Goal: Task Accomplishment & Management: Manage account settings

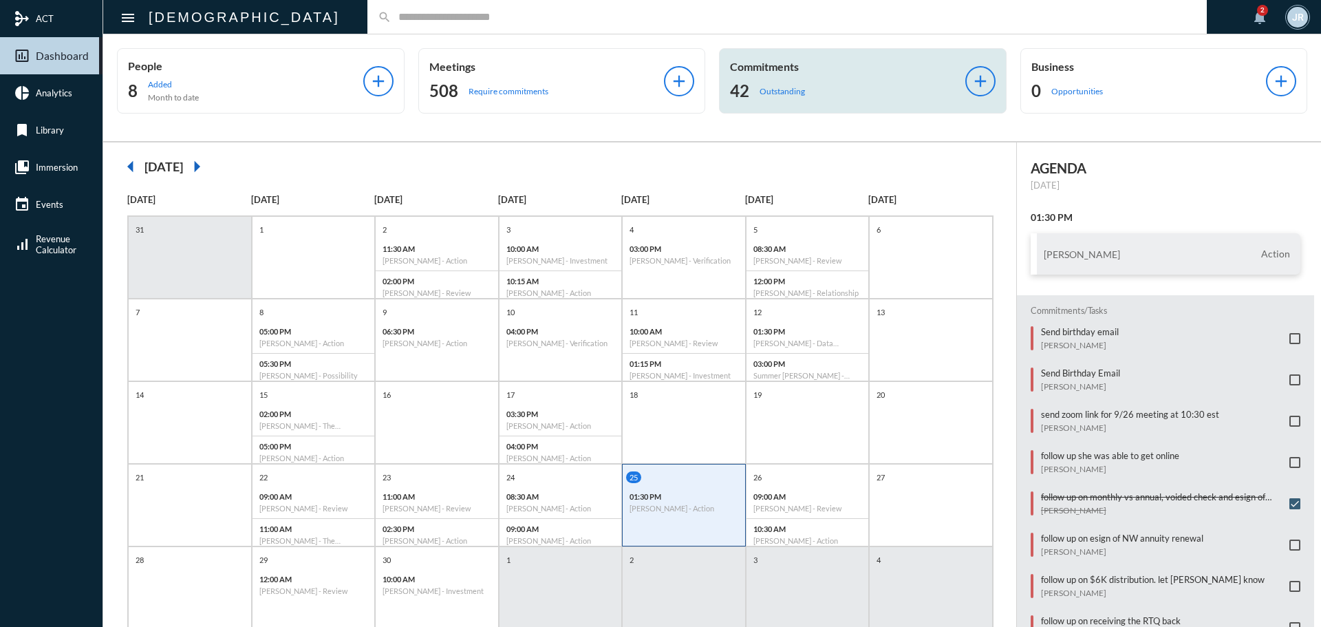
click at [730, 75] on div "Commitments 42 Outstanding" at bounding box center [847, 81] width 235 height 42
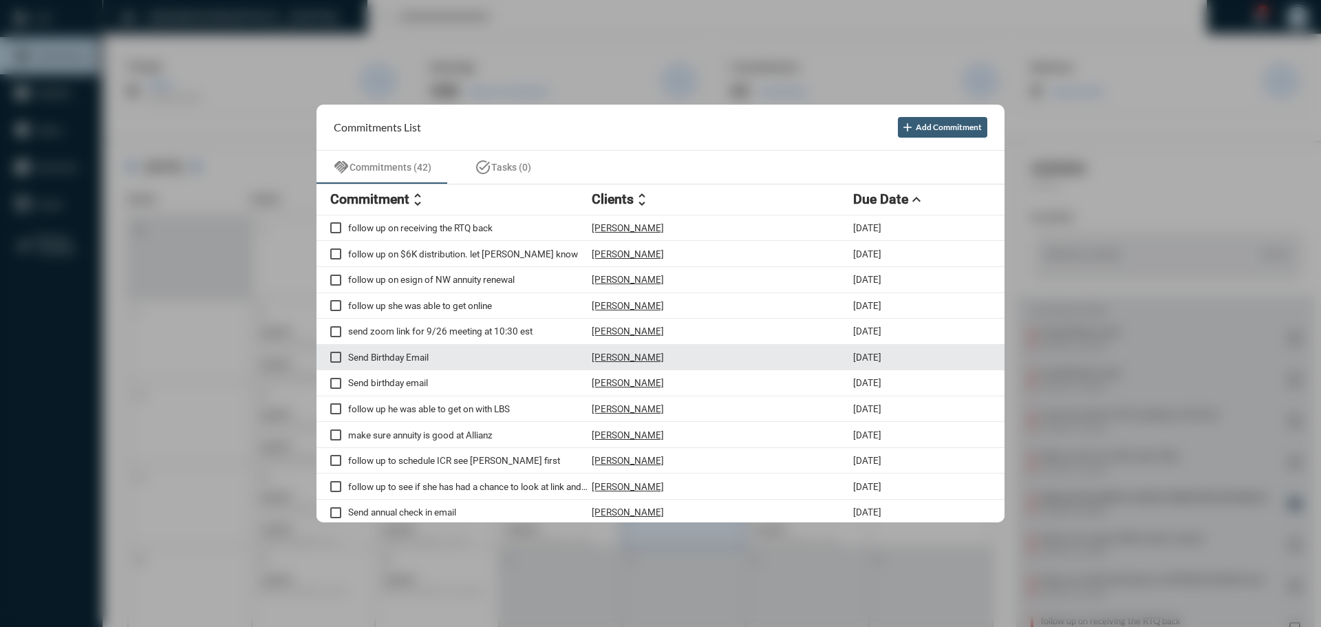
click at [633, 354] on p "[PERSON_NAME]" at bounding box center [628, 357] width 72 height 11
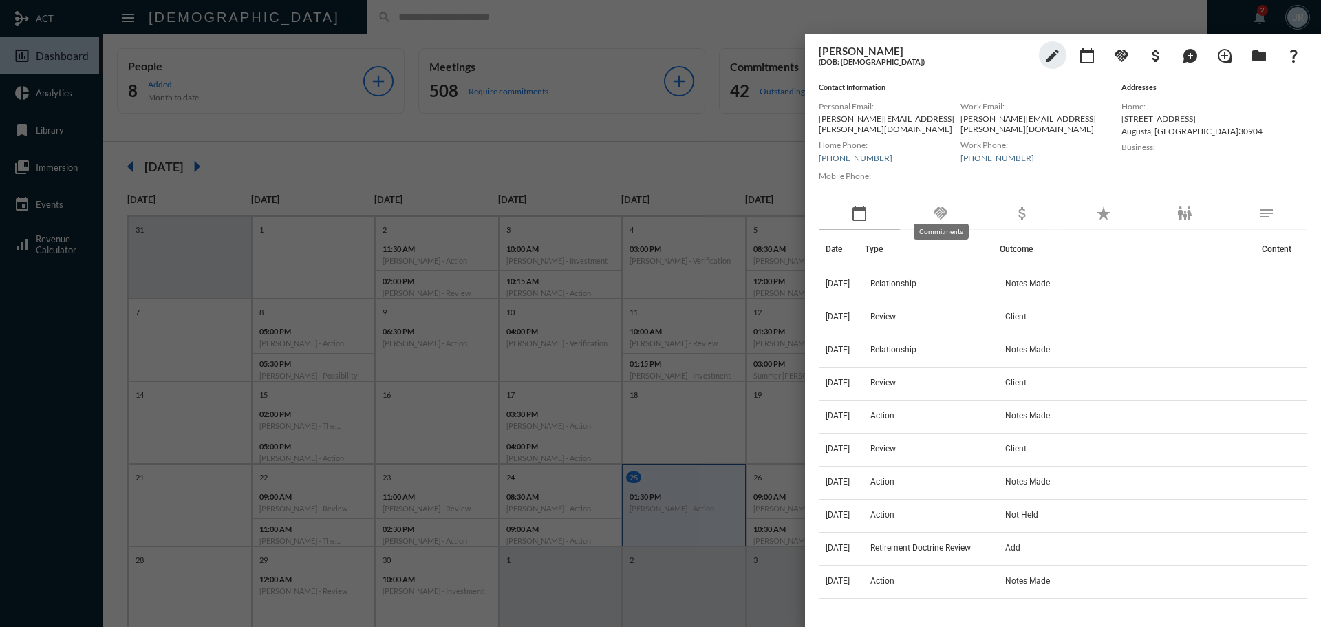
click at [942, 206] on mat-icon "handshake" at bounding box center [941, 213] width 17 height 17
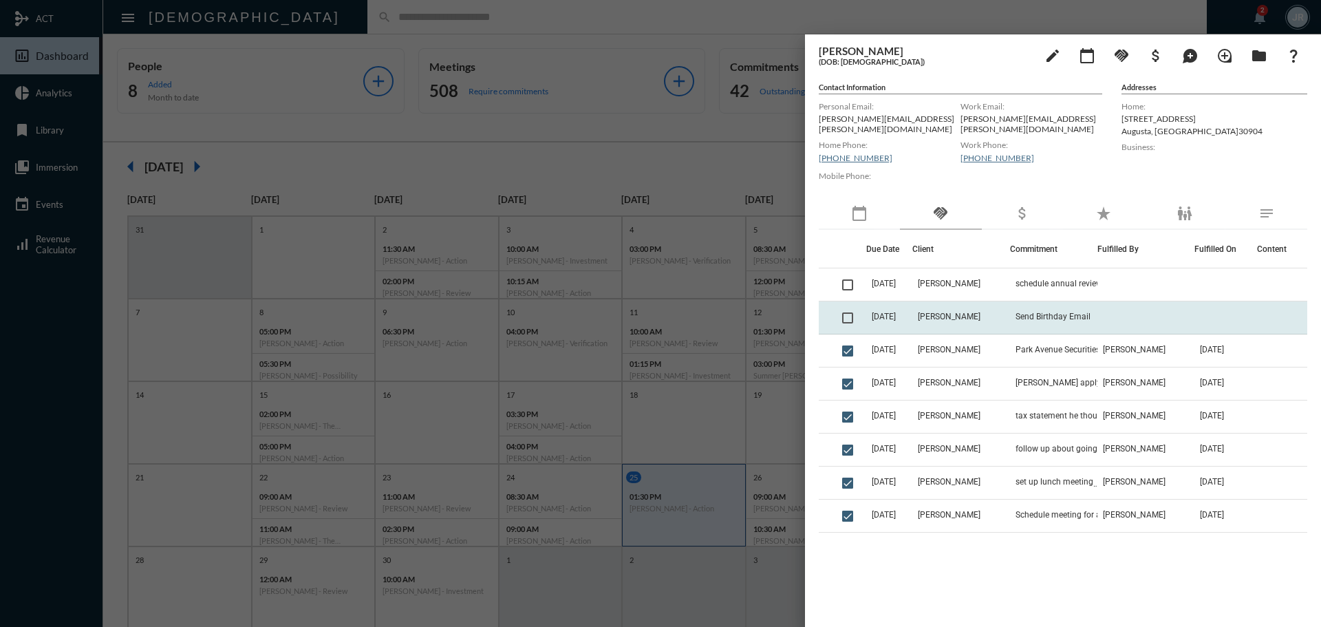
click at [842, 310] on td at bounding box center [851, 317] width 29 height 33
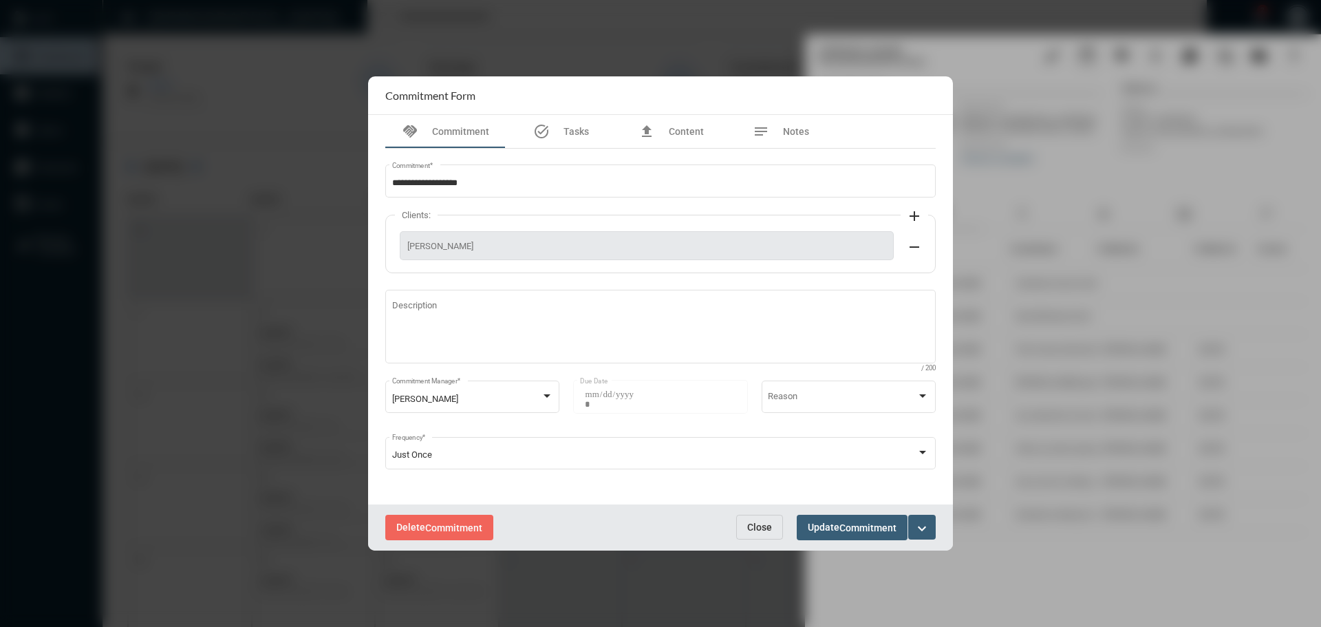
click at [923, 529] on mat-icon "expand_more" at bounding box center [922, 528] width 17 height 17
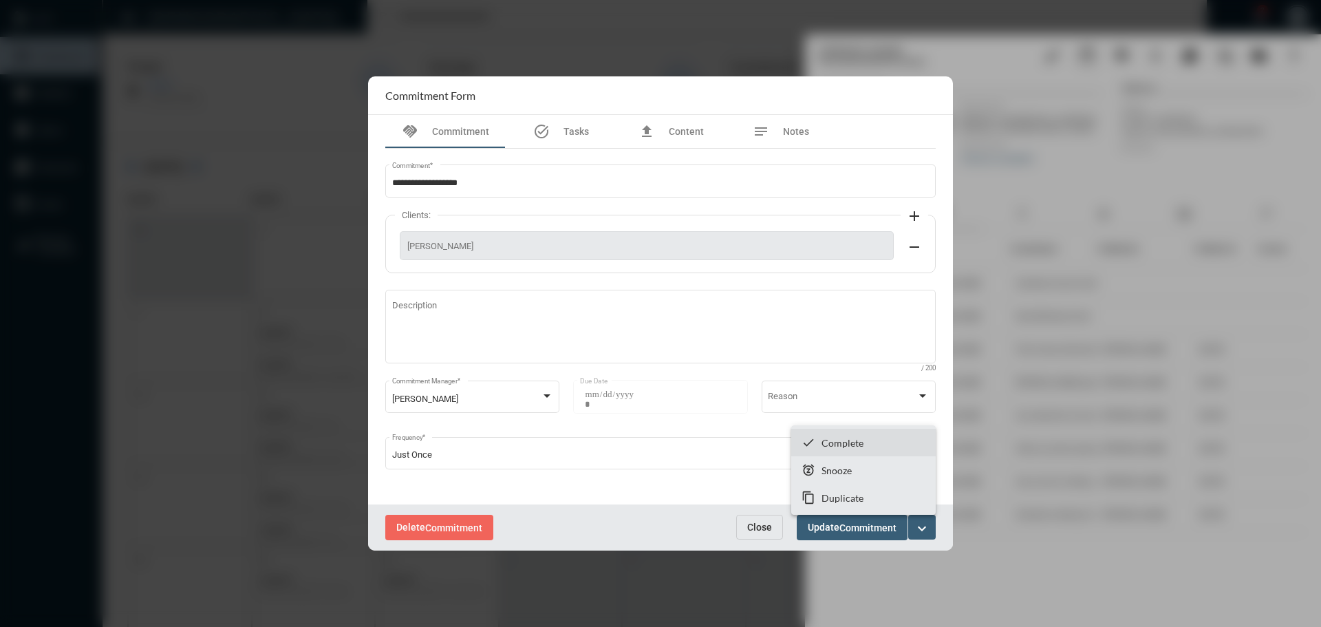
click at [842, 436] on section "checkmark Complete" at bounding box center [863, 443] width 145 height 28
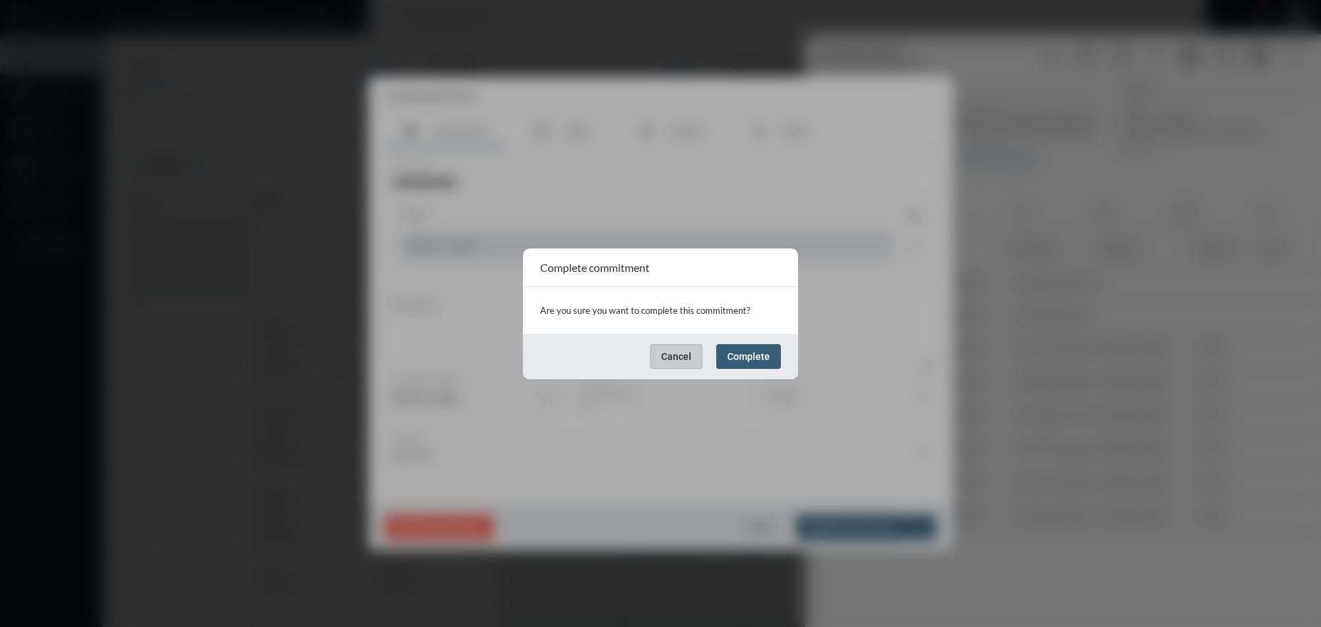
click at [752, 348] on button "Complete" at bounding box center [748, 356] width 65 height 25
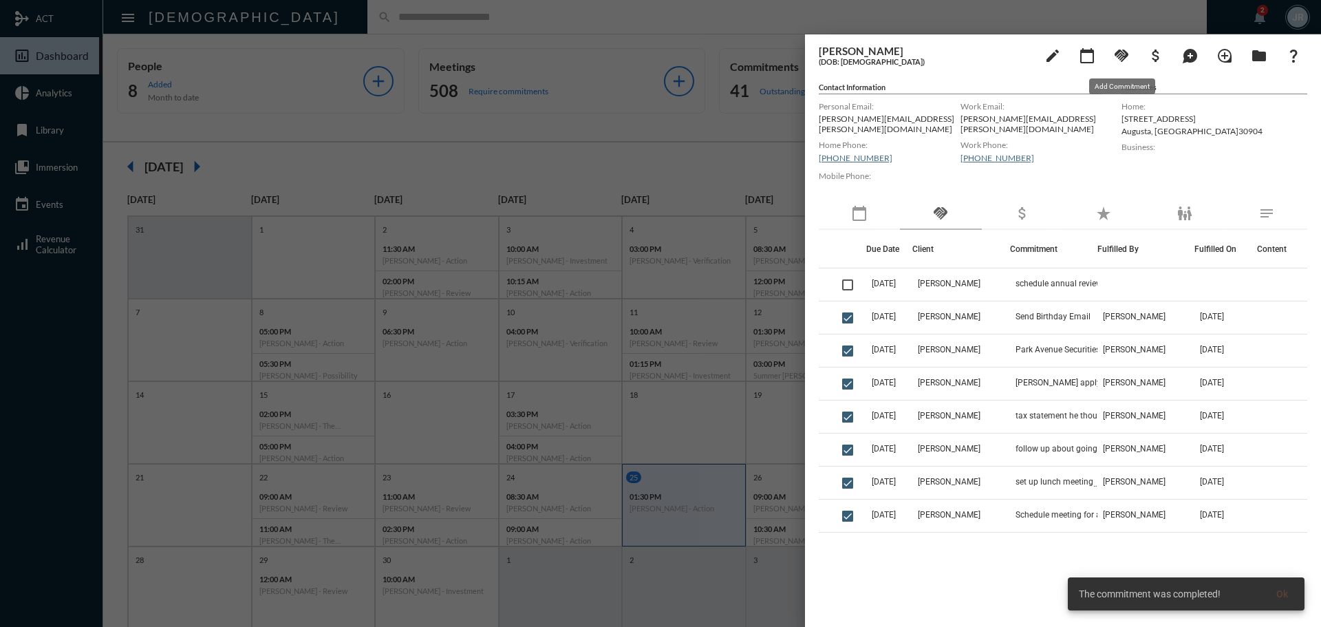
click at [1123, 52] on mat-icon "handshake" at bounding box center [1122, 55] width 17 height 17
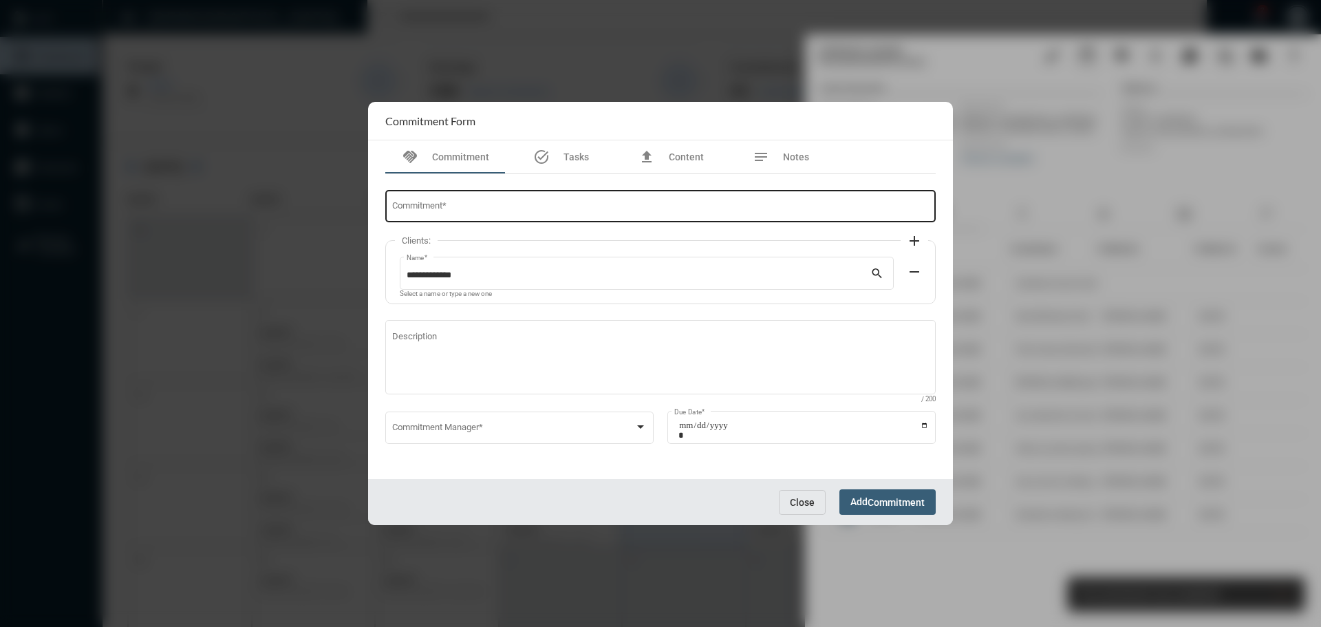
click at [540, 197] on div "Commitment *" at bounding box center [661, 205] width 538 height 35
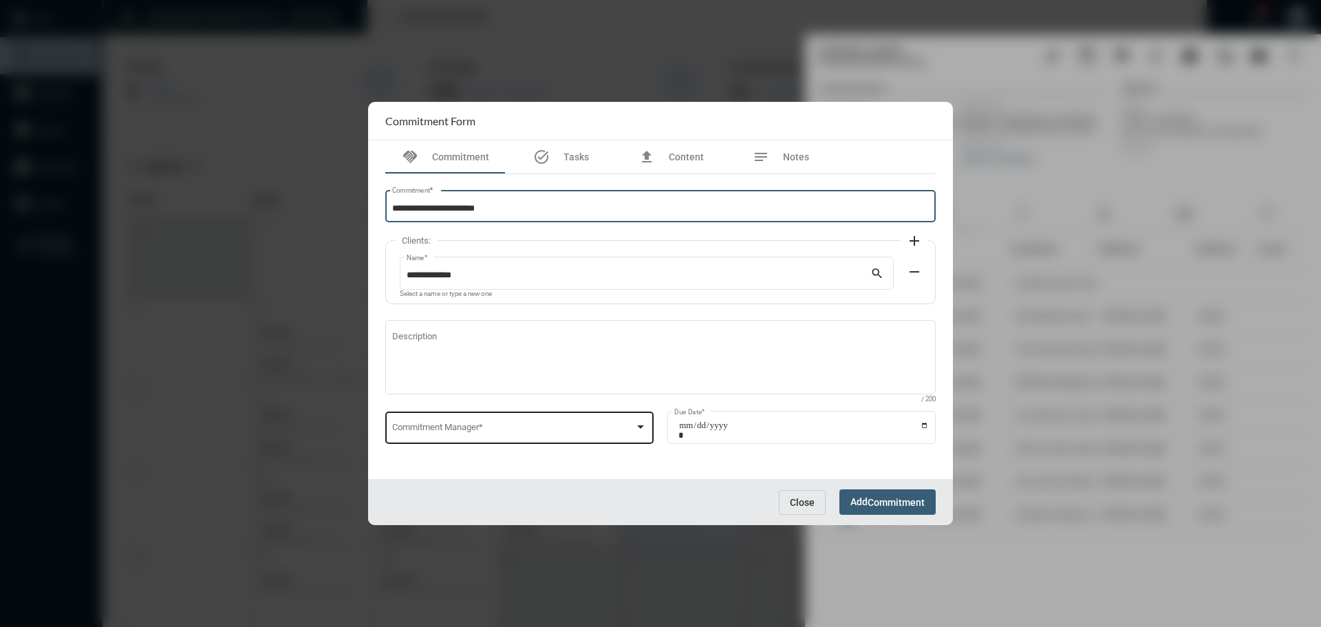
type input "**********"
click at [460, 430] on span at bounding box center [513, 430] width 243 height 10
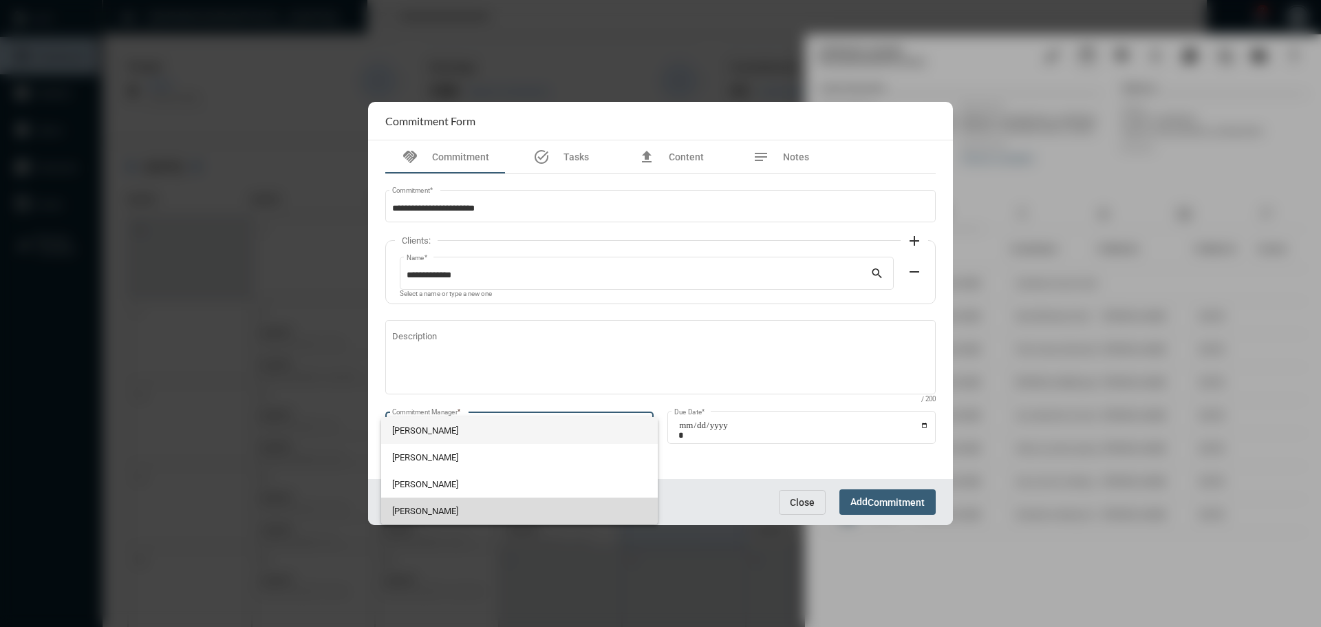
click at [416, 504] on span "[PERSON_NAME]" at bounding box center [519, 511] width 255 height 27
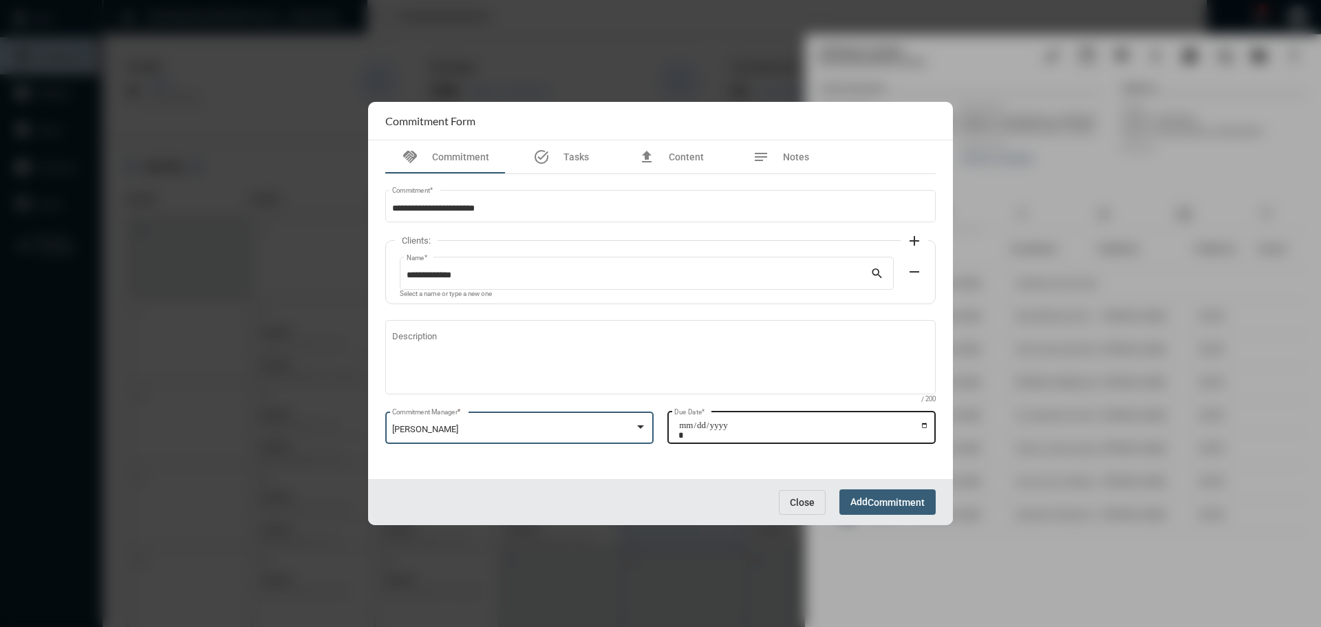
click at [924, 423] on input "Due Date *" at bounding box center [804, 430] width 251 height 19
type input "**********"
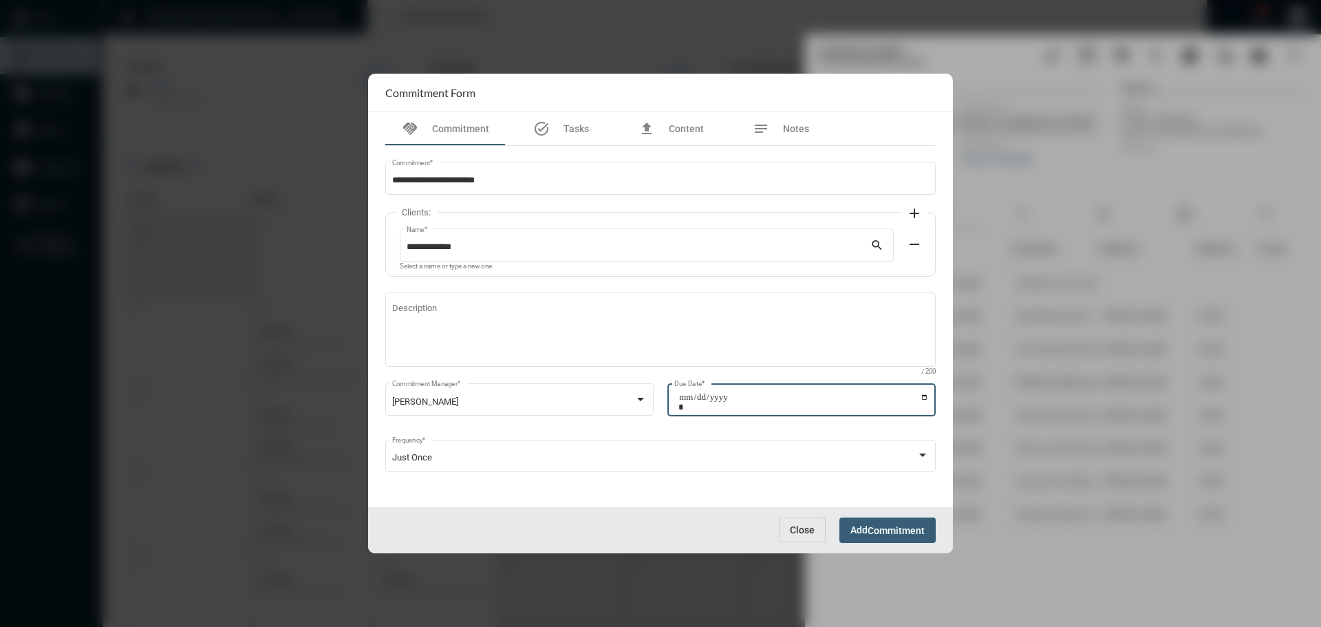
click at [878, 525] on span "Commitment" at bounding box center [896, 530] width 57 height 11
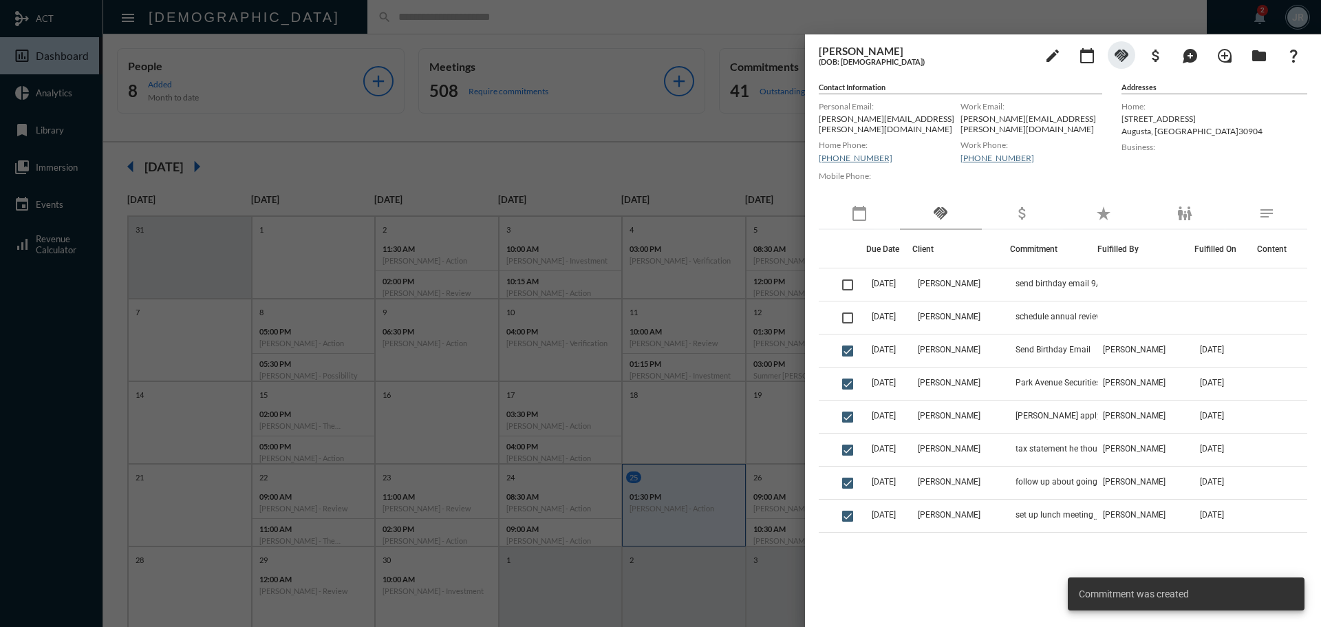
click at [689, 16] on div at bounding box center [660, 313] width 1321 height 627
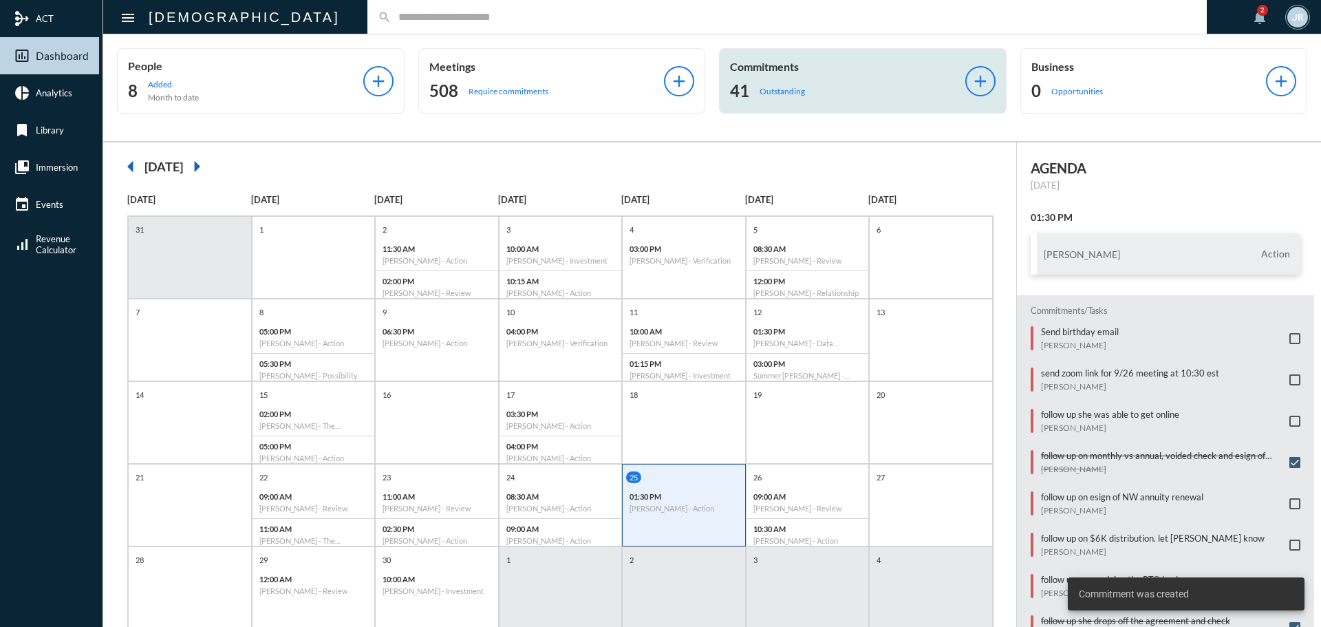
click at [783, 77] on div "Commitments 41 Outstanding" at bounding box center [847, 81] width 235 height 42
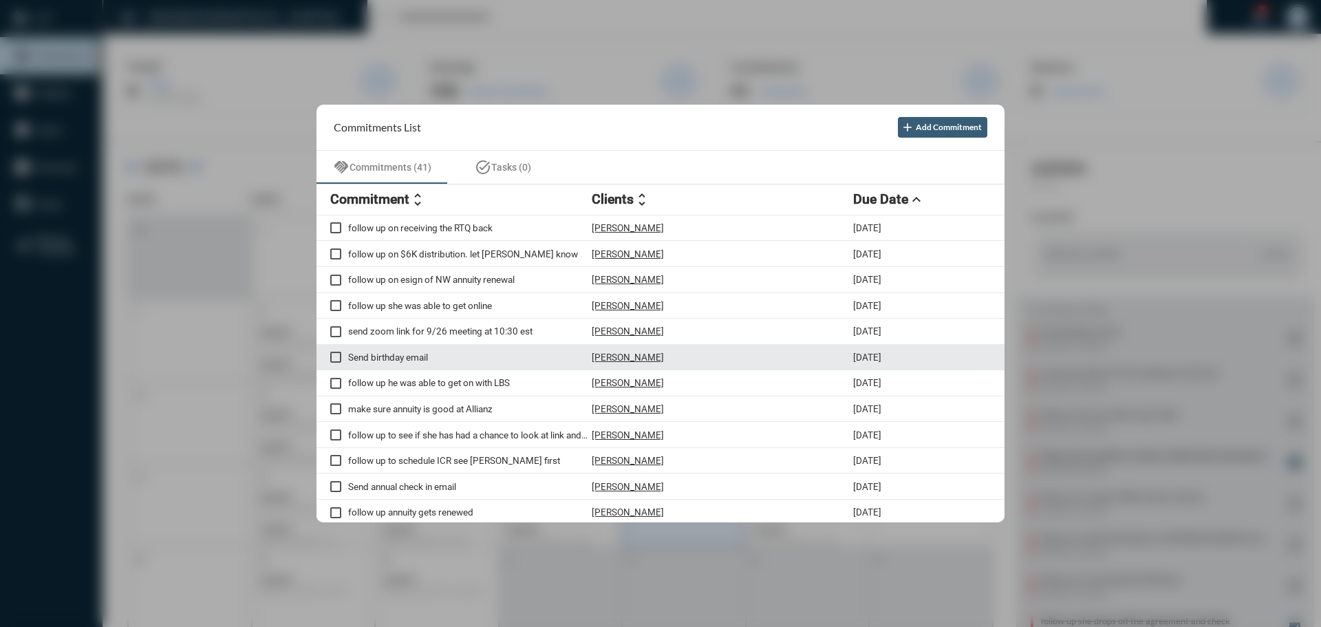
click at [621, 357] on p "Daryl Wiley" at bounding box center [628, 357] width 72 height 11
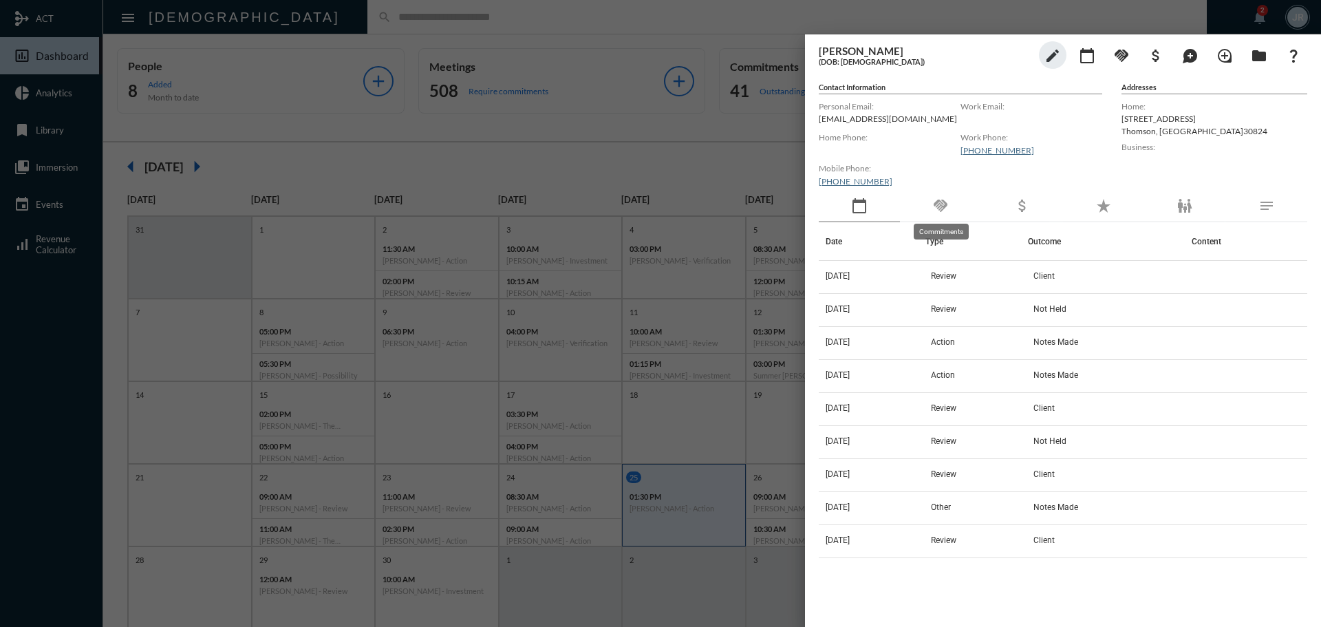
click at [939, 206] on mat-icon "handshake" at bounding box center [941, 206] width 17 height 17
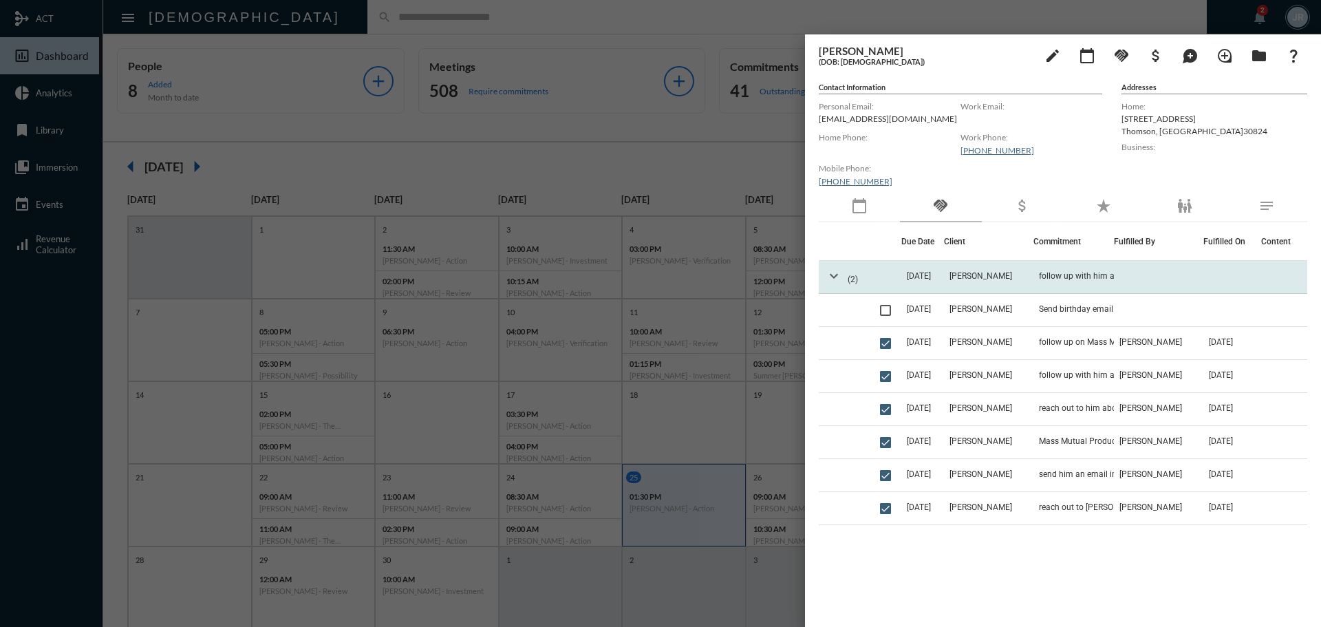
click at [834, 275] on mat-icon "expand_more" at bounding box center [834, 276] width 17 height 17
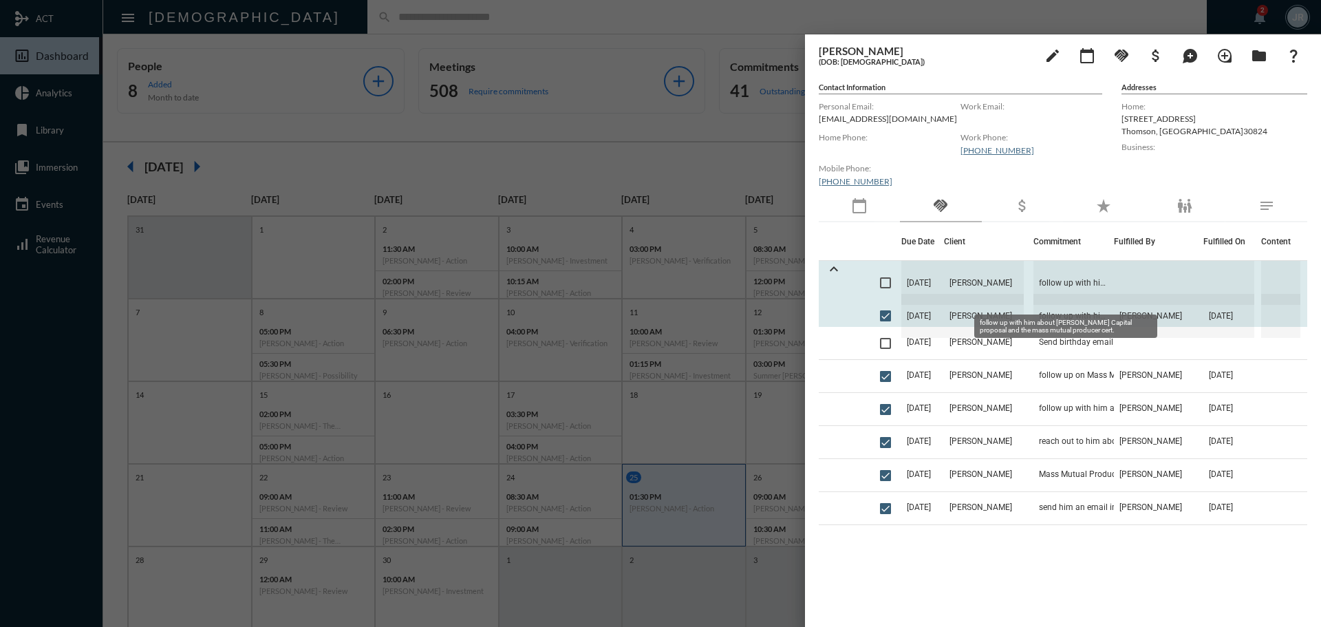
click at [1051, 275] on span "follow up with him about Clark Capital proposal and the mass mutual producer ce…" at bounding box center [1074, 283] width 81 height 44
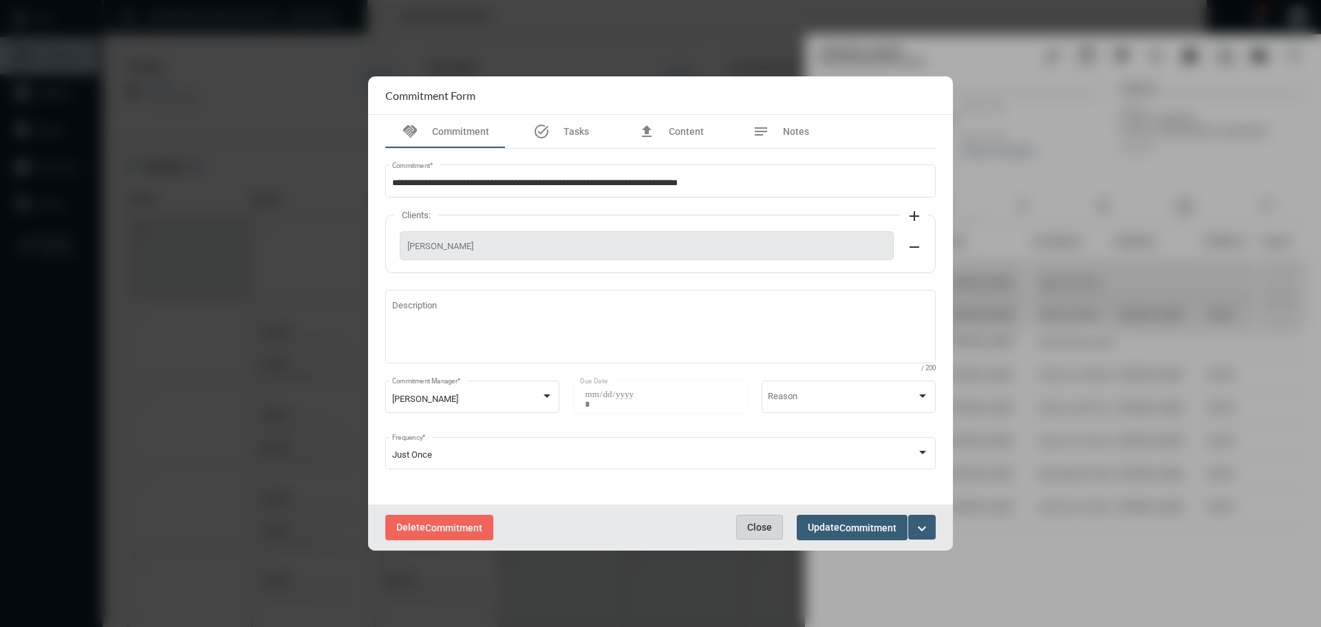
click at [750, 522] on span "Close" at bounding box center [759, 527] width 25 height 11
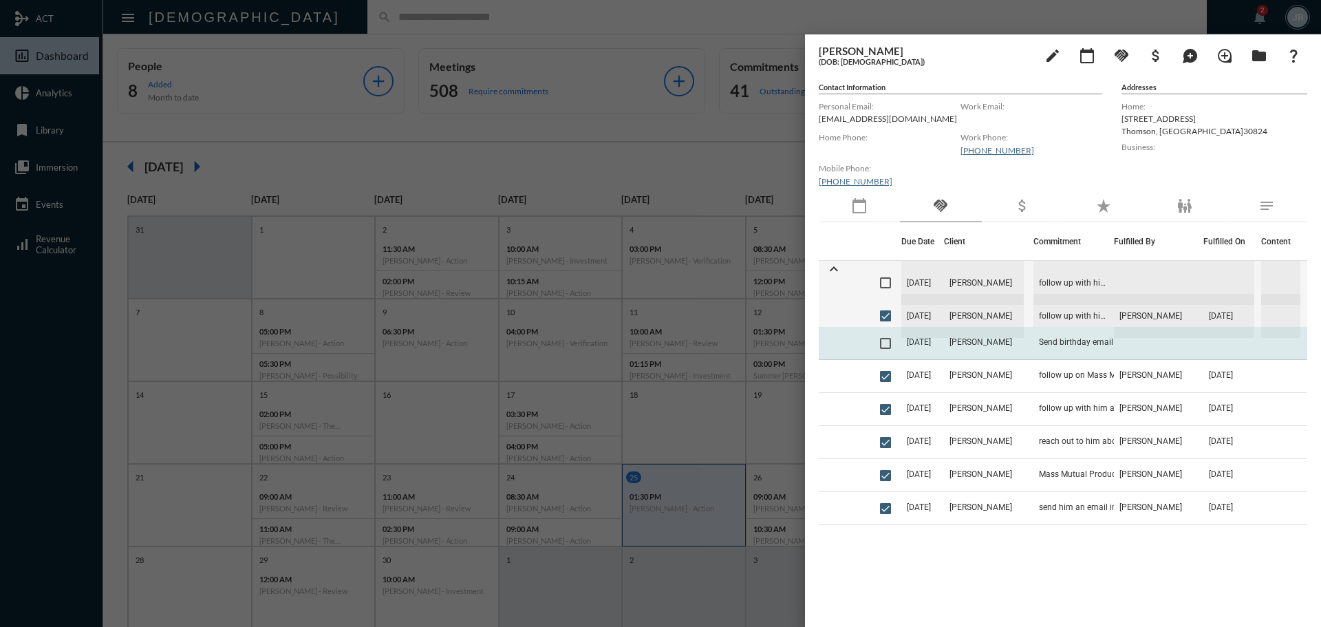
click at [890, 343] on span at bounding box center [885, 343] width 11 height 11
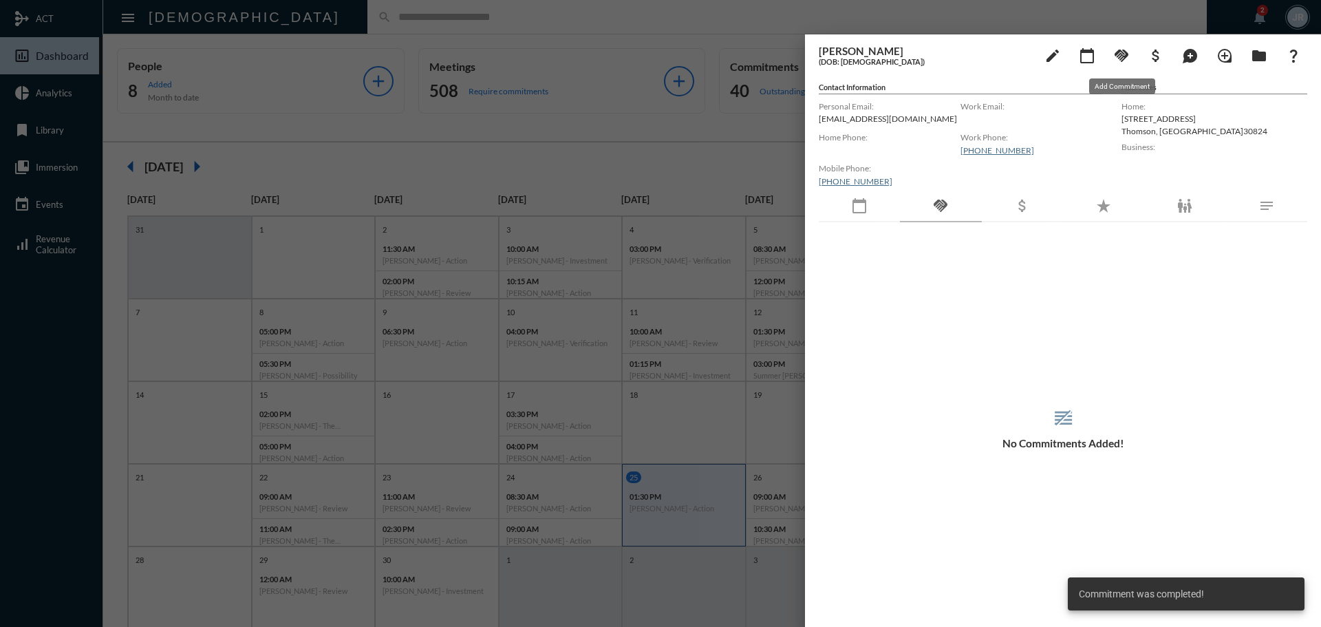
click at [1128, 50] on mat-icon "handshake" at bounding box center [1122, 55] width 17 height 17
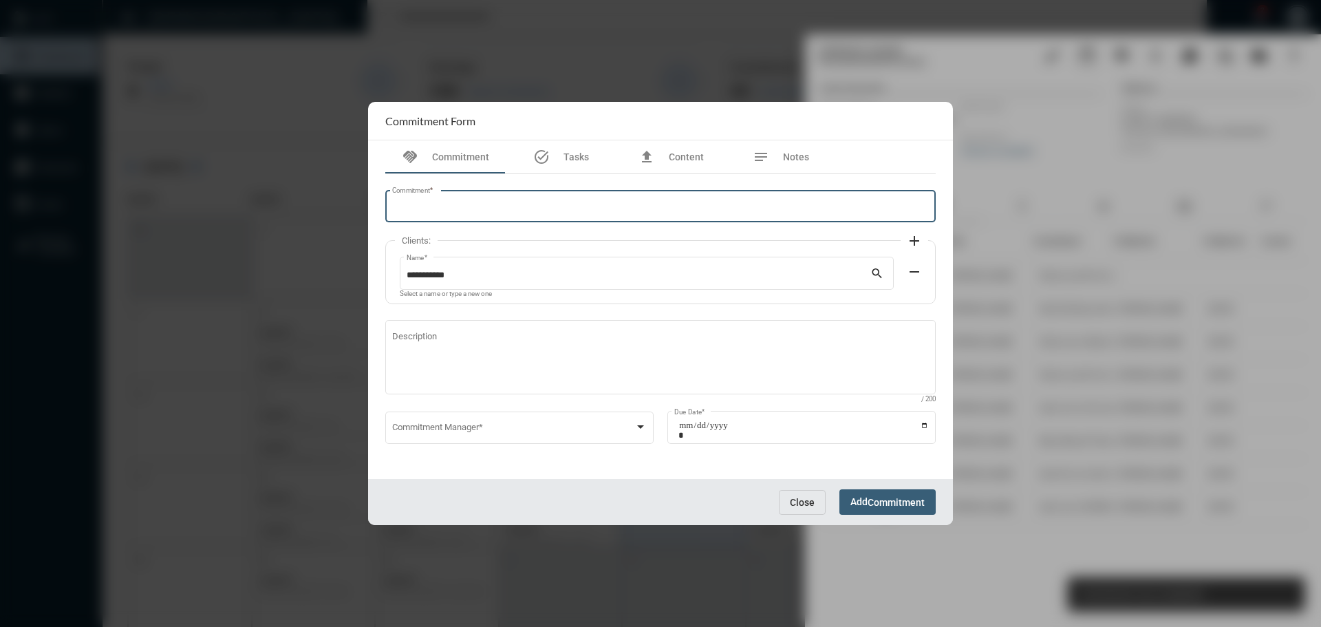
click at [480, 213] on input "Commitment *" at bounding box center [661, 209] width 538 height 10
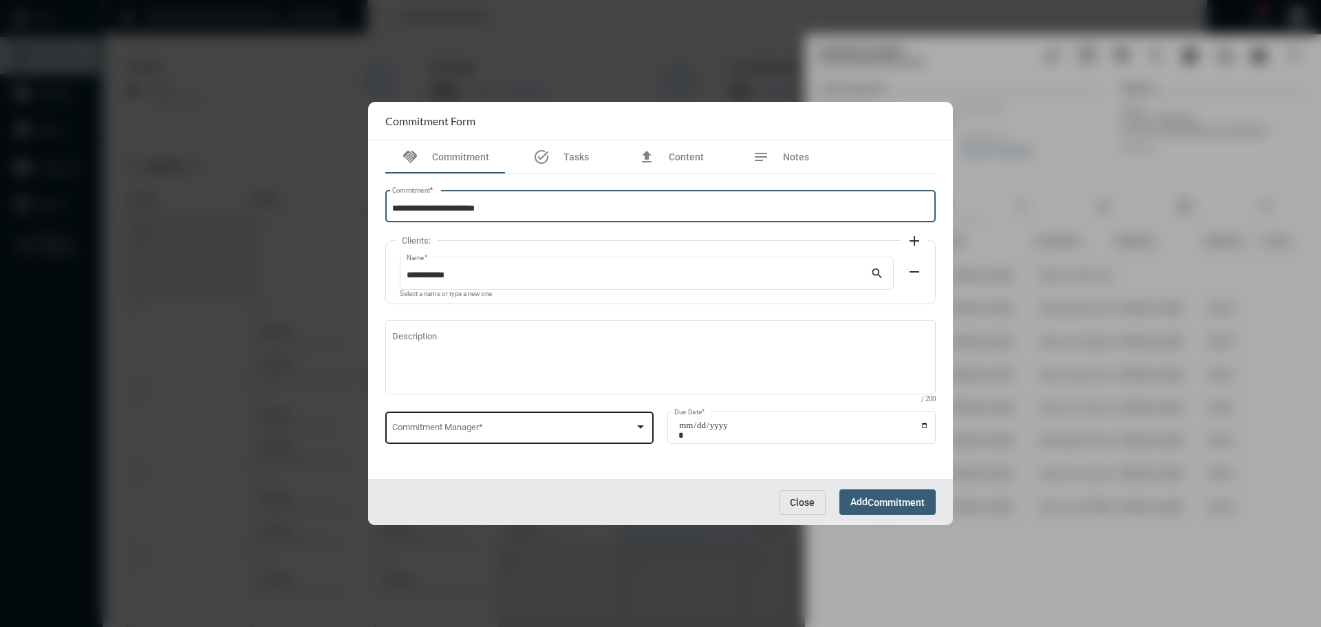
type input "**********"
click at [498, 424] on div "Commitment Manager *" at bounding box center [519, 426] width 255 height 35
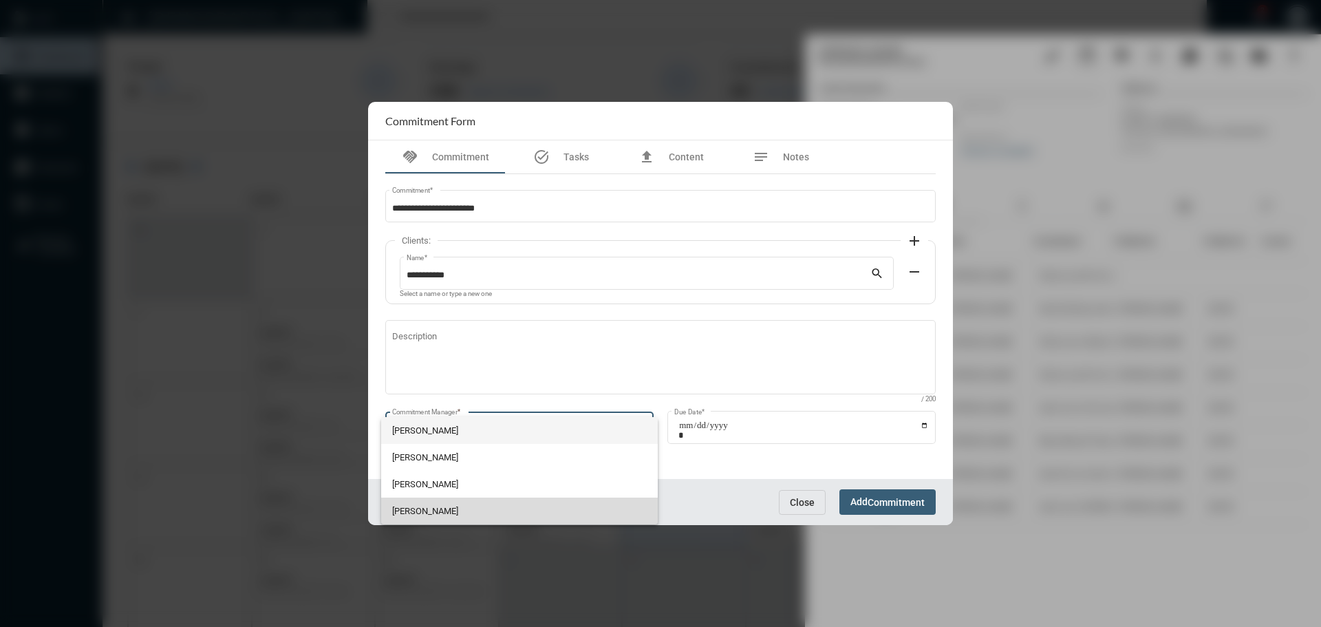
click at [426, 498] on span "Julie Redd" at bounding box center [519, 511] width 255 height 27
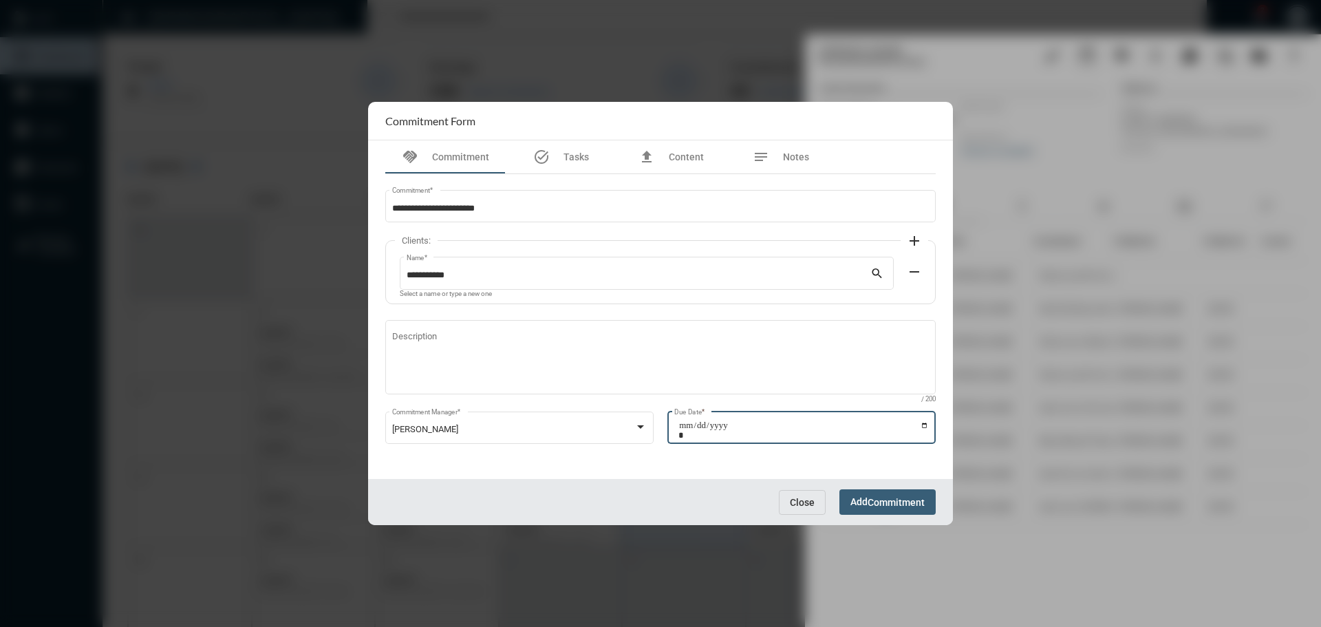
click at [924, 425] on input "Due Date *" at bounding box center [804, 430] width 251 height 19
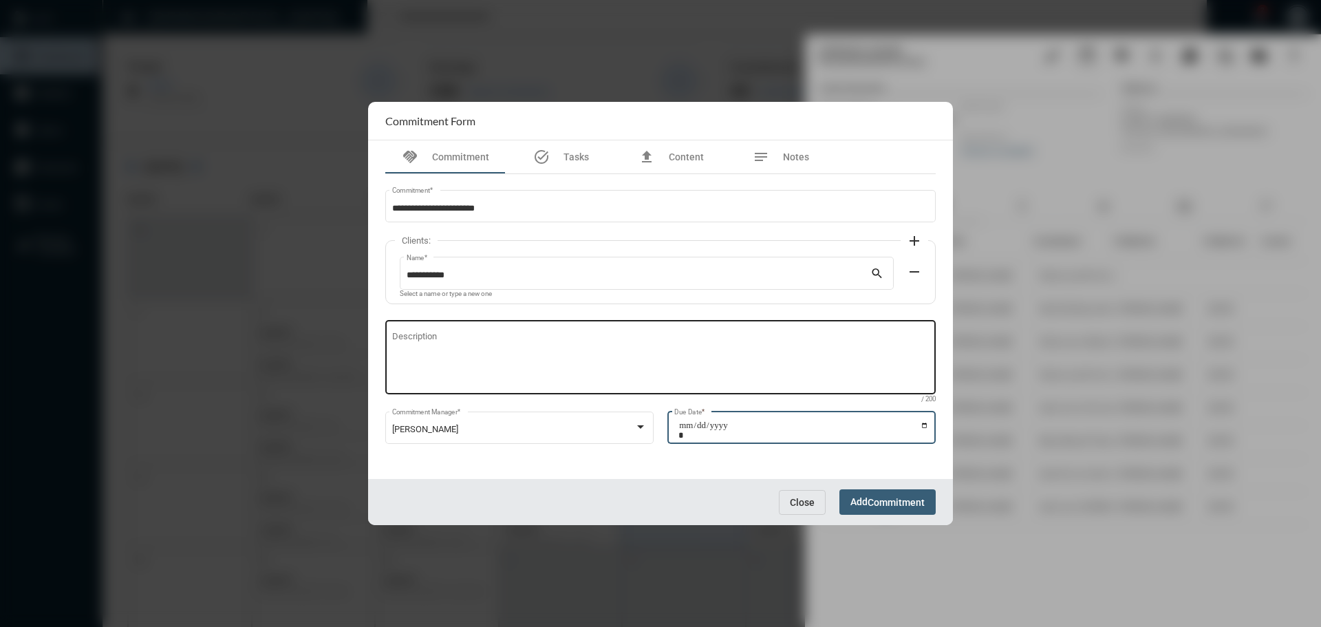
type input "**********"
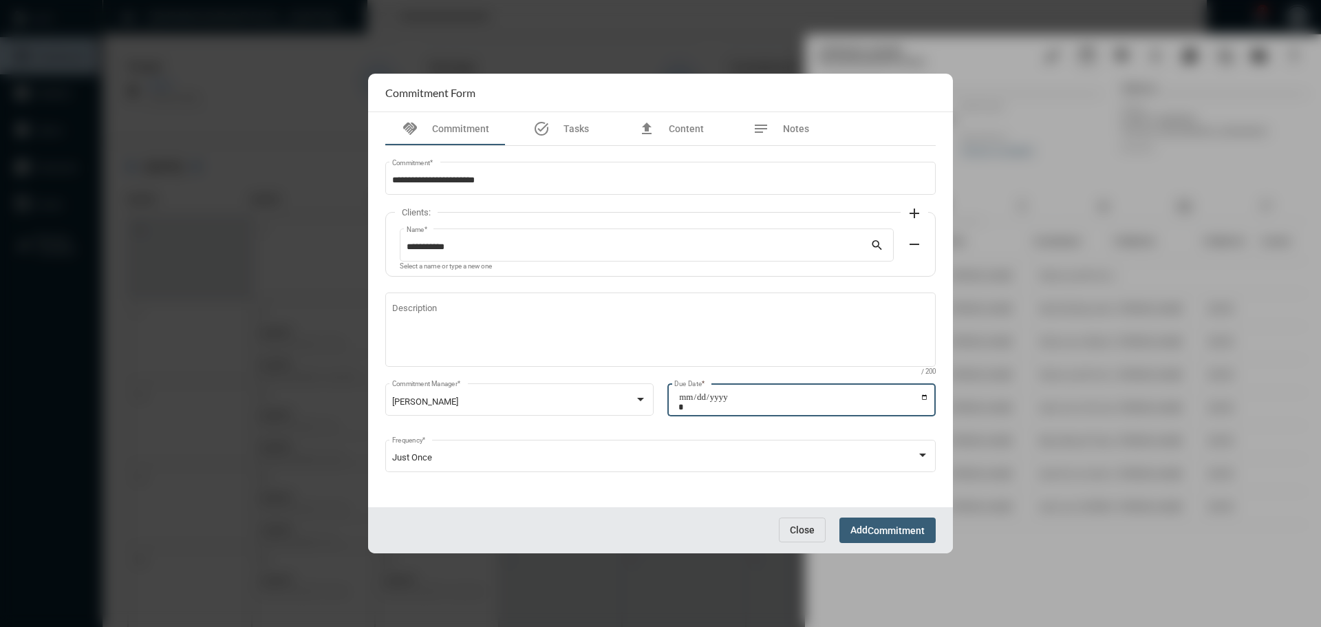
click at [902, 528] on span "Commitment" at bounding box center [896, 530] width 57 height 11
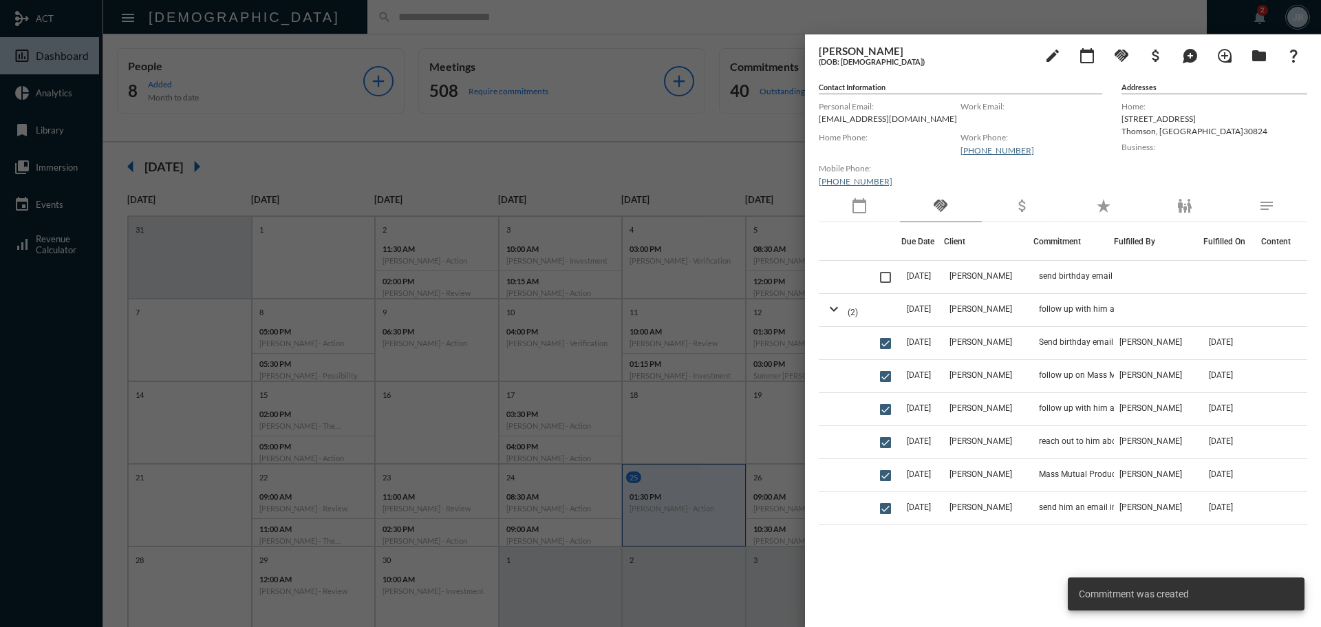
click at [599, 23] on div at bounding box center [660, 313] width 1321 height 627
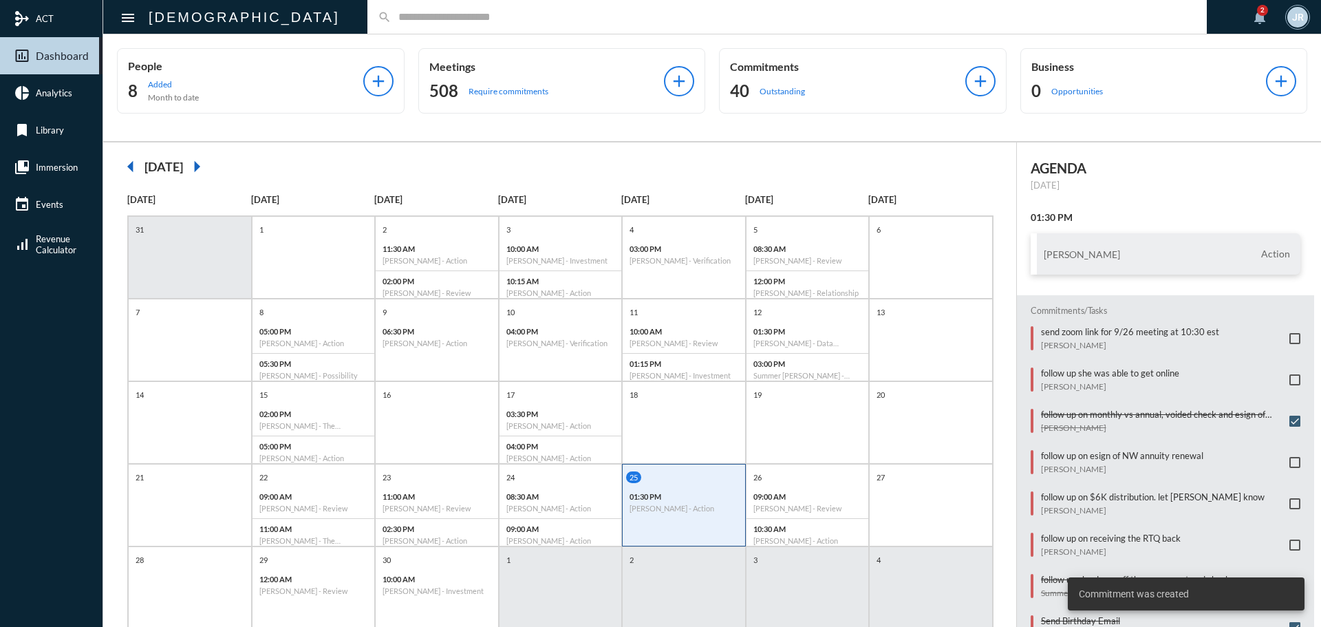
click at [763, 82] on div "40 Outstanding" at bounding box center [847, 91] width 235 height 22
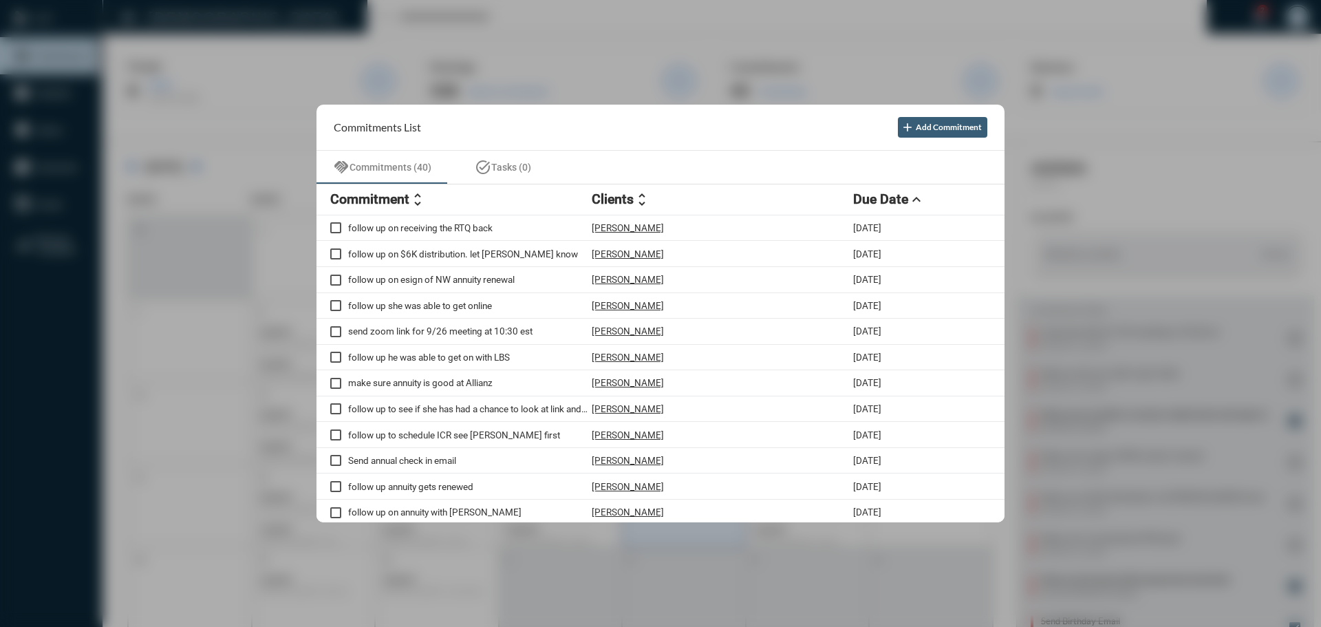
click at [579, 17] on div at bounding box center [660, 313] width 1321 height 627
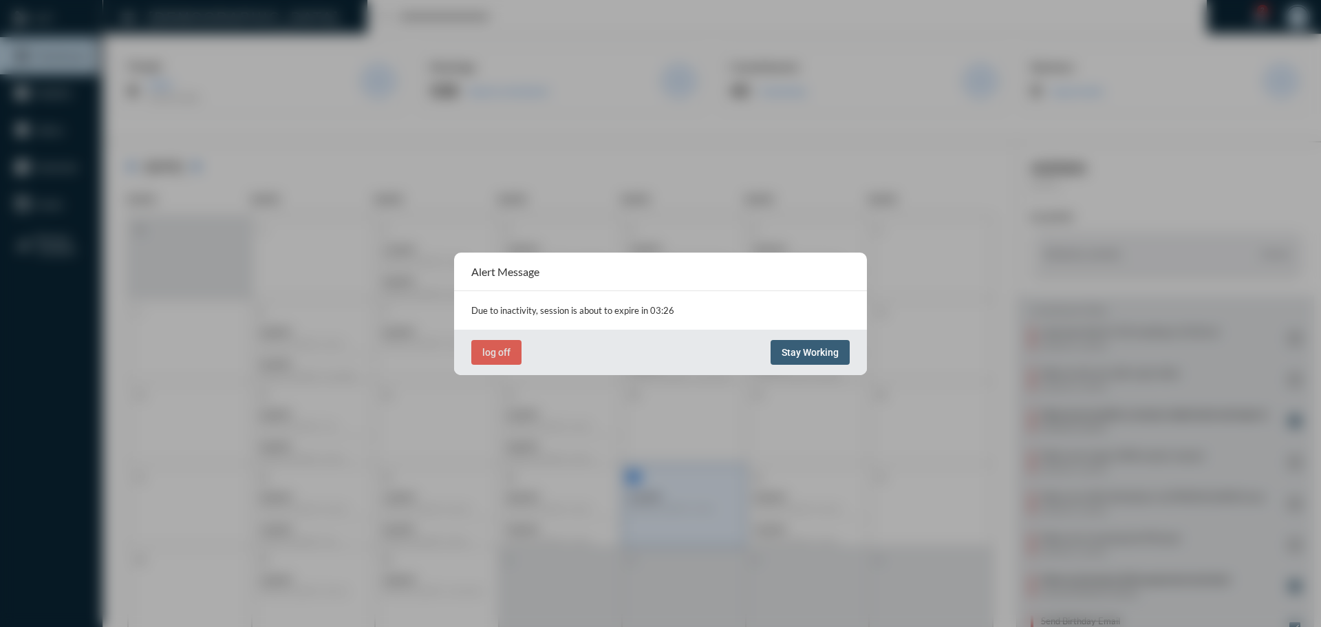
click at [798, 350] on span "Stay Working" at bounding box center [810, 352] width 57 height 11
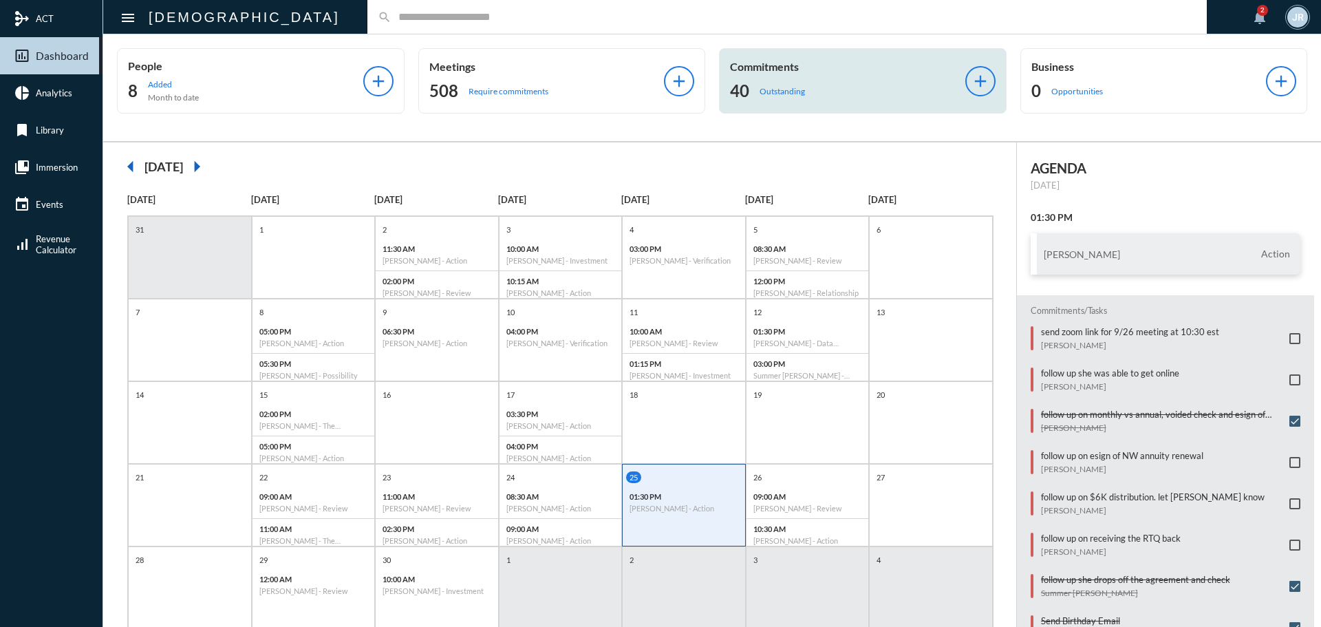
click at [760, 80] on div "Commitments 40 Outstanding" at bounding box center [847, 81] width 235 height 42
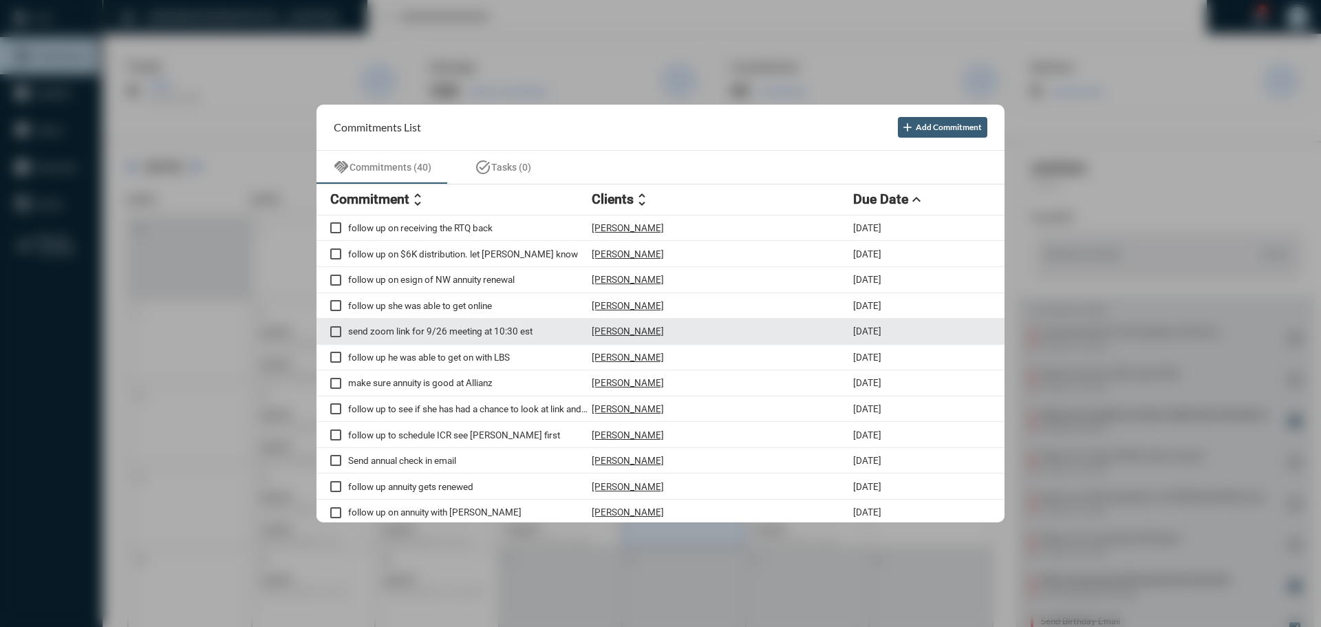
click at [617, 329] on p "Dan Riddle" at bounding box center [628, 331] width 72 height 11
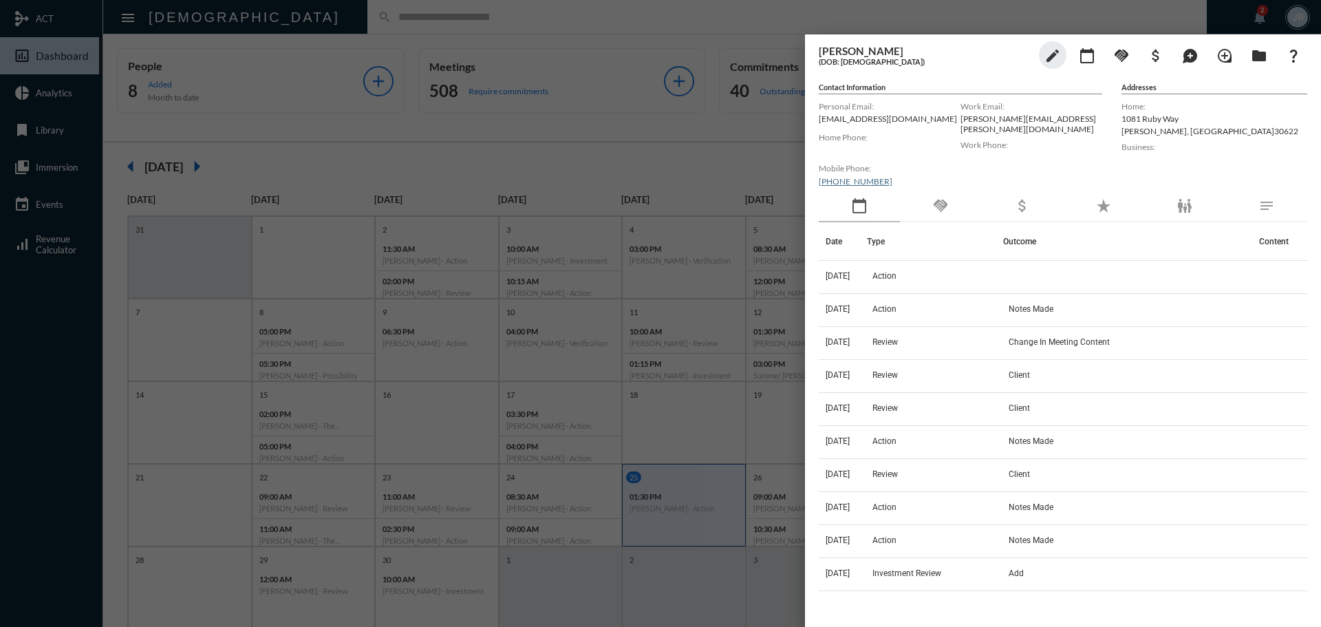
click at [940, 202] on mat-icon "handshake" at bounding box center [941, 206] width 17 height 17
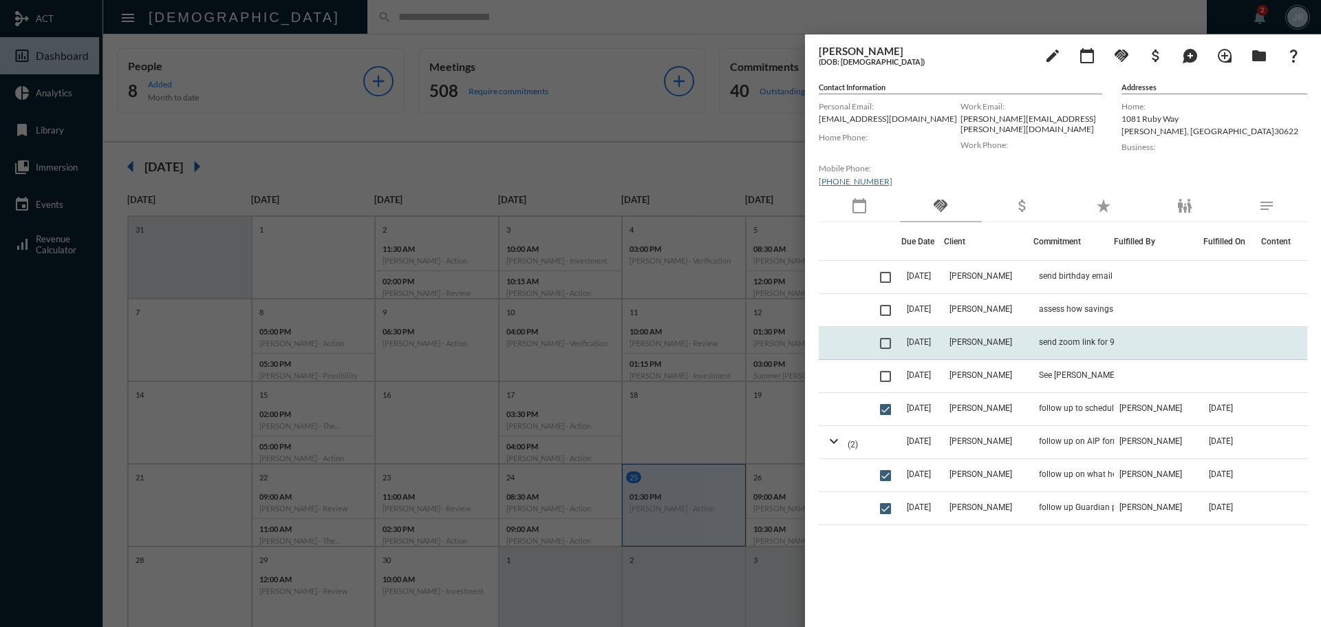
click at [1041, 347] on td "send zoom link for 9/26 meeting at 10:30 est" at bounding box center [1074, 343] width 81 height 33
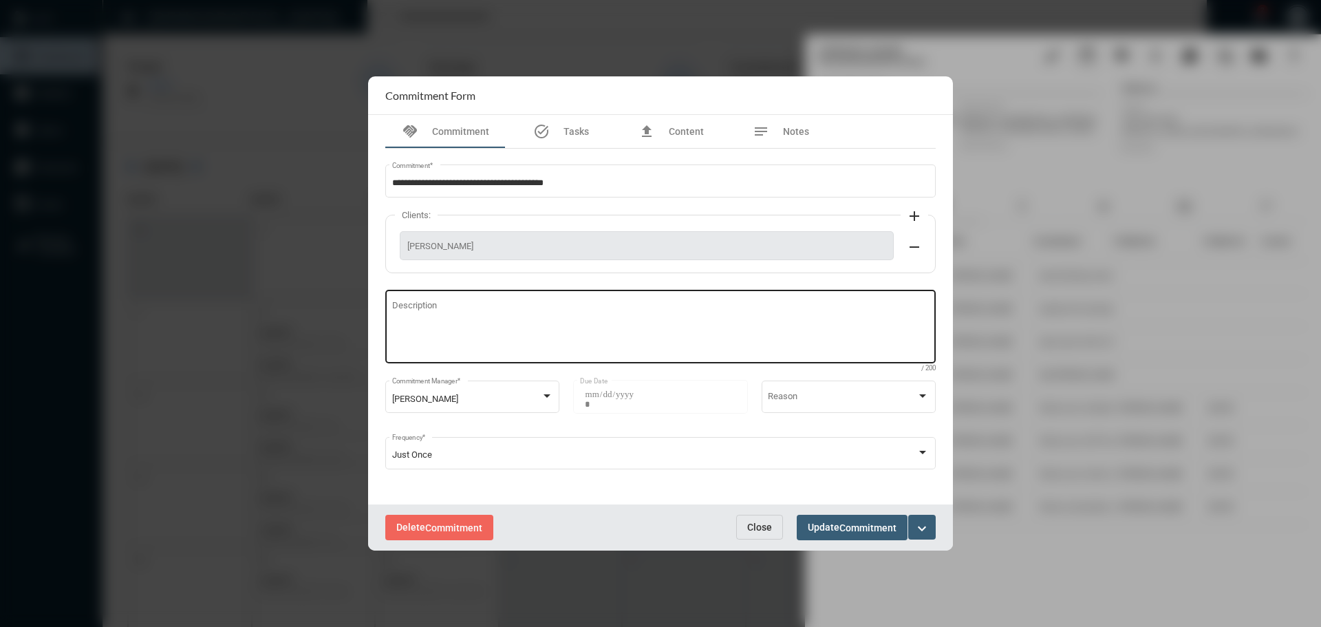
click at [543, 323] on textarea "Description" at bounding box center [661, 328] width 538 height 54
type textarea "**********"
click at [829, 529] on span "Update Commitment" at bounding box center [852, 527] width 89 height 11
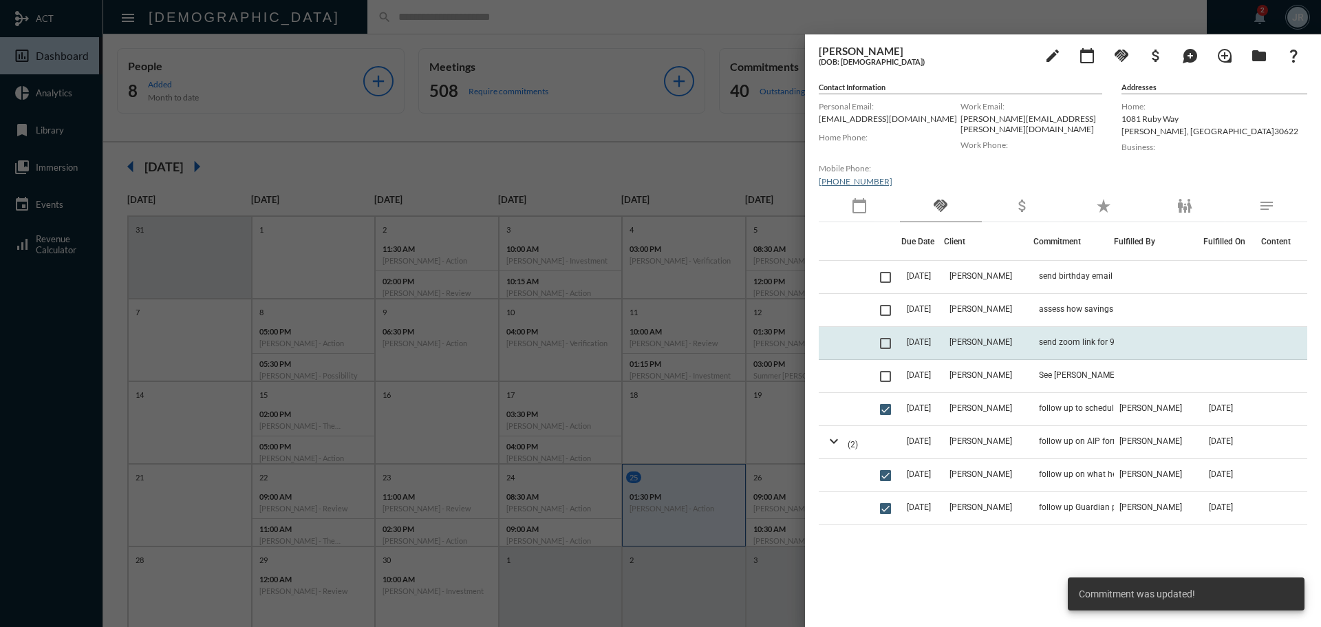
click at [890, 344] on span at bounding box center [885, 343] width 11 height 11
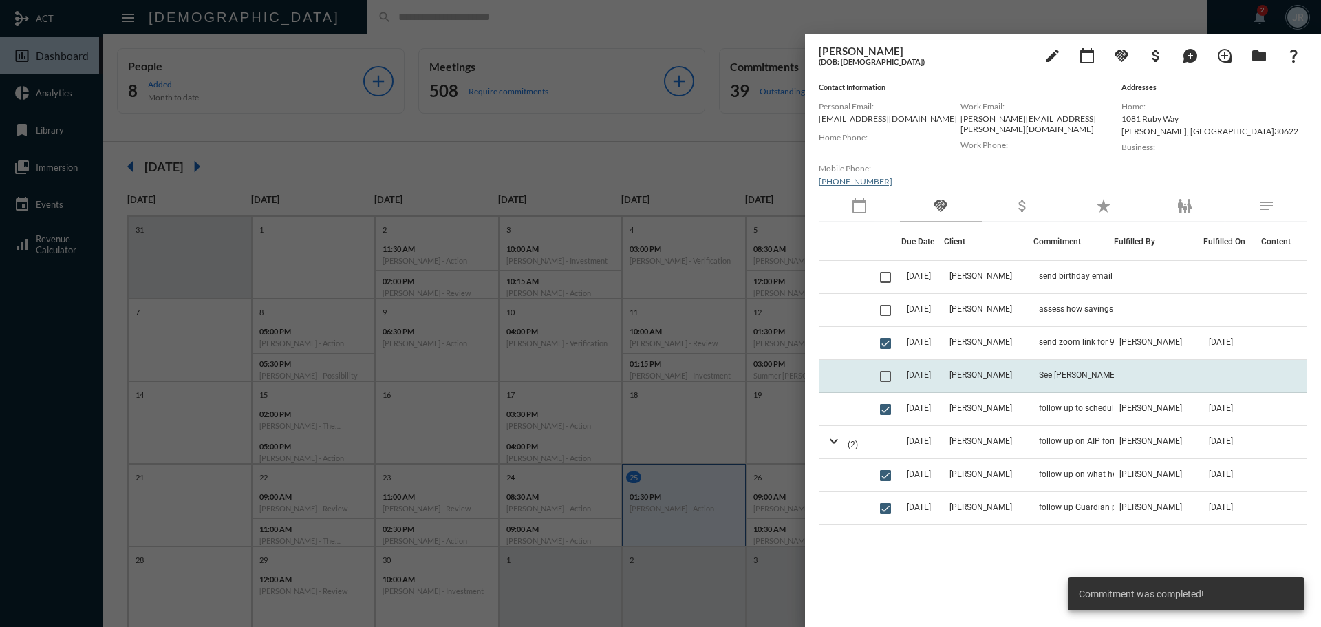
click at [1034, 368] on td "See John first follow up on AIP" at bounding box center [1074, 376] width 81 height 33
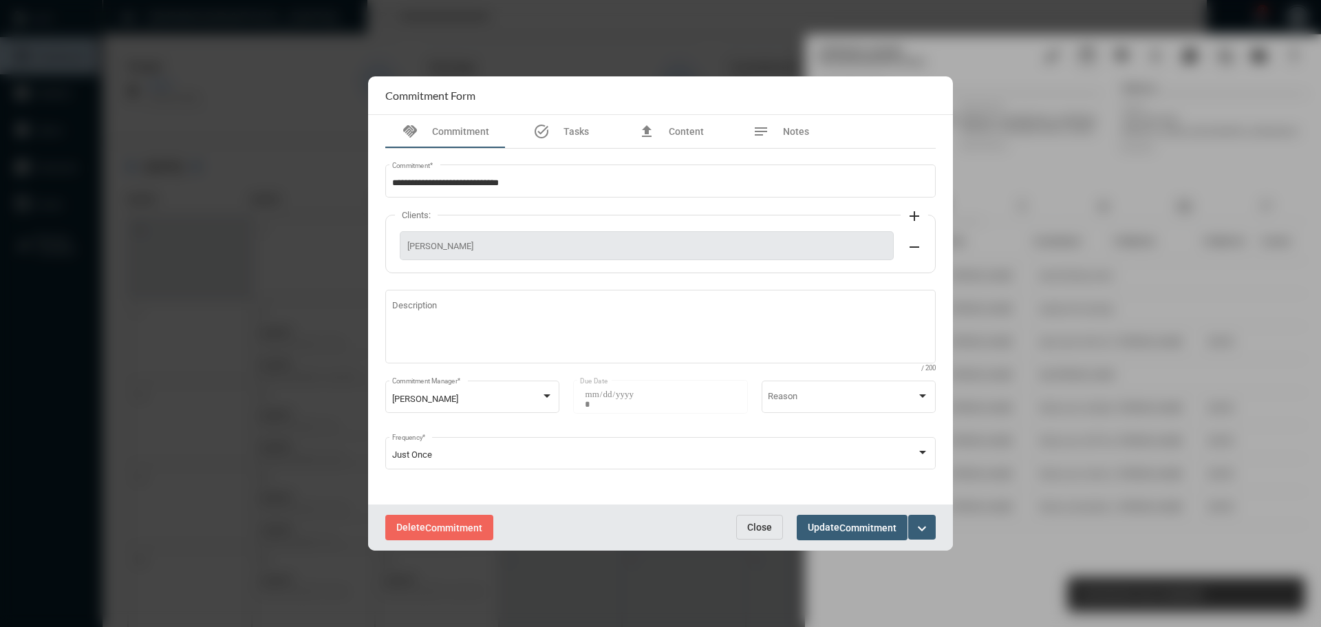
click at [763, 511] on div "Delete Commitment Close Update Commitment expand_more" at bounding box center [660, 527] width 585 height 46
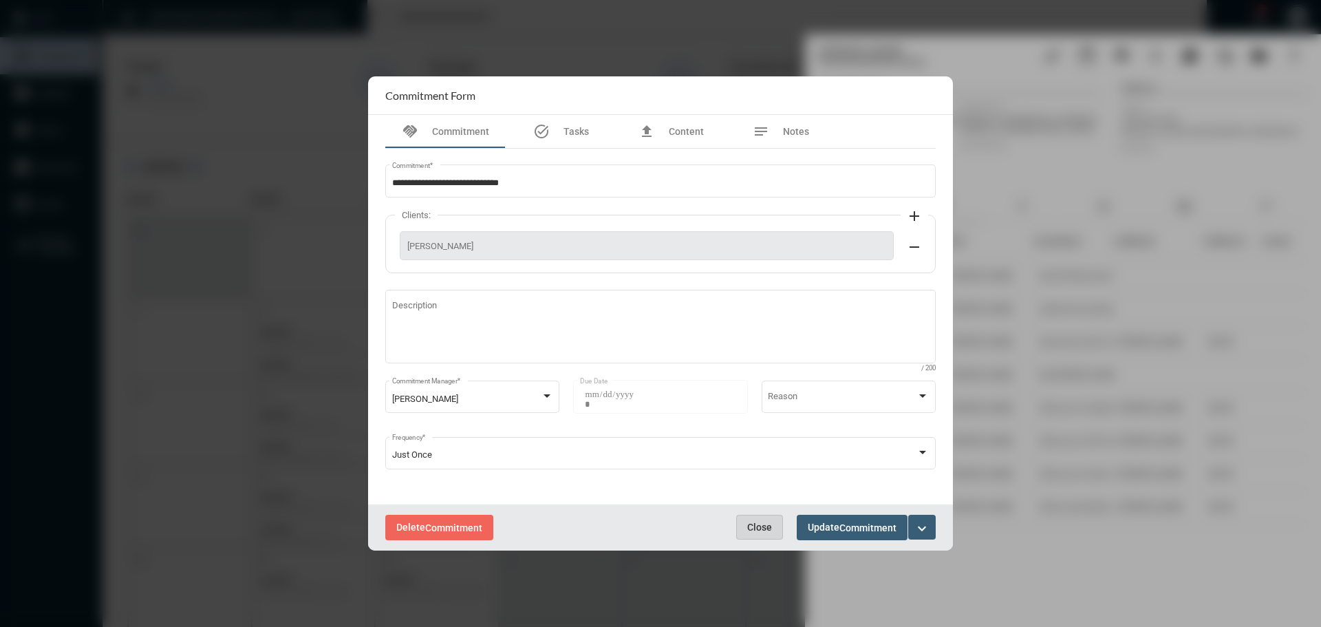
click at [762, 520] on button "Close" at bounding box center [759, 527] width 47 height 25
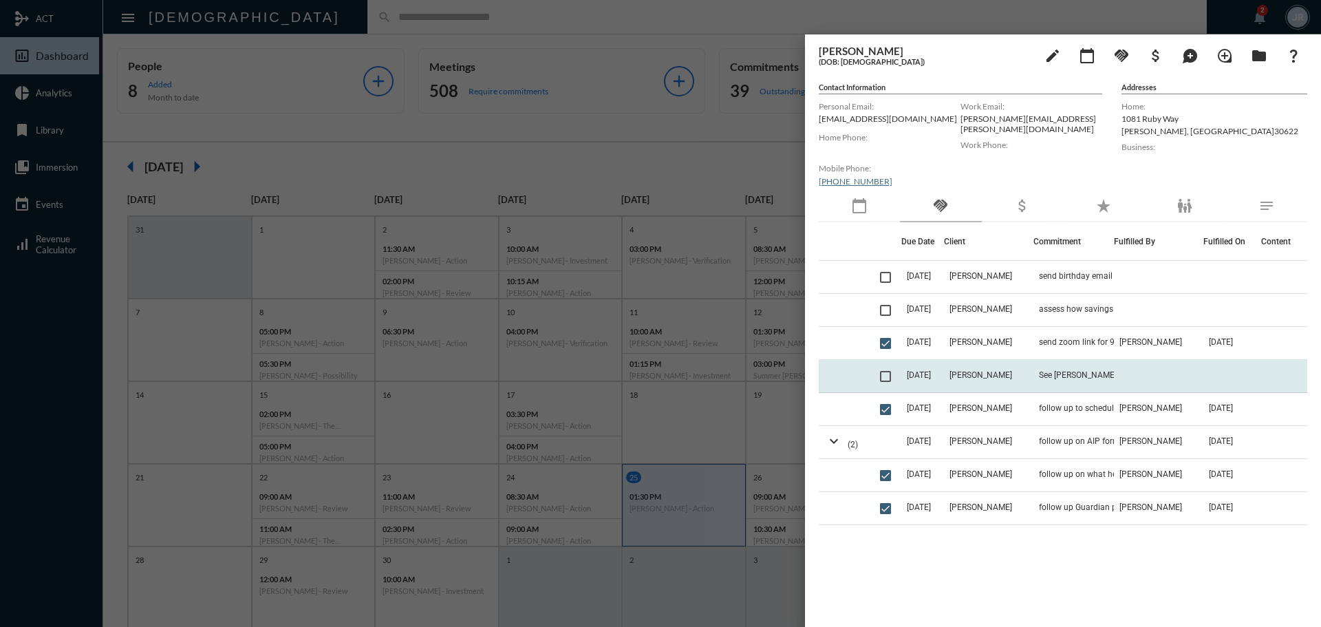
click at [1064, 369] on td "See John first follow up on AIP" at bounding box center [1074, 376] width 81 height 33
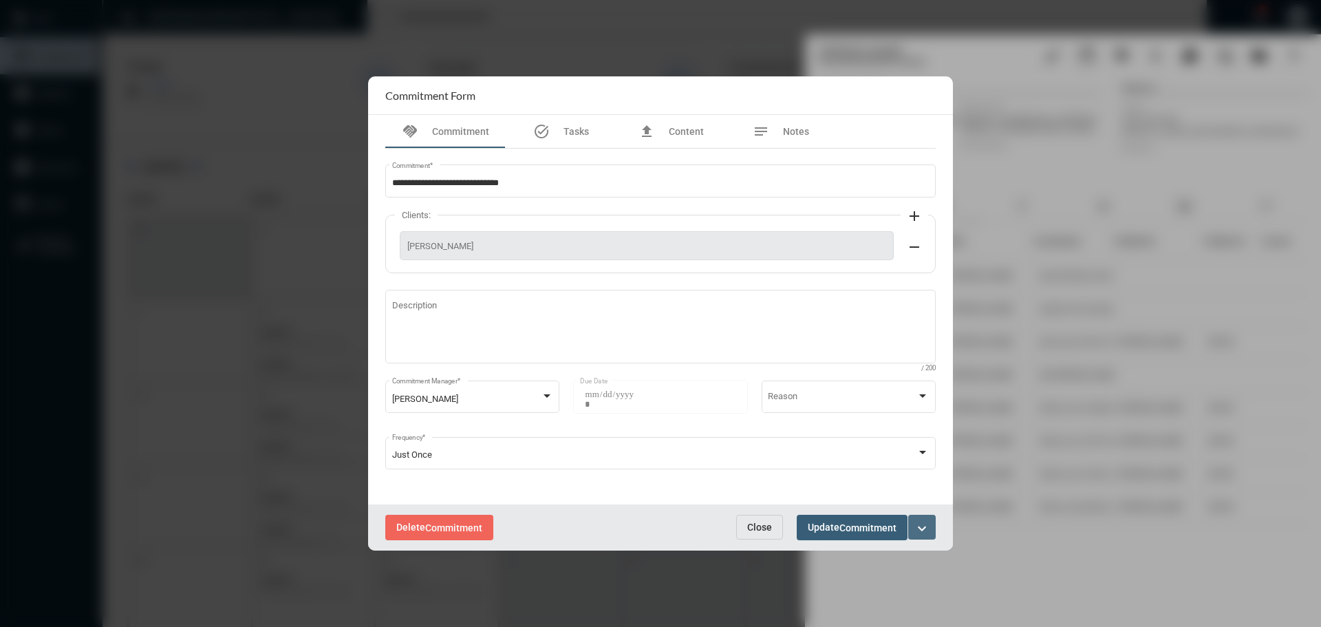
click at [925, 532] on mat-icon "expand_more" at bounding box center [922, 528] width 17 height 17
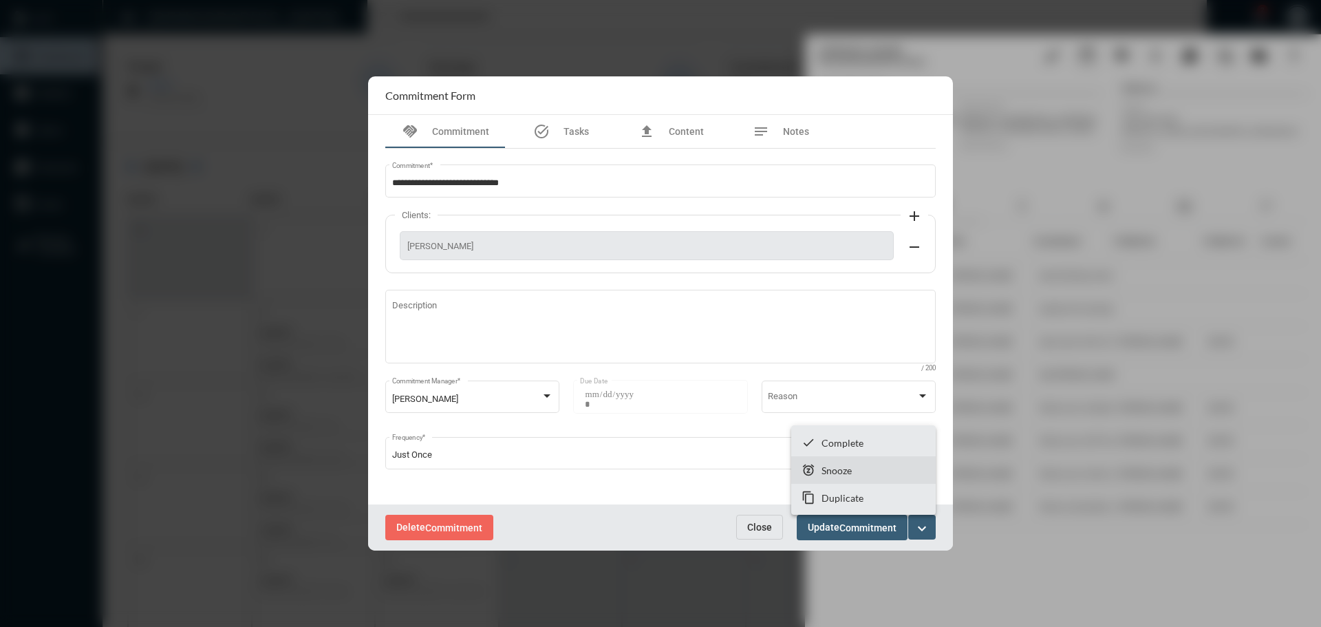
click at [830, 467] on p "Snooze" at bounding box center [837, 471] width 30 height 12
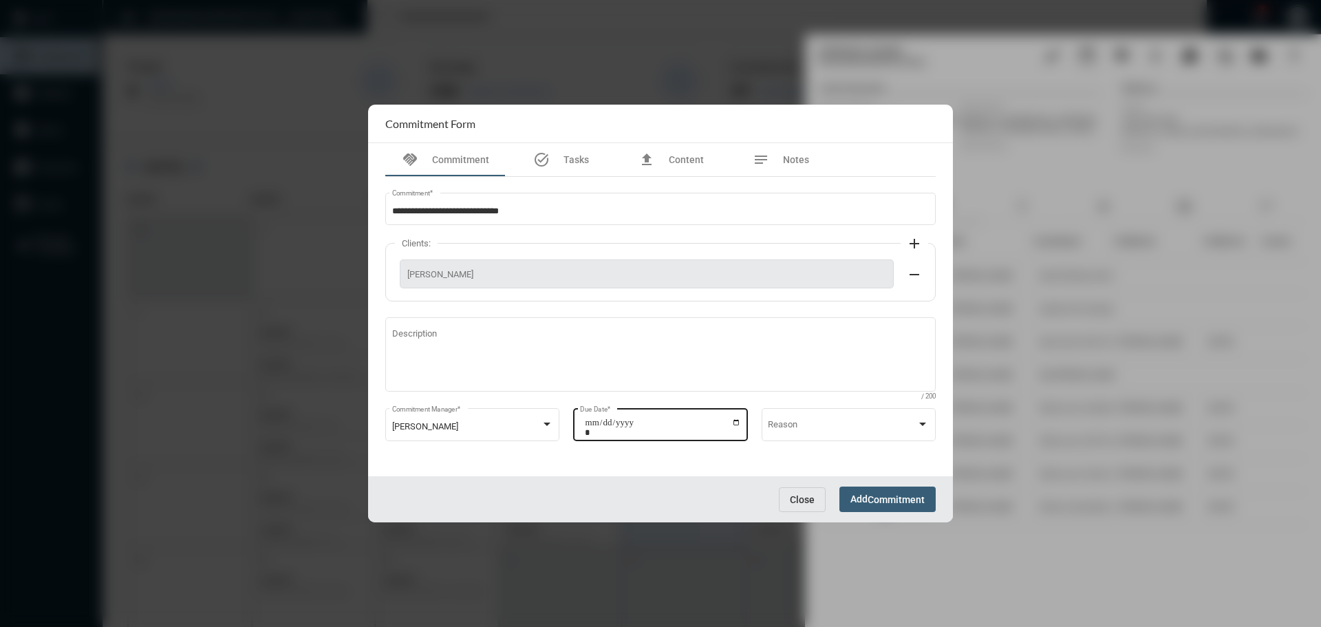
click at [738, 423] on input "**********" at bounding box center [663, 427] width 156 height 19
type input "**********"
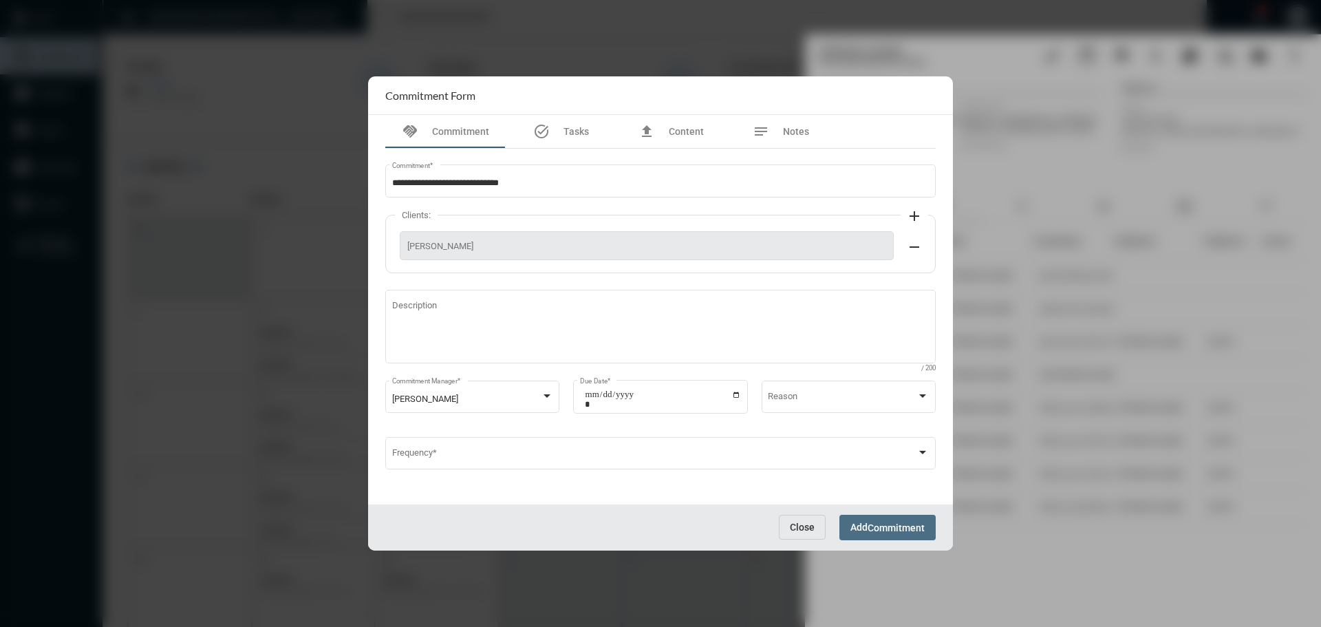
click at [893, 519] on button "Add Commitment" at bounding box center [888, 527] width 96 height 25
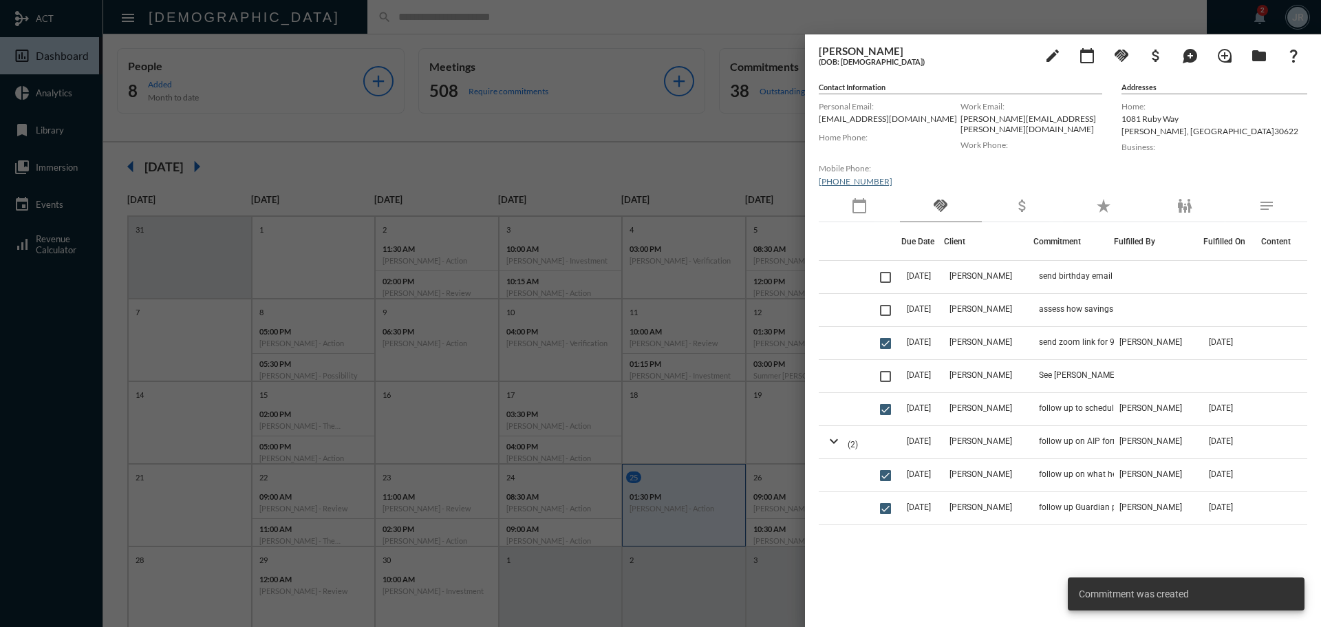
click at [686, 16] on div at bounding box center [660, 313] width 1321 height 627
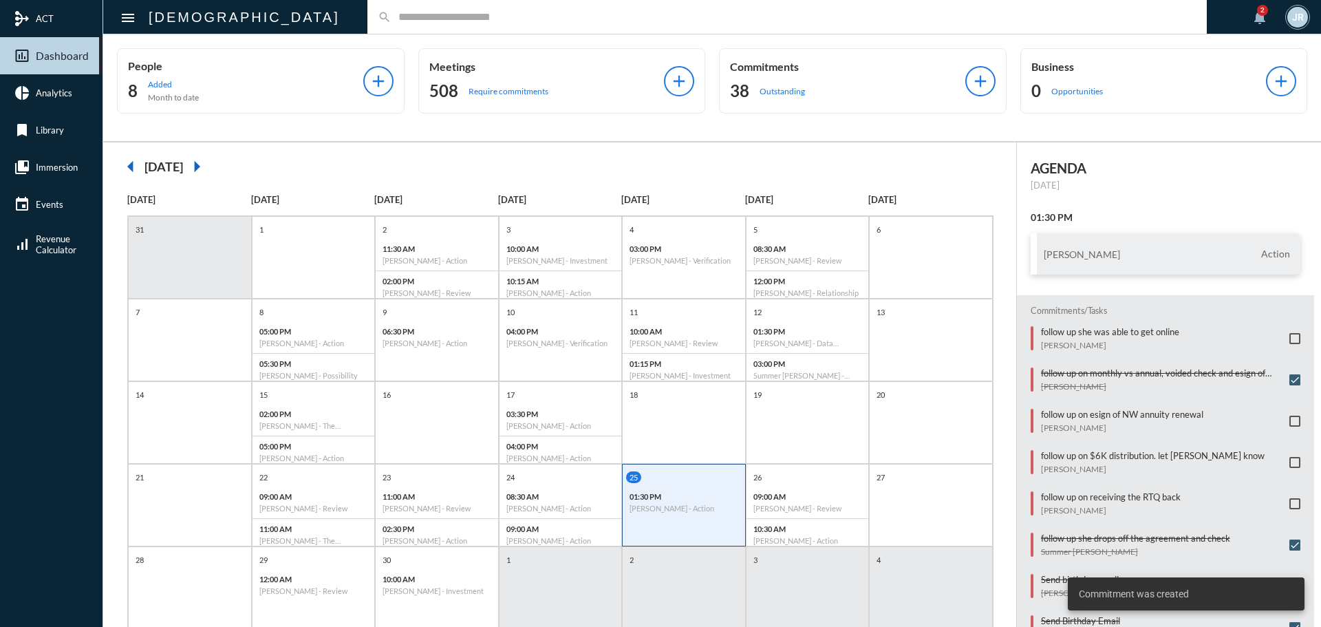
click at [771, 81] on div "38 Outstanding" at bounding box center [847, 91] width 235 height 22
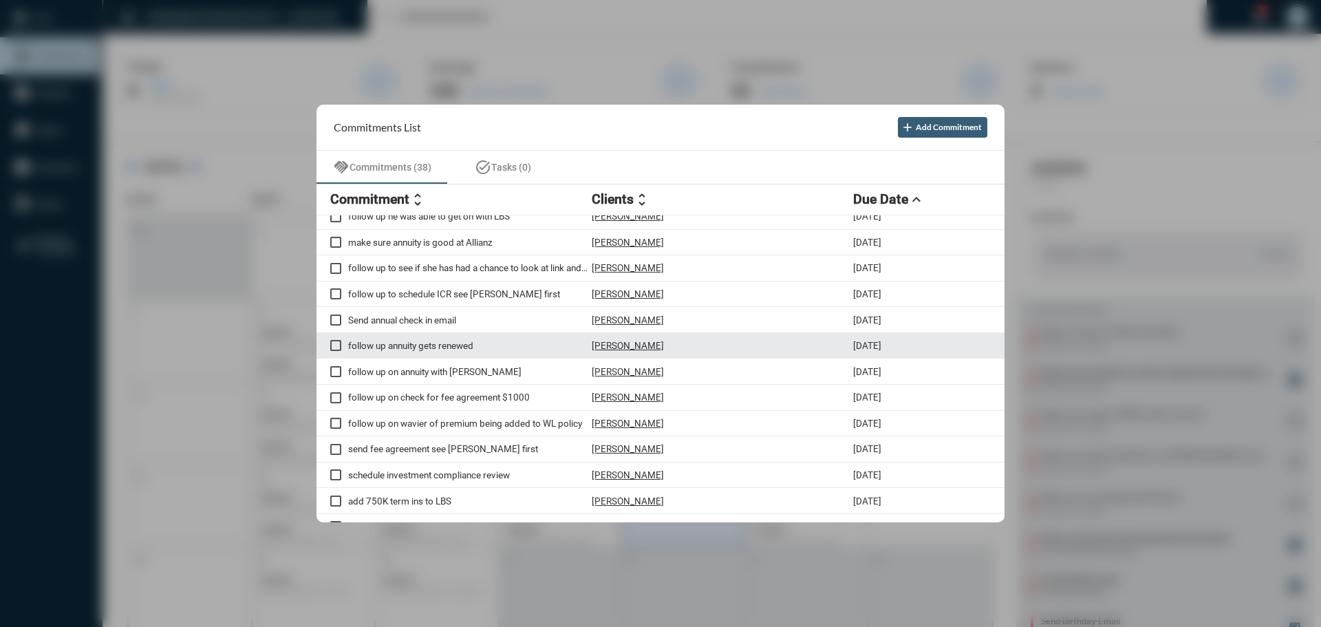
scroll to position [138, 0]
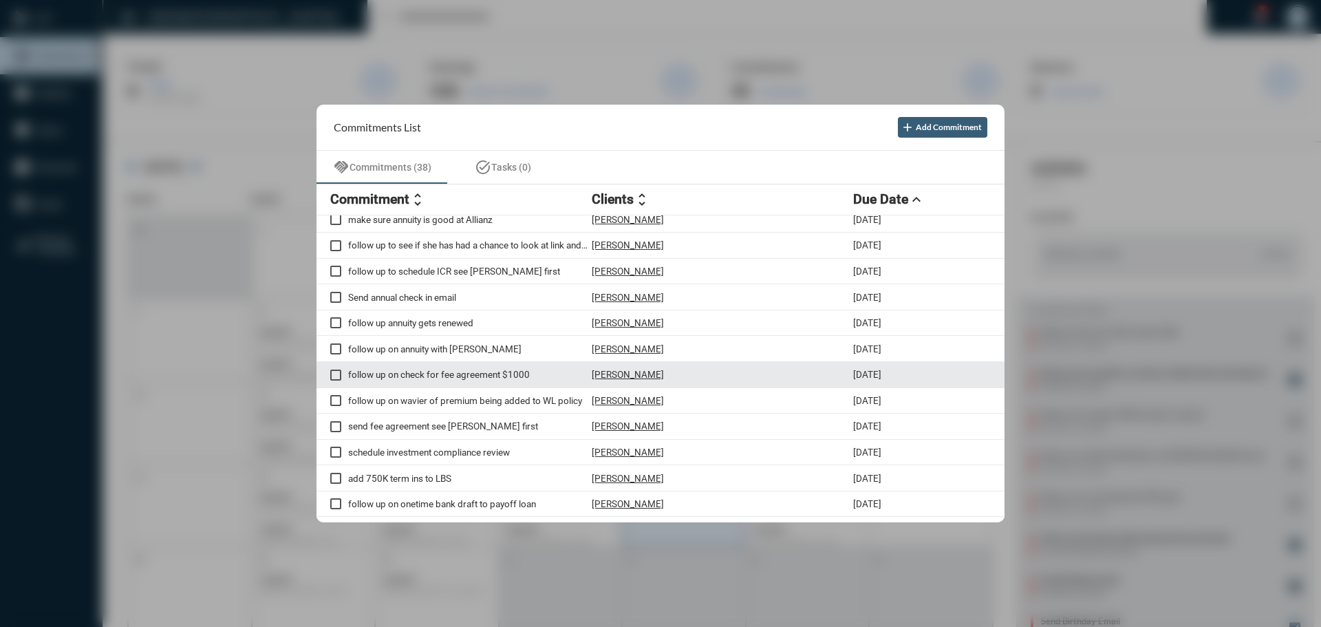
click at [634, 374] on p "Meredith Saxon" at bounding box center [628, 374] width 72 height 11
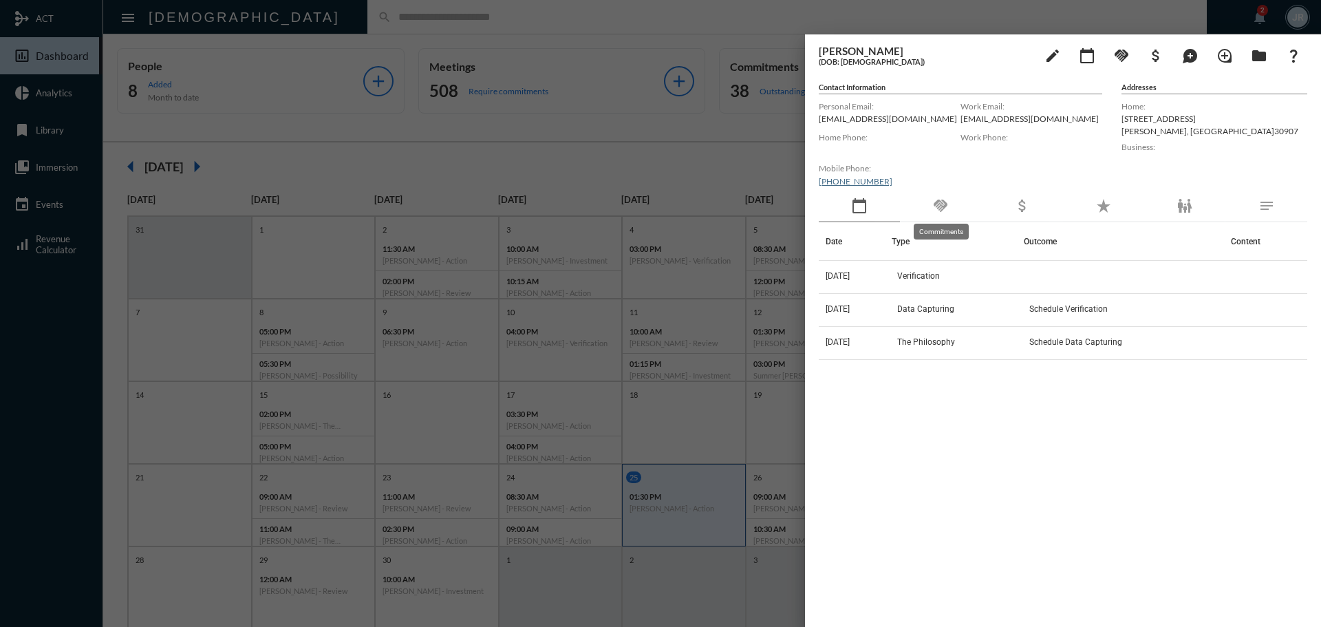
click at [941, 199] on mat-icon "handshake" at bounding box center [941, 206] width 17 height 17
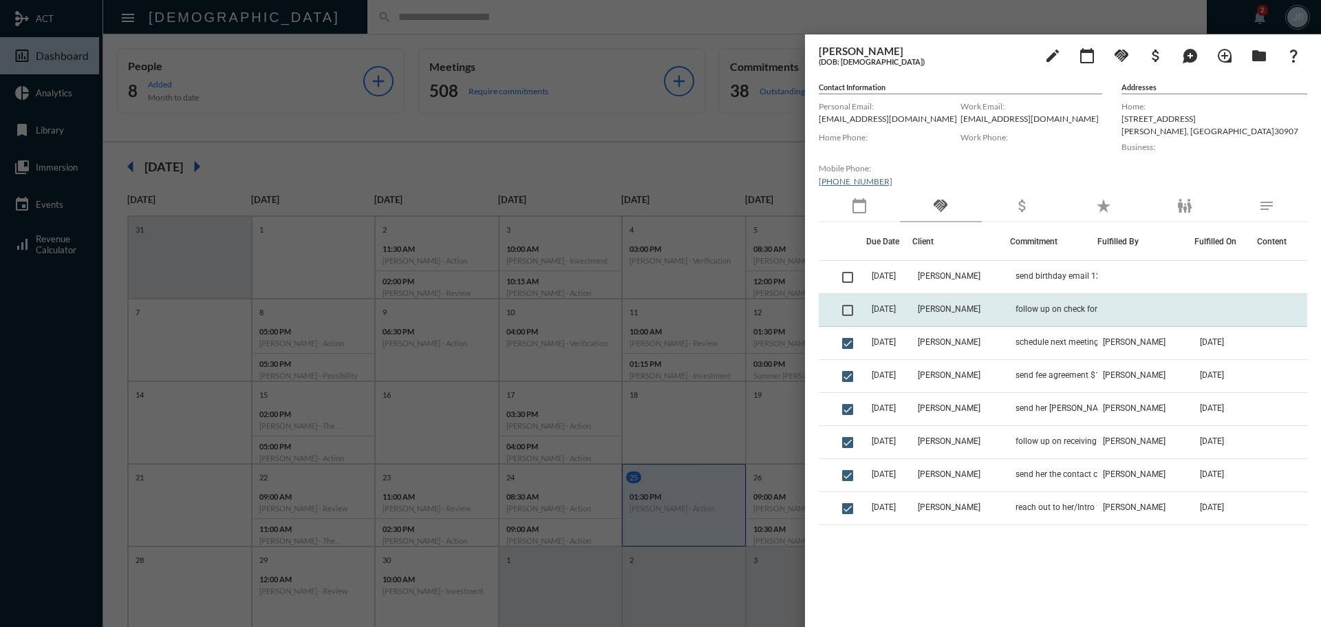
click at [896, 313] on span "9/23/25" at bounding box center [884, 309] width 24 height 10
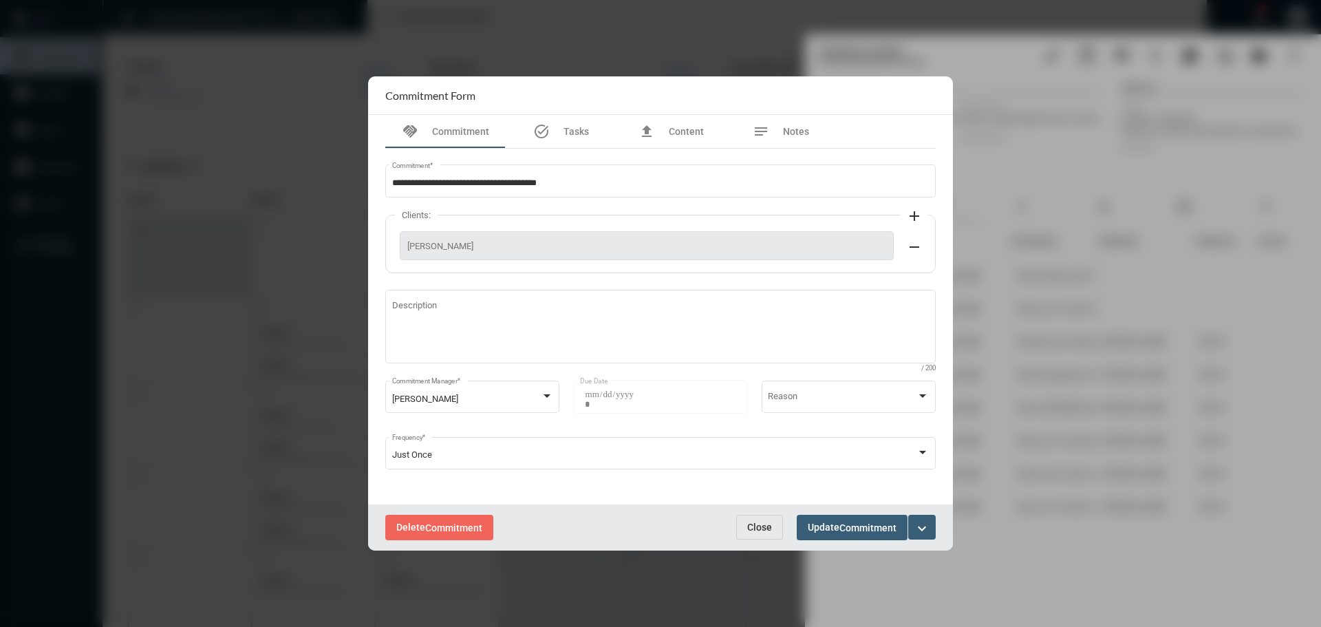
click at [929, 527] on mat-icon "expand_more" at bounding box center [922, 528] width 17 height 17
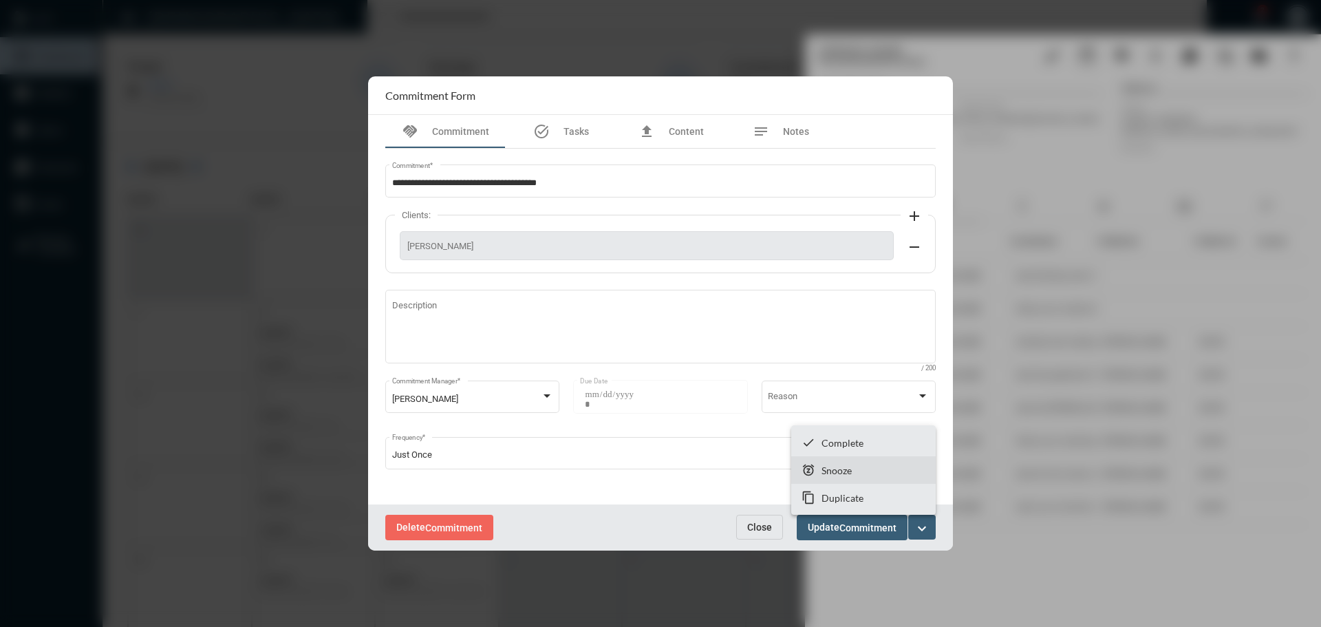
click at [833, 467] on p "Snooze" at bounding box center [837, 471] width 30 height 12
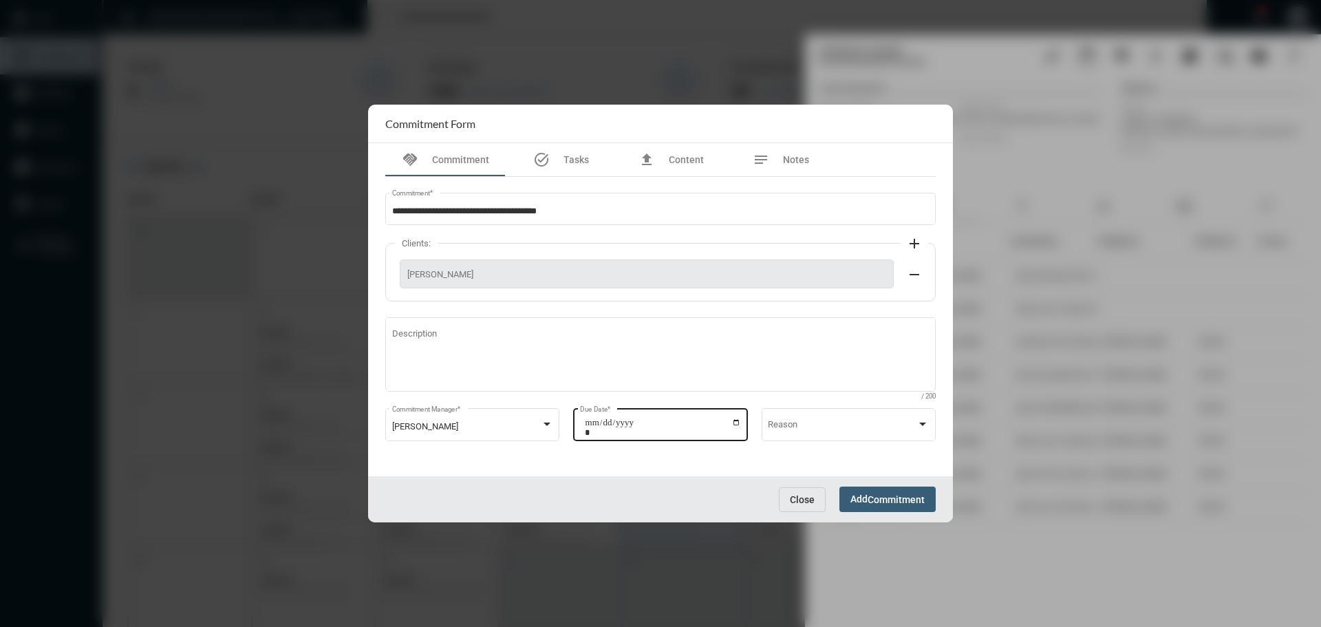
click at [740, 422] on input "**********" at bounding box center [663, 427] width 156 height 19
type input "**********"
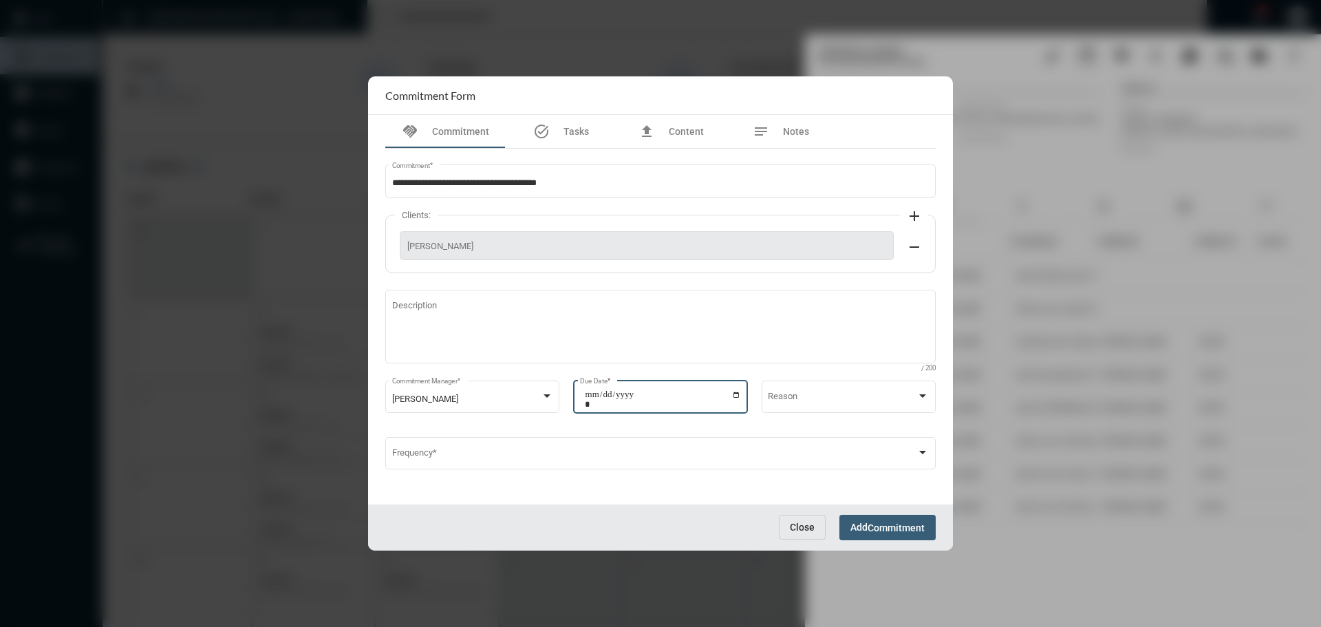
click at [904, 524] on span "Commitment" at bounding box center [896, 527] width 57 height 11
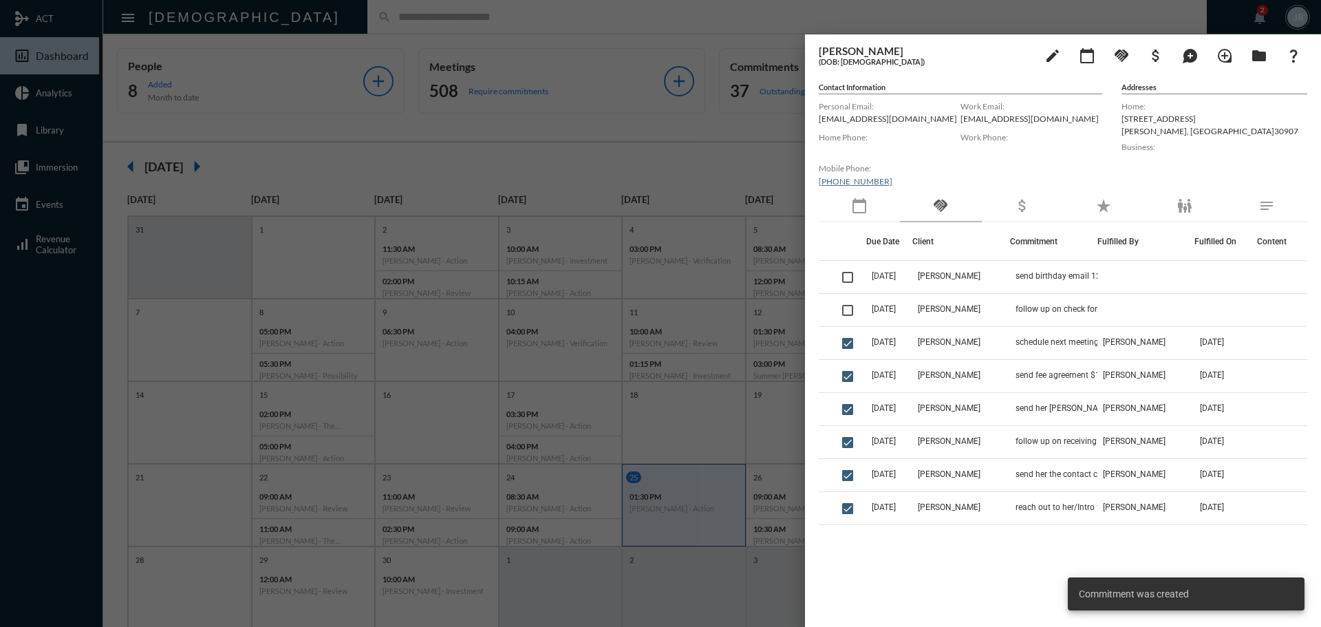
click at [685, 15] on div at bounding box center [660, 313] width 1321 height 627
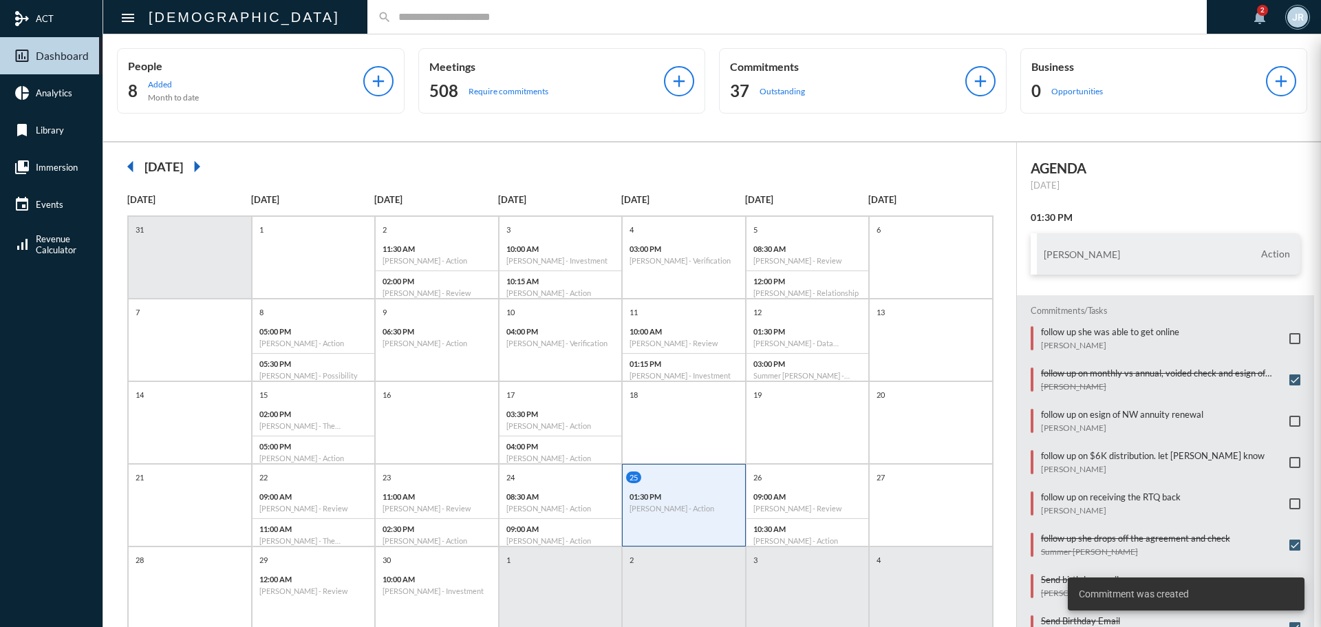
click at [772, 84] on mat-sidenav-container "mediation ACT insert_chart_outlined Dashboard pie_chart Analytics bookmark Libr…" at bounding box center [660, 313] width 1321 height 627
click at [772, 84] on div "37 Outstanding" at bounding box center [847, 91] width 235 height 22
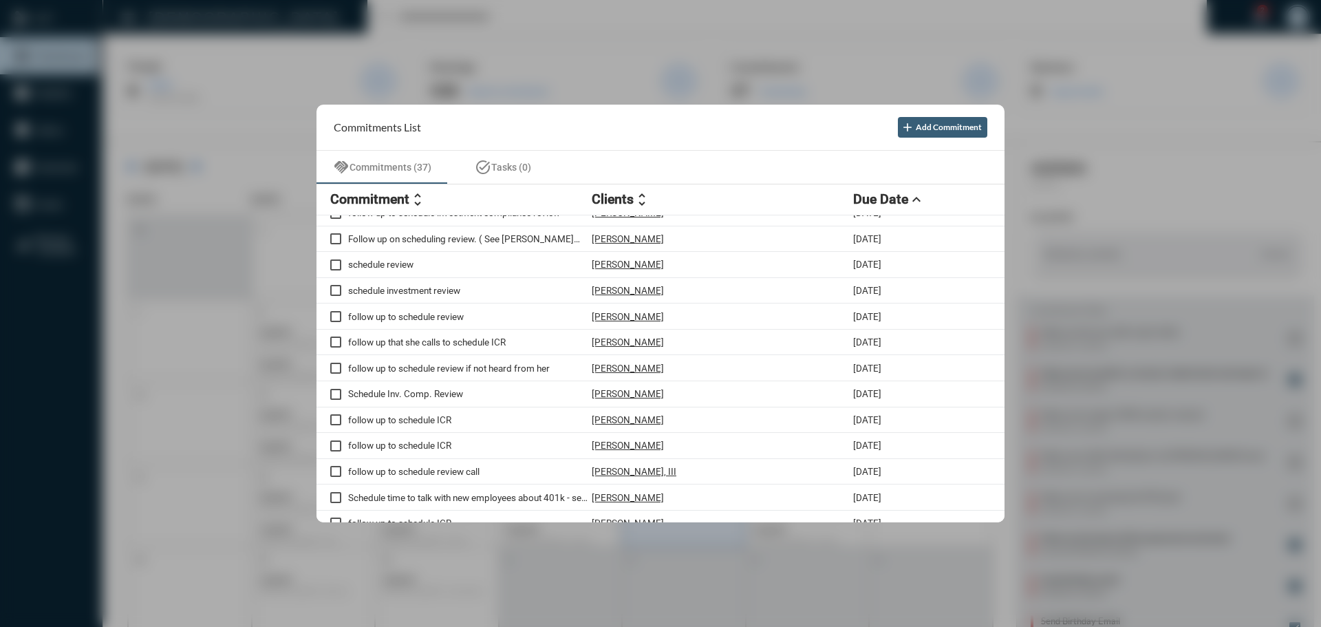
scroll to position [375, 0]
click at [507, 22] on div at bounding box center [660, 313] width 1321 height 627
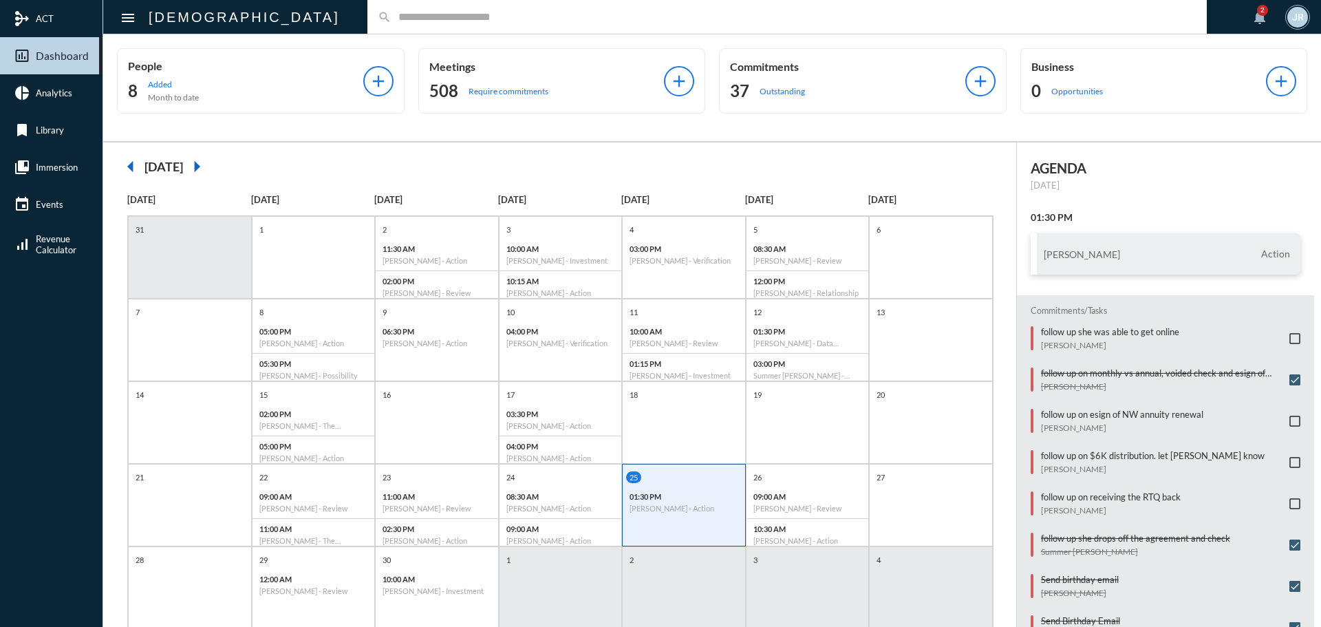
click at [368, 1] on div "search" at bounding box center [788, 17] width 840 height 34
click at [392, 16] on input "text" at bounding box center [794, 17] width 805 height 12
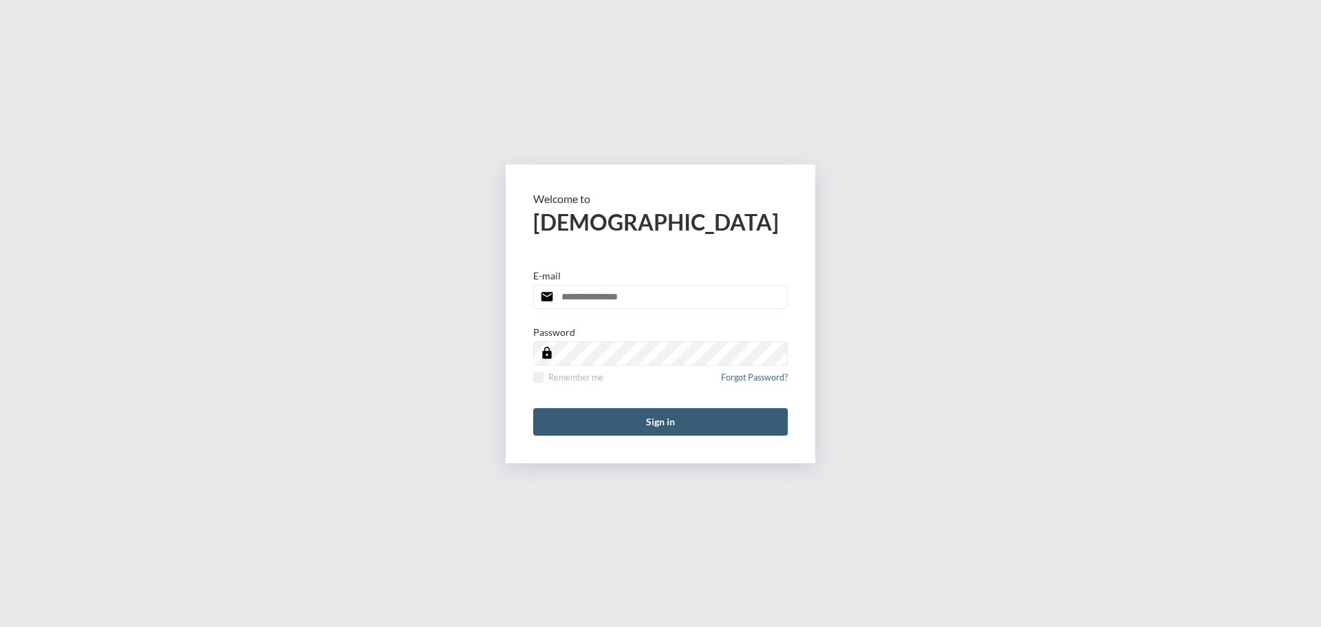
click at [670, 298] on input "email" at bounding box center [660, 297] width 255 height 24
type input "**********"
click at [542, 381] on span at bounding box center [538, 377] width 10 height 10
click at [648, 412] on button "Sign in" at bounding box center [660, 422] width 255 height 28
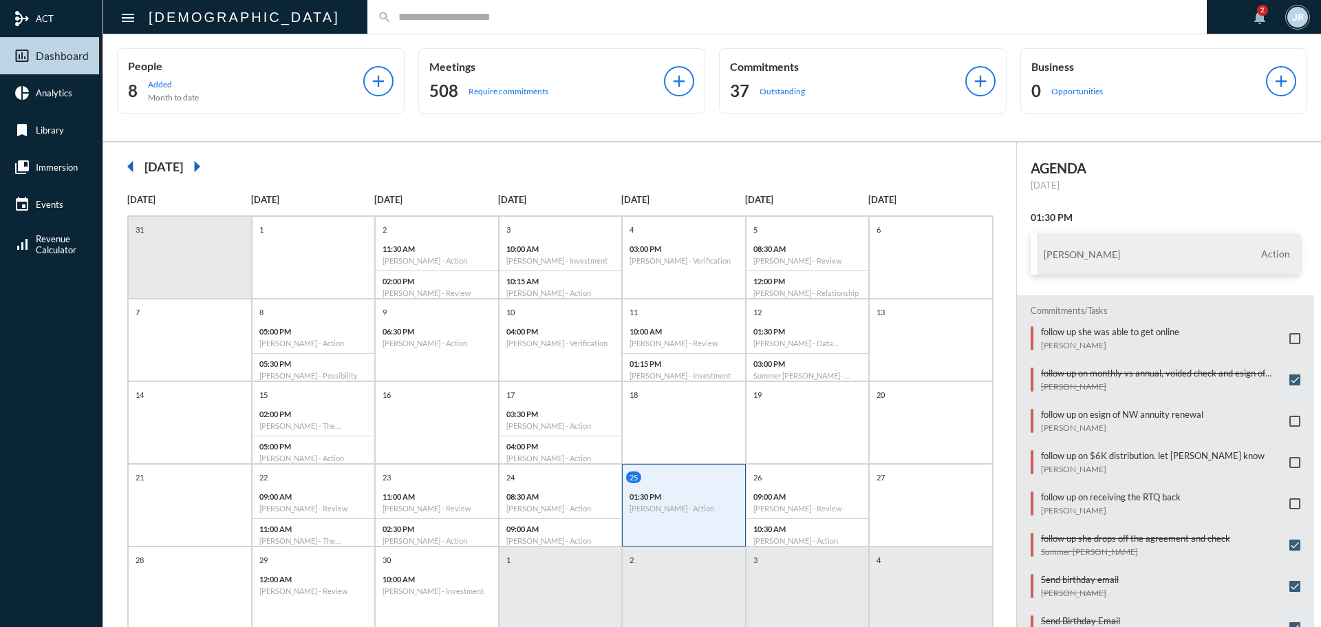
click at [392, 19] on input "text" at bounding box center [794, 17] width 805 height 12
click at [392, 17] on input "text" at bounding box center [794, 17] width 805 height 12
click at [392, 18] on input "text" at bounding box center [794, 17] width 805 height 12
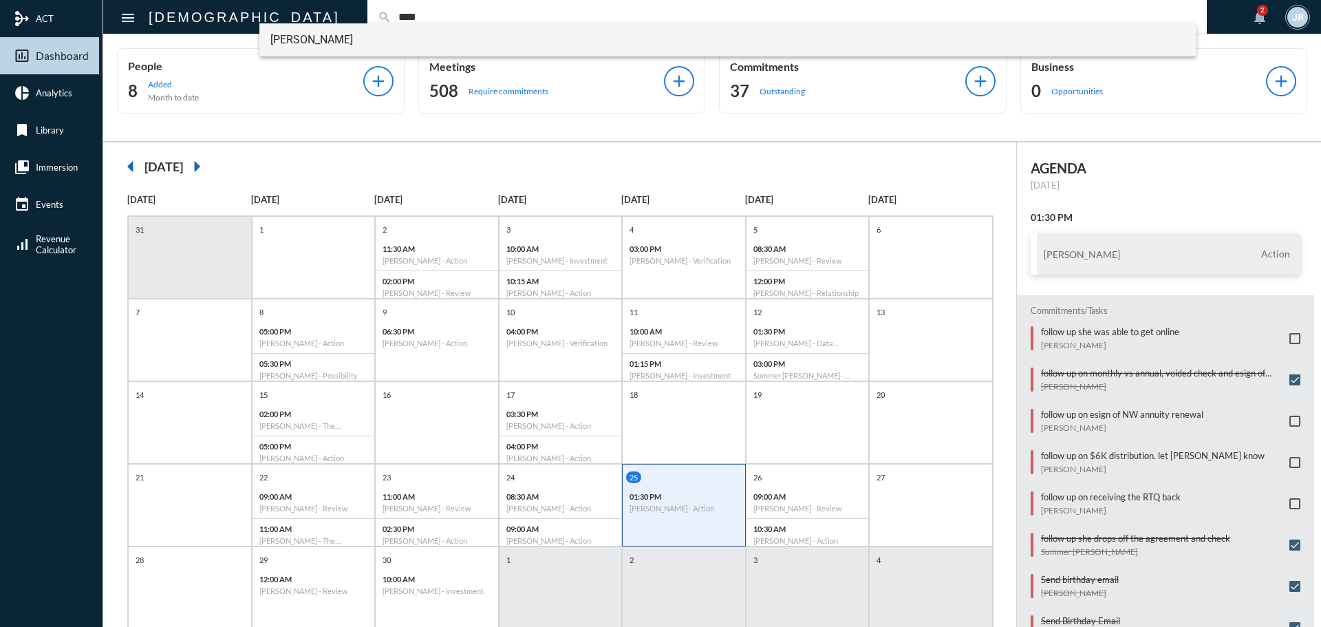
type input "****"
click at [319, 27] on span "Kristen Munn" at bounding box center [728, 39] width 916 height 33
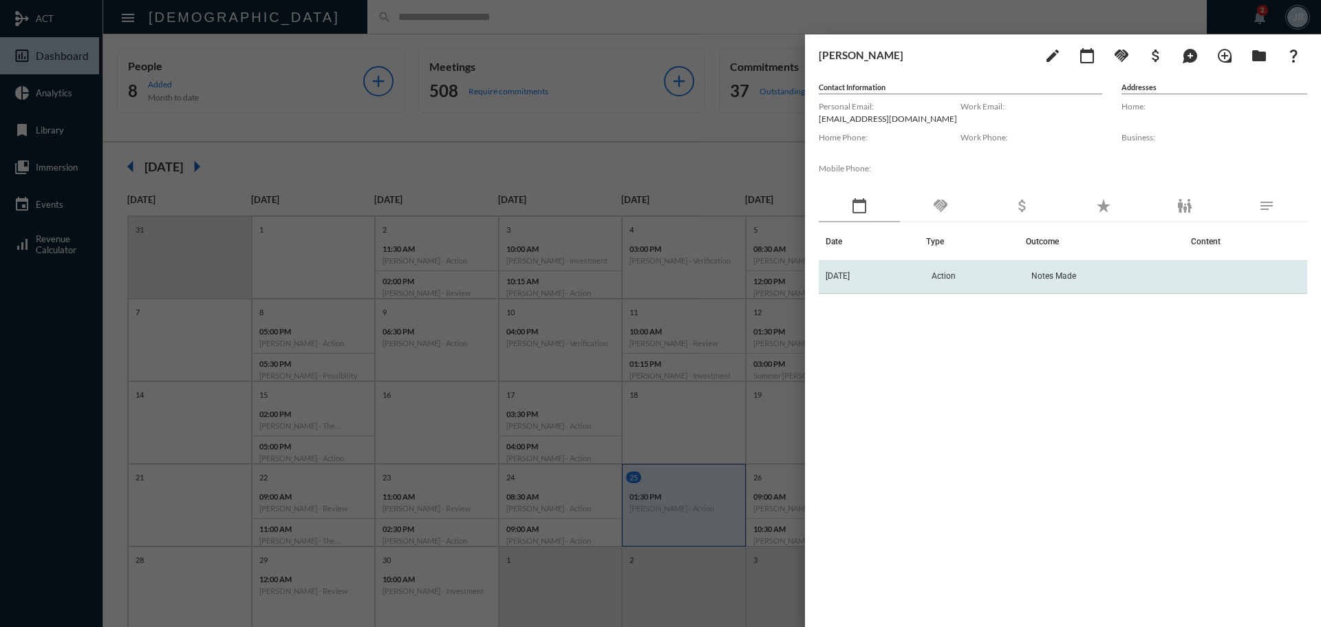
click at [898, 269] on td "[DATE]" at bounding box center [872, 277] width 107 height 33
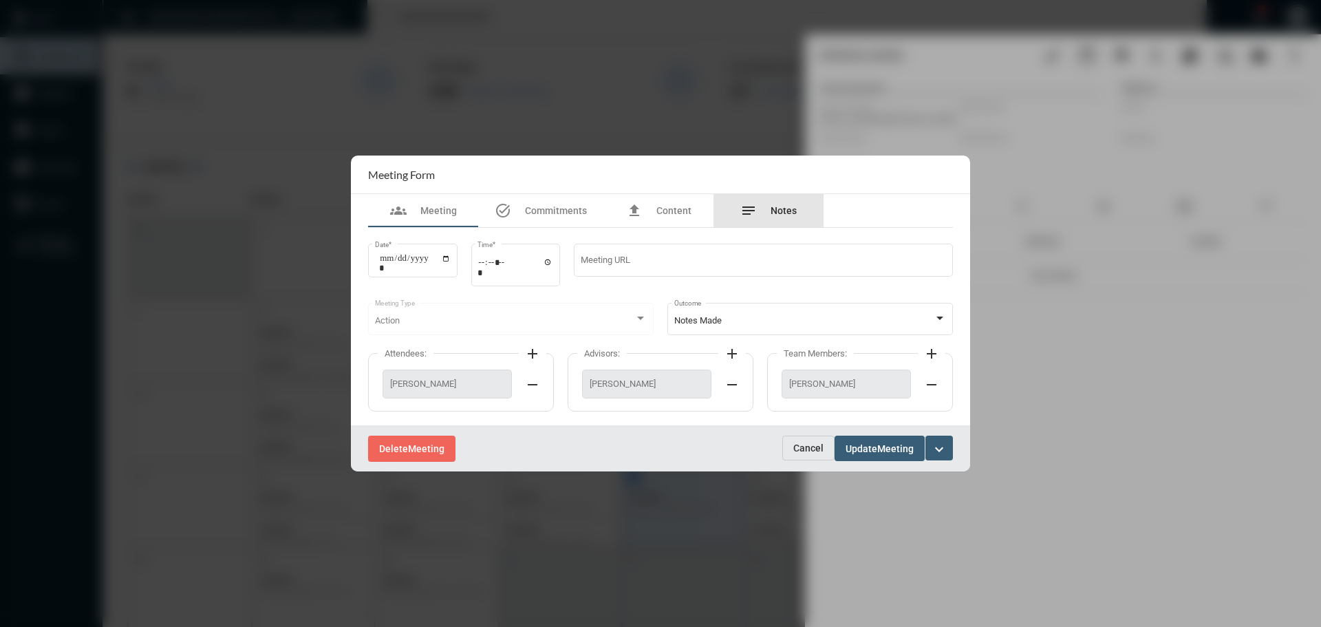
click at [780, 210] on span "Notes" at bounding box center [784, 210] width 26 height 11
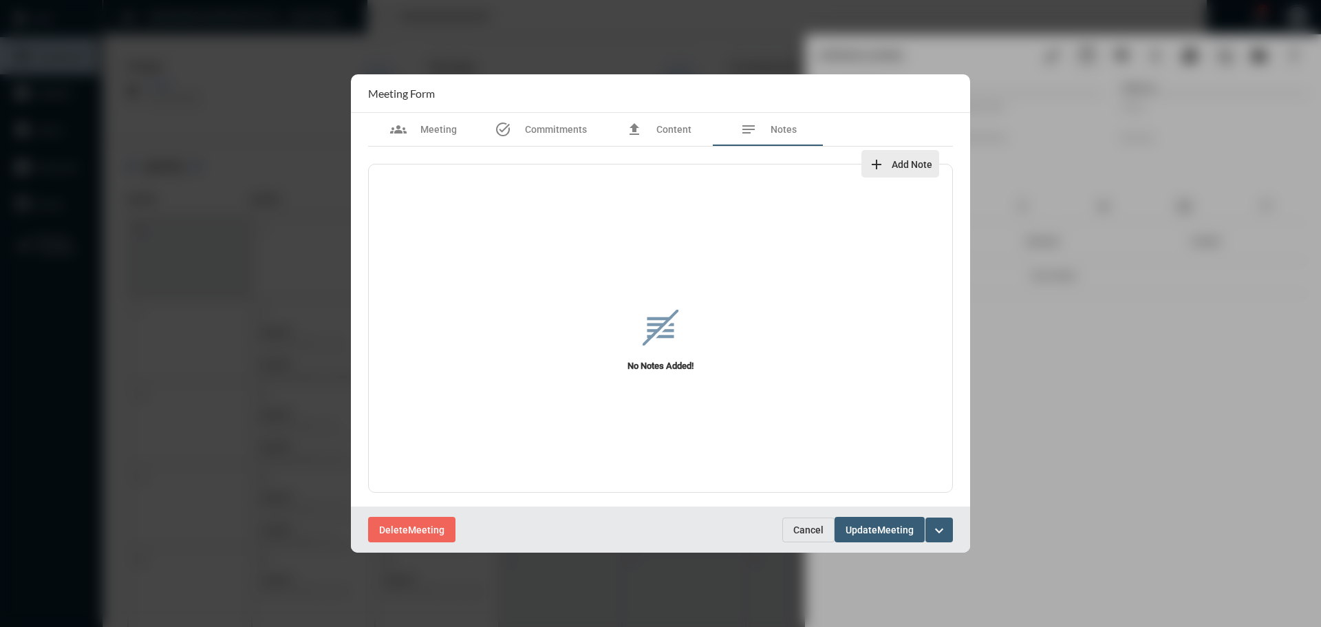
click at [879, 165] on mat-icon "add" at bounding box center [877, 164] width 17 height 17
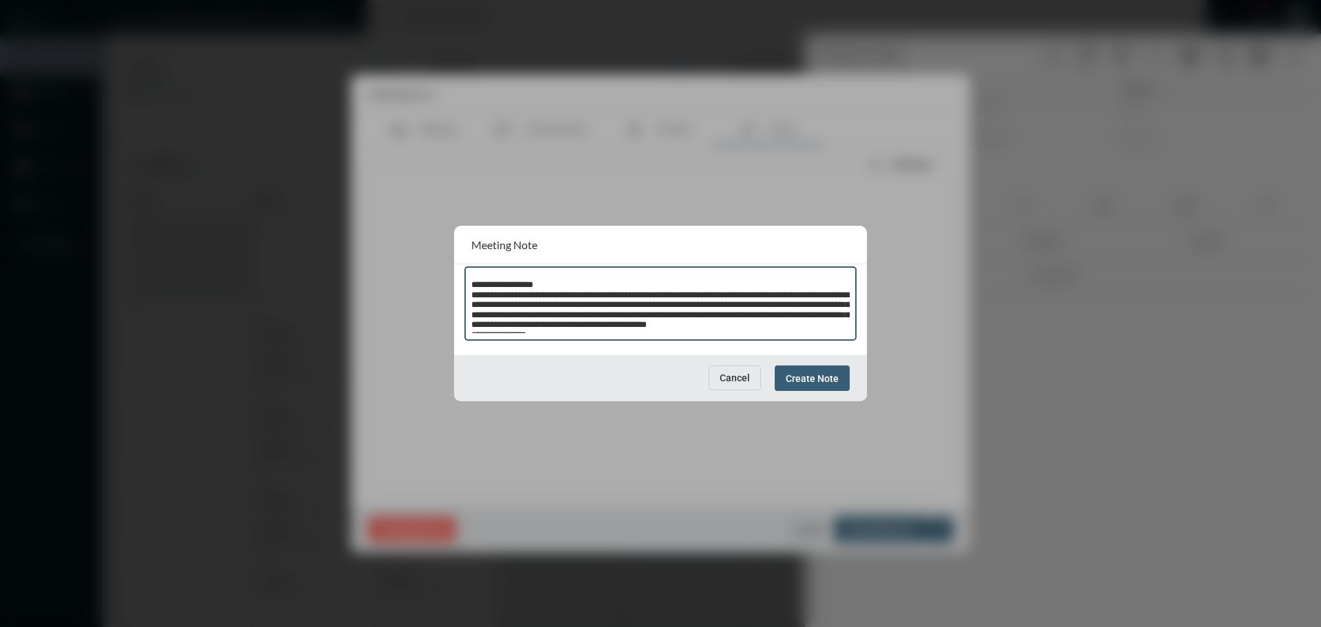
scroll to position [561, 0]
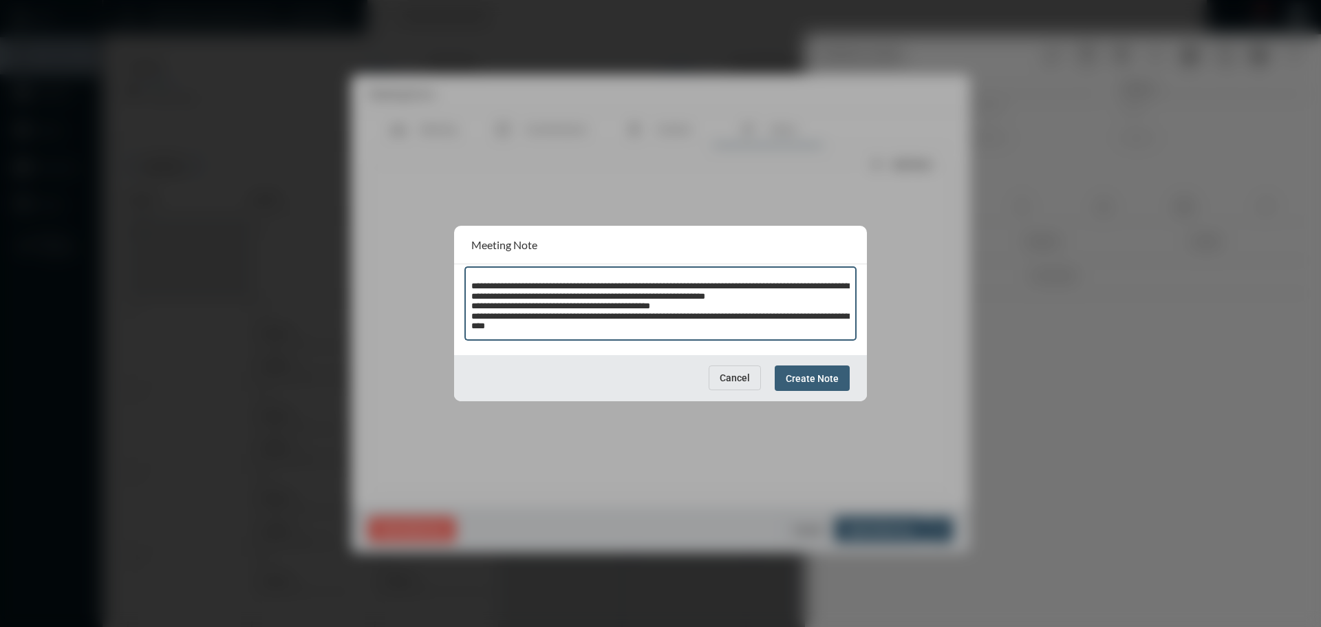
type textarea "**********"
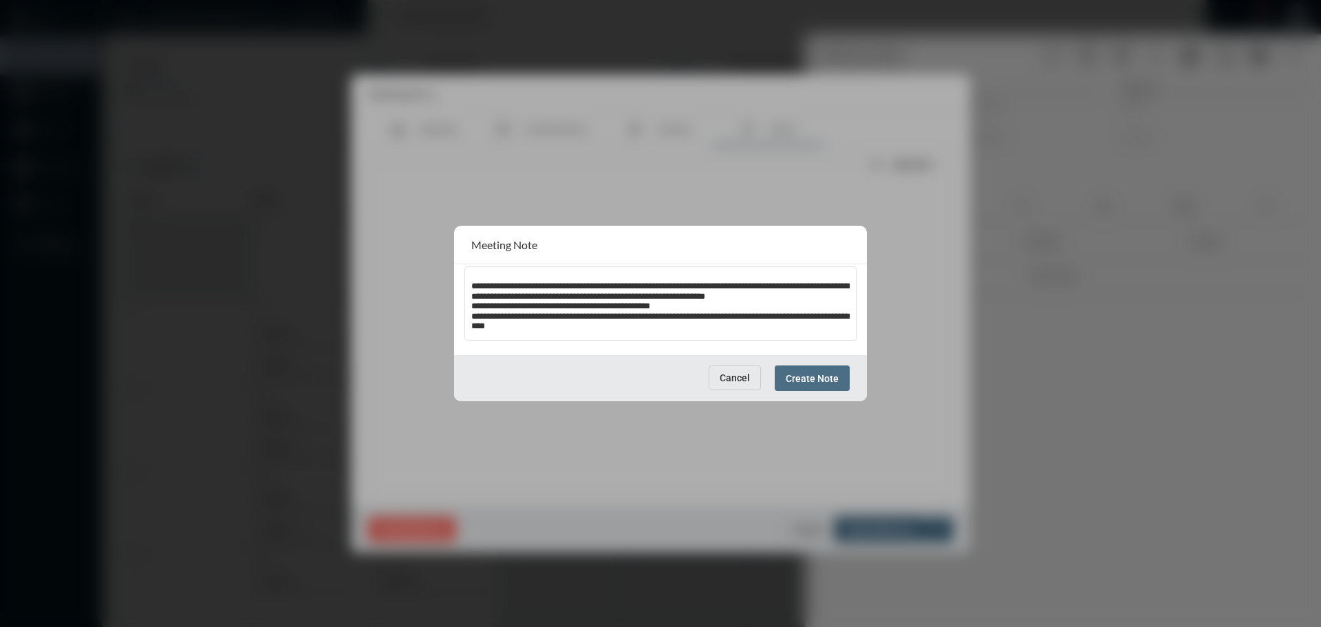
click at [819, 374] on span "Create Note" at bounding box center [812, 378] width 53 height 11
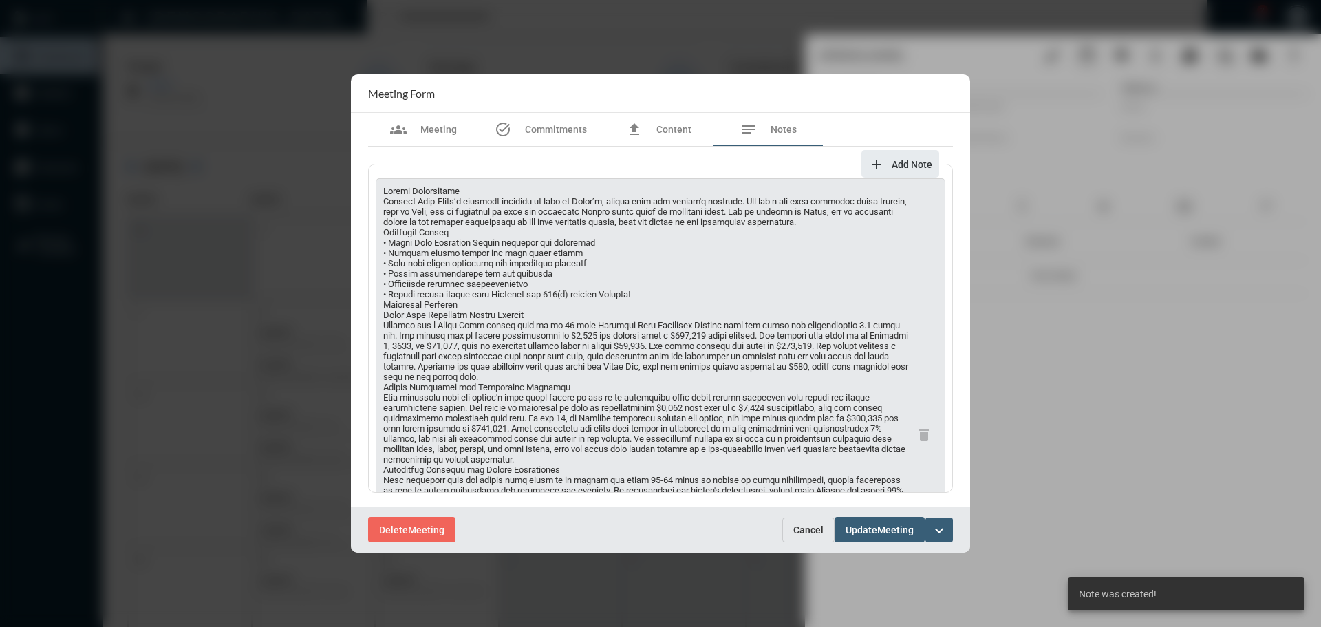
click at [879, 527] on span "Meeting" at bounding box center [896, 529] width 36 height 11
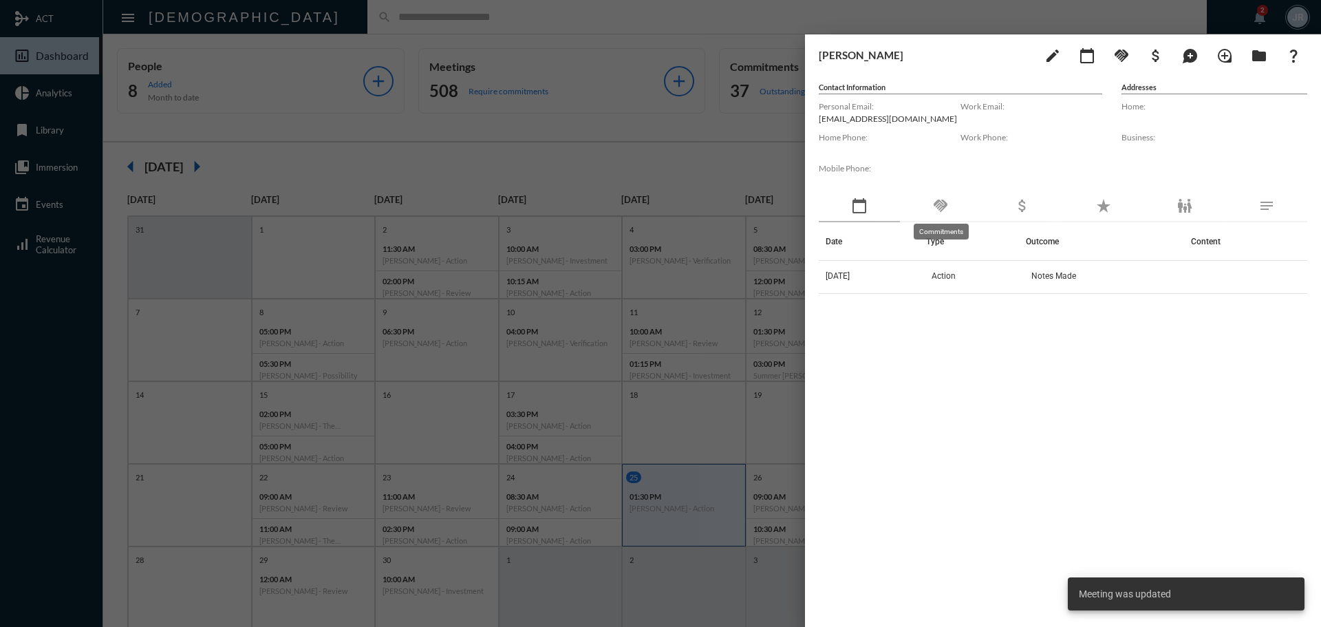
click at [941, 200] on mat-icon "handshake" at bounding box center [941, 206] width 17 height 17
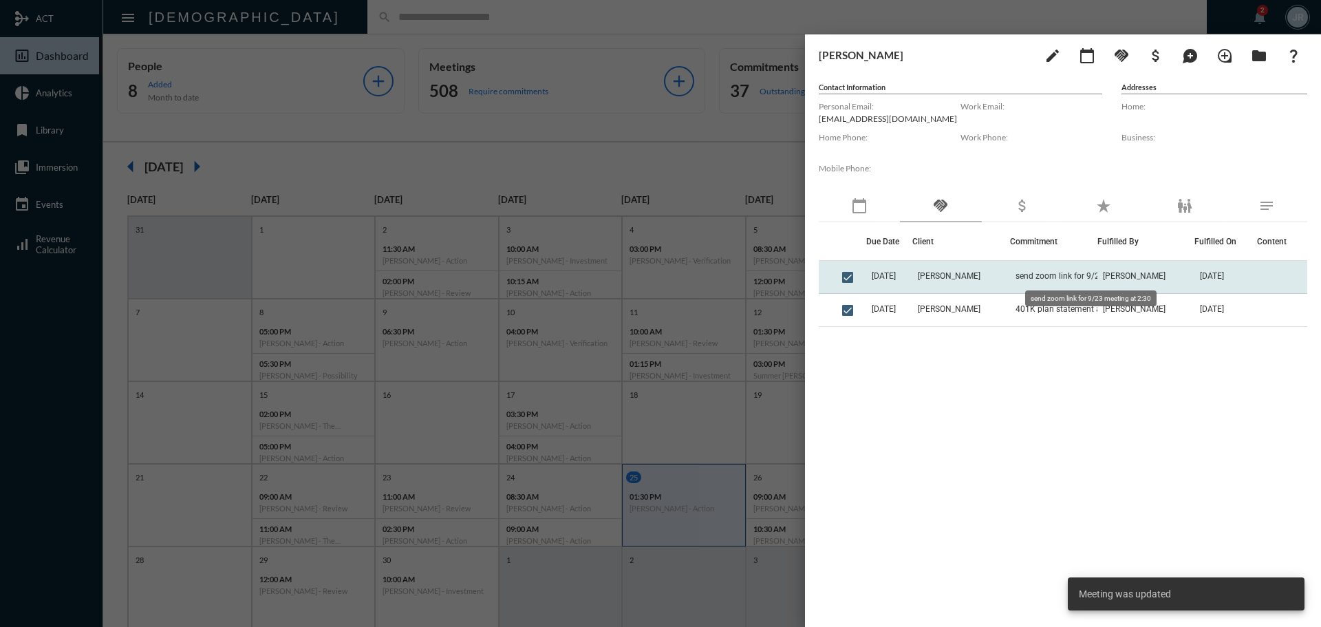
click at [1029, 277] on span "send zoom link for 9/23 meeting at 2:30" at bounding box center [1085, 276] width 138 height 10
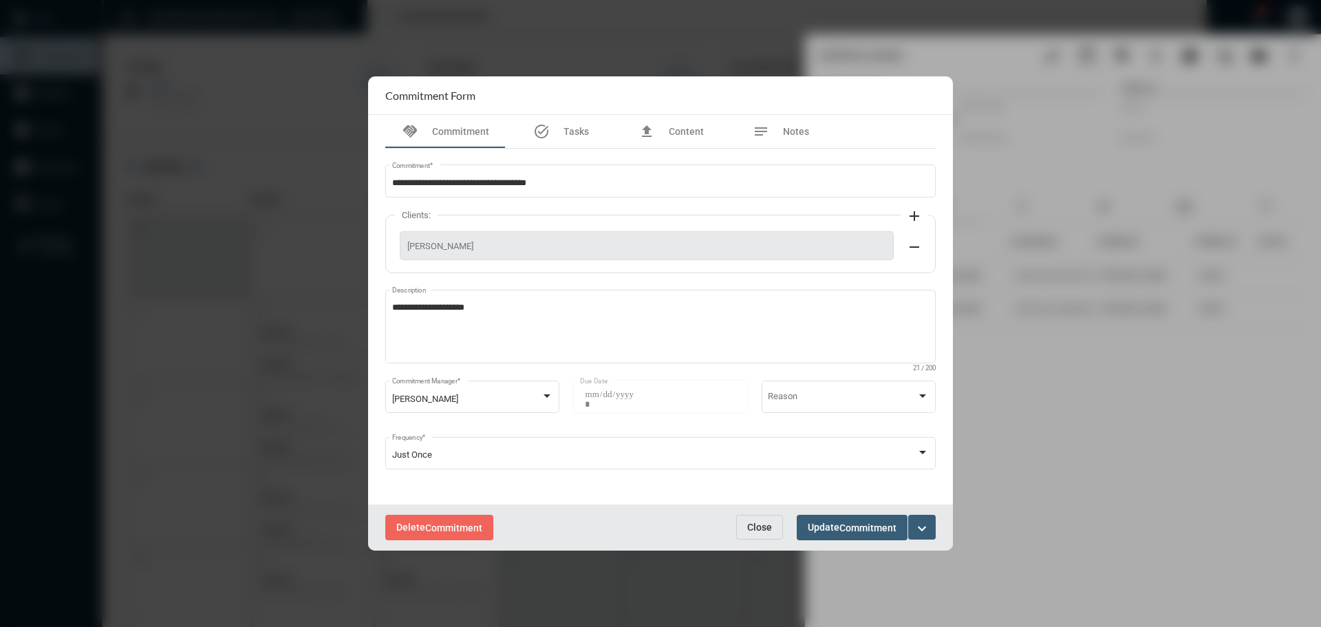
click at [764, 522] on span "Close" at bounding box center [759, 527] width 25 height 11
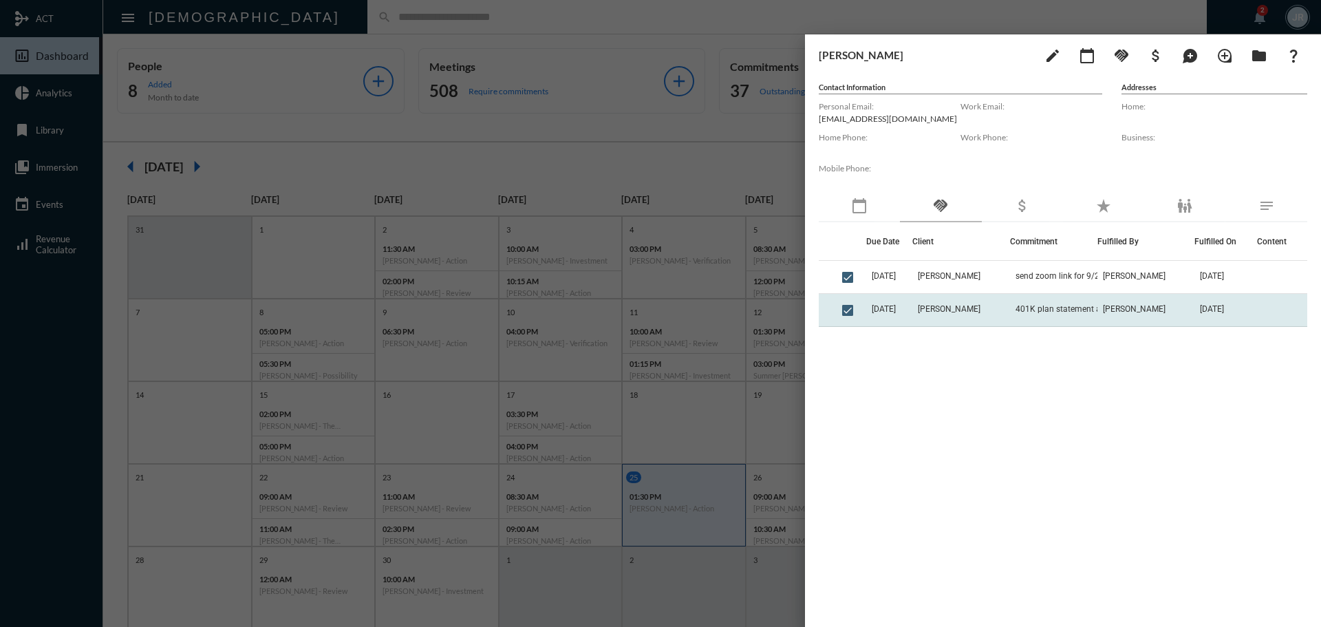
click at [1023, 310] on span "401K plan statement and benefit statement" at bounding box center [1085, 309] width 138 height 10
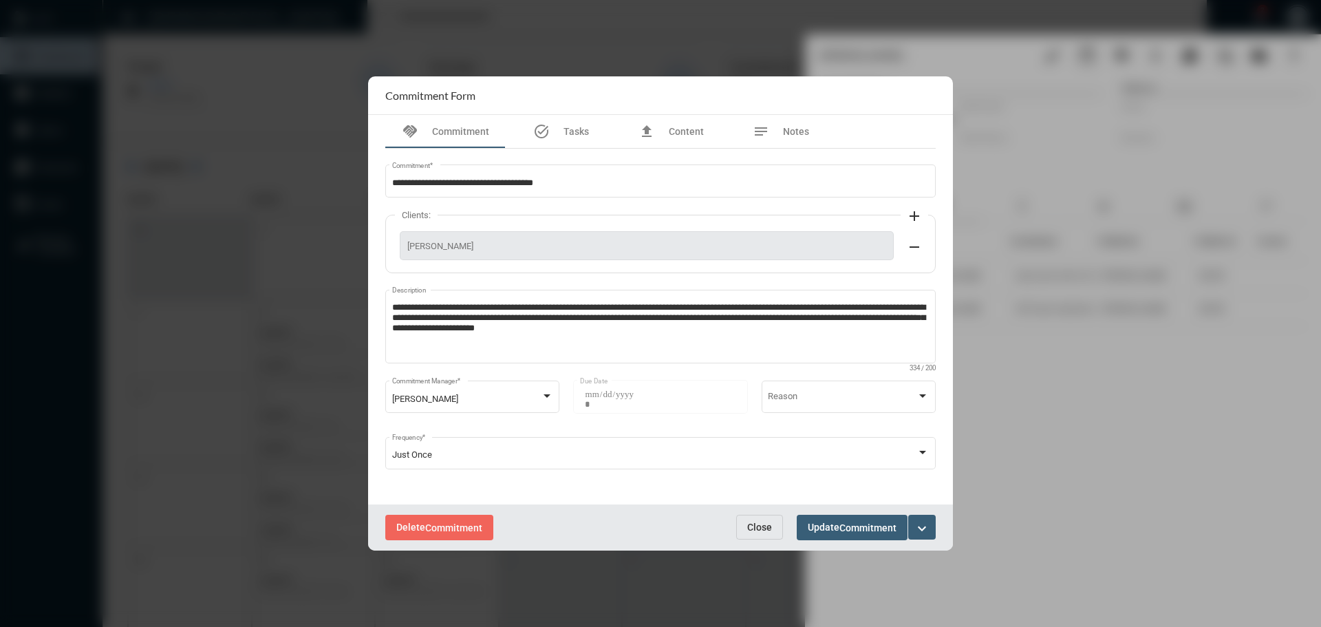
click at [768, 526] on span "Close" at bounding box center [759, 527] width 25 height 11
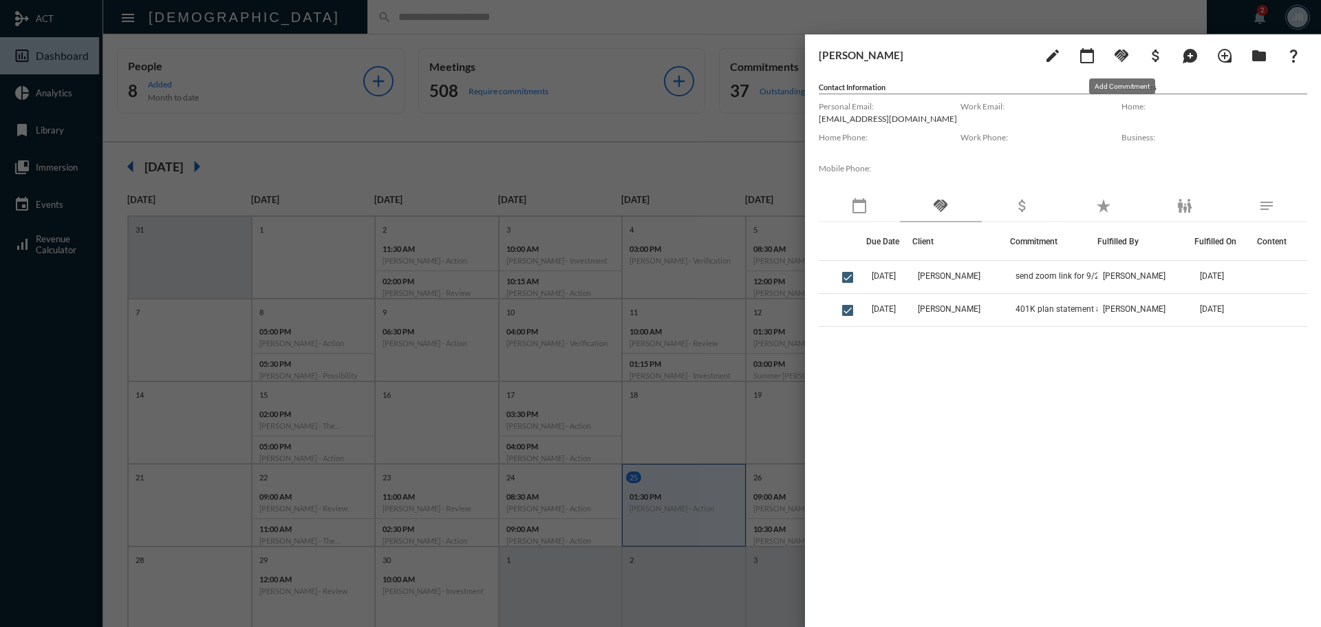
click at [1123, 54] on mat-icon "handshake" at bounding box center [1122, 55] width 17 height 17
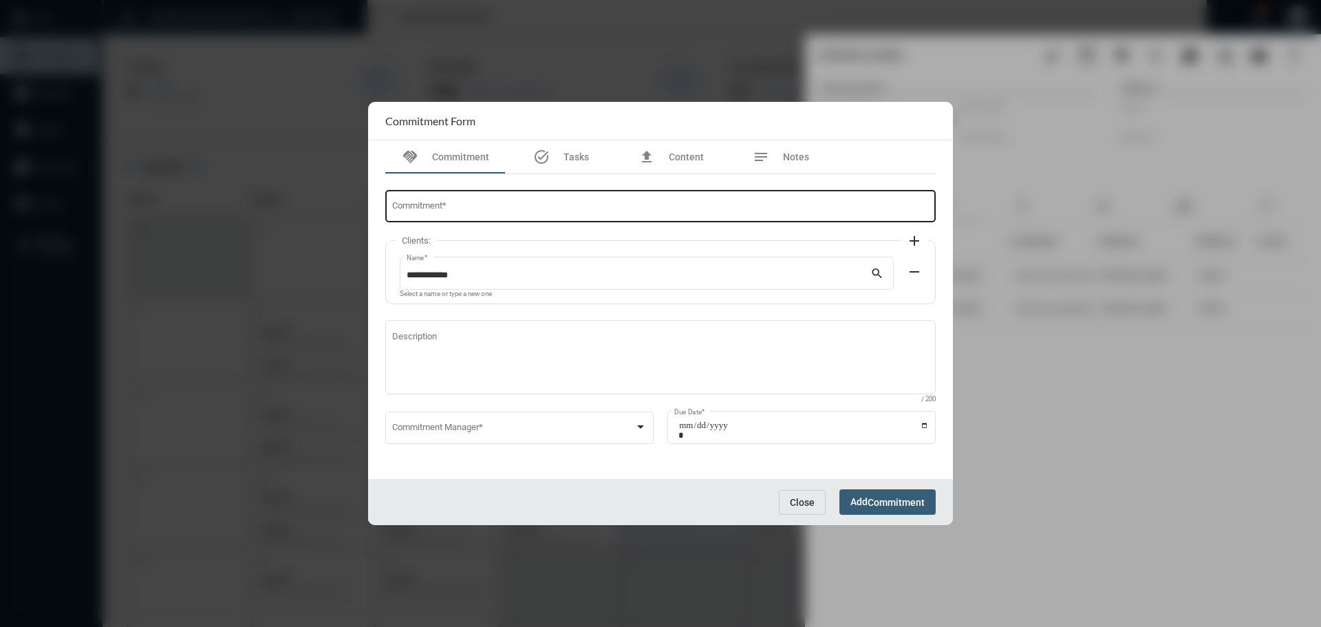
click at [483, 213] on input "Commitment *" at bounding box center [661, 209] width 538 height 10
type input "**********"
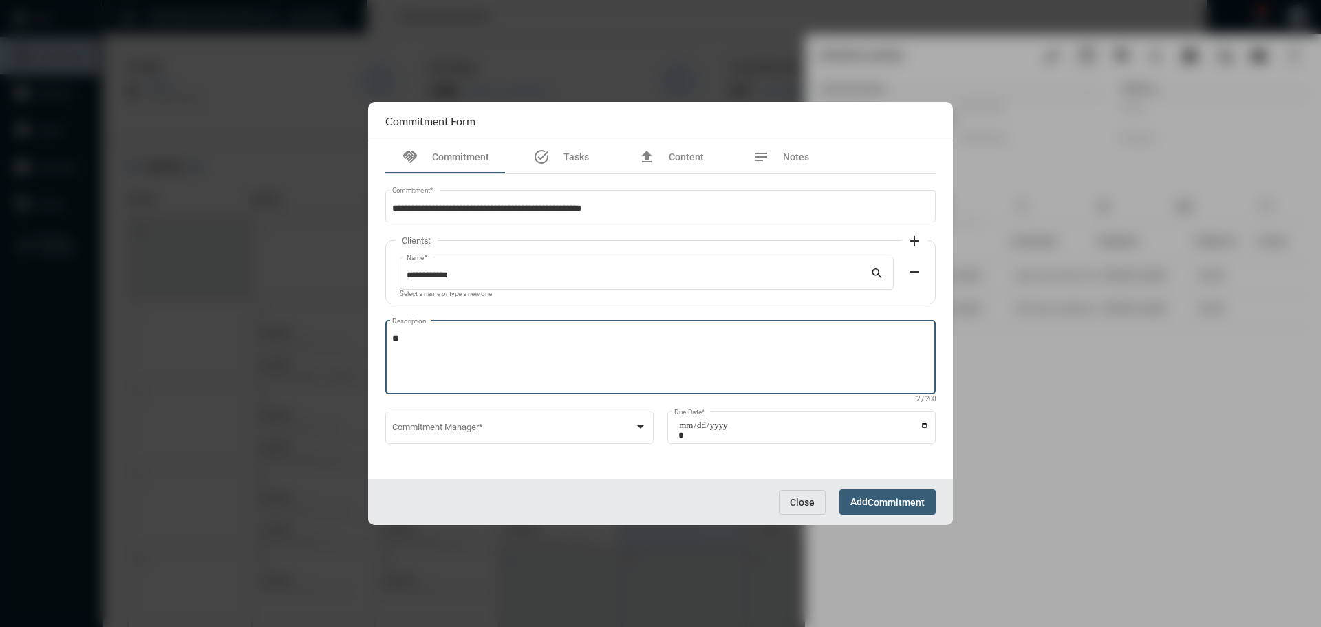
type textarea "**"
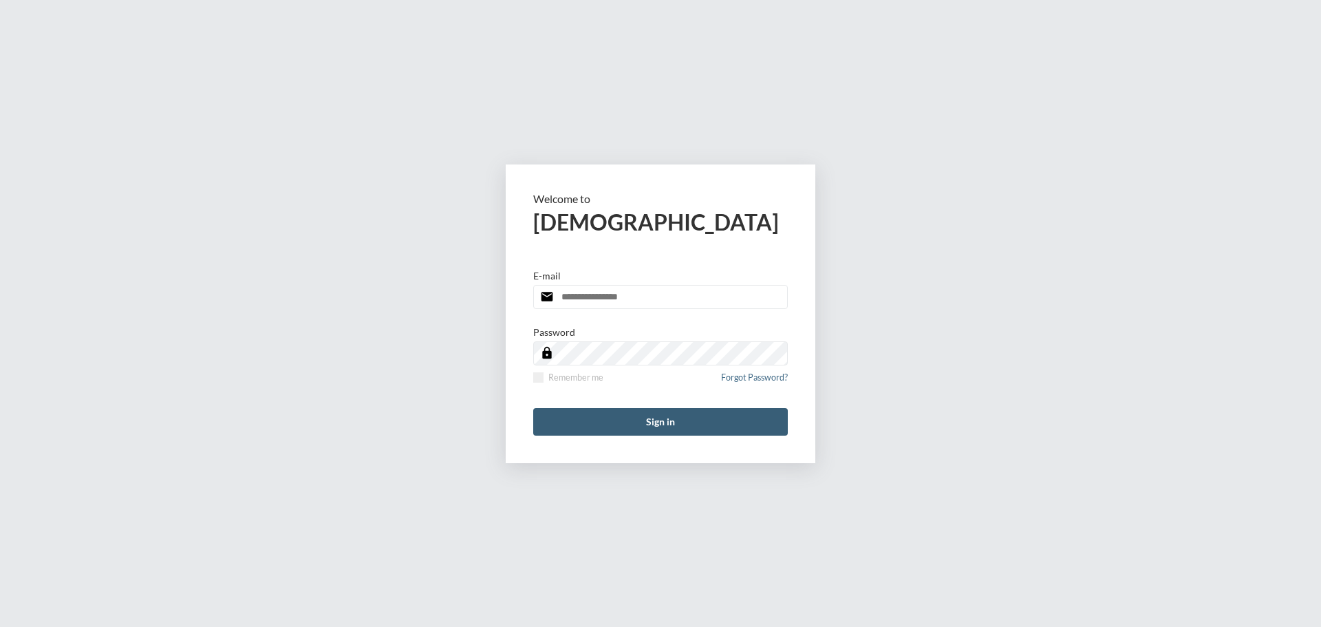
click at [615, 299] on input "email" at bounding box center [660, 297] width 255 height 24
type input "**********"
click at [539, 374] on span at bounding box center [538, 377] width 10 height 10
click at [646, 420] on button "Sign in" at bounding box center [660, 422] width 255 height 28
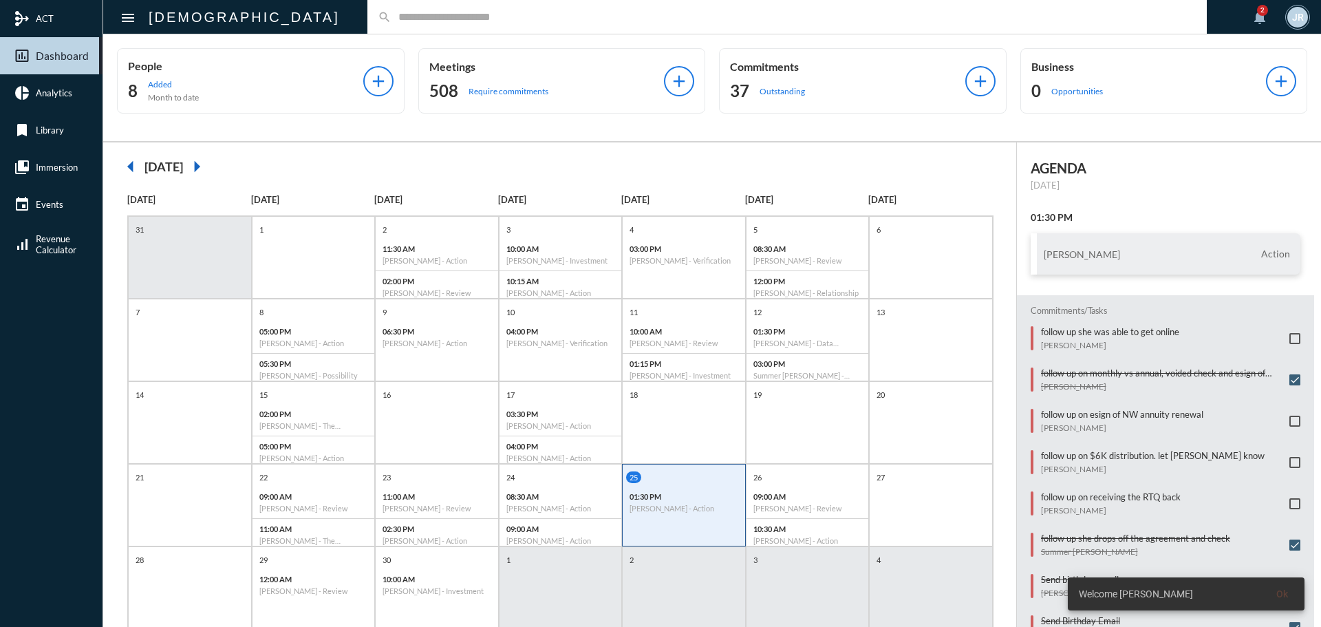
click at [392, 21] on input "text" at bounding box center [794, 17] width 805 height 12
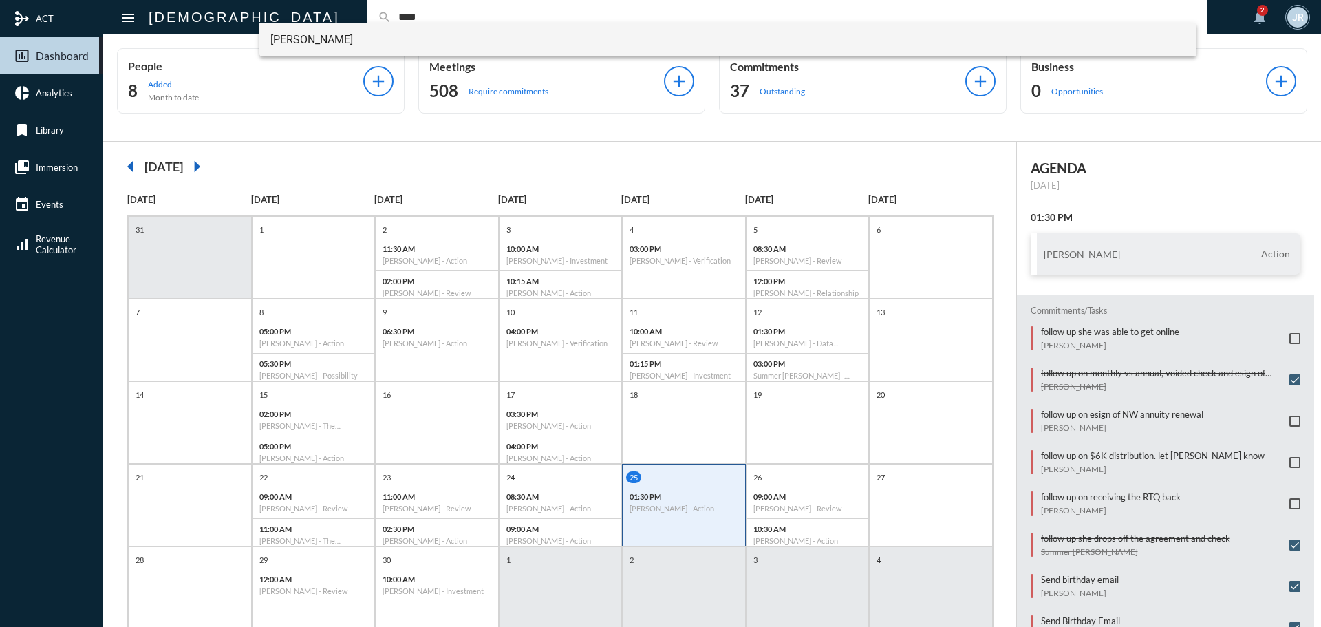
type input "****"
click at [320, 33] on span "[PERSON_NAME]" at bounding box center [728, 39] width 916 height 33
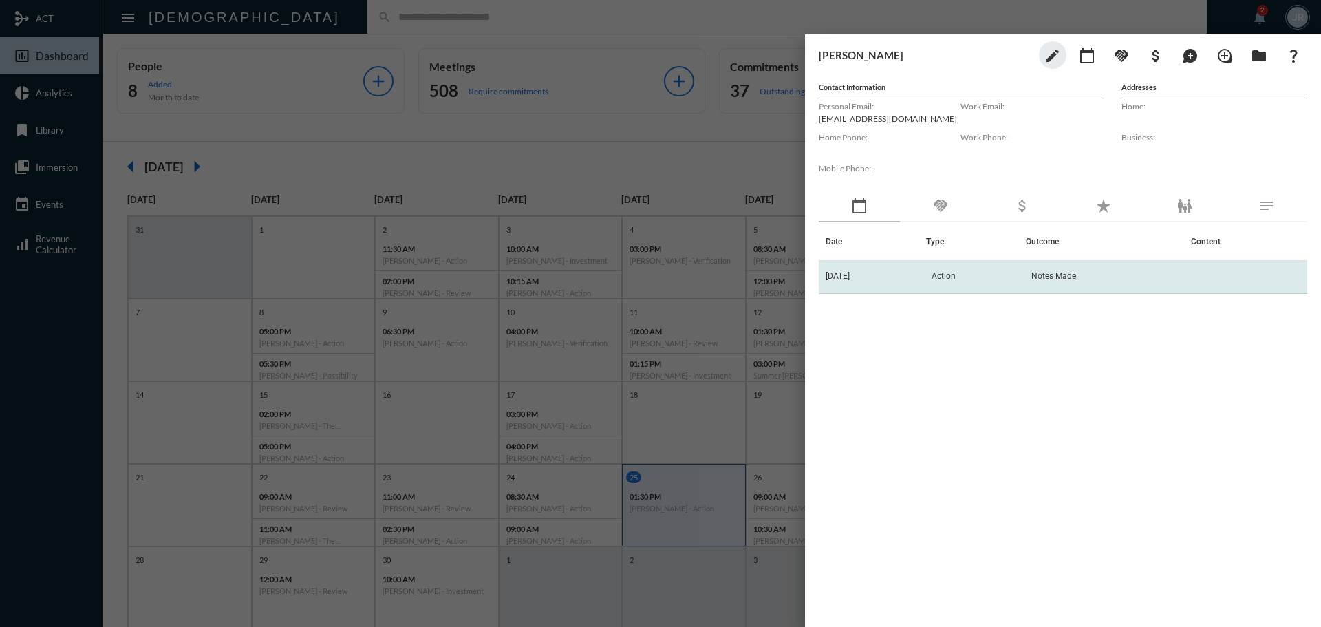
click at [895, 279] on td "[DATE]" at bounding box center [872, 277] width 107 height 33
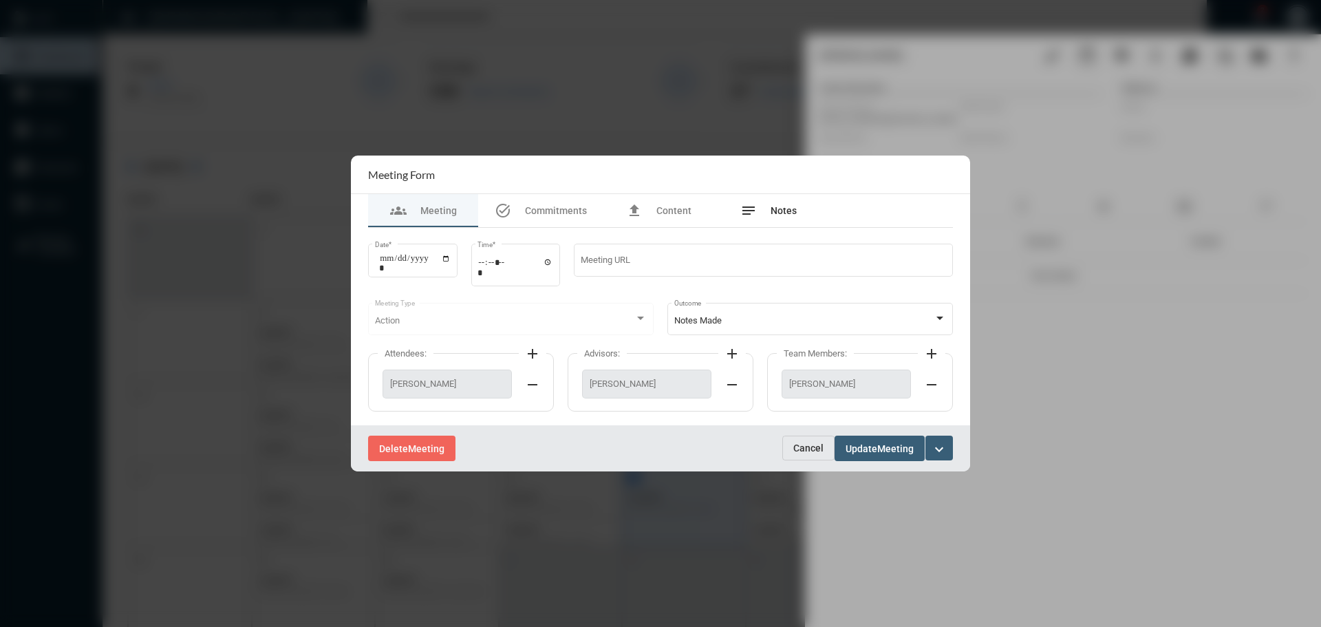
click at [791, 205] on span "Notes" at bounding box center [784, 210] width 26 height 11
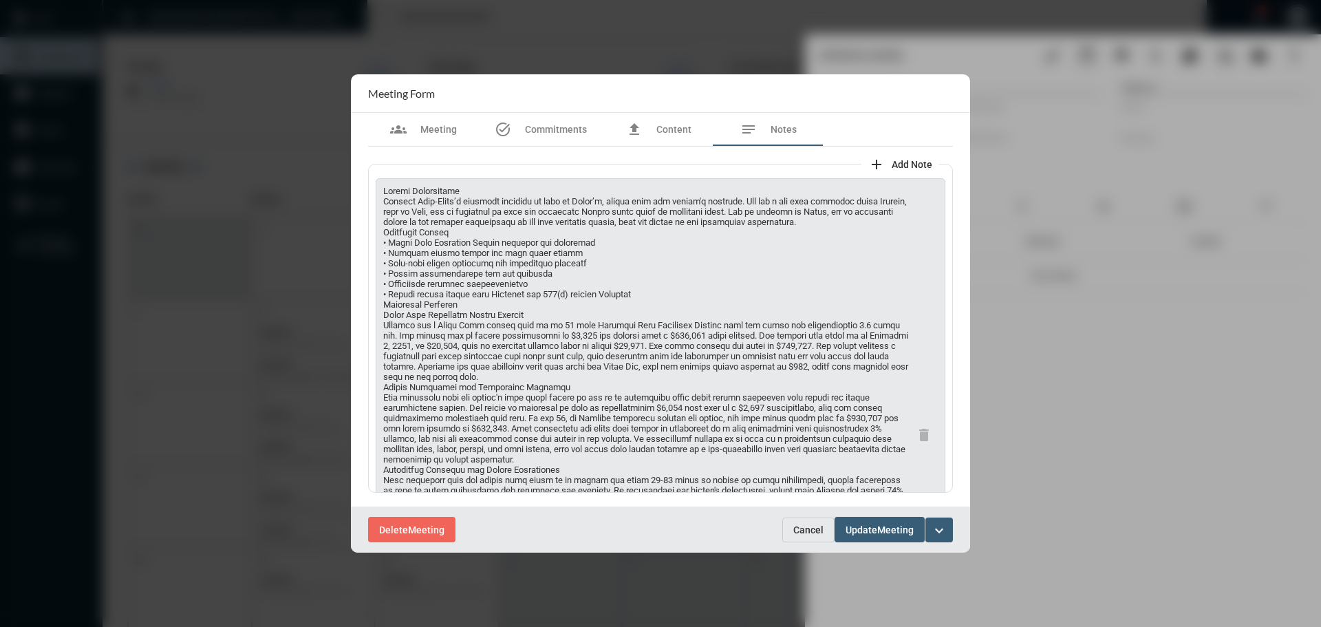
click at [810, 525] on span "Cancel" at bounding box center [809, 529] width 30 height 11
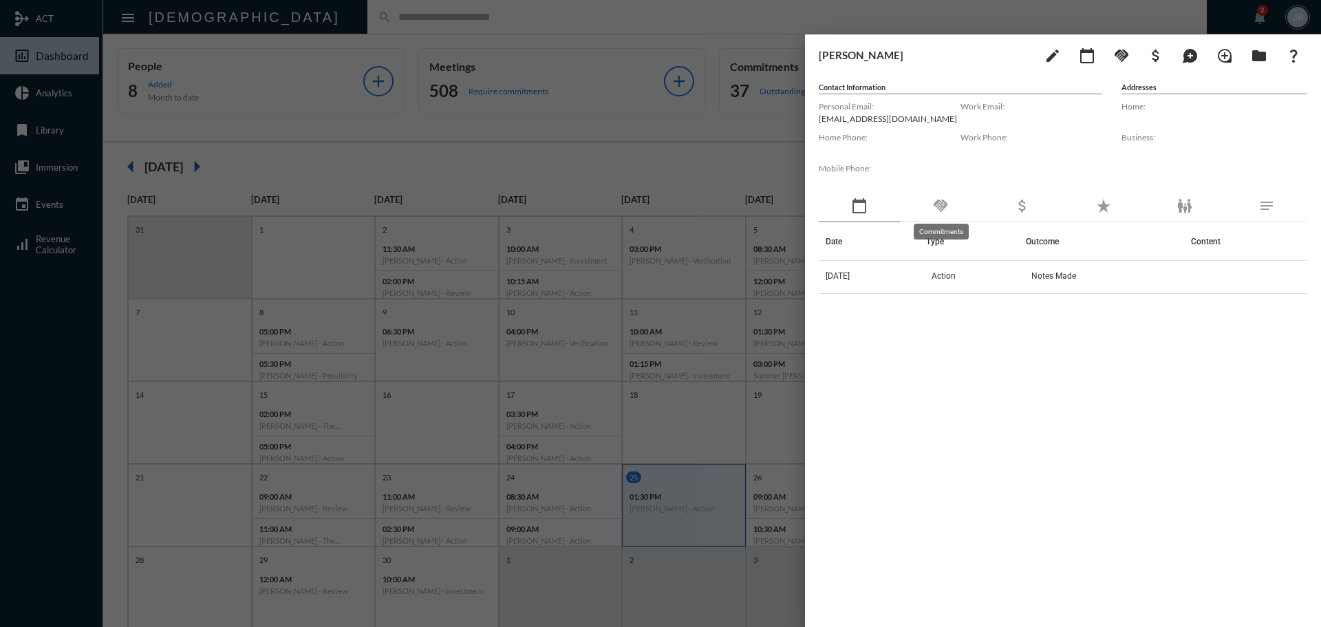
drag, startPoint x: 935, startPoint y: 202, endPoint x: 940, endPoint y: 208, distance: 7.3
click at [939, 207] on mat-icon "handshake" at bounding box center [941, 206] width 17 height 17
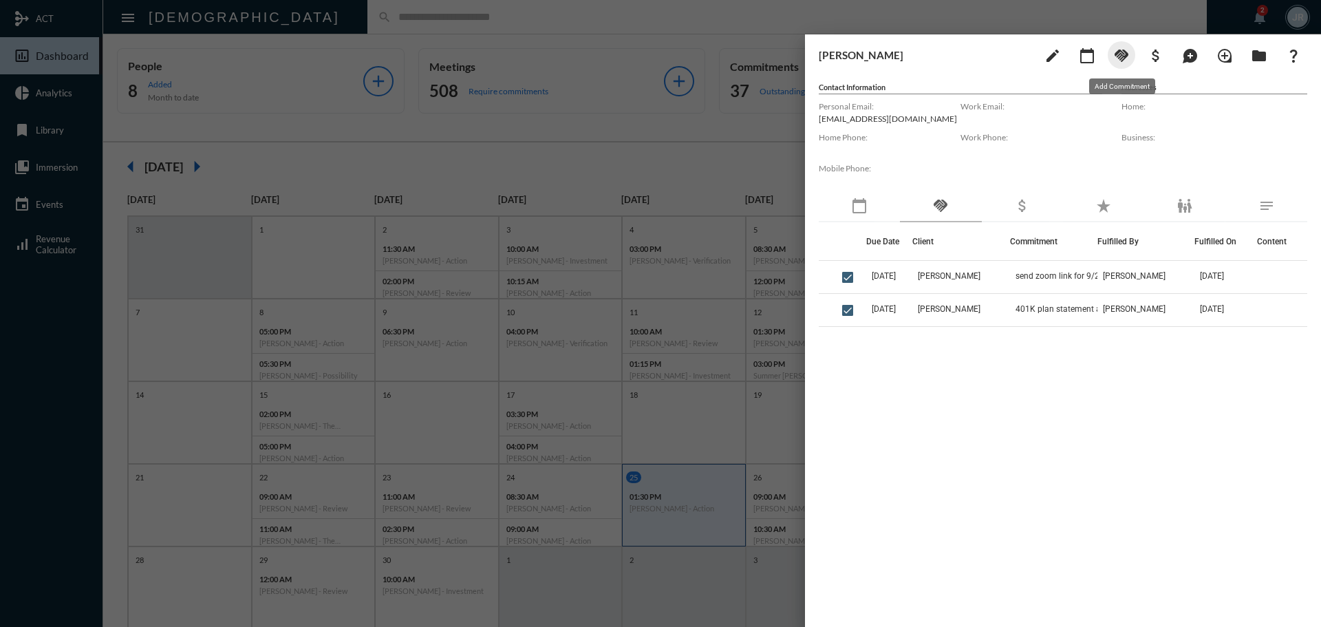
click at [1123, 56] on mat-icon "handshake" at bounding box center [1122, 55] width 17 height 17
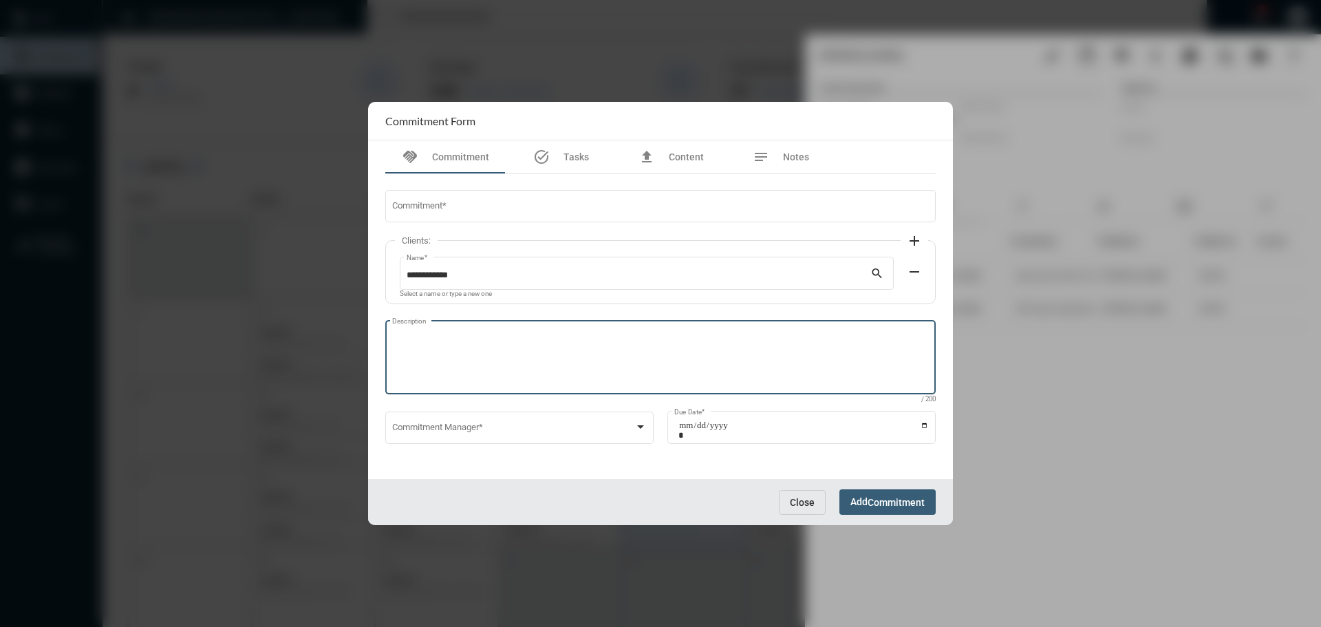
click at [482, 334] on textarea "Description" at bounding box center [661, 359] width 538 height 54
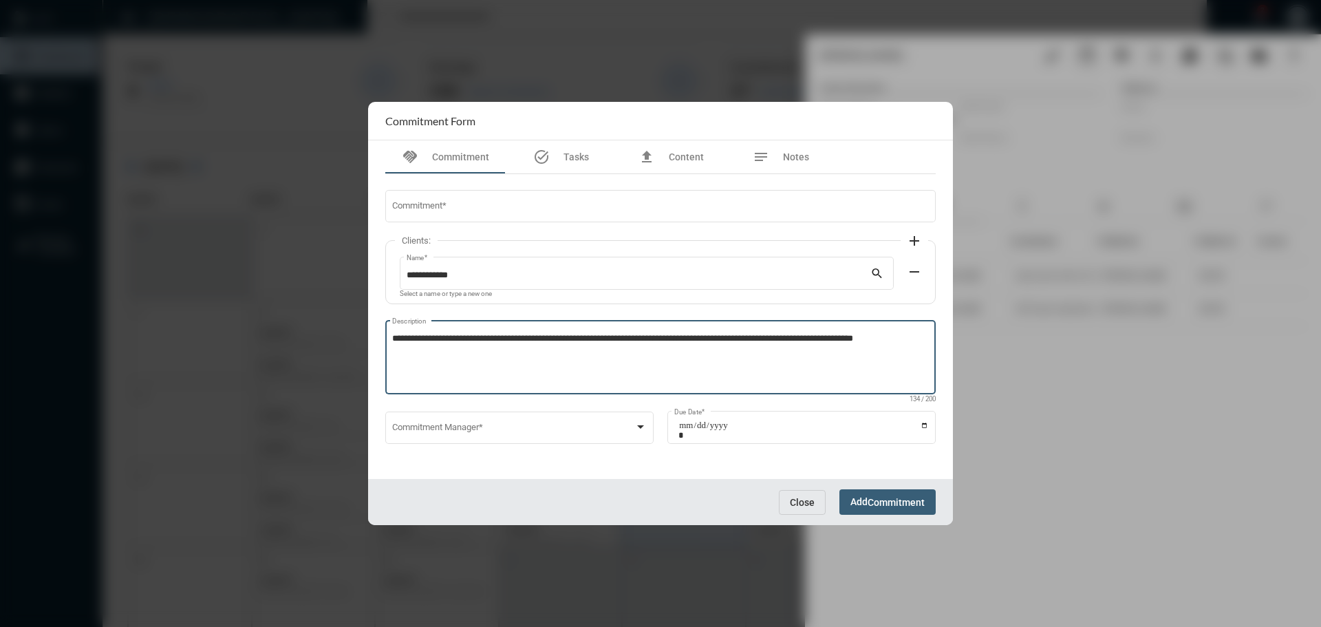
type textarea "**********"
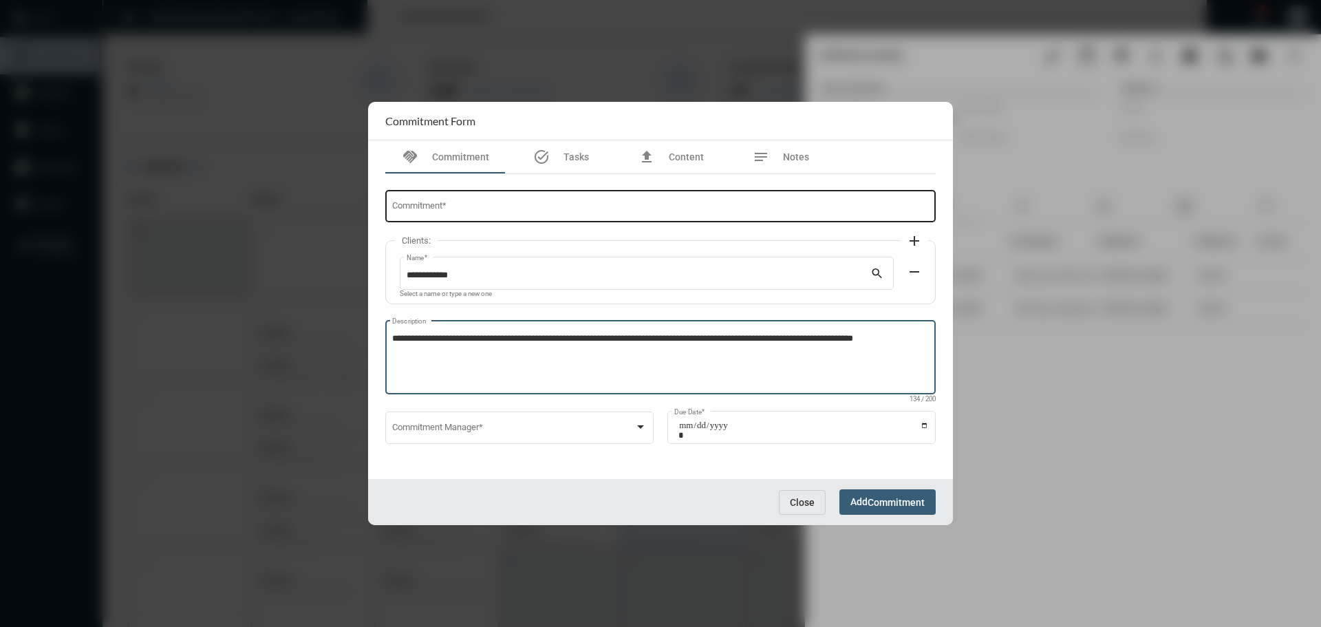
click at [421, 200] on div "Commitment *" at bounding box center [661, 205] width 538 height 35
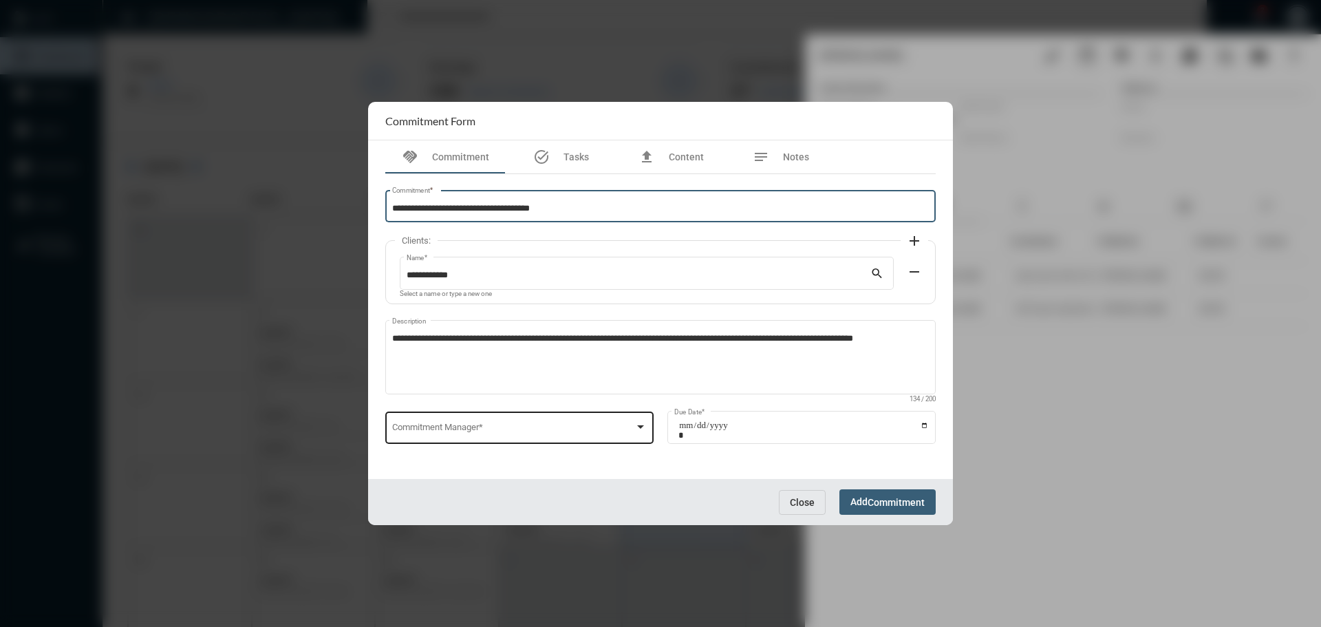
type input "**********"
click at [446, 436] on div "Commitment Manager *" at bounding box center [519, 426] width 255 height 35
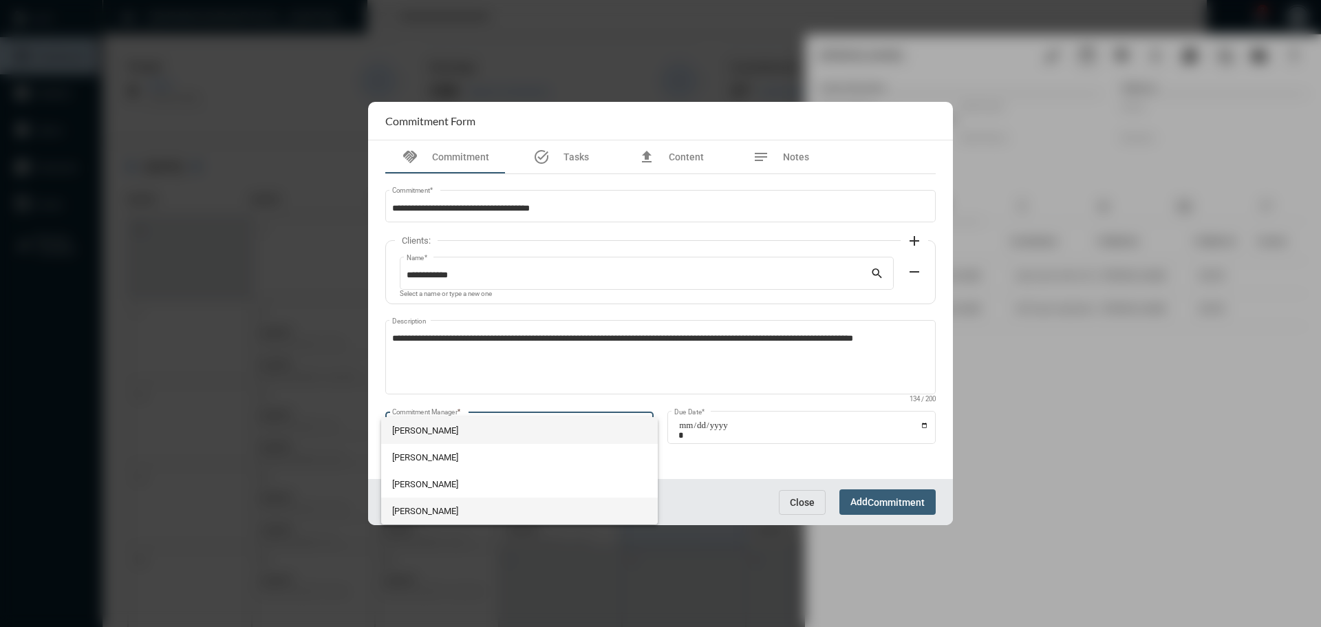
click at [424, 516] on span "Julie Redd" at bounding box center [519, 511] width 255 height 27
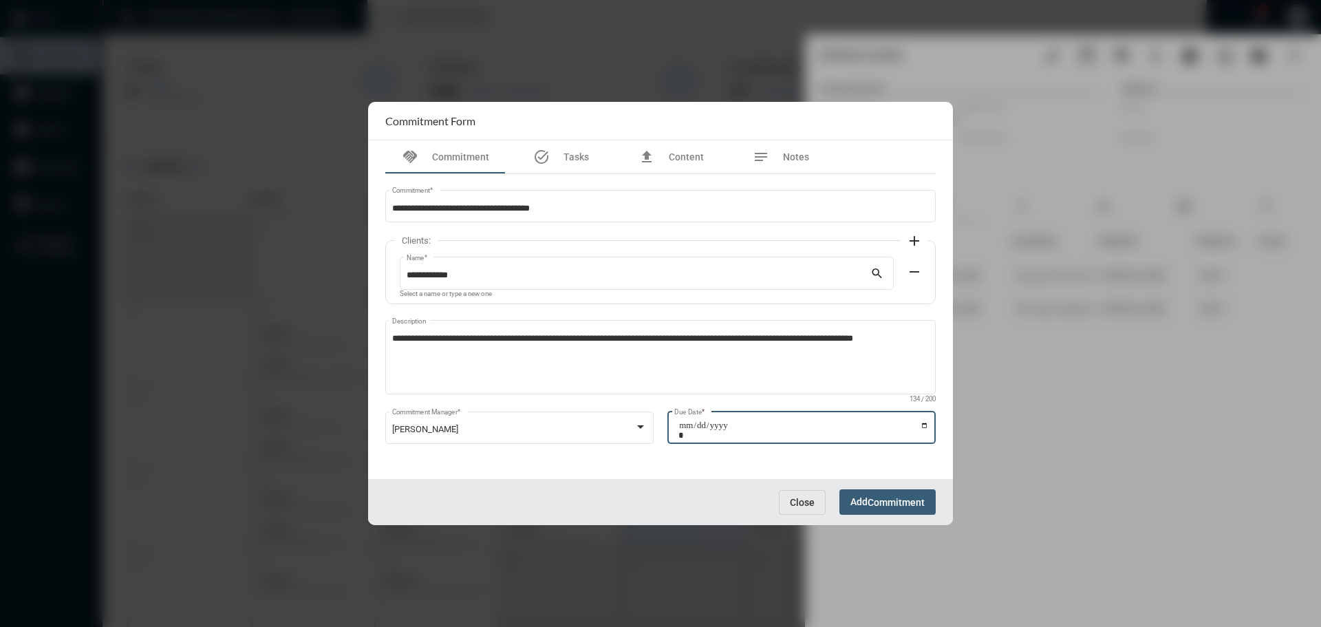
click at [926, 423] on input "Due Date *" at bounding box center [804, 430] width 251 height 19
type input "**********"
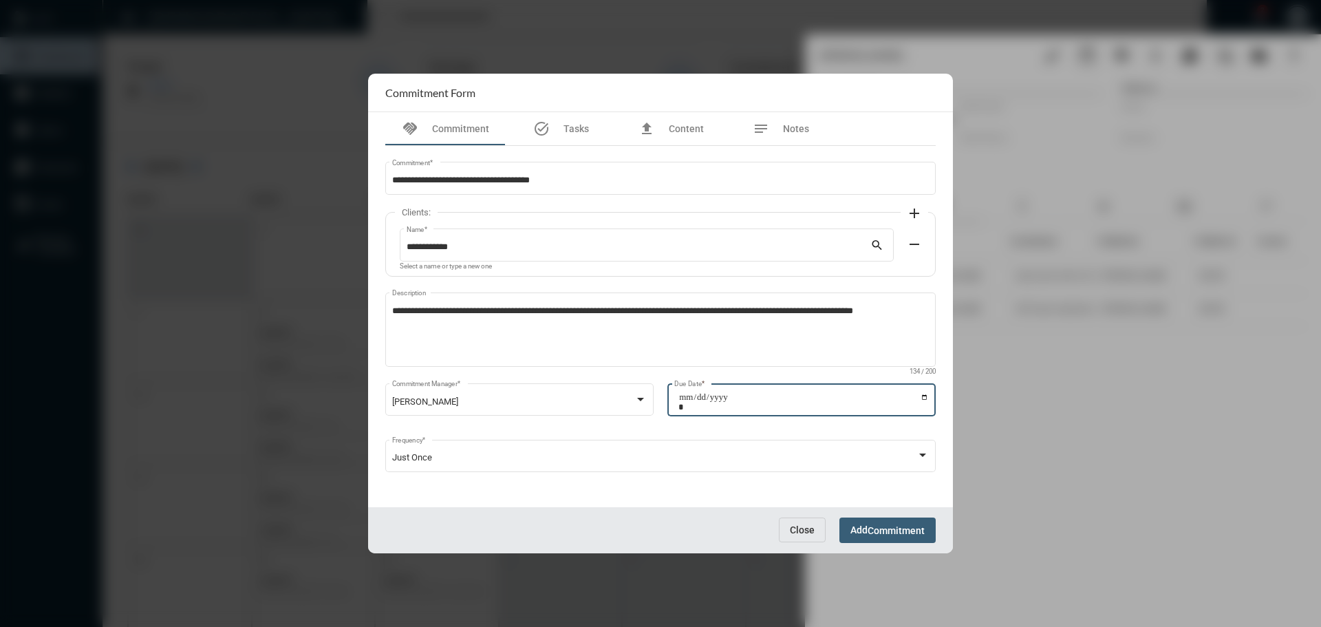
click at [875, 533] on span "Commitment" at bounding box center [896, 530] width 57 height 11
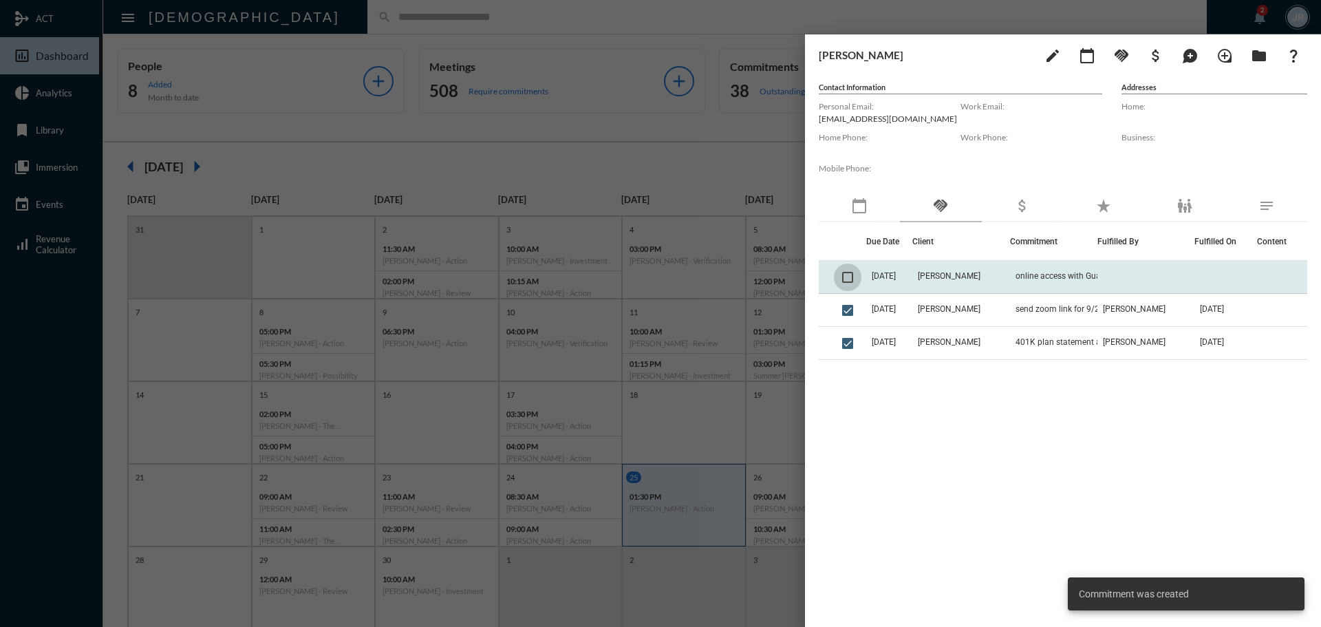
click at [845, 278] on span at bounding box center [847, 277] width 11 height 11
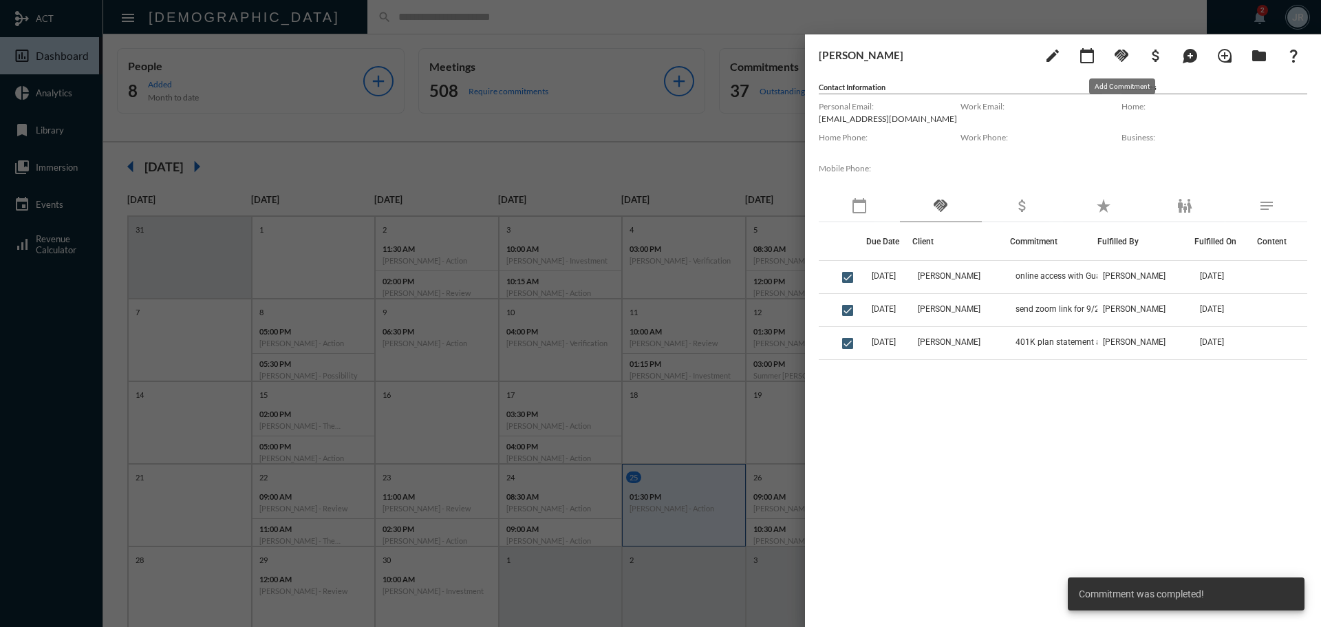
click at [1123, 44] on button "handshake" at bounding box center [1122, 55] width 28 height 28
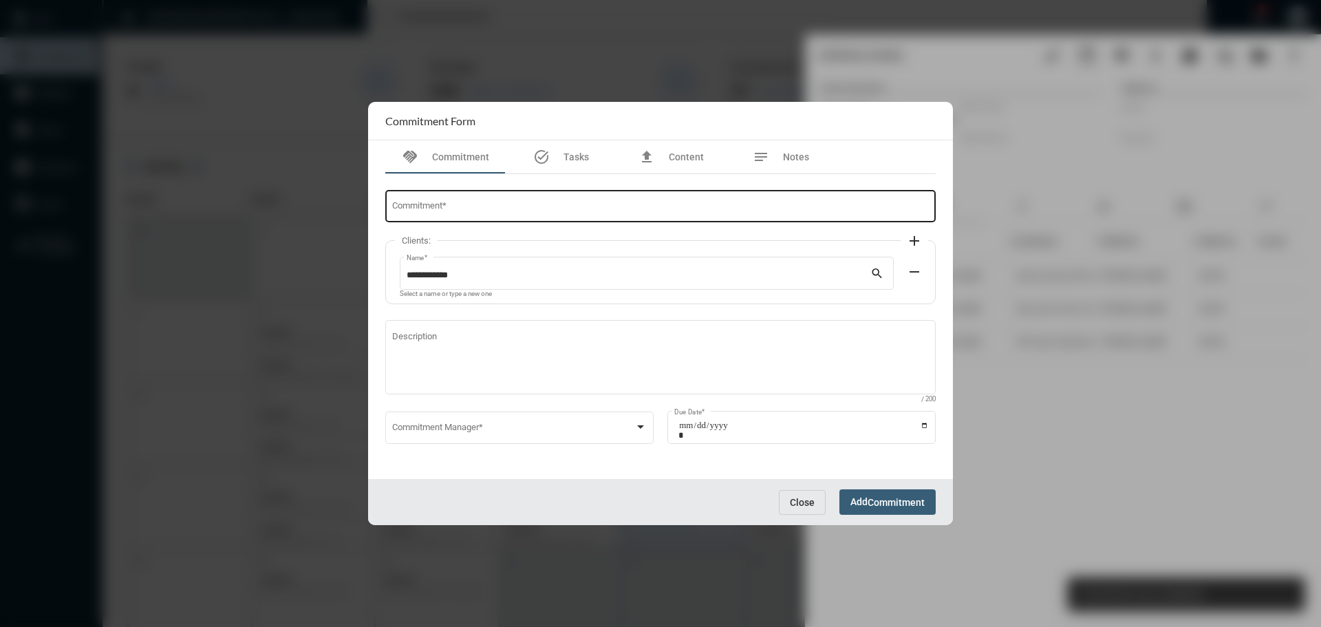
click at [535, 212] on input "Commitment *" at bounding box center [661, 209] width 538 height 10
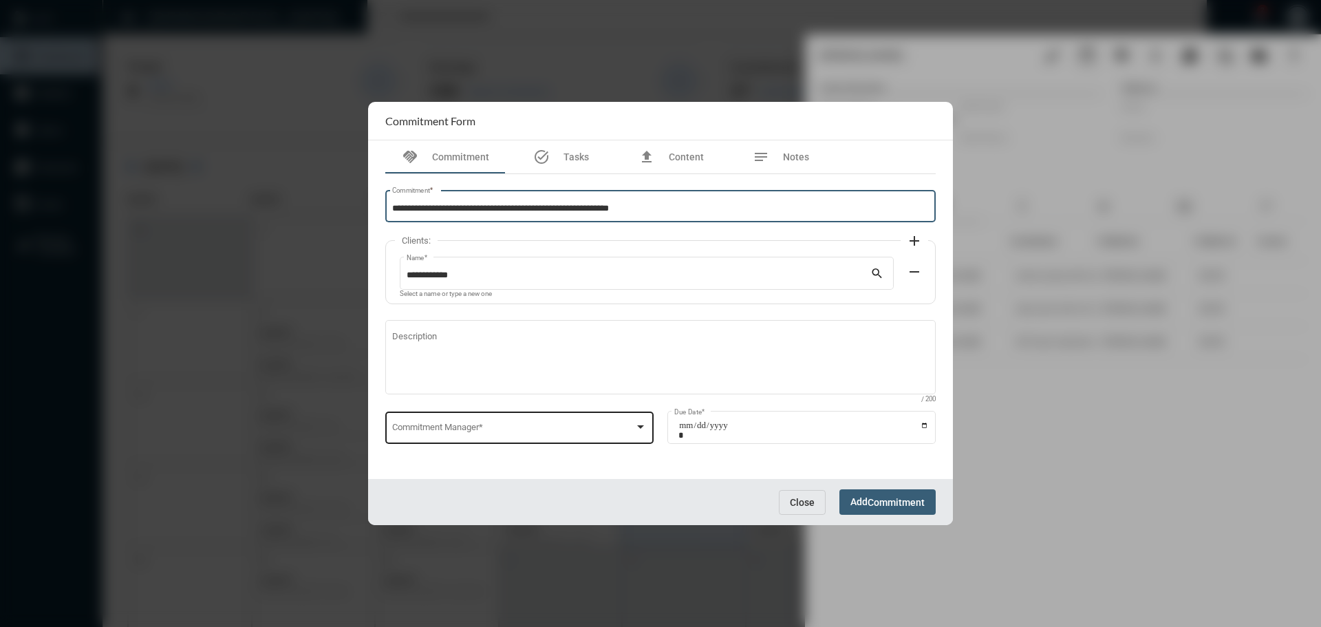
type input "**********"
click at [498, 436] on div "Commitment Manager *" at bounding box center [519, 426] width 255 height 35
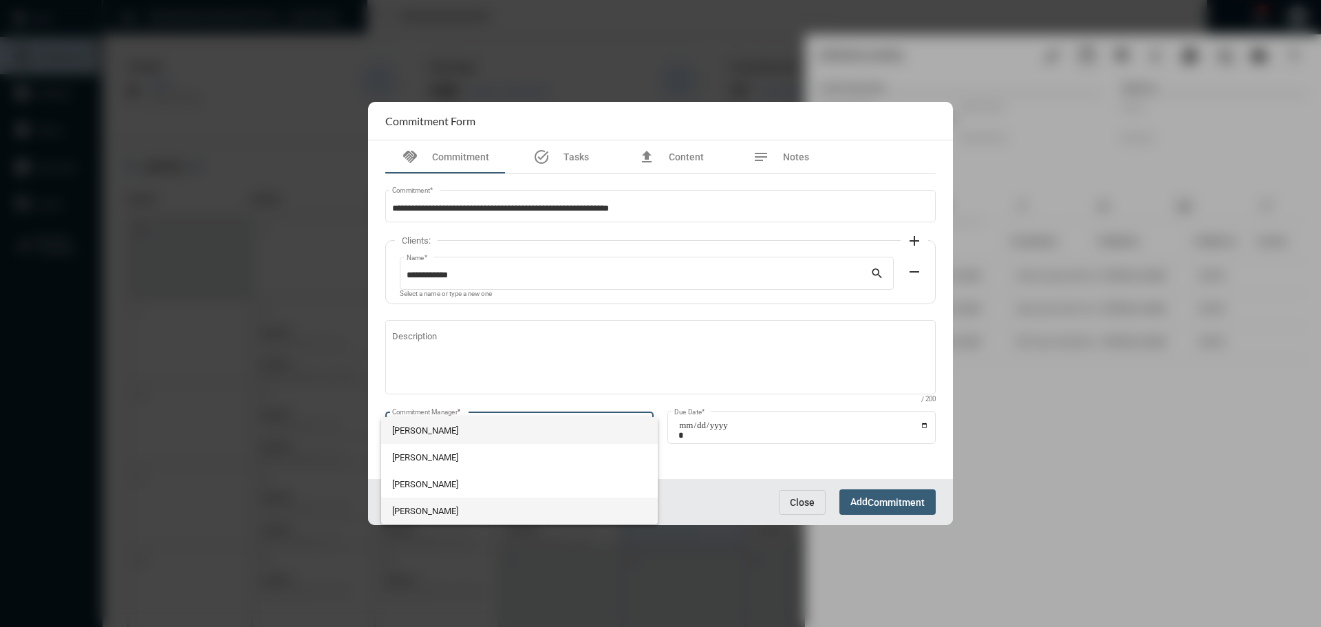
click at [429, 509] on span "Julie Redd" at bounding box center [519, 511] width 255 height 27
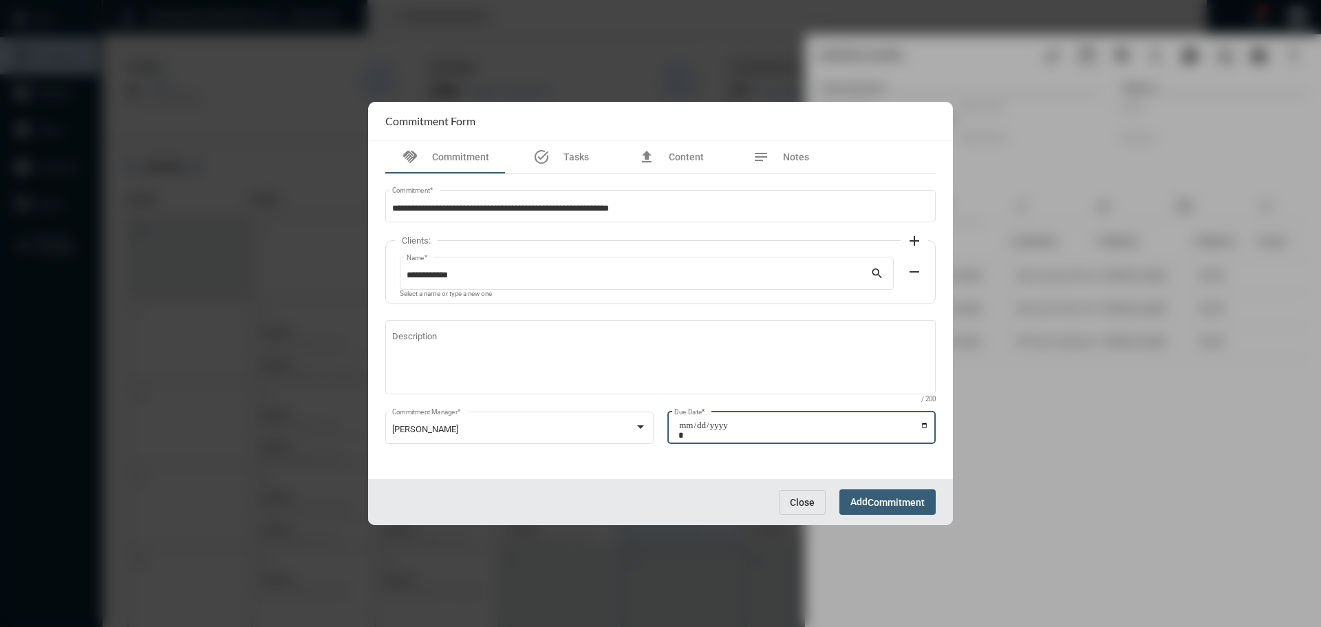
click at [928, 426] on input "Due Date *" at bounding box center [804, 430] width 251 height 19
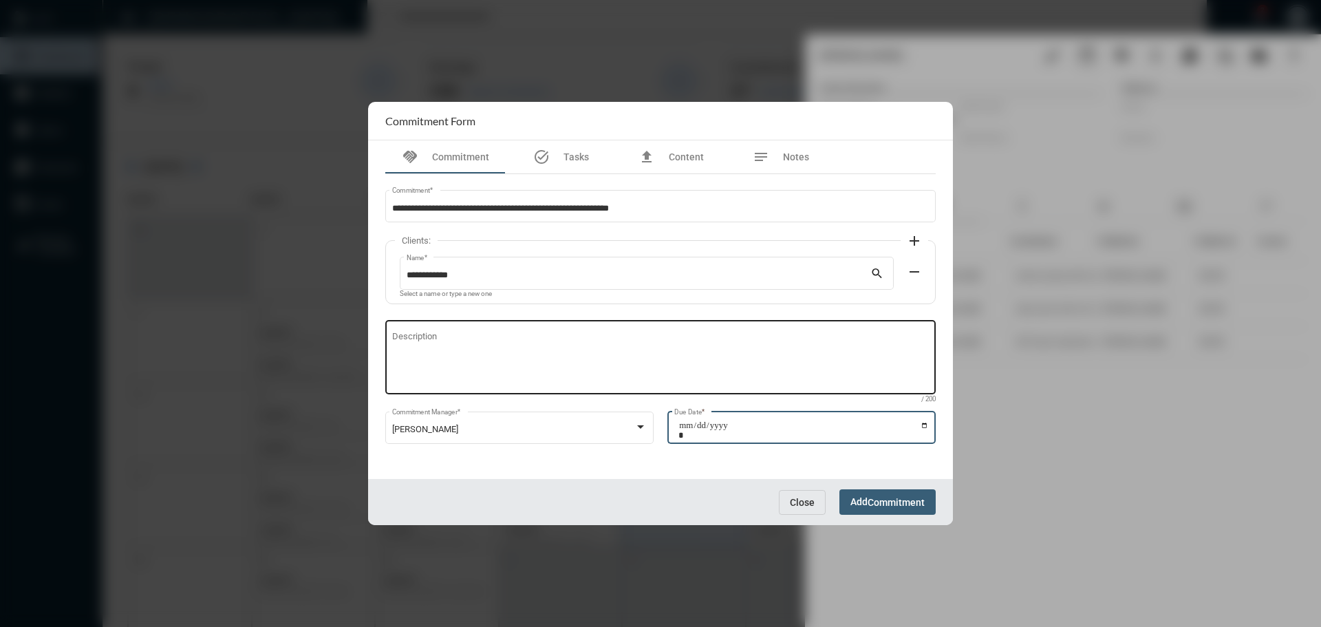
type input "**********"
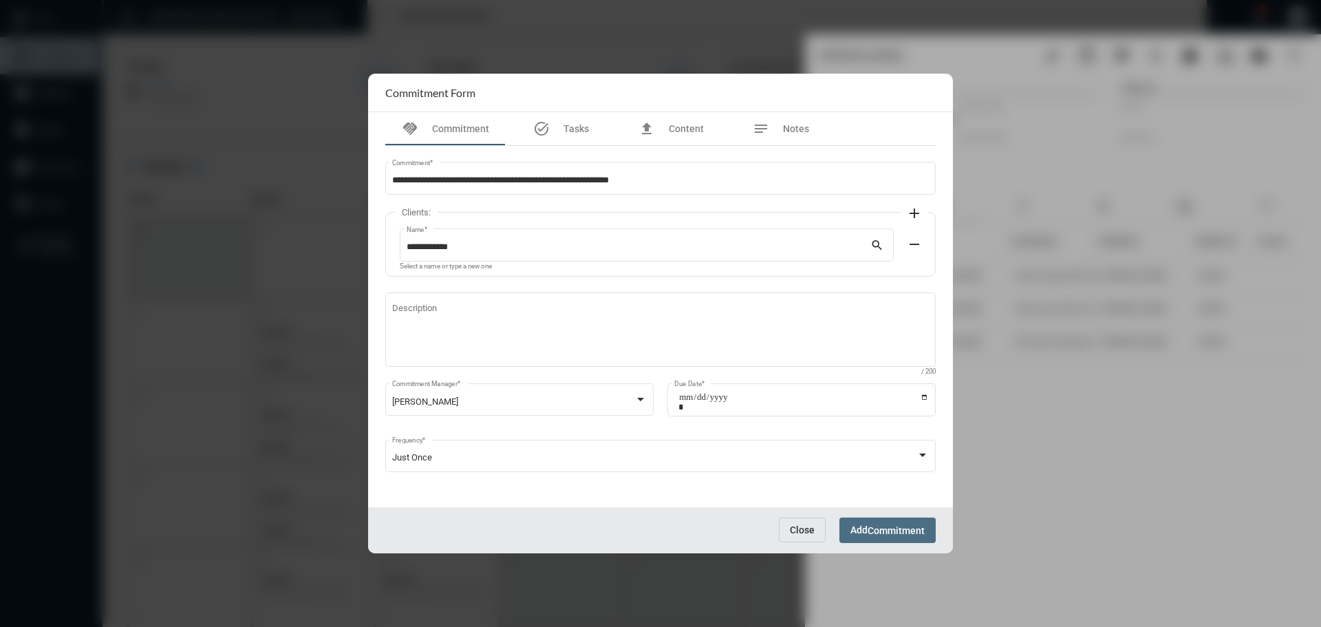
click at [886, 529] on span "Commitment" at bounding box center [896, 530] width 57 height 11
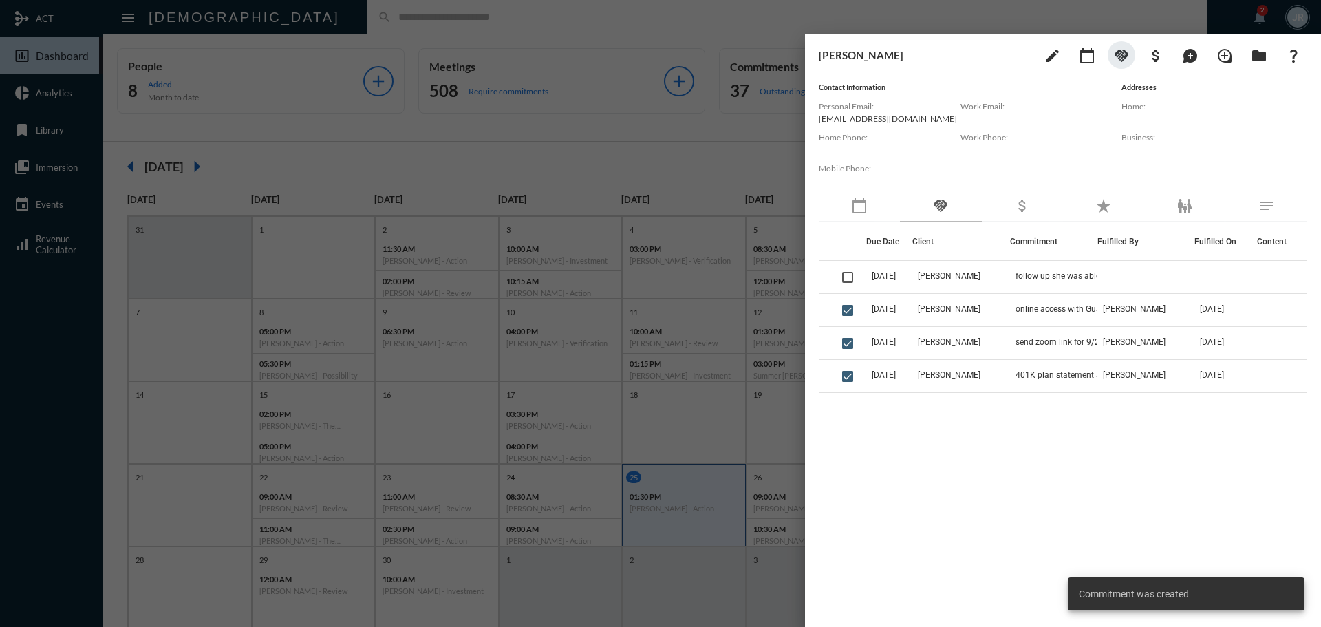
click at [542, 17] on div at bounding box center [660, 313] width 1321 height 627
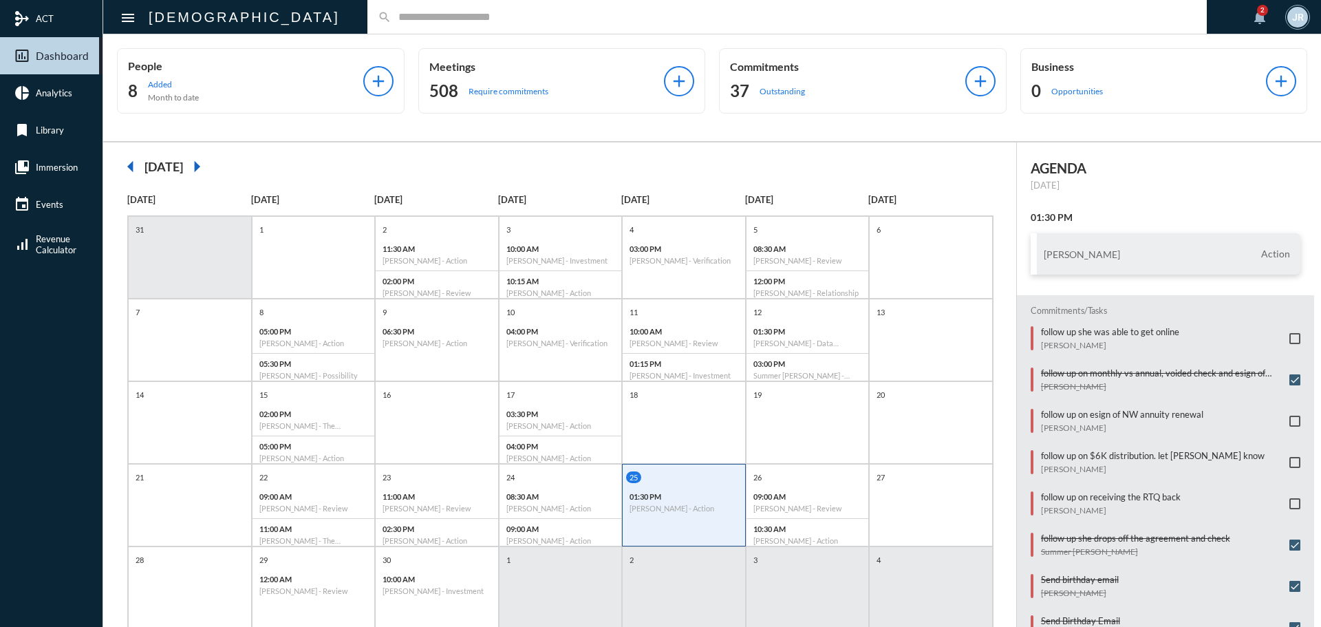
click at [392, 13] on input "text" at bounding box center [794, 17] width 805 height 12
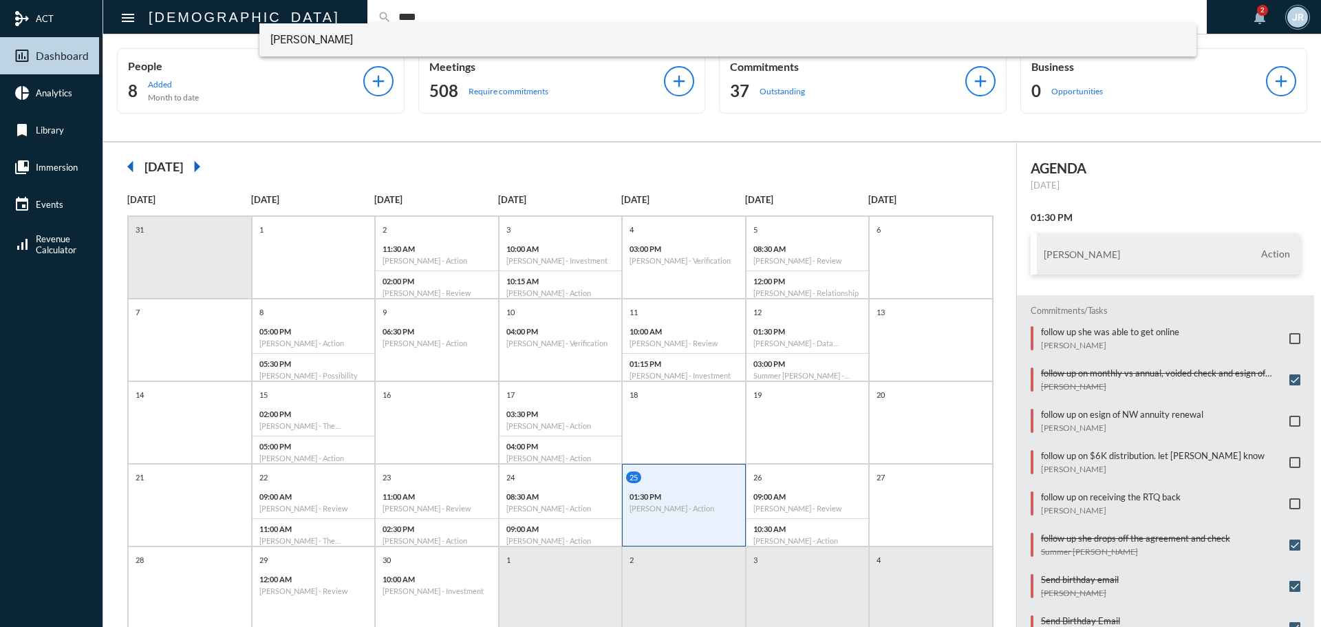
type input "****"
click at [308, 37] on span "Kristen Munn" at bounding box center [728, 39] width 916 height 33
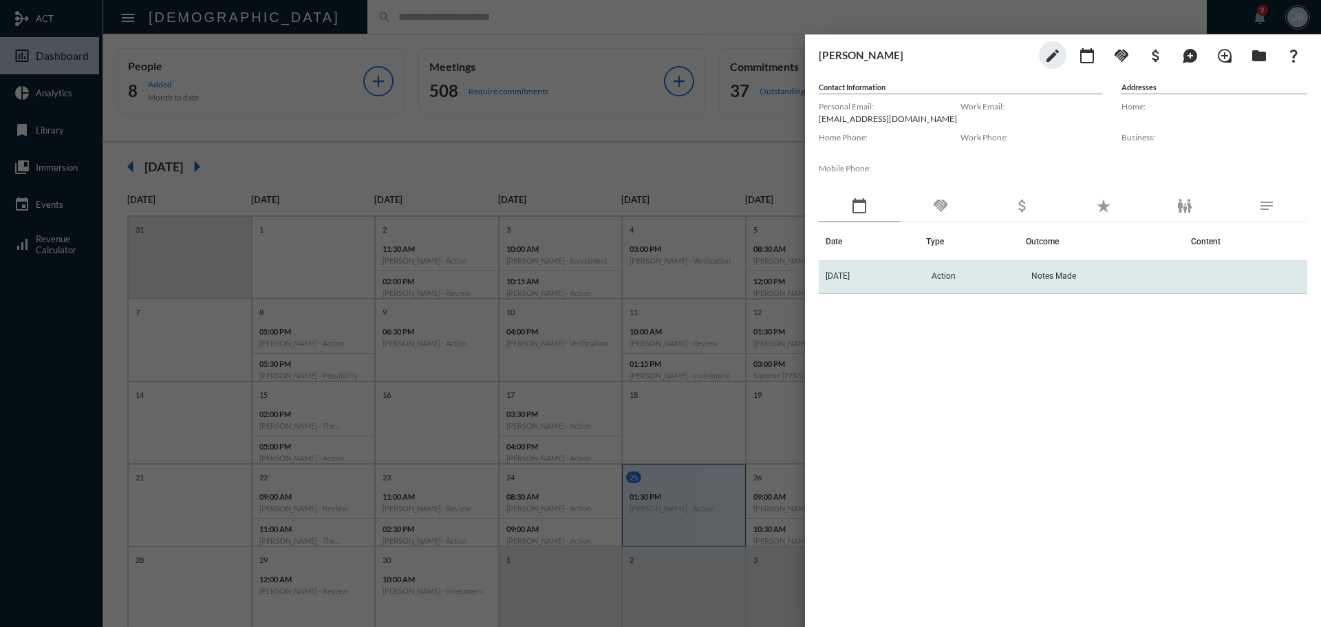
click at [911, 273] on td "9/23/25" at bounding box center [872, 277] width 107 height 33
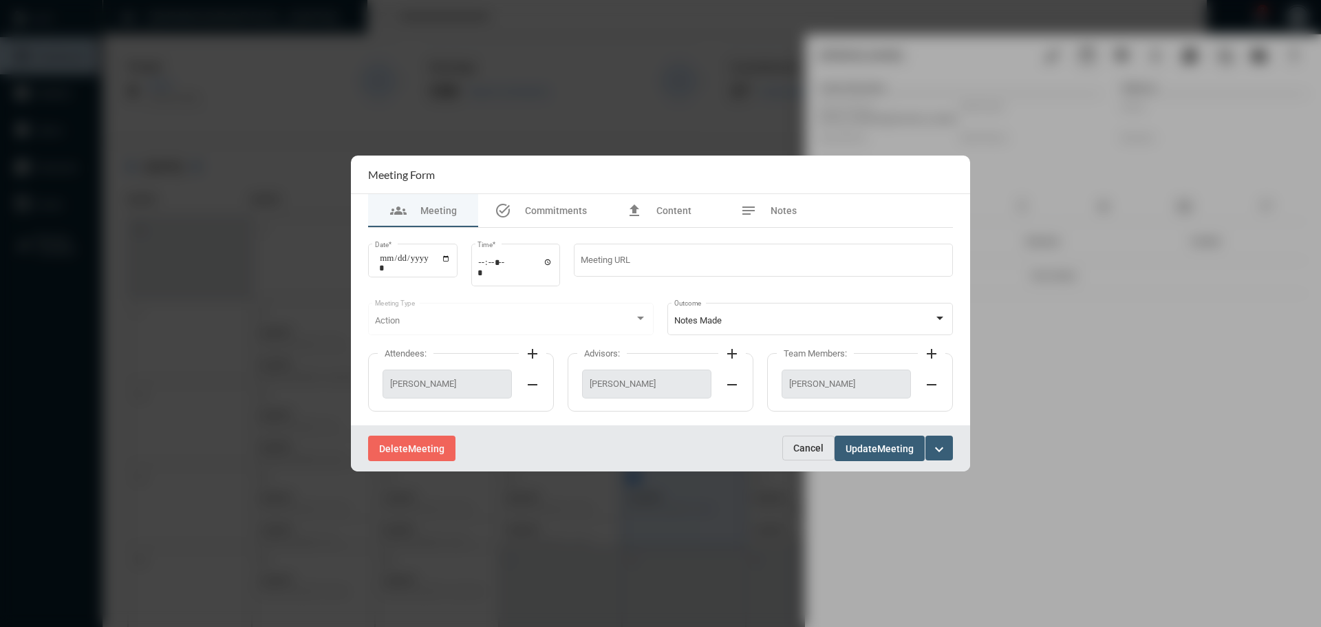
click at [812, 448] on span "Cancel" at bounding box center [809, 448] width 30 height 11
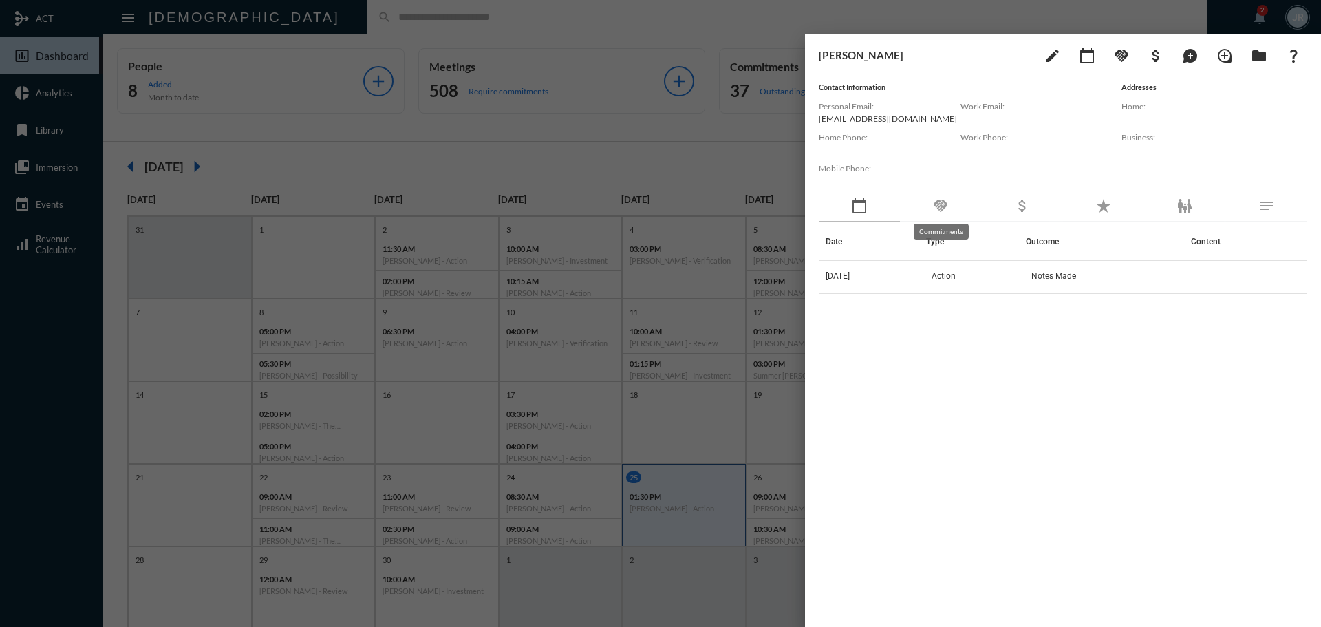
click at [948, 202] on mat-icon "handshake" at bounding box center [941, 206] width 17 height 17
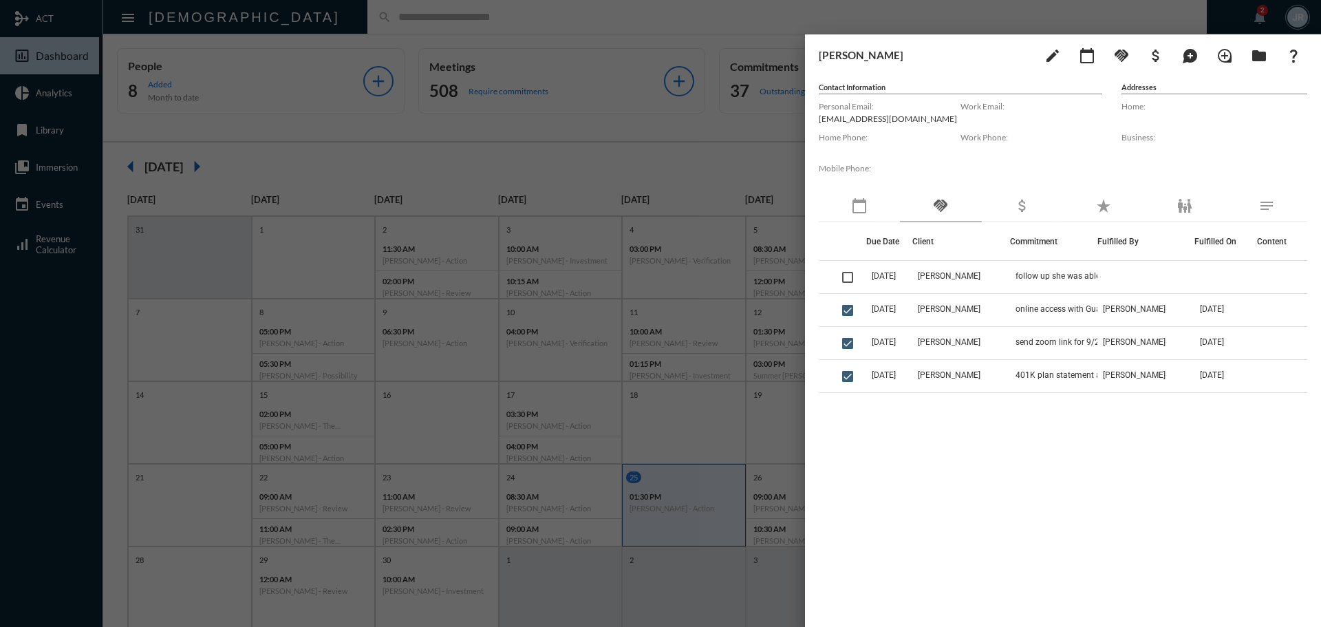
click at [615, 21] on div at bounding box center [660, 313] width 1321 height 627
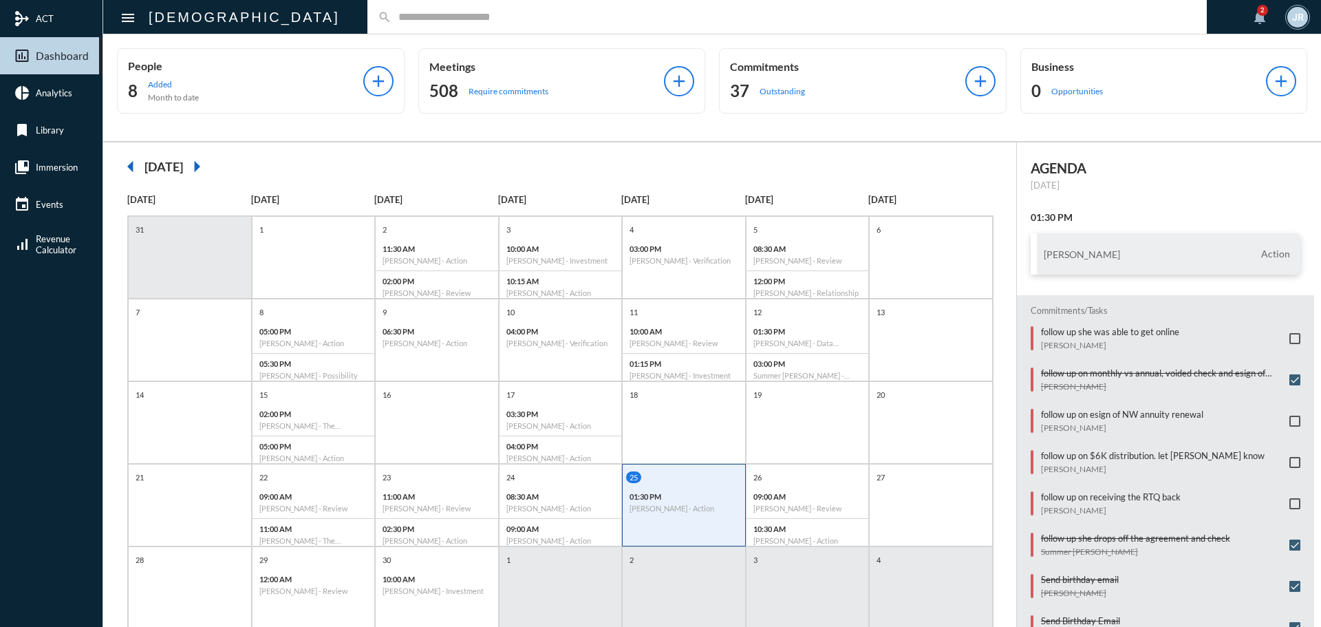
click at [392, 17] on input "text" at bounding box center [794, 17] width 805 height 12
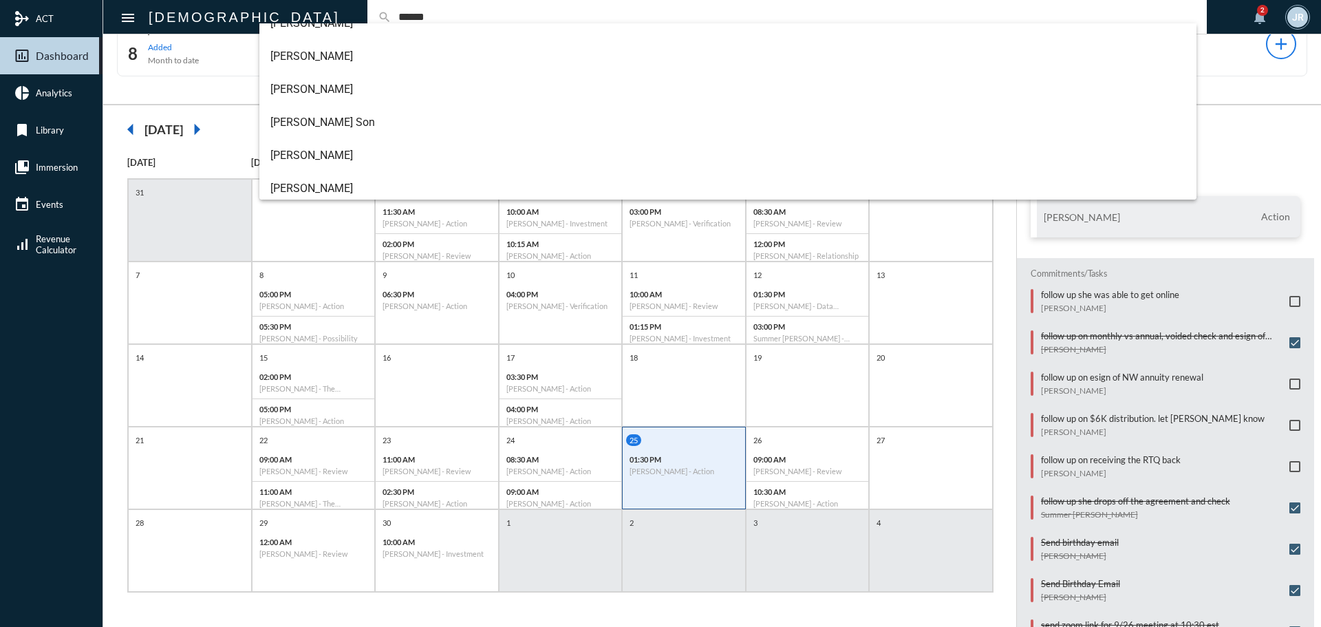
scroll to position [154, 0]
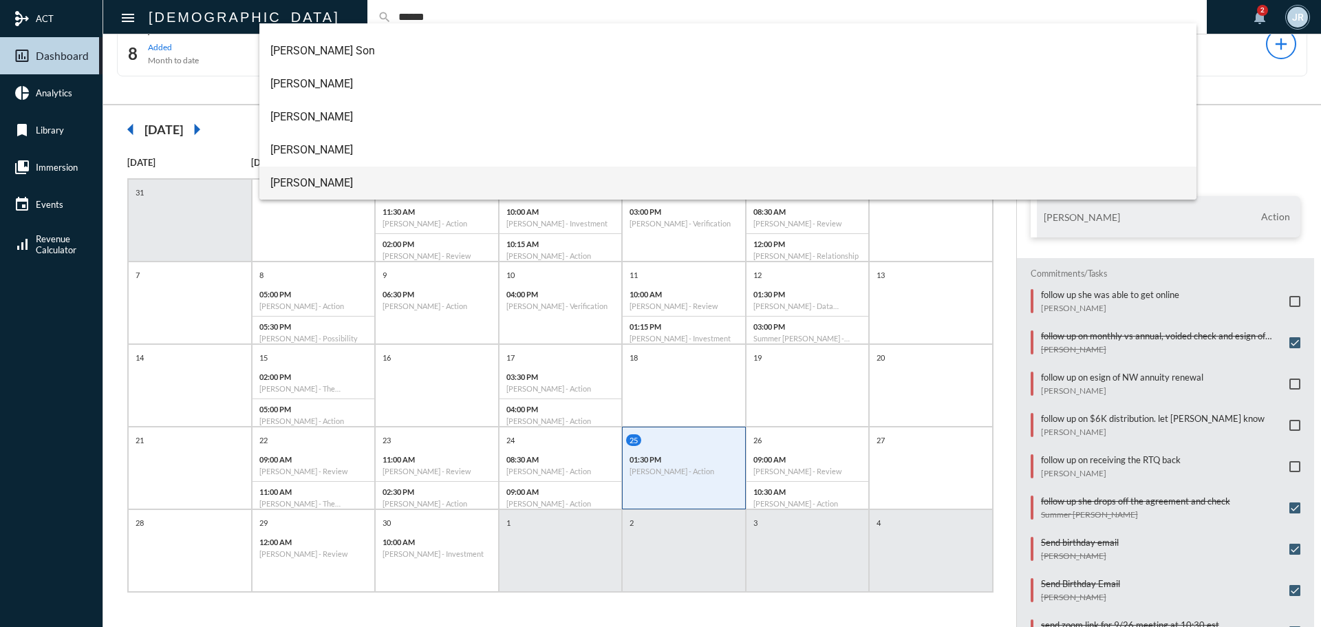
type input "******"
click at [304, 173] on span "Scott Martin" at bounding box center [728, 183] width 916 height 33
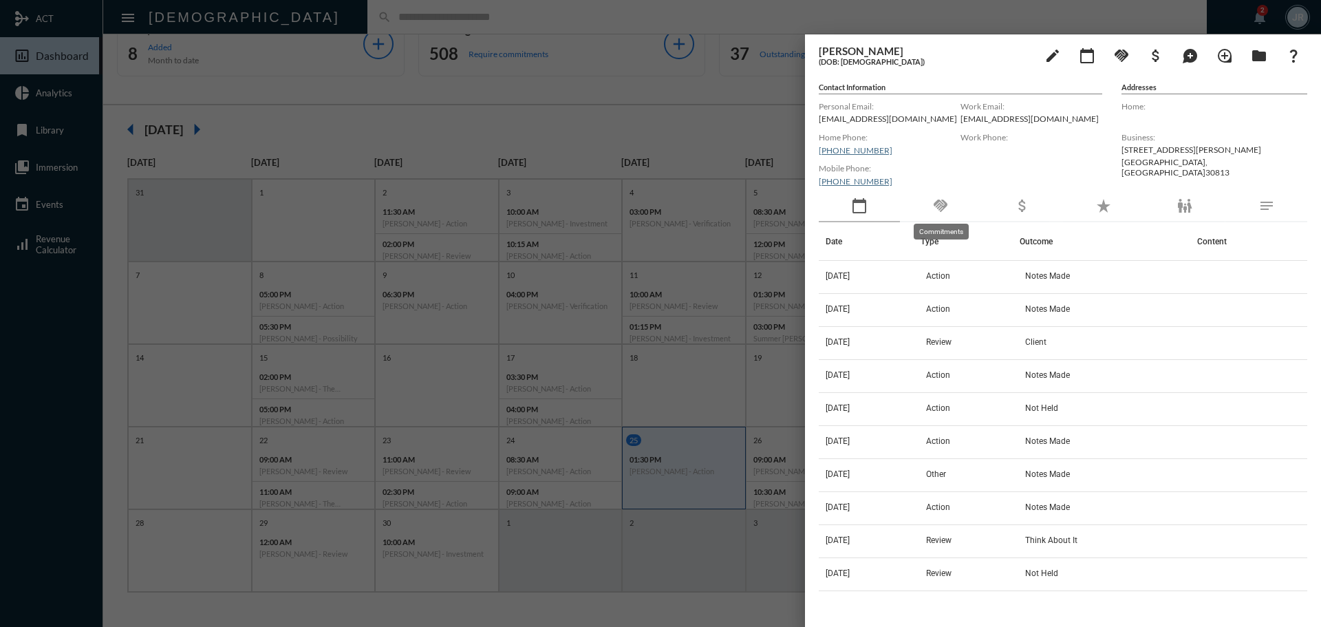
click at [939, 200] on mat-icon "handshake" at bounding box center [941, 206] width 17 height 17
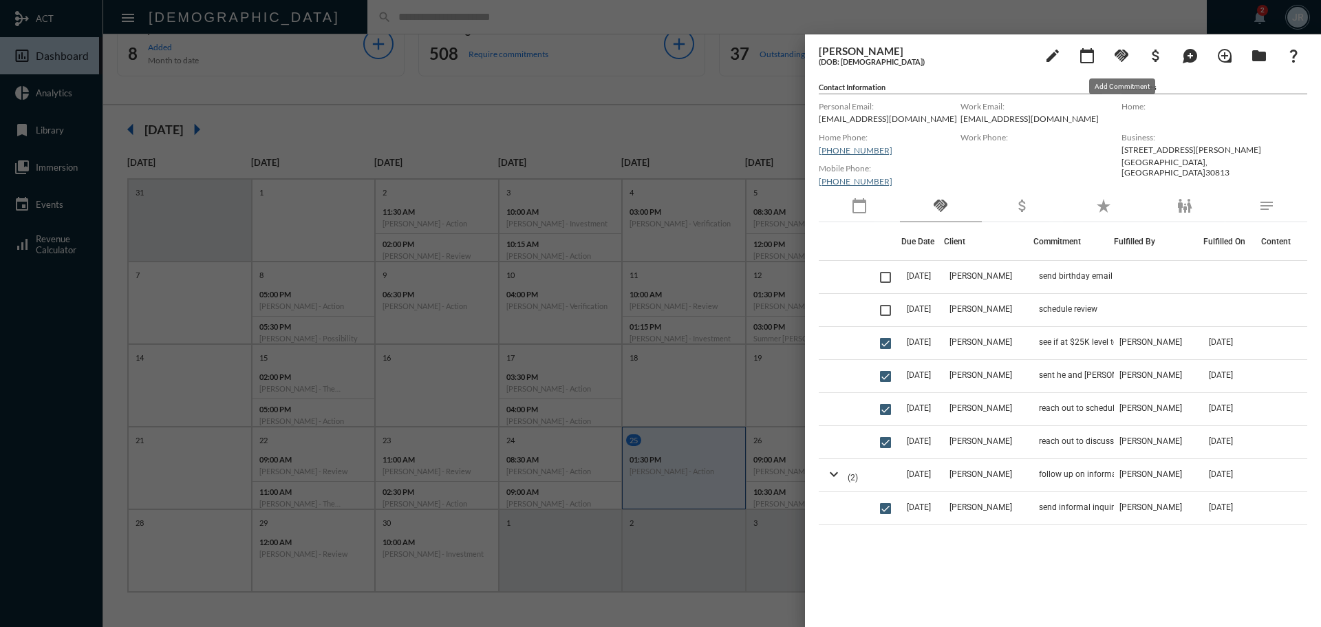
click at [1127, 54] on mat-icon "handshake" at bounding box center [1122, 55] width 17 height 17
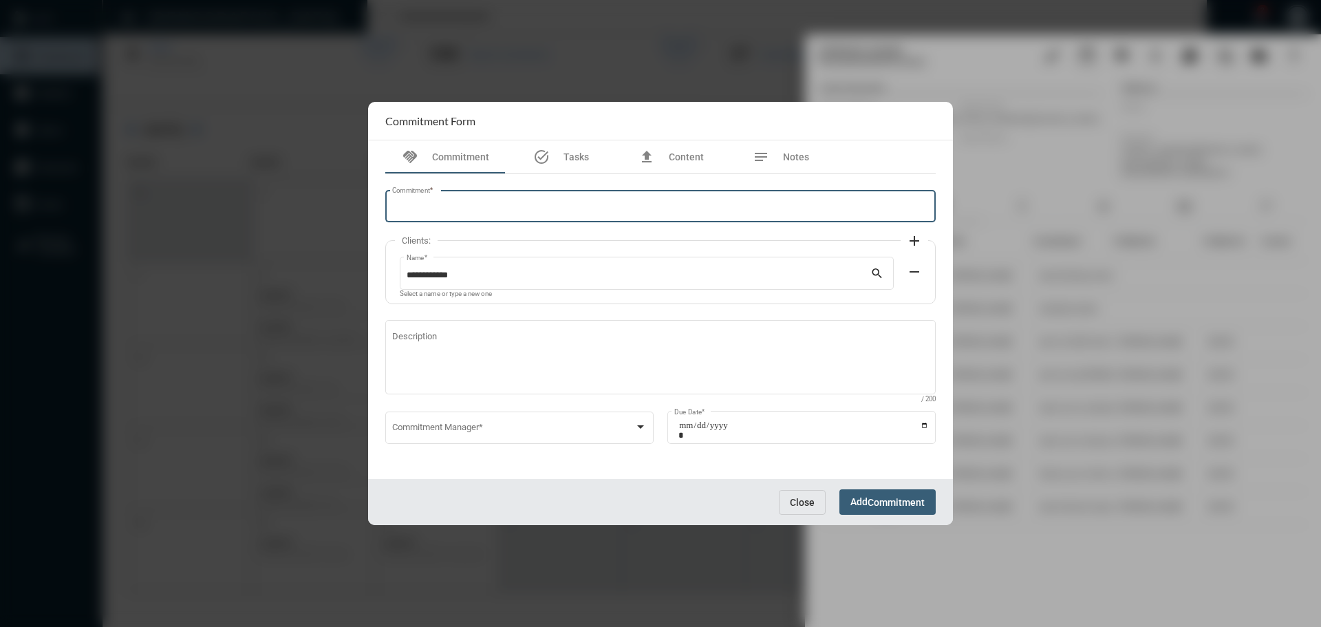
click at [440, 204] on input "Commitment *" at bounding box center [661, 209] width 538 height 10
type input "*"
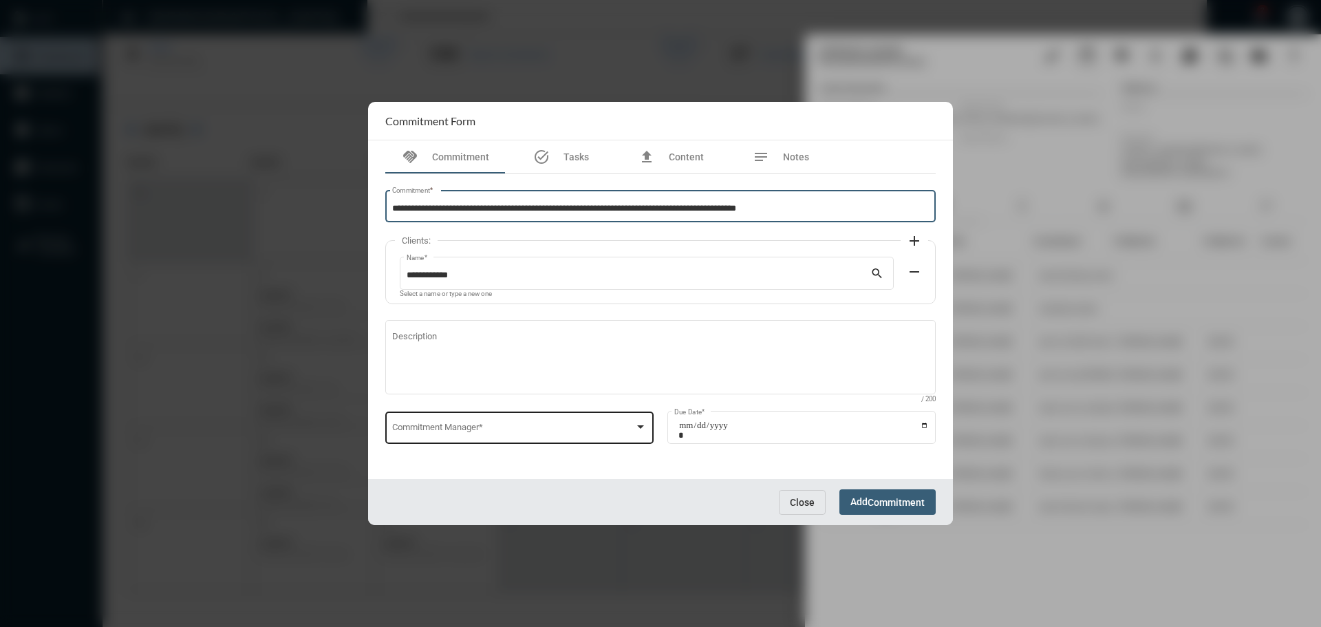
type input "**********"
click at [513, 431] on span at bounding box center [513, 430] width 243 height 10
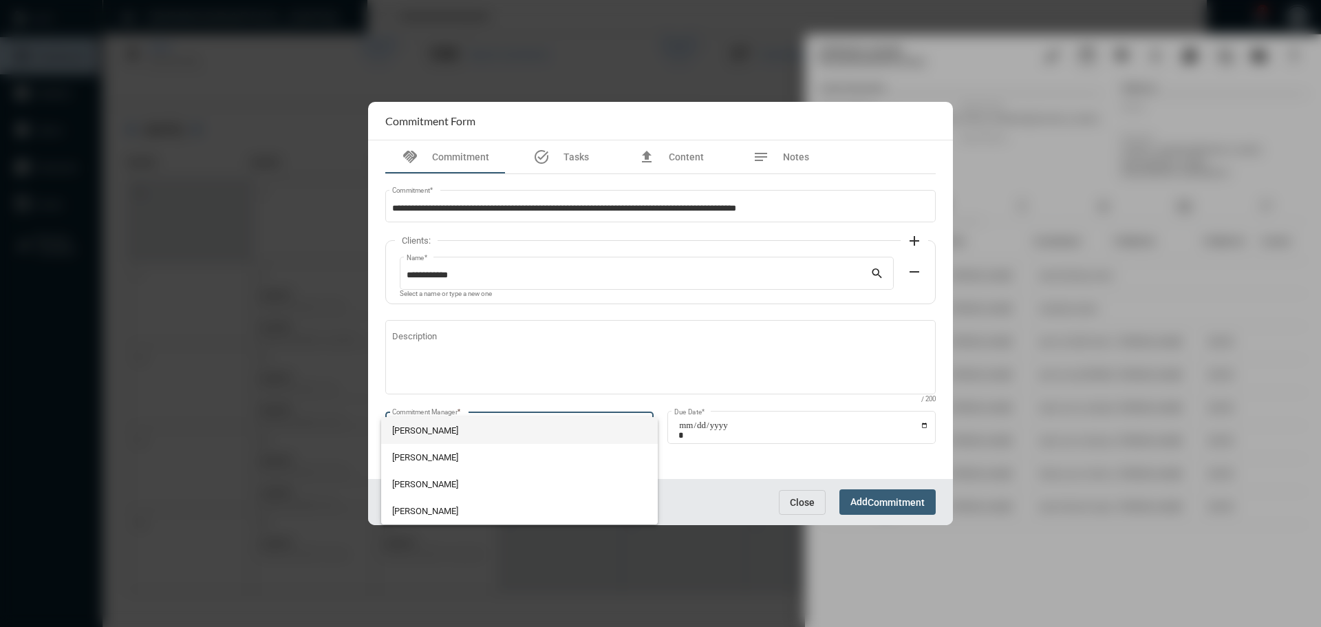
click at [456, 430] on span "John McCollum" at bounding box center [519, 430] width 255 height 27
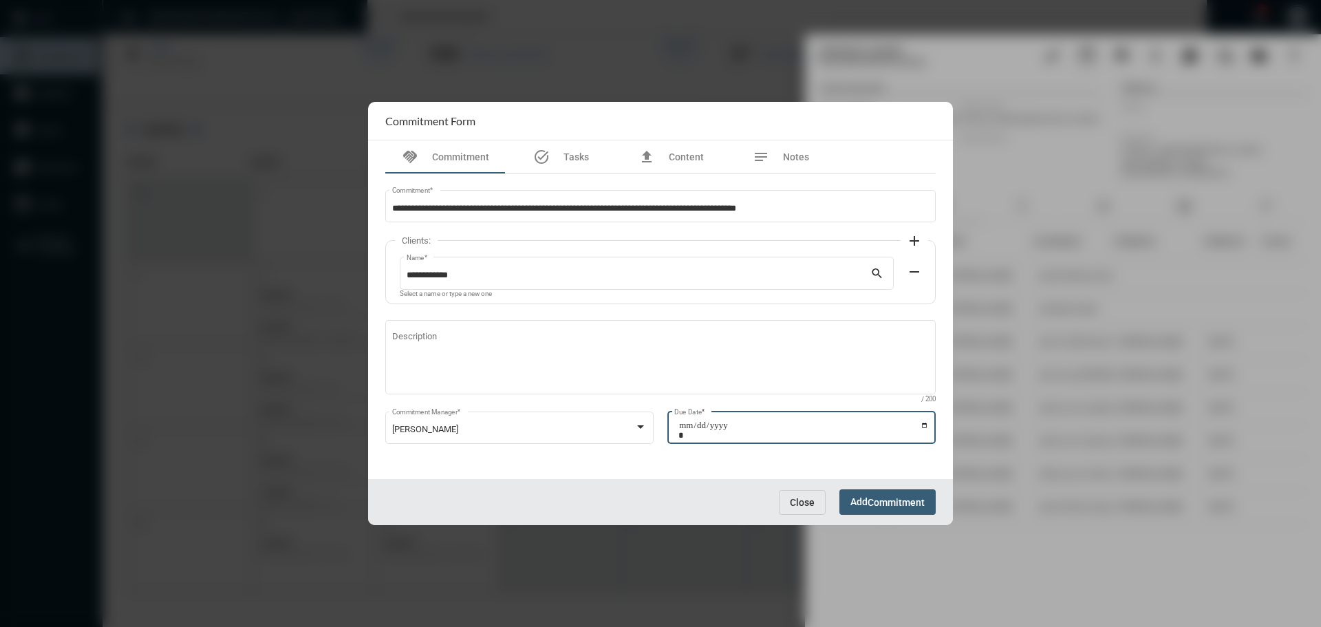
click at [926, 425] on input "Due Date *" at bounding box center [804, 430] width 251 height 19
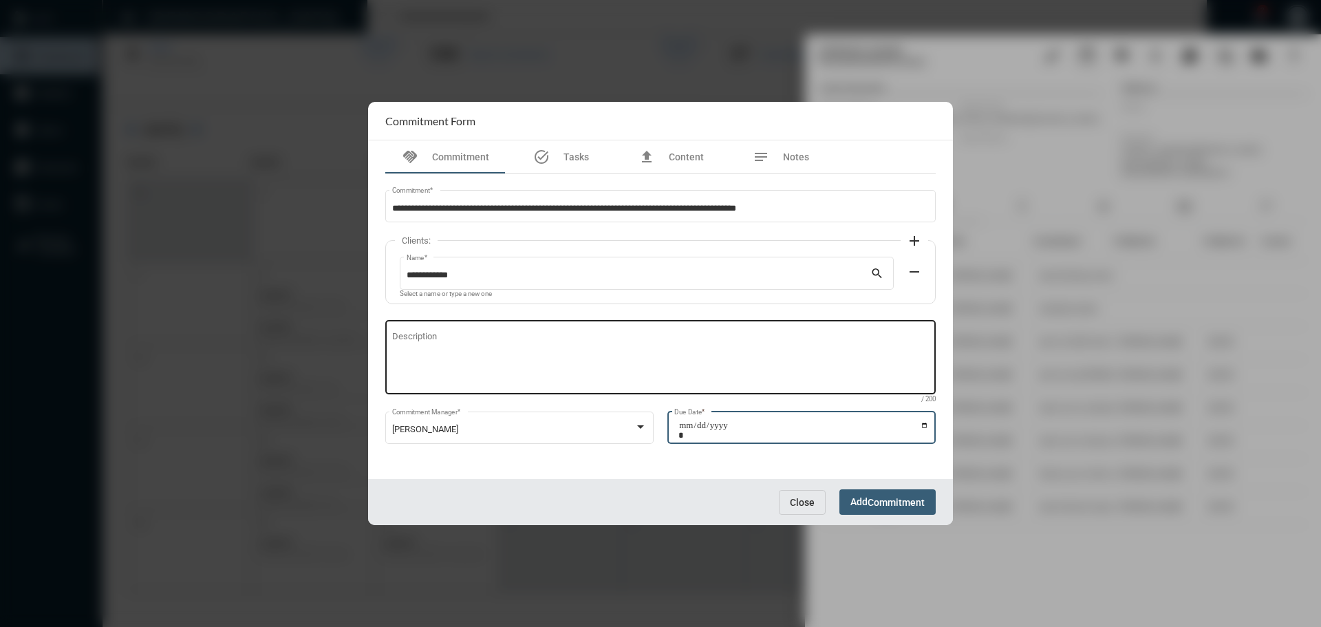
type input "**********"
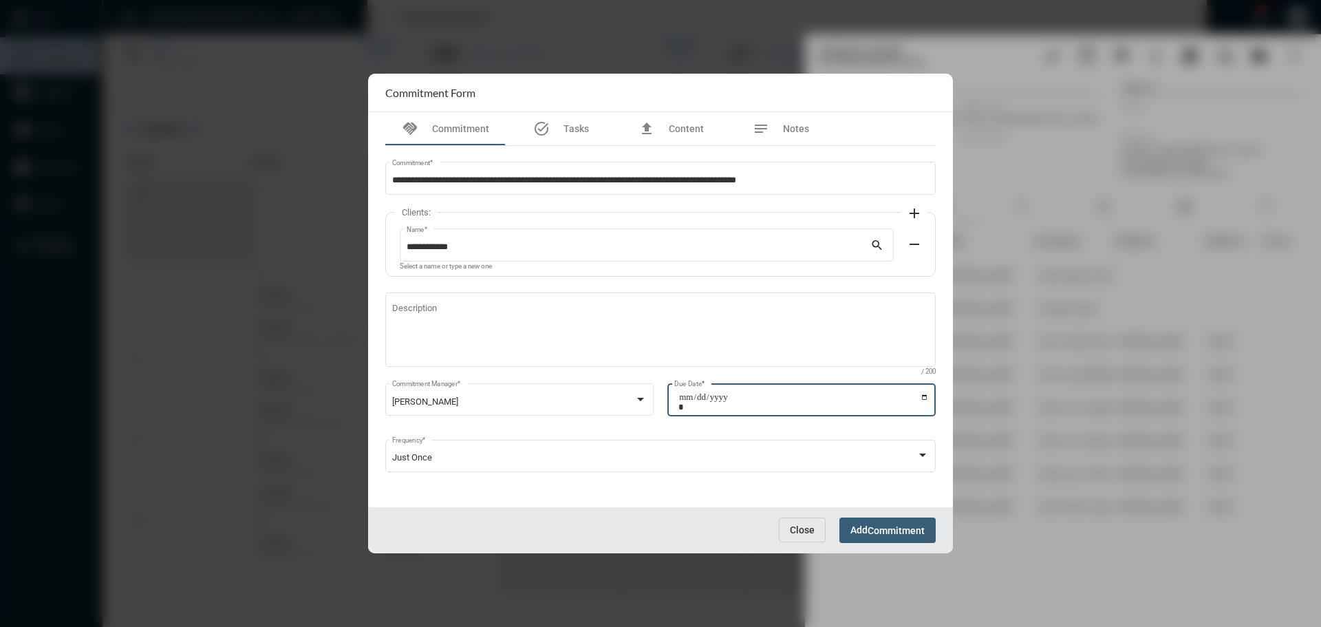
click at [874, 528] on span "Commitment" at bounding box center [896, 530] width 57 height 11
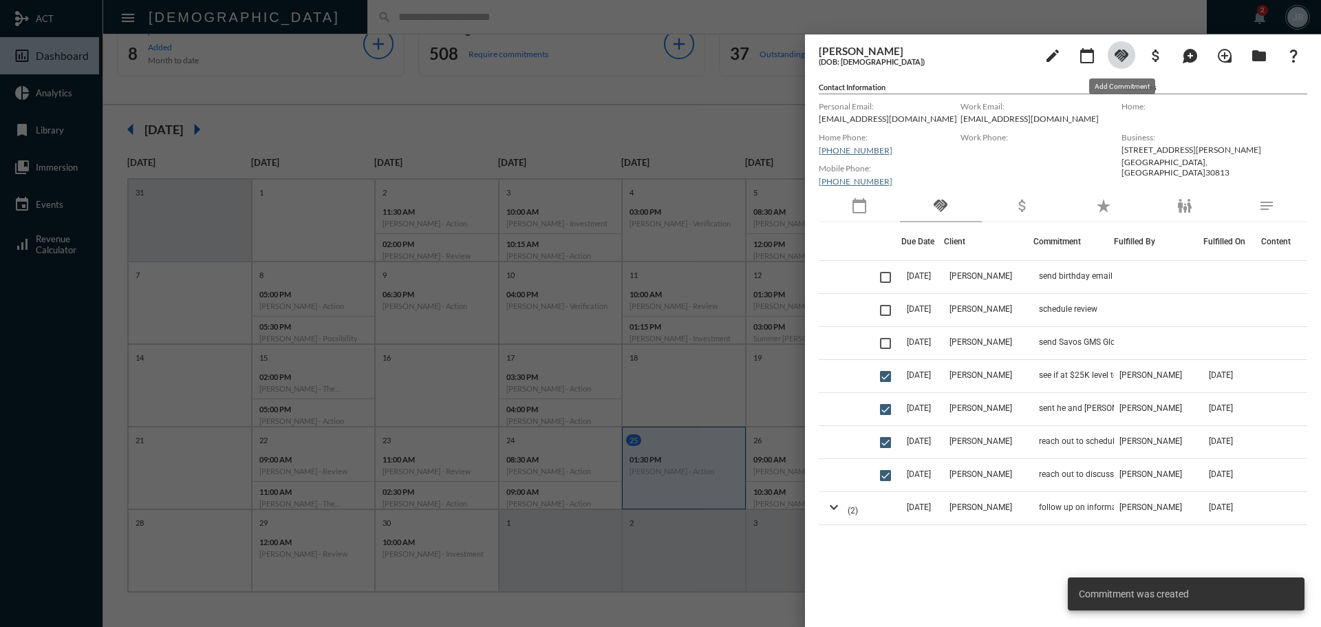
click at [1123, 54] on mat-icon "handshake" at bounding box center [1122, 55] width 17 height 17
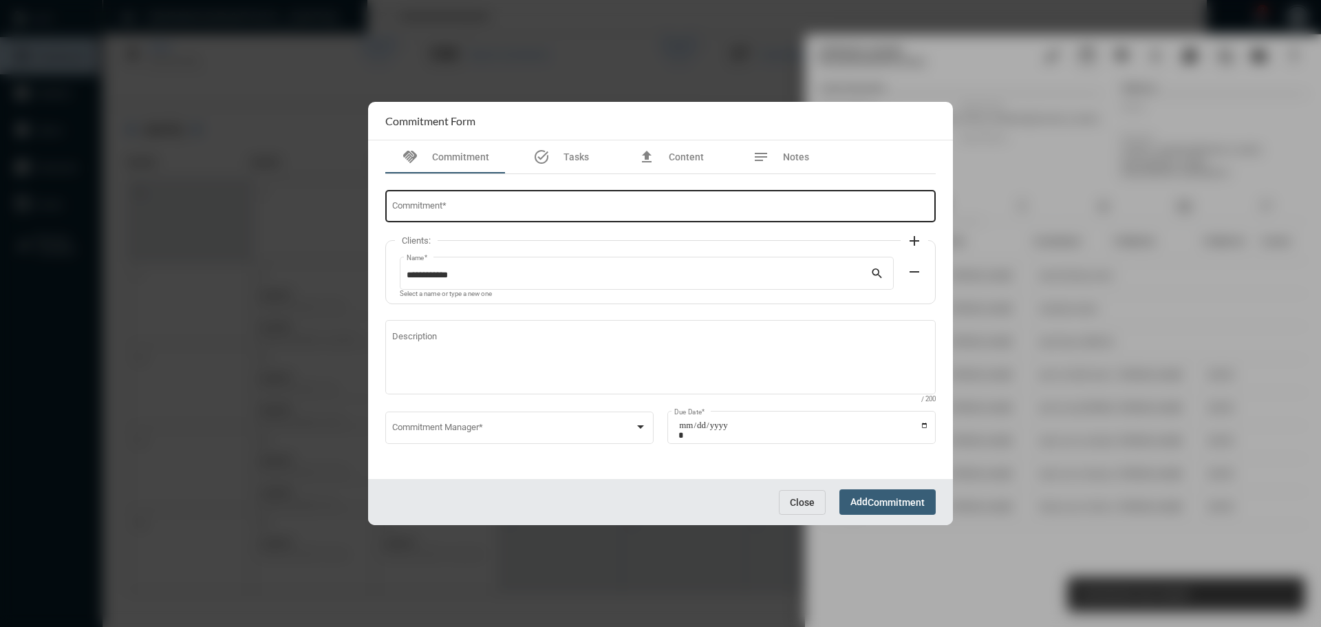
click at [487, 197] on div "Commitment *" at bounding box center [661, 205] width 538 height 35
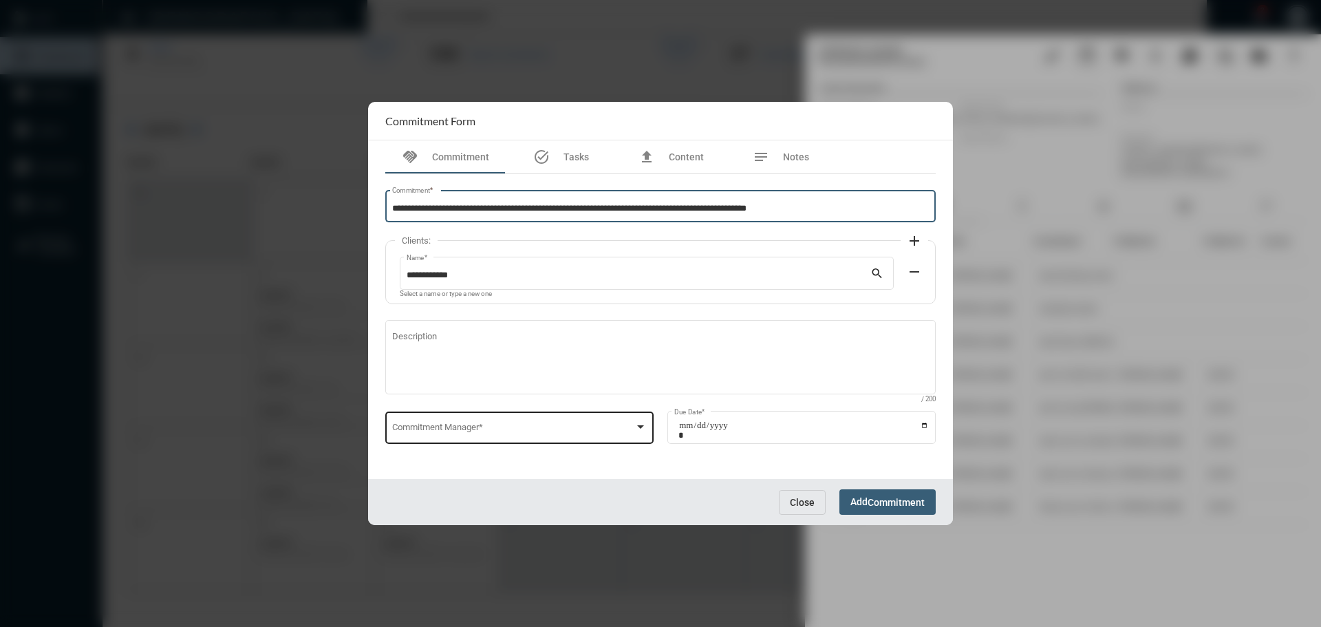
type input "**********"
click at [461, 425] on span at bounding box center [513, 430] width 243 height 10
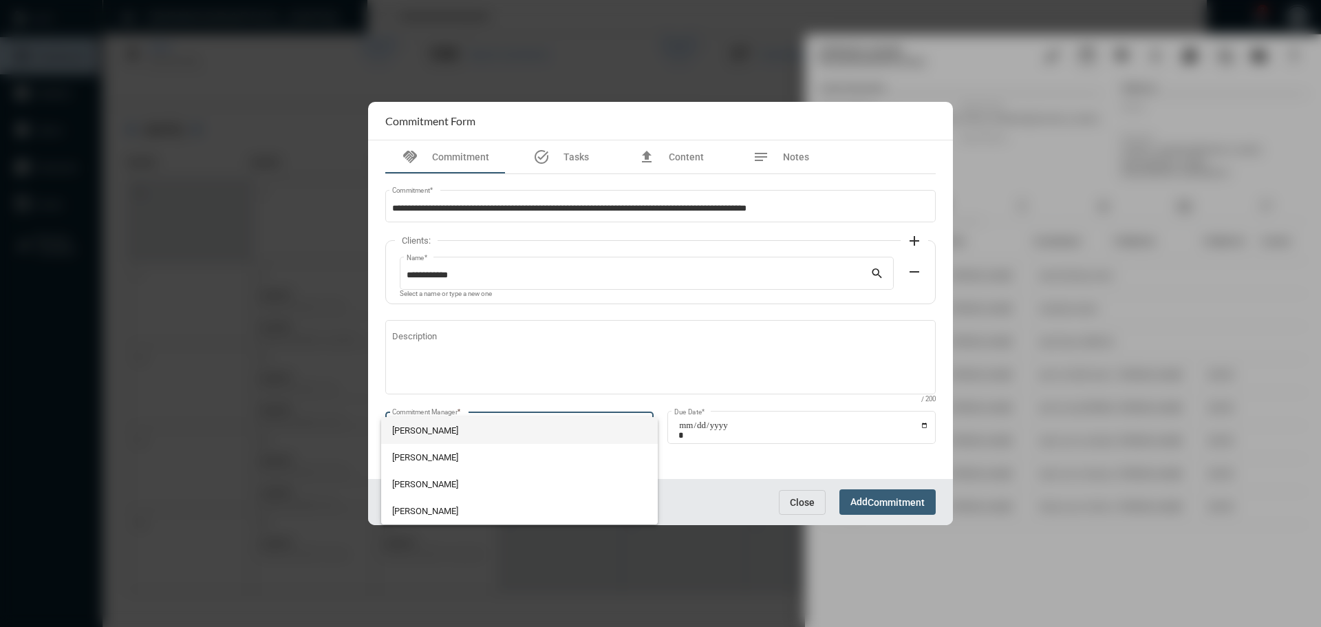
click at [437, 415] on div at bounding box center [660, 313] width 1321 height 627
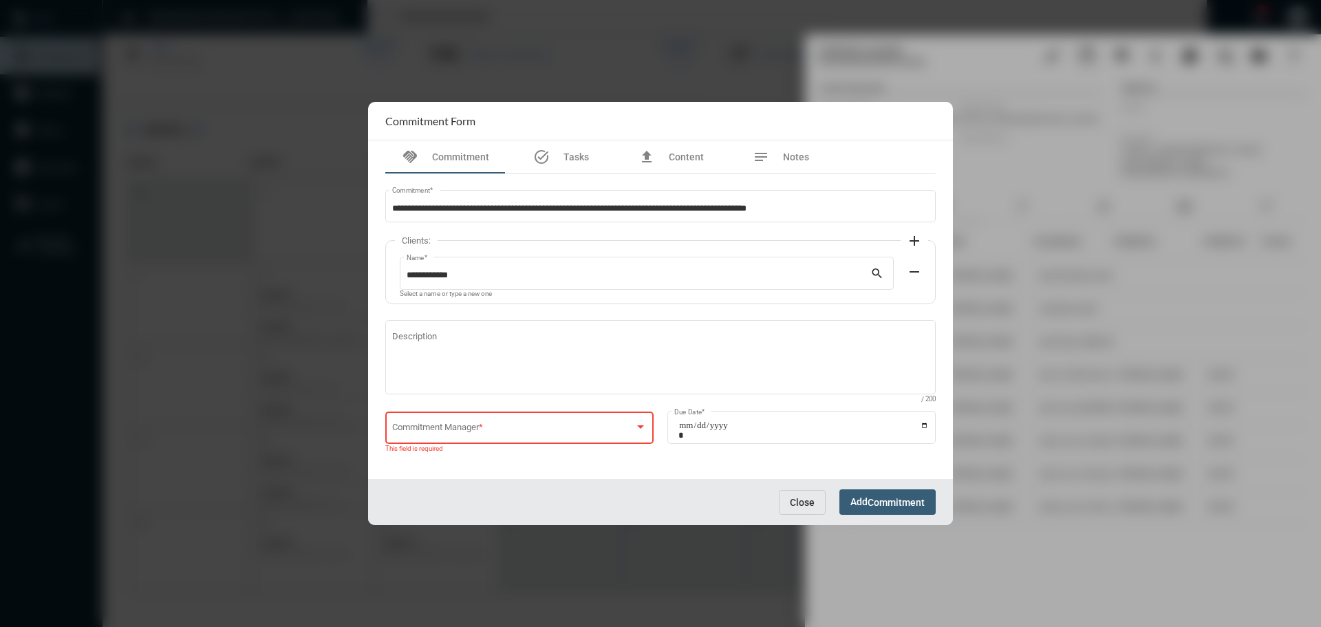
click at [442, 422] on div "Commitment Manager *" at bounding box center [519, 426] width 255 height 35
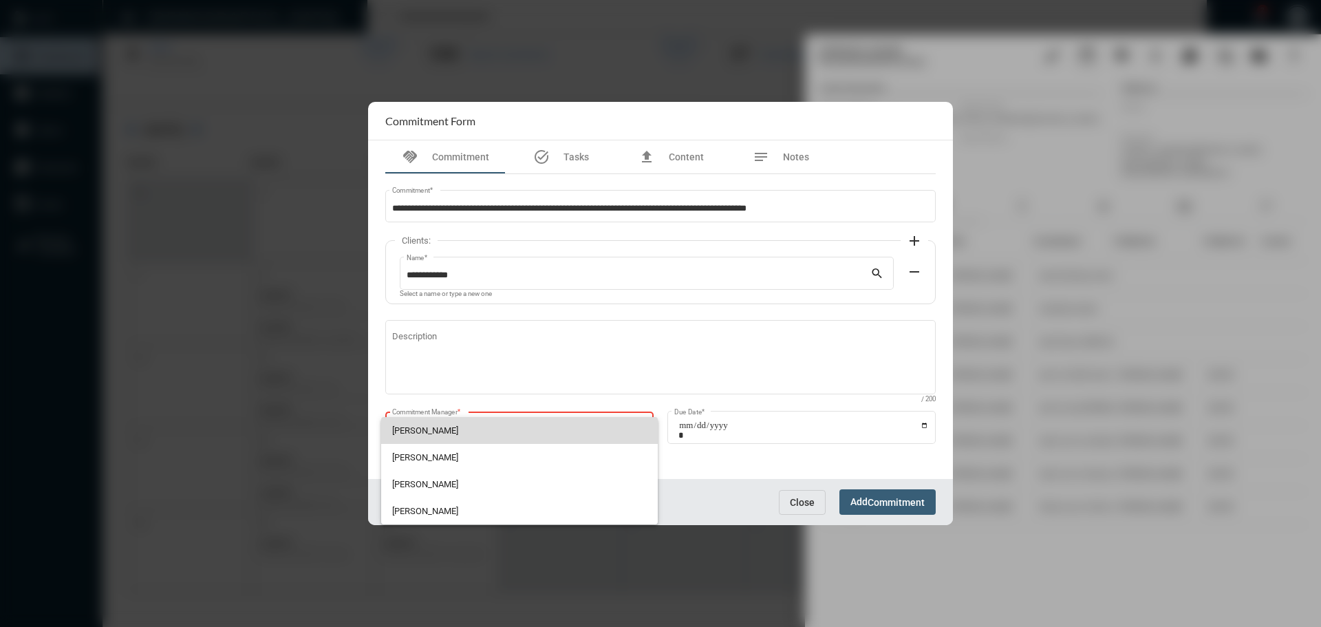
click at [436, 429] on span "John McCollum" at bounding box center [519, 430] width 255 height 27
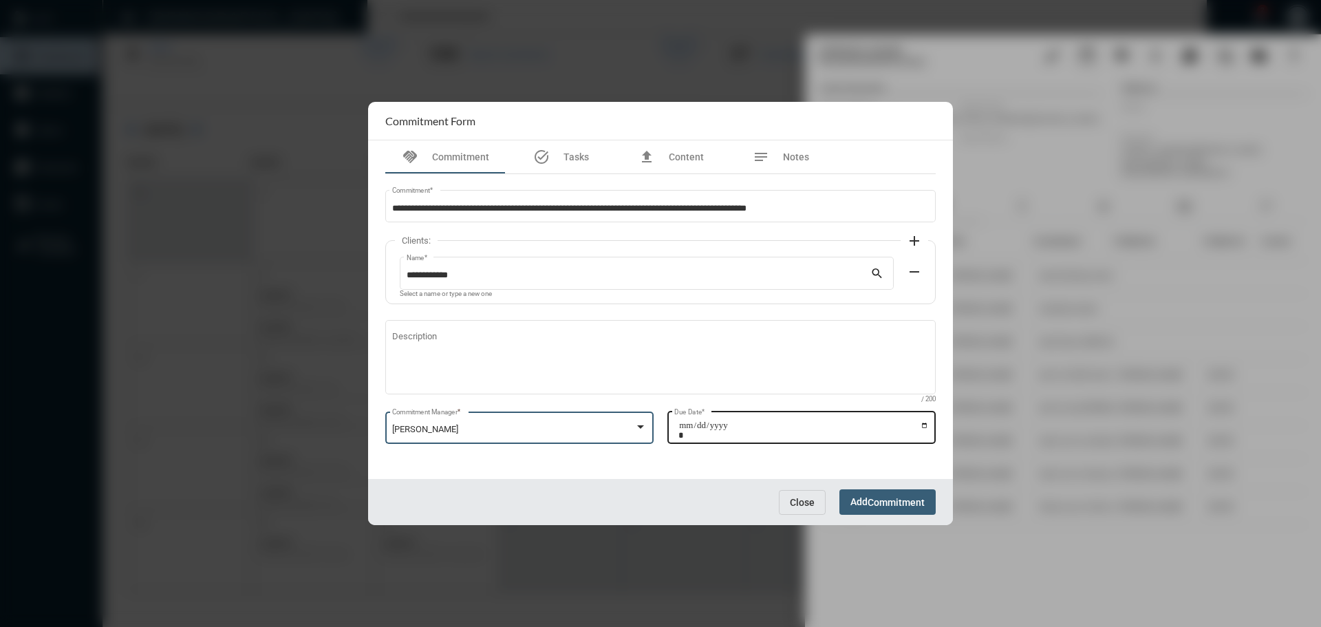
click at [925, 425] on input "Due Date *" at bounding box center [804, 430] width 251 height 19
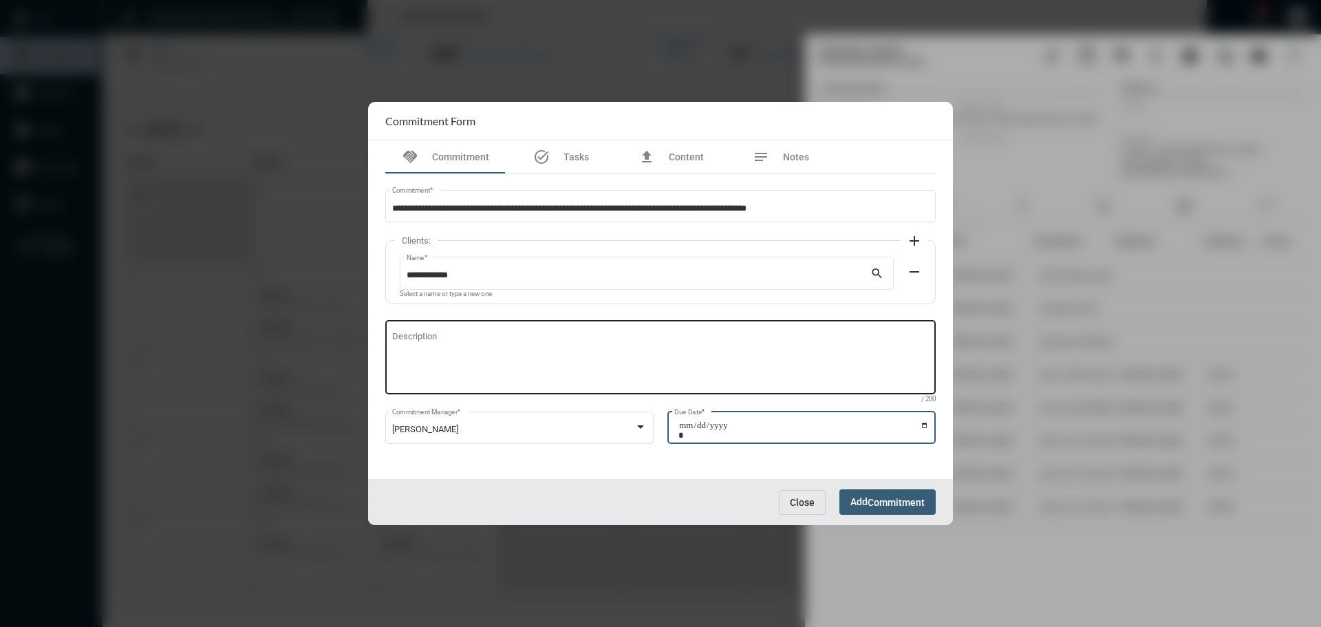
type input "**********"
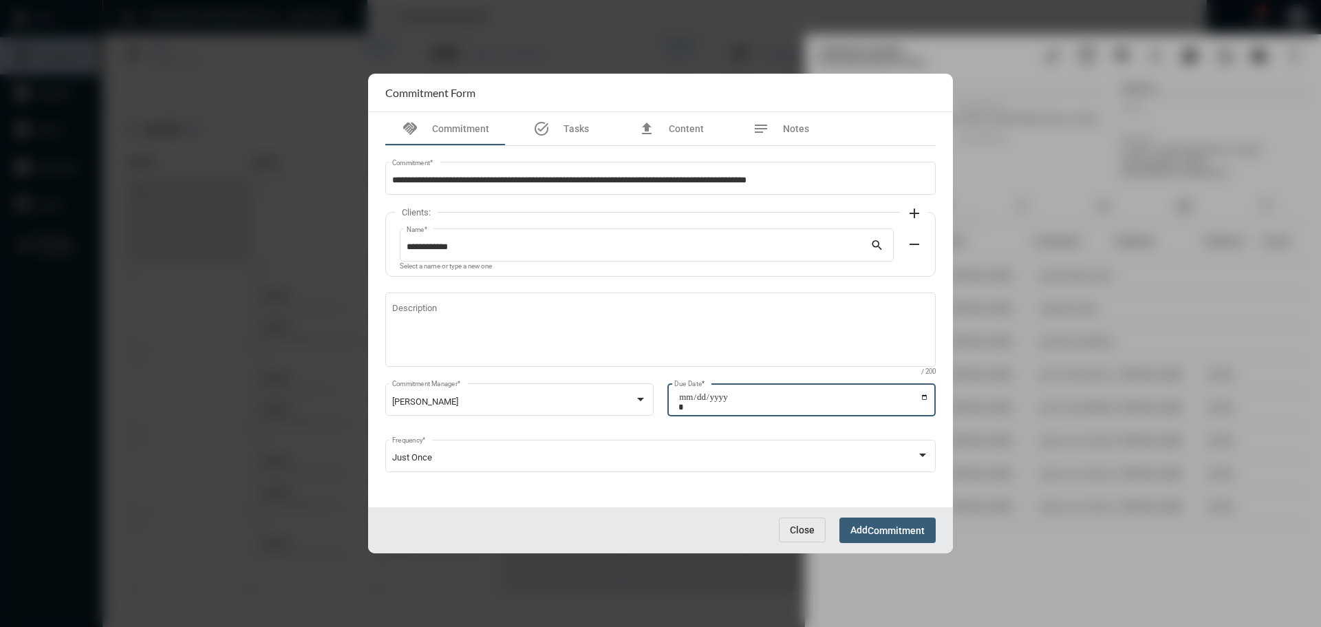
click at [882, 520] on button "Add Commitment" at bounding box center [888, 530] width 96 height 25
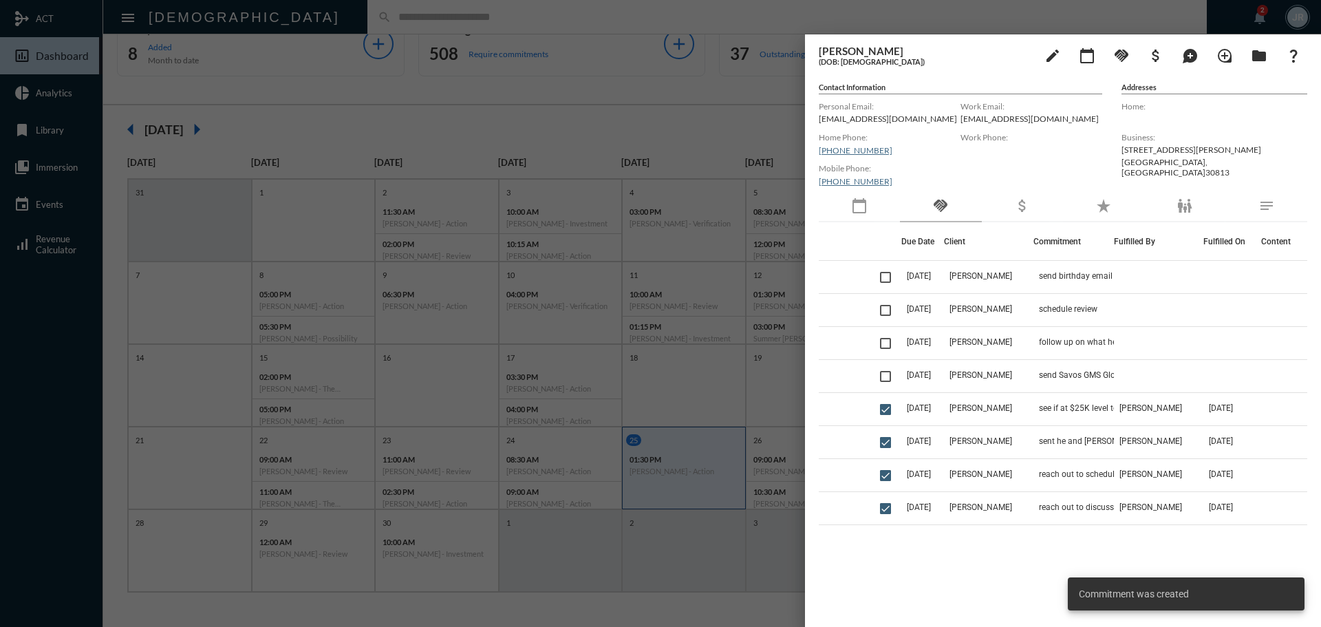
click at [284, 21] on div at bounding box center [660, 313] width 1321 height 627
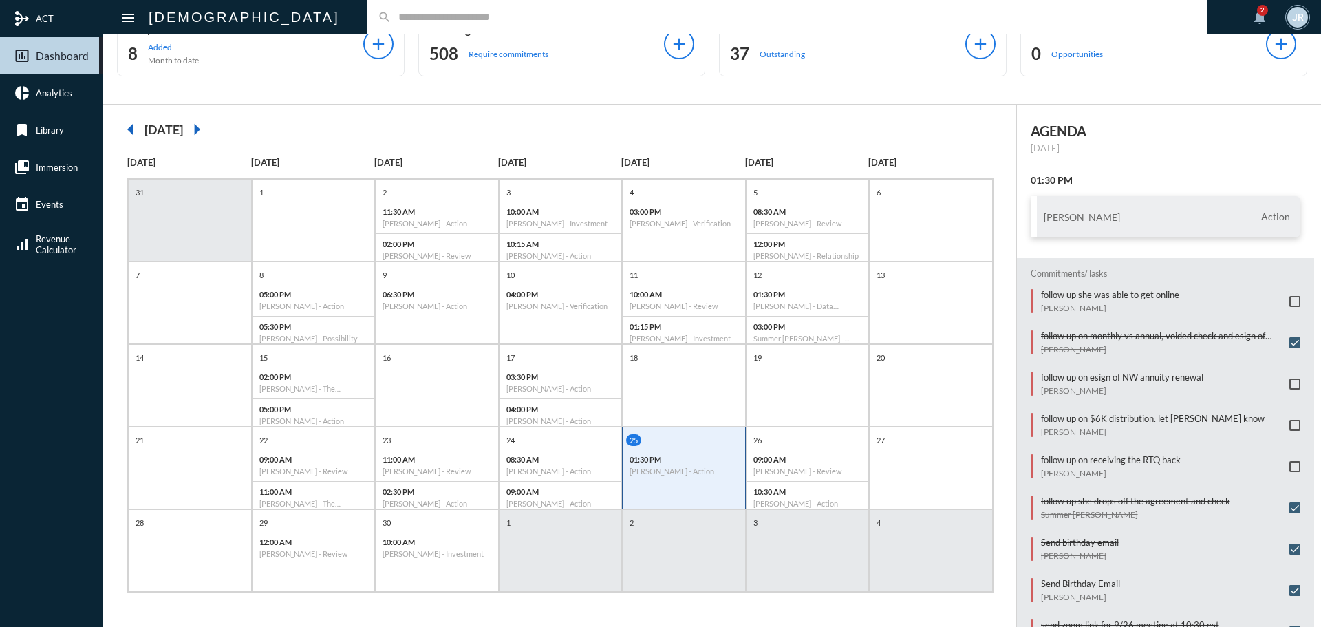
click at [368, 8] on div "search" at bounding box center [788, 17] width 840 height 34
click at [392, 17] on input "text" at bounding box center [794, 17] width 805 height 12
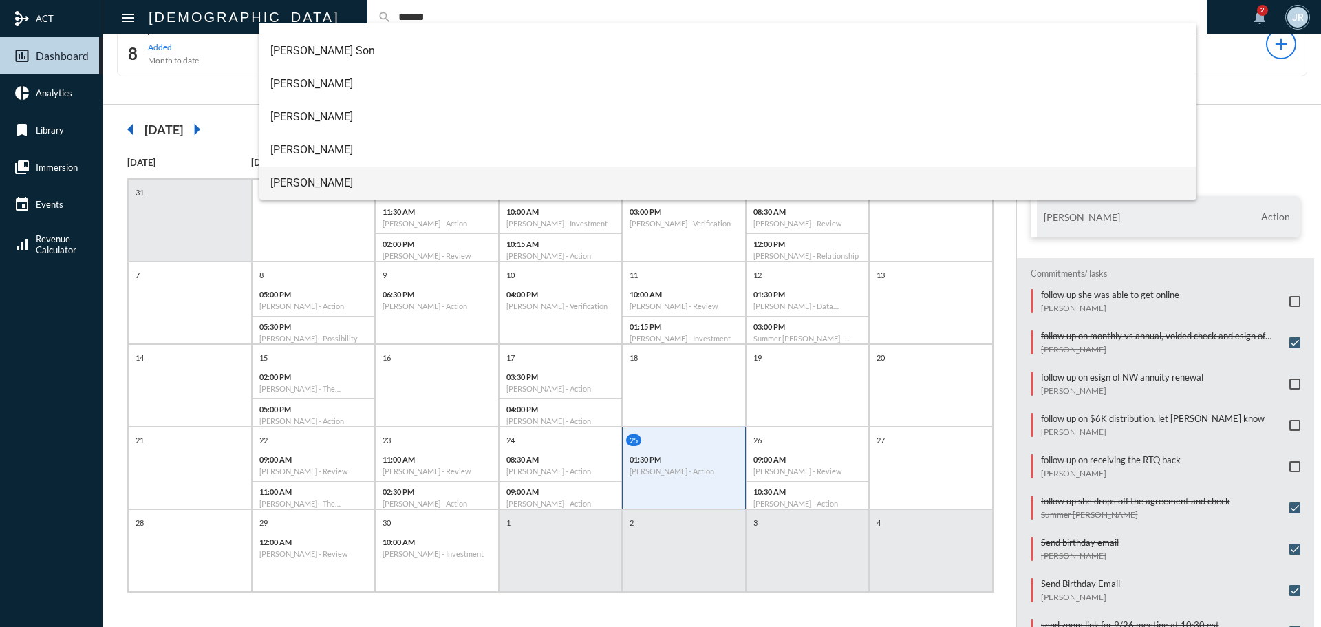
type input "******"
click at [309, 171] on span "Scott Martin" at bounding box center [728, 183] width 916 height 33
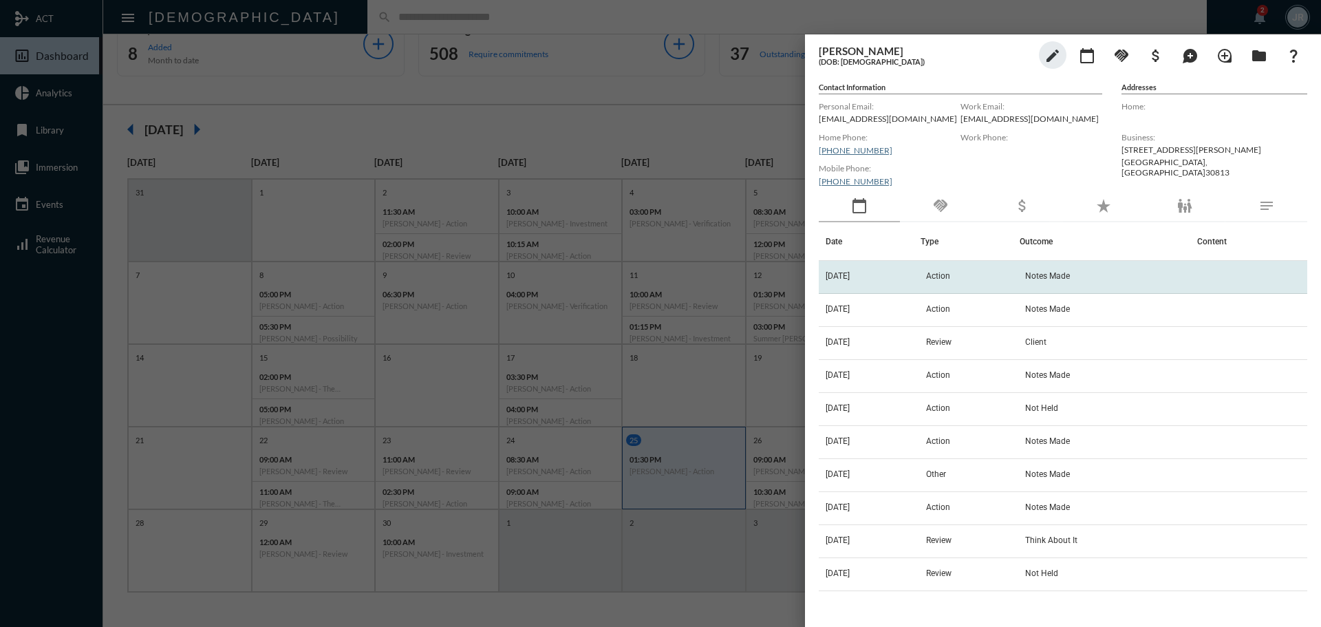
click at [879, 272] on td "9/24/25" at bounding box center [870, 277] width 102 height 33
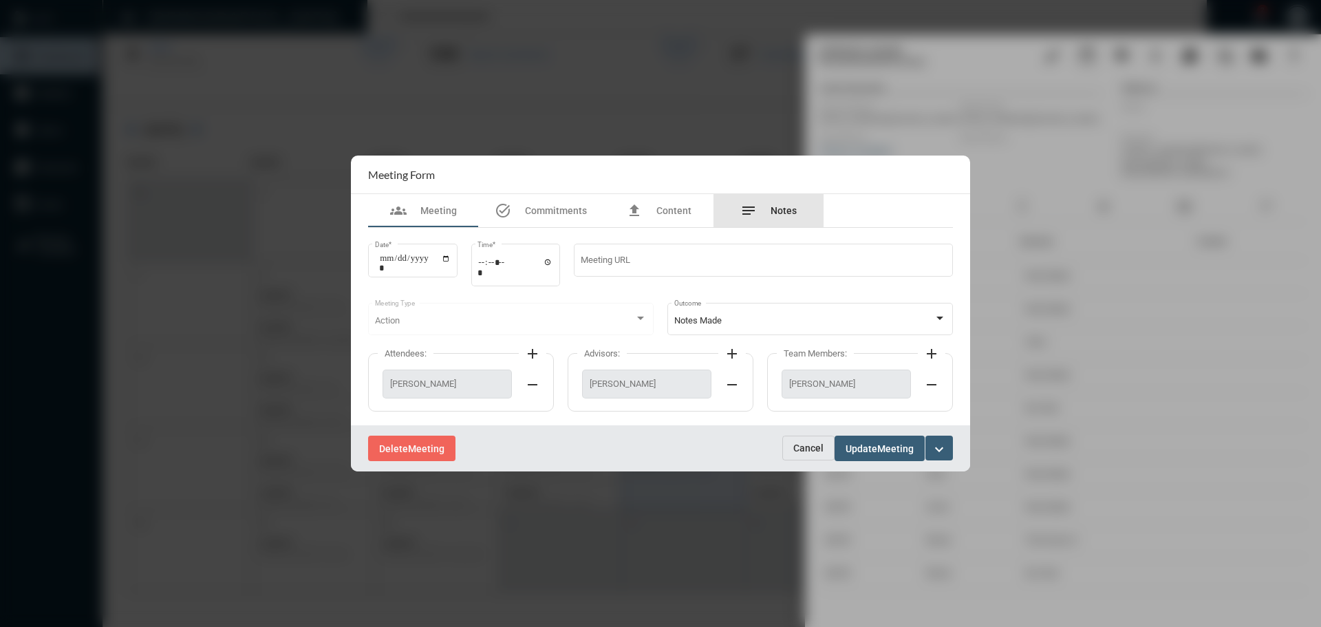
click at [781, 210] on span "Notes" at bounding box center [784, 210] width 26 height 11
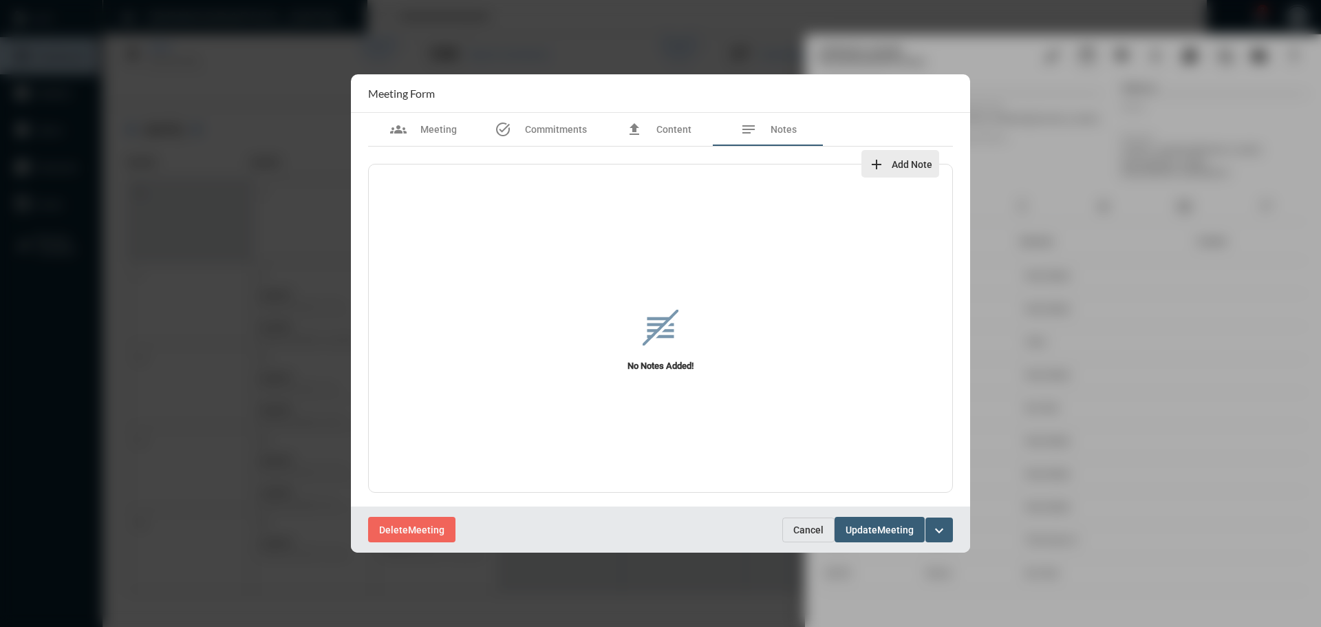
click at [872, 162] on mat-icon "add" at bounding box center [877, 164] width 17 height 17
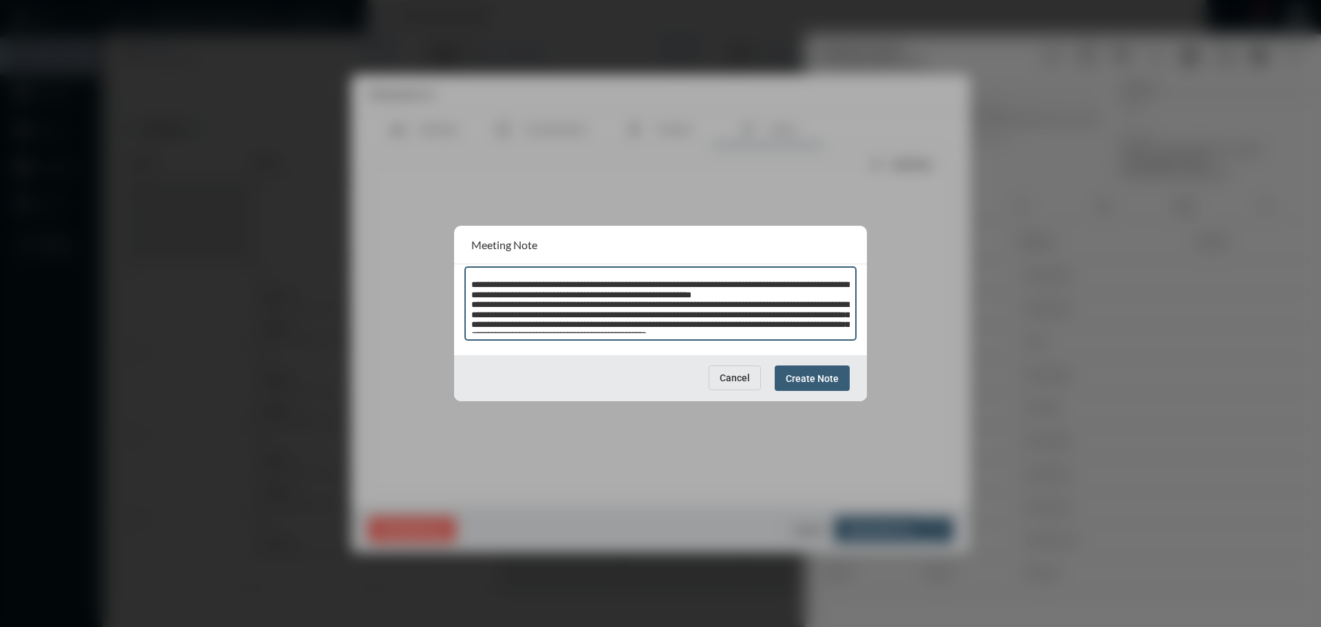
scroll to position [199, 0]
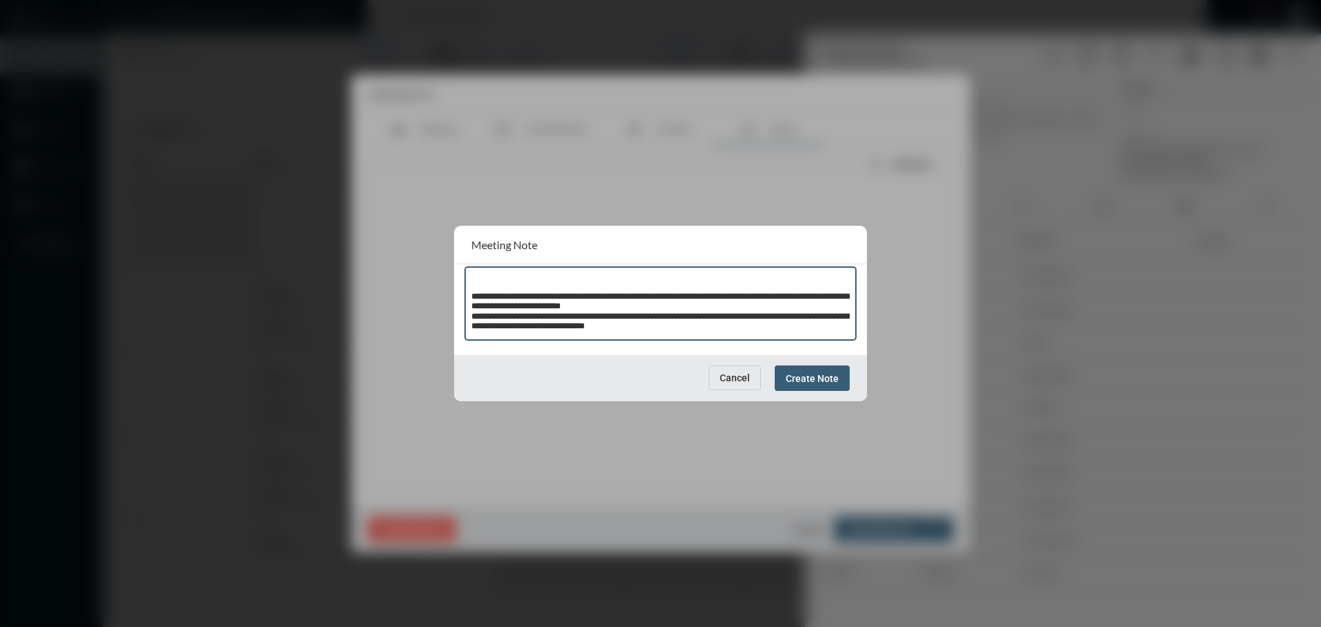
type textarea "**********"
click at [825, 379] on span "Create Note" at bounding box center [812, 378] width 53 height 11
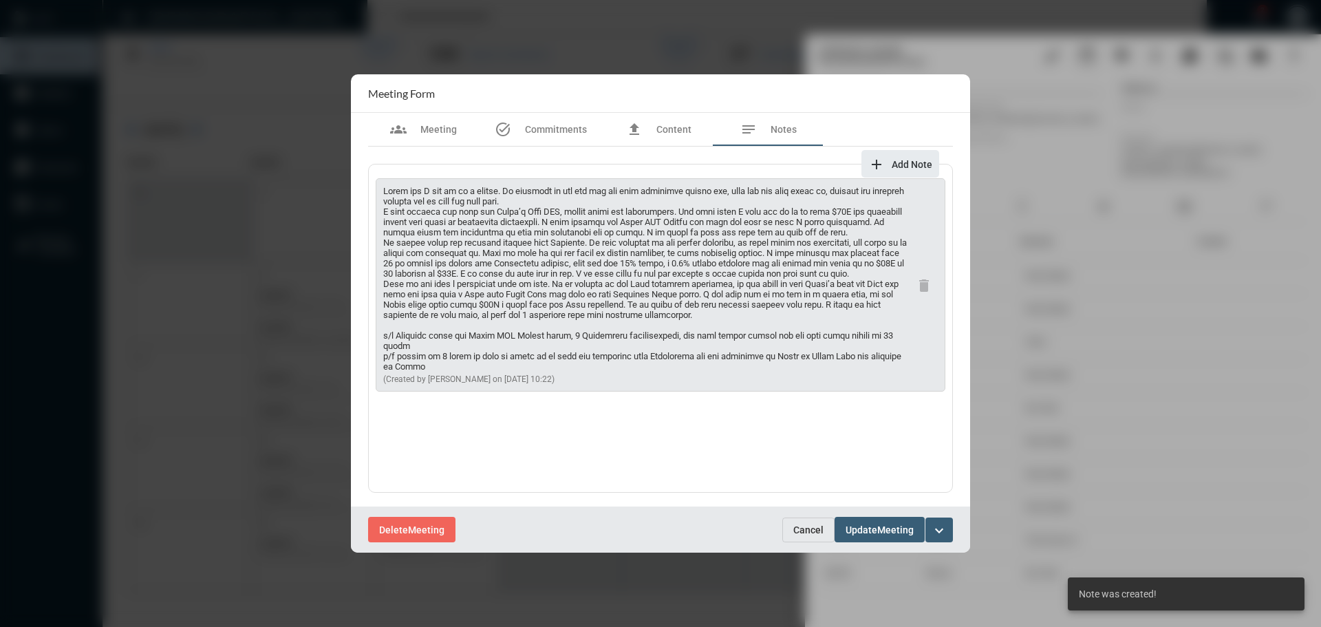
click at [882, 528] on span "Meeting" at bounding box center [896, 529] width 36 height 11
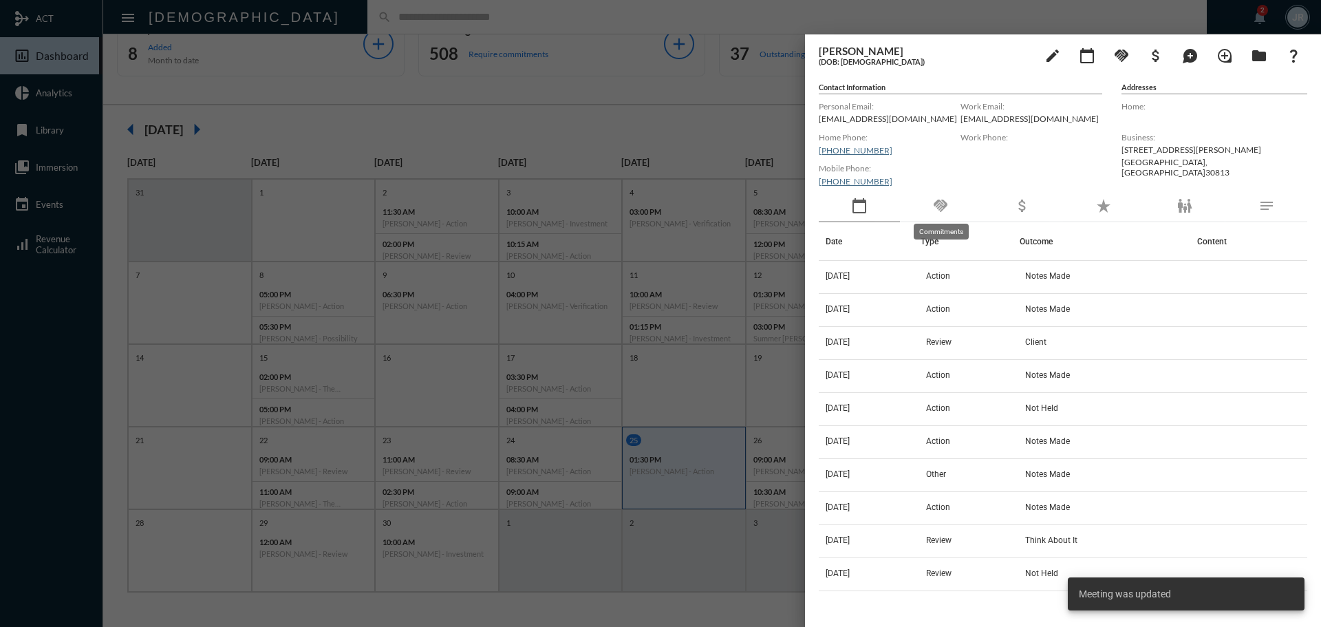
click at [938, 199] on mat-icon "handshake" at bounding box center [941, 206] width 17 height 17
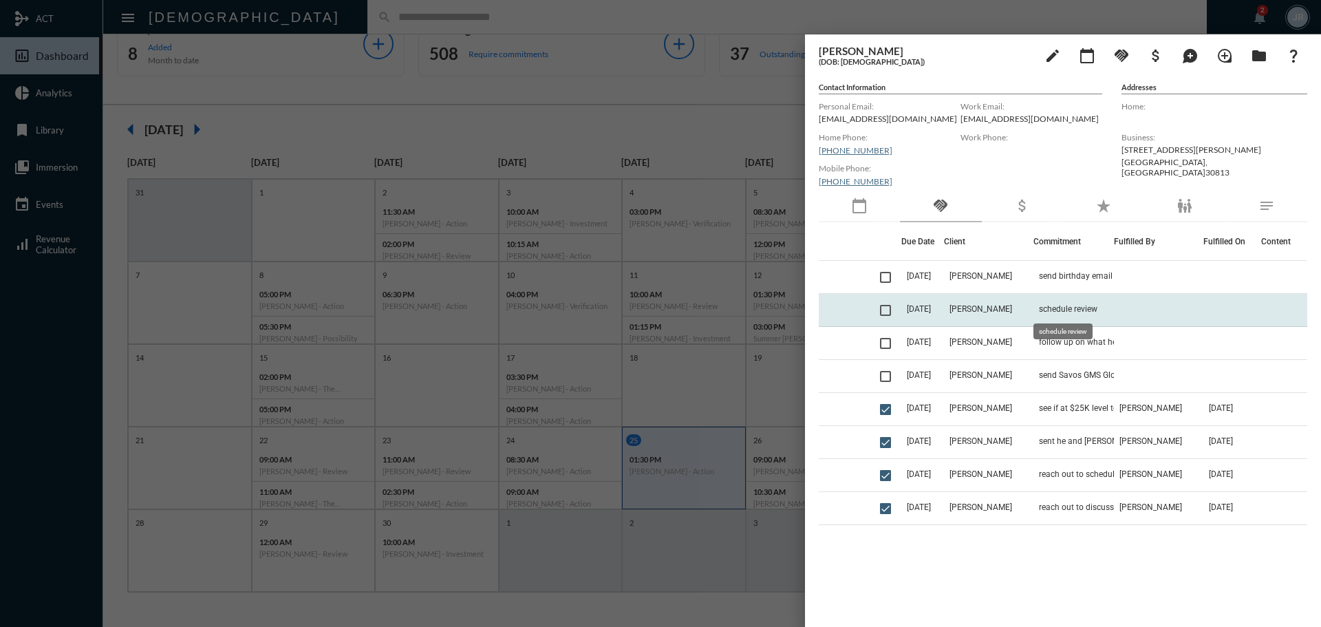
click at [1057, 304] on span "schedule review" at bounding box center [1068, 309] width 59 height 10
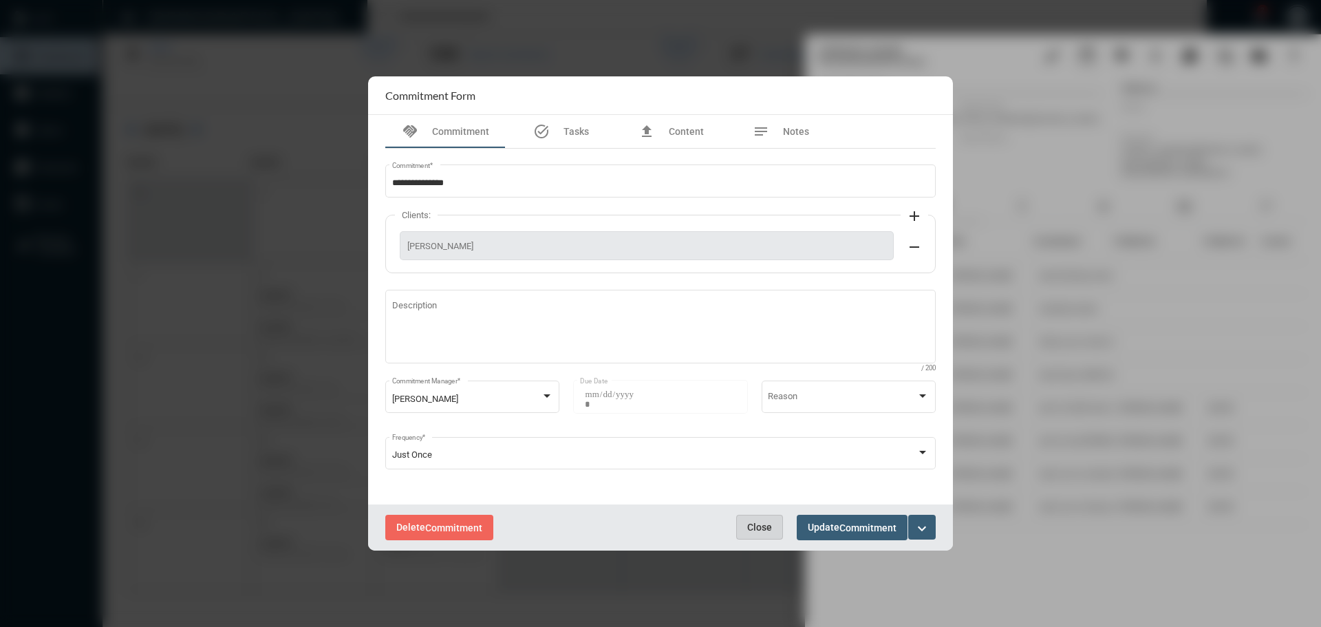
click at [752, 523] on span "Close" at bounding box center [759, 527] width 25 height 11
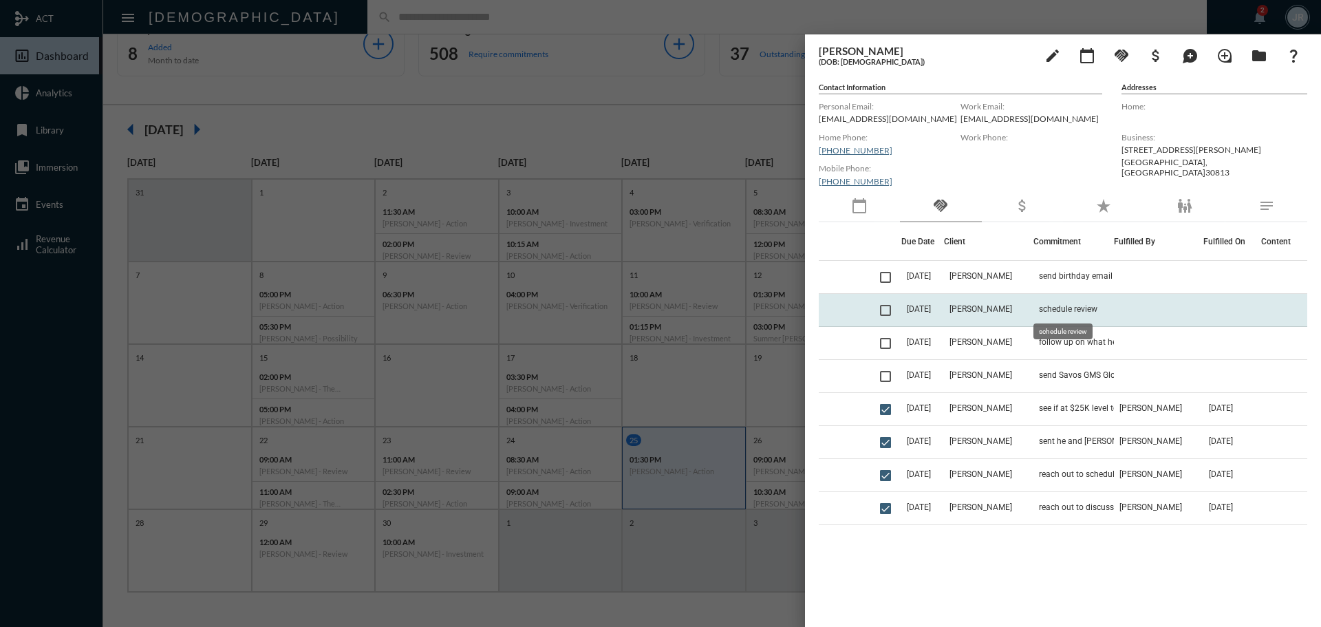
click at [1041, 311] on span "schedule review" at bounding box center [1068, 309] width 59 height 10
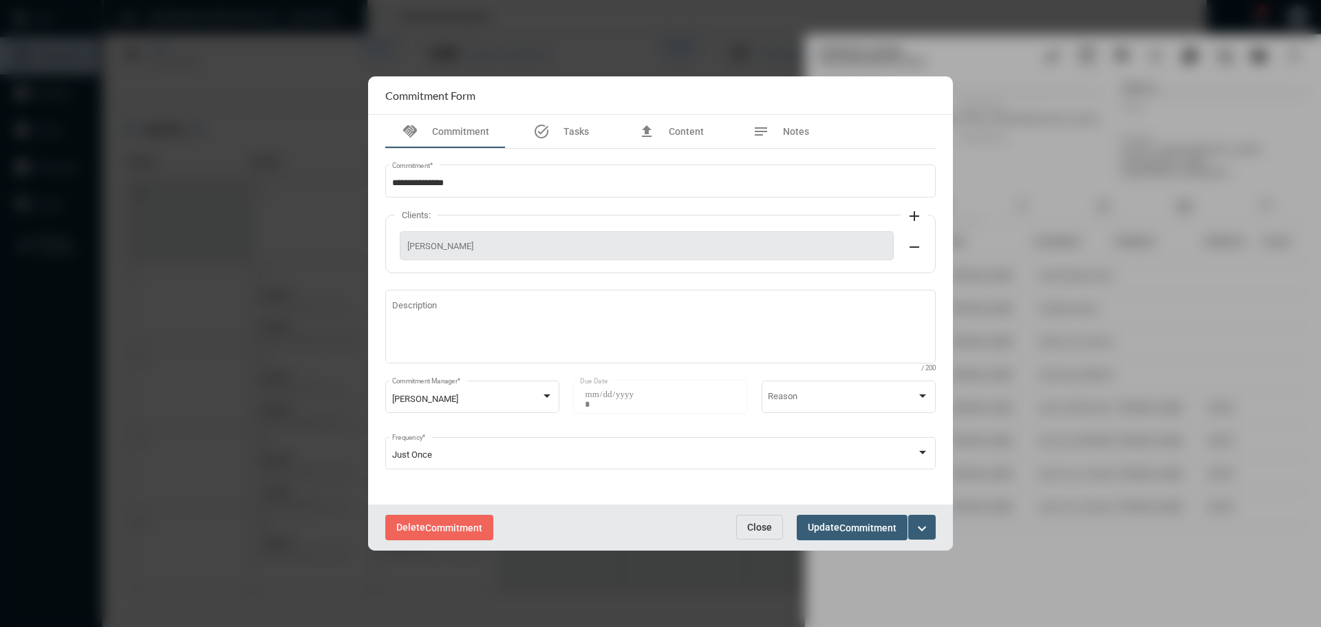
click at [765, 519] on button "Close" at bounding box center [759, 527] width 47 height 25
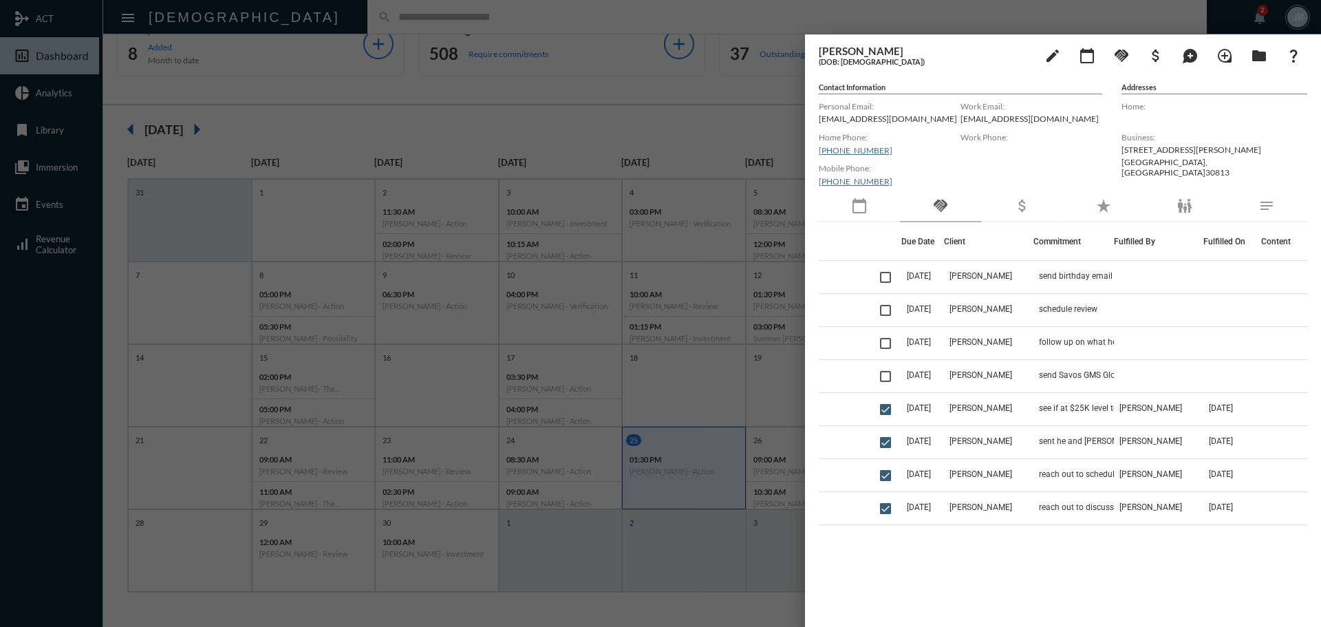
click at [328, 8] on div at bounding box center [660, 313] width 1321 height 627
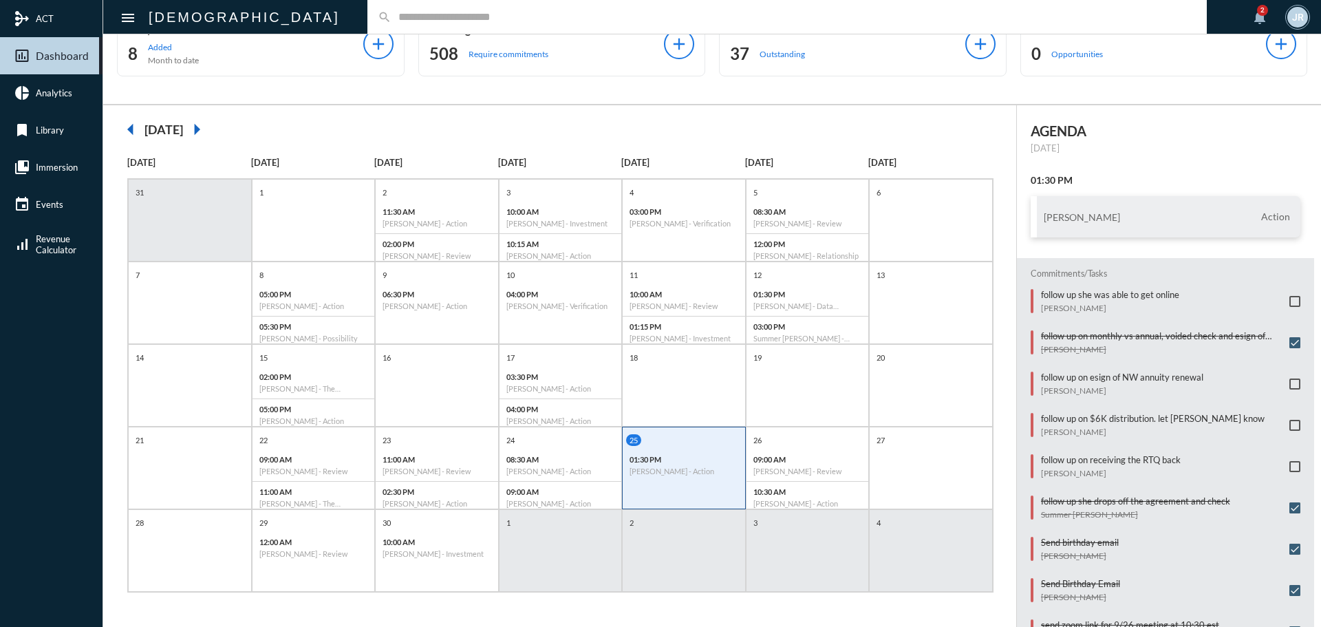
click at [392, 17] on input "text" at bounding box center [794, 17] width 805 height 12
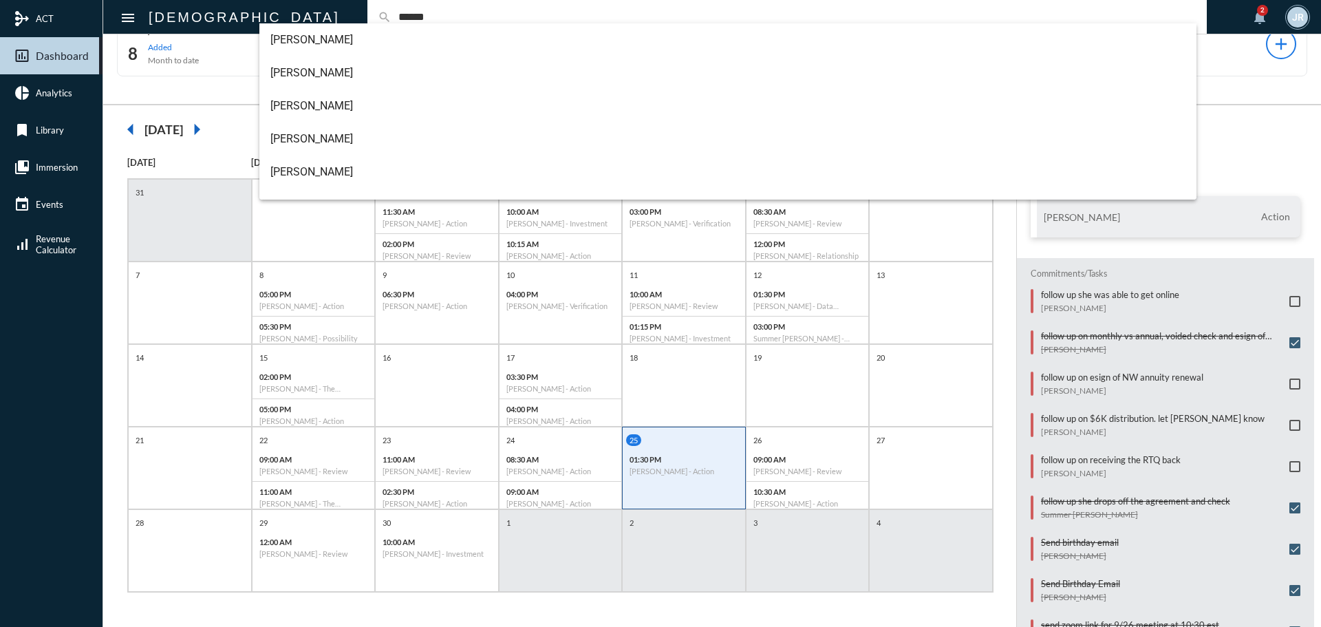
scroll to position [154, 0]
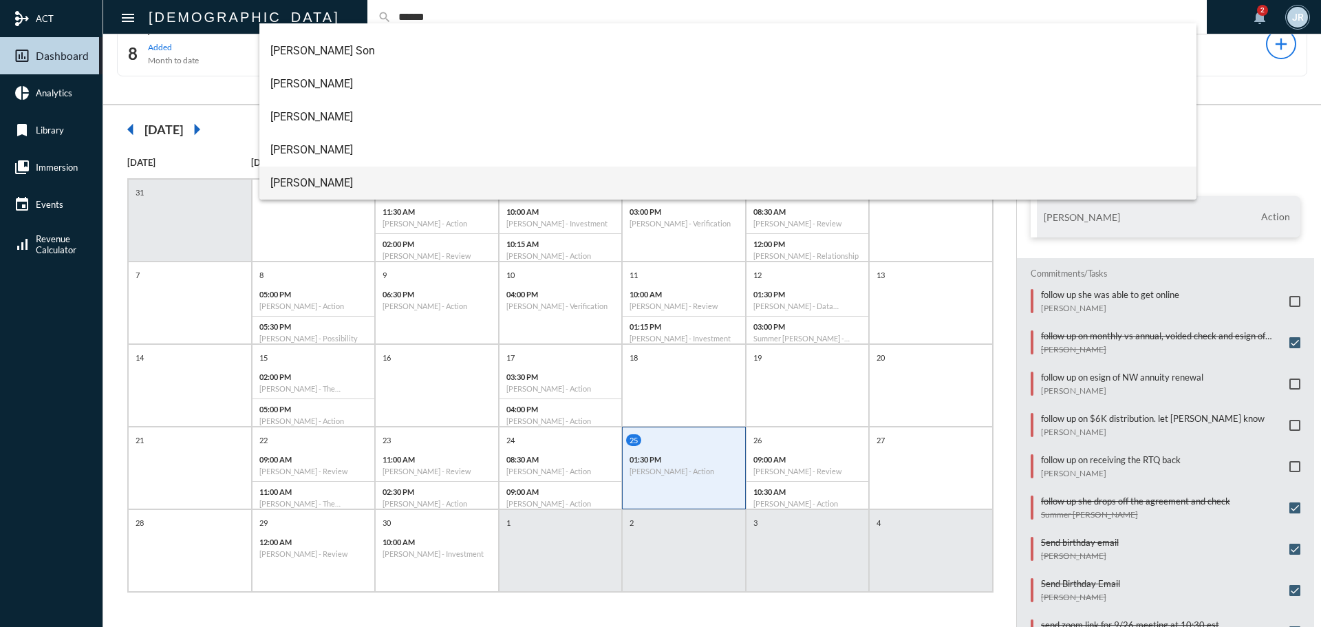
type input "******"
click at [293, 187] on span "Scott Martin" at bounding box center [728, 183] width 916 height 33
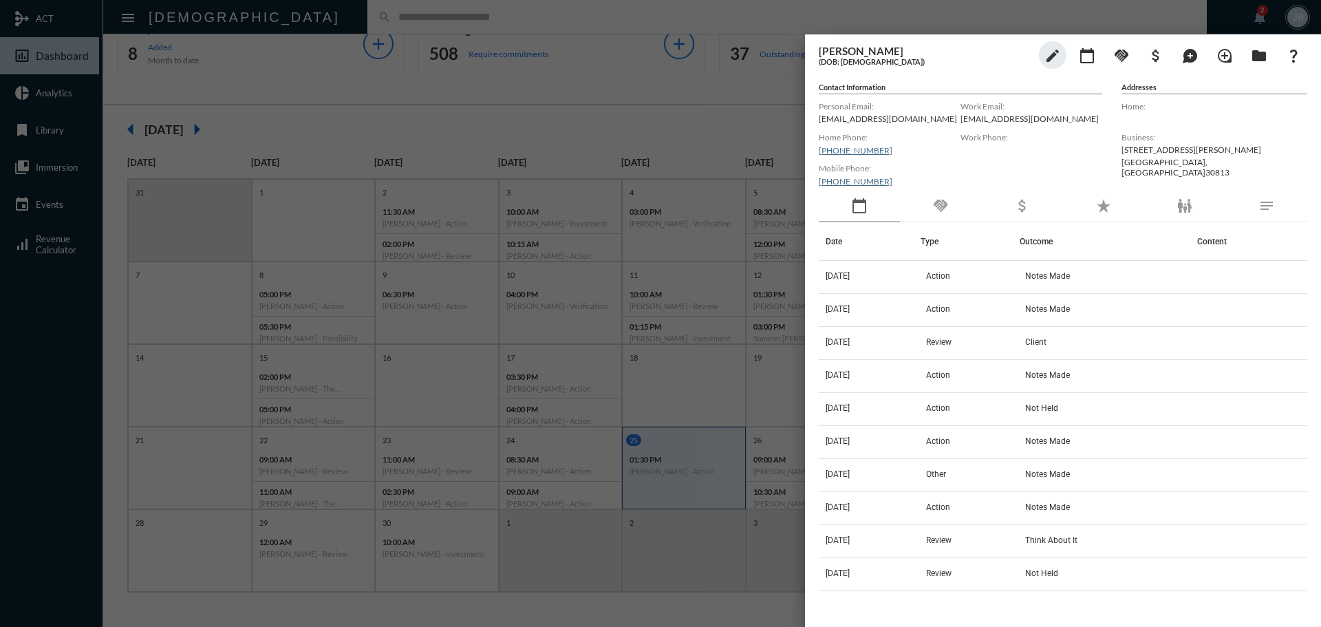
click at [947, 201] on mat-icon "handshake" at bounding box center [941, 206] width 17 height 17
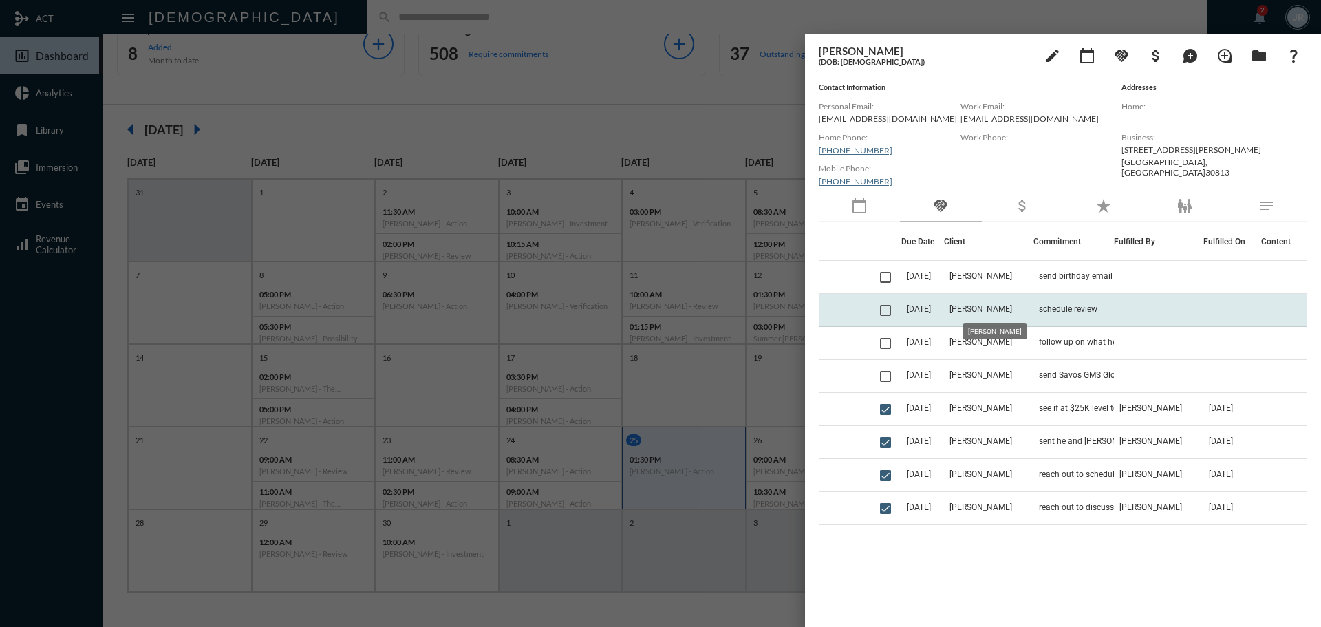
click at [989, 308] on span "Scott Martin" at bounding box center [981, 309] width 63 height 10
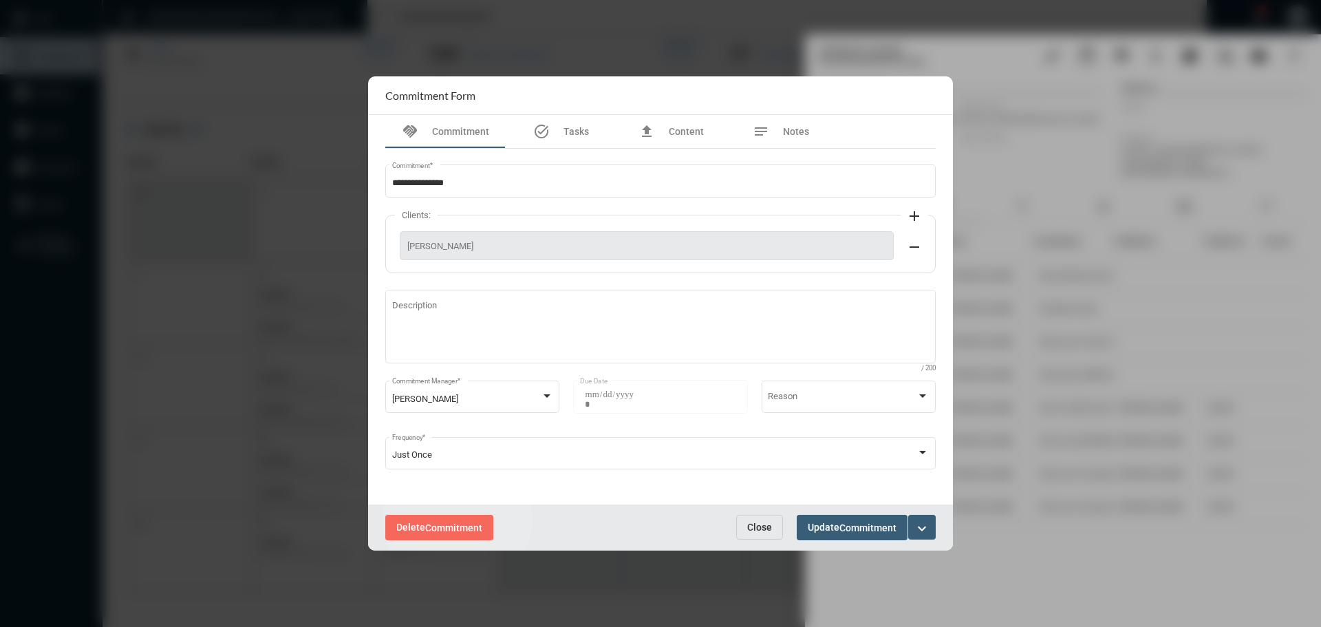
click at [458, 519] on button "Delete Commitment" at bounding box center [439, 527] width 108 height 25
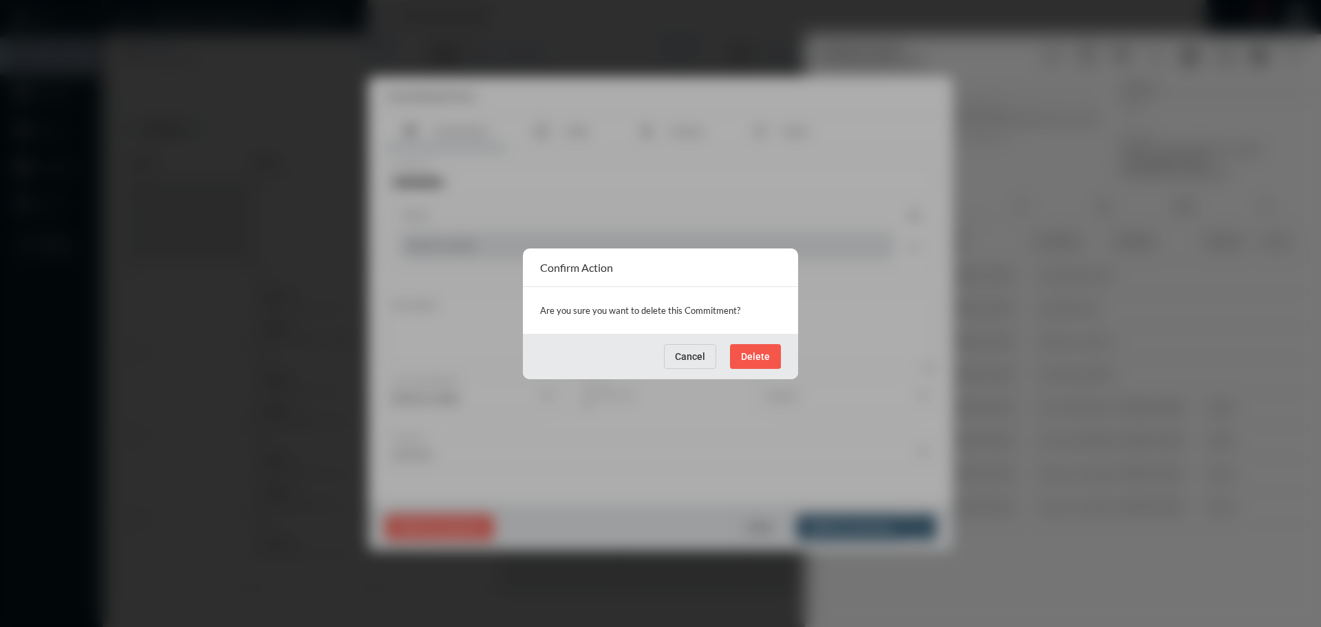
click at [743, 348] on button "Delete" at bounding box center [755, 356] width 51 height 25
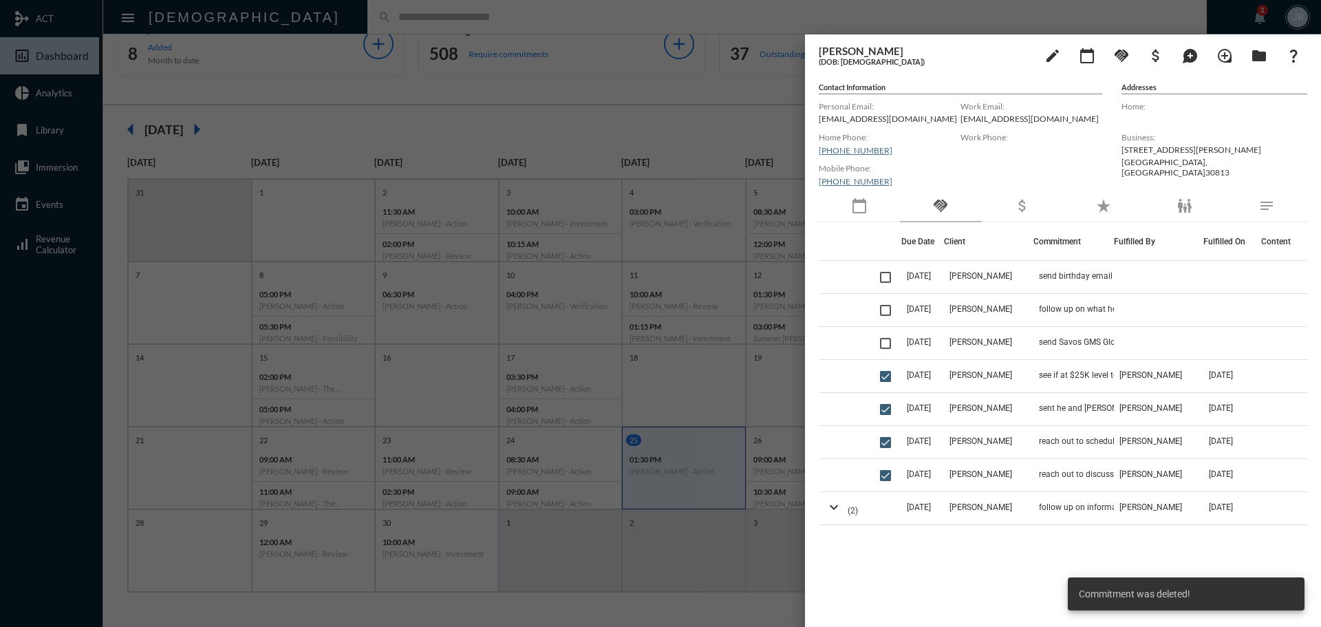
click at [869, 211] on div "calendar_today" at bounding box center [859, 207] width 81 height 32
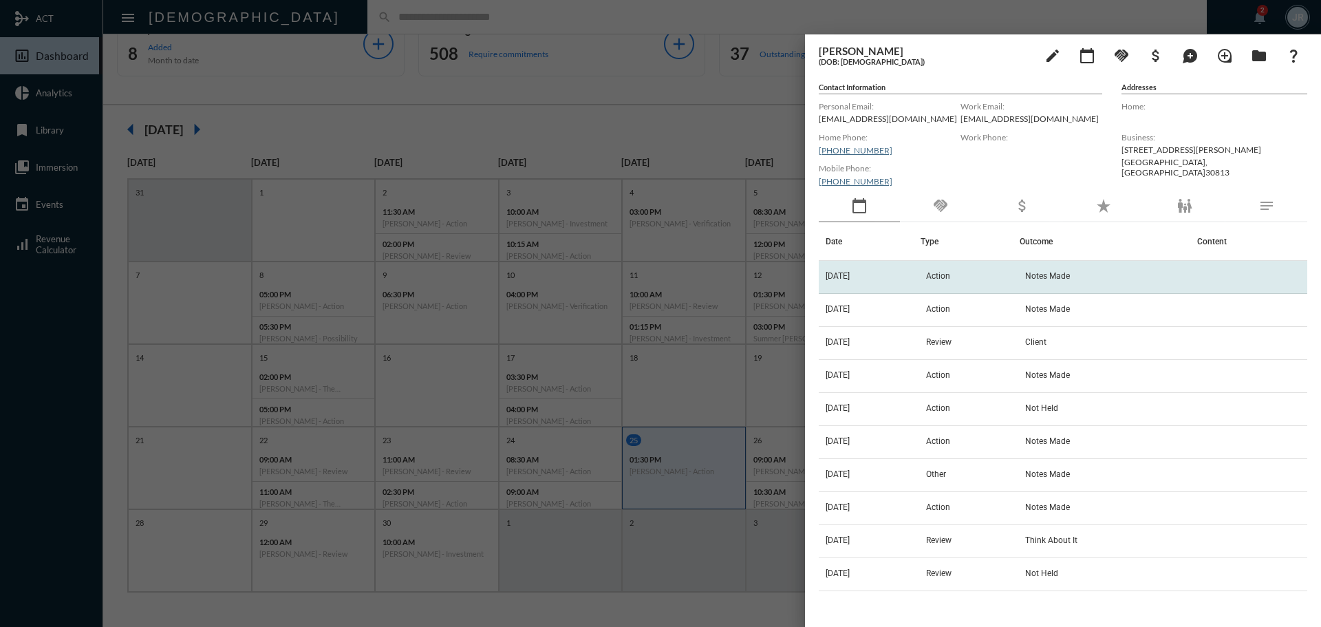
click at [1014, 271] on td "Action" at bounding box center [970, 277] width 98 height 33
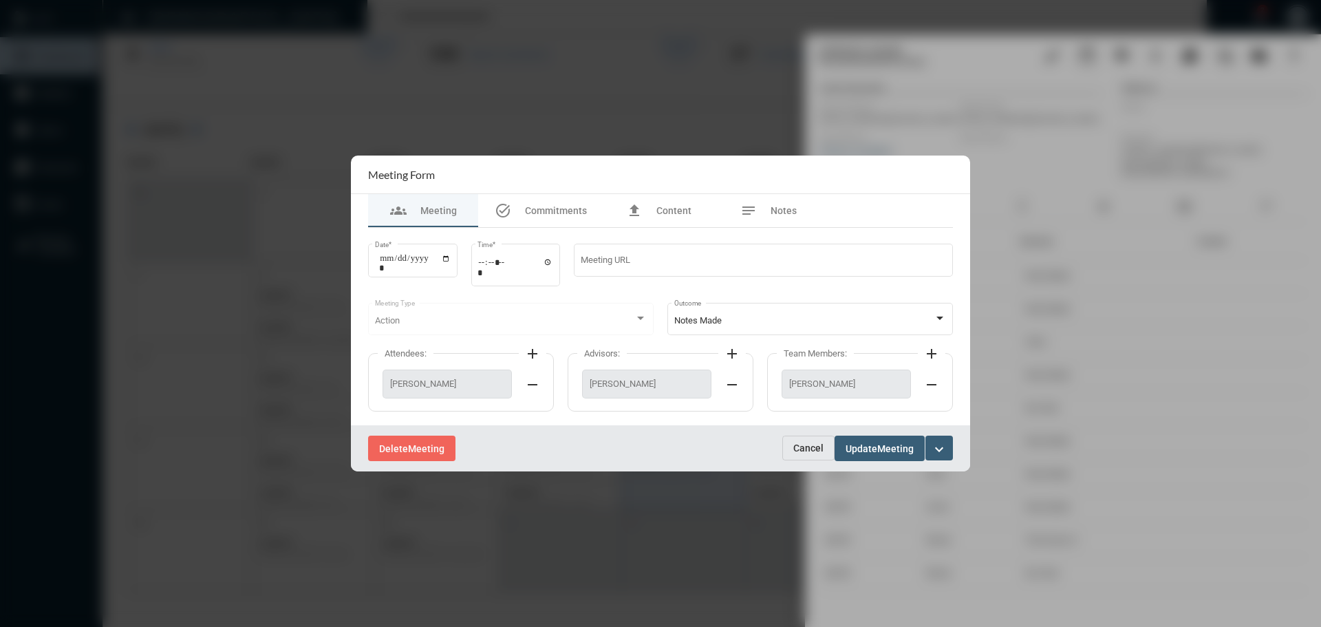
click at [805, 445] on span "Cancel" at bounding box center [809, 448] width 30 height 11
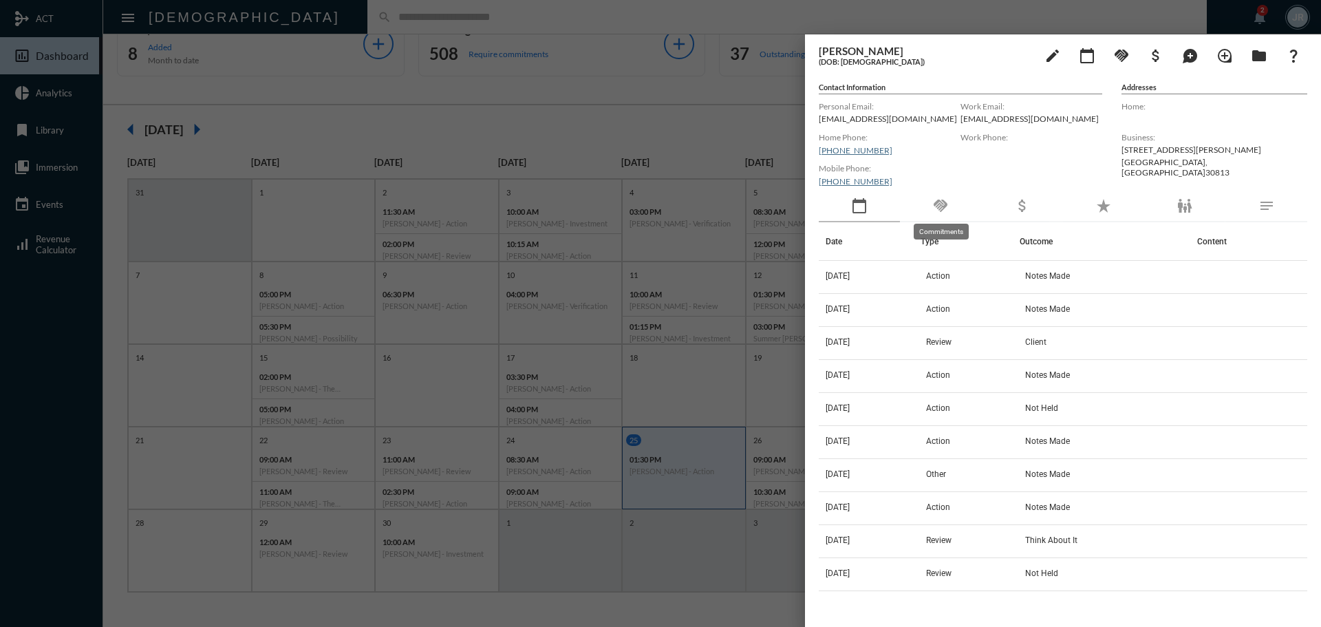
click at [939, 208] on mat-icon "handshake" at bounding box center [941, 206] width 17 height 17
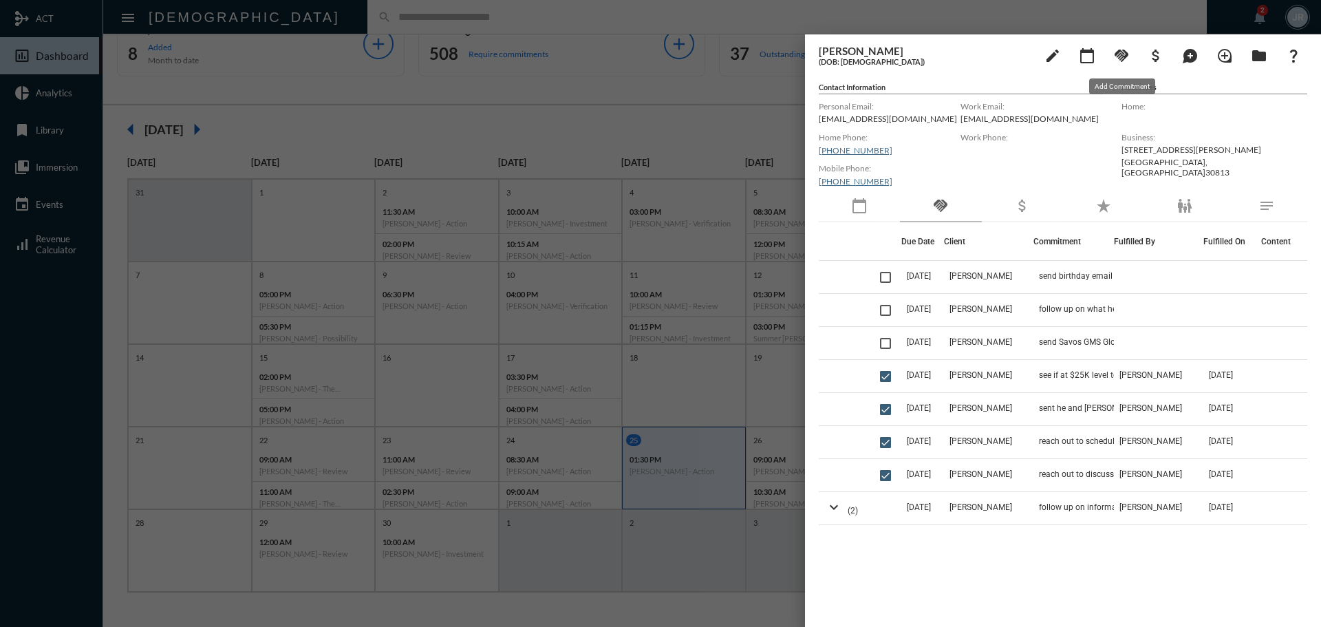
click at [1116, 55] on mat-icon "handshake" at bounding box center [1122, 55] width 17 height 17
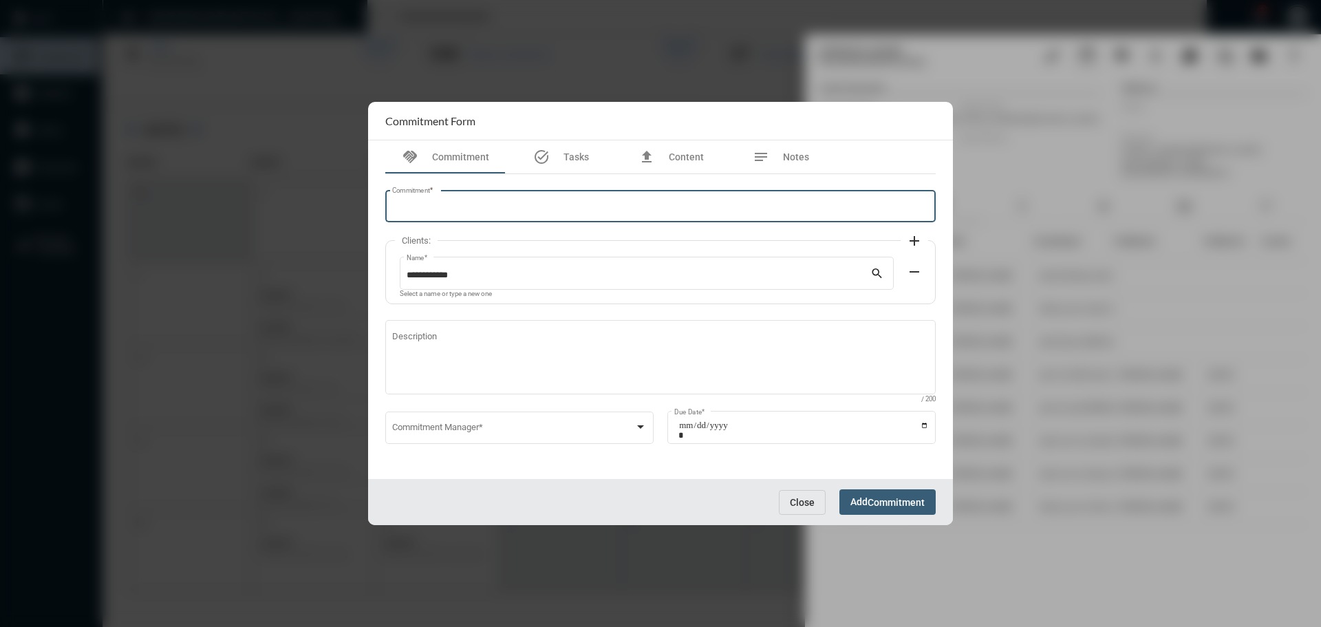
drag, startPoint x: 421, startPoint y: 209, endPoint x: 435, endPoint y: 219, distance: 17.4
click at [425, 214] on div "Commitment *" at bounding box center [661, 205] width 538 height 35
type input "**********"
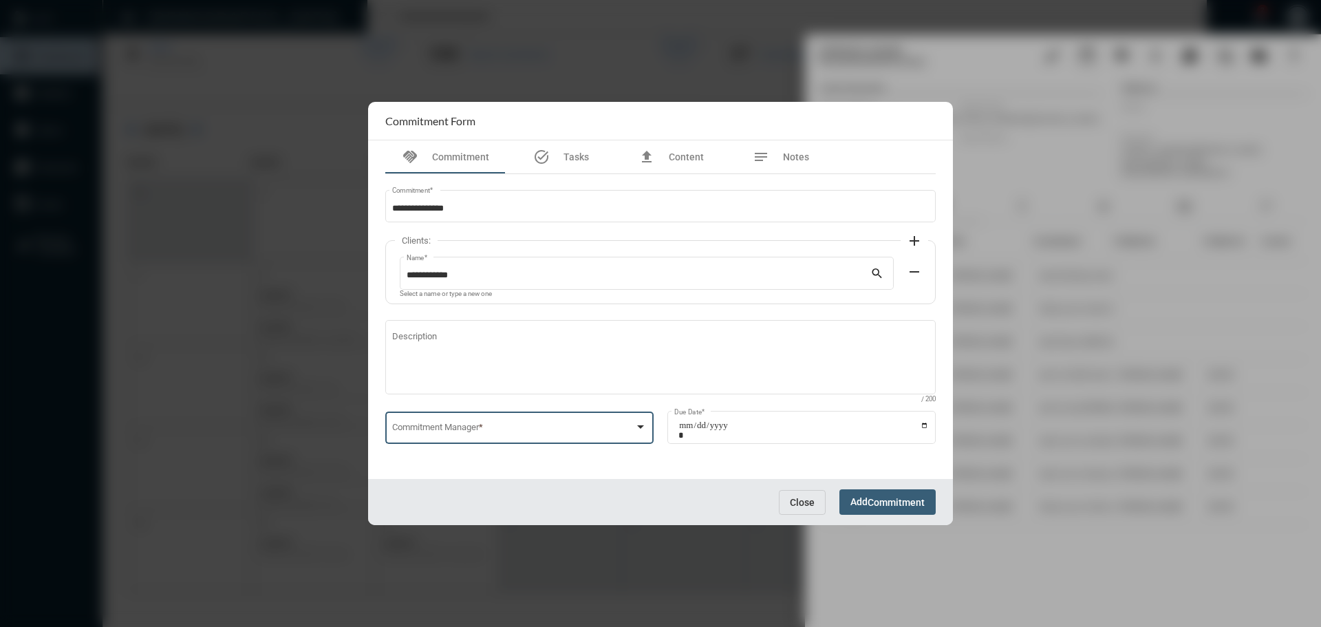
click at [465, 434] on span at bounding box center [513, 430] width 243 height 10
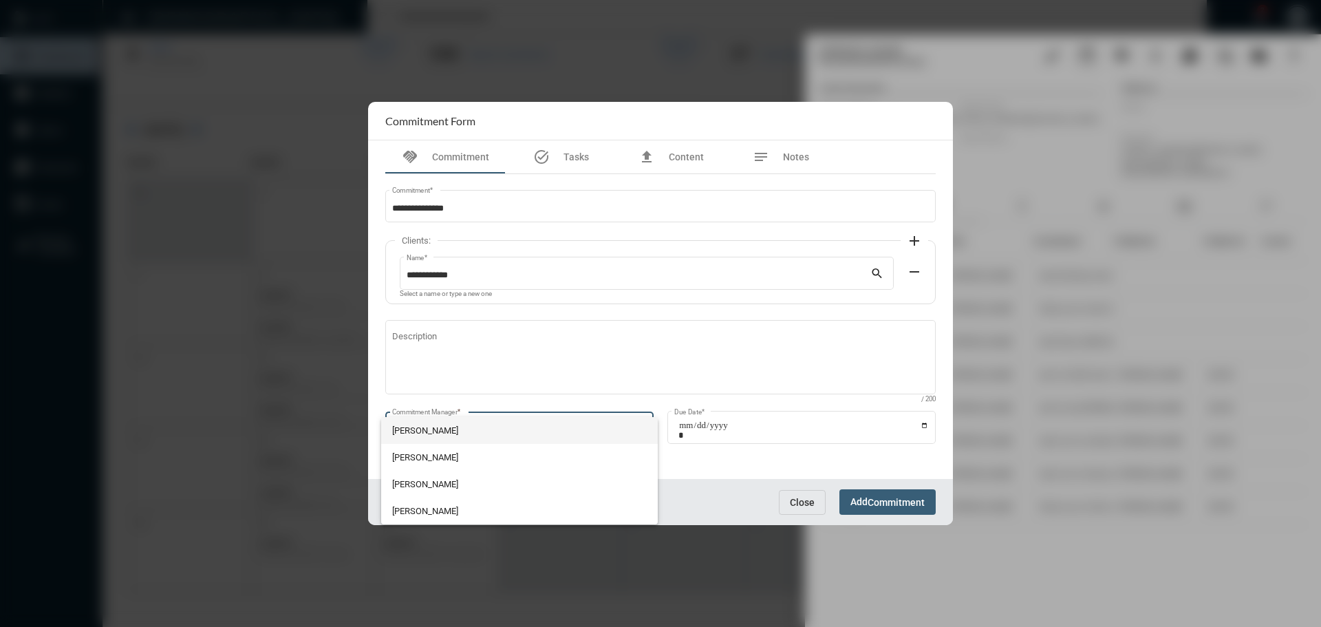
click at [465, 432] on span "John McCollum" at bounding box center [519, 430] width 255 height 27
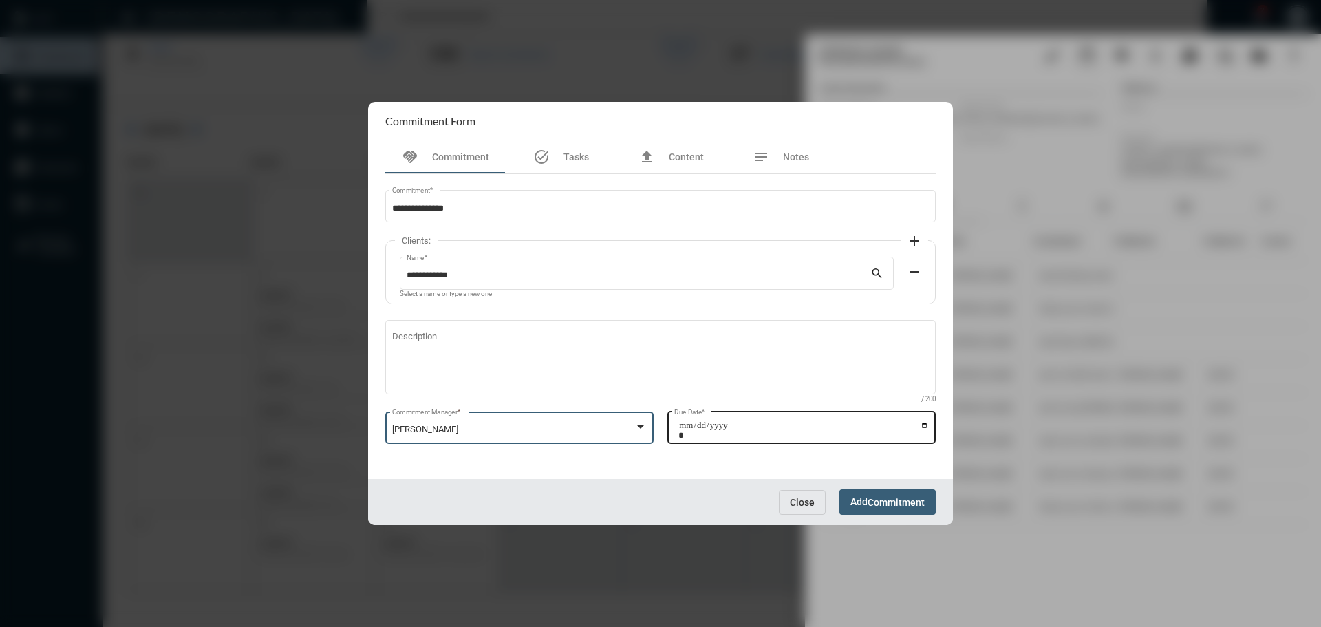
click at [927, 425] on input "Due Date *" at bounding box center [804, 430] width 251 height 19
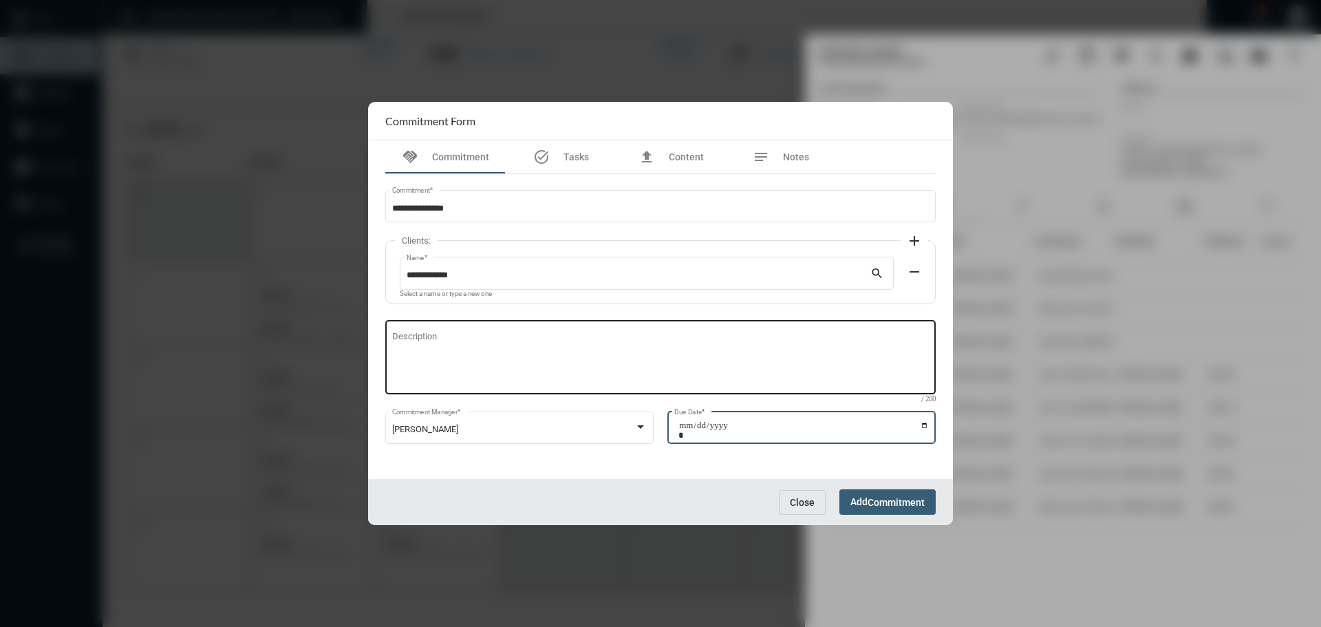
type input "**********"
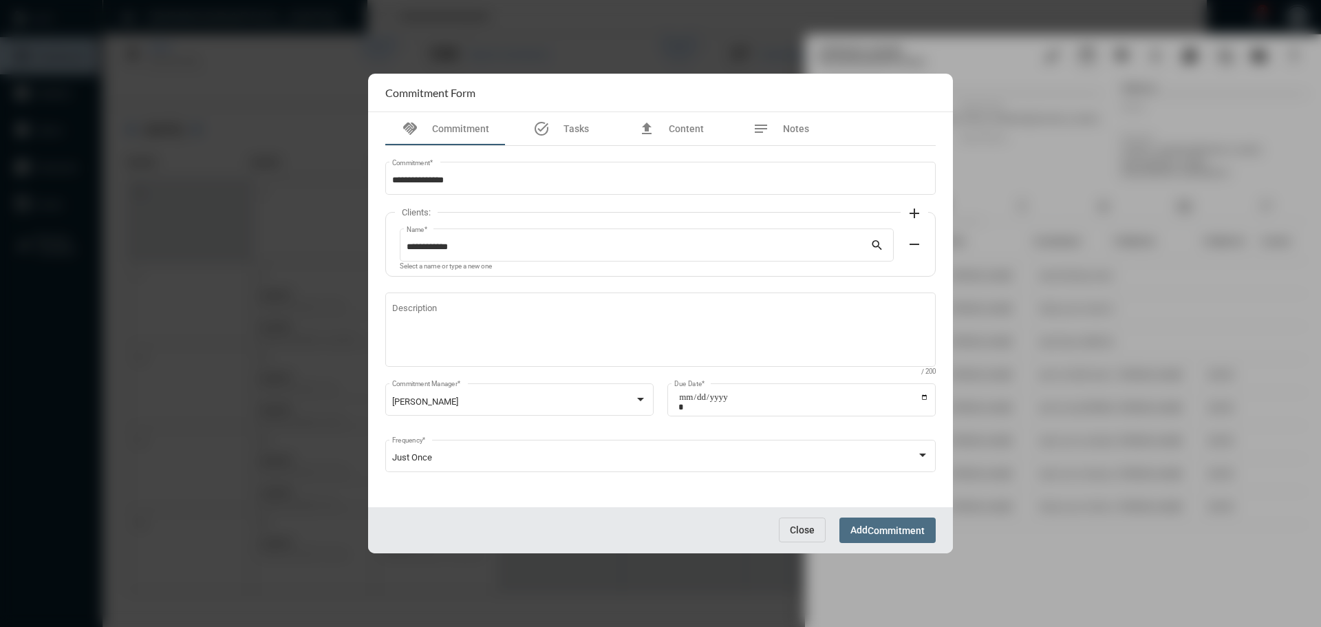
click at [895, 520] on button "Add Commitment" at bounding box center [888, 530] width 96 height 25
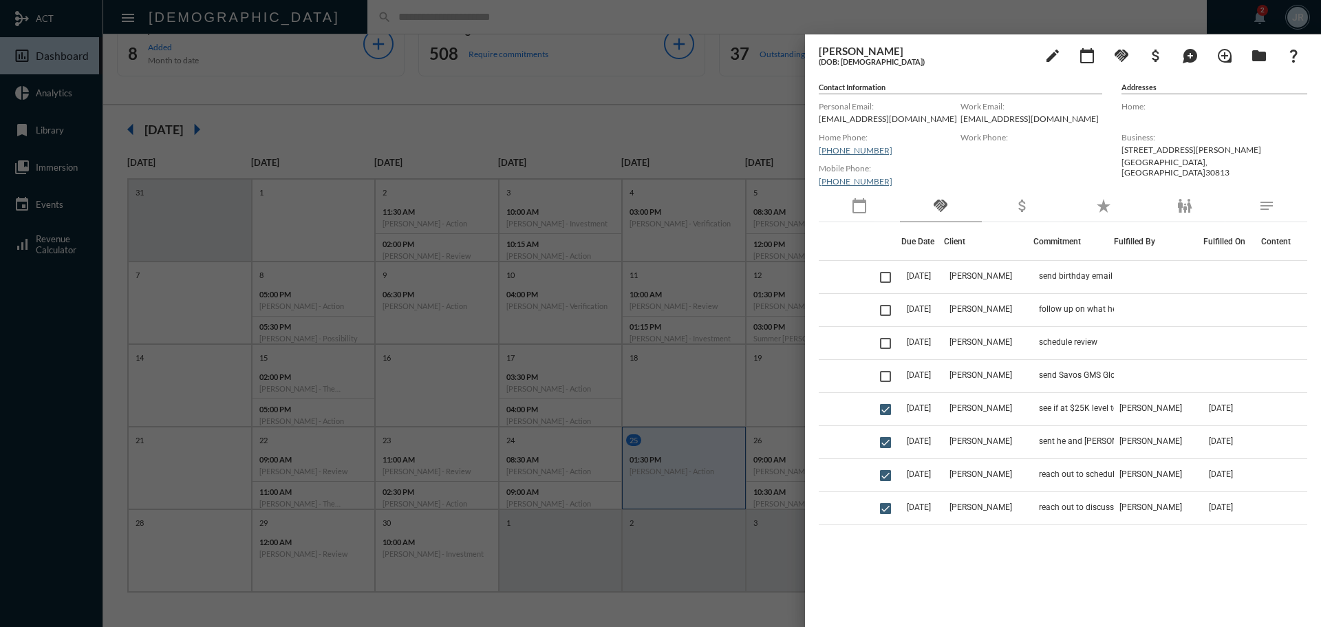
click at [525, 17] on div at bounding box center [660, 313] width 1321 height 627
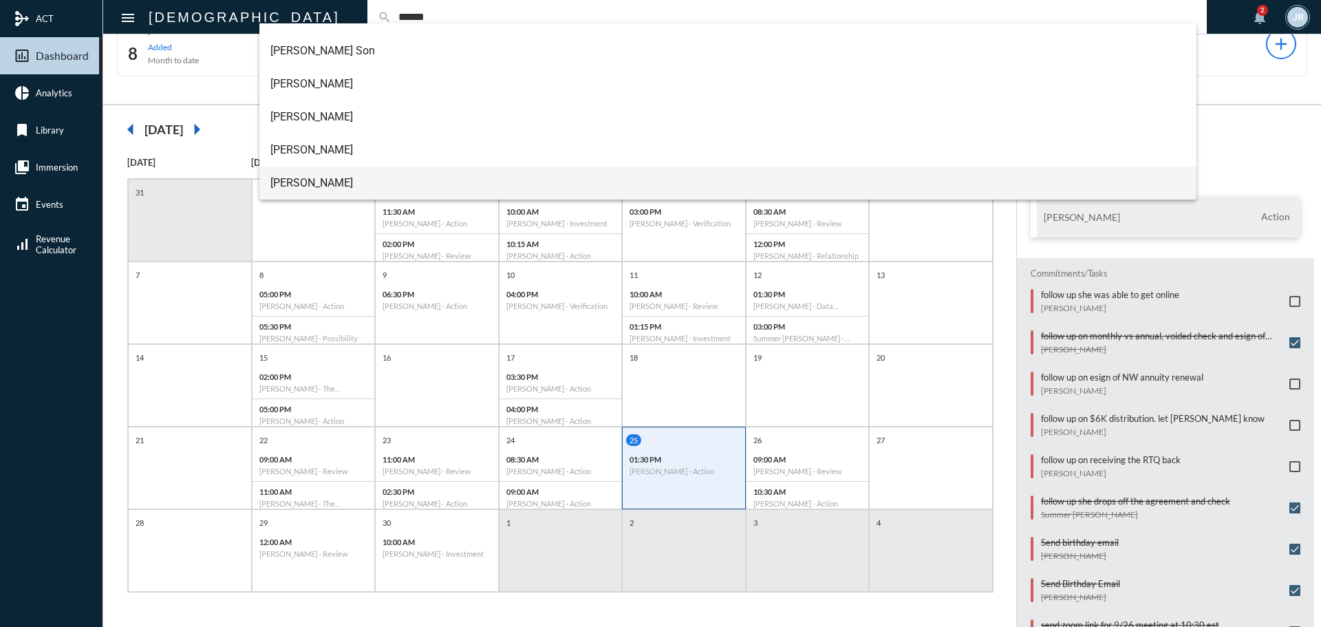
type input "******"
click at [317, 187] on span "Scott Martin" at bounding box center [728, 183] width 916 height 33
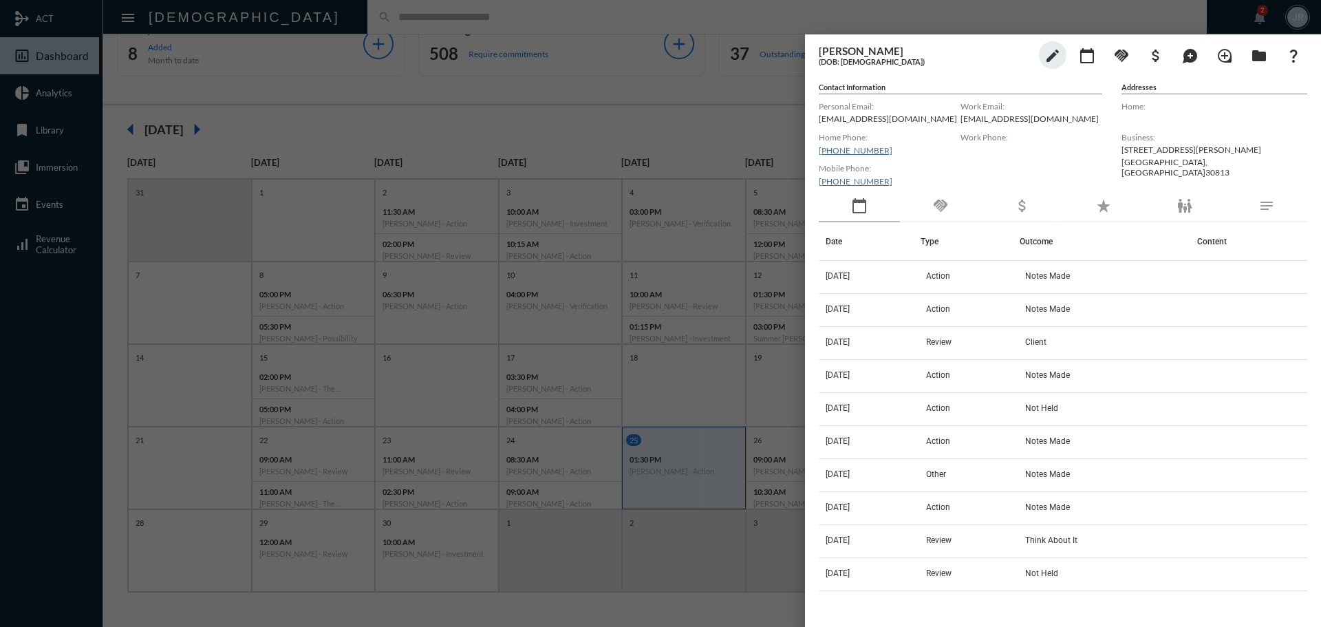
click at [945, 209] on mat-icon "handshake" at bounding box center [941, 206] width 17 height 17
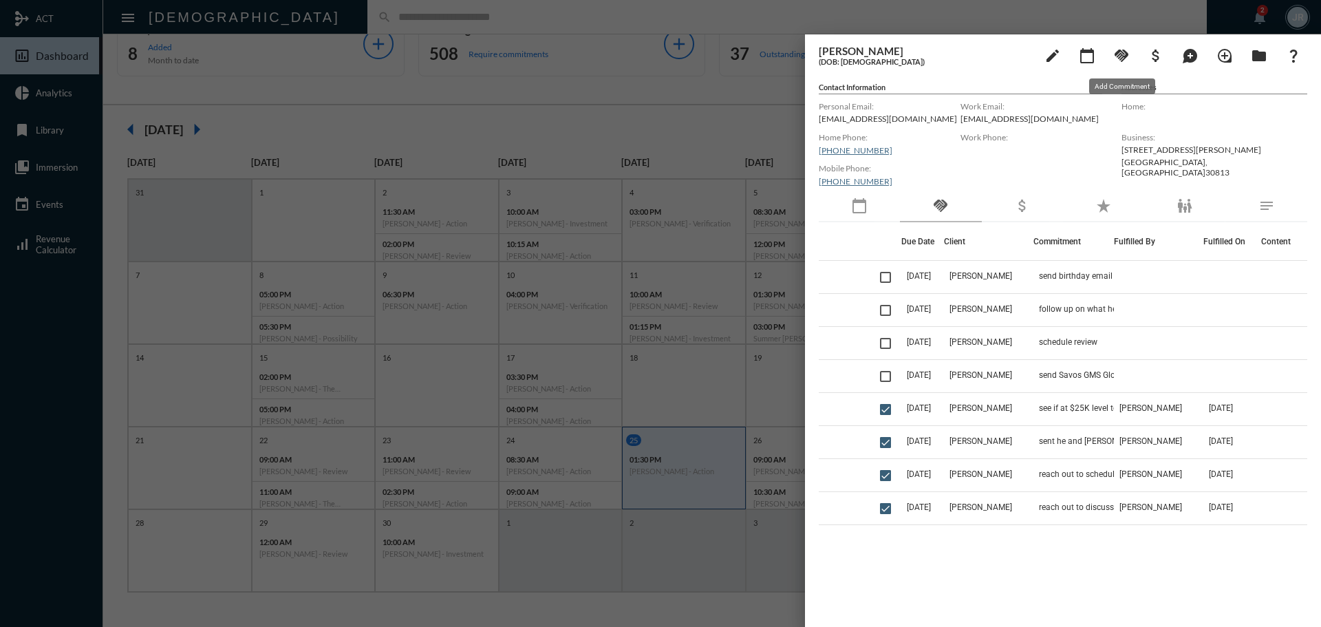
click at [1117, 52] on mat-icon "handshake" at bounding box center [1122, 55] width 17 height 17
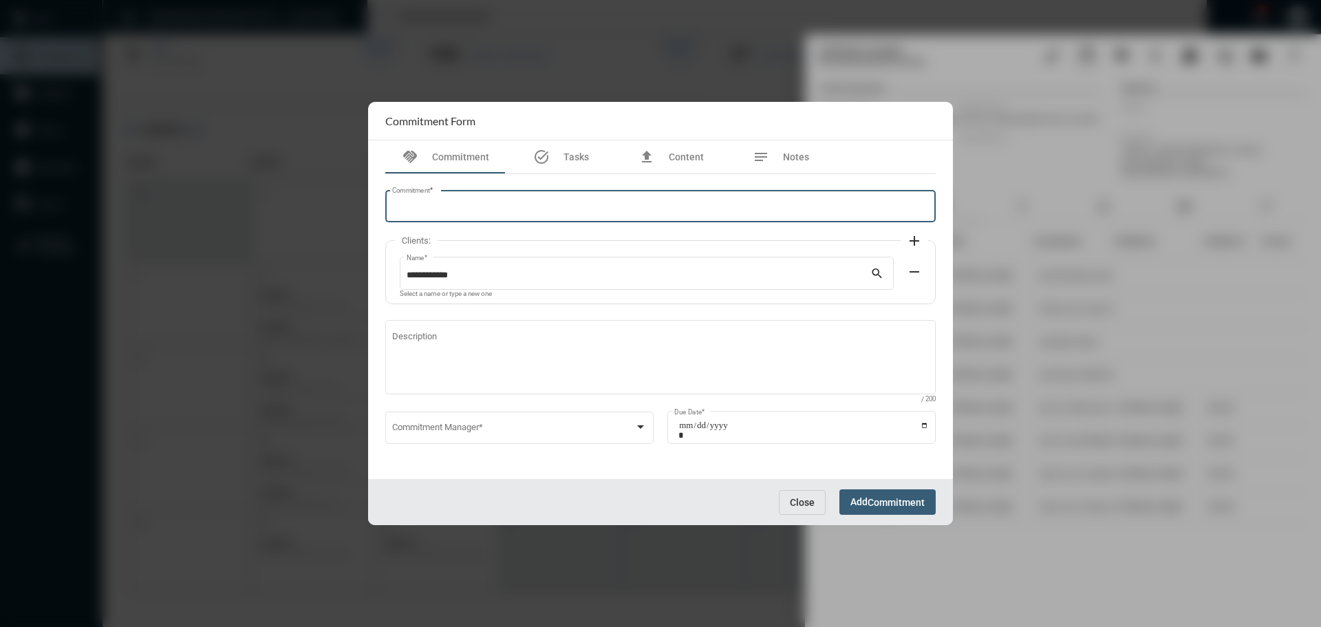
click at [489, 211] on input "Commitment *" at bounding box center [661, 209] width 538 height 10
type input "**********"
click at [447, 425] on span at bounding box center [513, 430] width 243 height 10
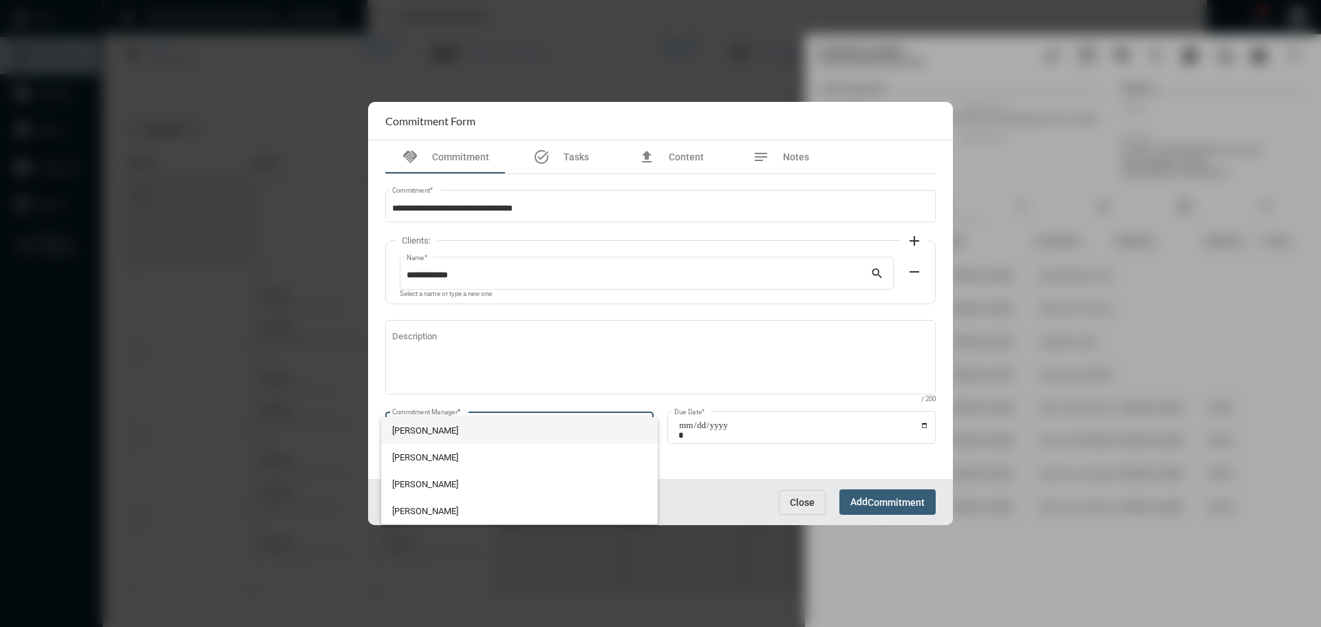
click at [447, 425] on span "John McCollum" at bounding box center [519, 430] width 255 height 27
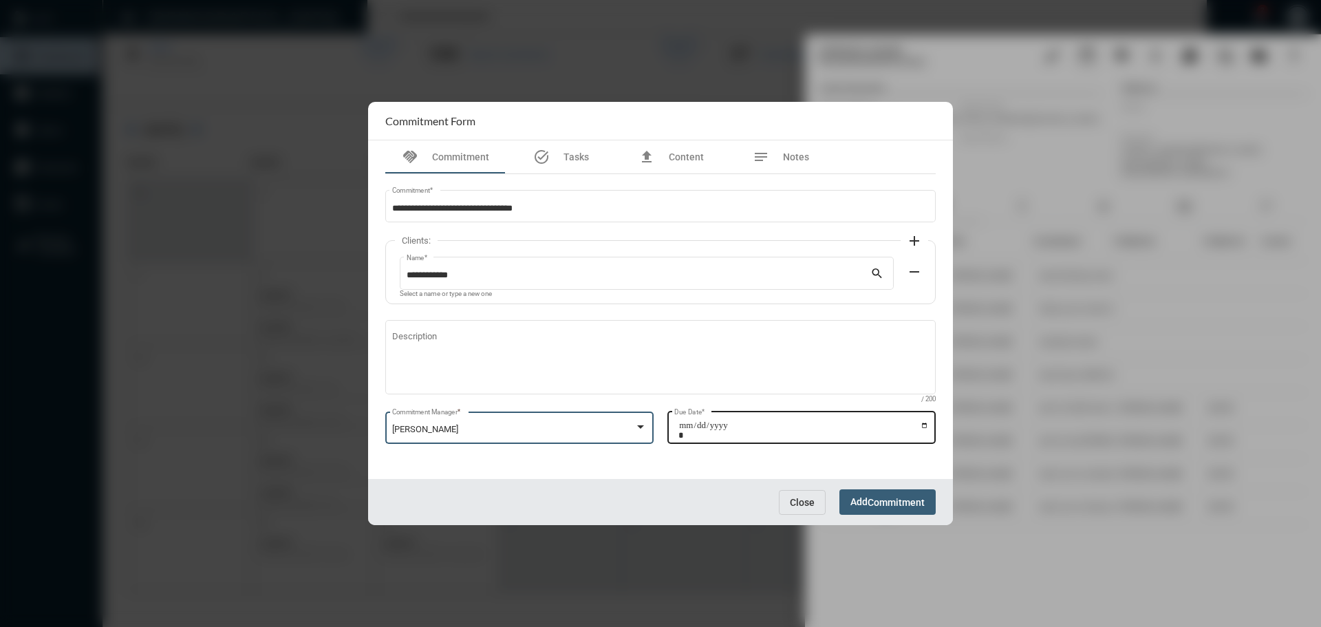
click at [925, 427] on input "Due Date *" at bounding box center [804, 430] width 251 height 19
type input "**********"
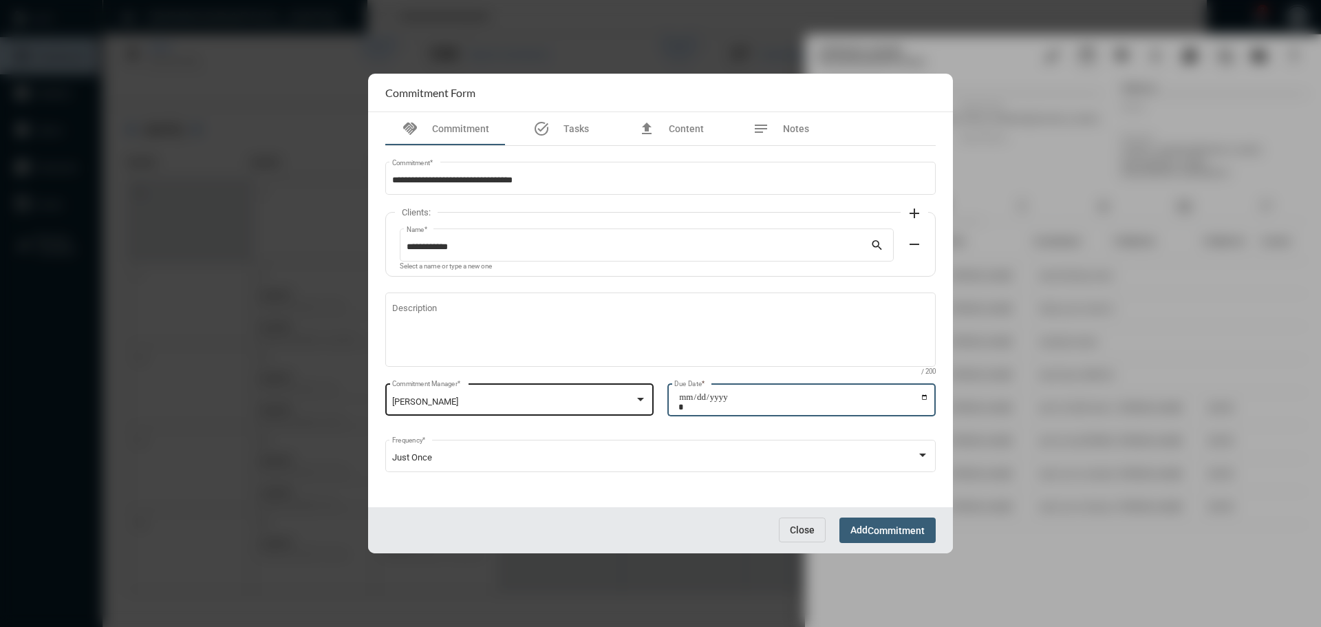
click at [899, 527] on span "Commitment" at bounding box center [896, 530] width 57 height 11
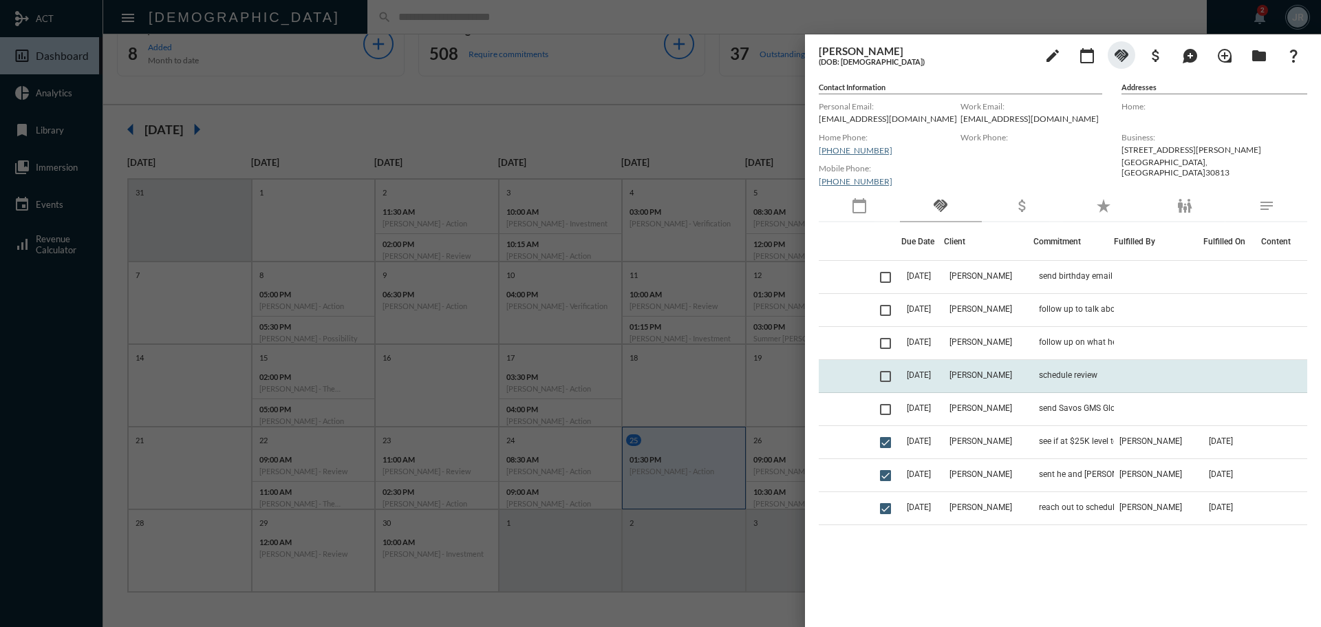
click at [1090, 381] on td "schedule review" at bounding box center [1074, 376] width 81 height 33
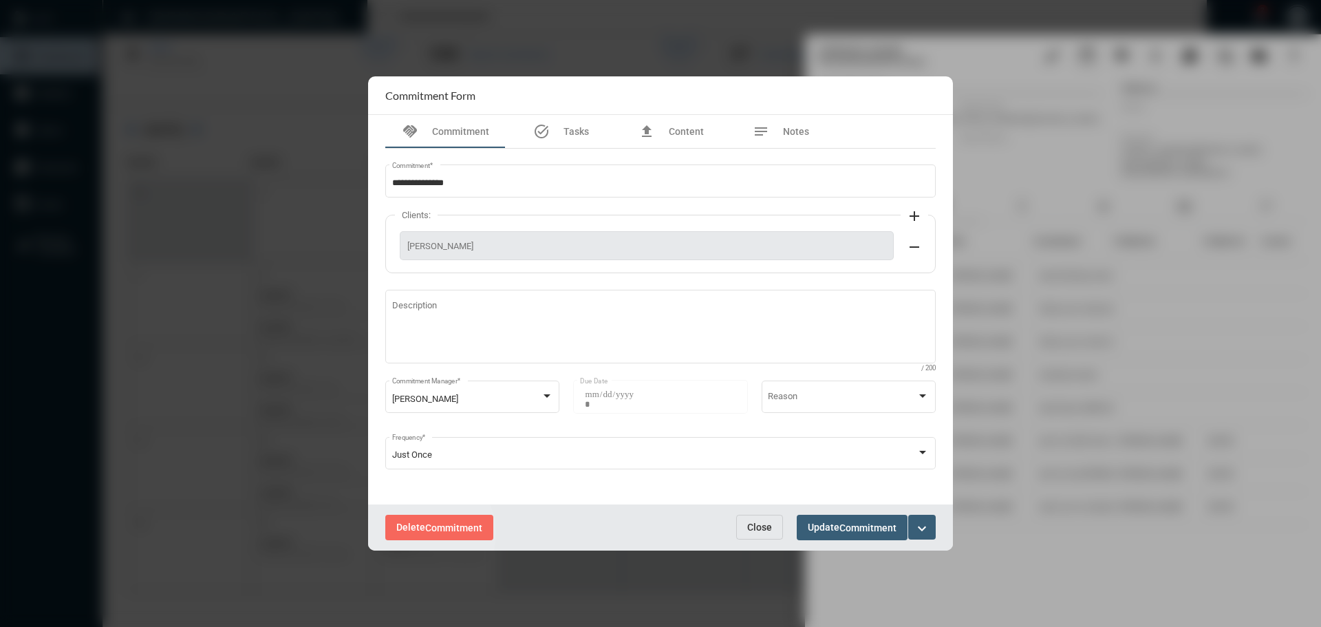
click at [423, 533] on button "Delete Commitment" at bounding box center [439, 527] width 108 height 25
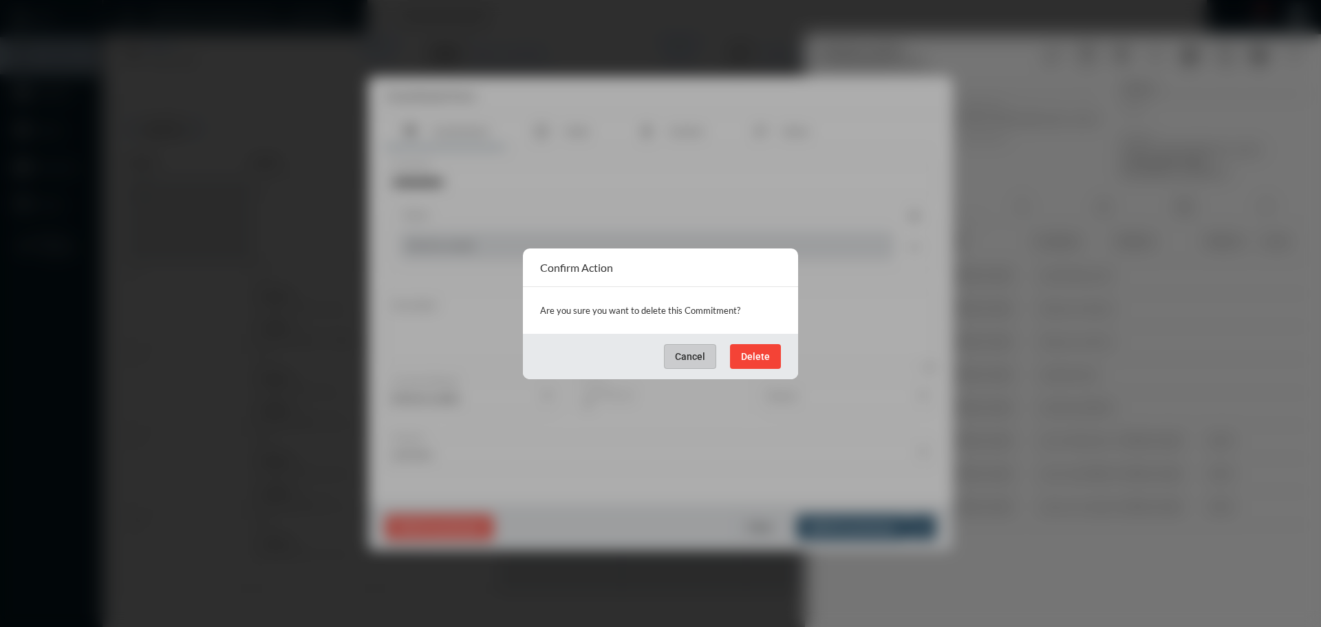
click at [767, 356] on span "Delete" at bounding box center [755, 356] width 29 height 11
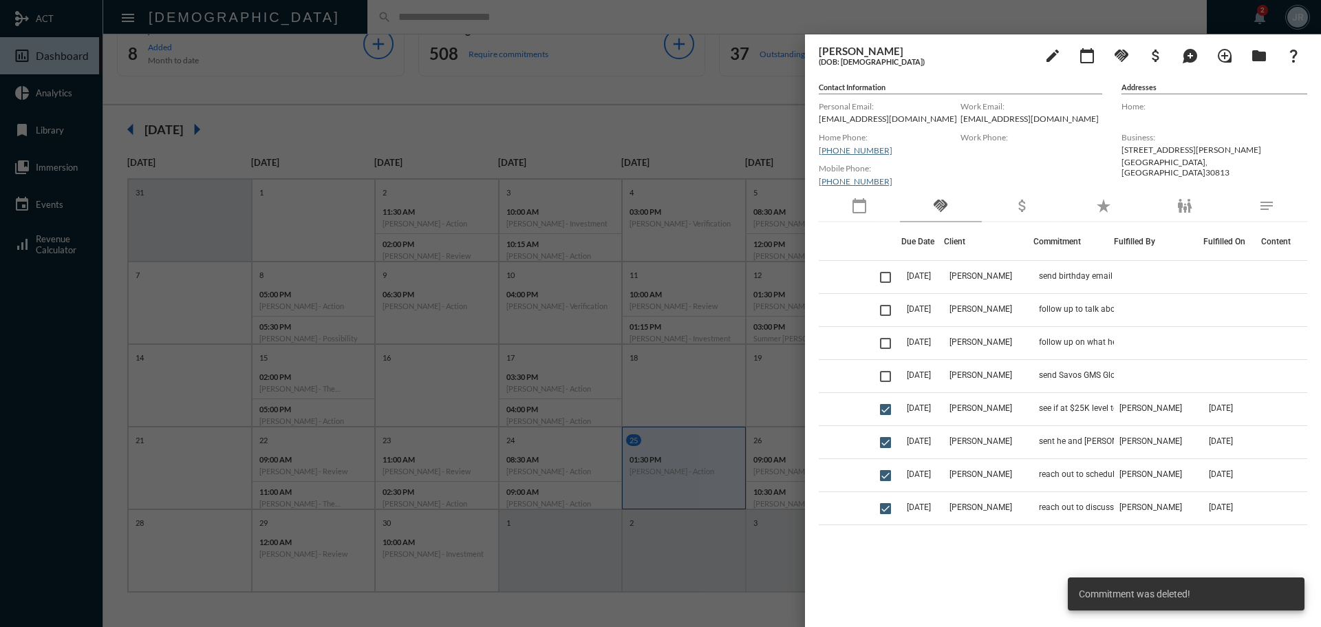
click at [336, 20] on div at bounding box center [660, 313] width 1321 height 627
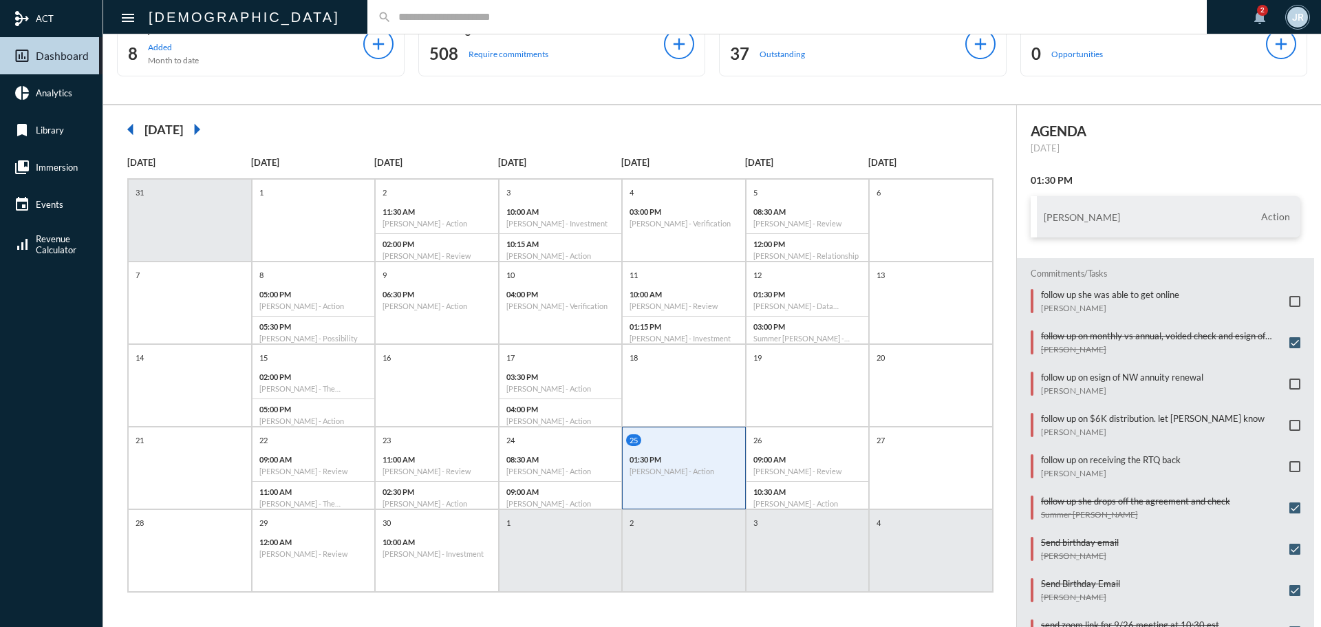
click at [392, 15] on input "text" at bounding box center [794, 17] width 805 height 12
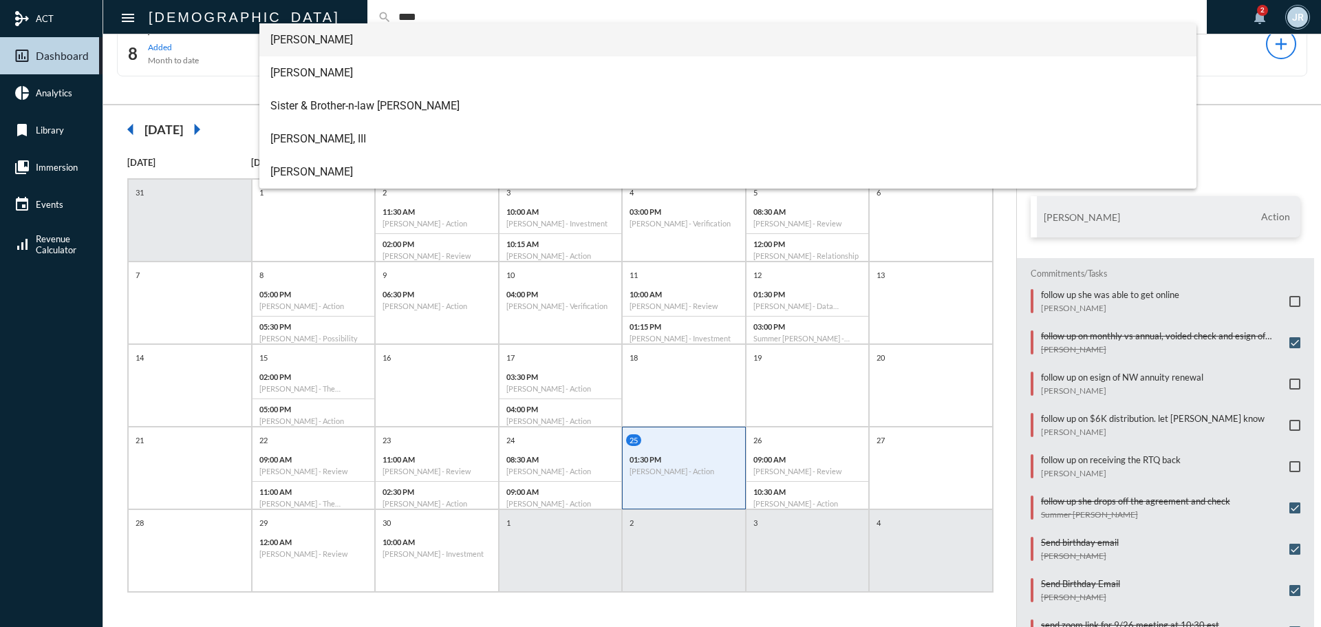
type input "****"
drag, startPoint x: 307, startPoint y: 39, endPoint x: 319, endPoint y: 43, distance: 12.7
click at [306, 39] on span "Jim Cely" at bounding box center [728, 39] width 916 height 33
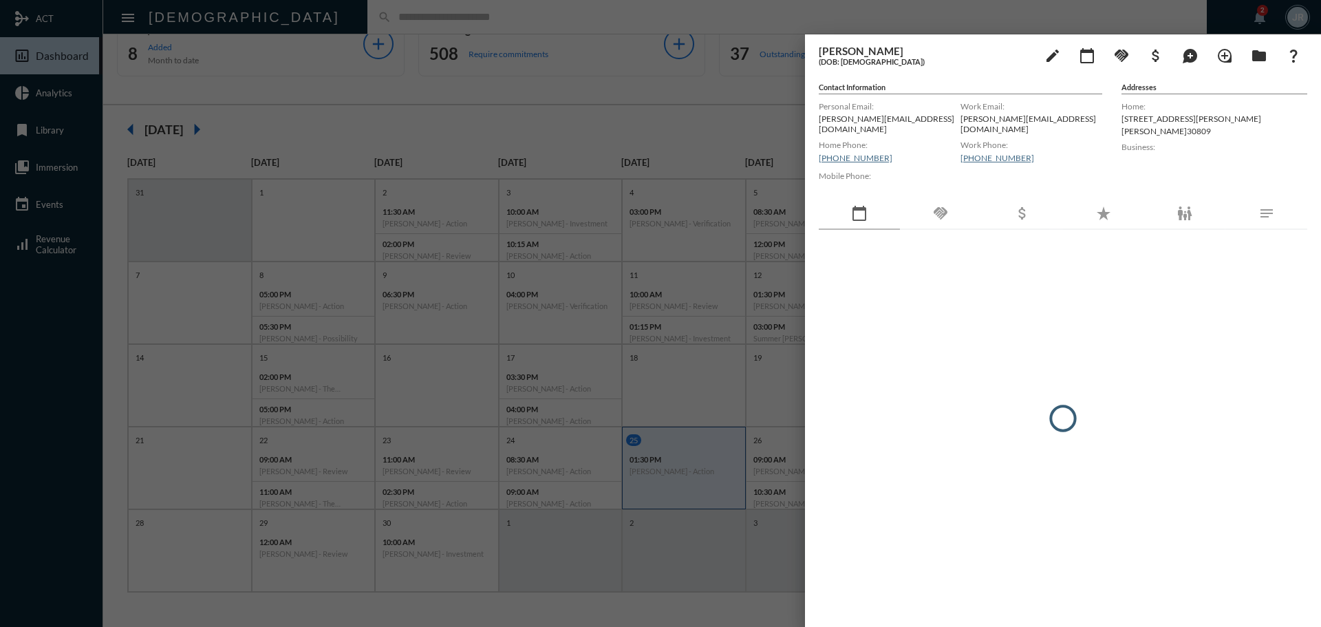
click at [978, 198] on div "handshake" at bounding box center [940, 214] width 81 height 32
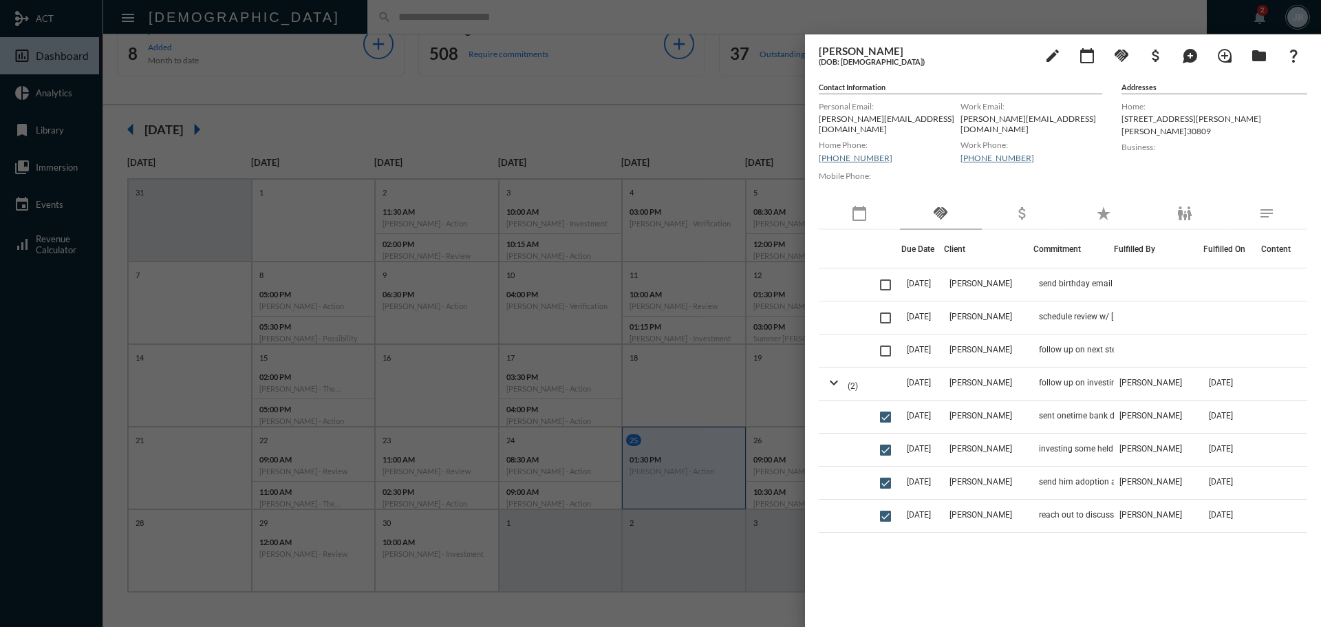
click at [869, 206] on div "calendar_today" at bounding box center [859, 214] width 81 height 32
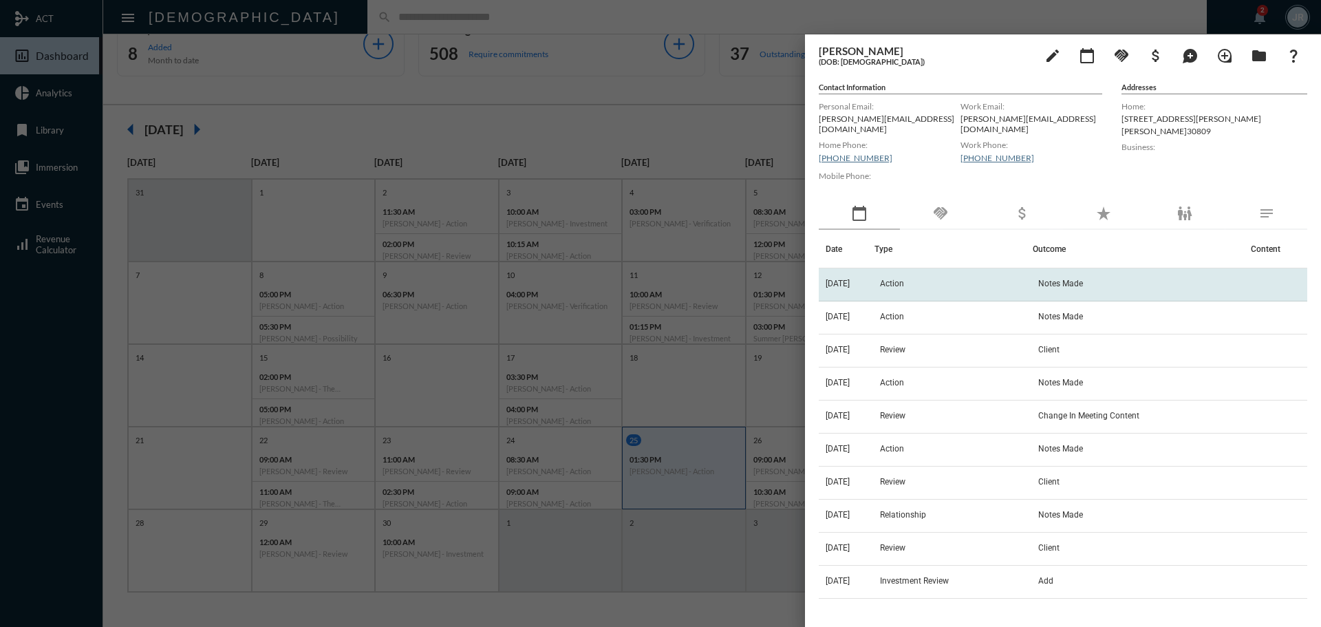
click at [899, 273] on td "Action" at bounding box center [954, 284] width 158 height 33
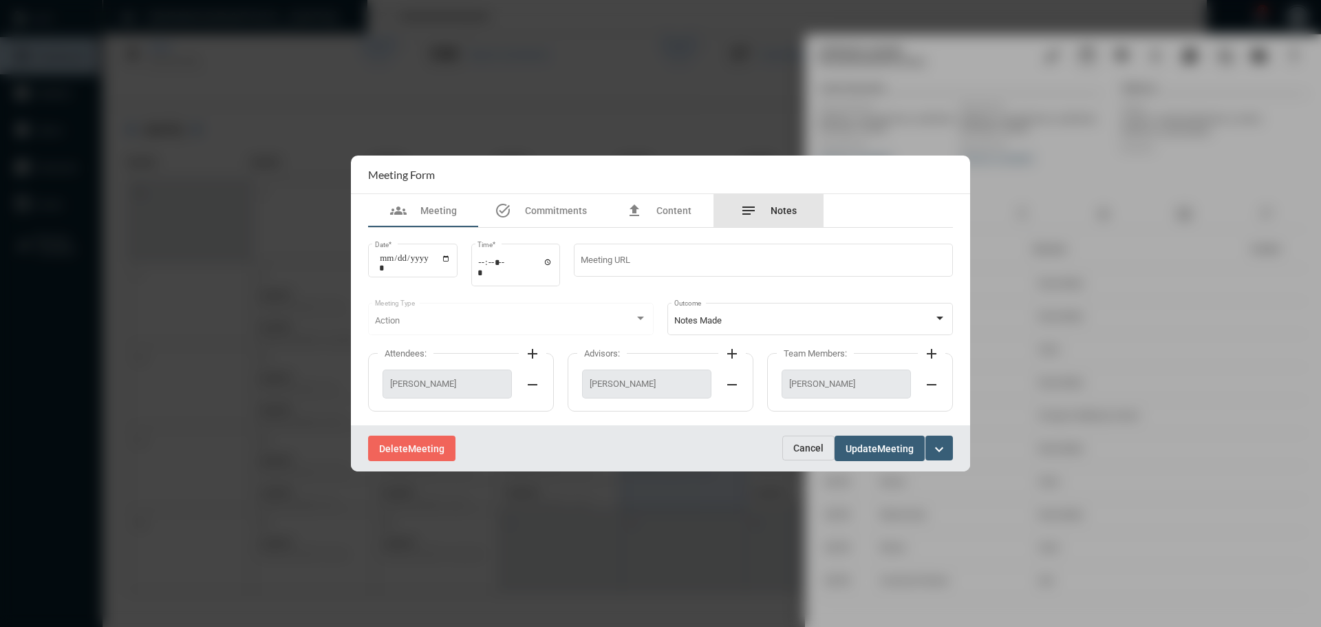
click at [765, 203] on div "notes Notes" at bounding box center [769, 210] width 56 height 17
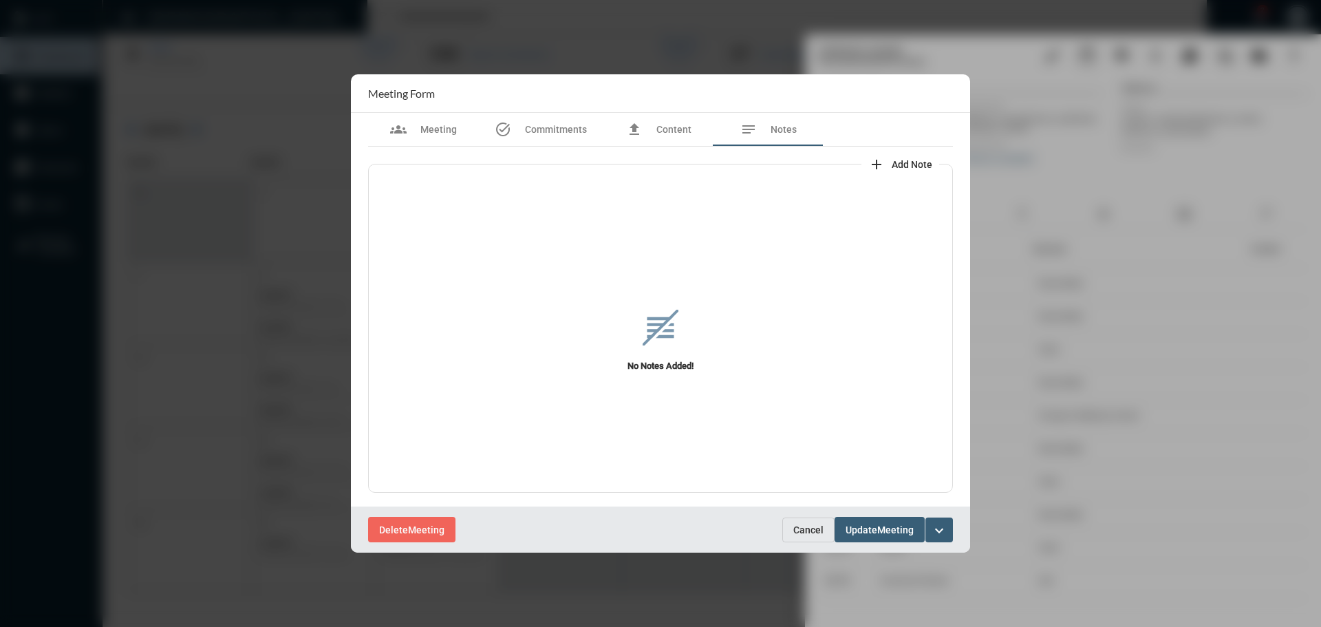
click at [877, 164] on mat-icon "add" at bounding box center [877, 164] width 17 height 17
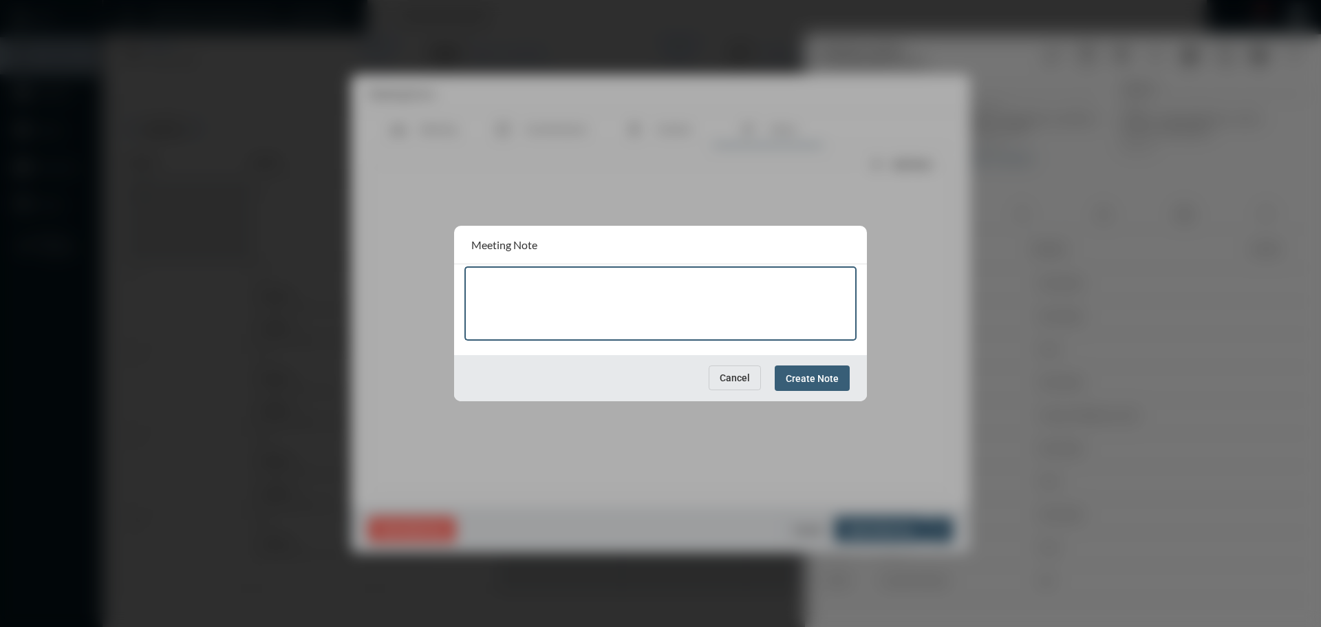
paste textarea "**********"
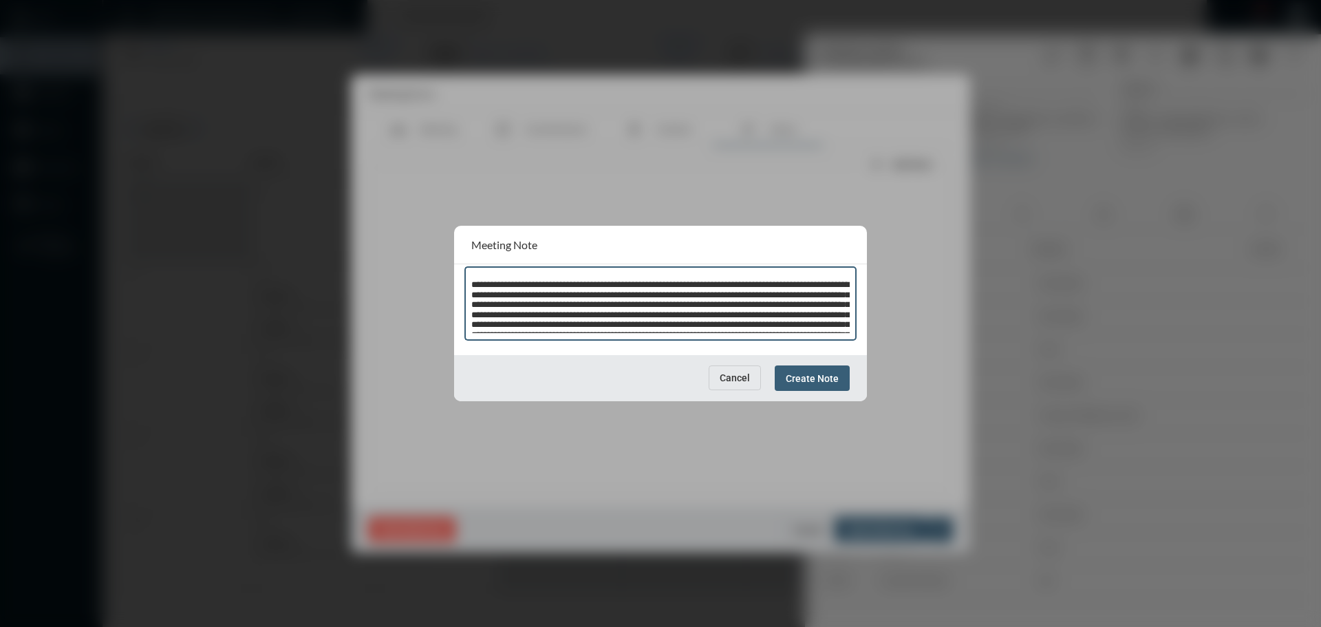
scroll to position [149, 0]
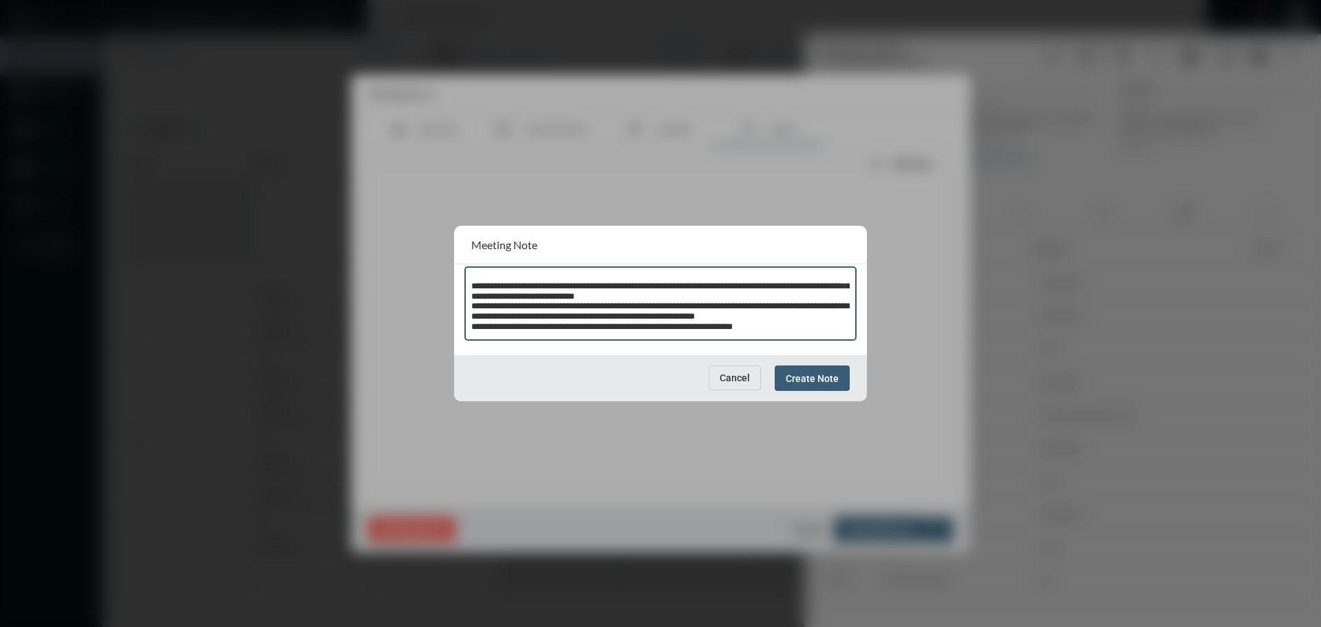
type textarea "**********"
click at [822, 374] on span "Create Note" at bounding box center [812, 378] width 53 height 11
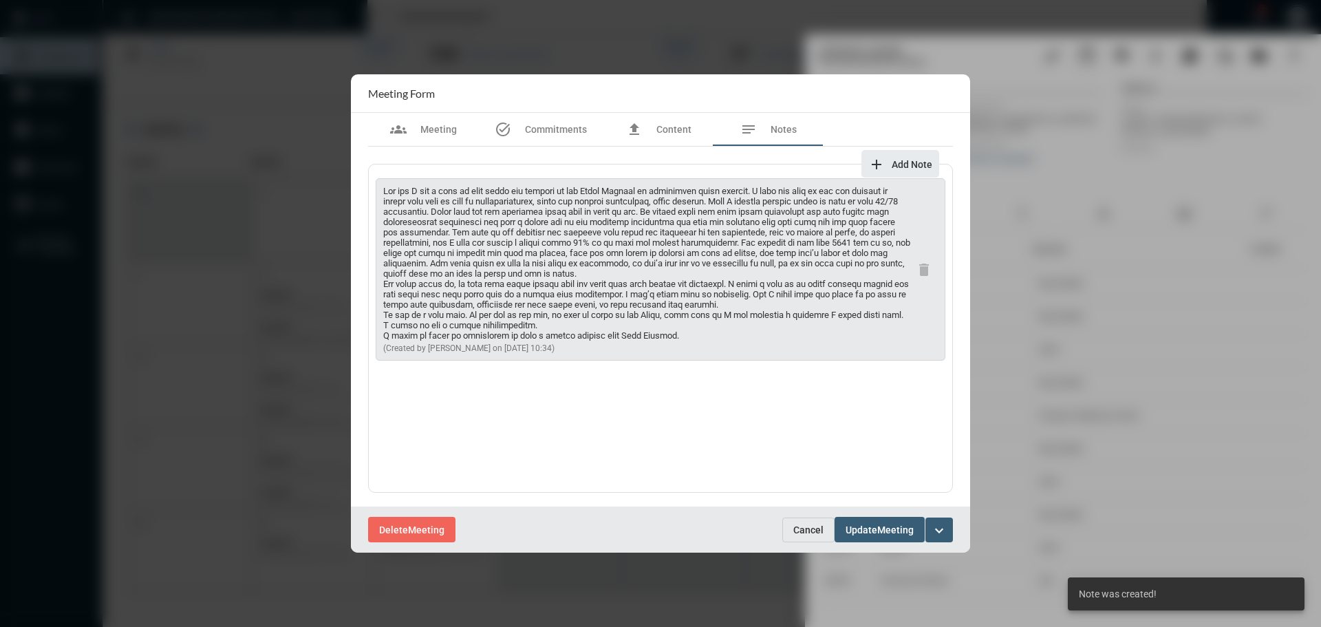
click at [882, 529] on span "Meeting" at bounding box center [896, 529] width 36 height 11
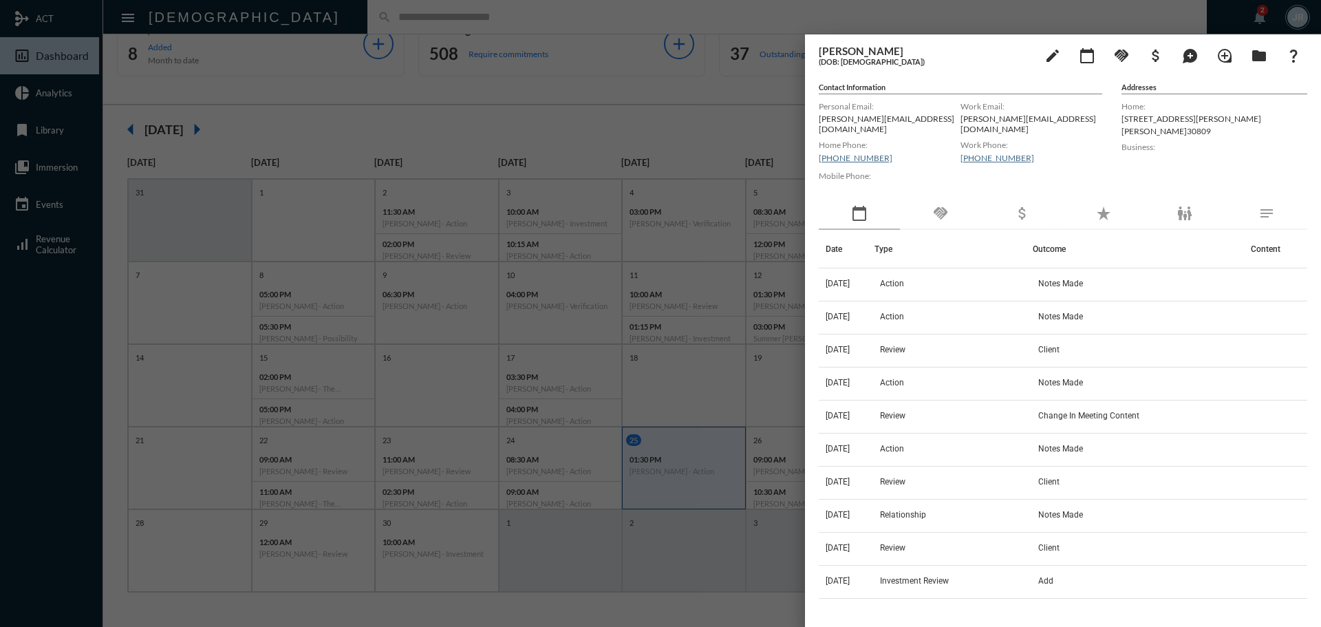
click at [374, 14] on div at bounding box center [660, 313] width 1321 height 627
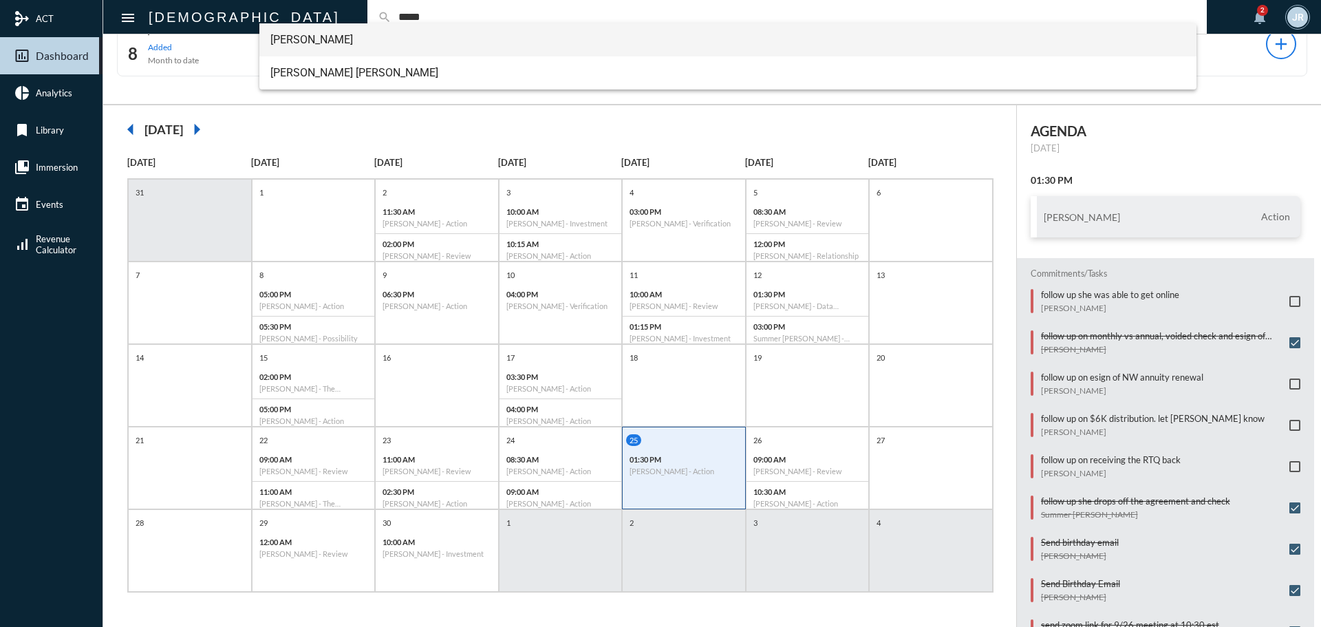
type input "*****"
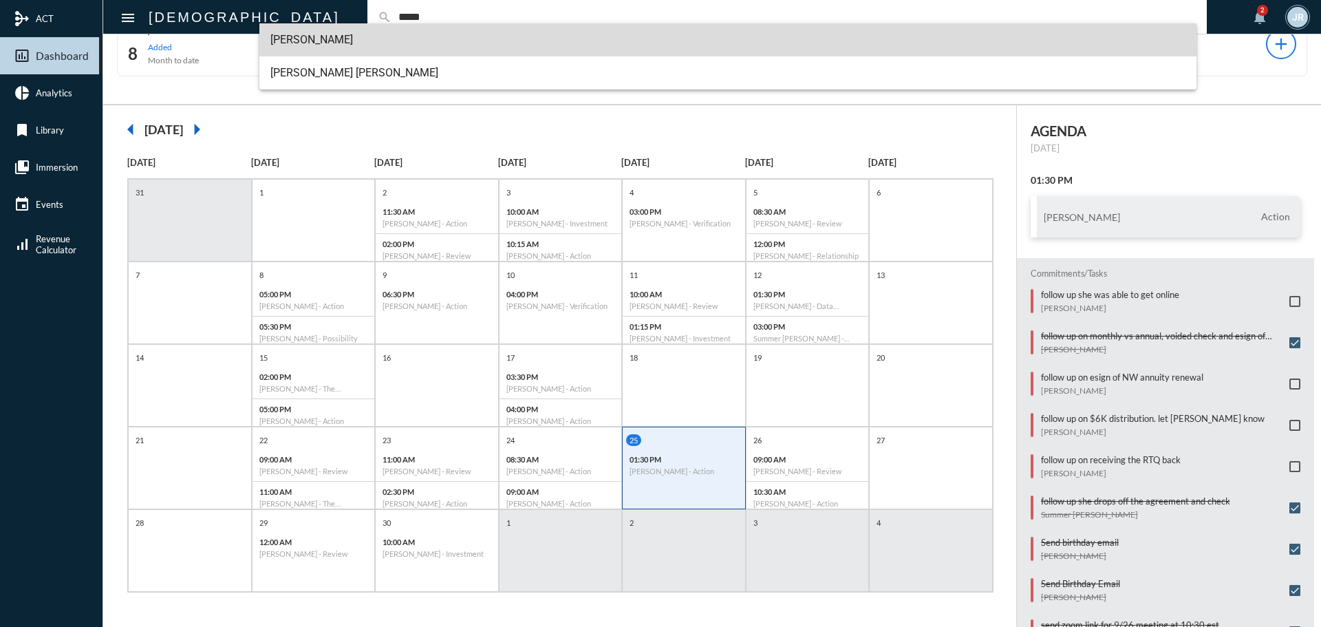
click at [304, 31] on span "Richard Slaby" at bounding box center [728, 39] width 916 height 33
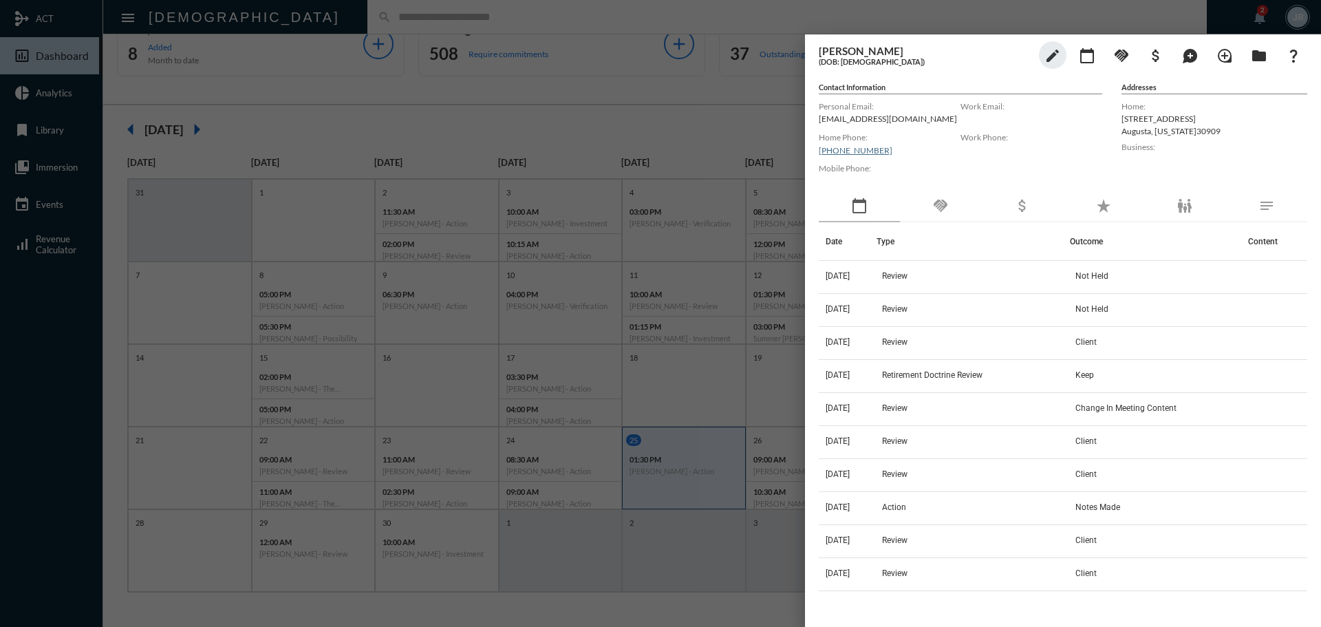
click at [939, 208] on mat-icon "handshake" at bounding box center [941, 206] width 17 height 17
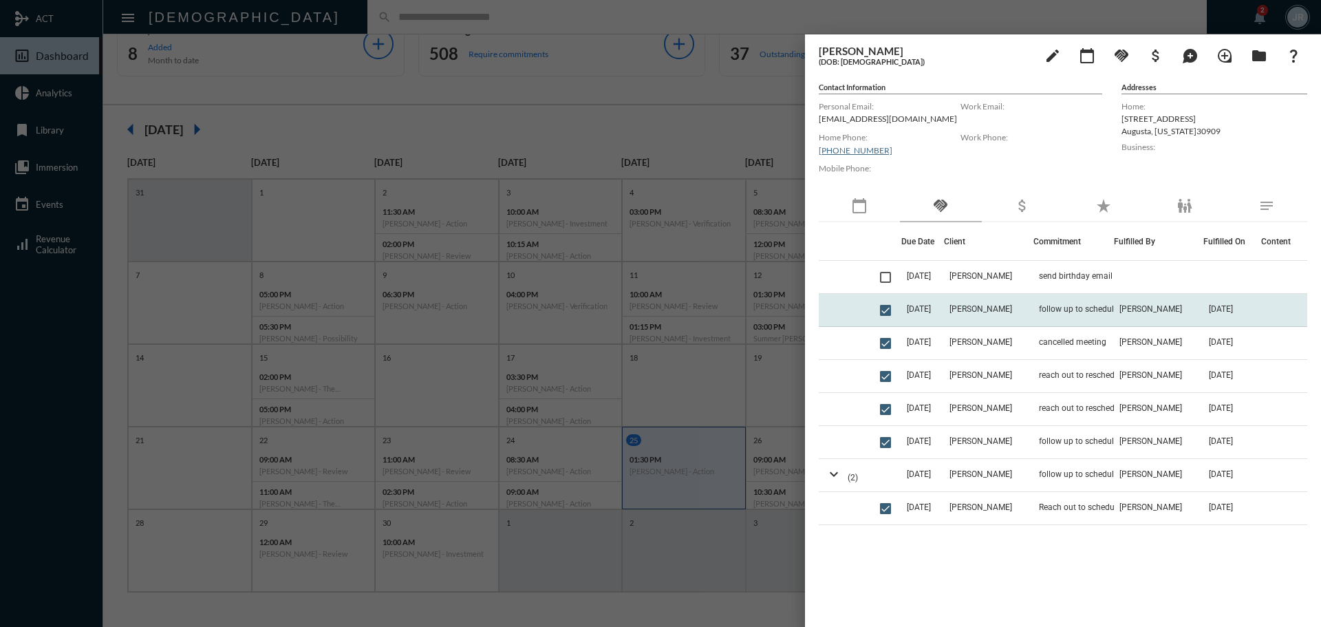
click at [1017, 306] on td "Richard Slaby" at bounding box center [988, 310] width 89 height 33
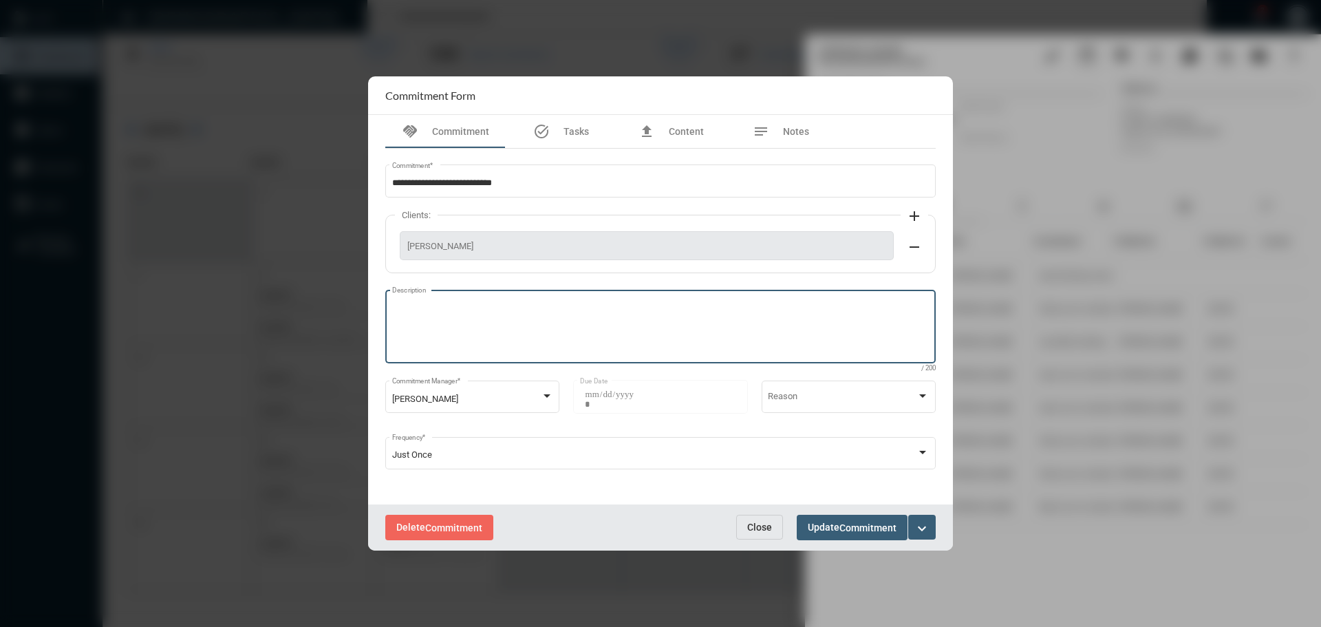
click at [590, 304] on textarea "Description" at bounding box center [661, 328] width 538 height 54
type textarea "**********"
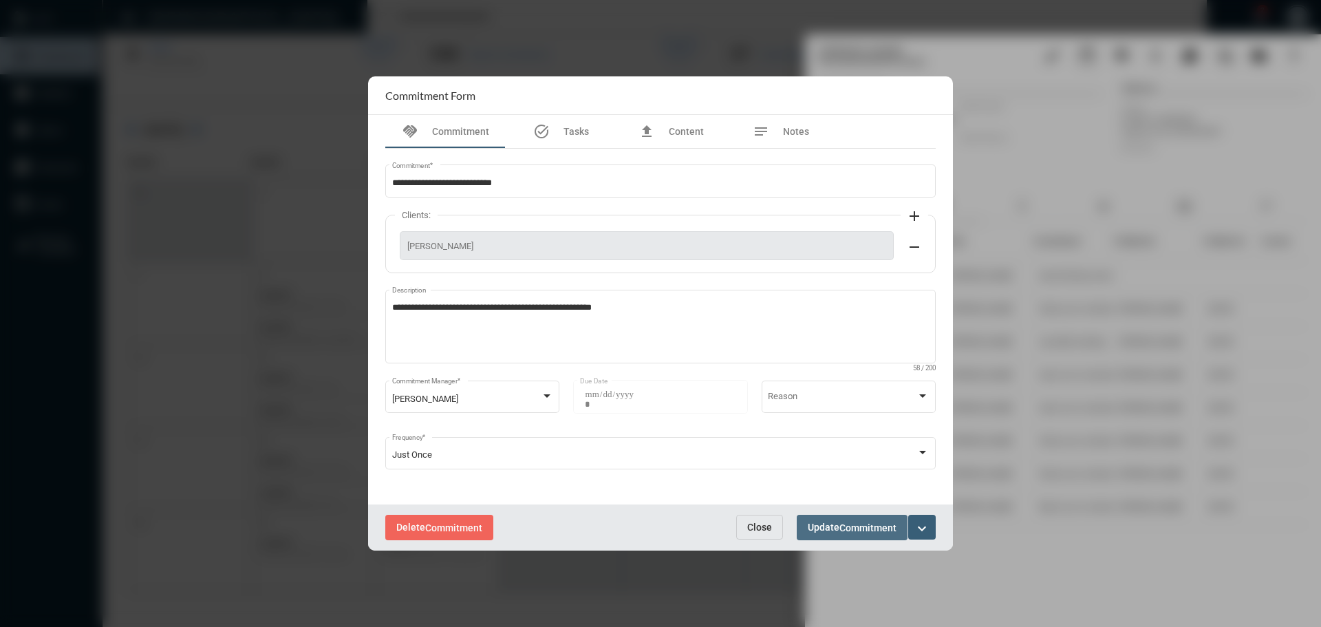
click at [892, 519] on button "Update Commitment" at bounding box center [852, 527] width 111 height 25
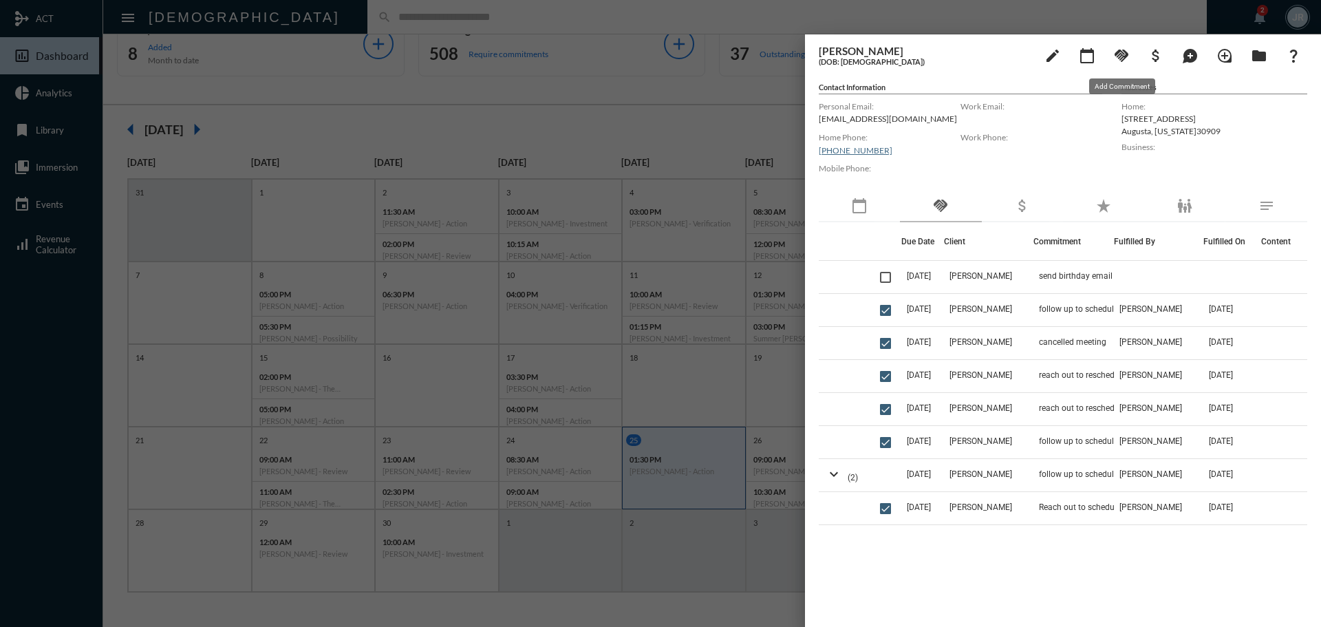
click at [1125, 52] on mat-icon "handshake" at bounding box center [1122, 55] width 17 height 17
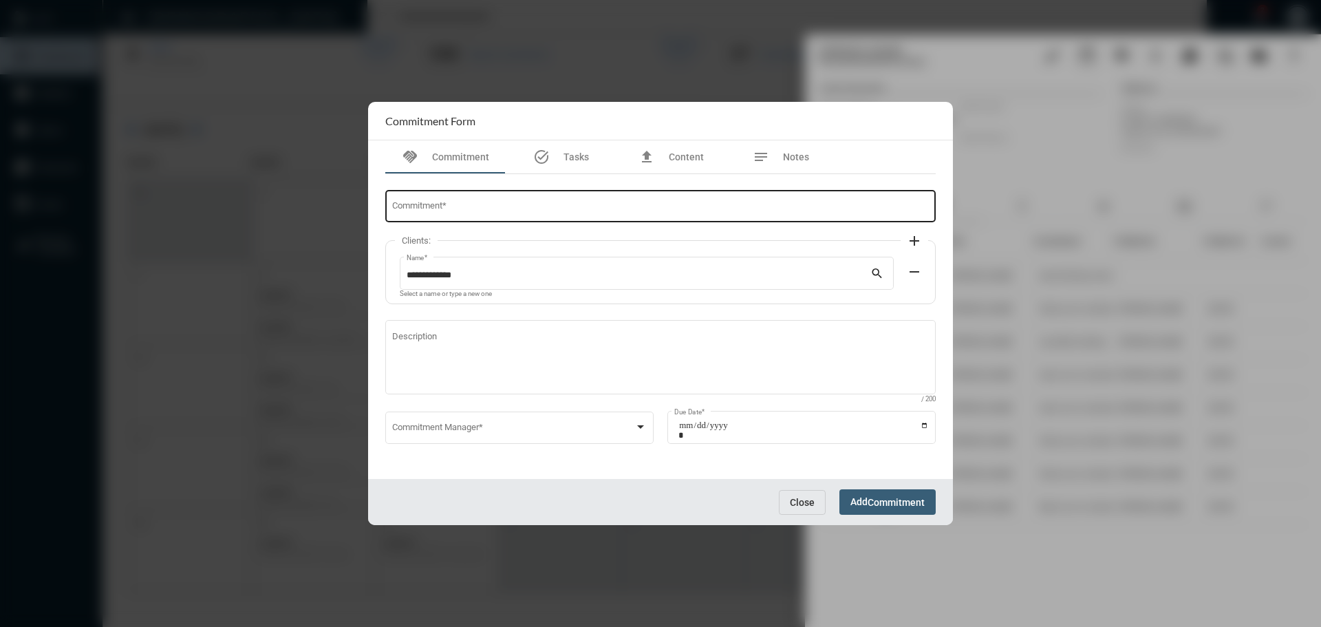
click at [458, 210] on input "Commitment *" at bounding box center [661, 209] width 538 height 10
click at [463, 208] on input "**********" at bounding box center [661, 209] width 538 height 10
type input "**********"
click at [540, 200] on div "**********" at bounding box center [661, 205] width 538 height 35
click at [507, 409] on div "**********" at bounding box center [661, 327] width 564 height 306
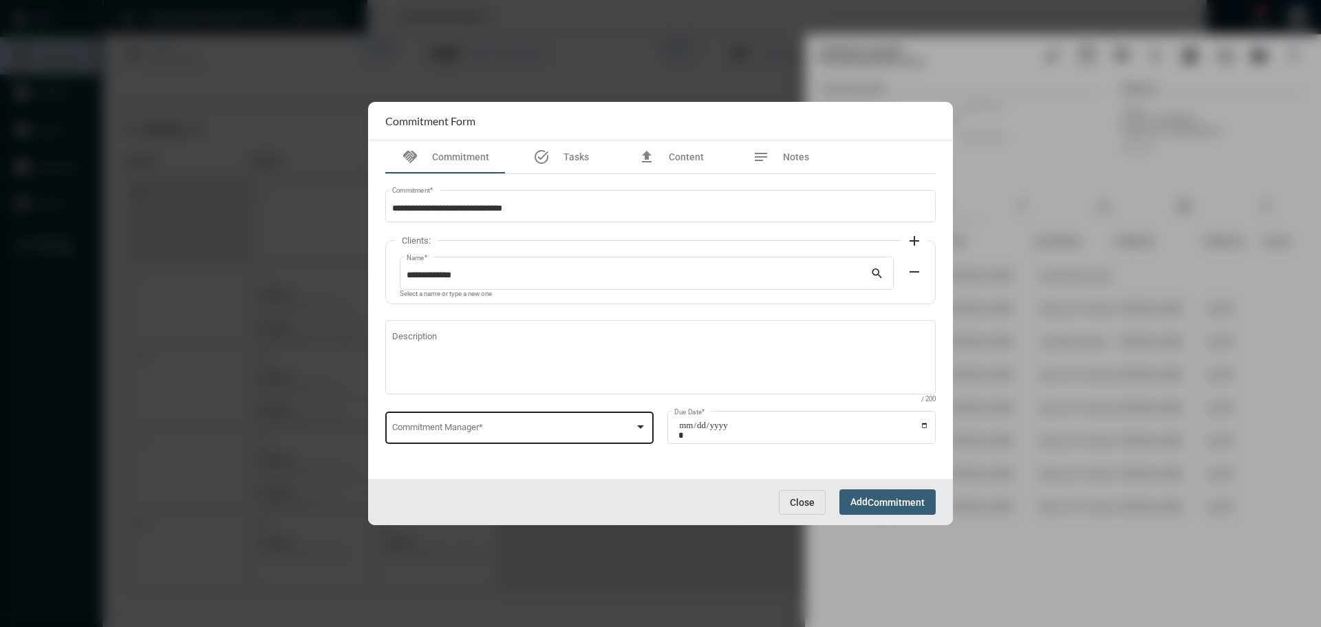
click at [504, 419] on div "Commitment Manager *" at bounding box center [519, 426] width 255 height 35
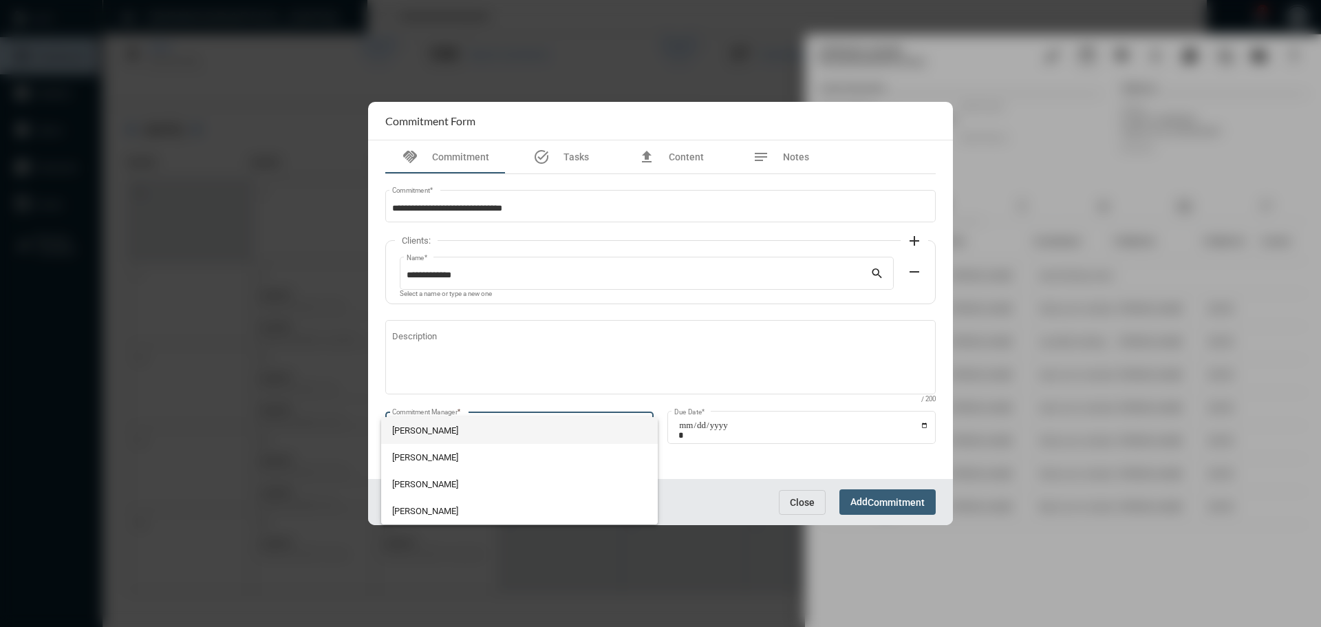
click at [504, 419] on span "John McCollum" at bounding box center [519, 430] width 255 height 27
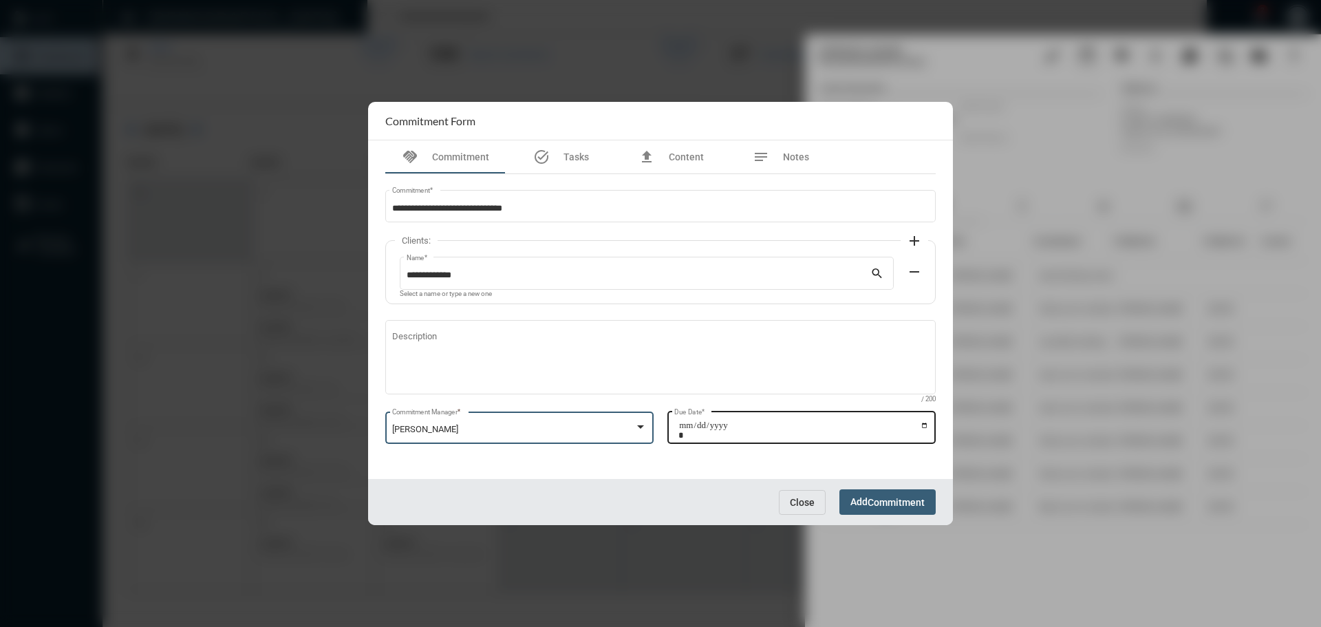
click at [926, 424] on input "Due Date *" at bounding box center [804, 430] width 251 height 19
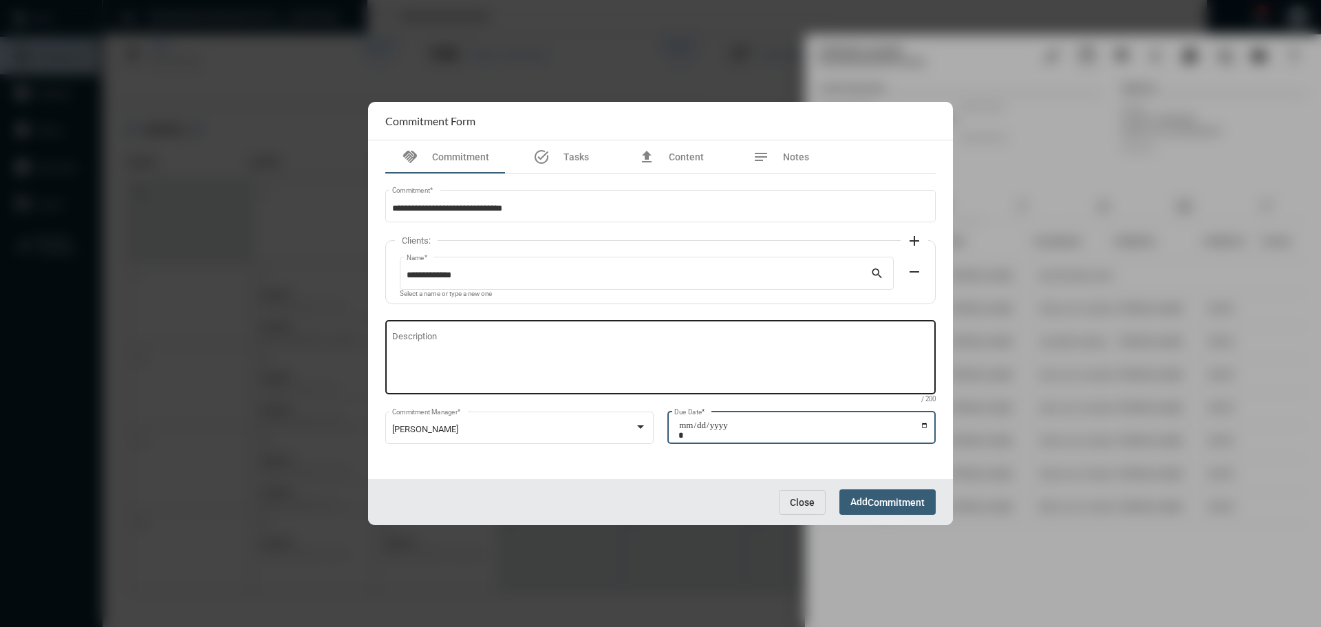
type input "**********"
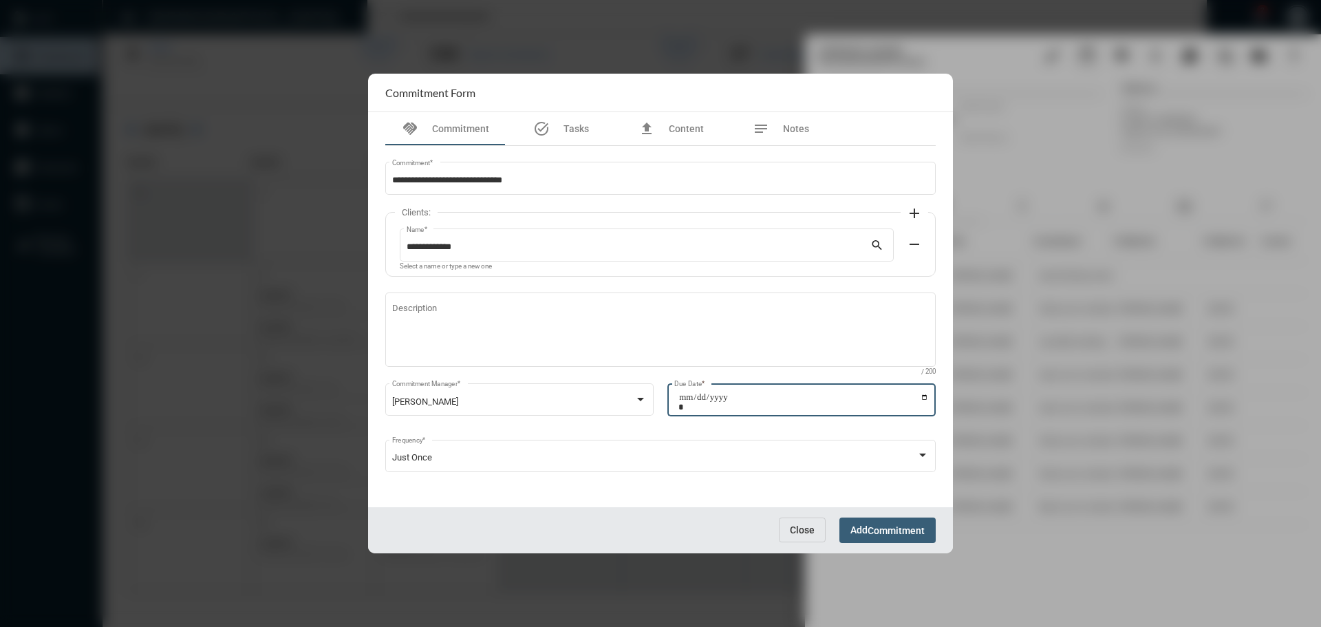
click at [911, 526] on span "Commitment" at bounding box center [896, 530] width 57 height 11
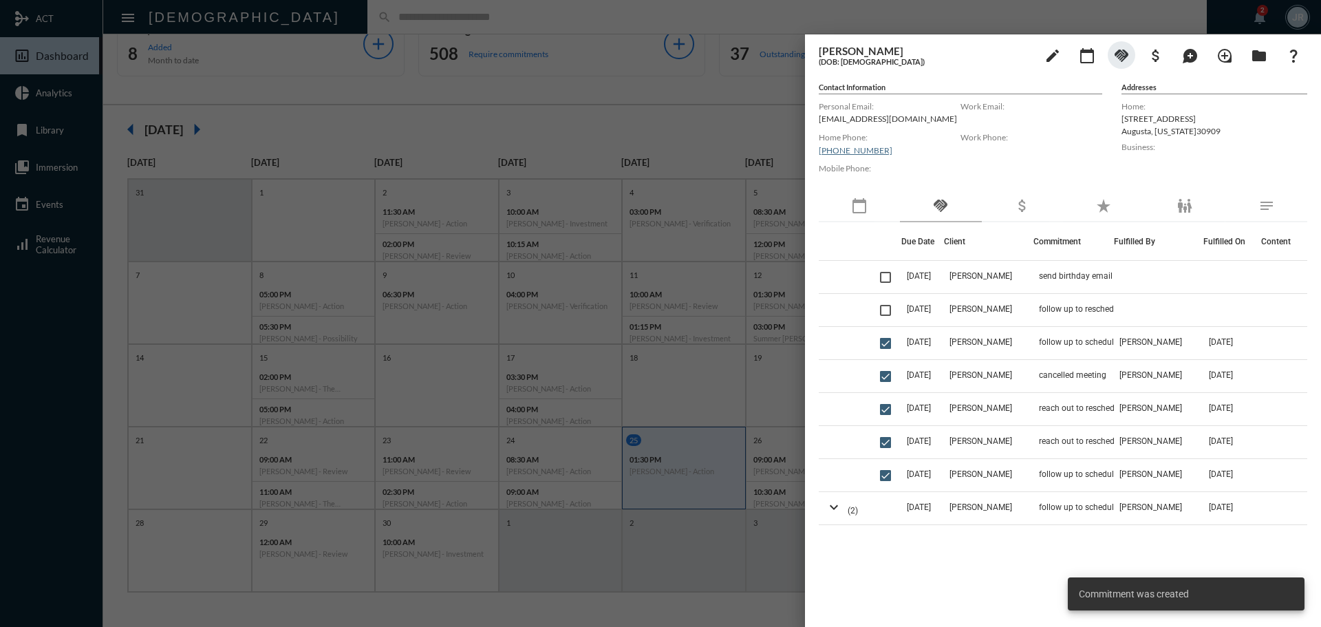
click at [318, 22] on div at bounding box center [660, 313] width 1321 height 627
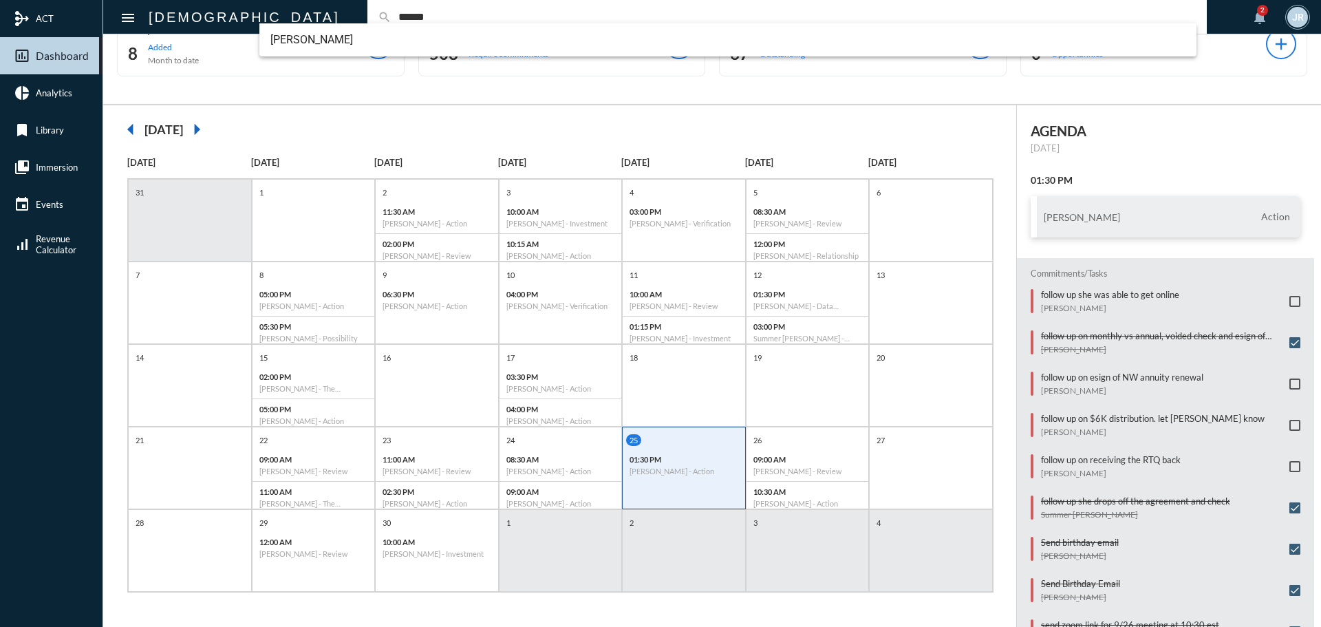
type input "******"
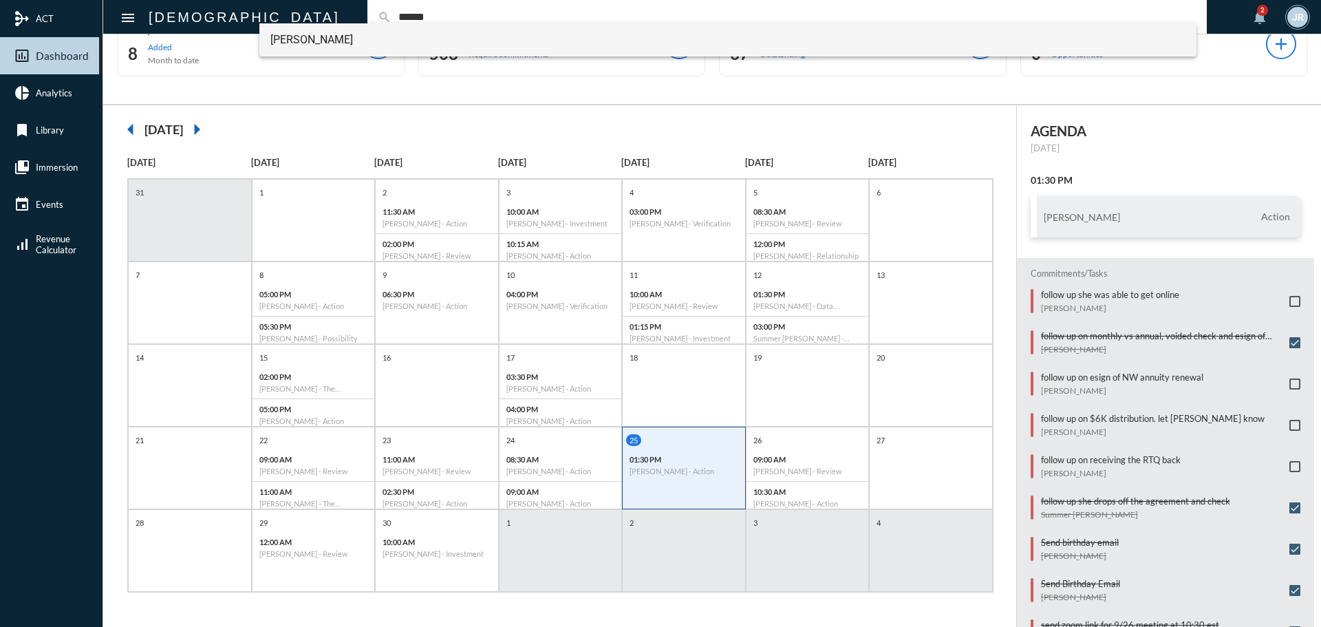
click at [309, 36] on span "Branan Ruffin" at bounding box center [728, 39] width 916 height 33
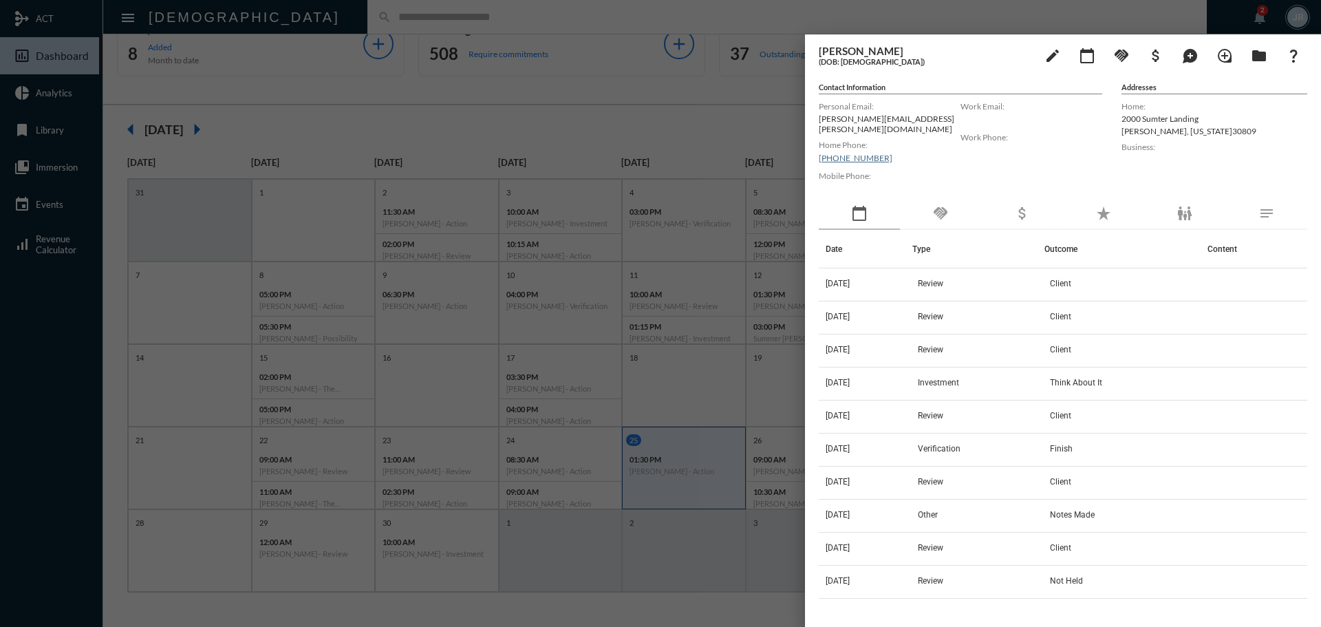
click at [953, 214] on div "handshake" at bounding box center [940, 214] width 81 height 32
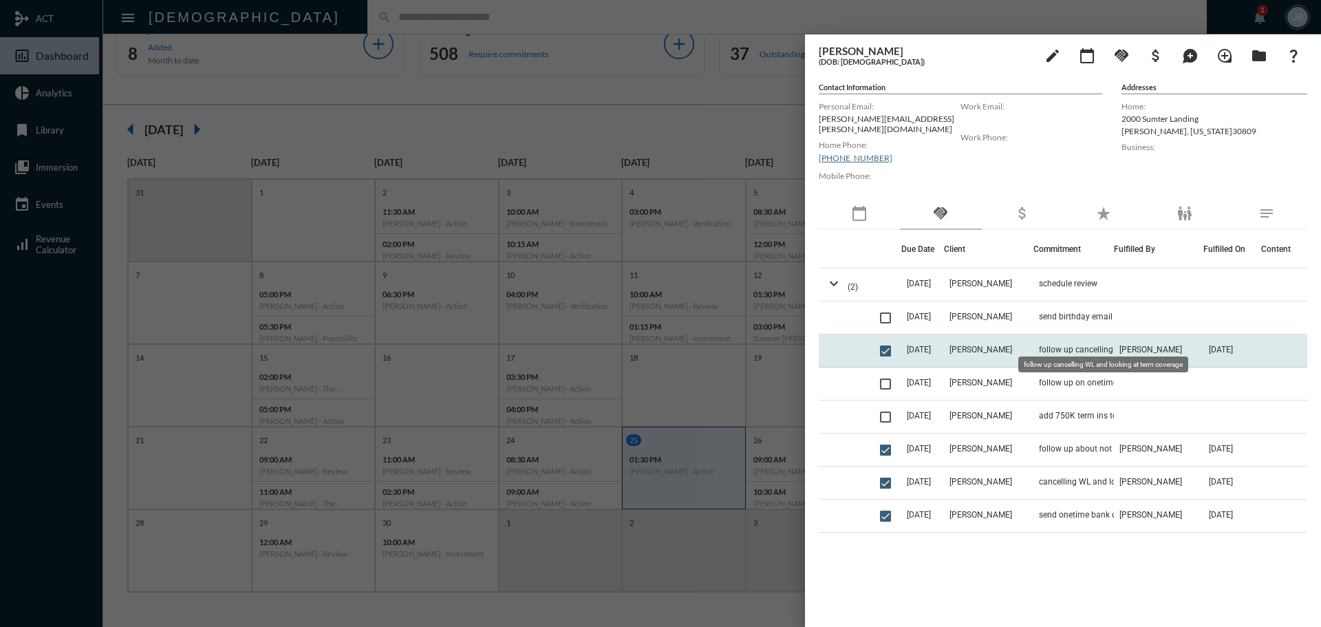
click at [1108, 345] on span "follow up cancelling WL and looking at term coverage" at bounding box center [1108, 350] width 138 height 10
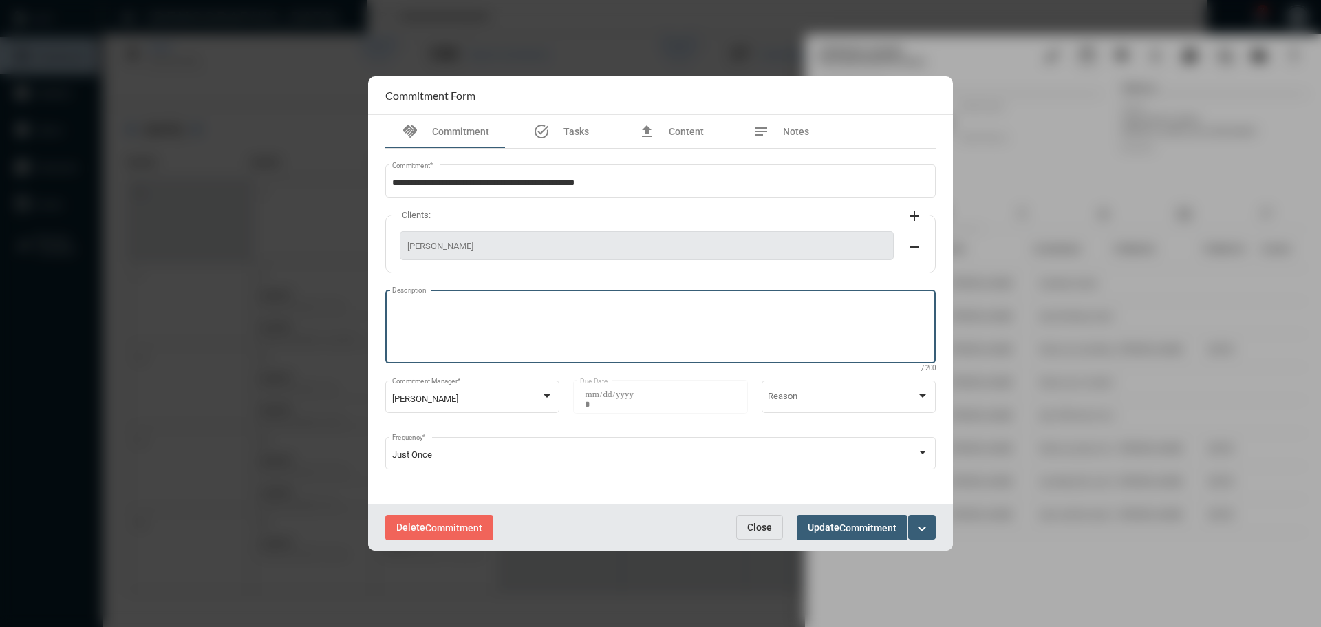
click at [481, 306] on textarea "Description" at bounding box center [661, 328] width 538 height 54
type textarea "**********"
click at [856, 527] on span "Commitment" at bounding box center [868, 527] width 57 height 11
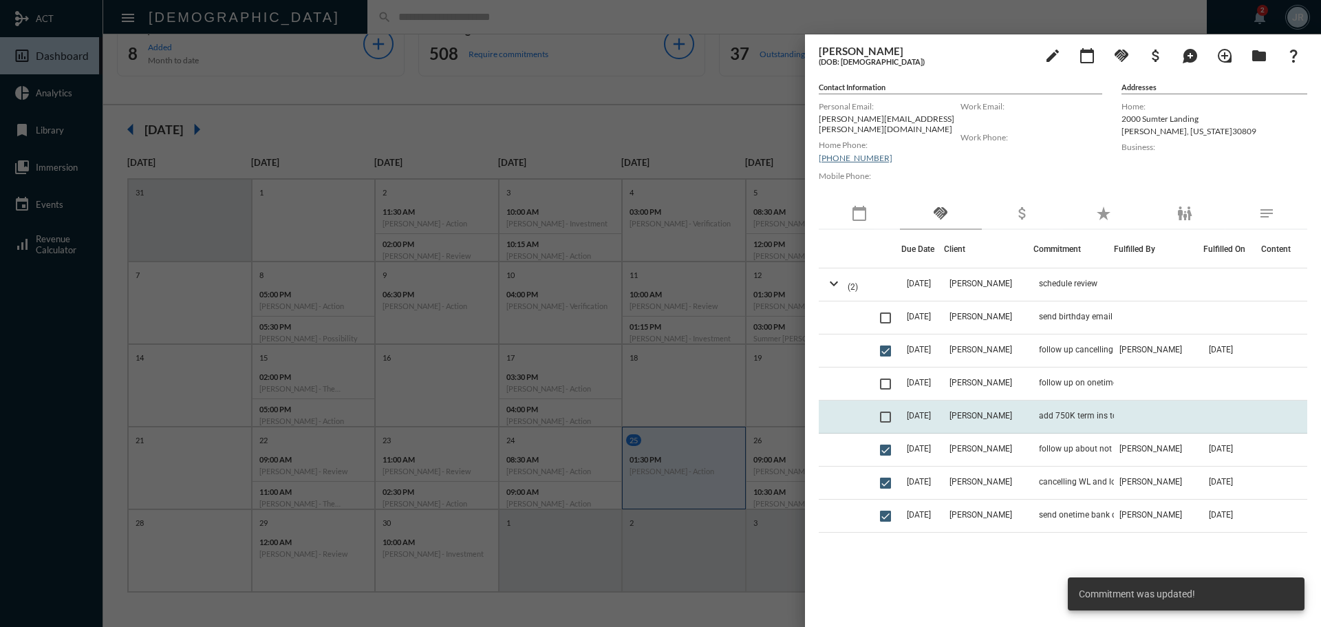
click at [1048, 401] on td "add 750K term ins to LBS" at bounding box center [1074, 417] width 81 height 33
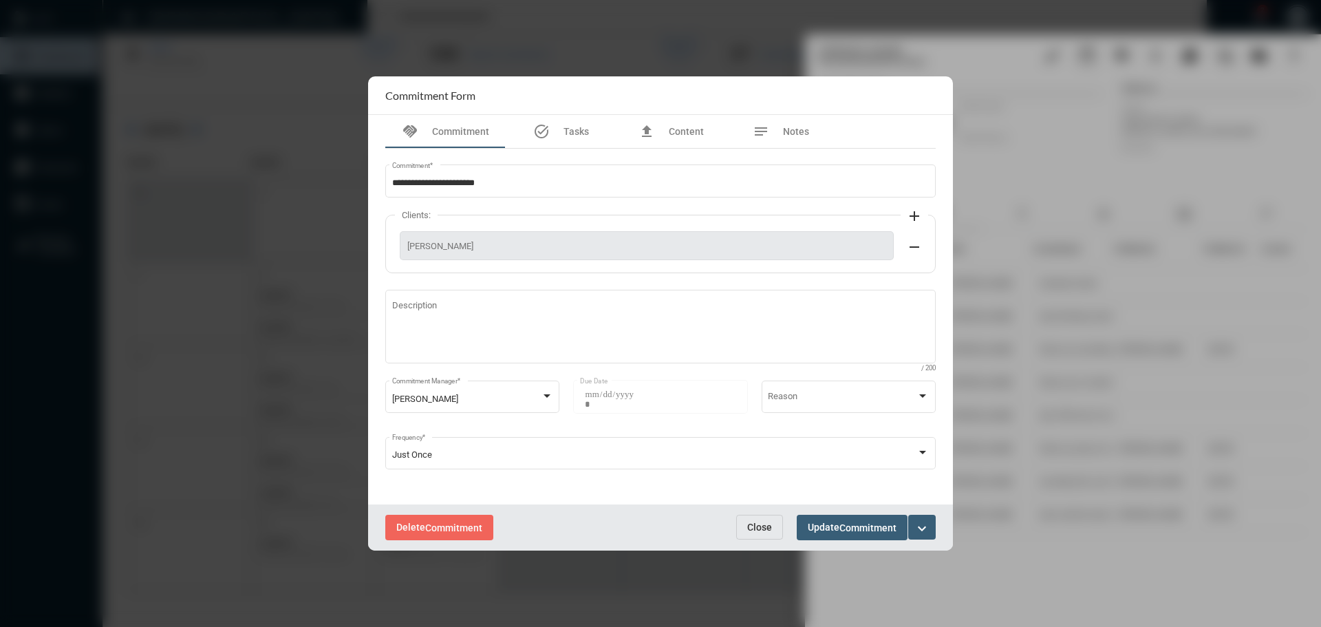
click at [739, 516] on button "Close" at bounding box center [759, 527] width 47 height 25
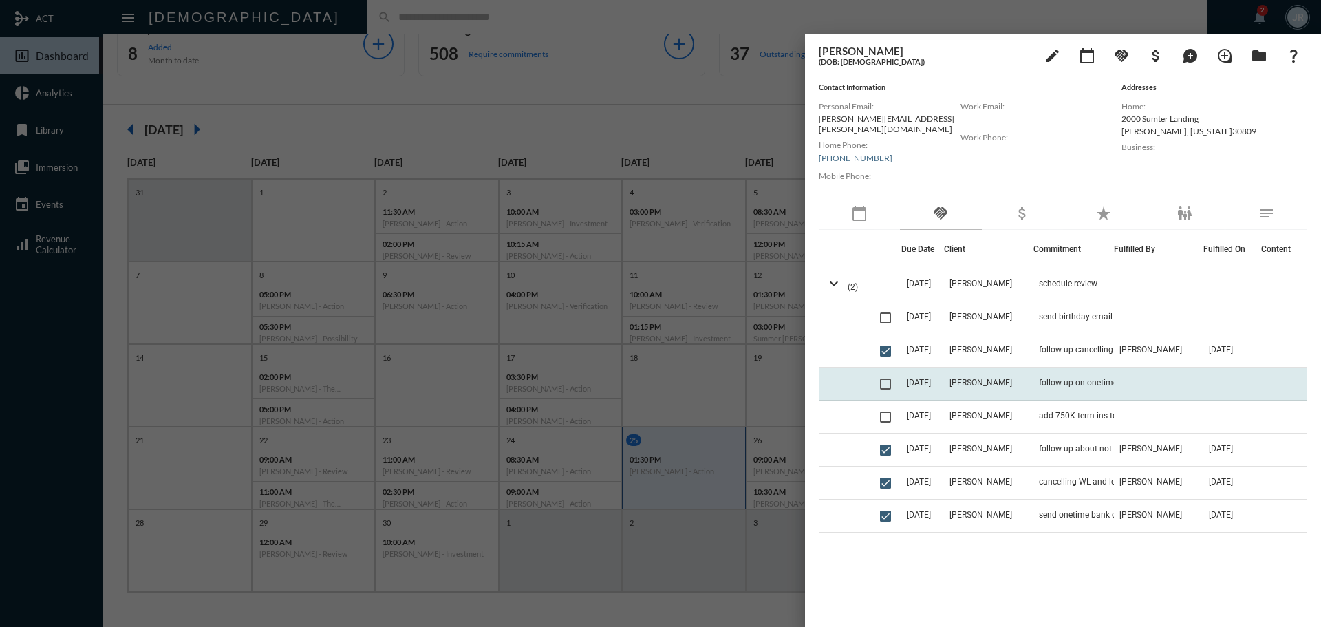
click at [1067, 368] on td "follow up on onetime bank draft to payoff loan" at bounding box center [1074, 384] width 81 height 33
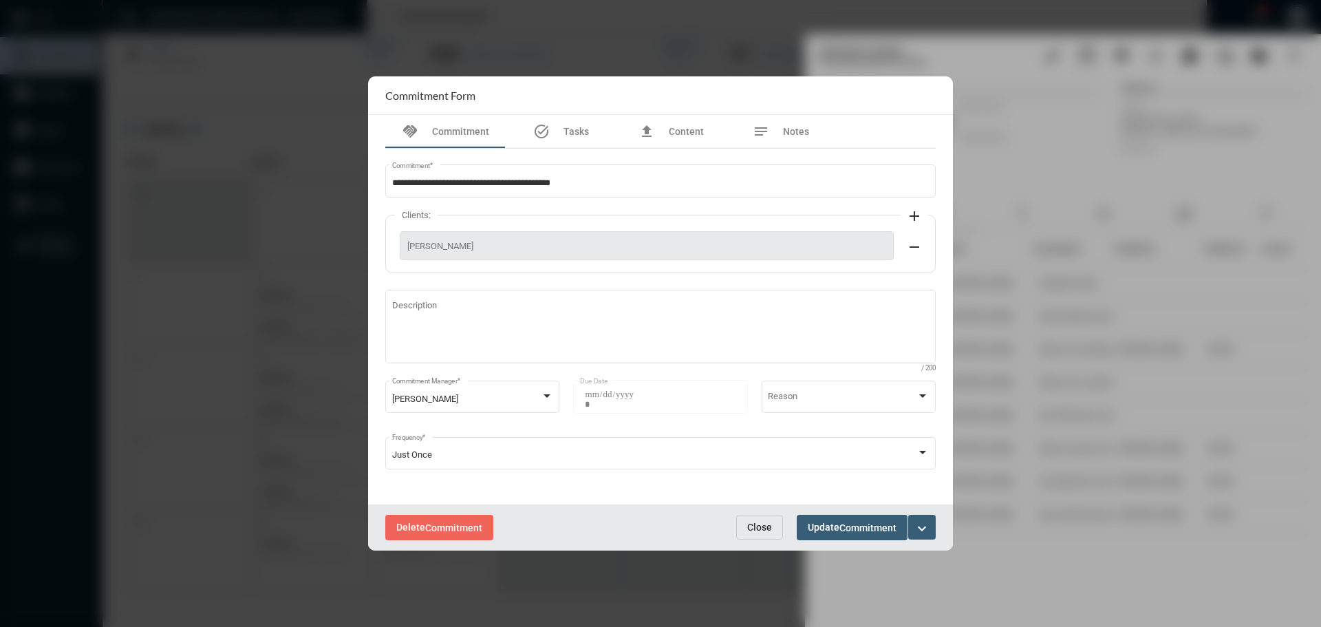
click at [778, 520] on button "Close" at bounding box center [759, 527] width 47 height 25
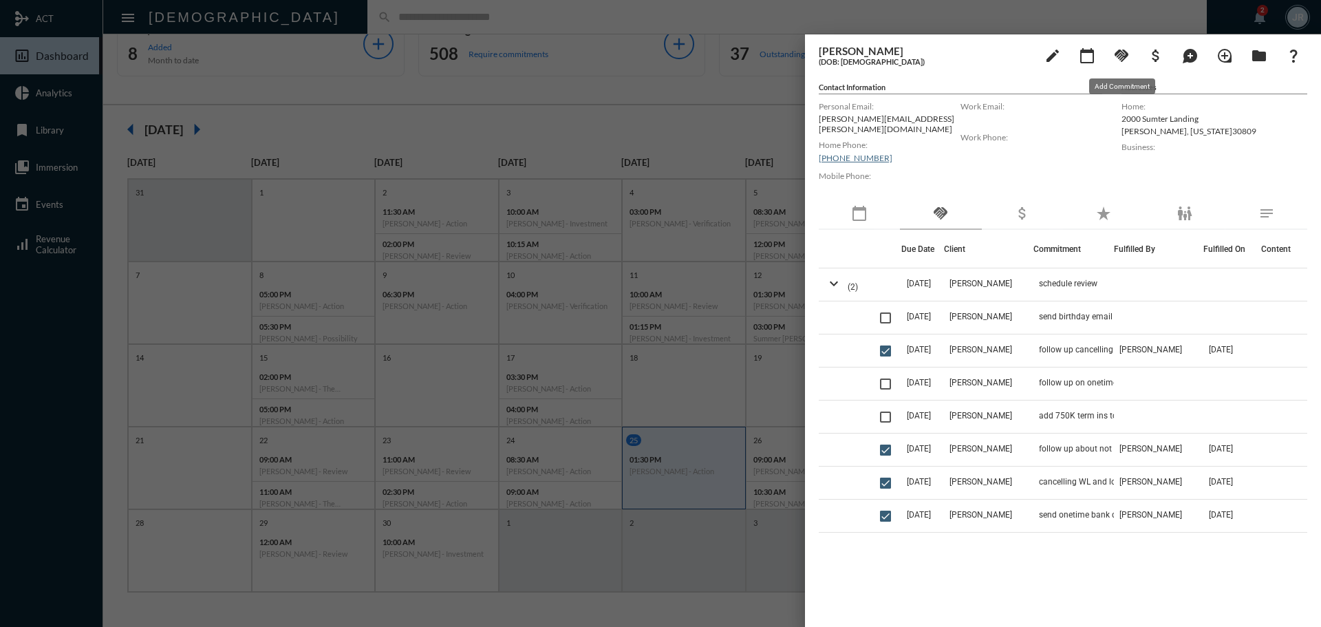
click at [1121, 61] on mat-icon "handshake" at bounding box center [1122, 55] width 17 height 17
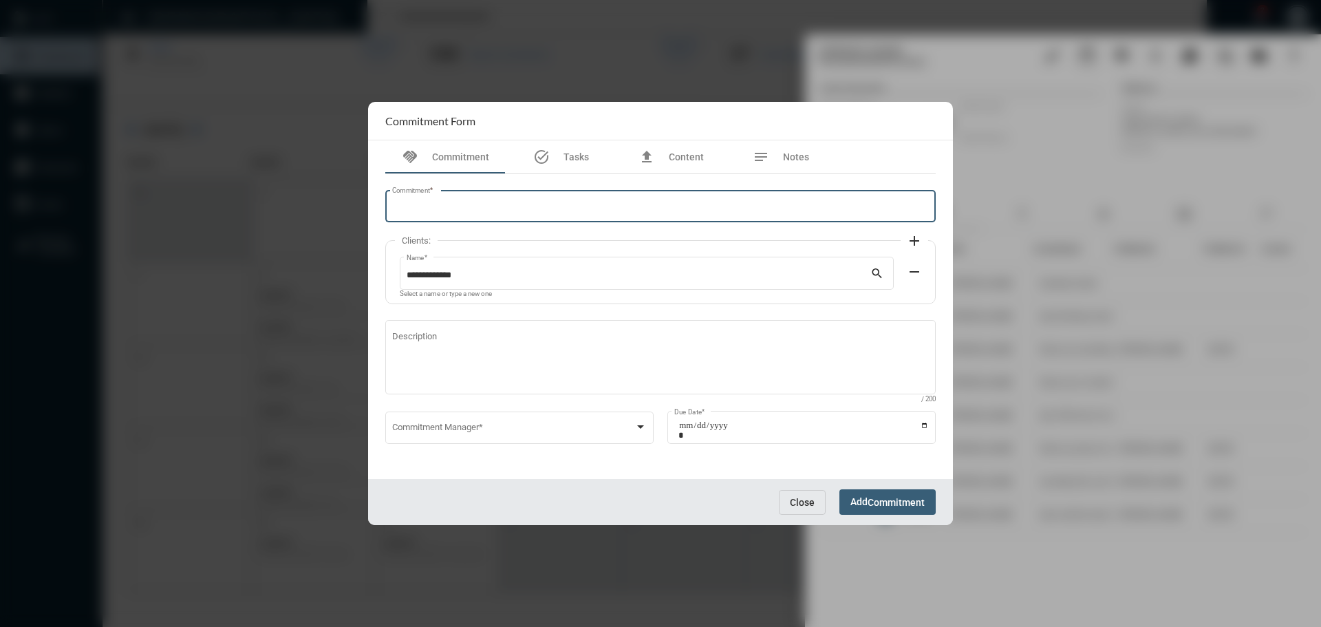
click at [575, 213] on input "Commitment *" at bounding box center [661, 209] width 538 height 10
type input "**********"
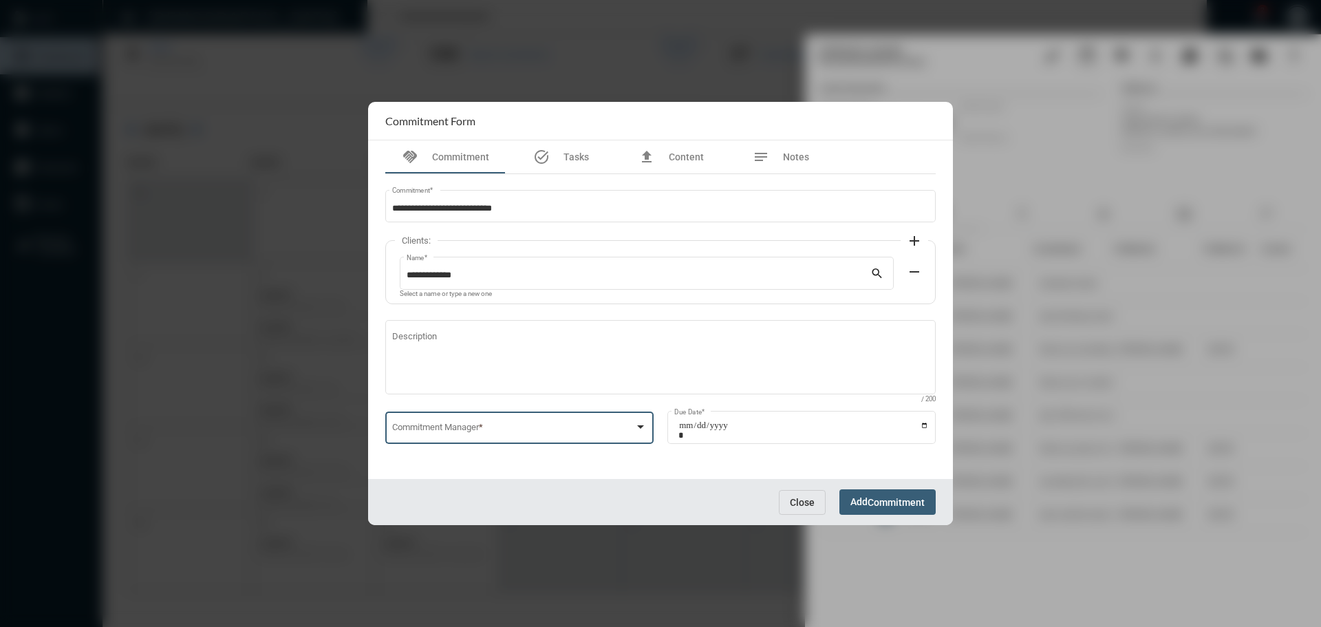
click at [465, 432] on span at bounding box center [513, 430] width 243 height 10
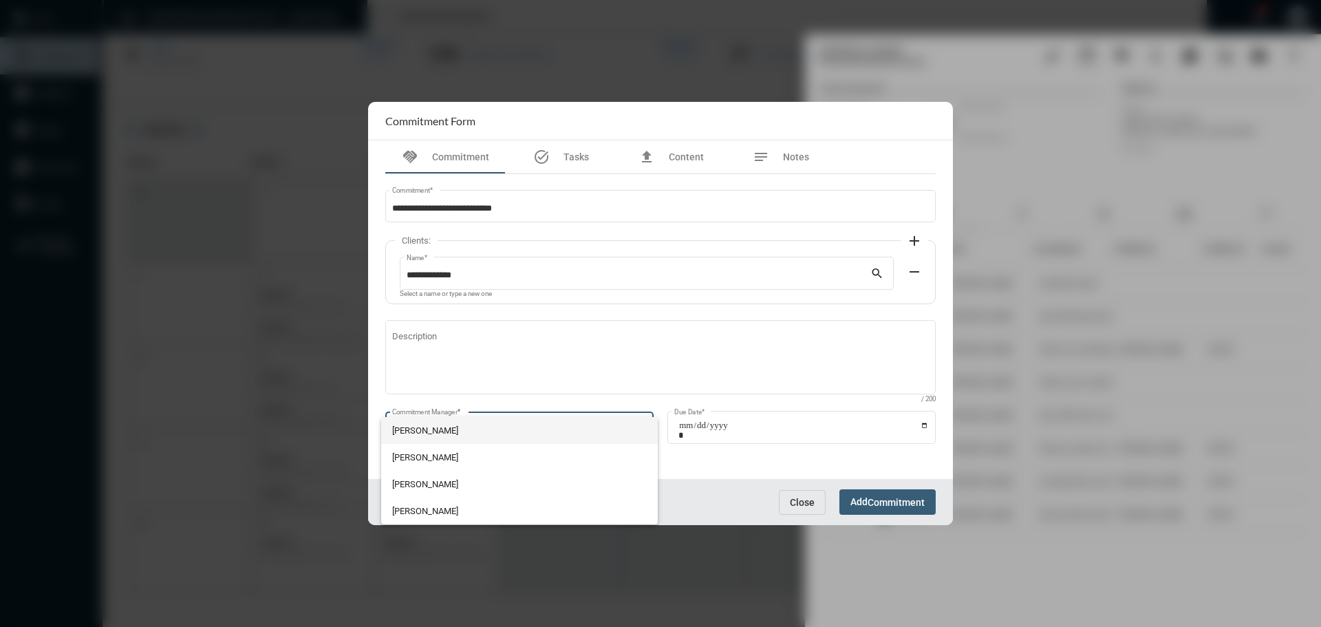
drag, startPoint x: 436, startPoint y: 422, endPoint x: 447, endPoint y: 421, distance: 10.3
click at [437, 422] on span "John McCollum" at bounding box center [519, 430] width 255 height 27
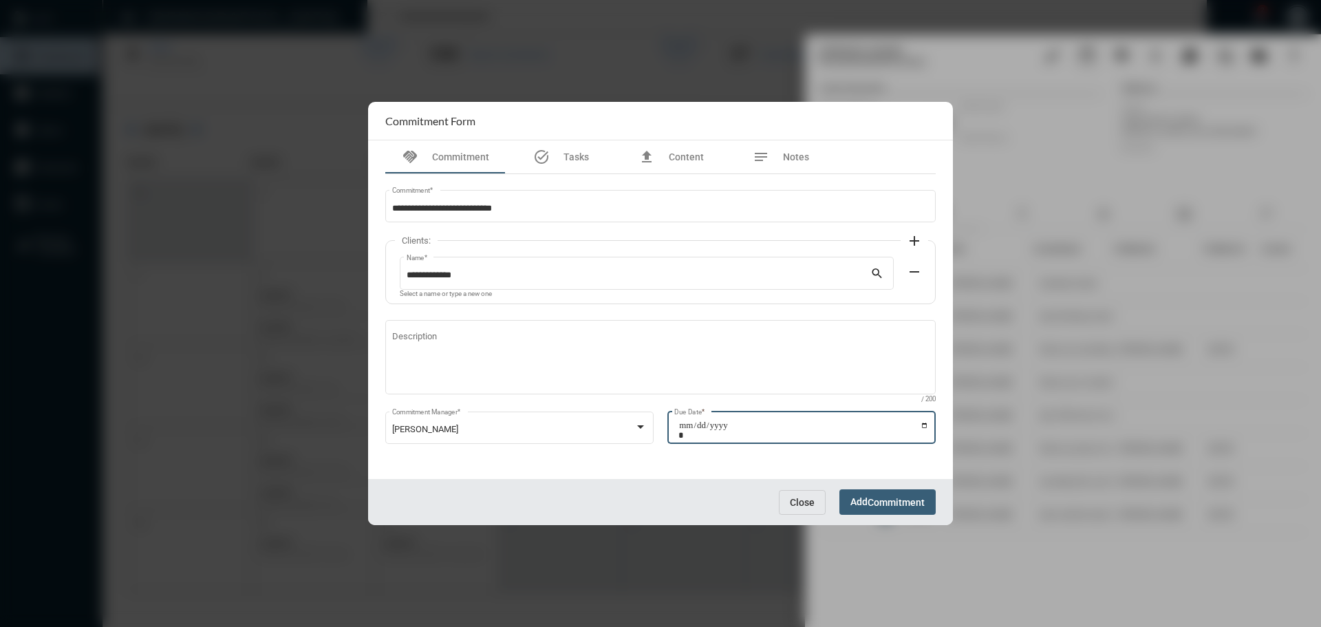
click at [924, 423] on input "Due Date *" at bounding box center [804, 430] width 251 height 19
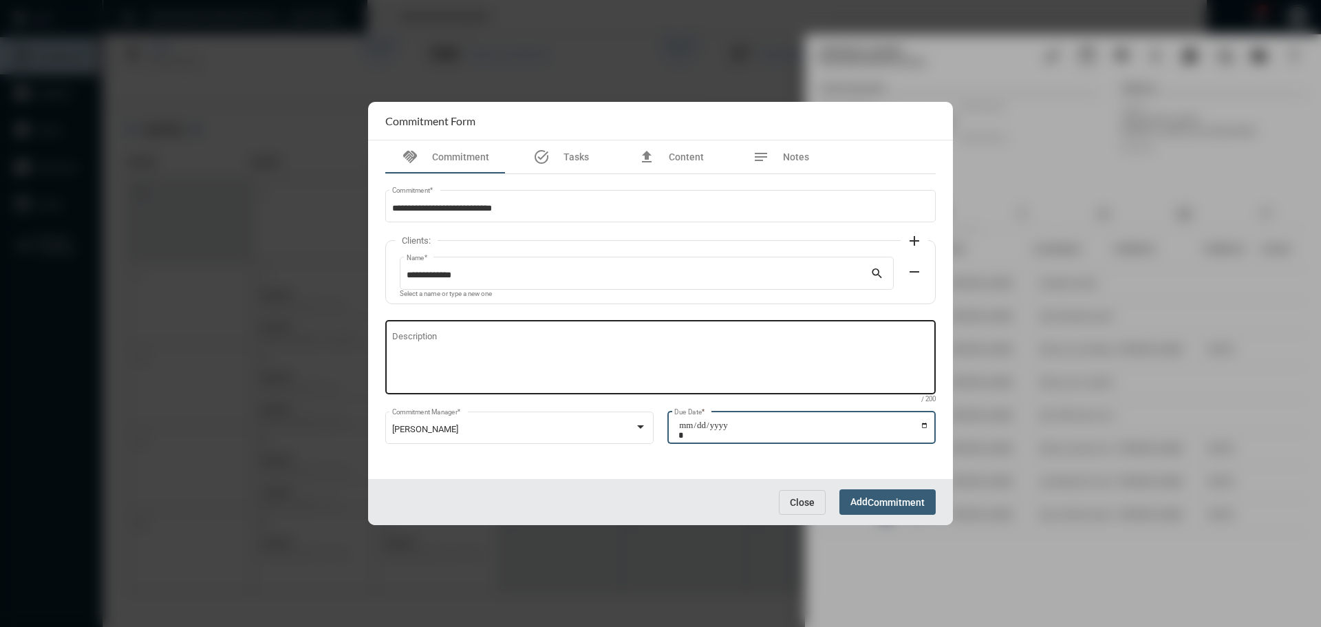
type input "**********"
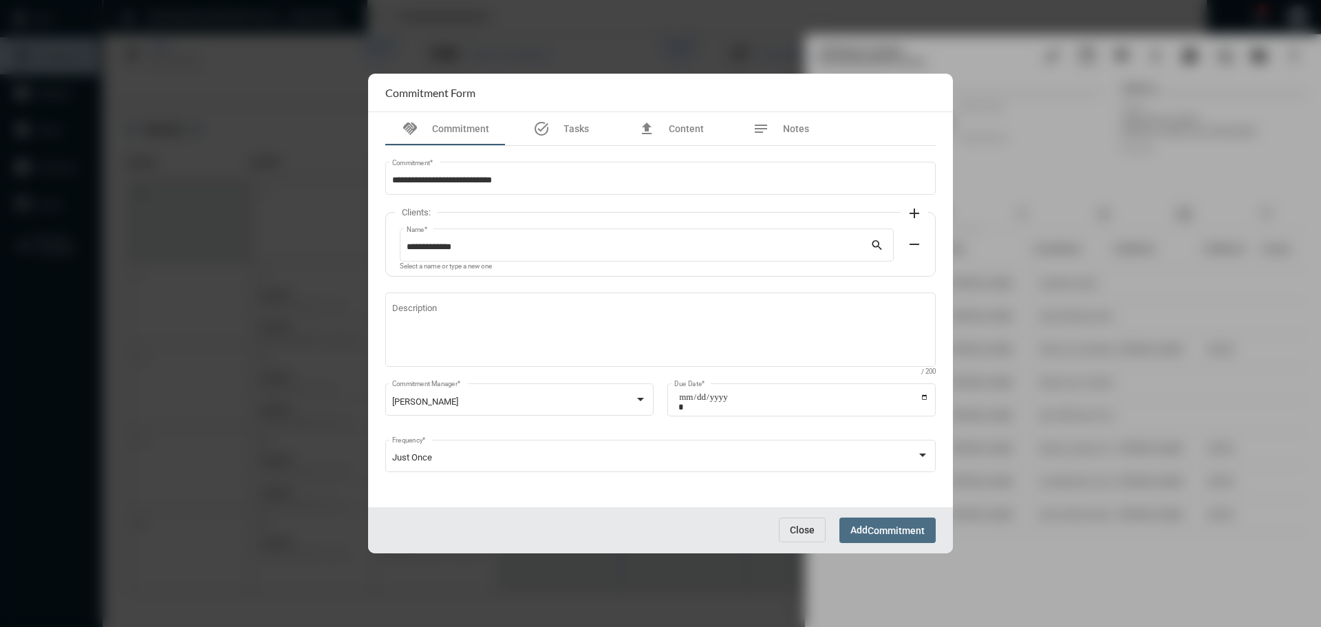
click at [880, 527] on span "Commitment" at bounding box center [896, 530] width 57 height 11
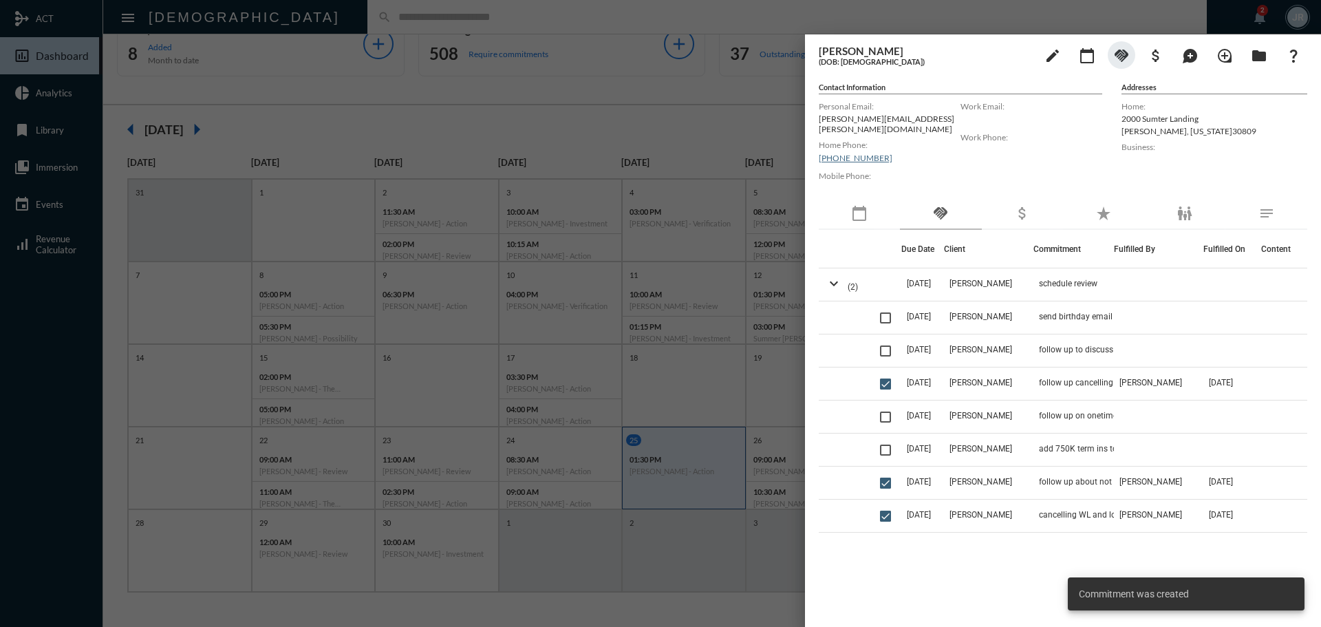
click at [427, 7] on div at bounding box center [660, 313] width 1321 height 627
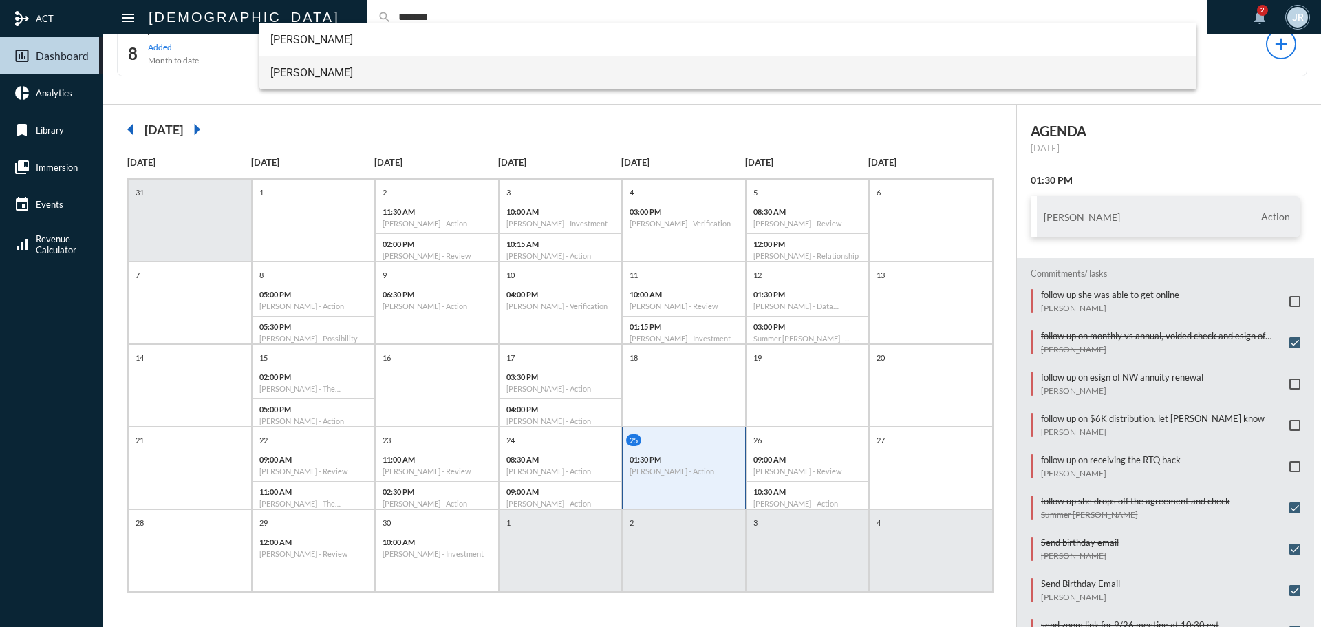
type input "*******"
click at [302, 70] on span "Scott Stamper" at bounding box center [728, 72] width 916 height 33
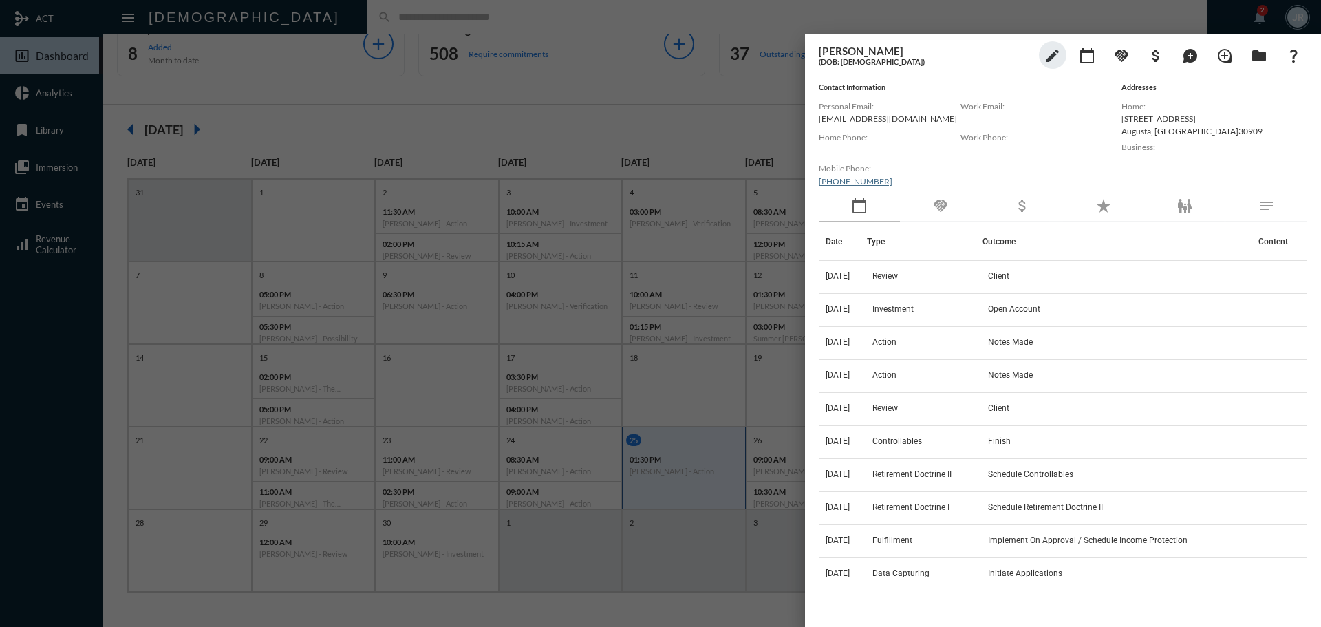
click at [946, 209] on mat-icon "handshake" at bounding box center [941, 206] width 17 height 17
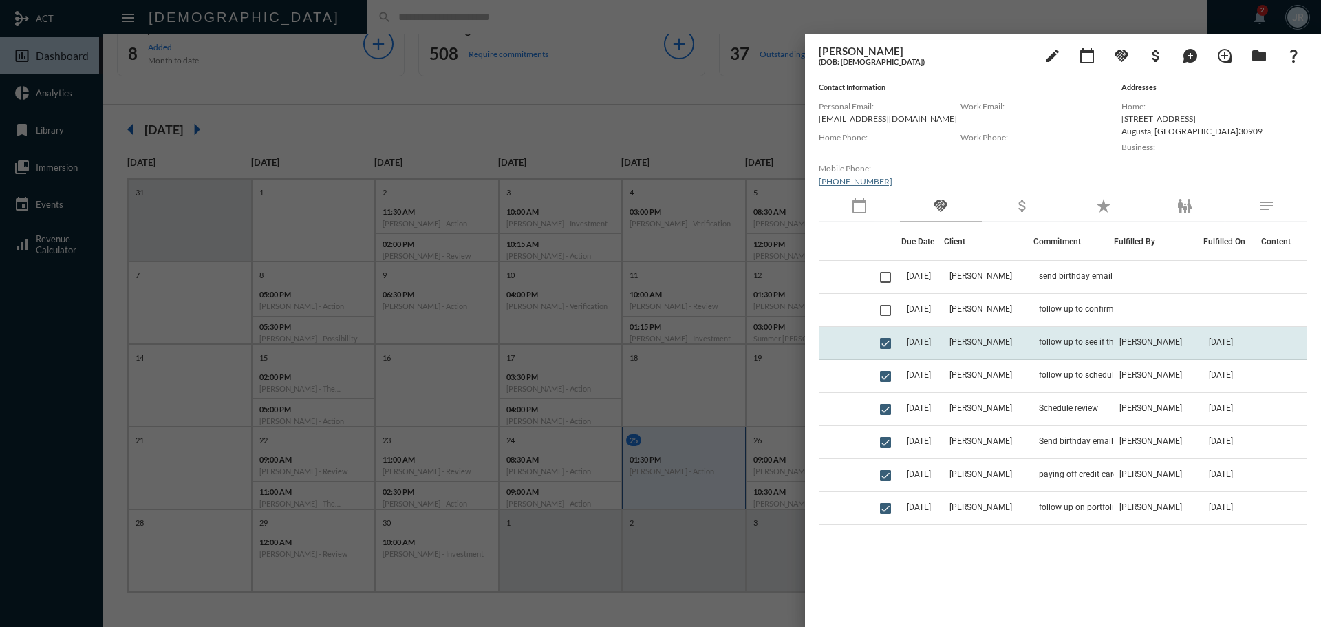
click at [1057, 335] on td "follow up to see if the 26th works for him" at bounding box center [1074, 343] width 81 height 33
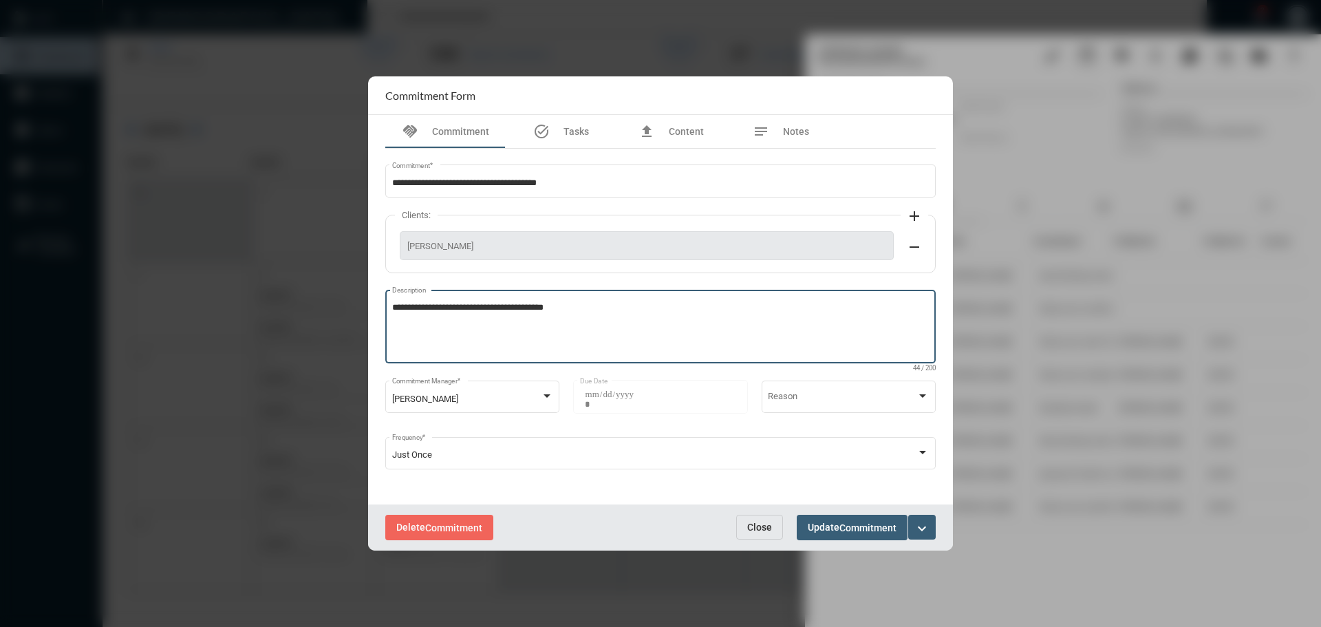
click at [604, 301] on textarea "**********" at bounding box center [661, 328] width 538 height 54
type textarea "**********"
click at [858, 527] on span "Commitment" at bounding box center [868, 527] width 57 height 11
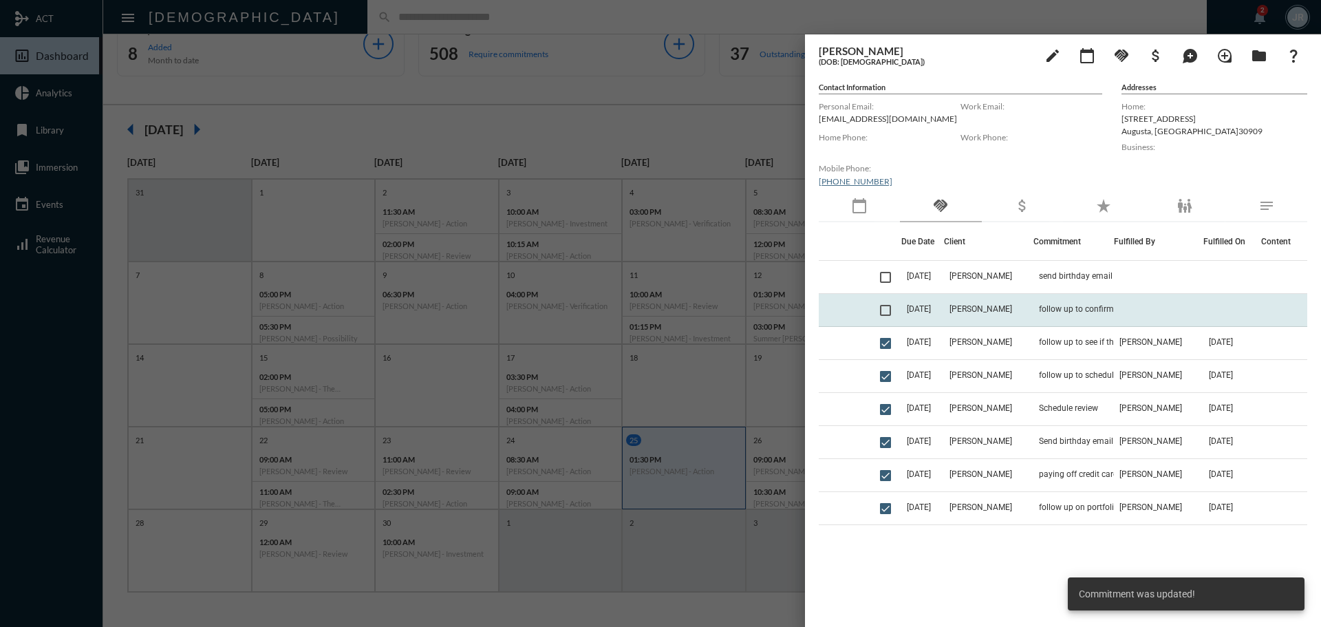
click at [1088, 303] on td "follow up to confirm Oct 10th meeting at noon" at bounding box center [1074, 310] width 81 height 33
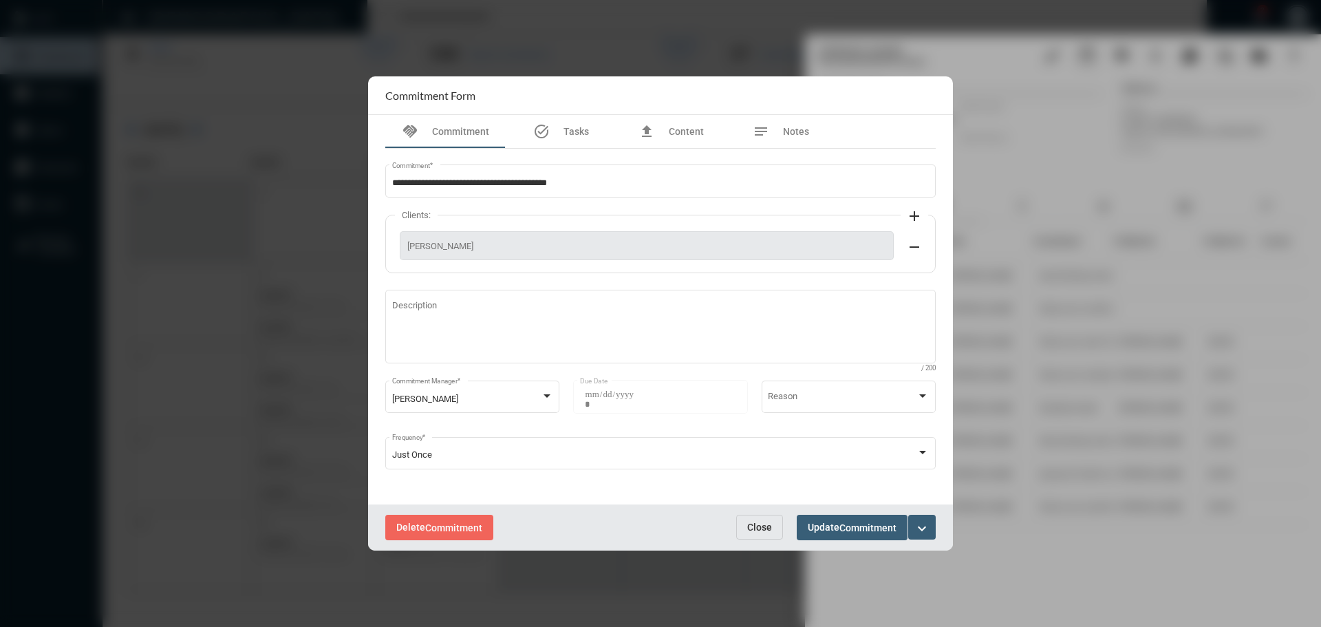
click at [763, 522] on span "Close" at bounding box center [759, 527] width 25 height 11
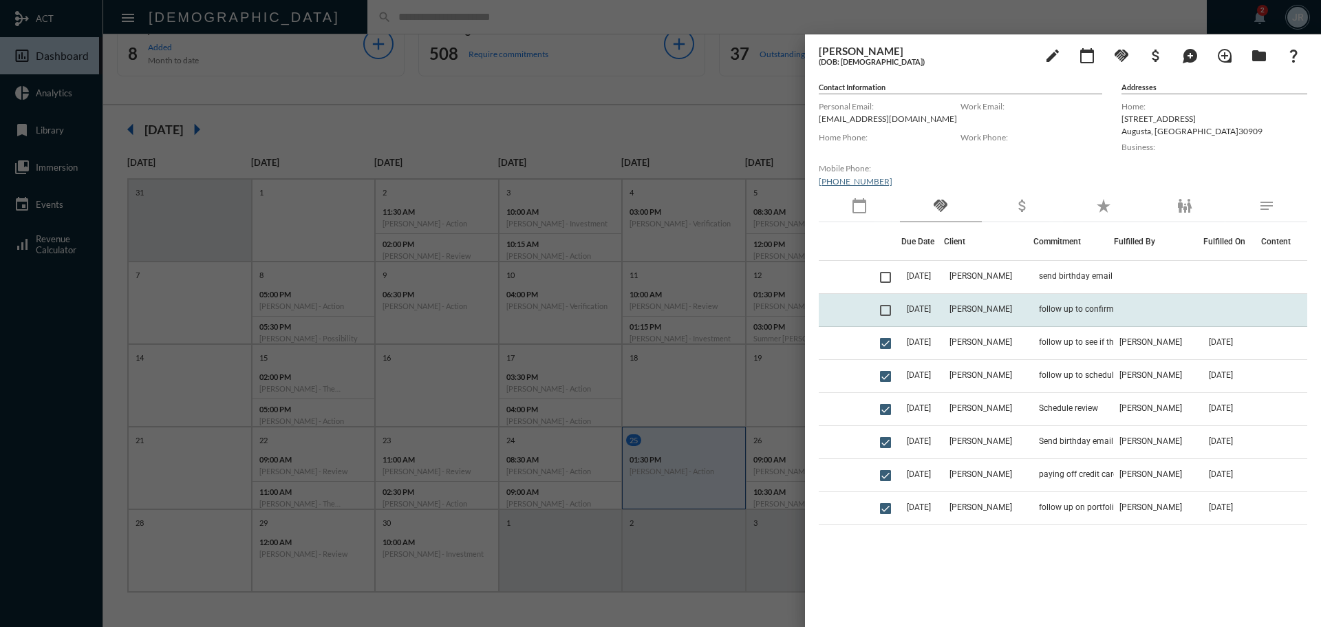
click at [942, 306] on td "10/1/25" at bounding box center [923, 310] width 43 height 33
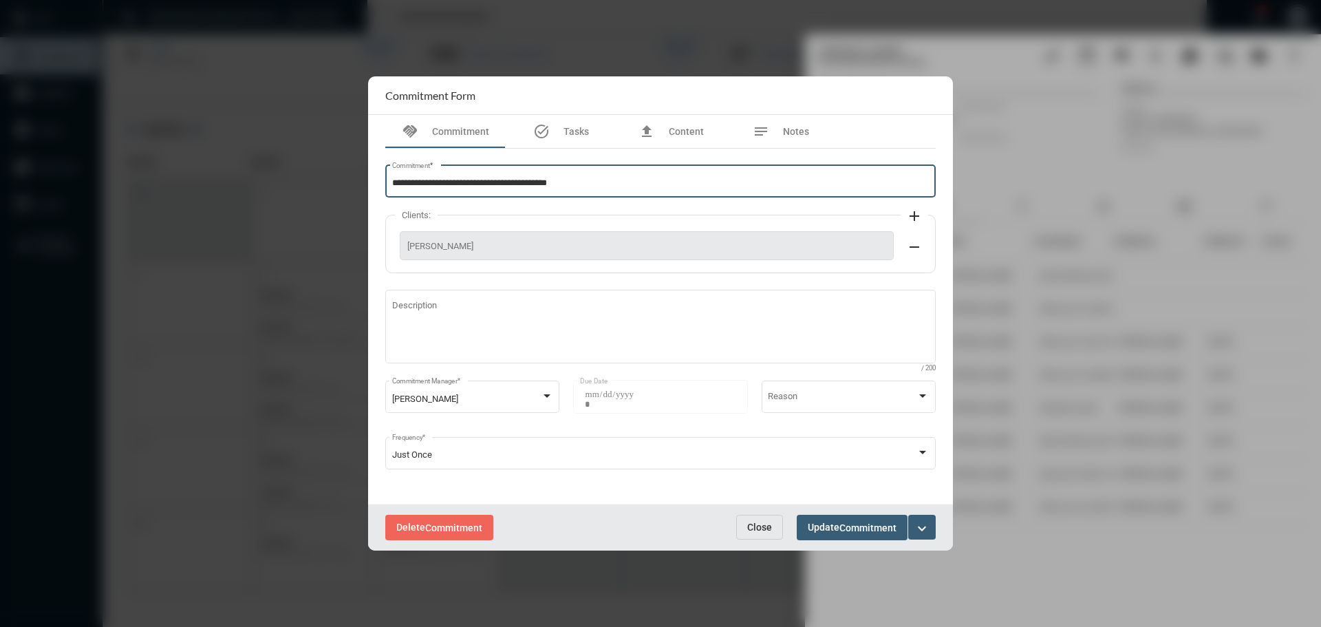
drag, startPoint x: 504, startPoint y: 176, endPoint x: 187, endPoint y: 183, distance: 318.0
click at [187, 183] on div "**********" at bounding box center [660, 313] width 1321 height 627
type input "**********"
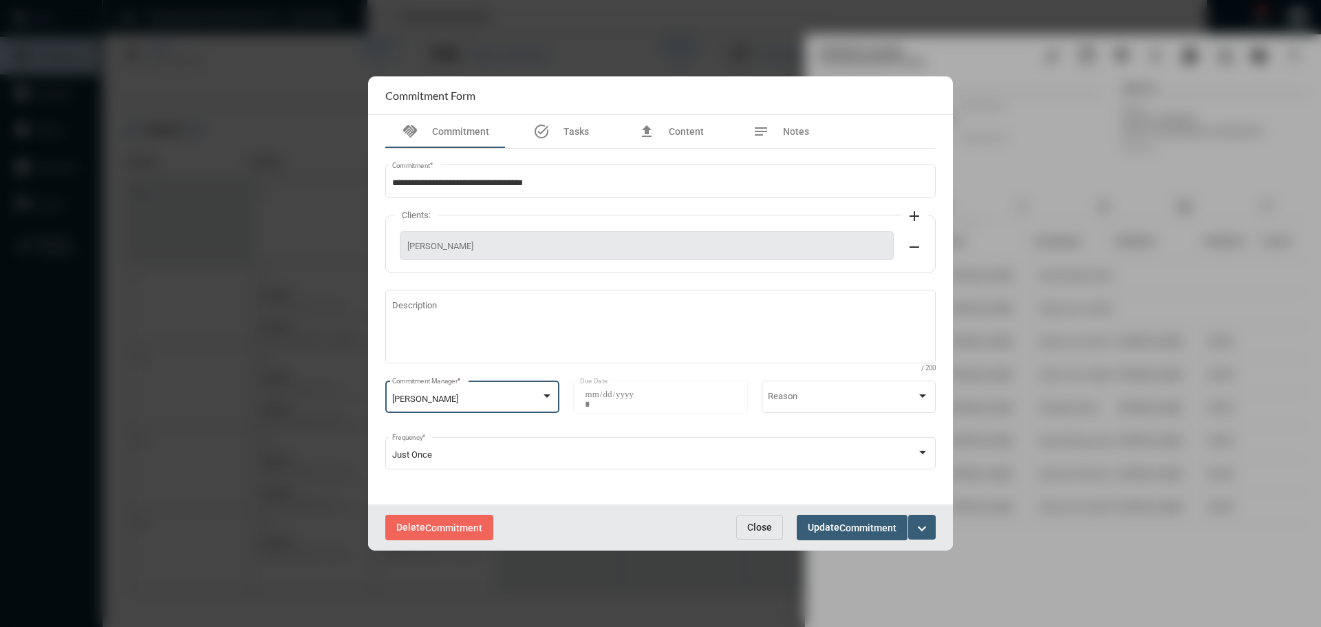
click at [545, 396] on div at bounding box center [547, 395] width 7 height 3
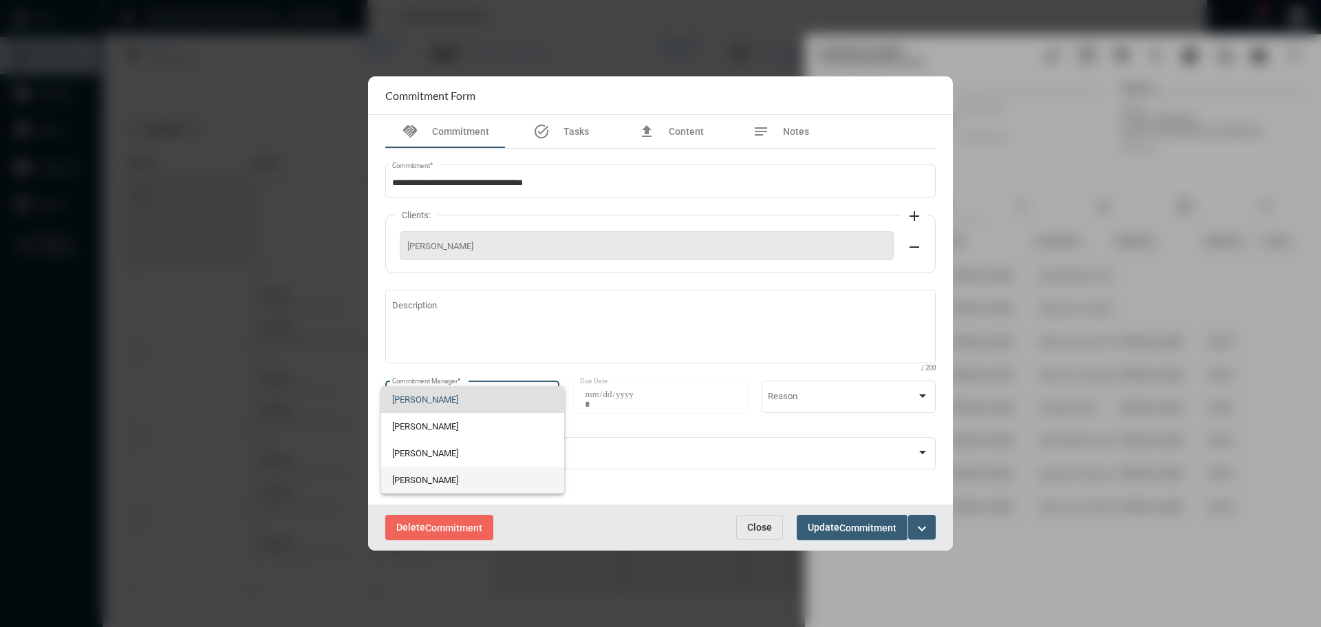
click at [427, 473] on span "Julie Redd" at bounding box center [472, 480] width 161 height 27
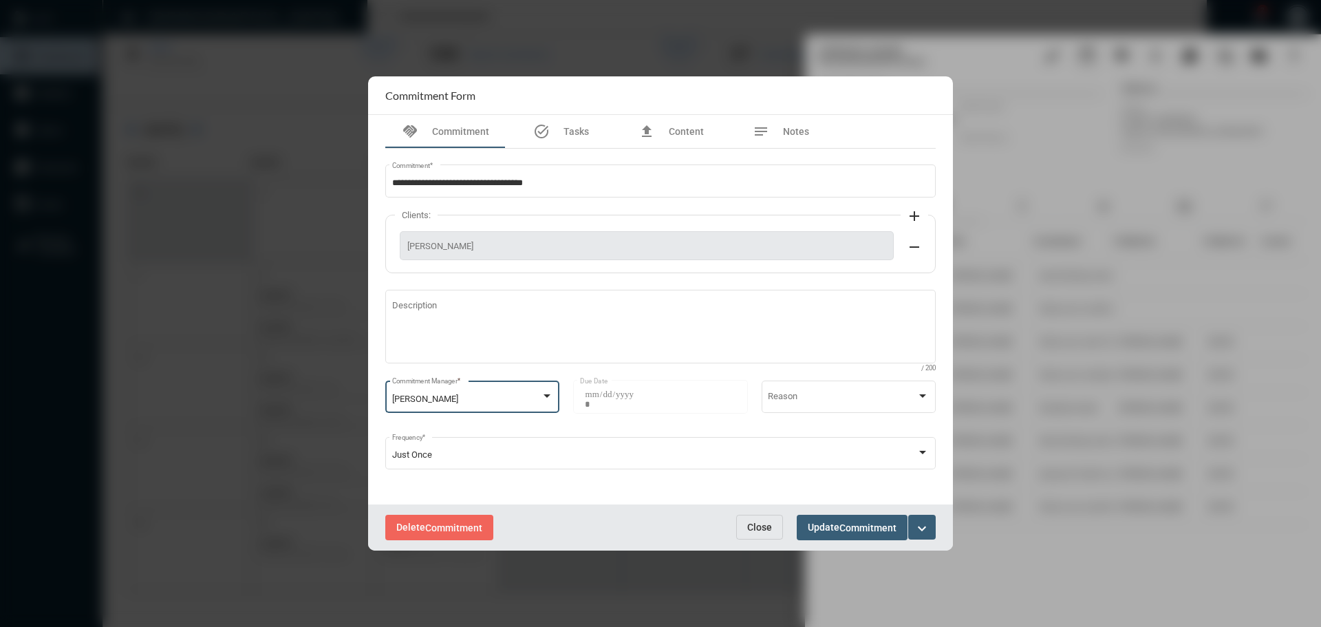
click at [849, 527] on span "Commitment" at bounding box center [868, 527] width 57 height 11
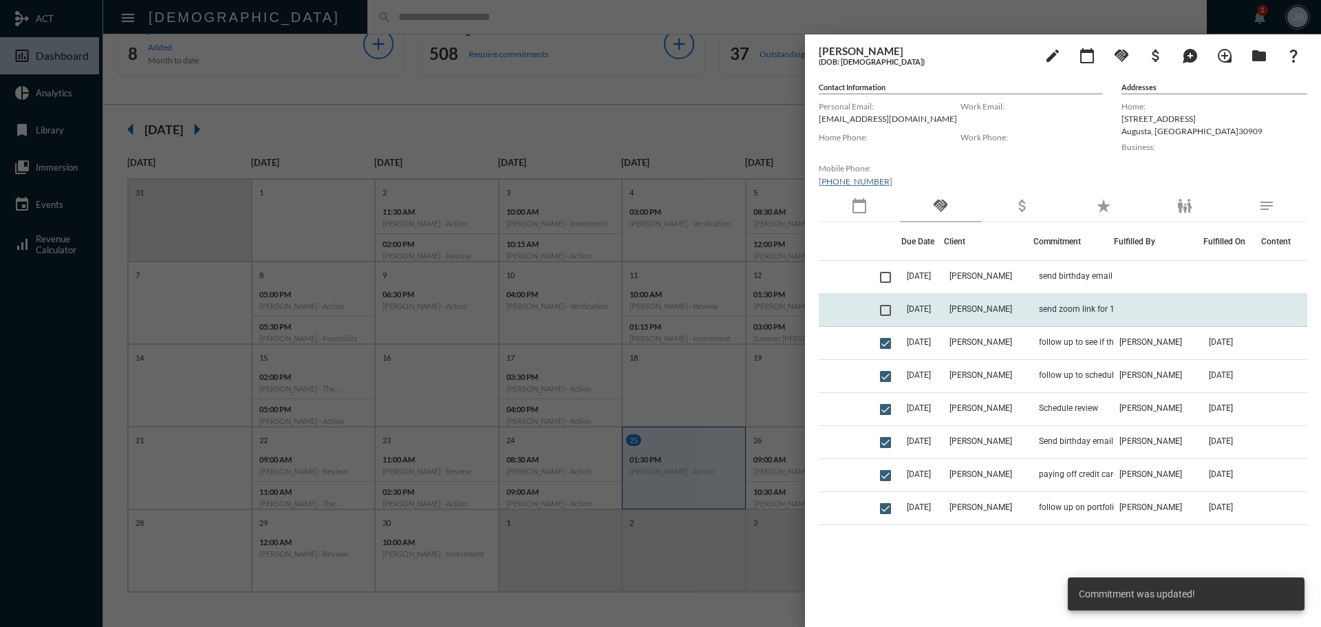
click at [1054, 317] on td "send zoom link for 10/10 meeting at 12" at bounding box center [1074, 310] width 81 height 33
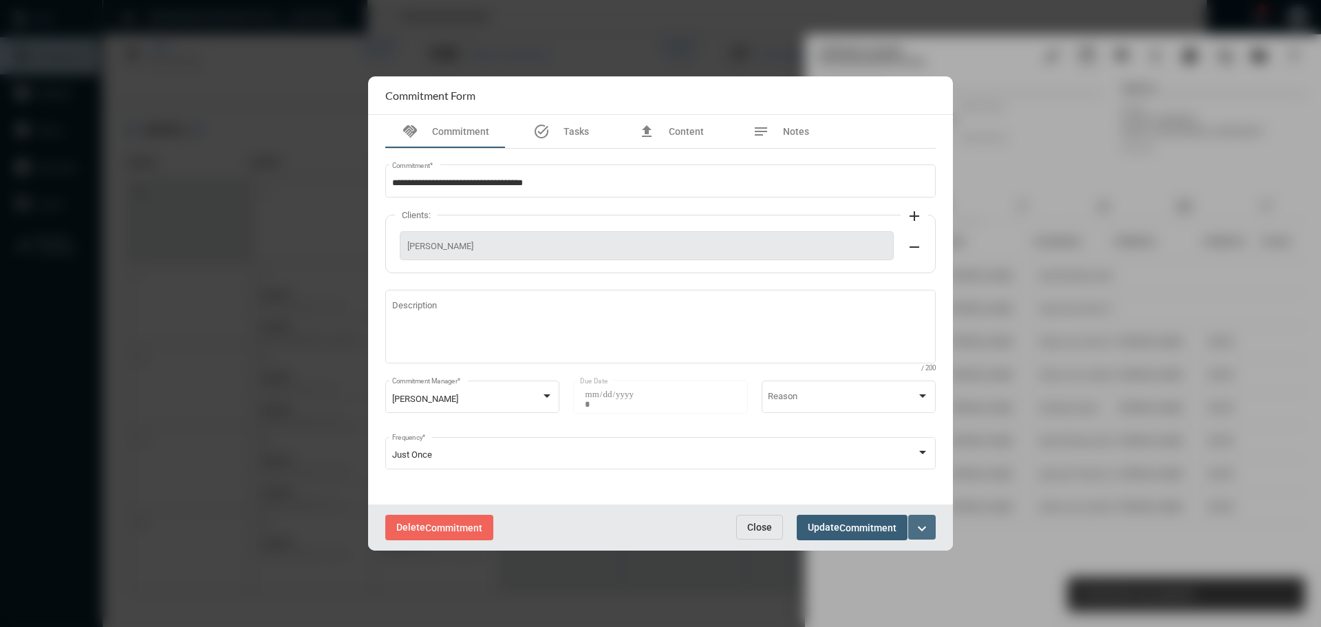
click at [926, 529] on mat-icon "expand_more" at bounding box center [922, 528] width 17 height 17
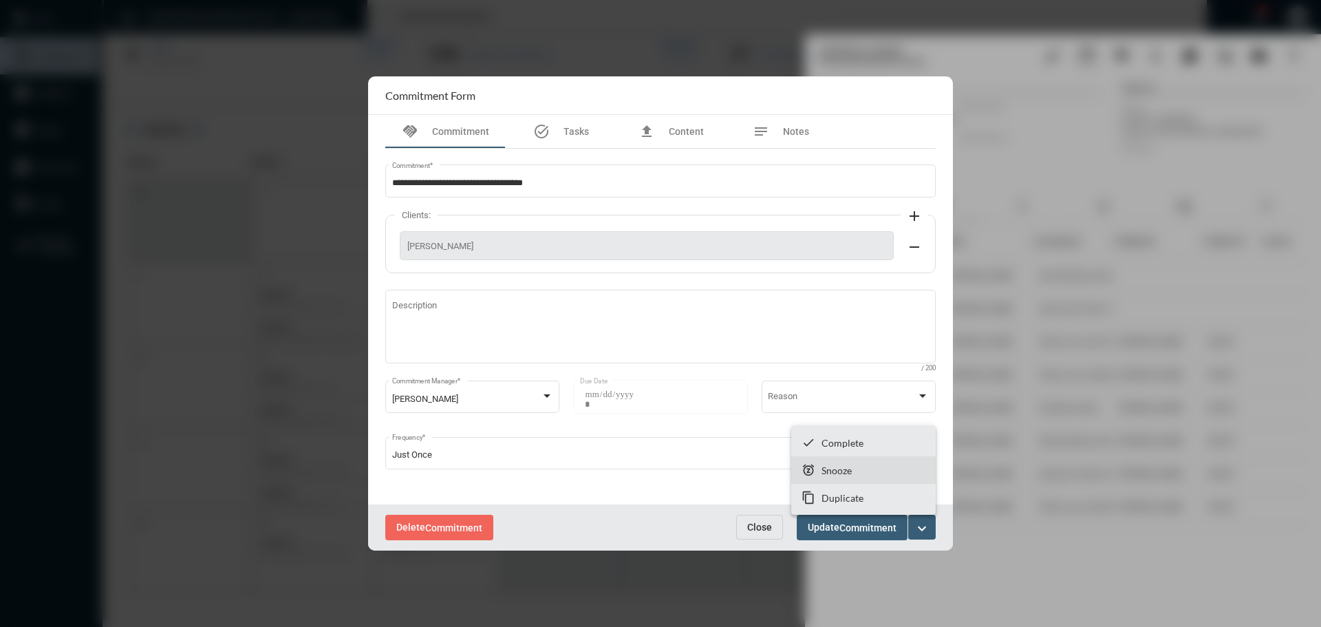
click at [828, 471] on p "Snooze" at bounding box center [837, 471] width 30 height 12
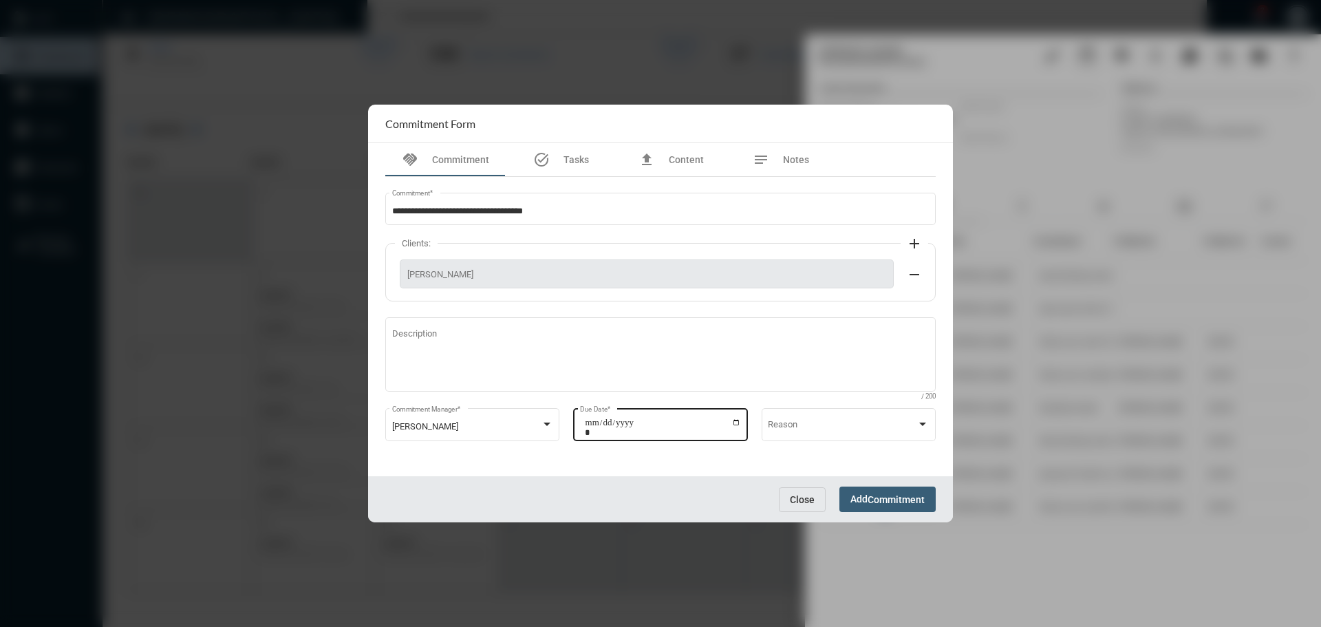
click at [736, 424] on input "**********" at bounding box center [663, 427] width 156 height 19
type input "**********"
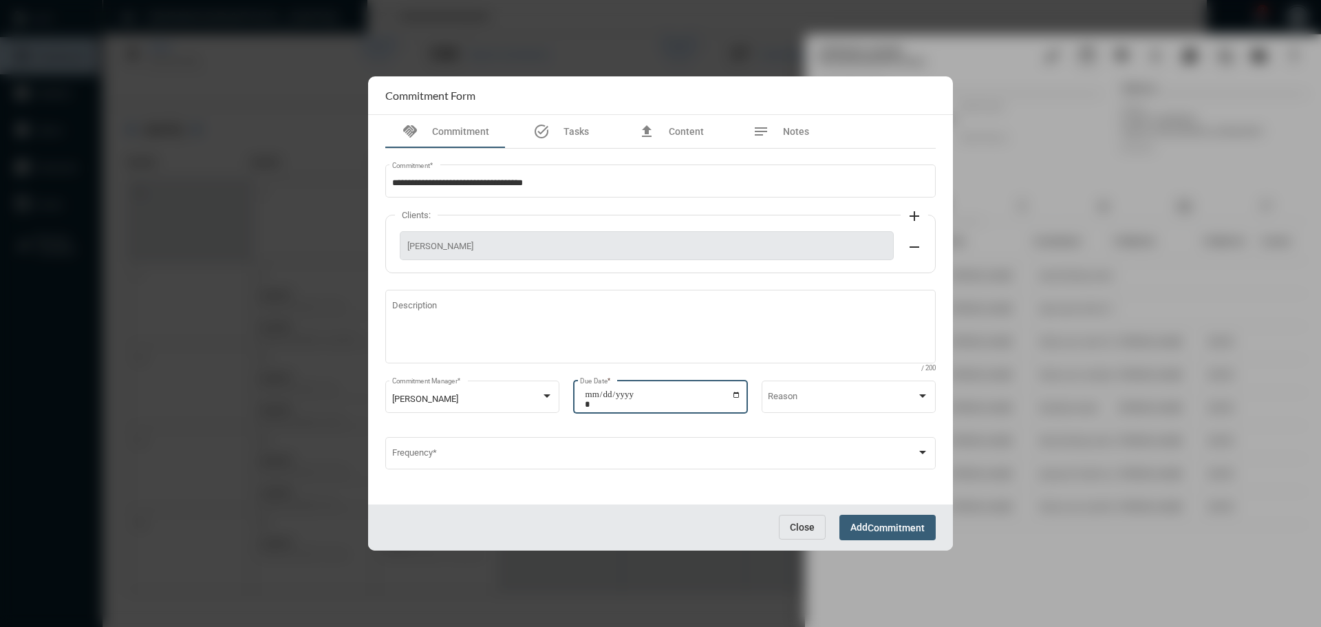
click at [867, 520] on button "Add Commitment" at bounding box center [888, 527] width 96 height 25
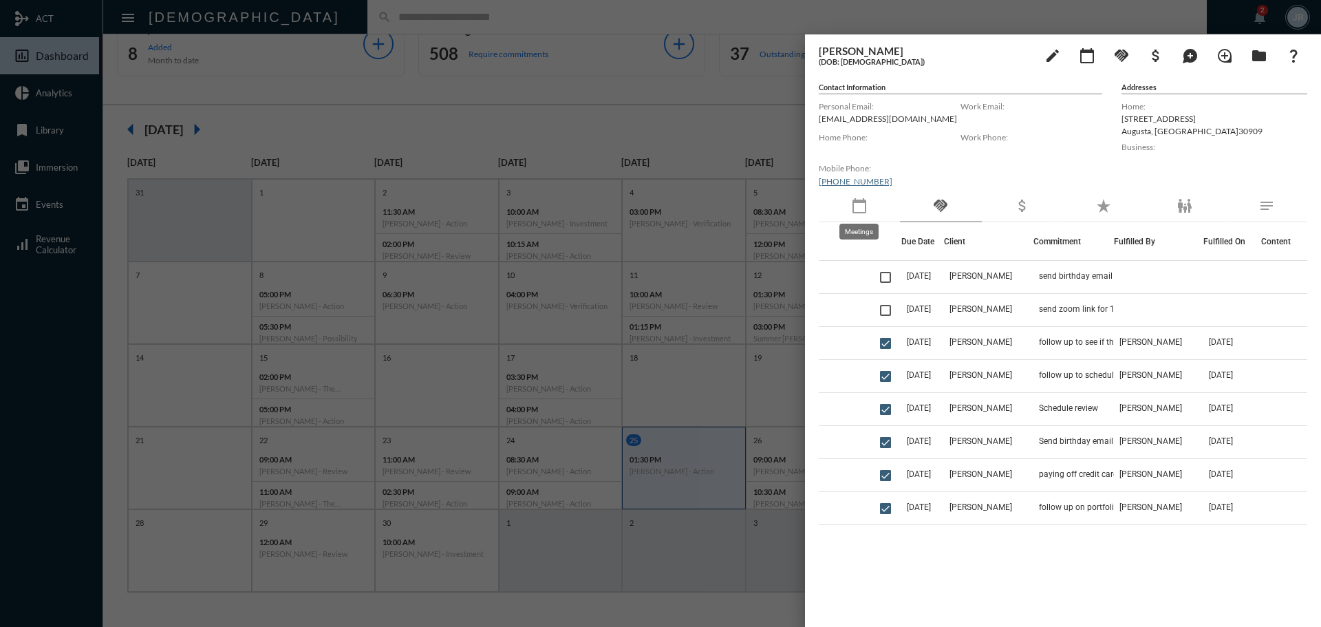
click at [864, 211] on mat-icon "calendar_today" at bounding box center [859, 206] width 17 height 17
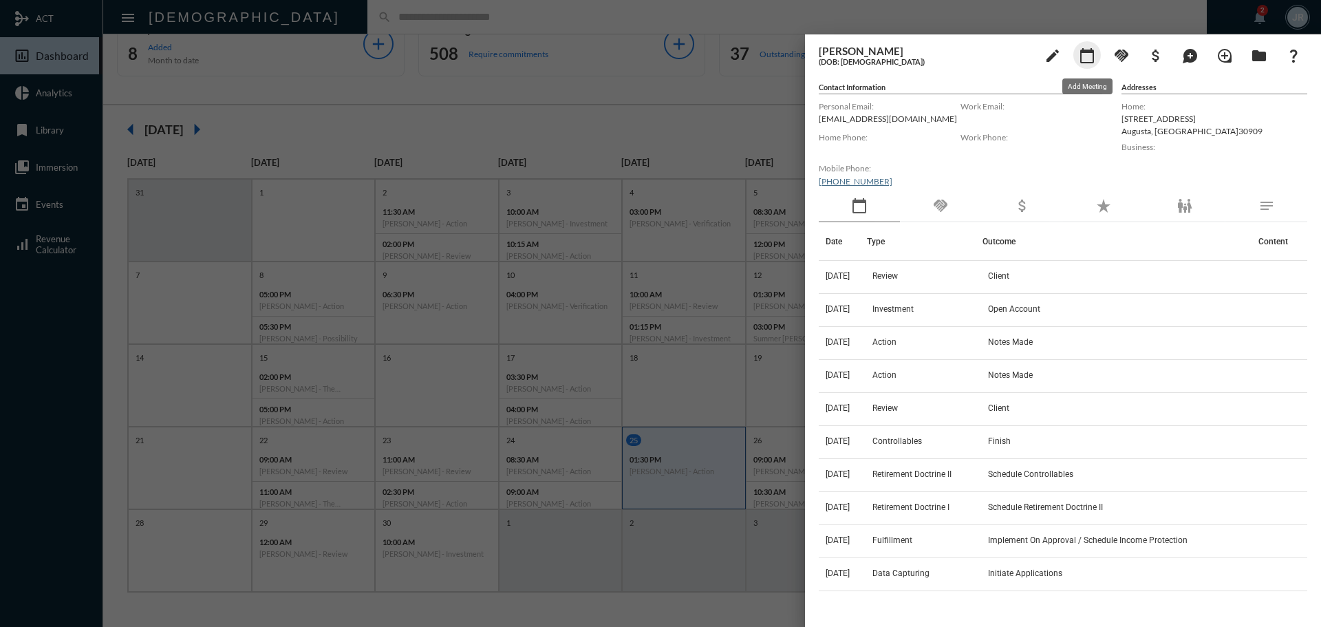
click at [1093, 61] on mat-icon "calendar_today" at bounding box center [1087, 55] width 17 height 17
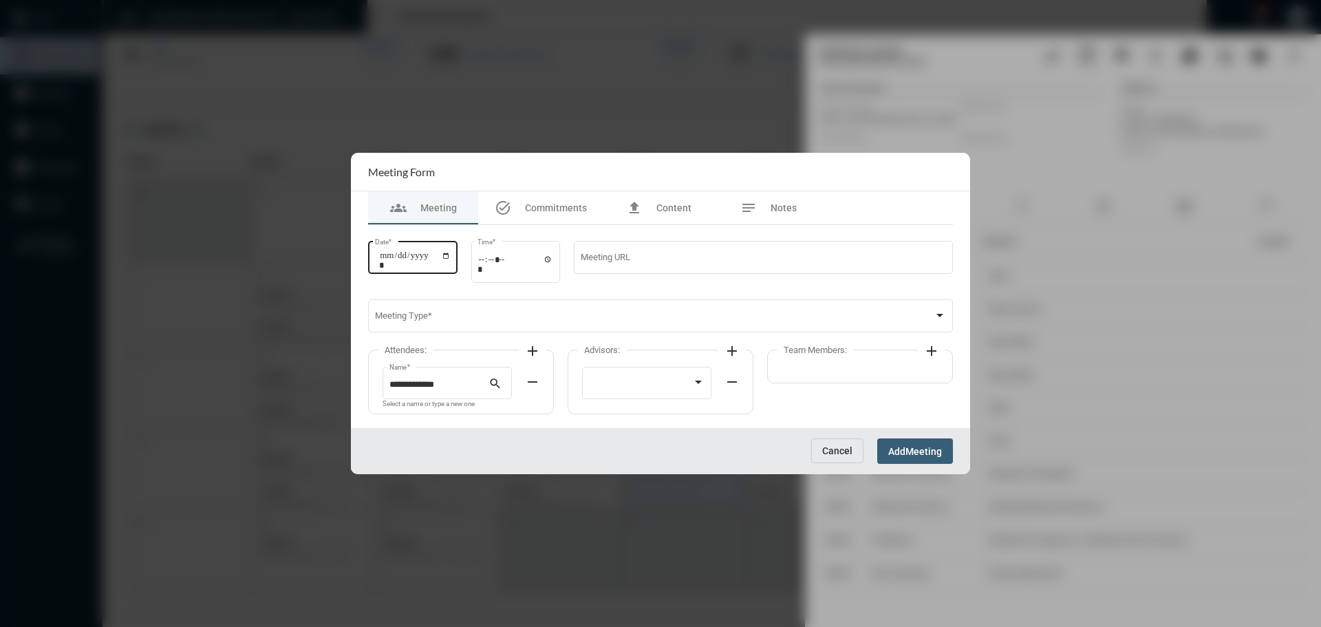
click at [451, 253] on input "Date *" at bounding box center [415, 260] width 72 height 19
type input "**********"
click at [553, 259] on input "Time *" at bounding box center [516, 264] width 76 height 20
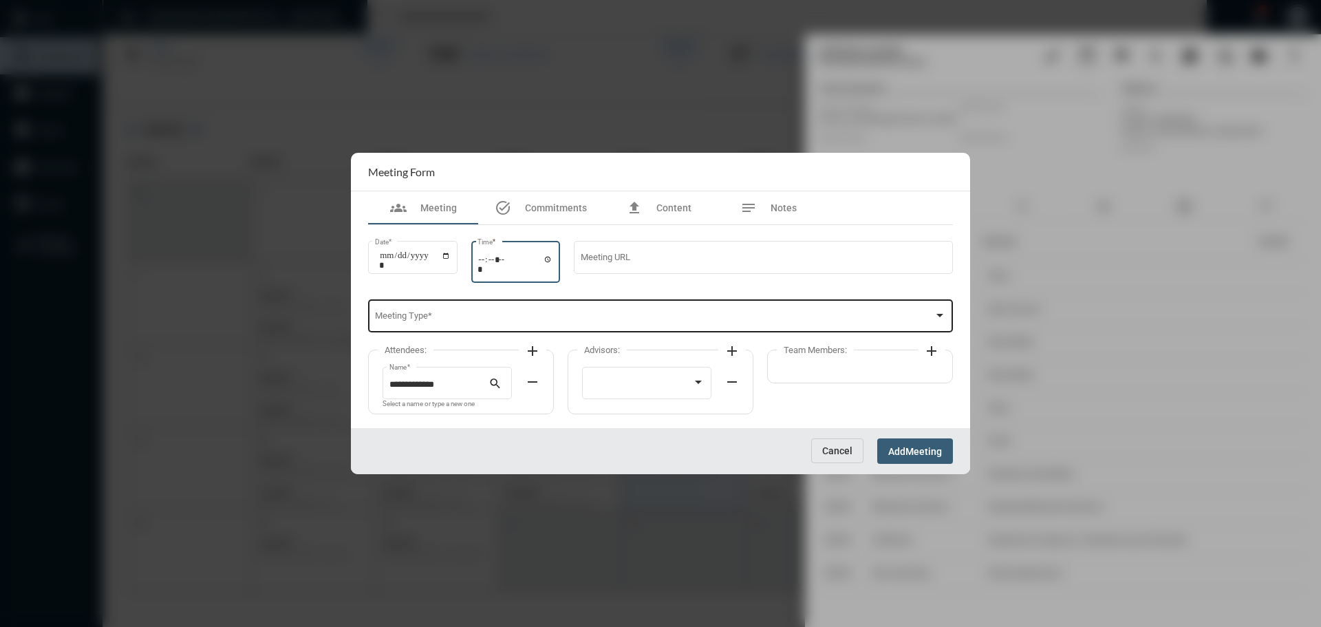
type input "*****"
click at [628, 315] on span at bounding box center [655, 318] width 560 height 10
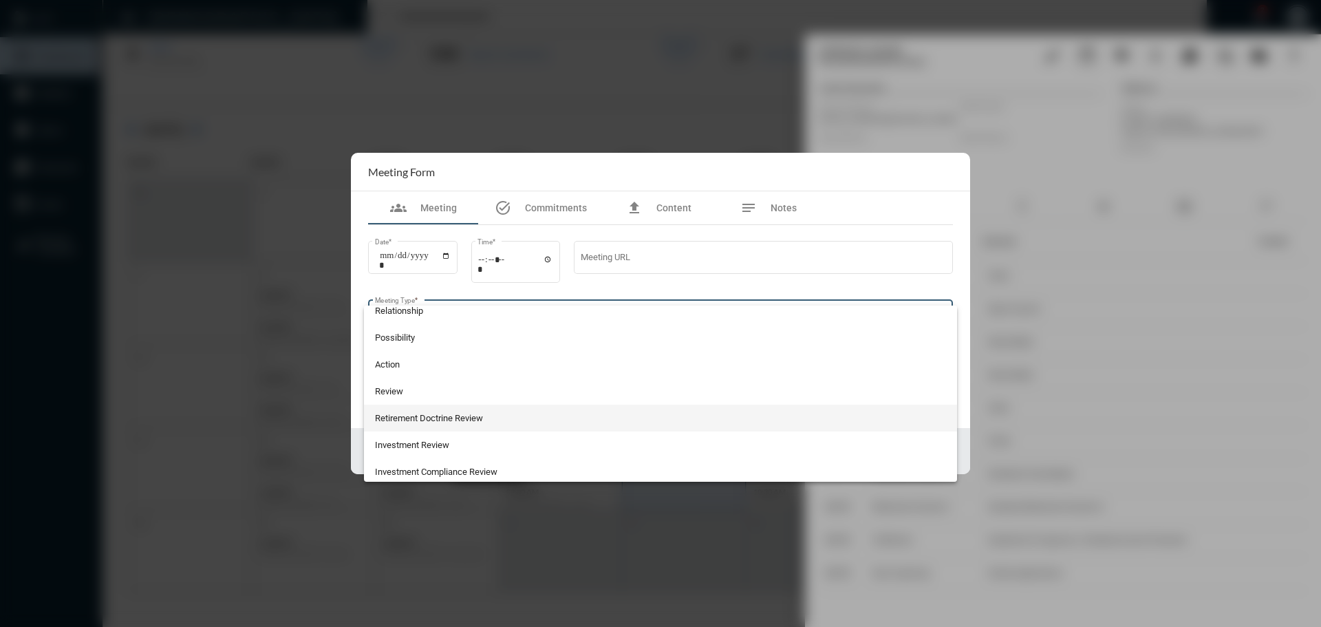
scroll to position [361, 0]
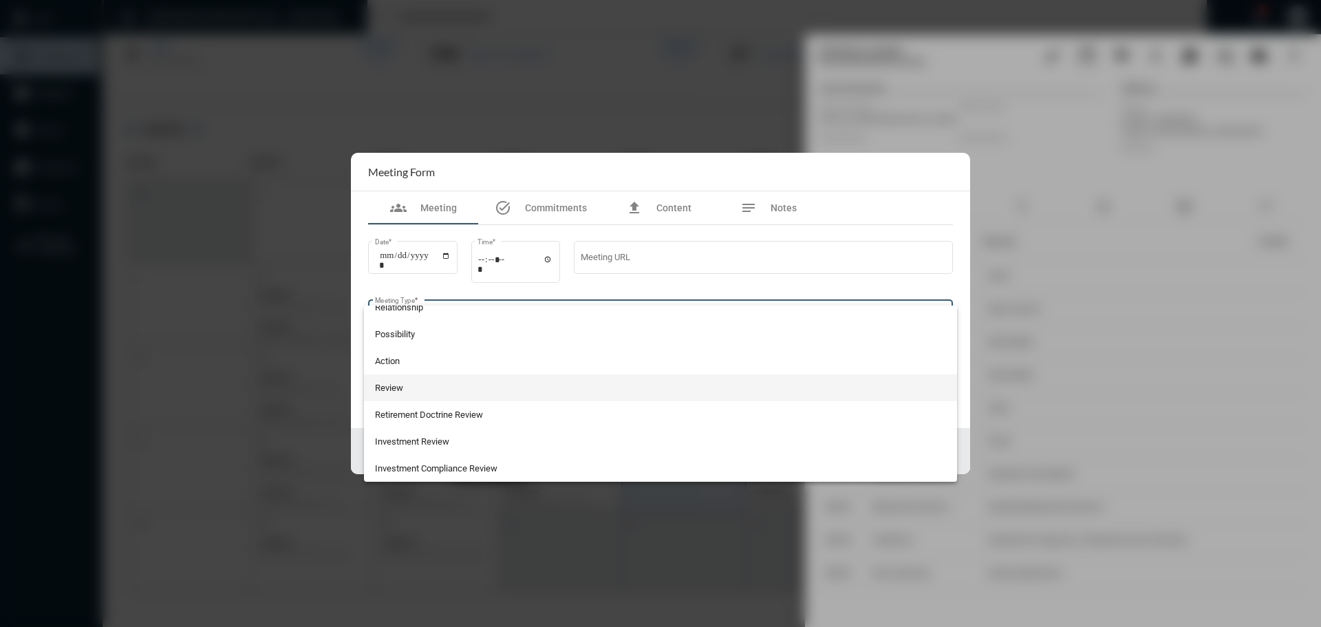
click at [414, 390] on span "Review" at bounding box center [661, 387] width 572 height 27
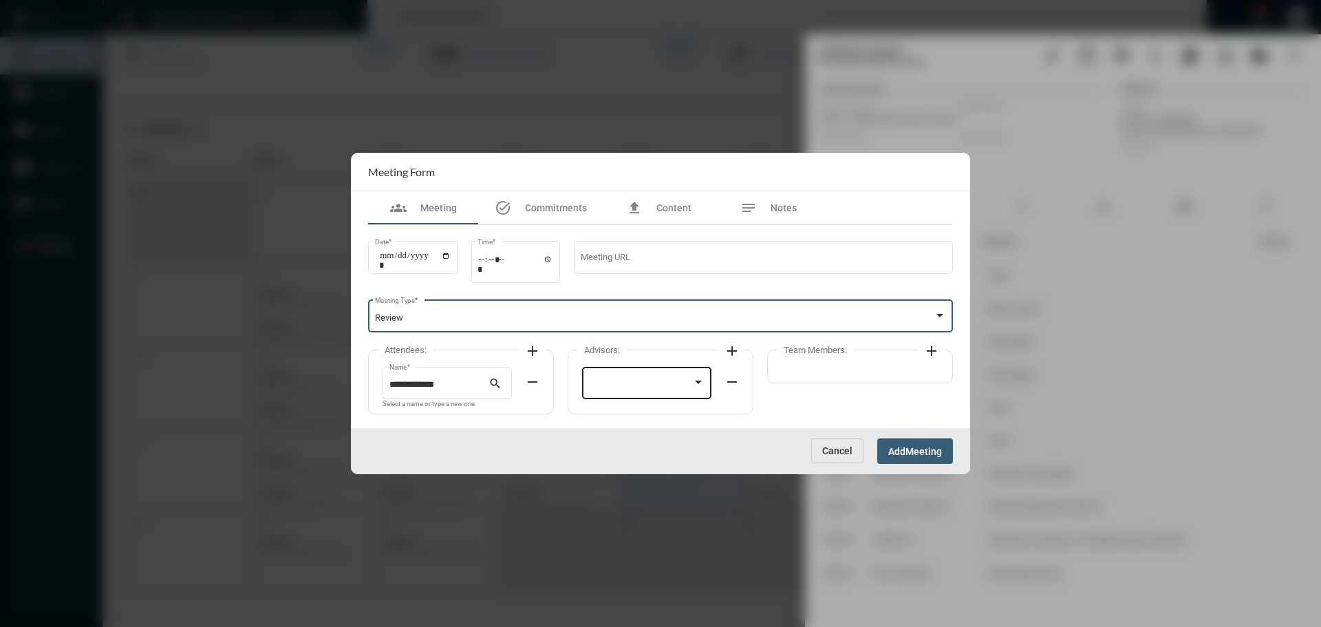
click at [589, 382] on span at bounding box center [589, 384] width 1 height 10
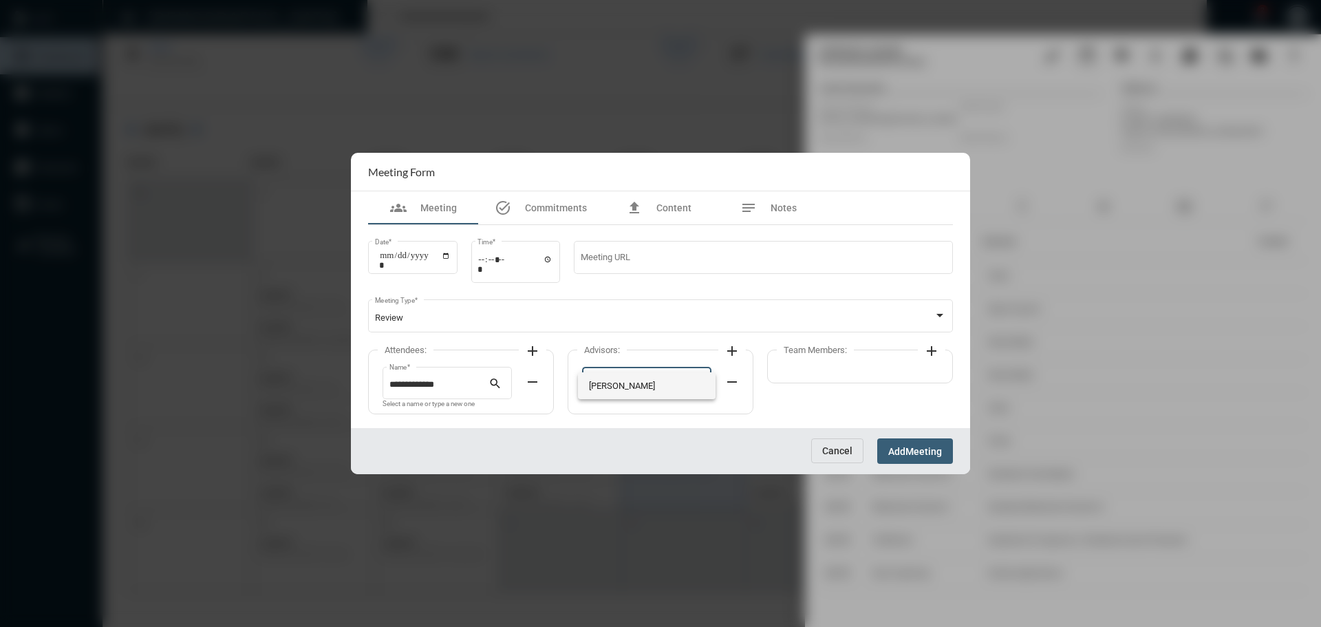
click at [604, 388] on span "John McCollum" at bounding box center [647, 385] width 116 height 27
drag, startPoint x: 934, startPoint y: 350, endPoint x: 912, endPoint y: 351, distance: 22.0
click at [935, 350] on mat-icon "add" at bounding box center [932, 351] width 17 height 17
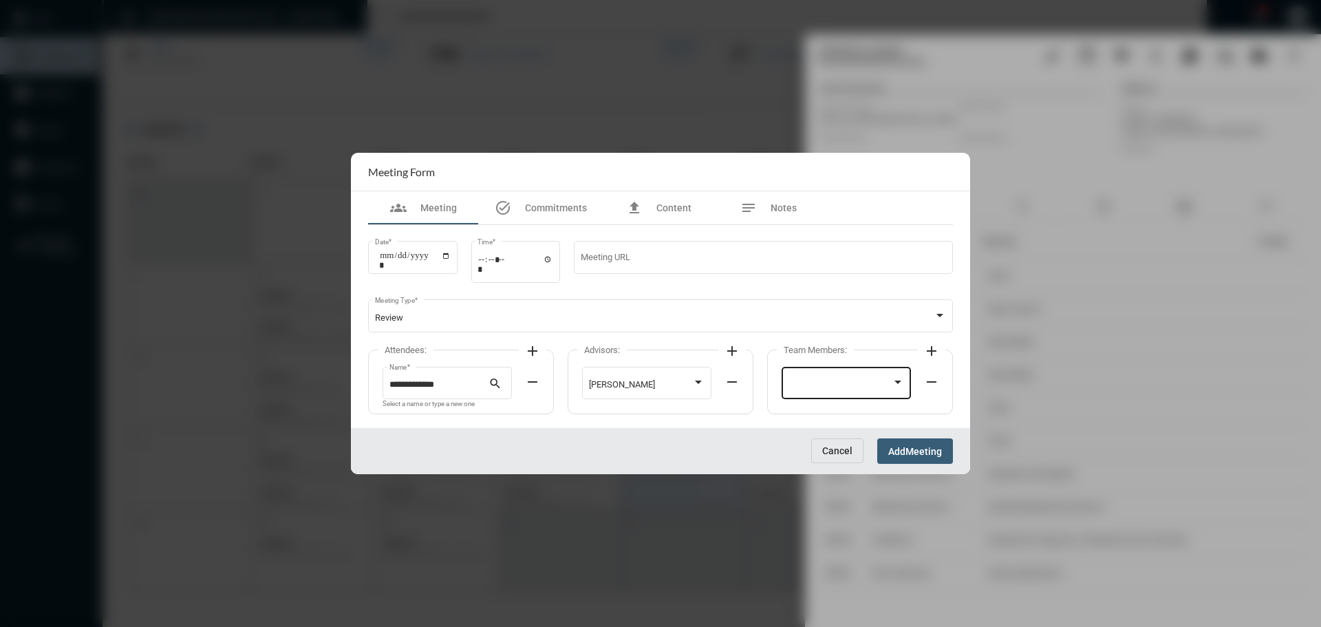
click at [833, 365] on div at bounding box center [847, 381] width 116 height 35
click at [798, 432] on span "Julie Redd" at bounding box center [847, 439] width 116 height 27
click at [894, 444] on button "Add Meeting" at bounding box center [916, 450] width 76 height 25
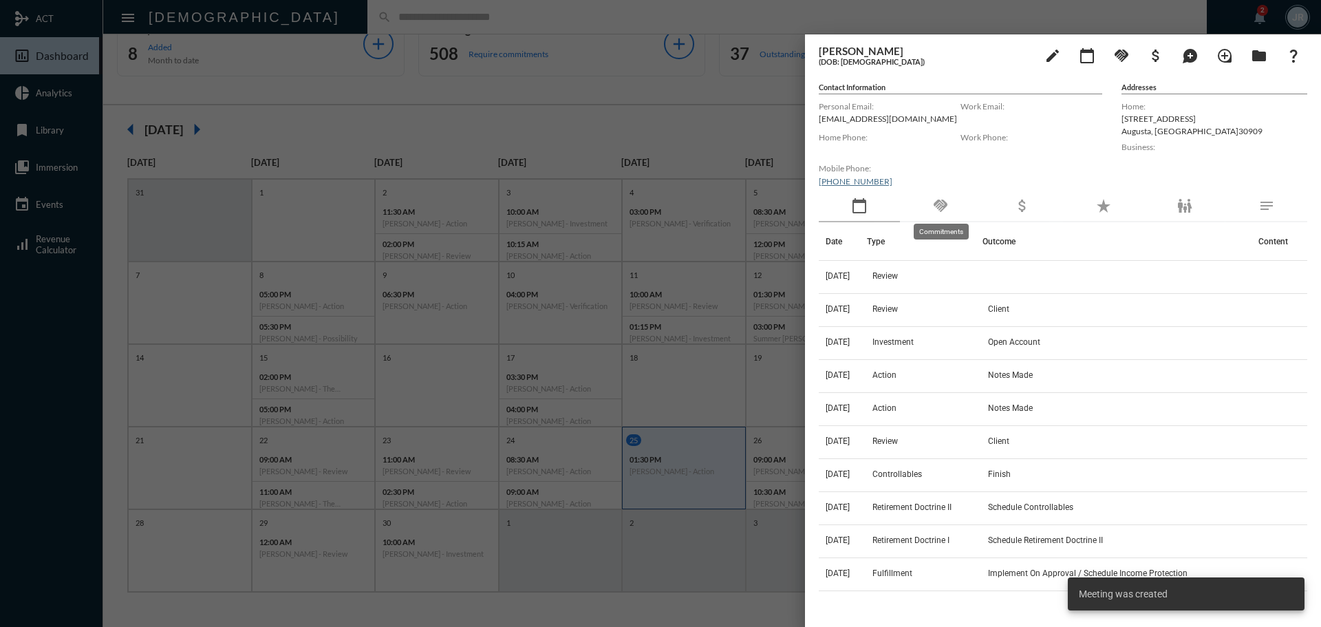
click at [945, 207] on mat-icon "handshake" at bounding box center [941, 206] width 17 height 17
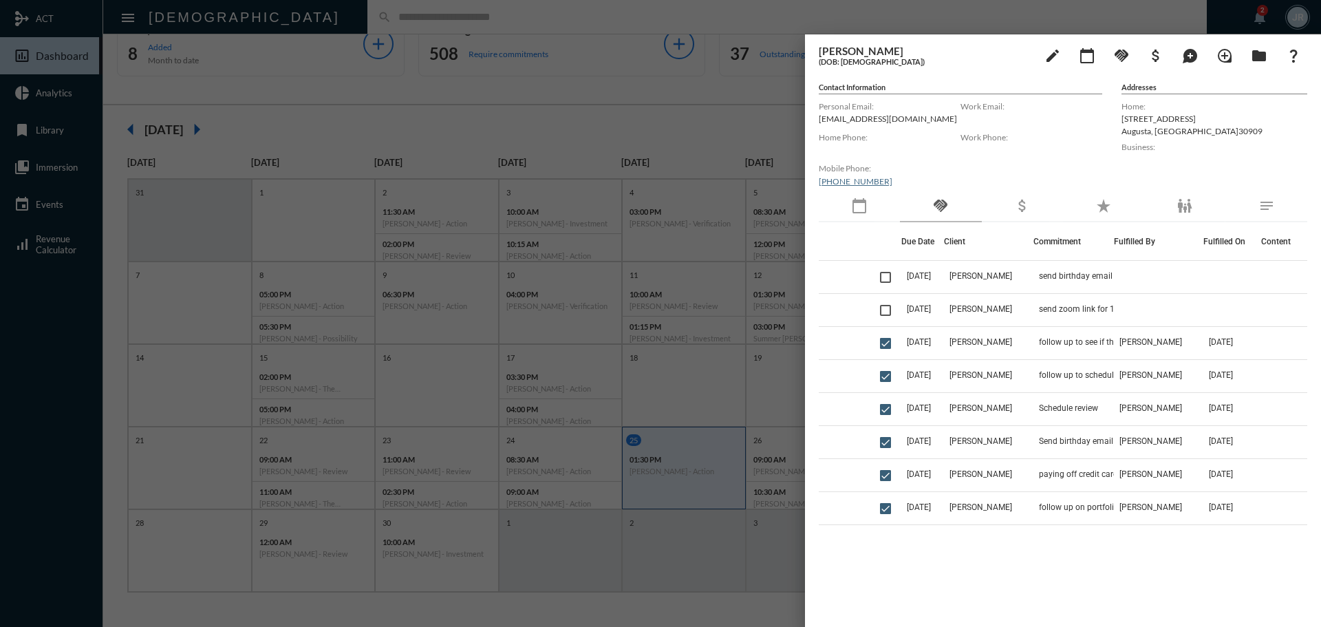
click at [312, 14] on div at bounding box center [660, 313] width 1321 height 627
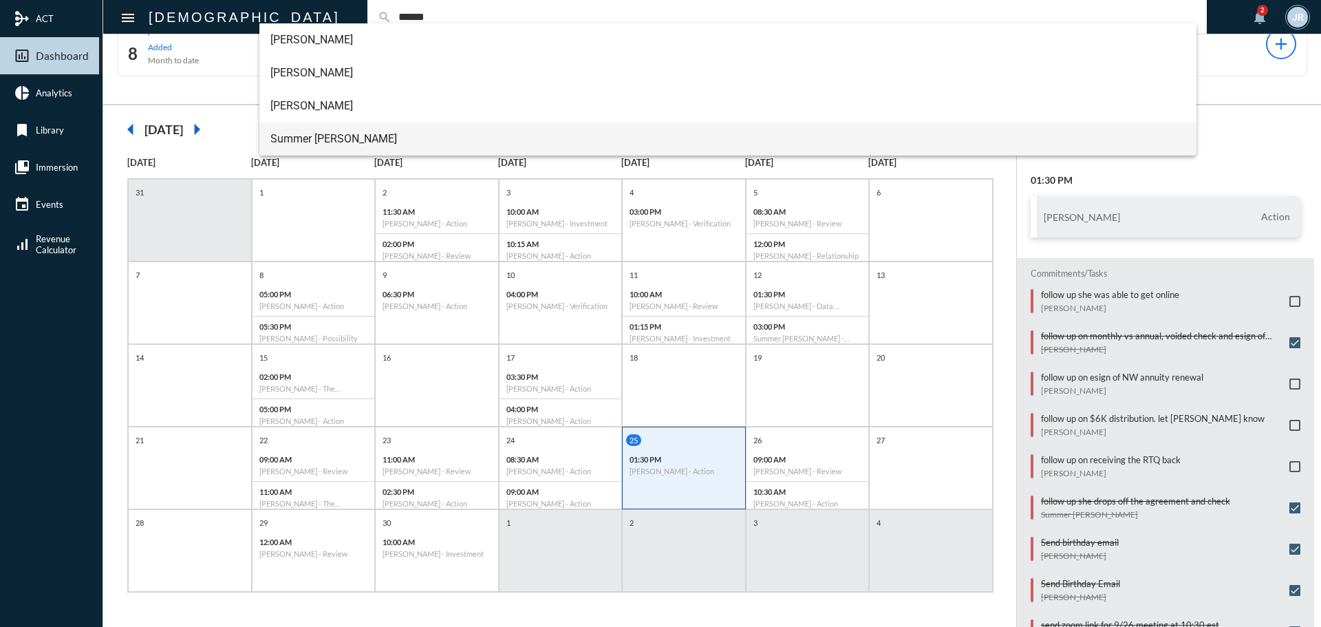
type input "******"
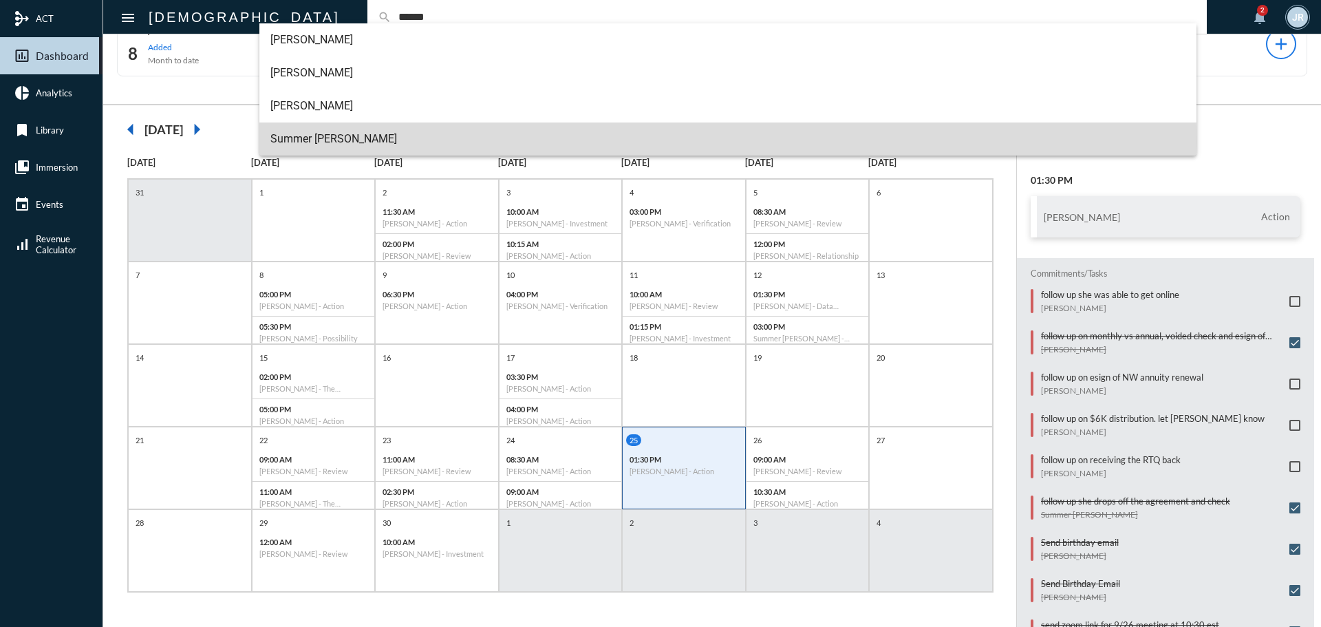
click at [325, 141] on span "Summer Franks" at bounding box center [728, 139] width 916 height 33
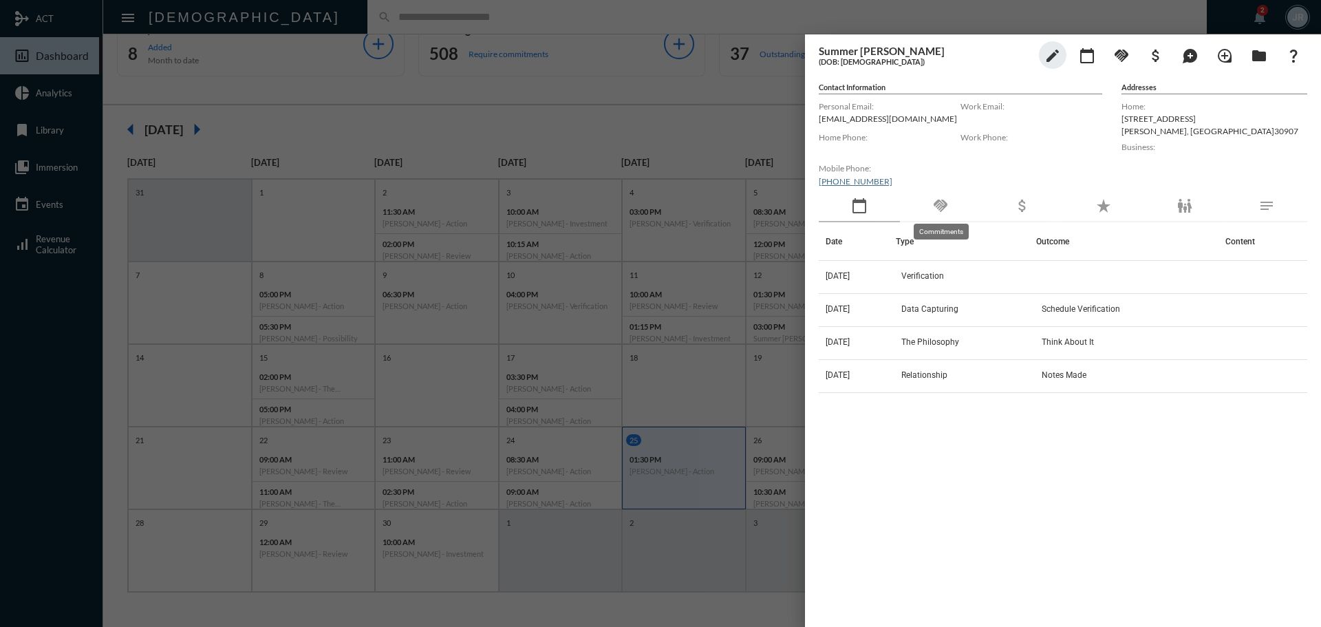
click at [947, 203] on mat-icon "handshake" at bounding box center [941, 206] width 17 height 17
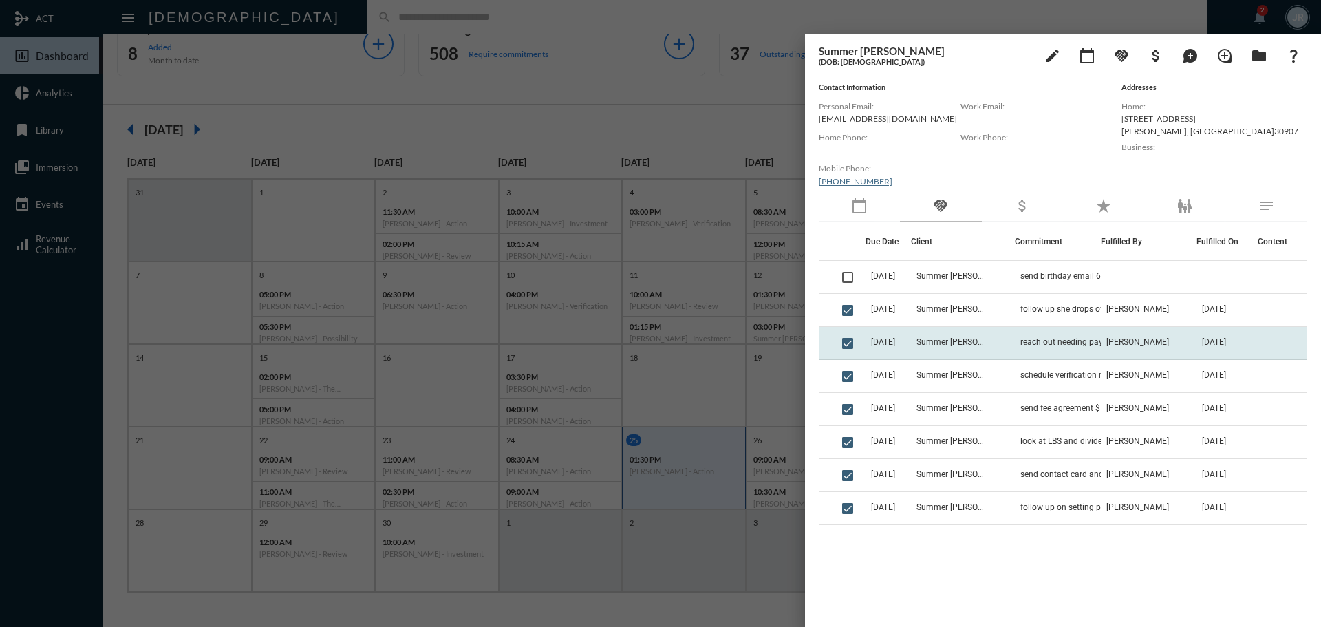
click at [1070, 333] on td "reach out needing pay stubs" at bounding box center [1058, 343] width 86 height 33
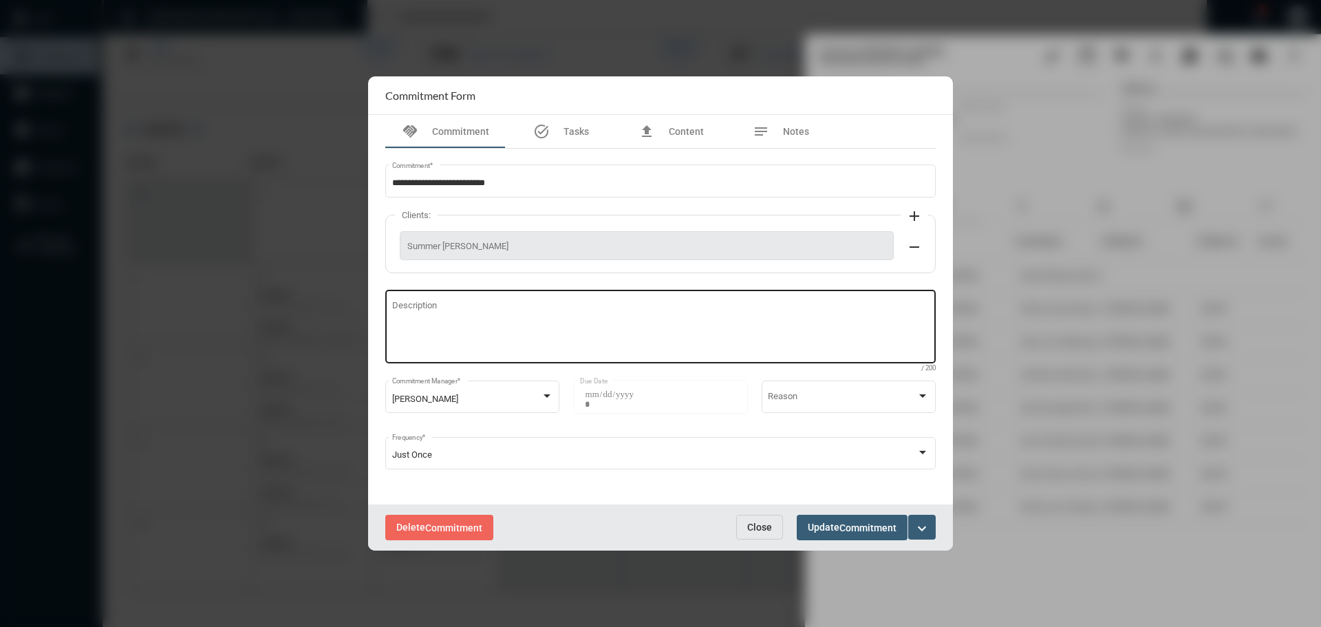
click at [401, 328] on textarea "Description" at bounding box center [661, 328] width 538 height 54
type textarea "**********"
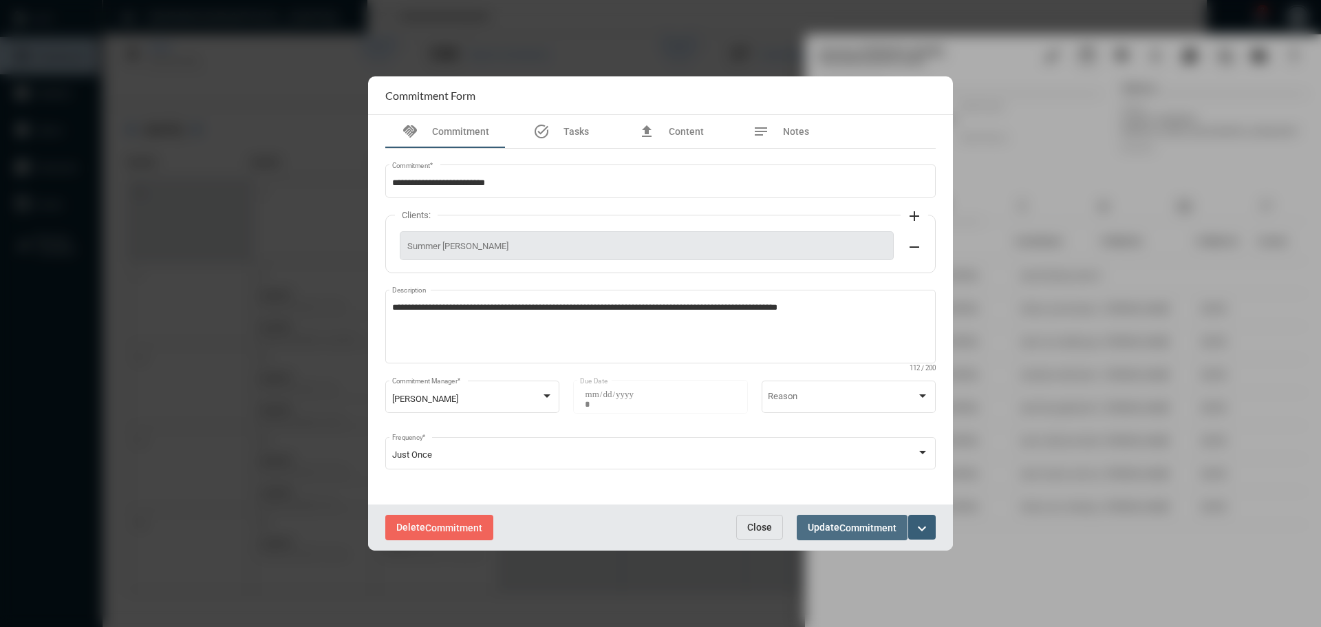
click at [843, 525] on span "Commitment" at bounding box center [868, 527] width 57 height 11
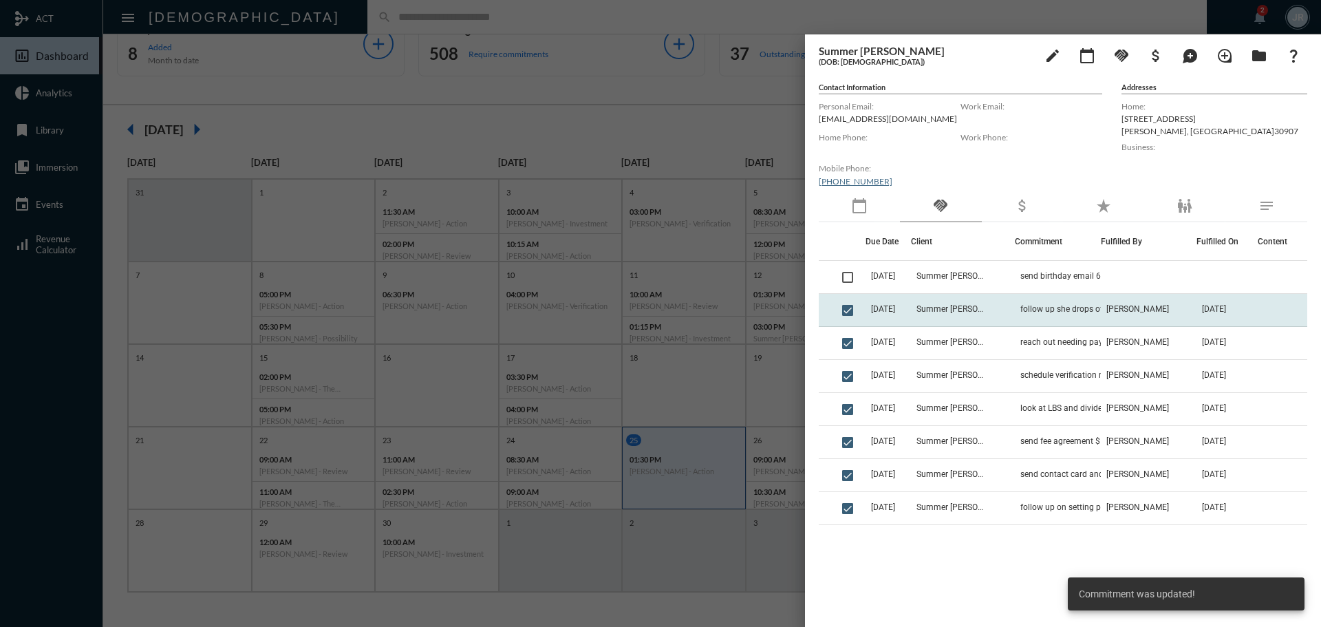
click at [1051, 318] on td "follow up she drops off the agreement and check" at bounding box center [1058, 310] width 86 height 33
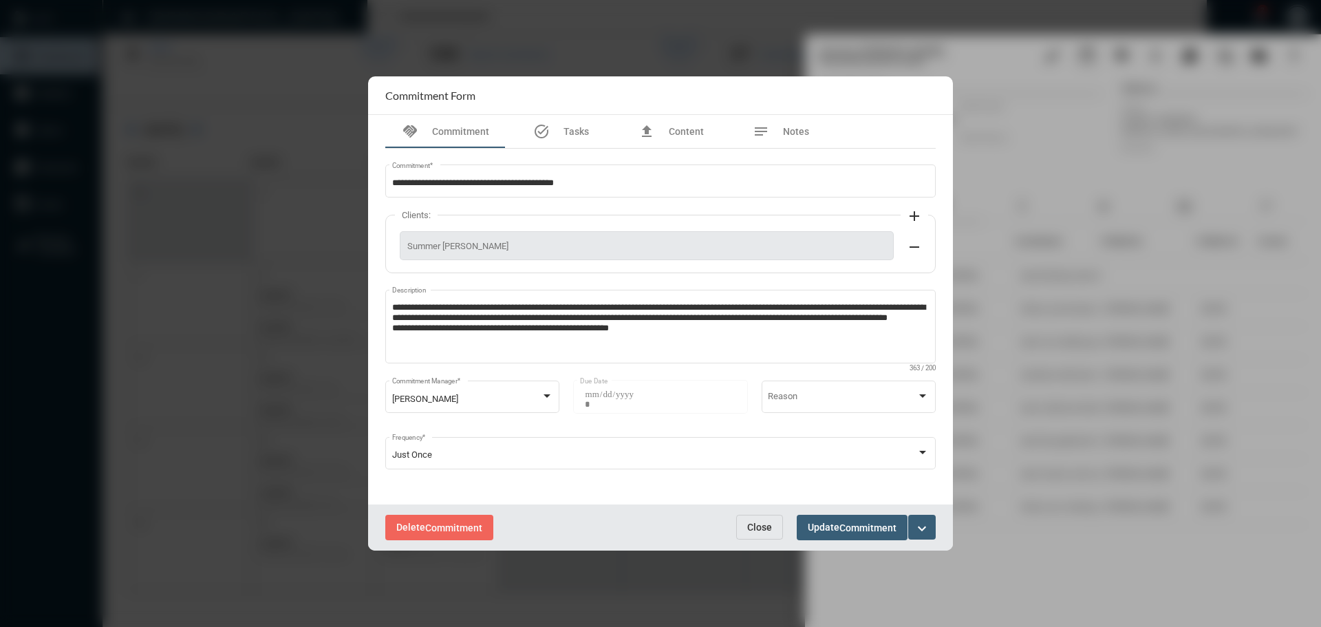
click at [768, 522] on span "Close" at bounding box center [759, 527] width 25 height 11
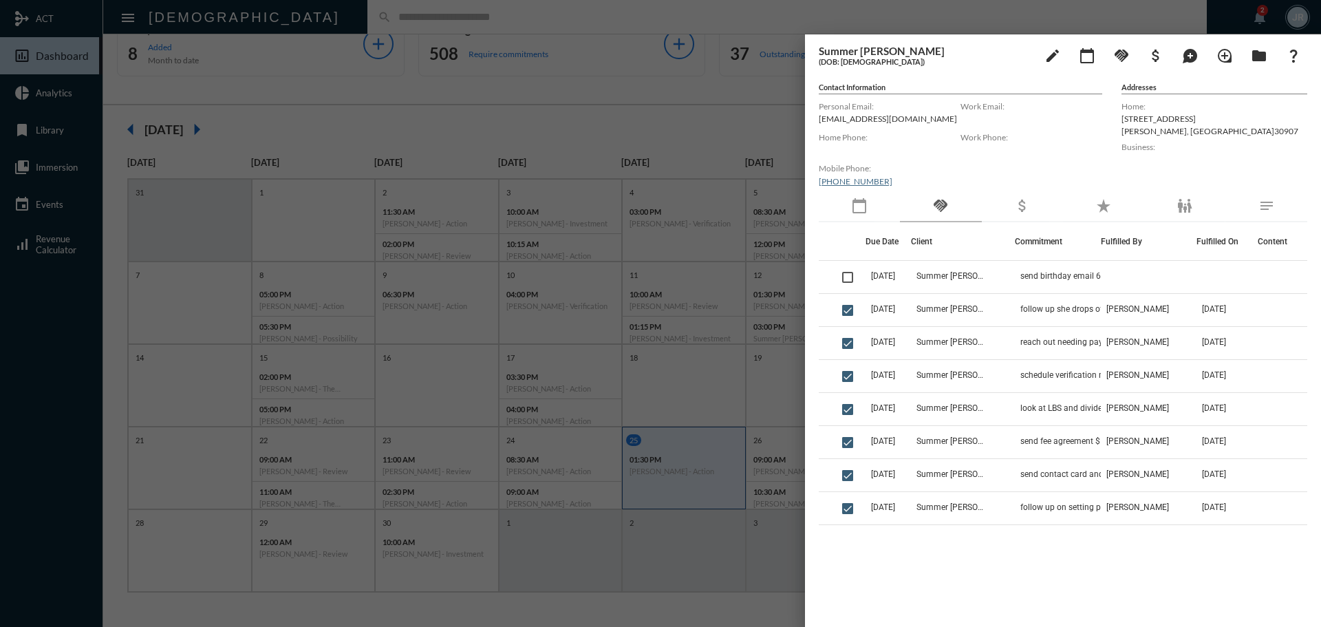
click at [868, 203] on mat-icon "calendar_today" at bounding box center [859, 206] width 17 height 17
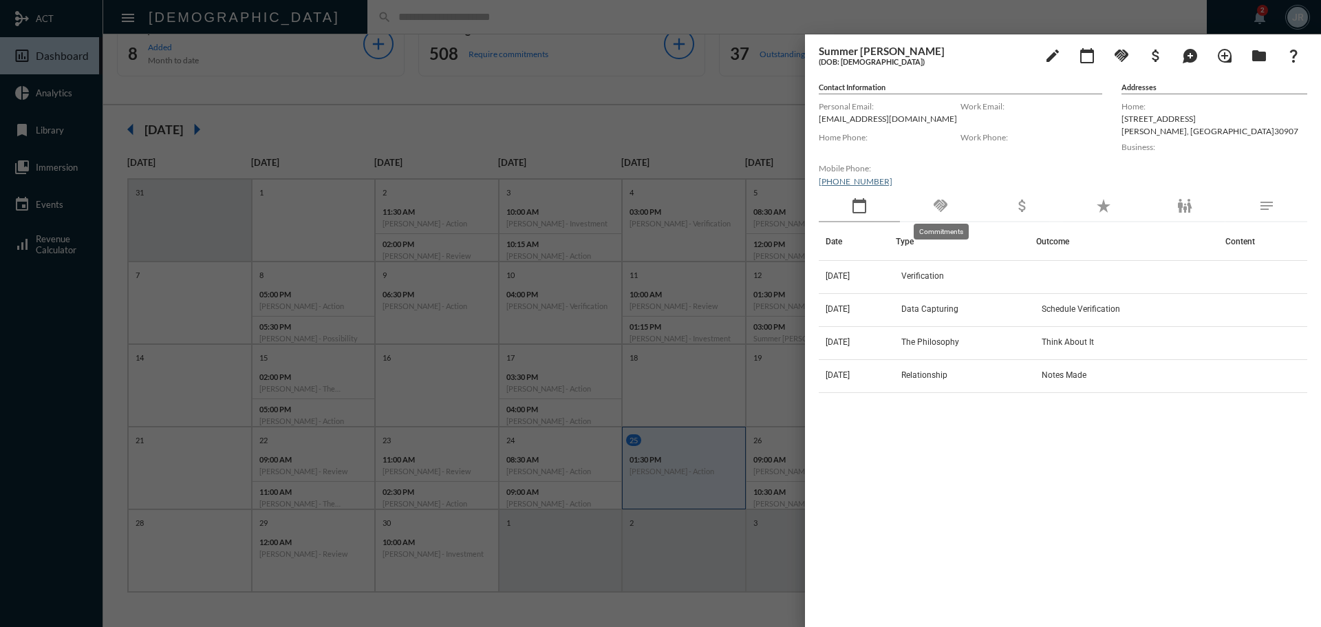
click at [944, 206] on mat-icon "handshake" at bounding box center [941, 206] width 17 height 17
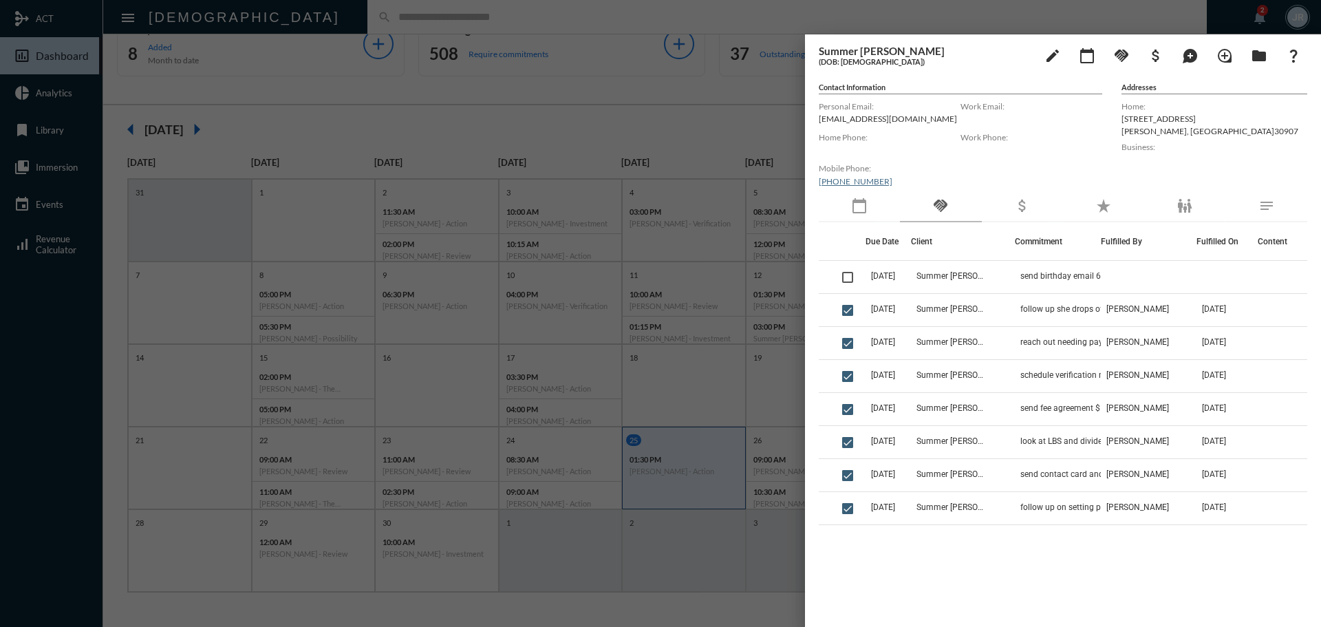
click at [617, 21] on div at bounding box center [660, 313] width 1321 height 627
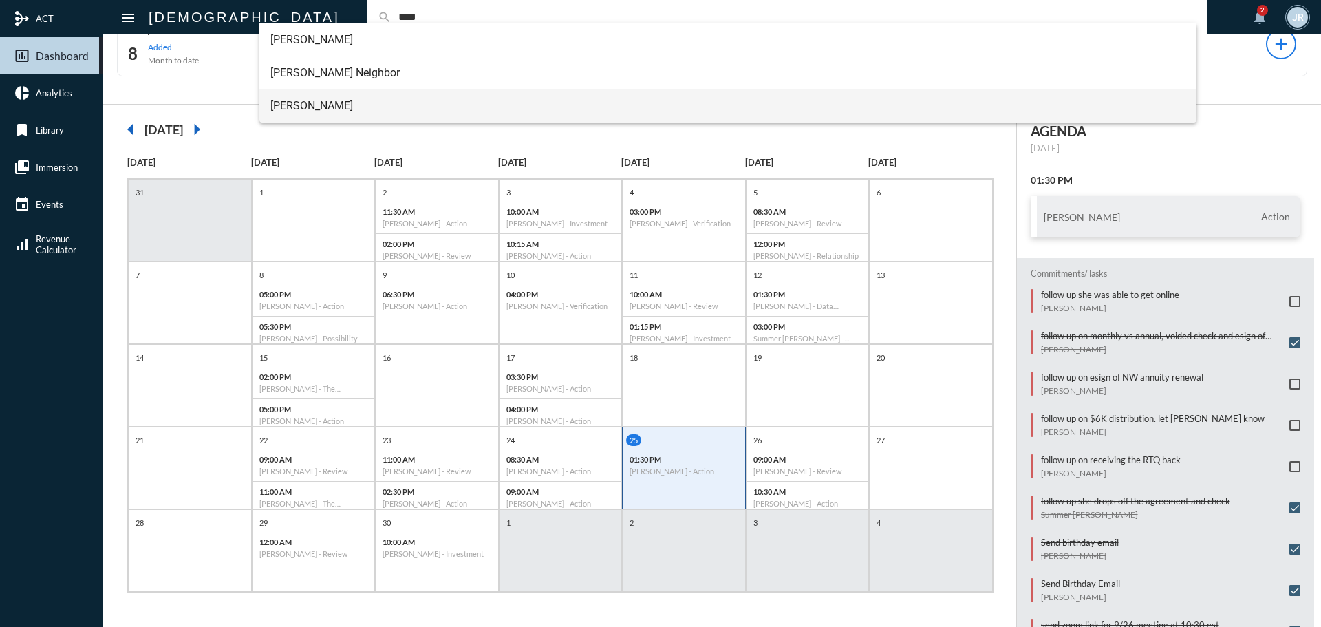
type input "****"
click at [315, 114] on span "Michael Pisciotta" at bounding box center [728, 105] width 916 height 33
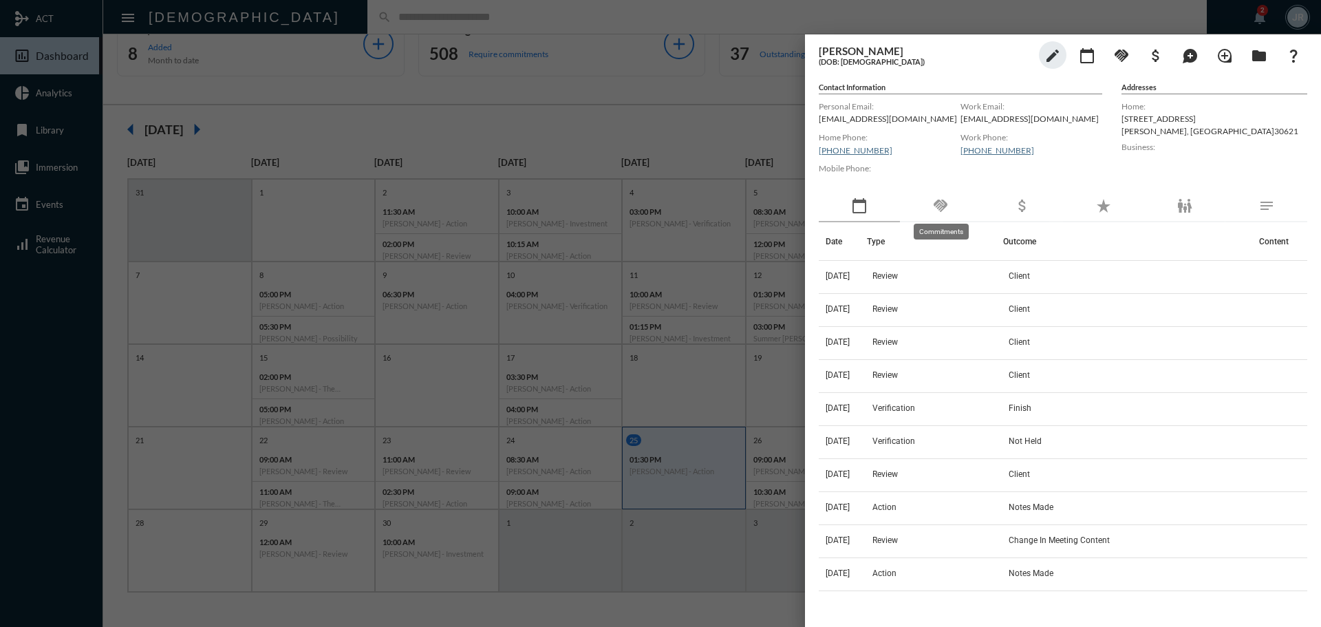
click at [939, 208] on mat-icon "handshake" at bounding box center [941, 206] width 17 height 17
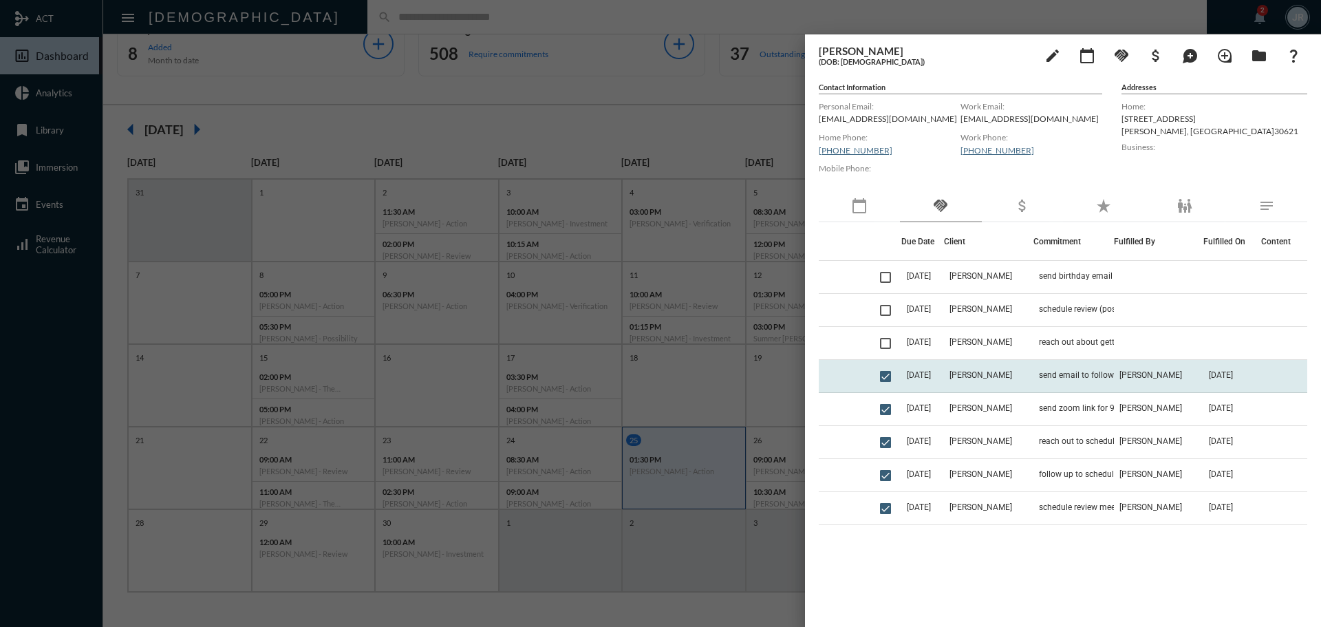
click at [1034, 370] on td "Michael Pisciotta" at bounding box center [988, 376] width 89 height 33
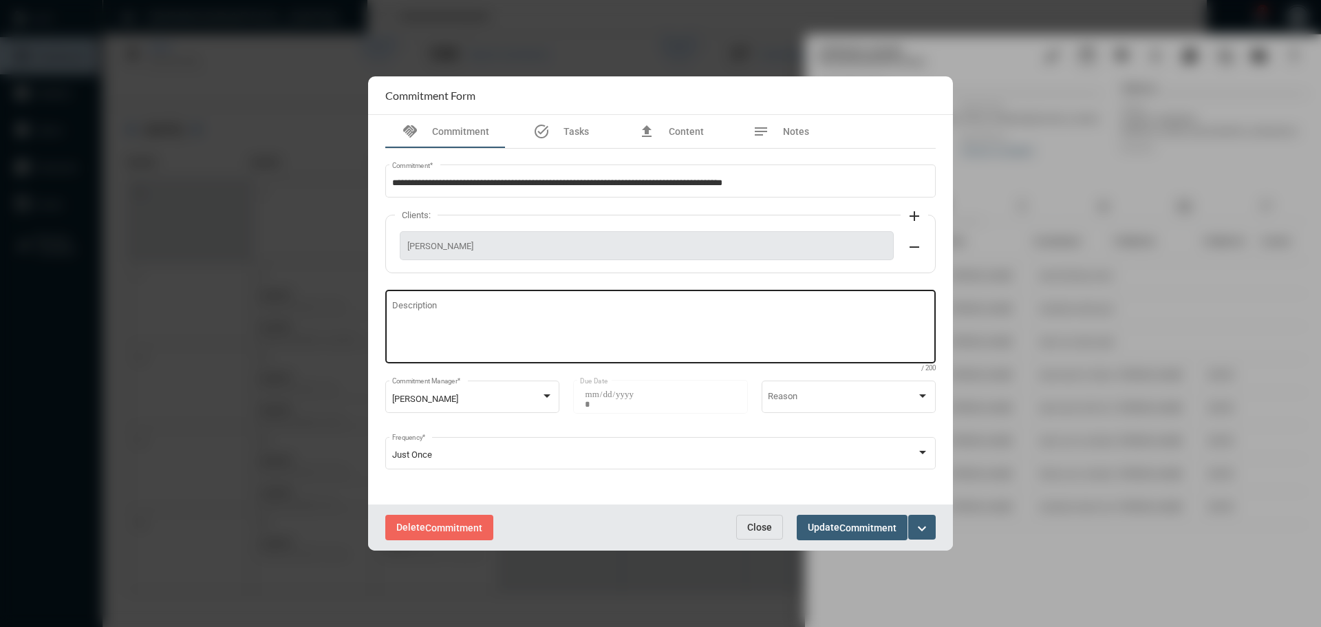
click at [434, 312] on textarea "Description" at bounding box center [661, 328] width 538 height 54
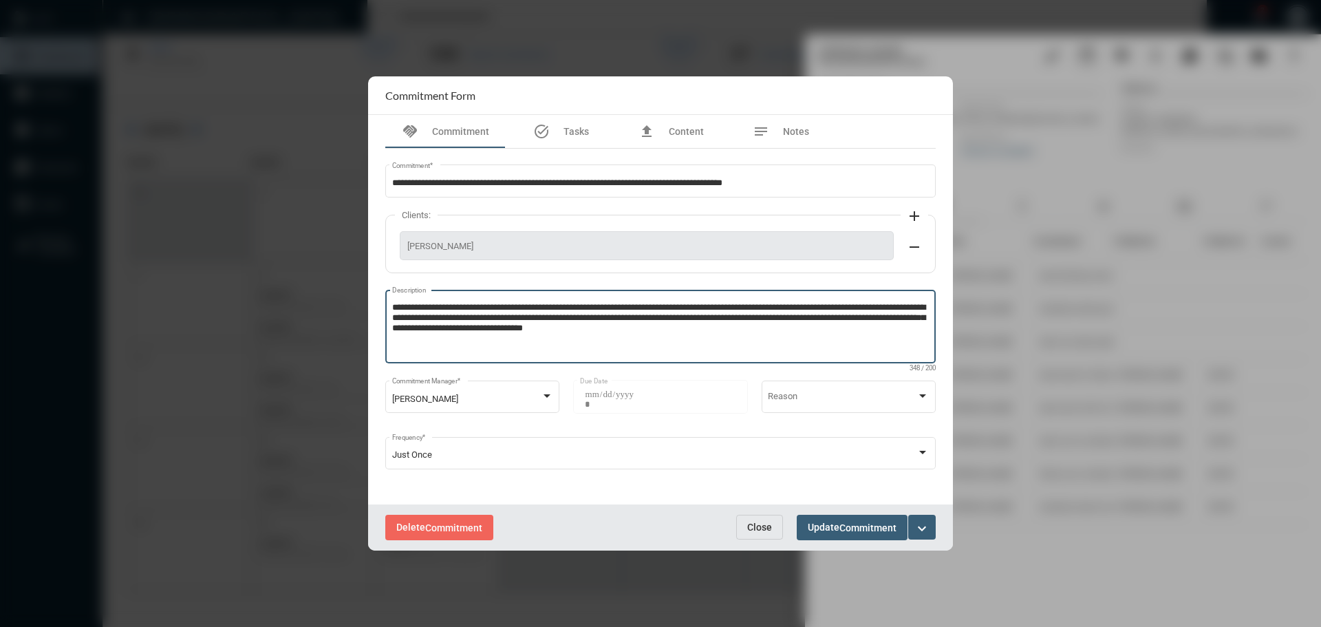
type textarea "**********"
click at [821, 524] on span "Update Commitment" at bounding box center [852, 527] width 89 height 11
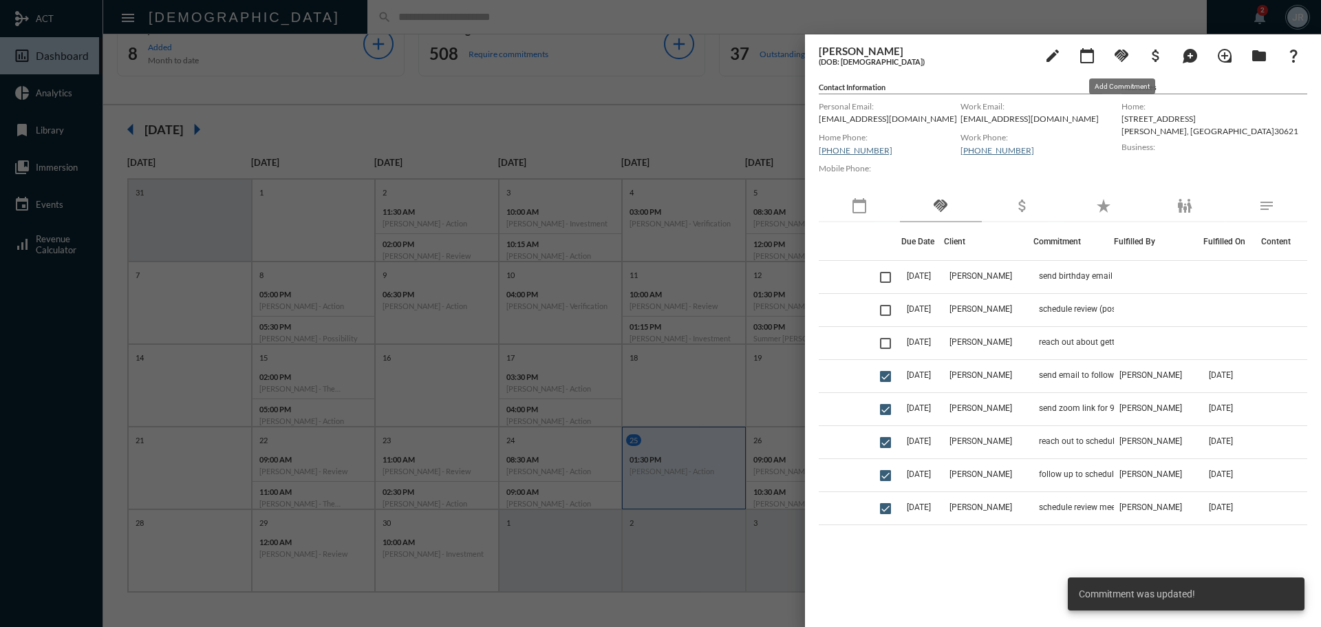
click at [1122, 46] on button "handshake" at bounding box center [1122, 55] width 28 height 28
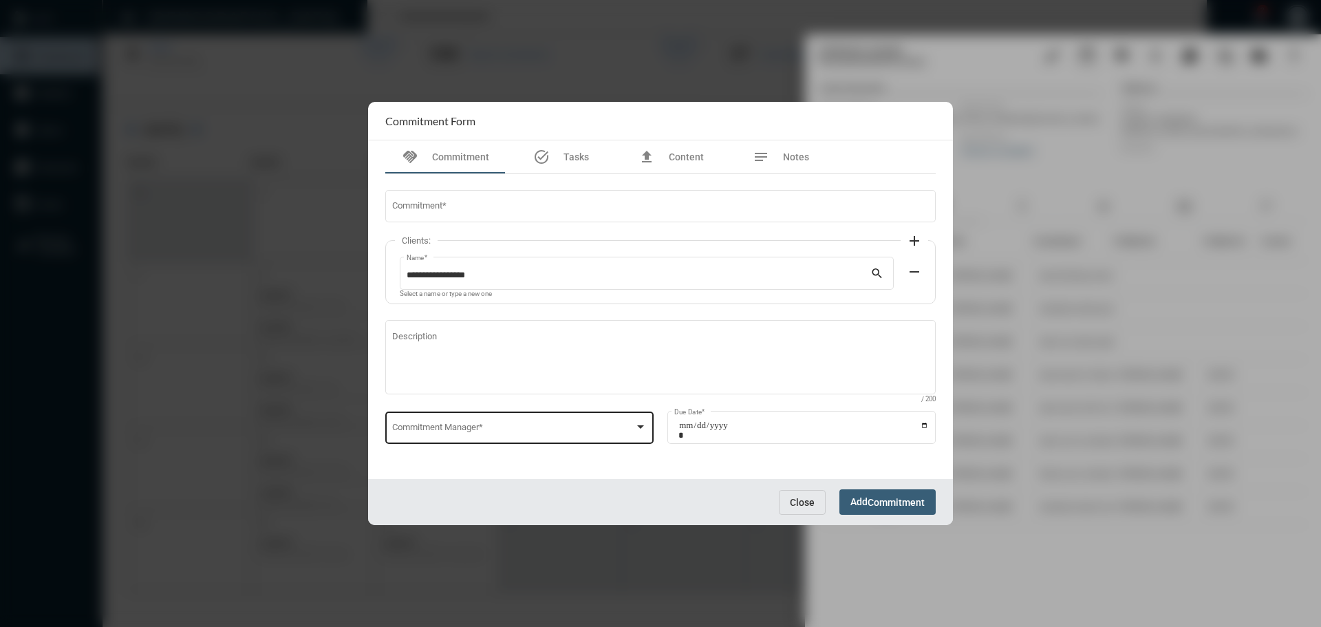
click at [416, 430] on span at bounding box center [513, 430] width 243 height 10
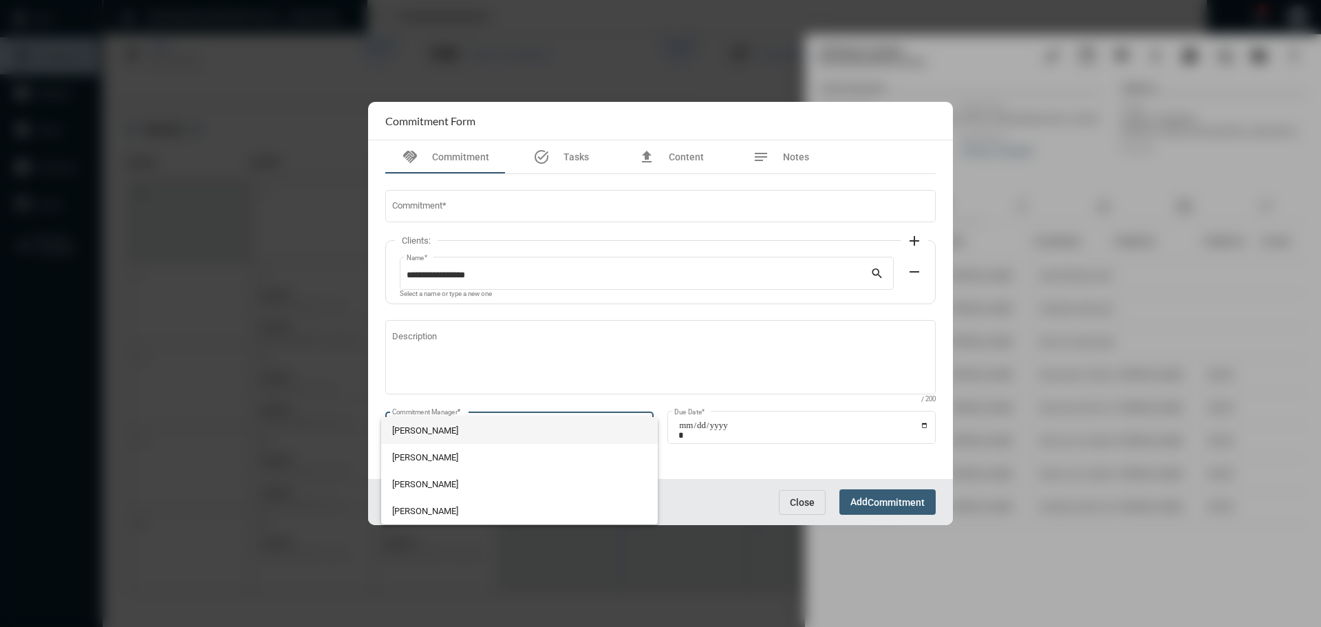
click at [416, 427] on span "John McCollum" at bounding box center [519, 430] width 255 height 27
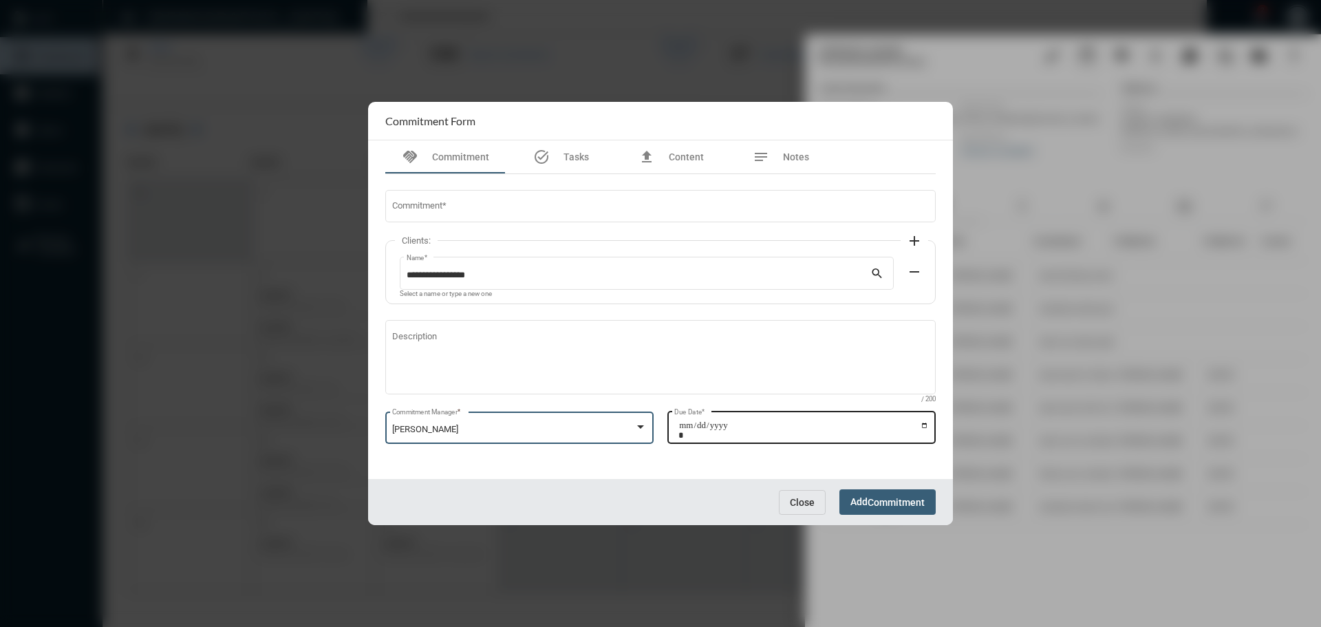
click at [929, 423] on input "Due Date *" at bounding box center [804, 430] width 251 height 19
type input "**********"
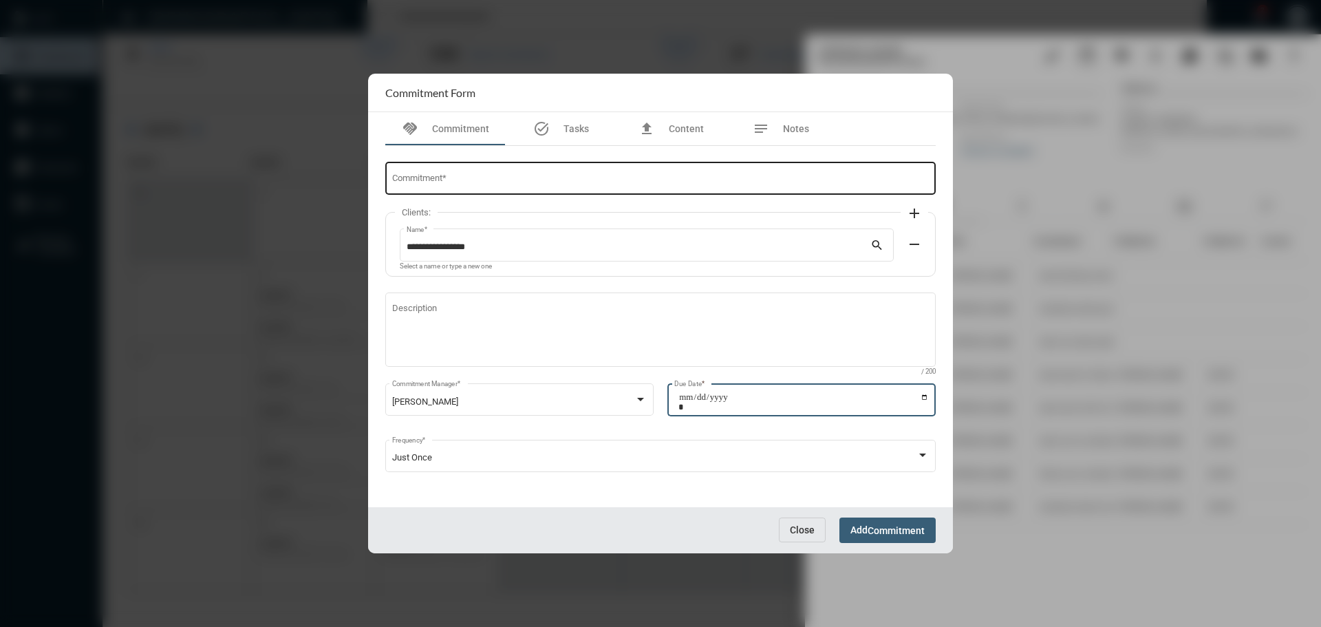
click at [513, 177] on input "Commitment *" at bounding box center [661, 181] width 538 height 10
type input "**********"
click at [899, 525] on span "Commitment" at bounding box center [896, 530] width 57 height 11
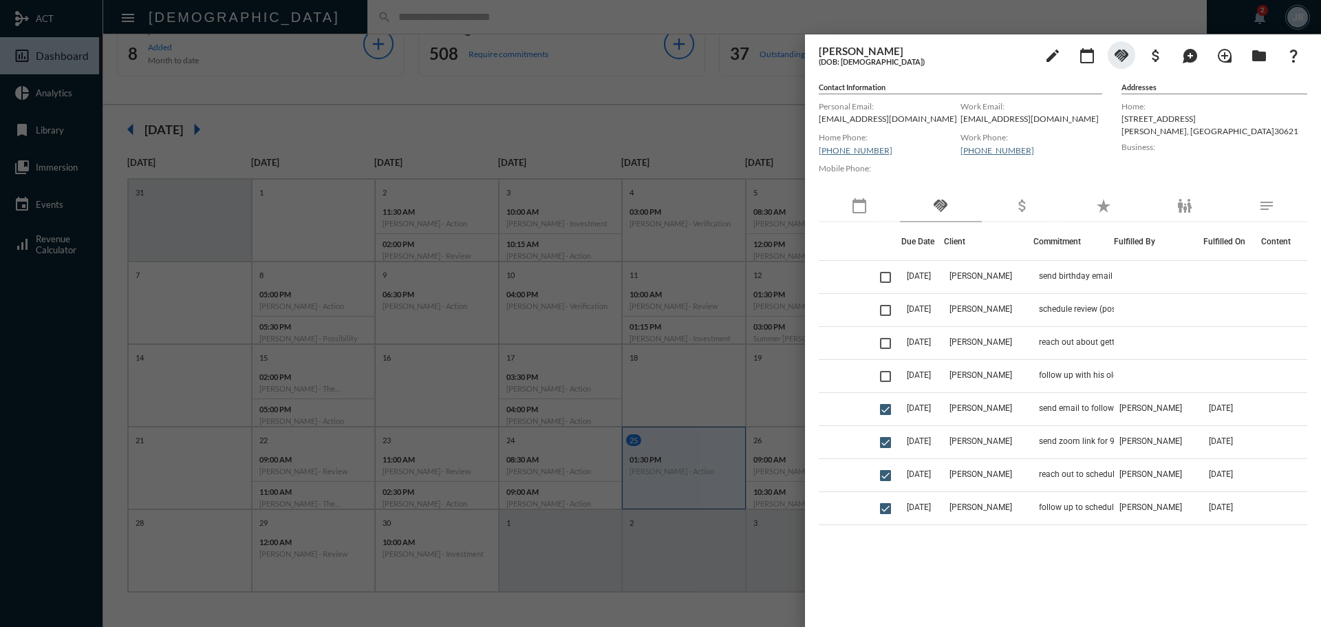
click at [509, 21] on div at bounding box center [660, 313] width 1321 height 627
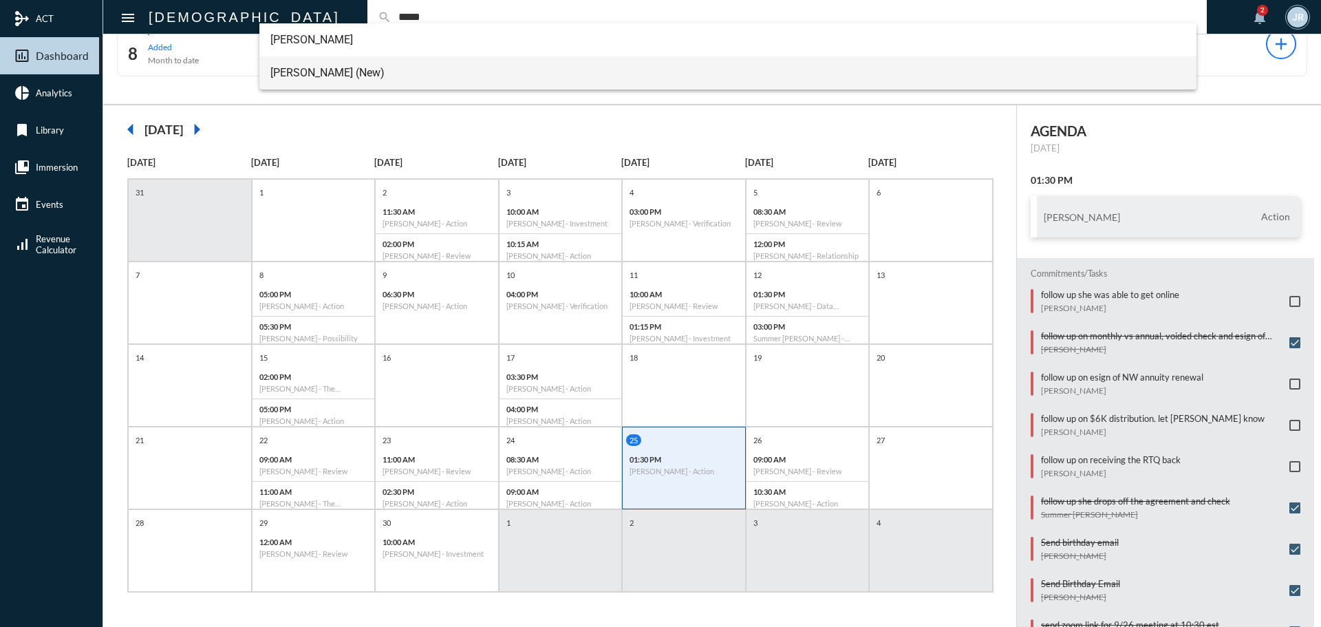
type input "*****"
click at [306, 63] on span "Jignesh Patel (New)" at bounding box center [728, 72] width 916 height 33
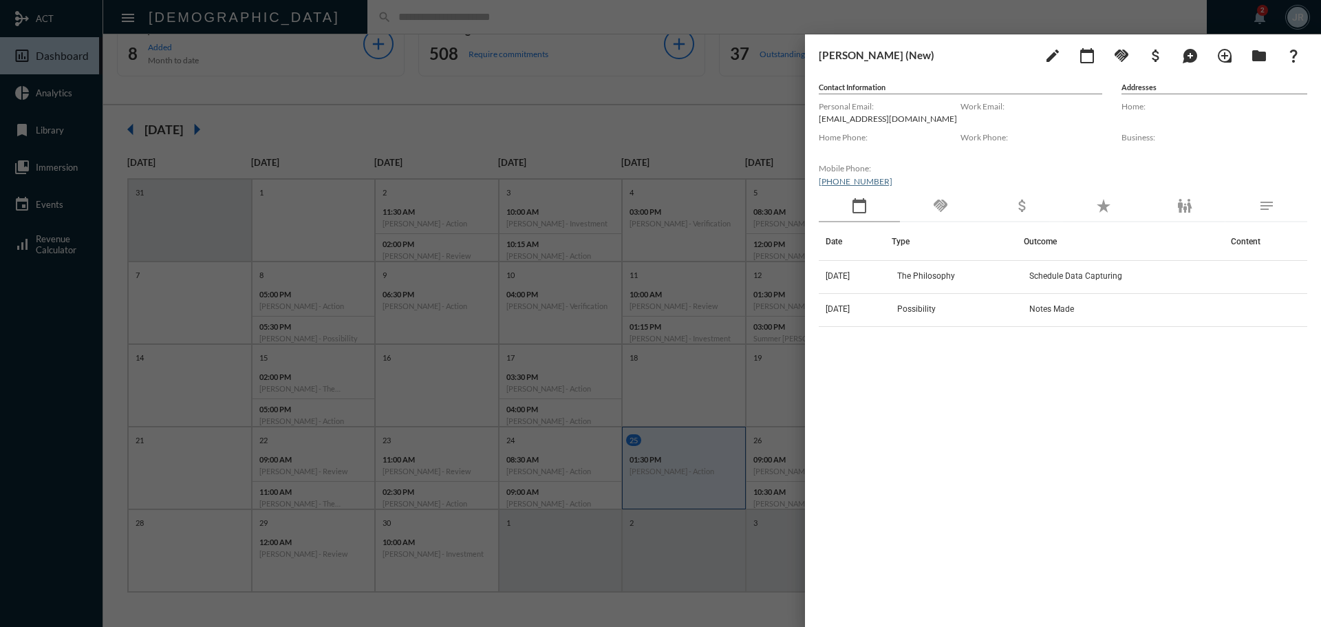
click at [953, 215] on div "handshake" at bounding box center [940, 207] width 81 height 32
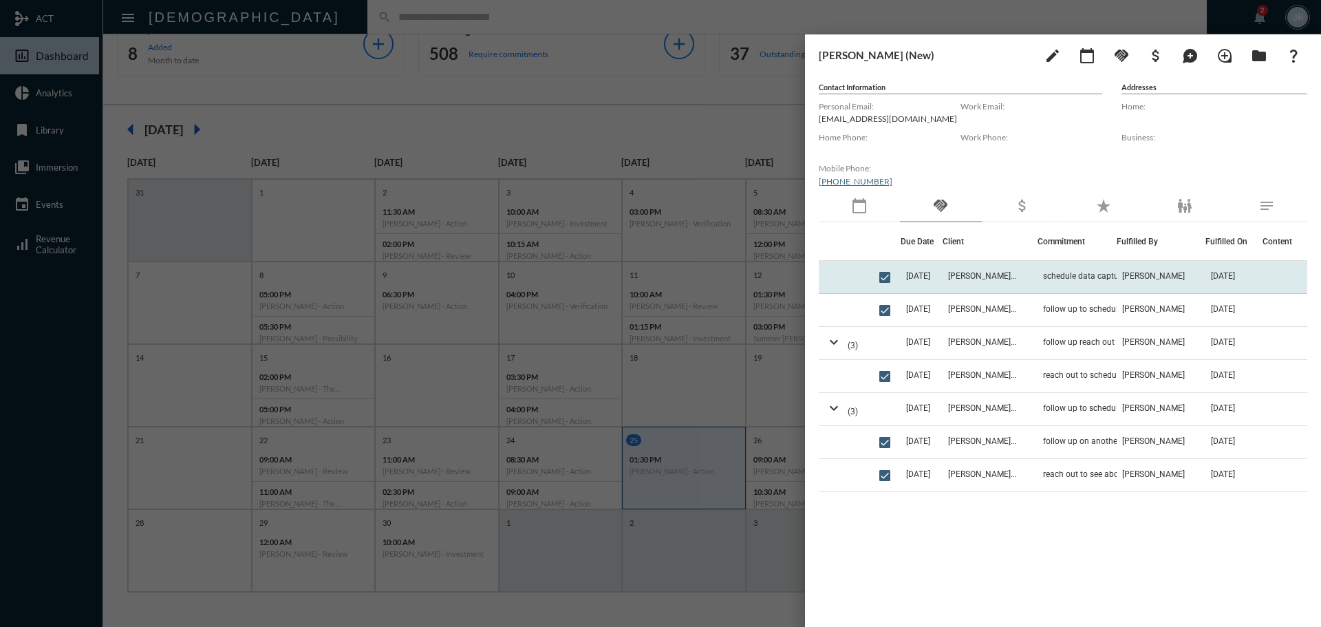
click at [1028, 268] on td "Jignesh Patel (New)" at bounding box center [991, 277] width 96 height 33
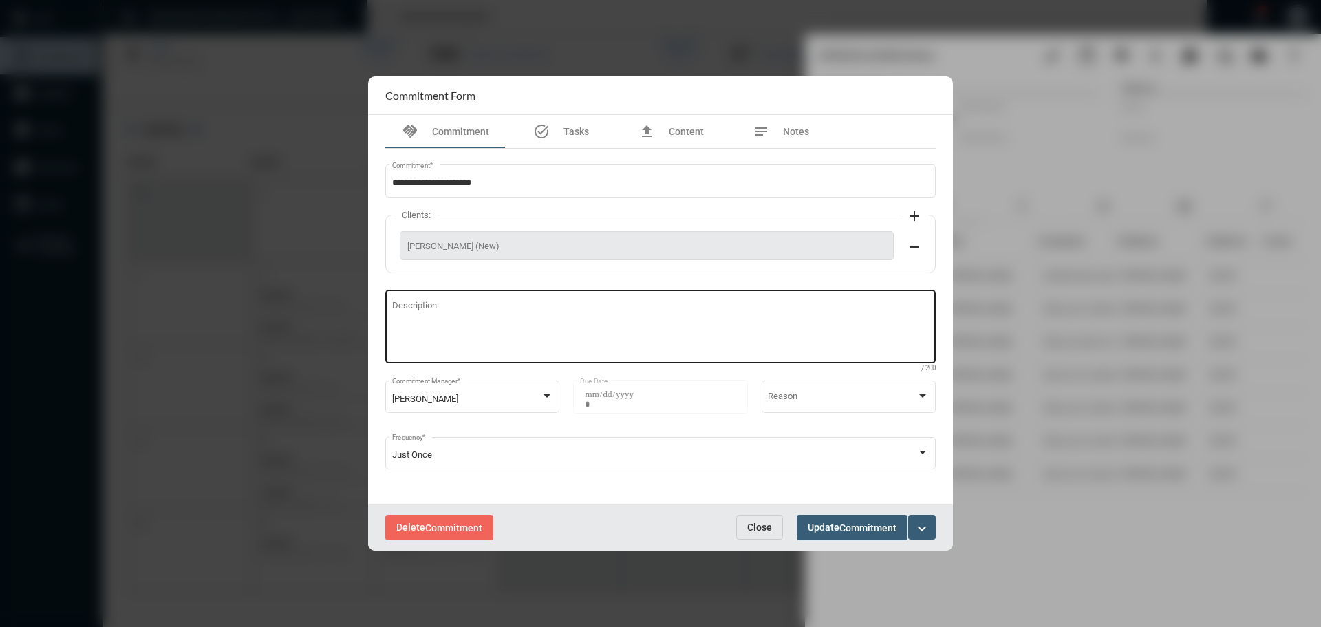
click at [407, 301] on div "Description" at bounding box center [661, 325] width 538 height 76
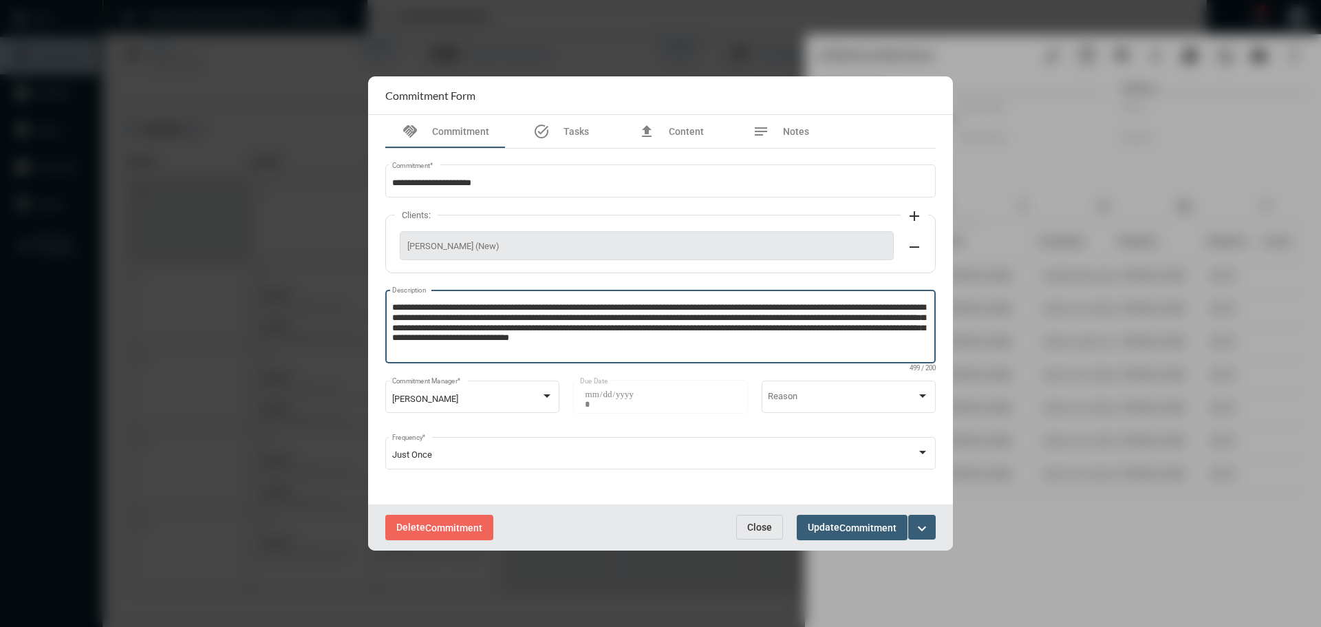
type textarea "**********"
click at [833, 522] on span "Update Commitment" at bounding box center [852, 527] width 89 height 11
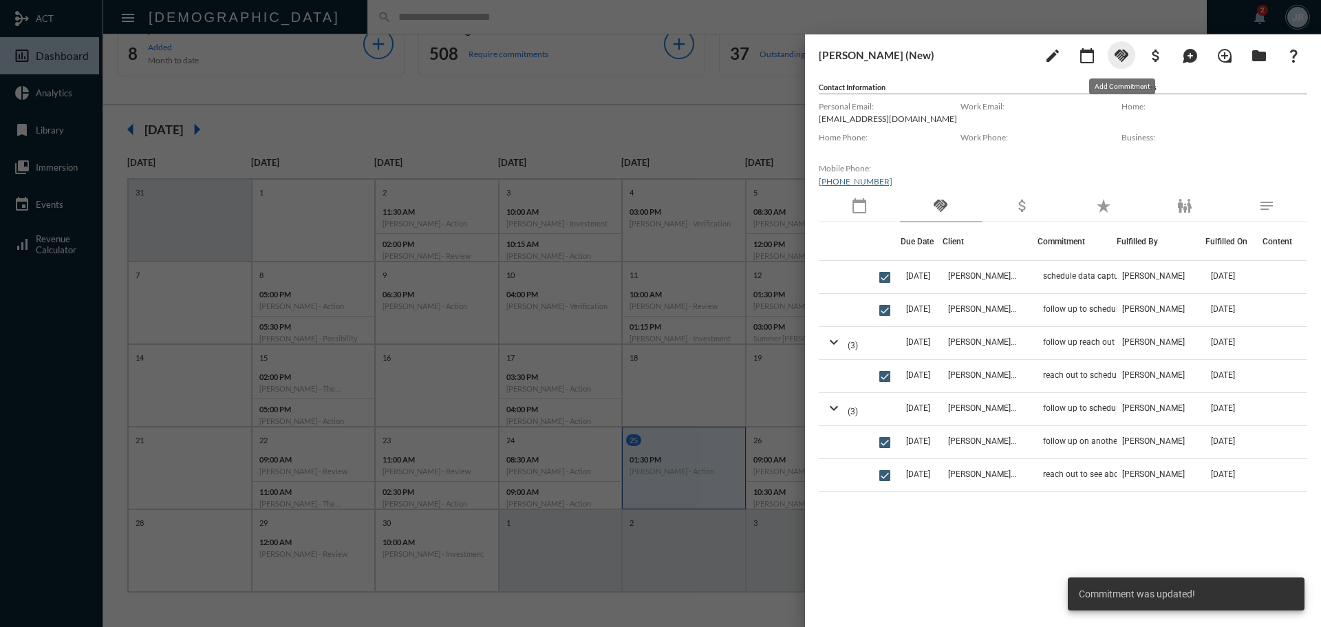
click at [1131, 59] on button "handshake" at bounding box center [1122, 55] width 28 height 28
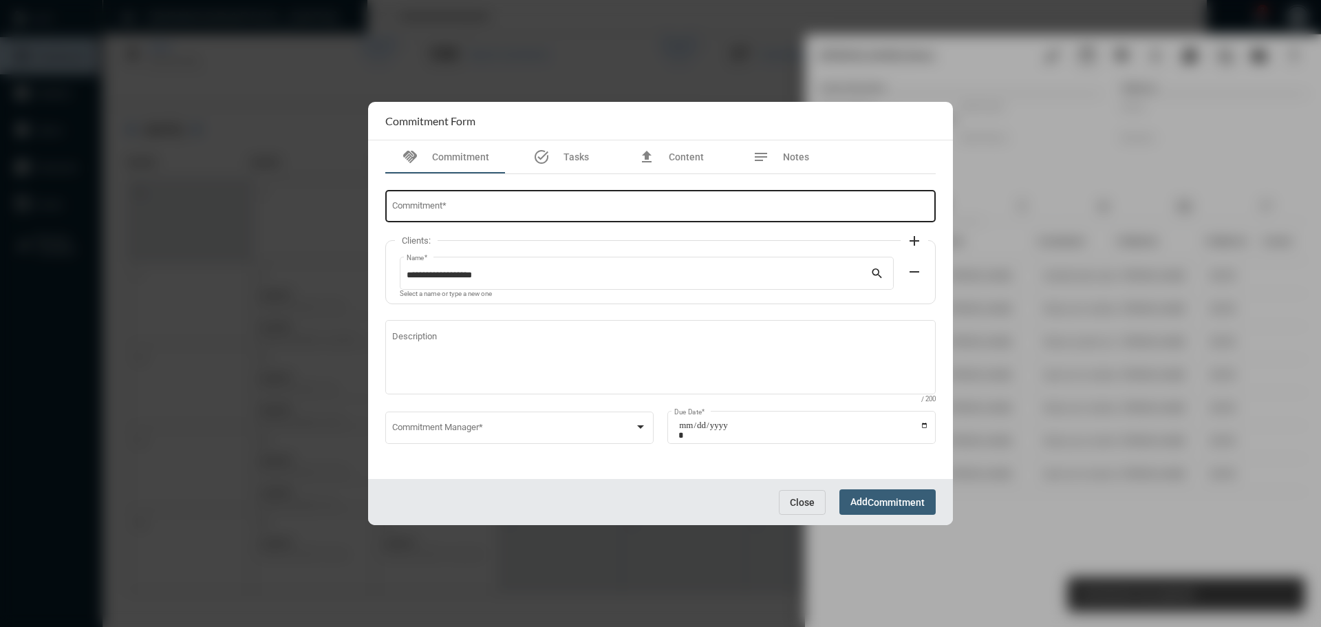
click at [445, 198] on div "Commitment *" at bounding box center [661, 205] width 538 height 35
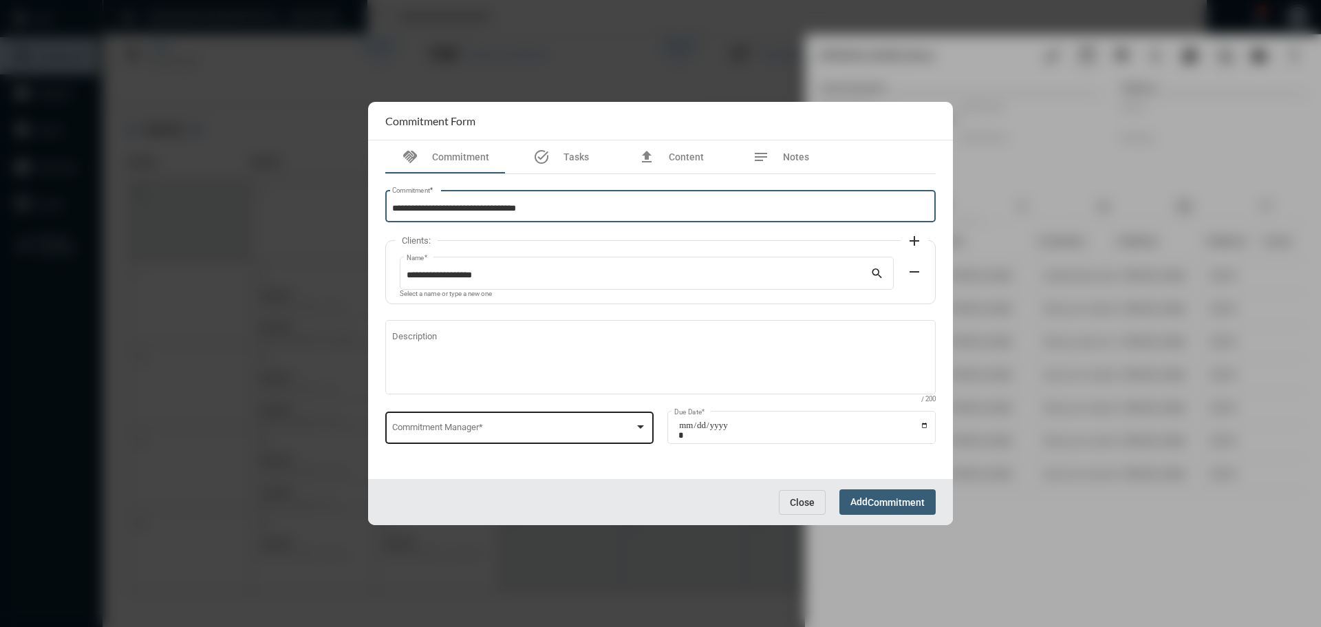
type input "**********"
click at [498, 431] on span at bounding box center [513, 430] width 243 height 10
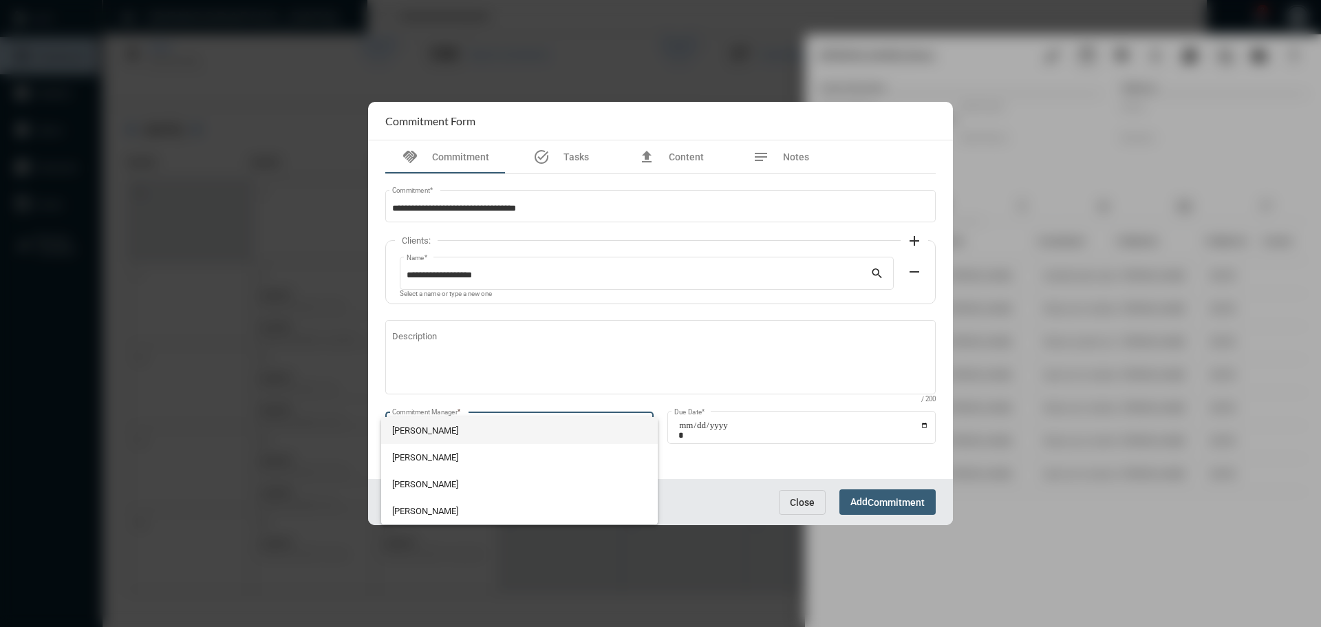
click at [450, 428] on span "John McCollum" at bounding box center [519, 430] width 255 height 27
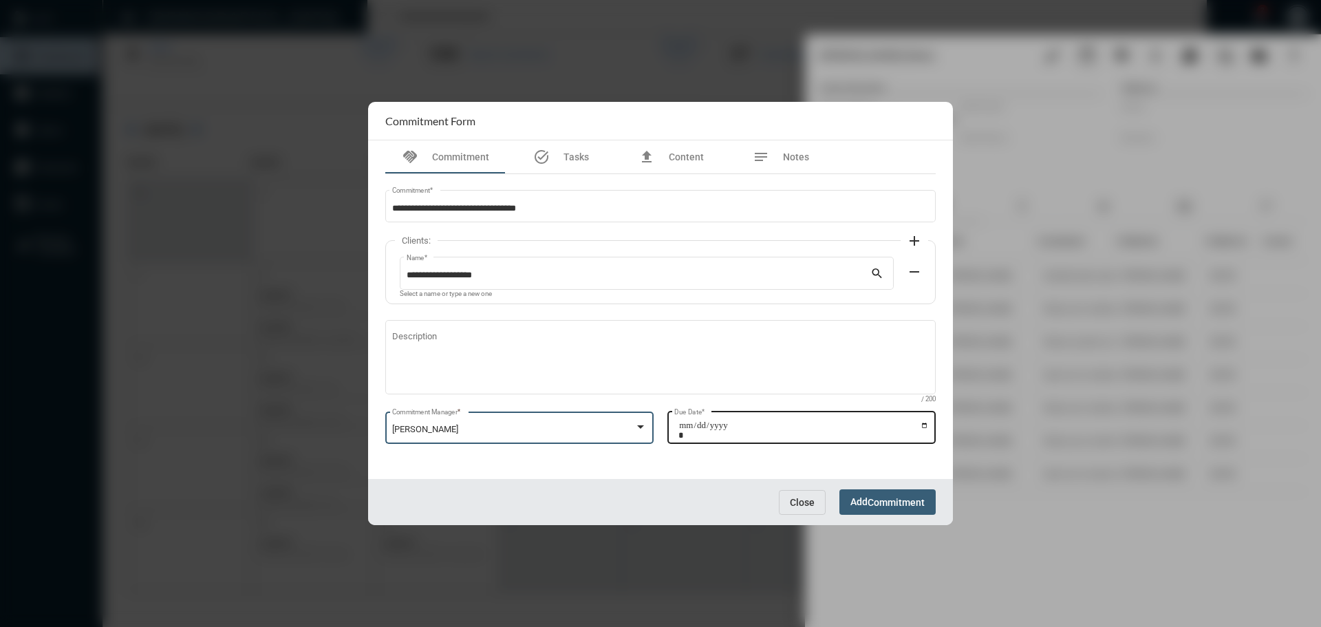
click at [922, 423] on input "Due Date *" at bounding box center [804, 430] width 251 height 19
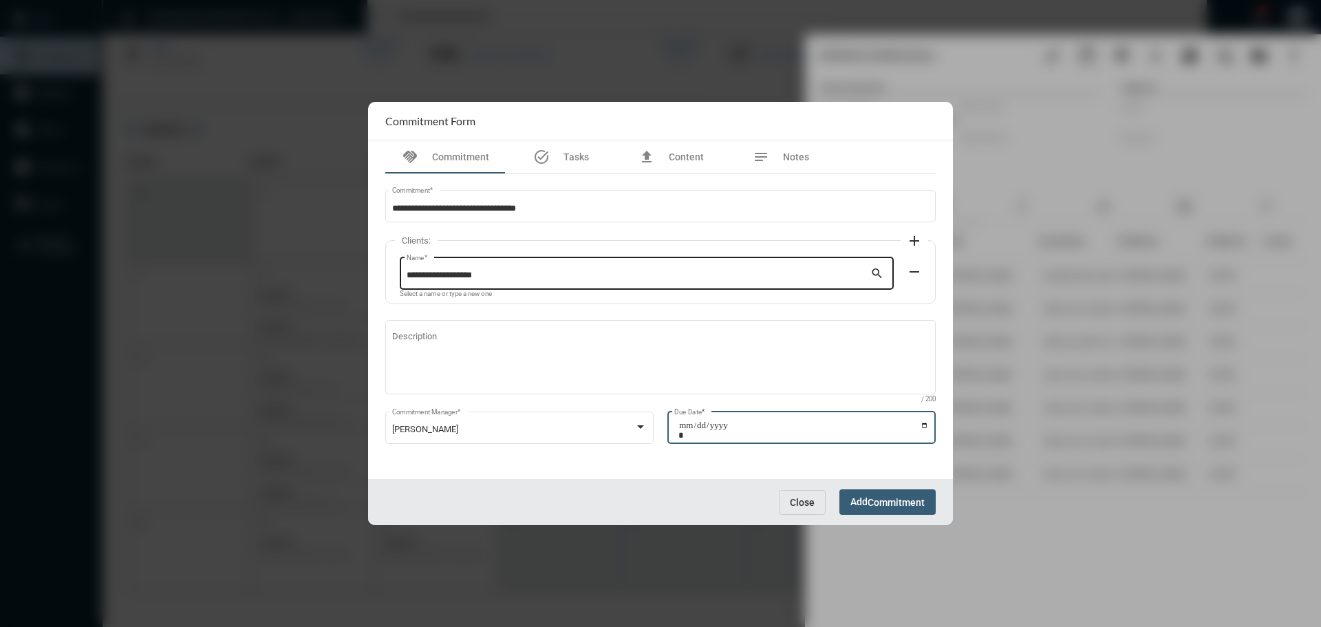
type input "**********"
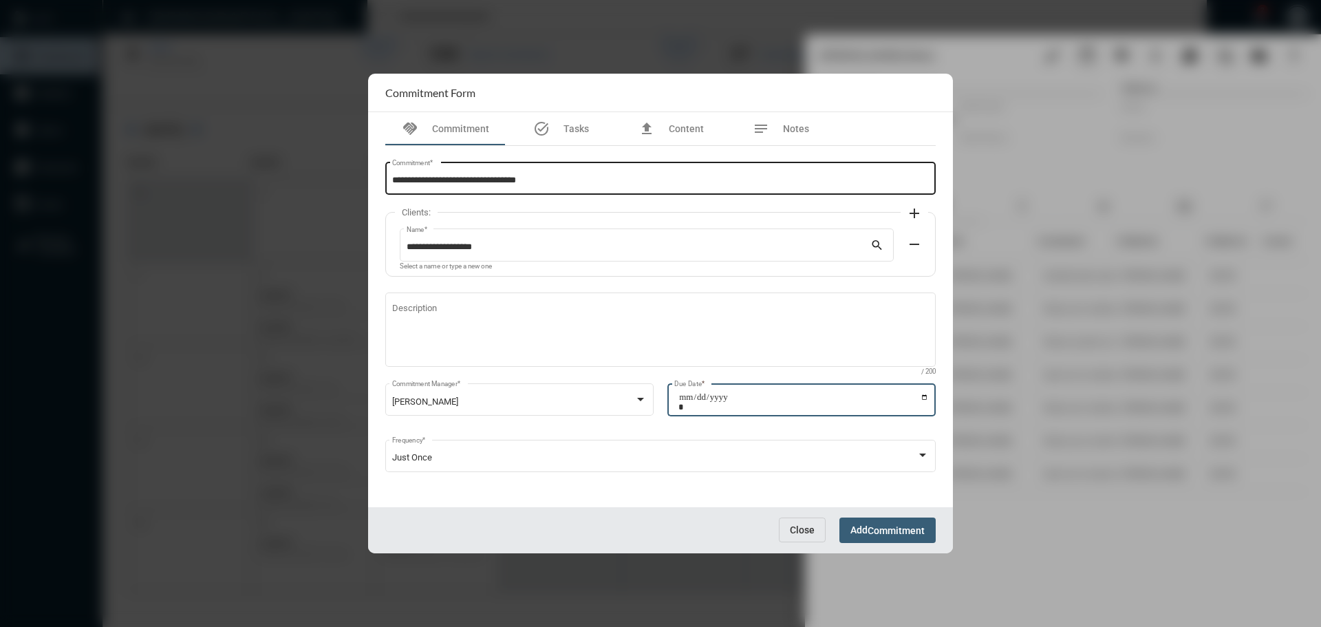
click at [560, 185] on input "**********" at bounding box center [661, 181] width 538 height 10
click at [394, 178] on input "**********" at bounding box center [661, 181] width 538 height 10
click at [709, 197] on div "**********" at bounding box center [660, 184] width 551 height 45
click at [699, 177] on div "**********" at bounding box center [661, 177] width 538 height 35
click at [697, 178] on input "**********" at bounding box center [661, 181] width 538 height 10
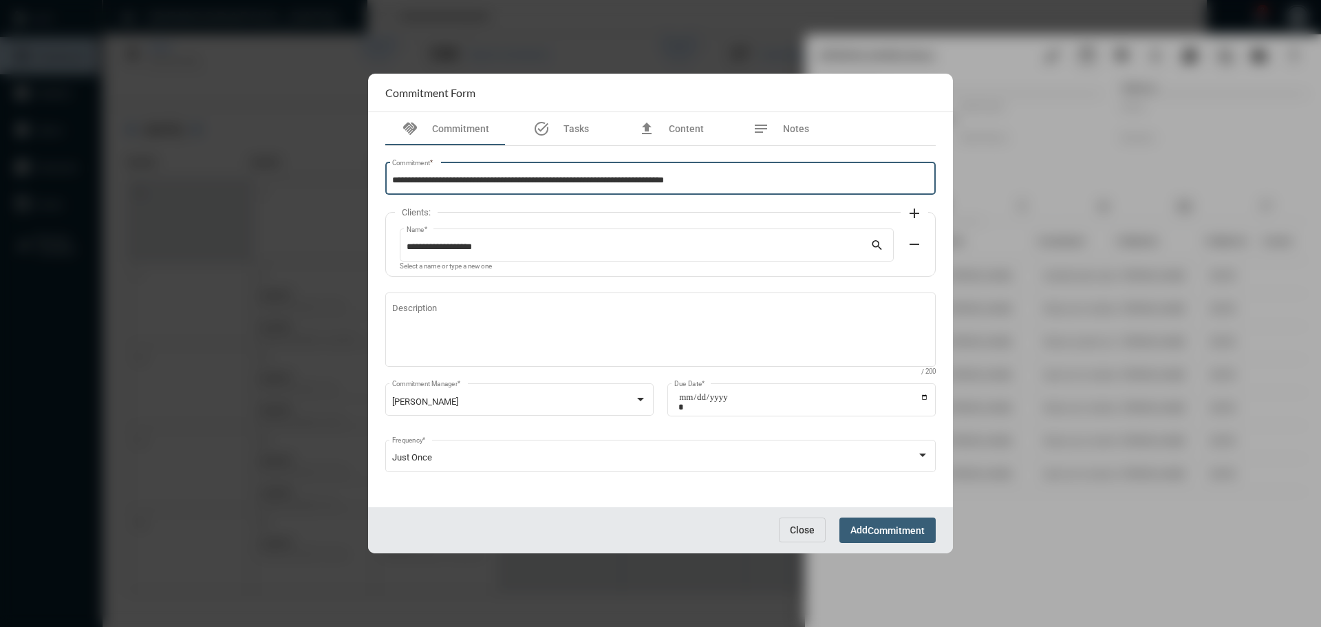
type input "**********"
click at [884, 533] on span "Commitment" at bounding box center [896, 530] width 57 height 11
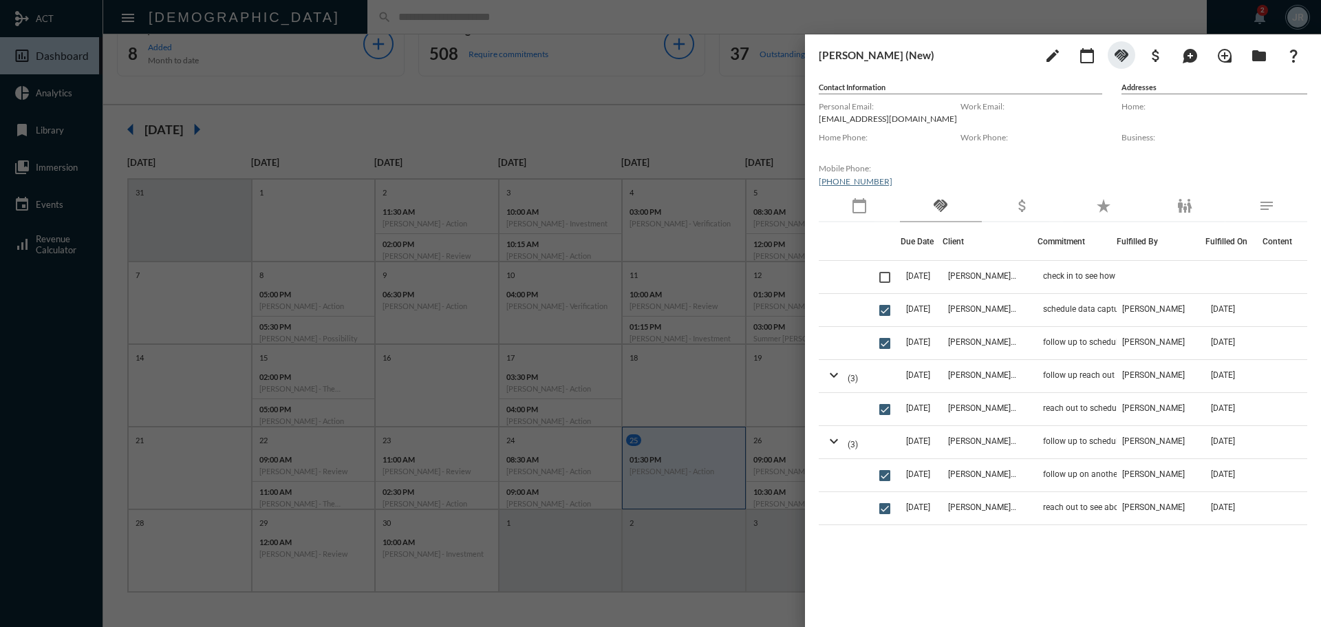
click at [288, 14] on div at bounding box center [660, 313] width 1321 height 627
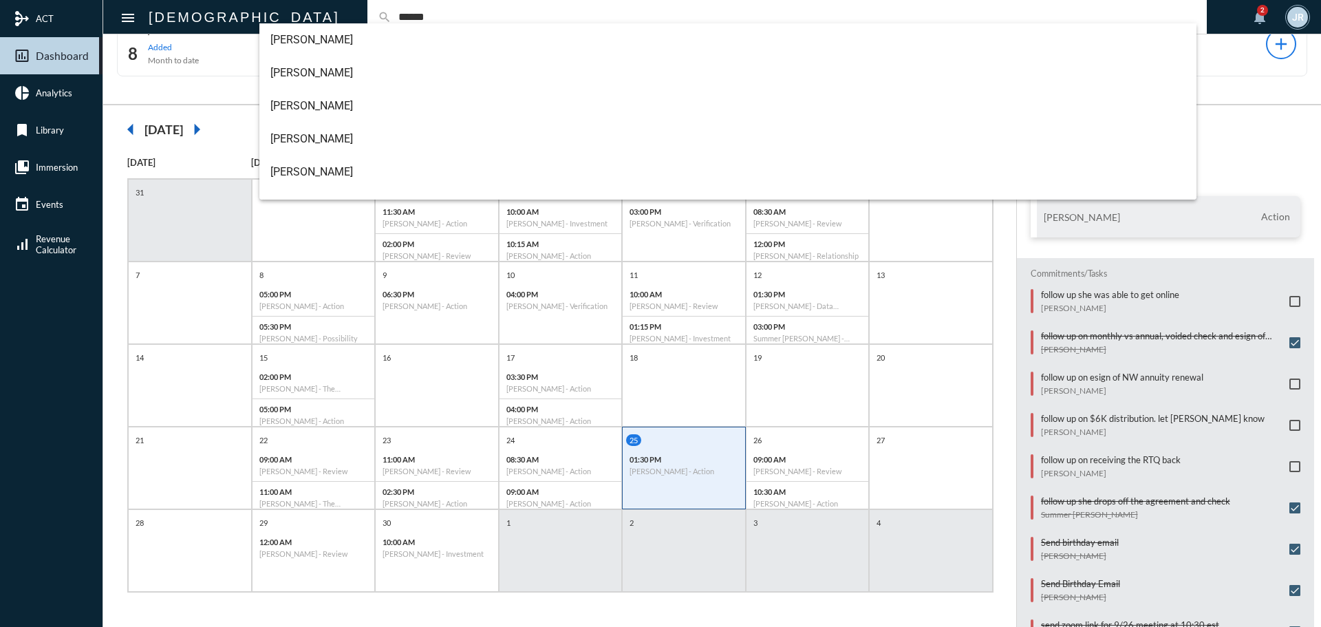
scroll to position [154, 0]
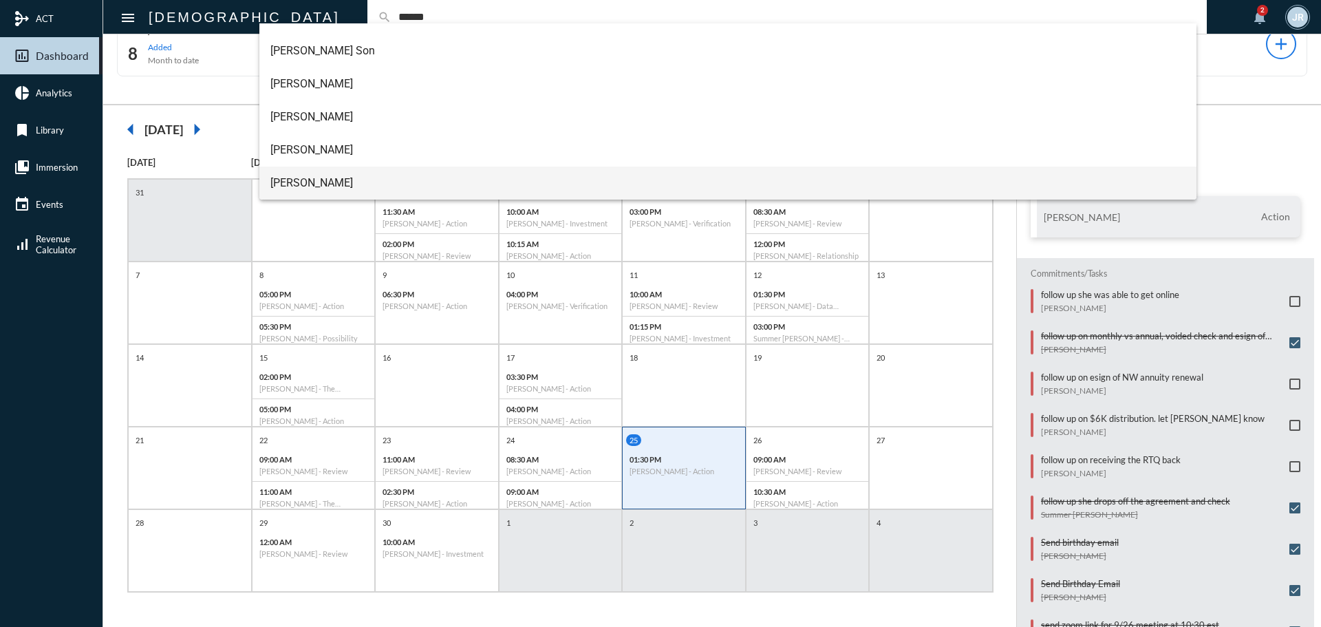
type input "******"
click at [307, 176] on span "Scott Martin" at bounding box center [728, 183] width 916 height 33
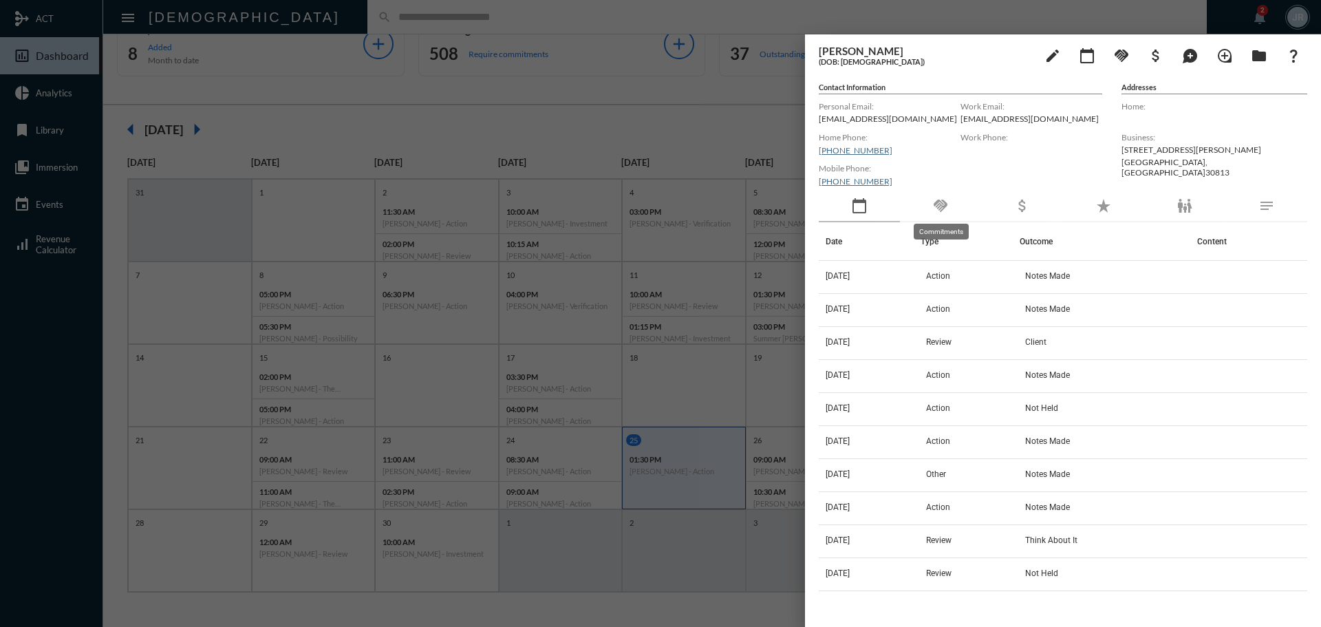
click at [945, 199] on mat-icon "handshake" at bounding box center [941, 206] width 17 height 17
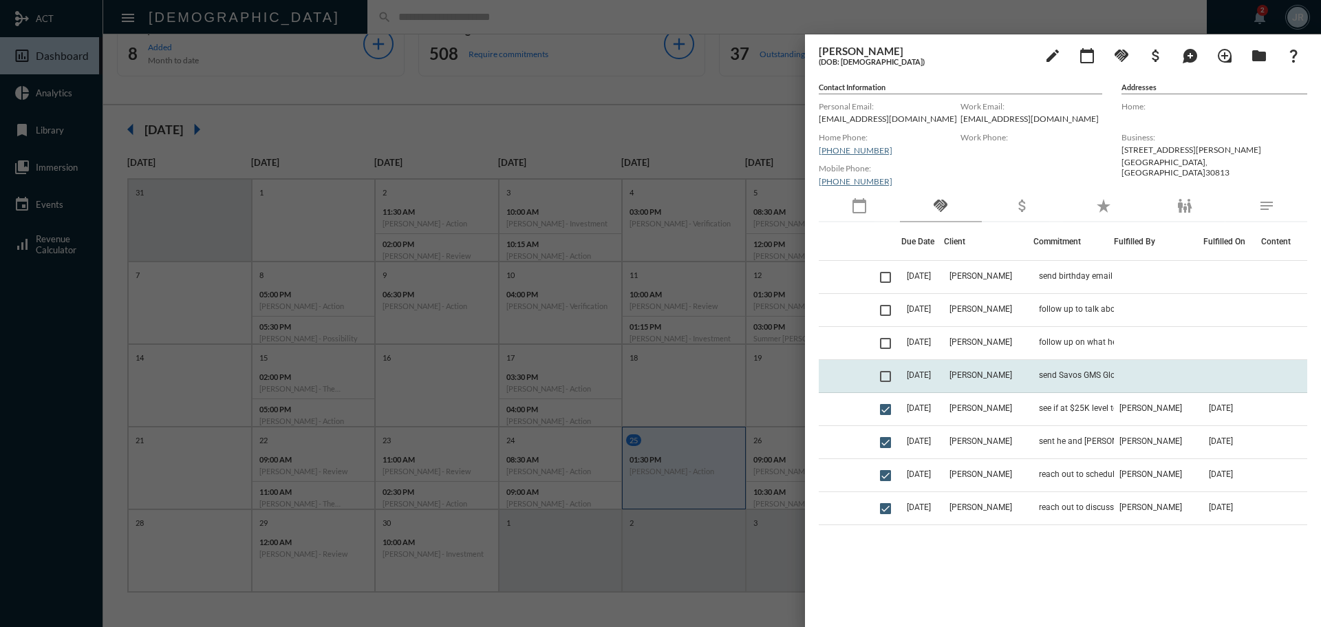
click at [999, 368] on td "Scott Martin" at bounding box center [988, 376] width 89 height 33
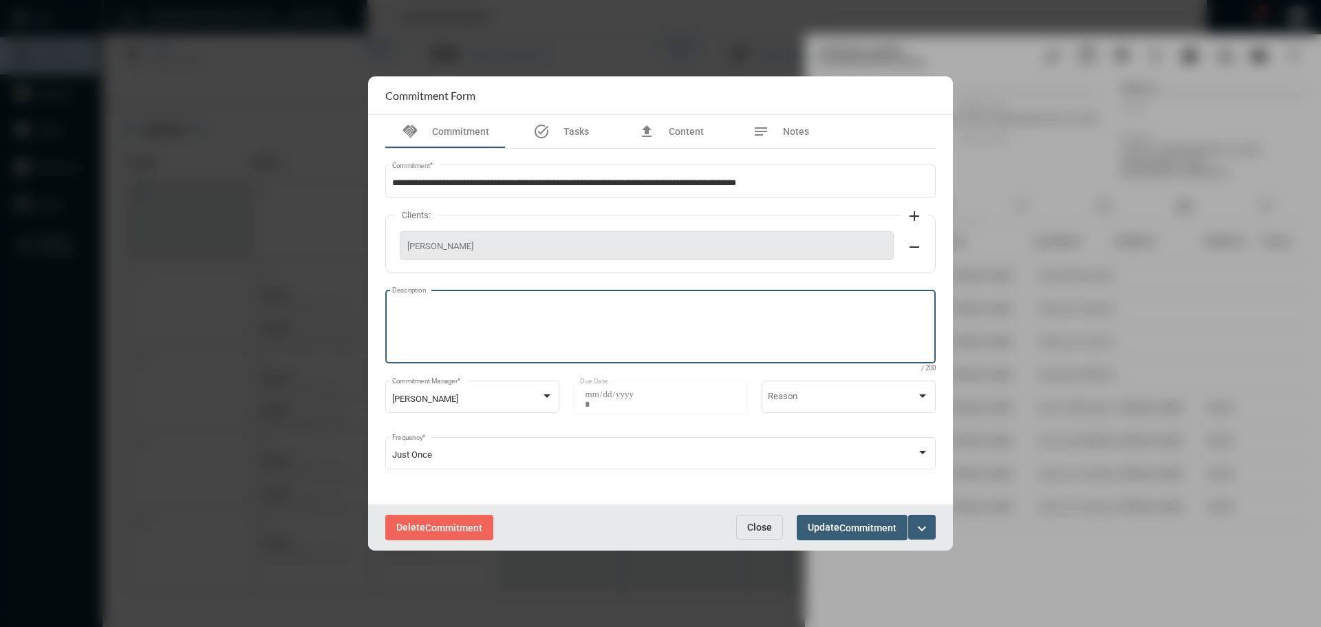
click at [582, 320] on textarea "Description" at bounding box center [661, 328] width 538 height 54
type textarea "**********"
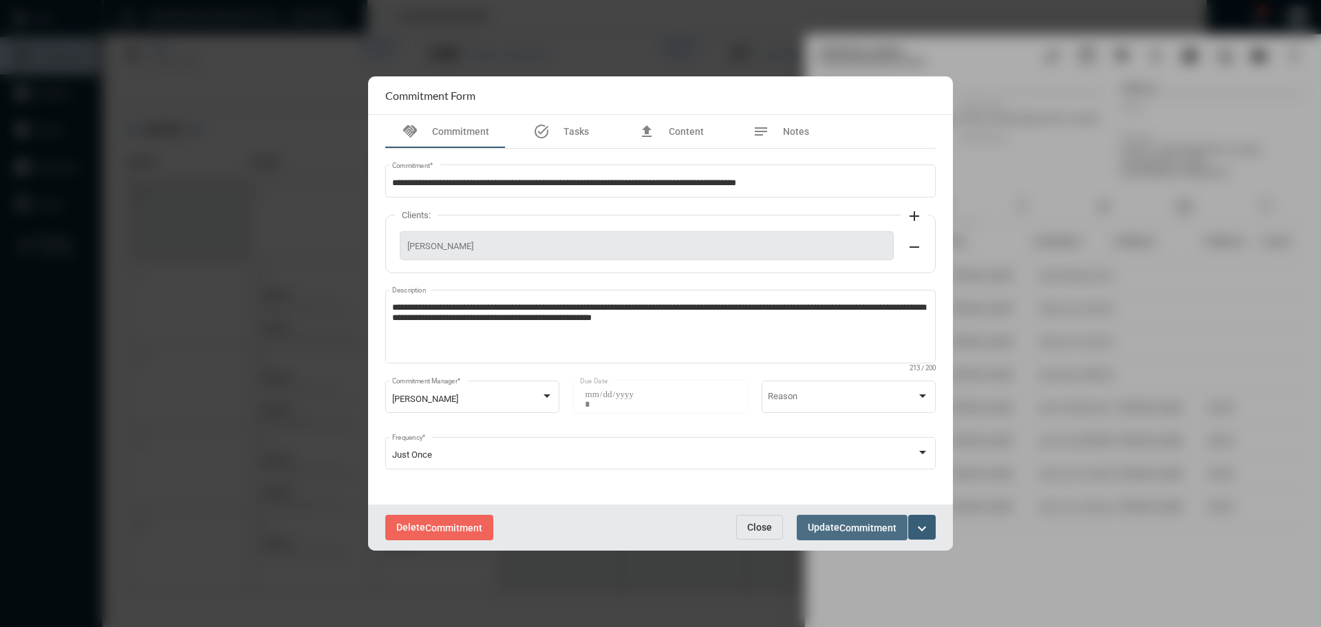
click at [863, 529] on span "Commitment" at bounding box center [868, 527] width 57 height 11
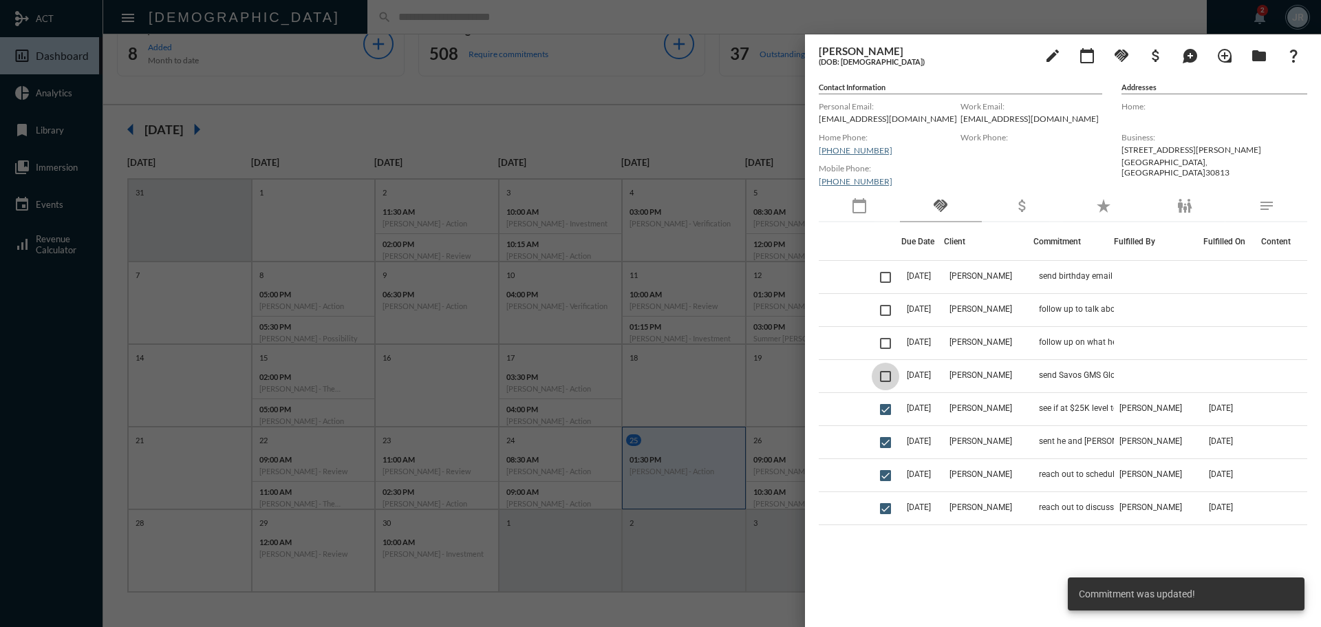
click at [889, 376] on span at bounding box center [885, 376] width 11 height 11
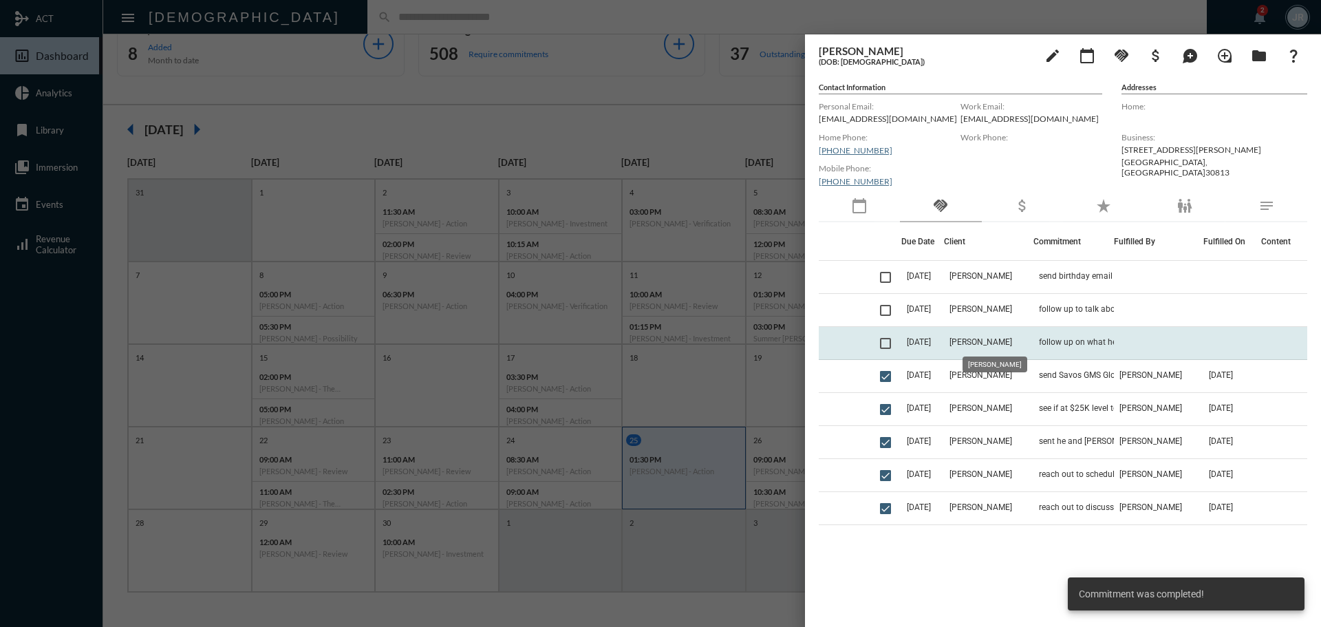
click at [982, 338] on span "Scott Martin" at bounding box center [981, 342] width 63 height 10
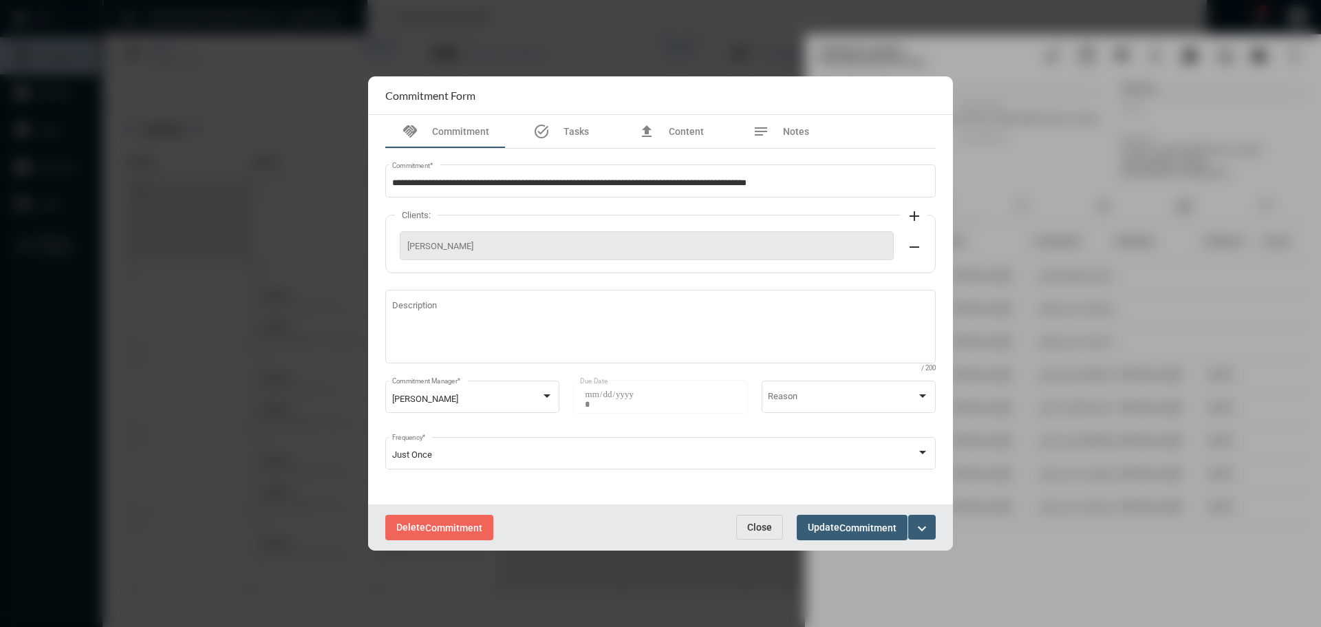
click at [763, 525] on span "Close" at bounding box center [759, 527] width 25 height 11
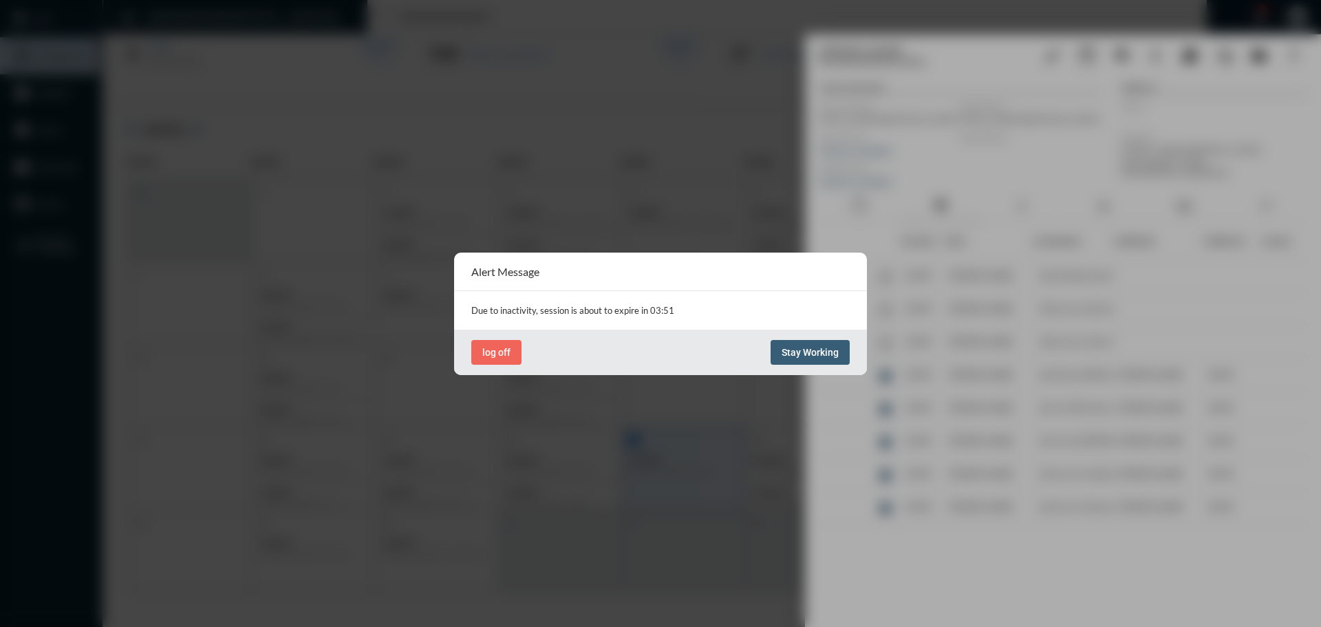
click at [791, 348] on span "Stay Working" at bounding box center [810, 352] width 57 height 11
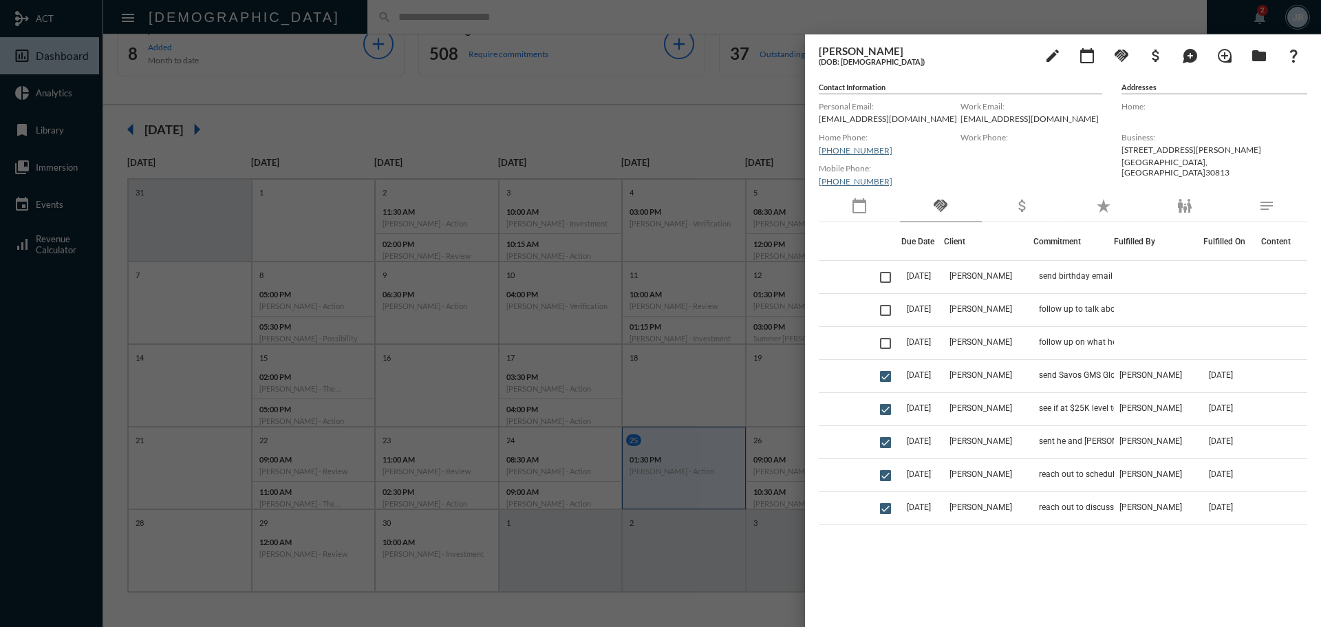
click at [372, 14] on div at bounding box center [660, 313] width 1321 height 627
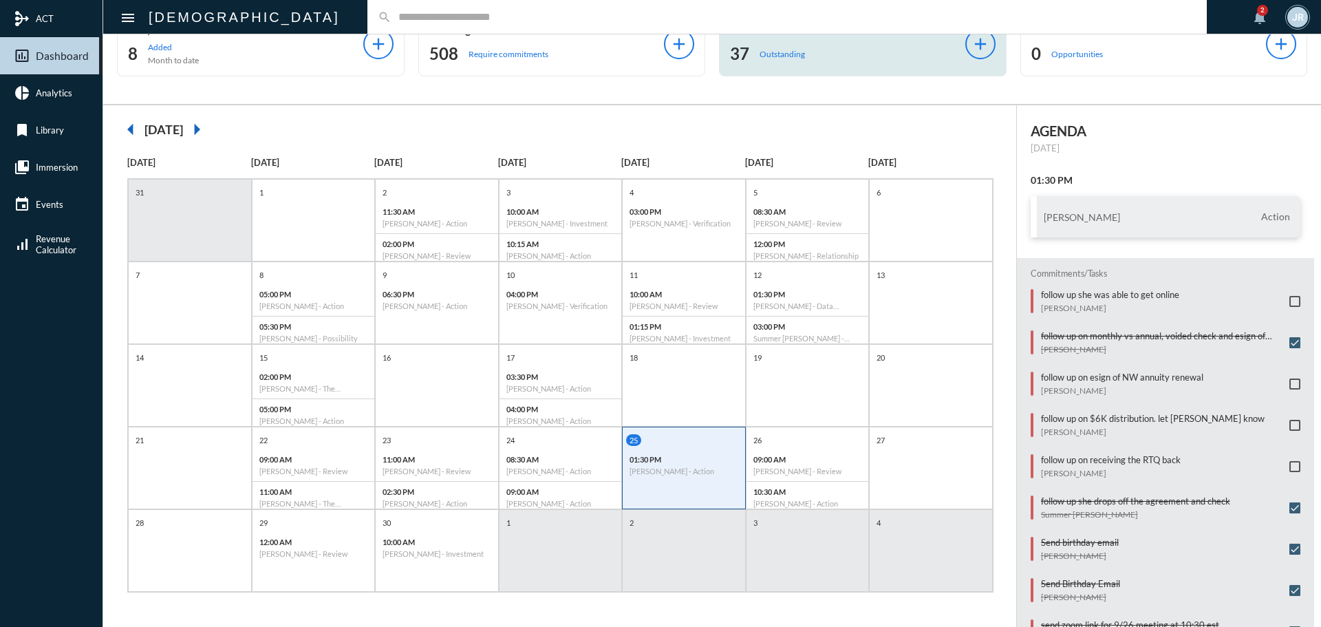
click at [794, 54] on p "Outstanding" at bounding box center [782, 54] width 45 height 10
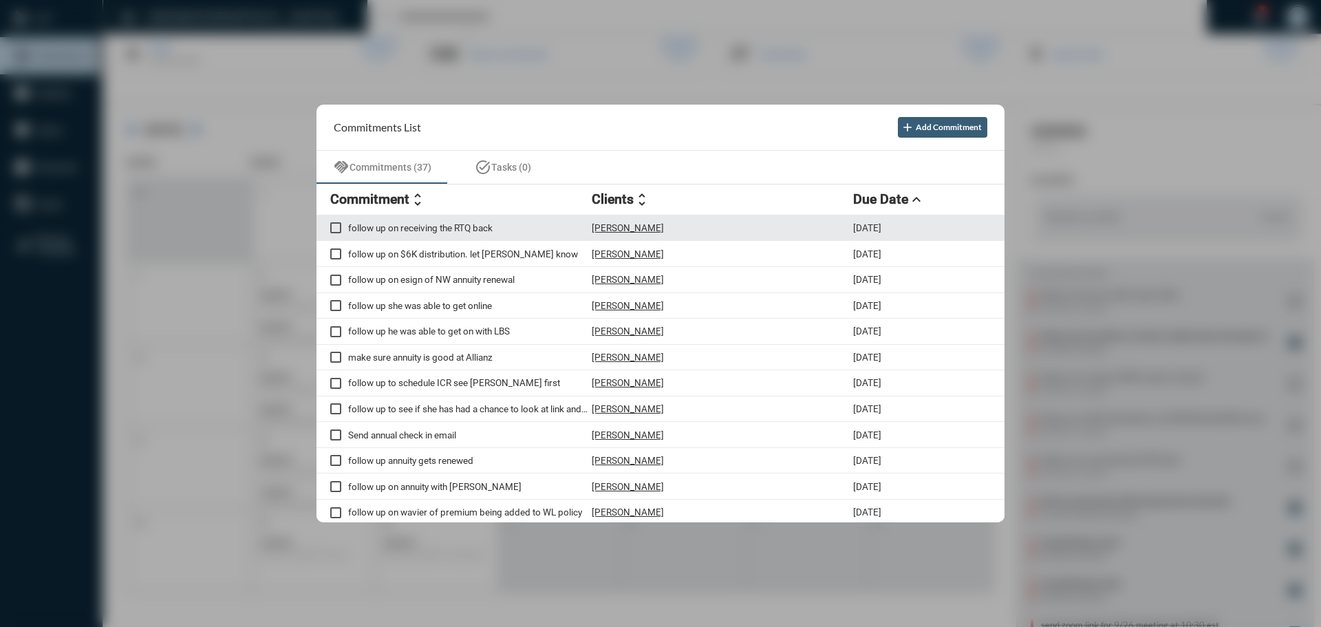
click at [645, 228] on p "Christopher Sheppard" at bounding box center [628, 227] width 72 height 11
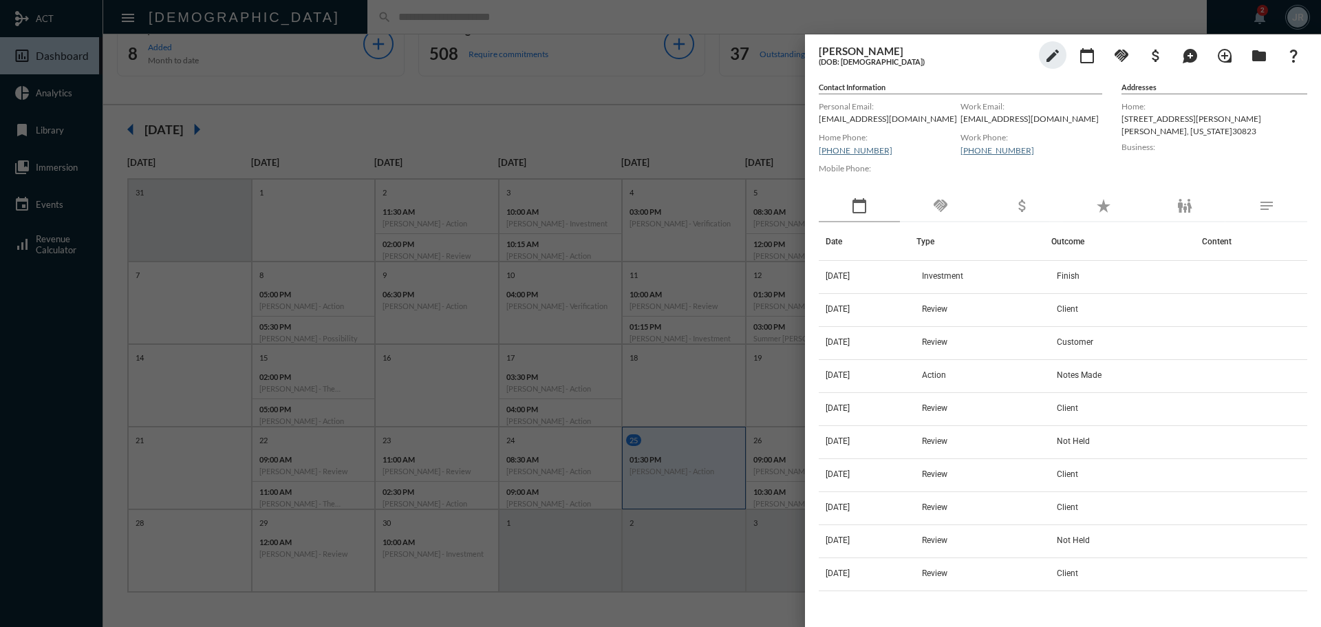
click at [931, 207] on div "handshake" at bounding box center [940, 207] width 81 height 32
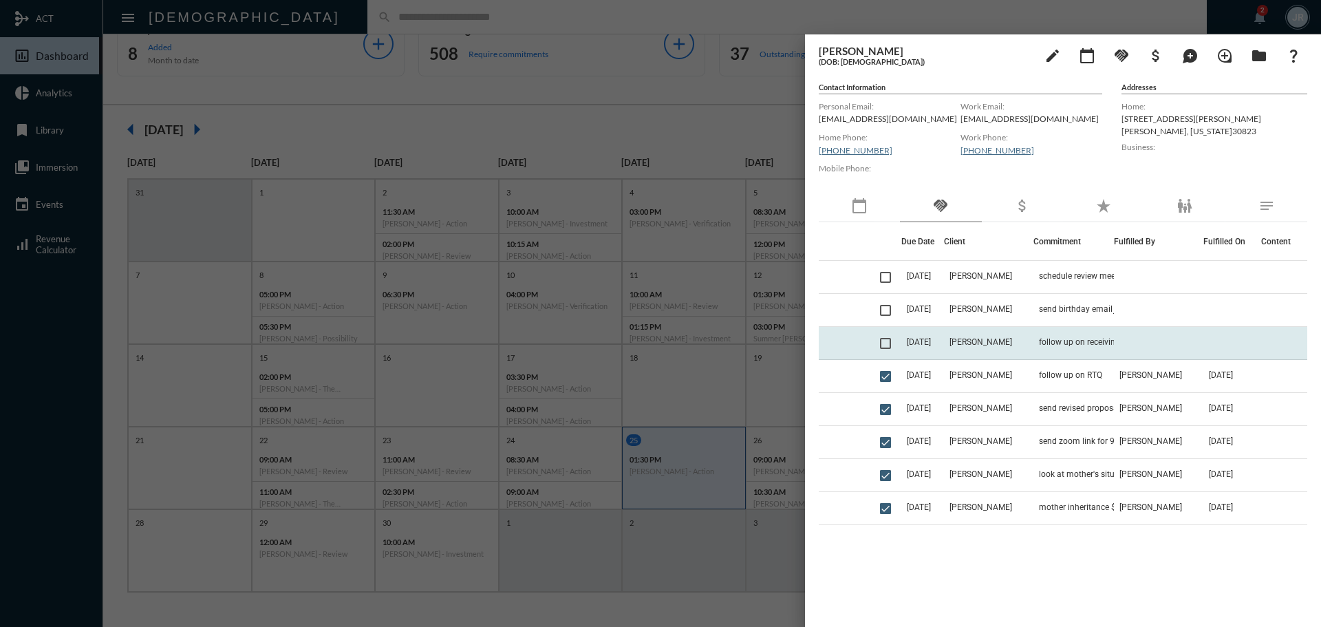
click at [1050, 331] on td "follow up on receiving the RTQ back" at bounding box center [1074, 343] width 81 height 33
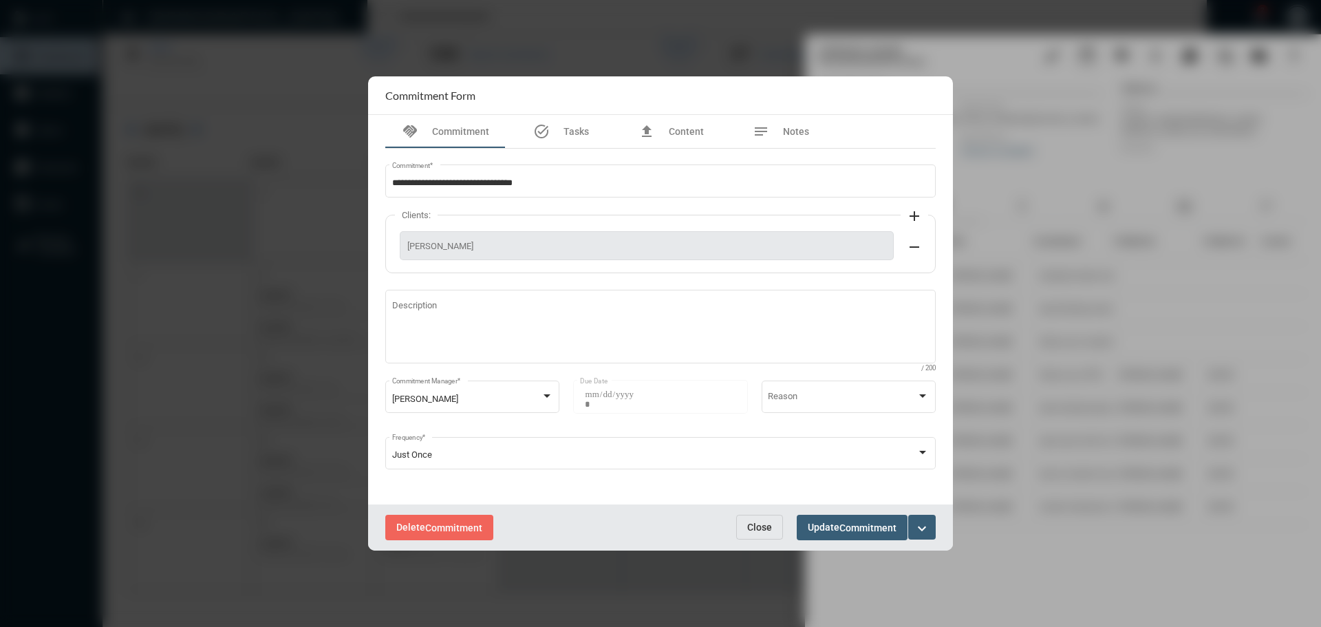
click at [758, 528] on span "Close" at bounding box center [759, 527] width 25 height 11
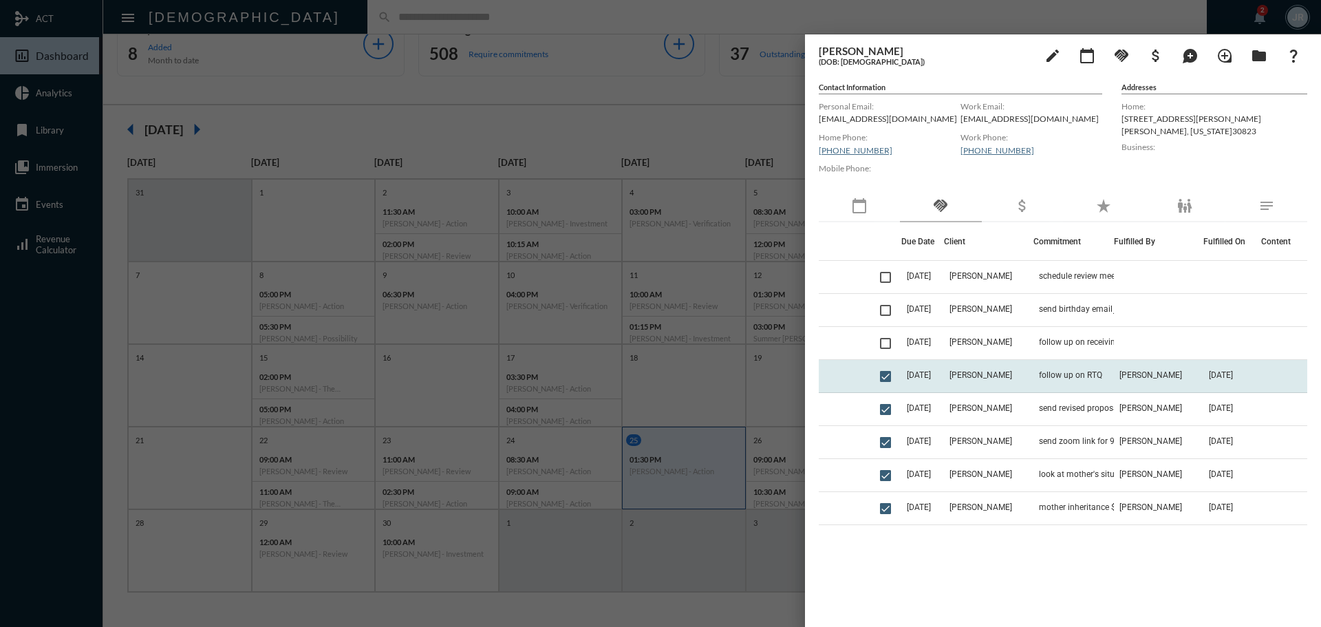
click at [970, 383] on td "Christopher Sheppard" at bounding box center [988, 376] width 89 height 33
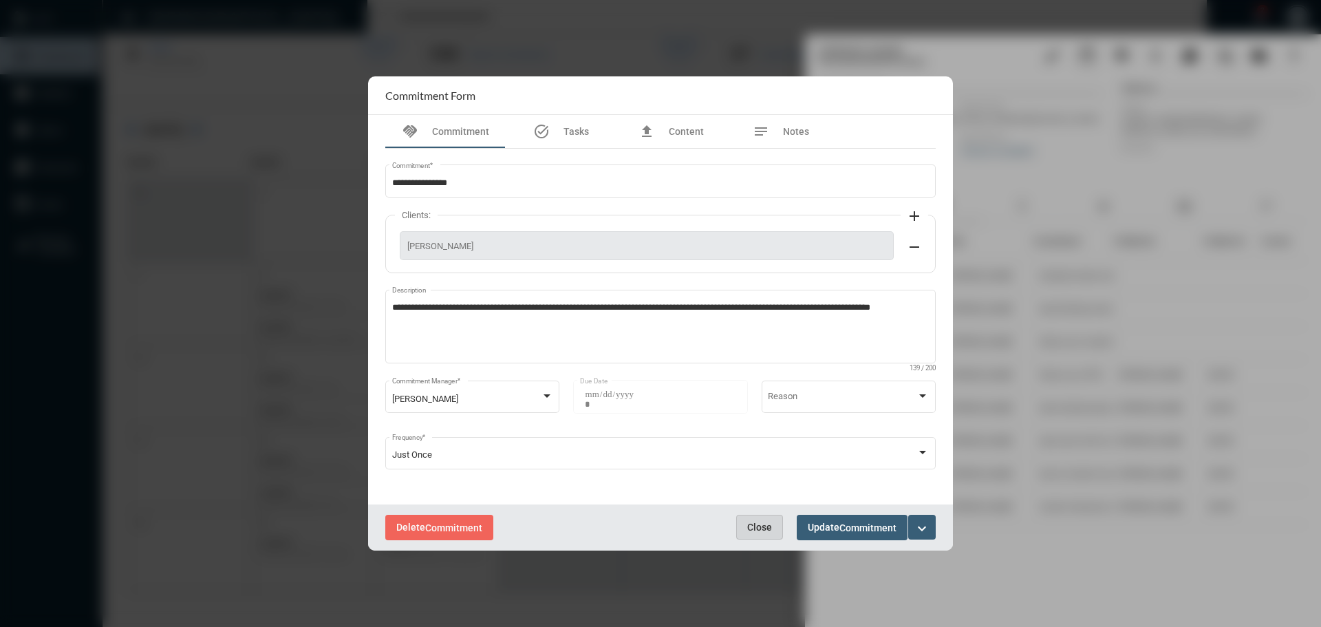
click at [756, 533] on span "Close" at bounding box center [759, 527] width 25 height 11
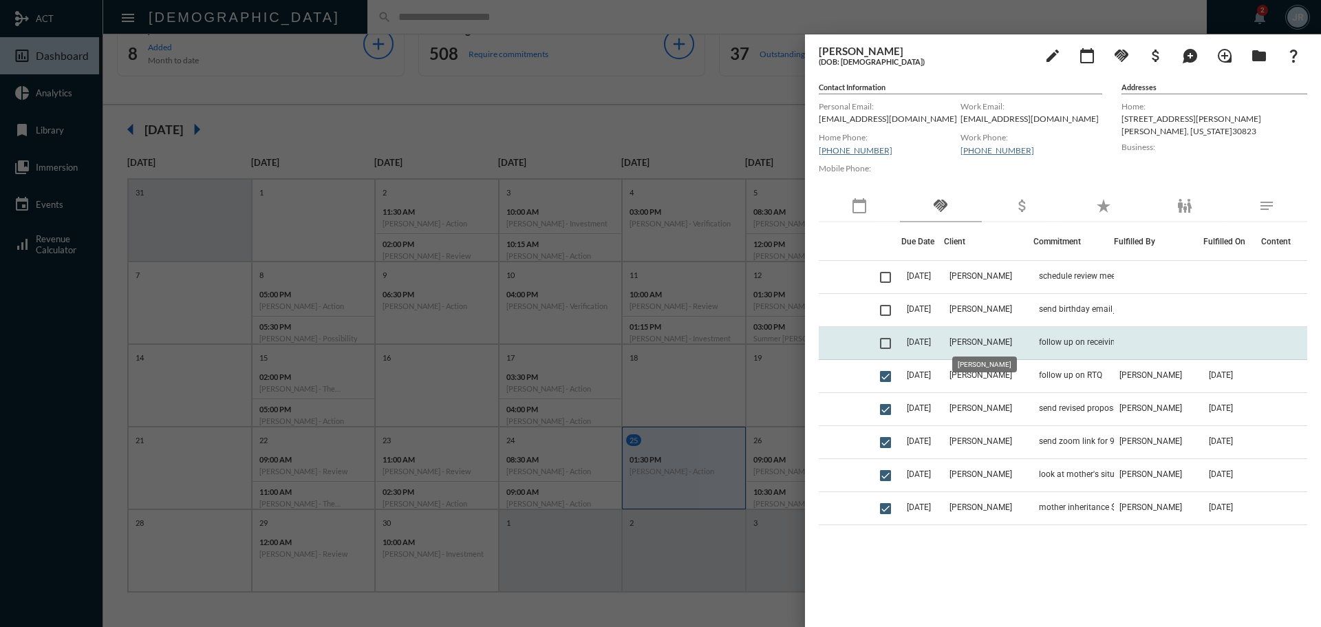
click at [988, 343] on span "Christopher Sheppard" at bounding box center [981, 342] width 63 height 10
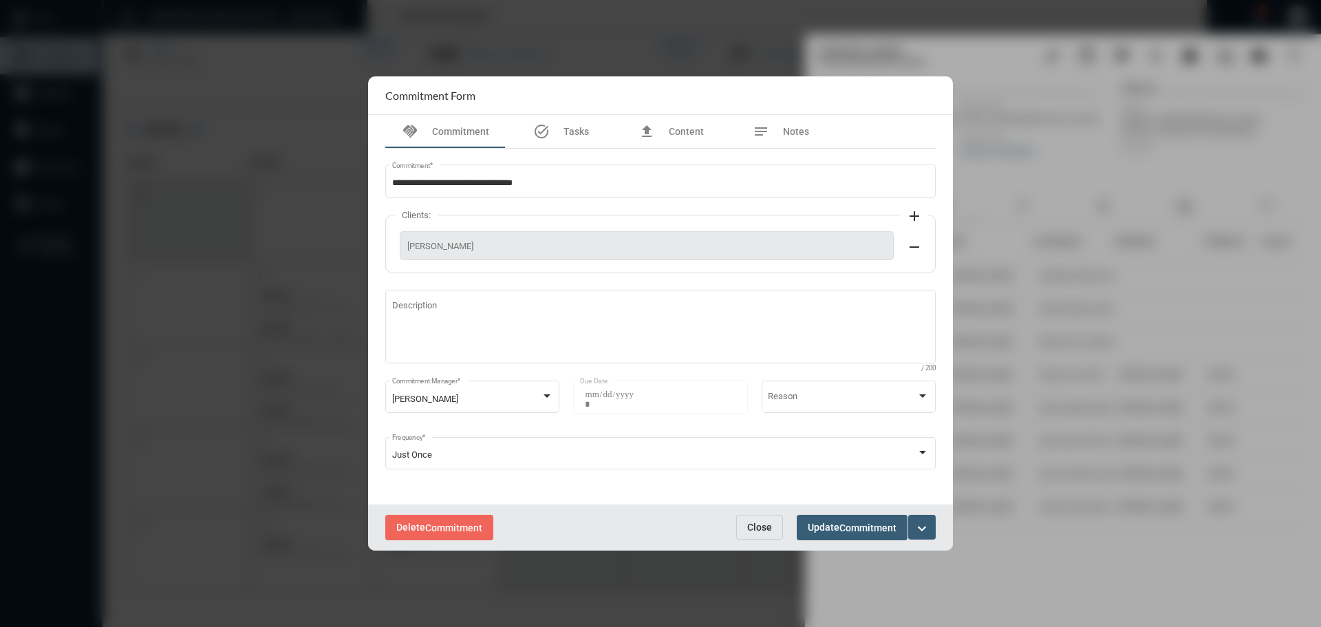
click at [928, 531] on mat-icon "expand_more" at bounding box center [922, 528] width 17 height 17
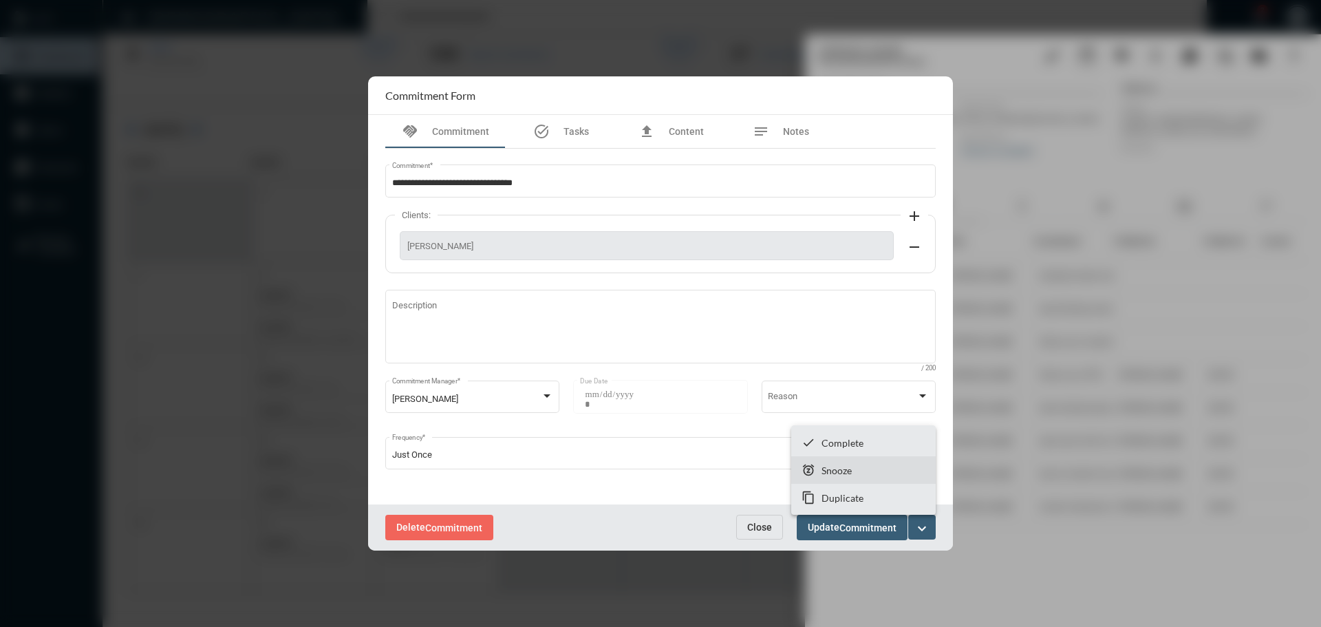
click at [827, 467] on p "Snooze" at bounding box center [837, 471] width 30 height 12
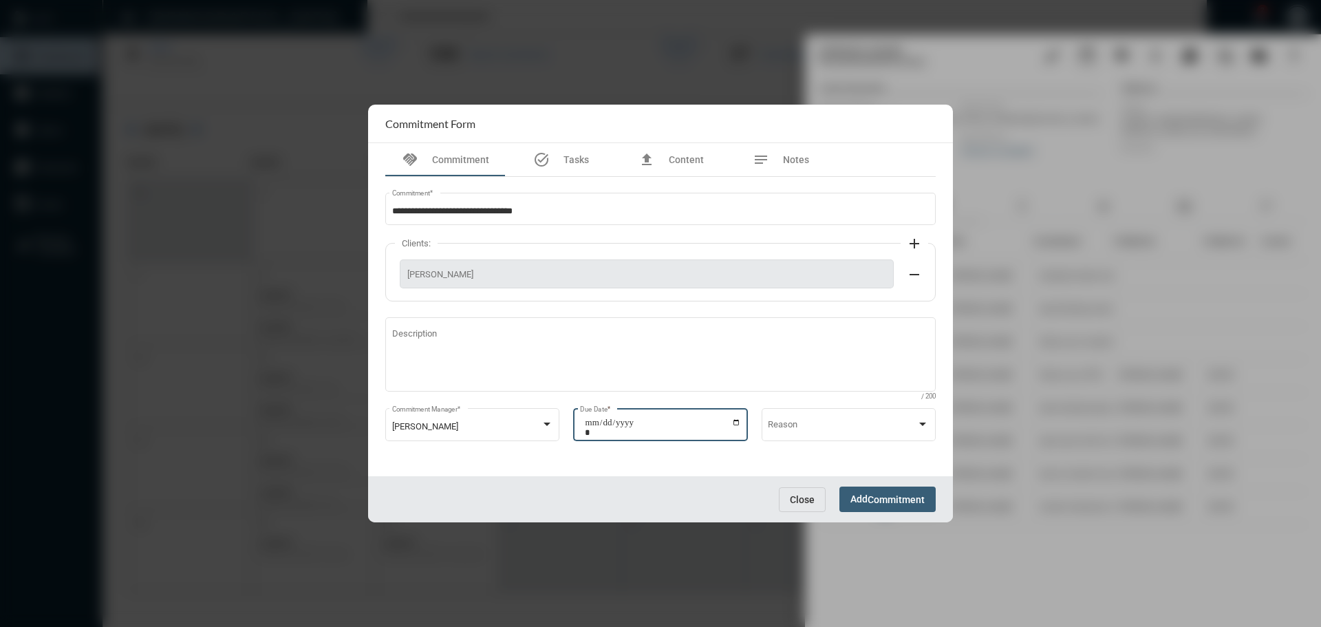
click at [735, 423] on input "**********" at bounding box center [663, 427] width 156 height 19
type input "**********"
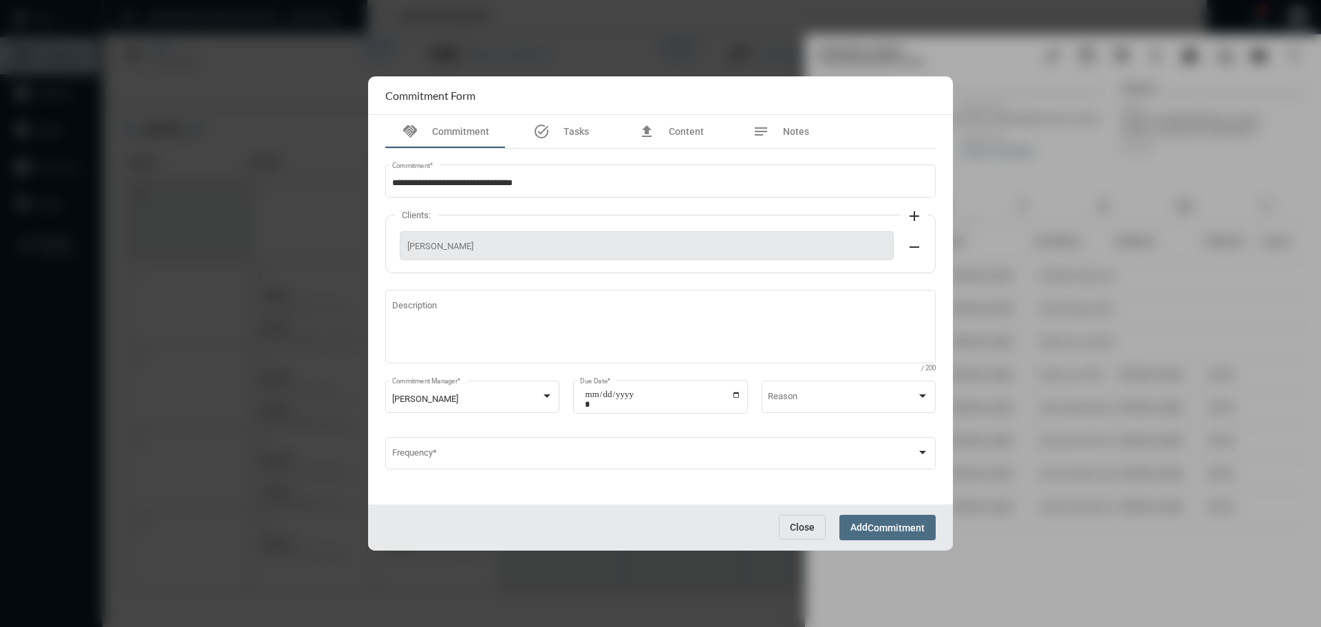
click at [900, 527] on span "Commitment" at bounding box center [896, 527] width 57 height 11
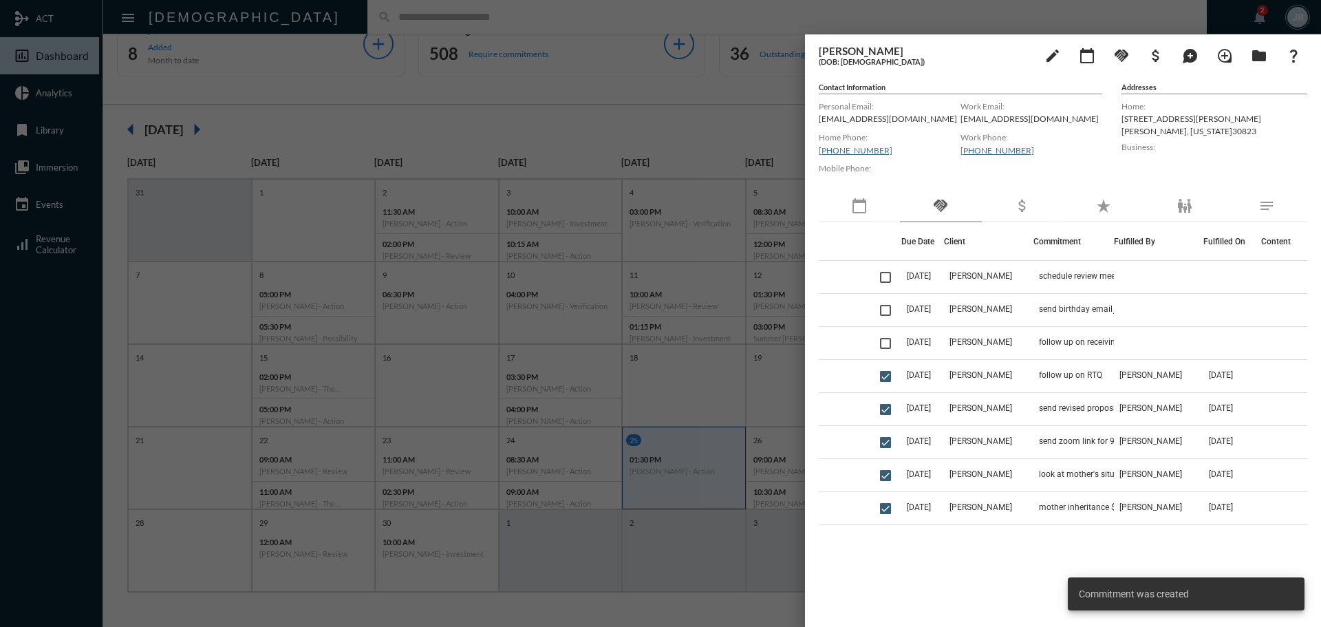
click at [440, 21] on div at bounding box center [660, 313] width 1321 height 627
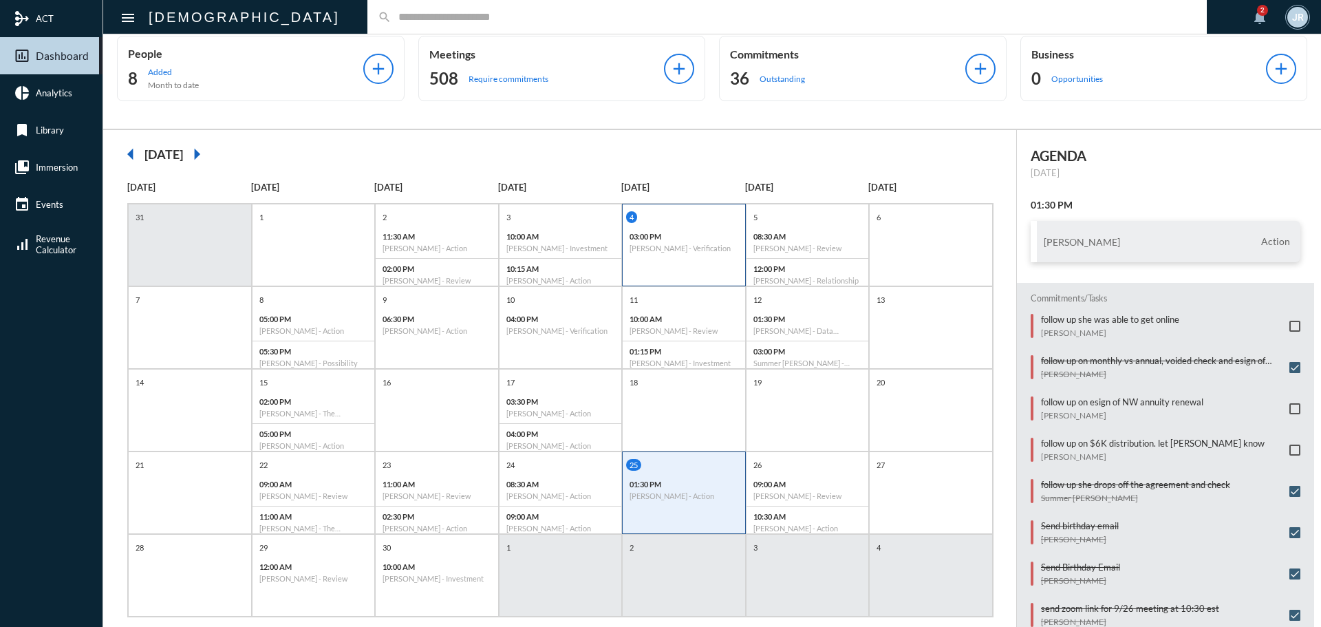
scroll to position [0, 0]
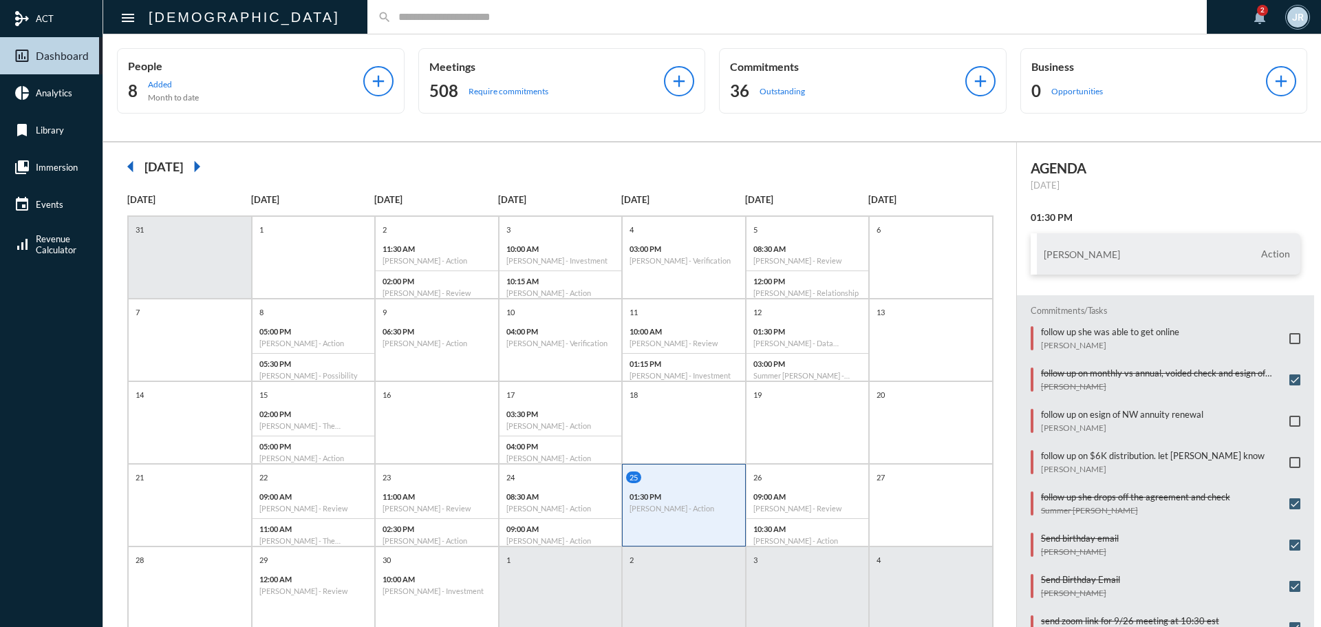
click at [392, 19] on input "text" at bounding box center [794, 17] width 805 height 12
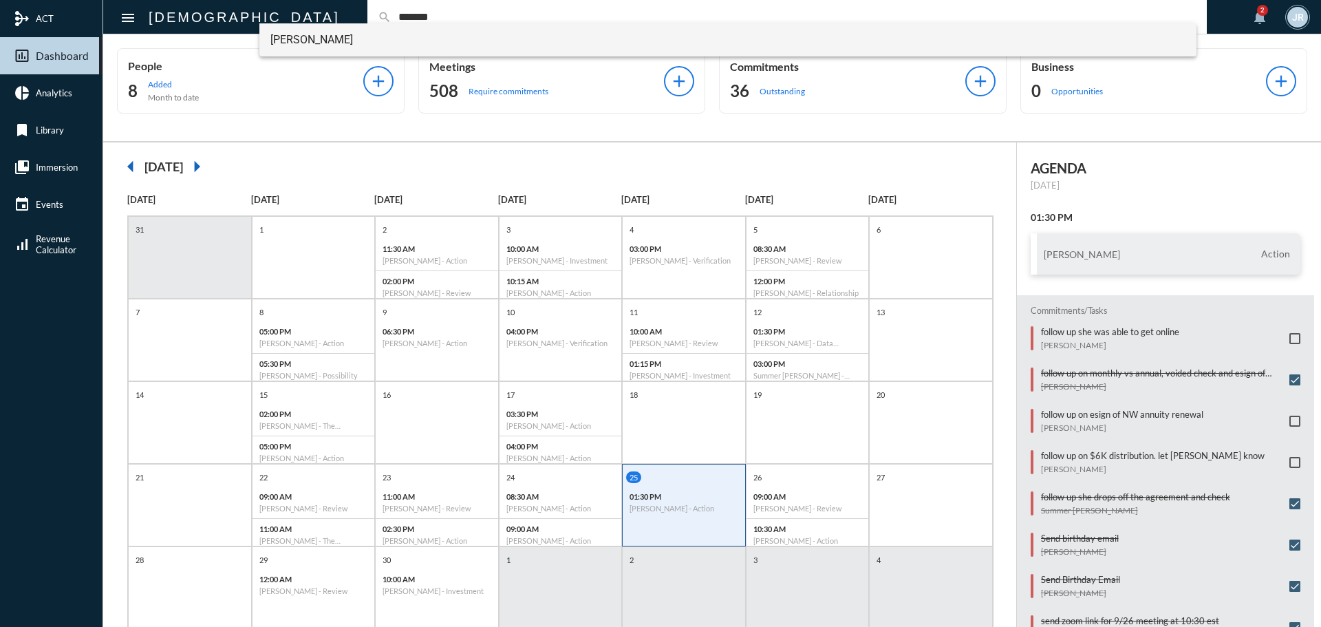
type input "*******"
click at [281, 39] on span "Christopher Carlson" at bounding box center [728, 39] width 916 height 33
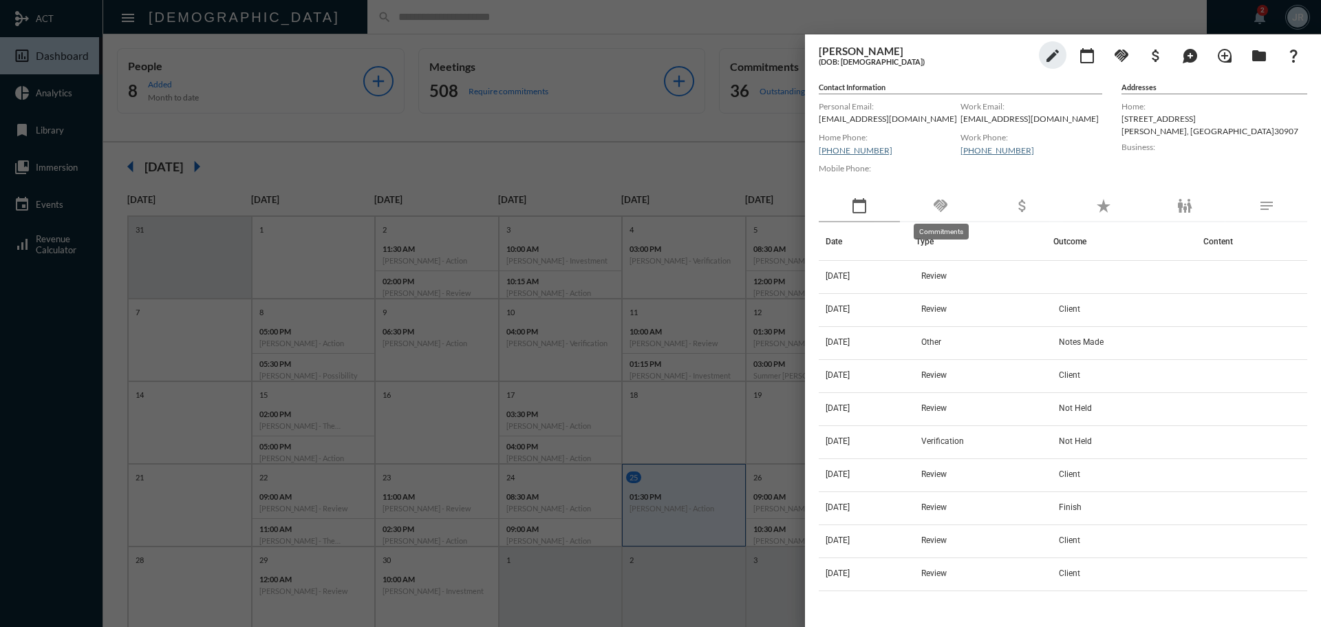
click at [949, 199] on mat-icon "handshake" at bounding box center [941, 206] width 17 height 17
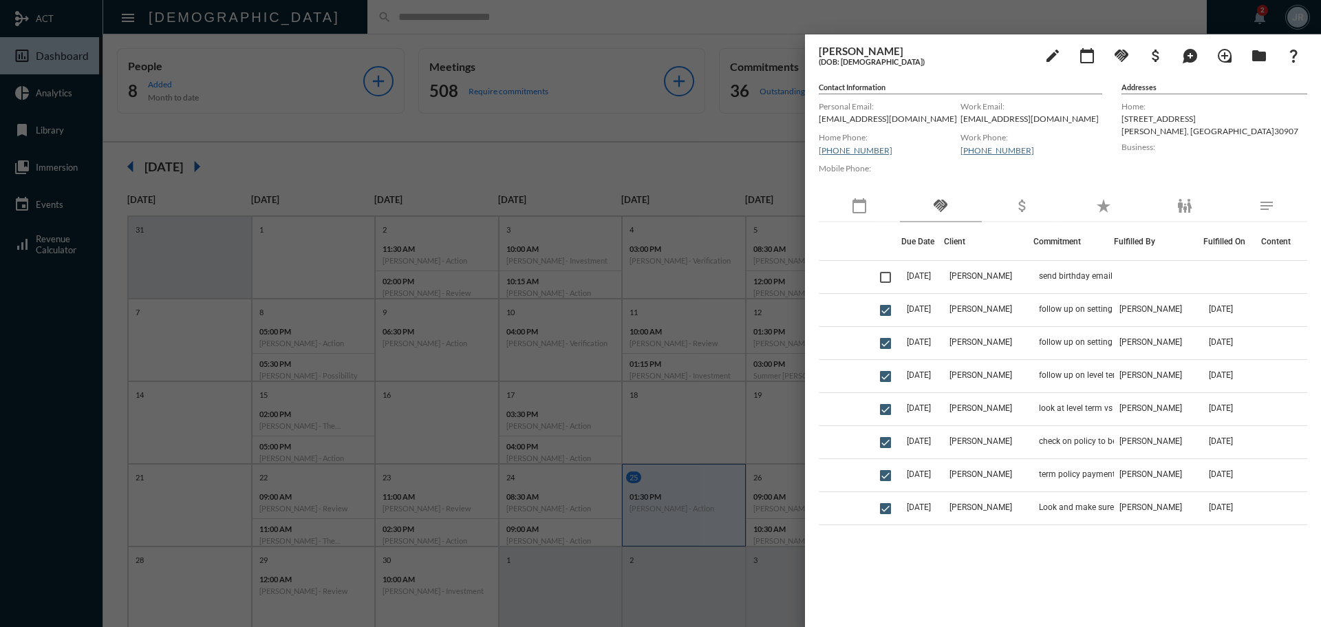
click at [872, 213] on div "calendar_today" at bounding box center [859, 207] width 81 height 32
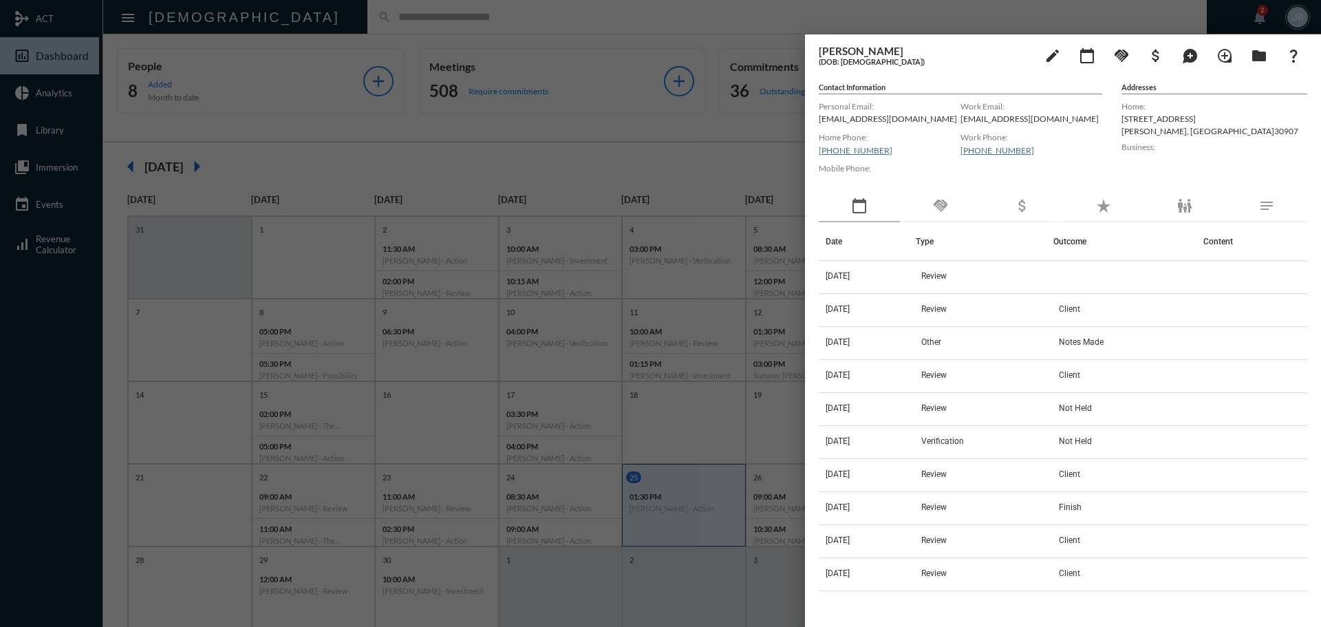
click at [386, 21] on div at bounding box center [660, 313] width 1321 height 627
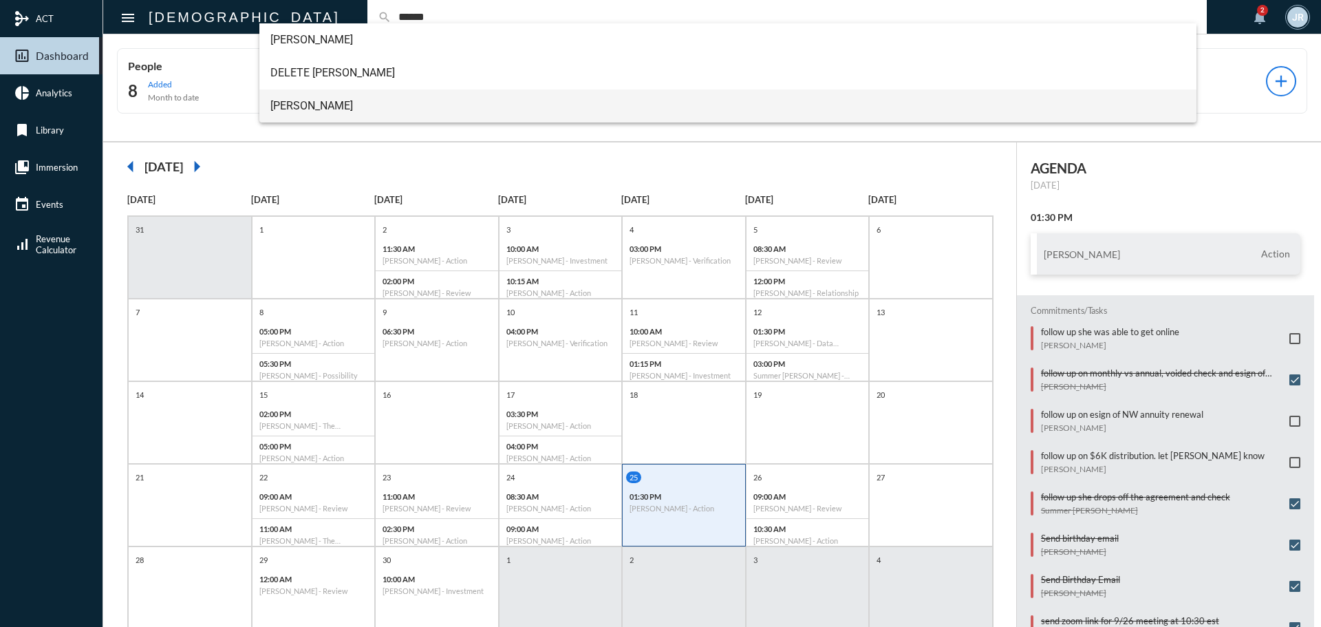
type input "******"
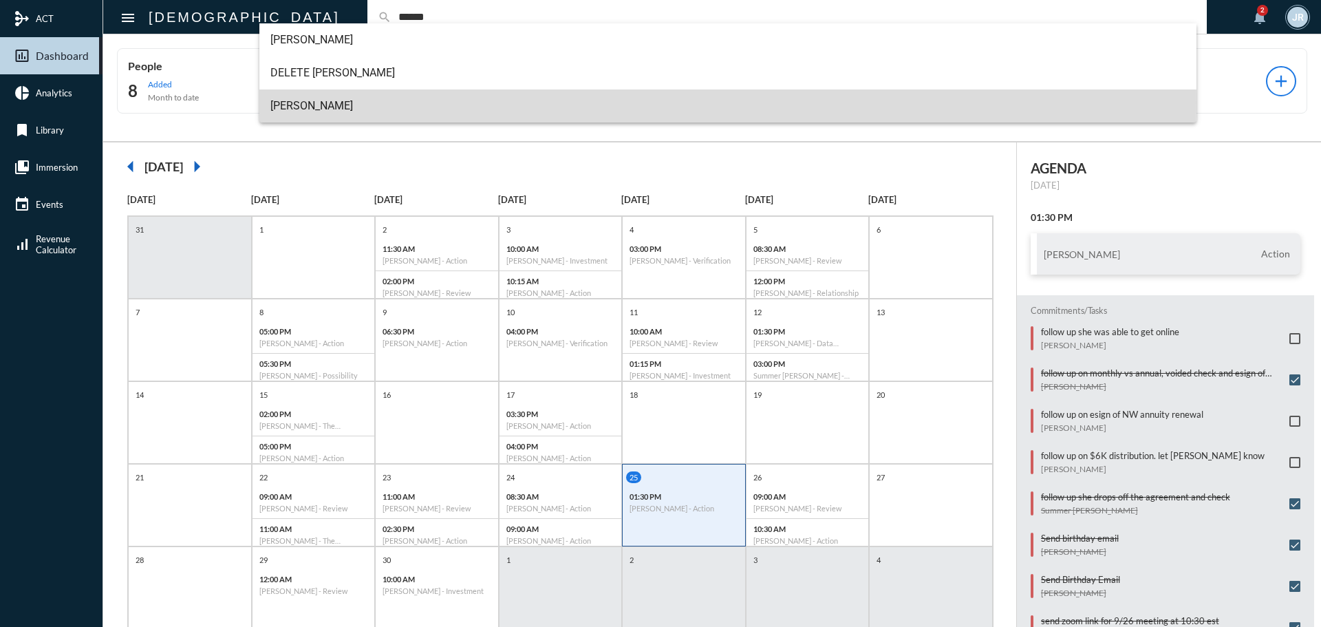
click at [277, 102] on span "Dan Riddle" at bounding box center [728, 105] width 916 height 33
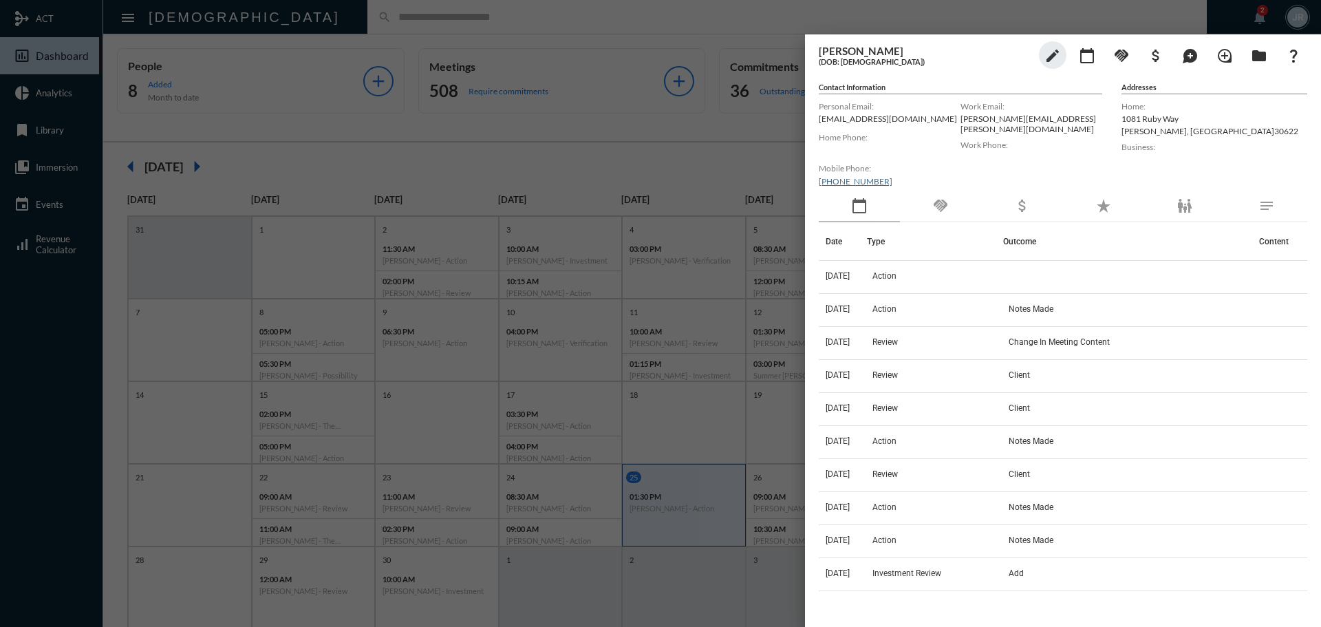
click at [365, 14] on div at bounding box center [660, 313] width 1321 height 627
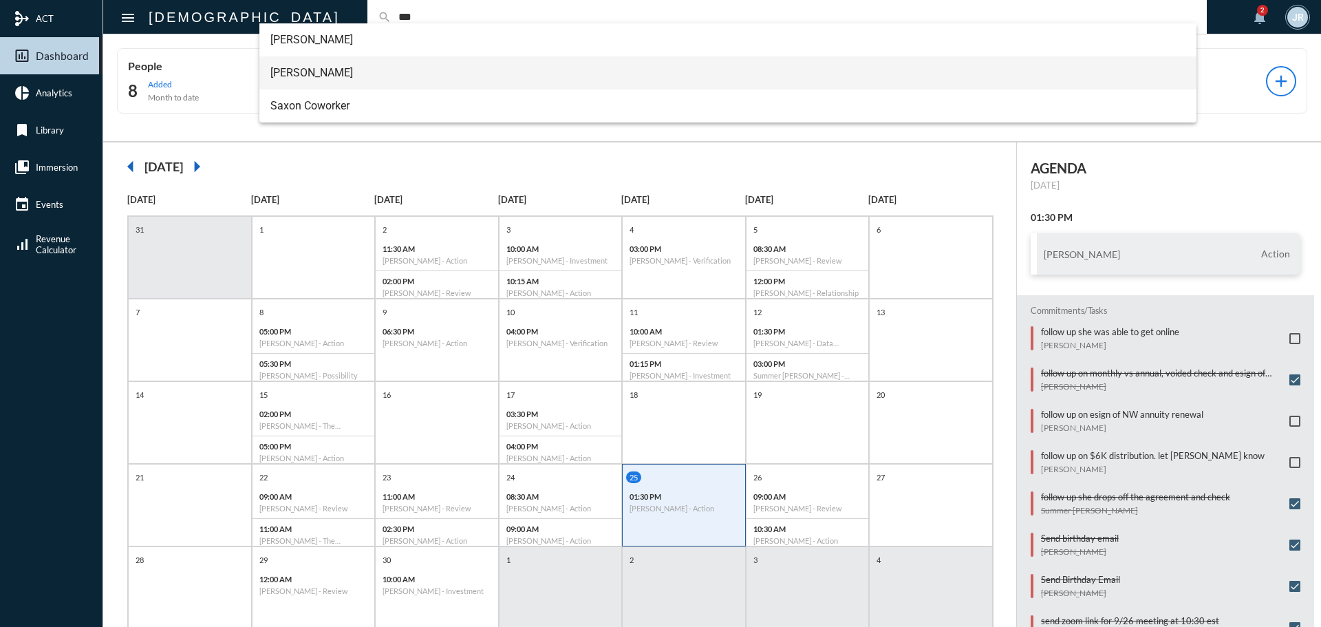
type input "***"
click at [310, 71] on span "Meredith Saxon" at bounding box center [728, 72] width 916 height 33
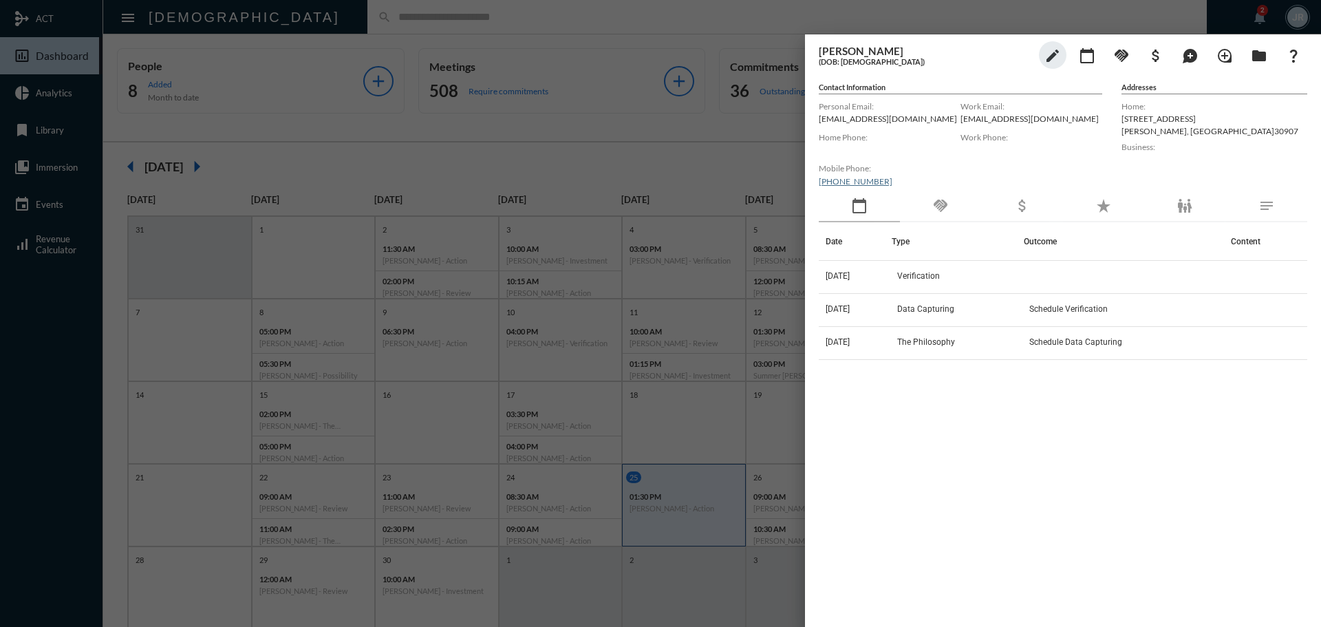
click at [326, 25] on div at bounding box center [660, 313] width 1321 height 627
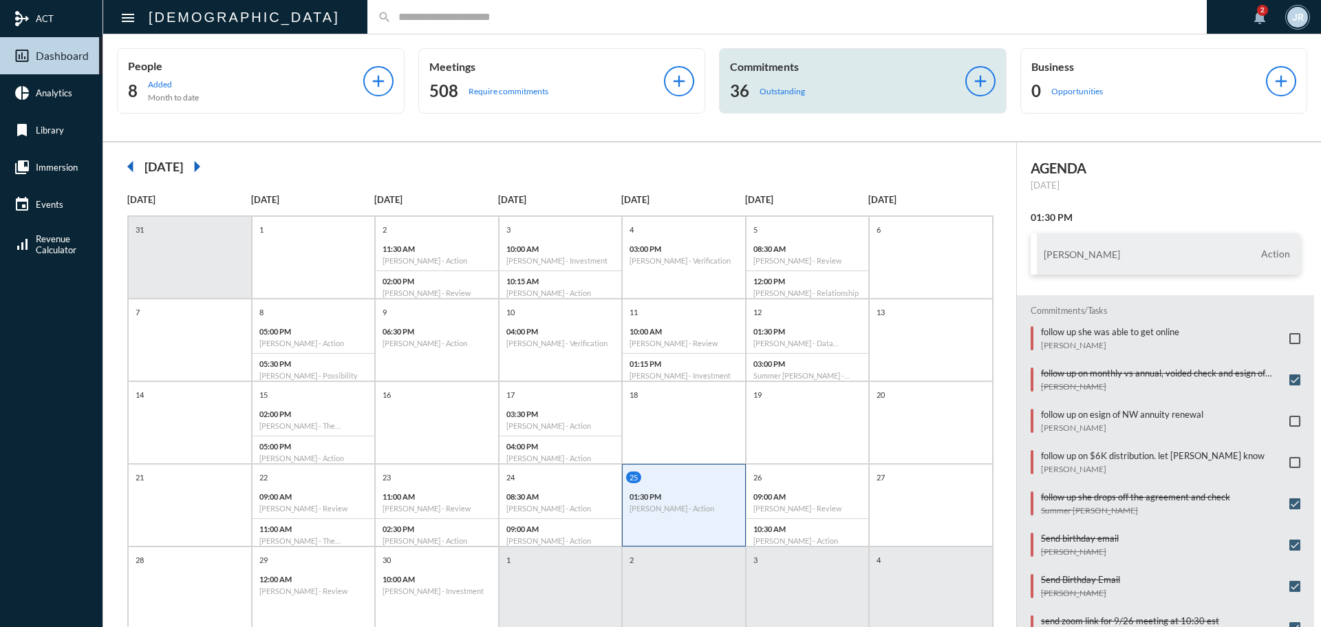
click at [734, 56] on div "Commitments 36 Outstanding add" at bounding box center [863, 80] width 288 height 65
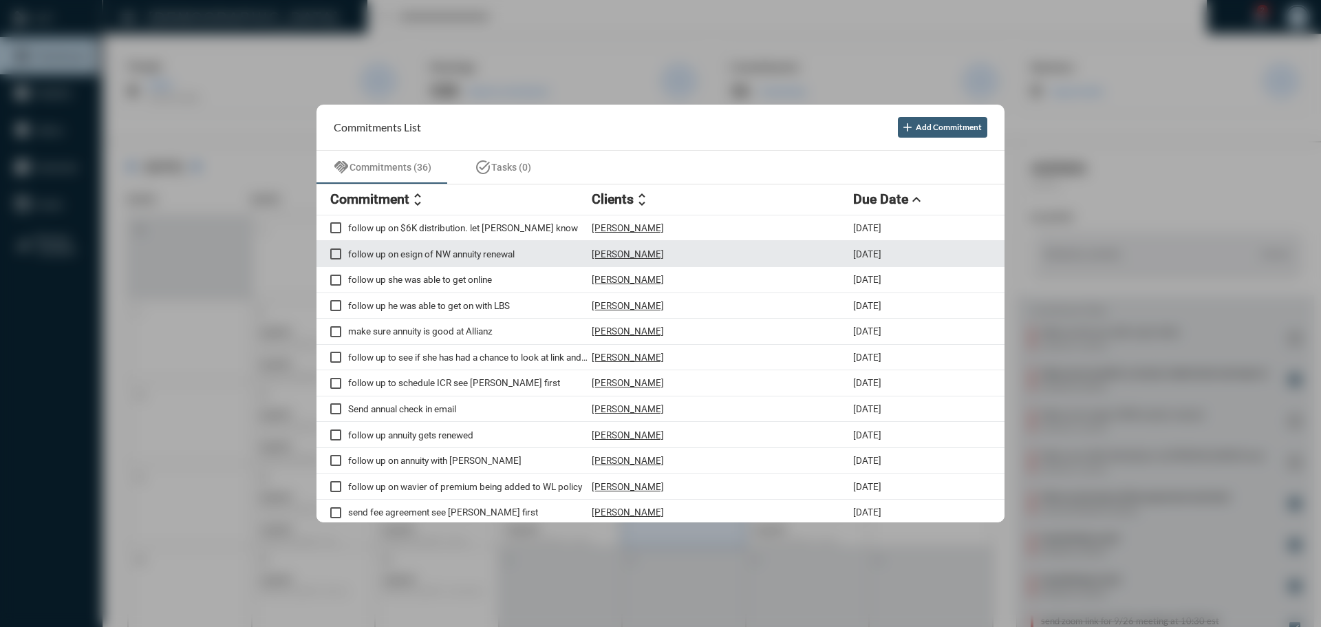
click at [615, 251] on p "Fred Sims" at bounding box center [628, 253] width 72 height 11
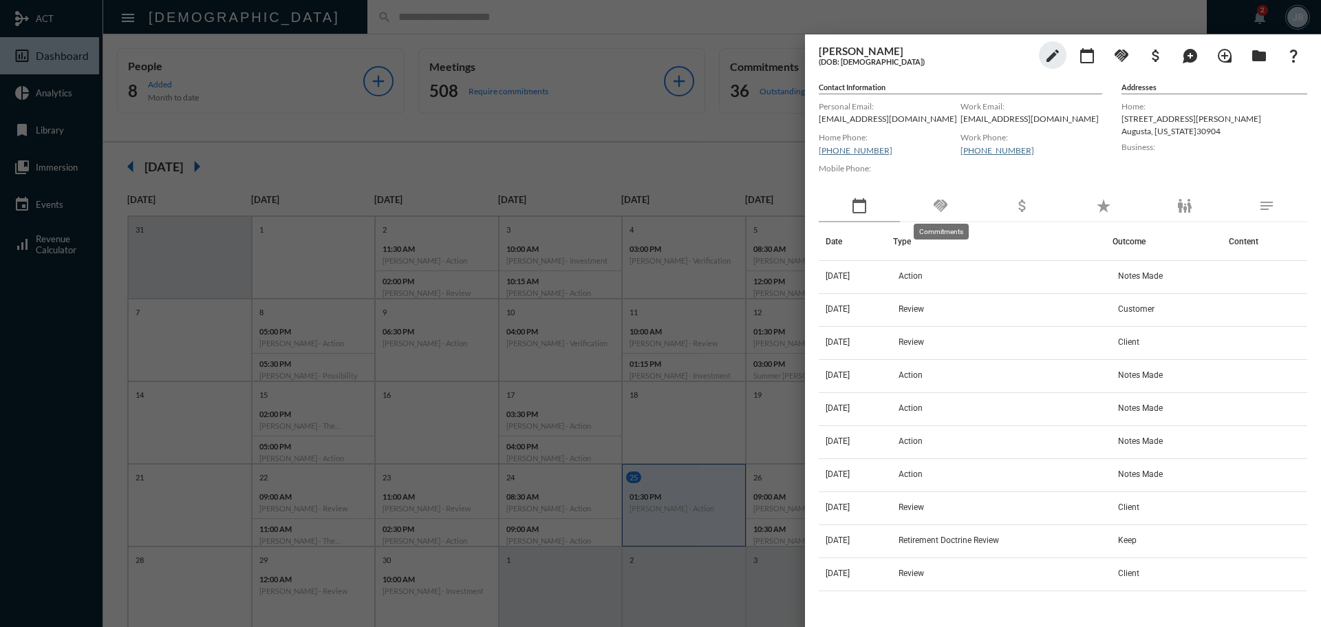
click at [942, 207] on mat-icon "handshake" at bounding box center [941, 206] width 17 height 17
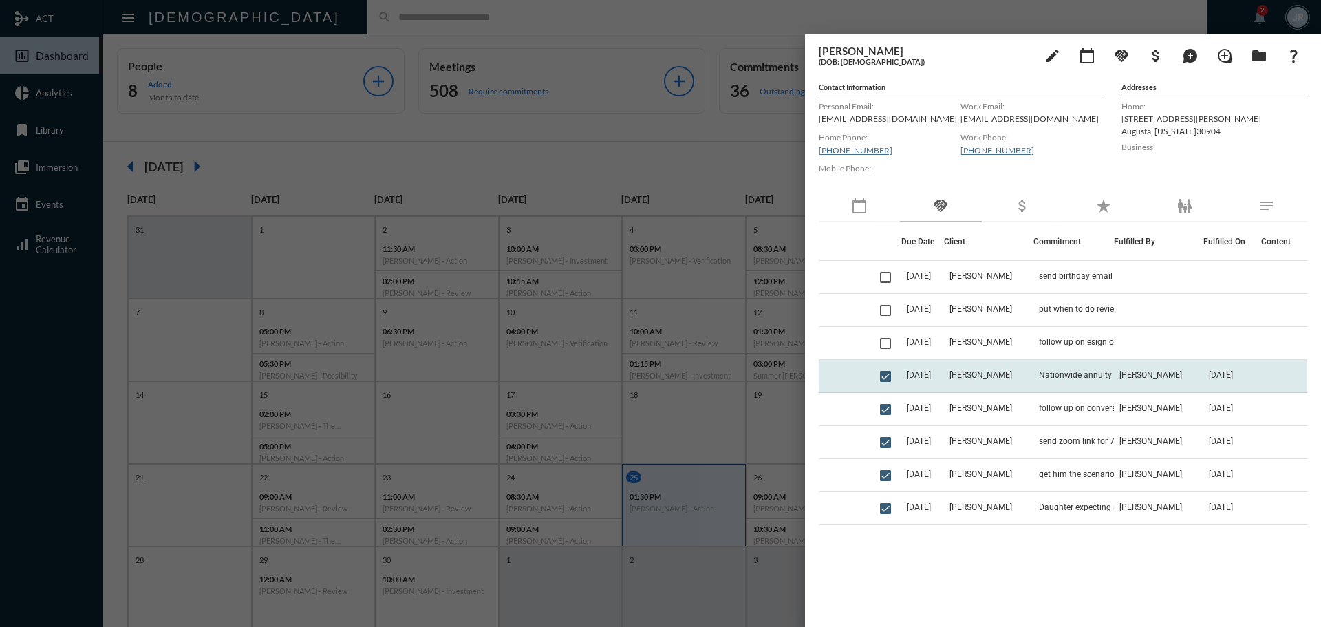
click at [1049, 370] on td "Nationwide annuity renewing" at bounding box center [1074, 376] width 81 height 33
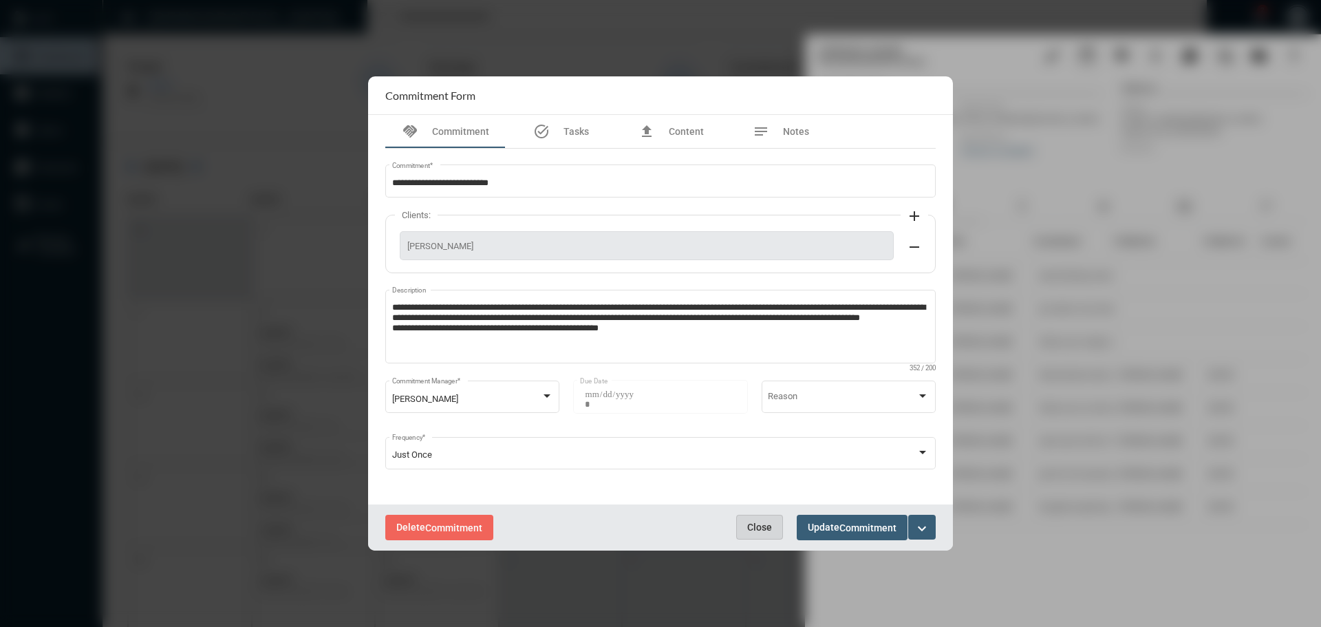
click at [763, 525] on span "Close" at bounding box center [759, 527] width 25 height 11
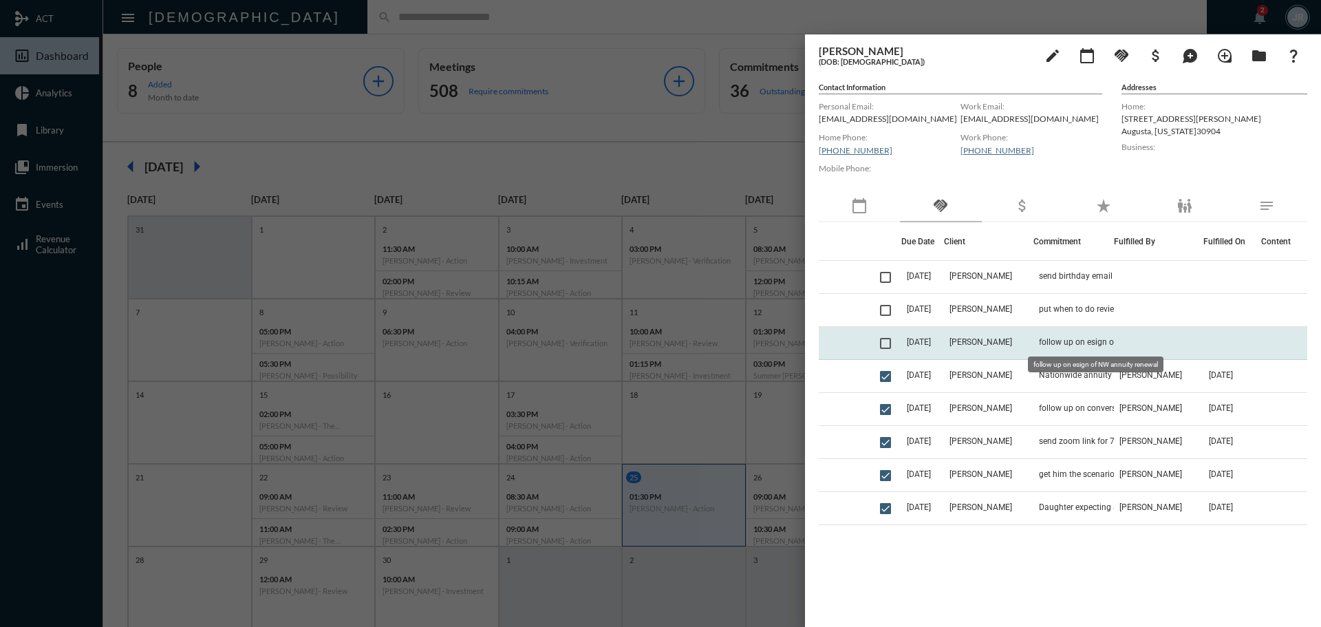
click at [1062, 339] on span "follow up on esign of NW annuity renewal" at bounding box center [1108, 342] width 138 height 10
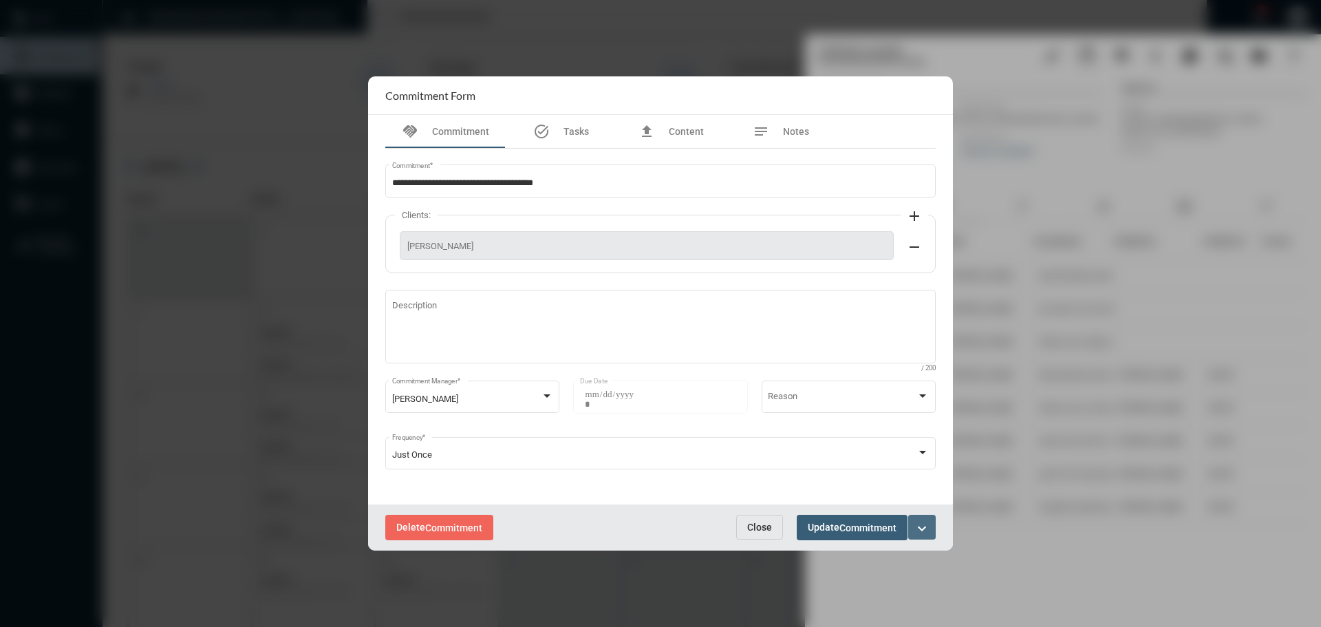
click at [926, 527] on mat-icon "expand_more" at bounding box center [922, 528] width 17 height 17
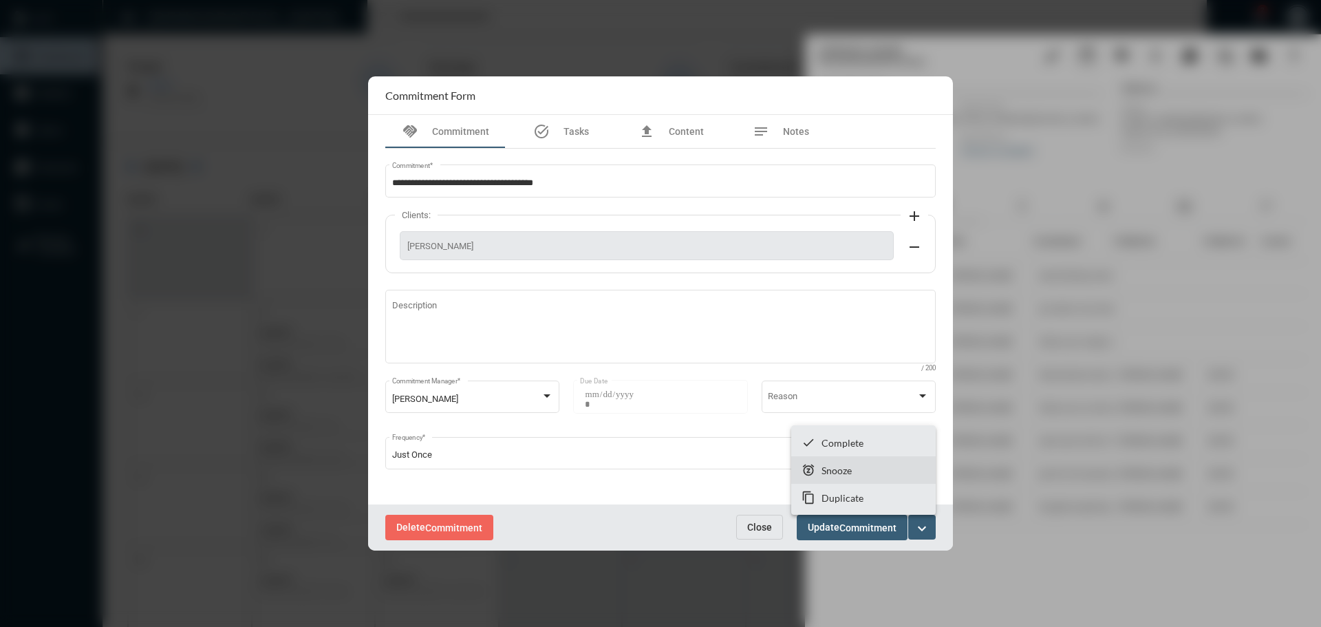
click at [822, 469] on p "Snooze" at bounding box center [837, 471] width 30 height 12
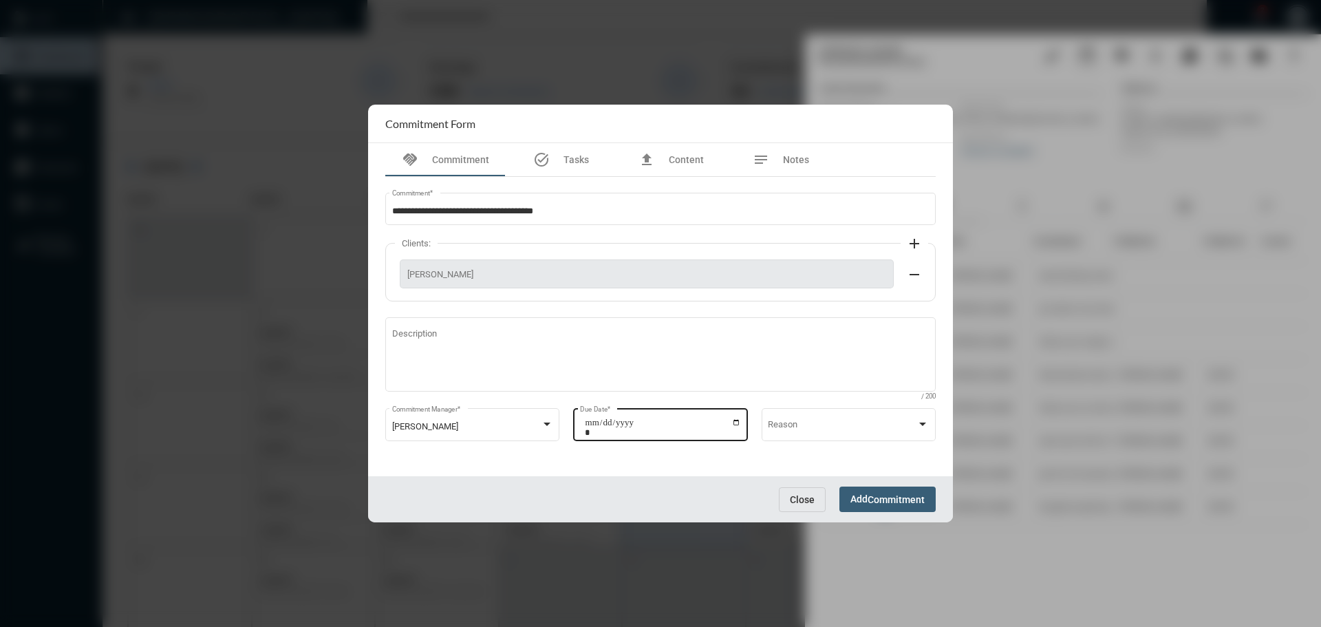
click at [736, 422] on input "**********" at bounding box center [663, 427] width 156 height 19
type input "**********"
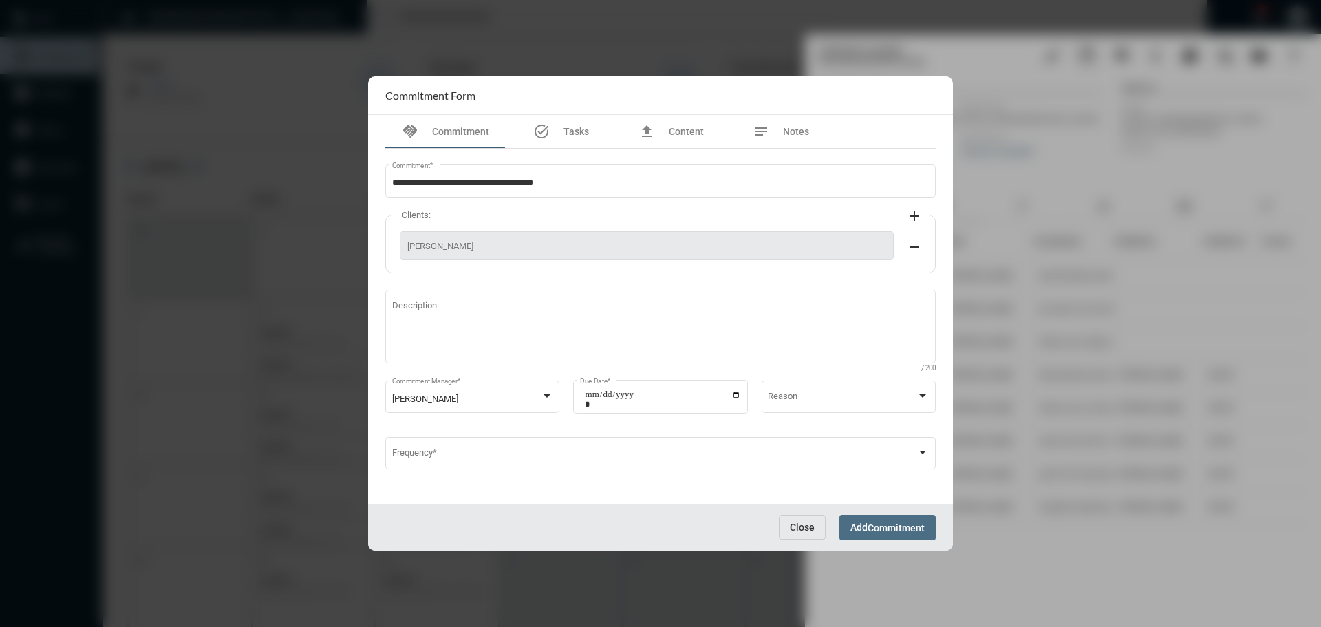
click at [882, 518] on button "Add Commitment" at bounding box center [888, 527] width 96 height 25
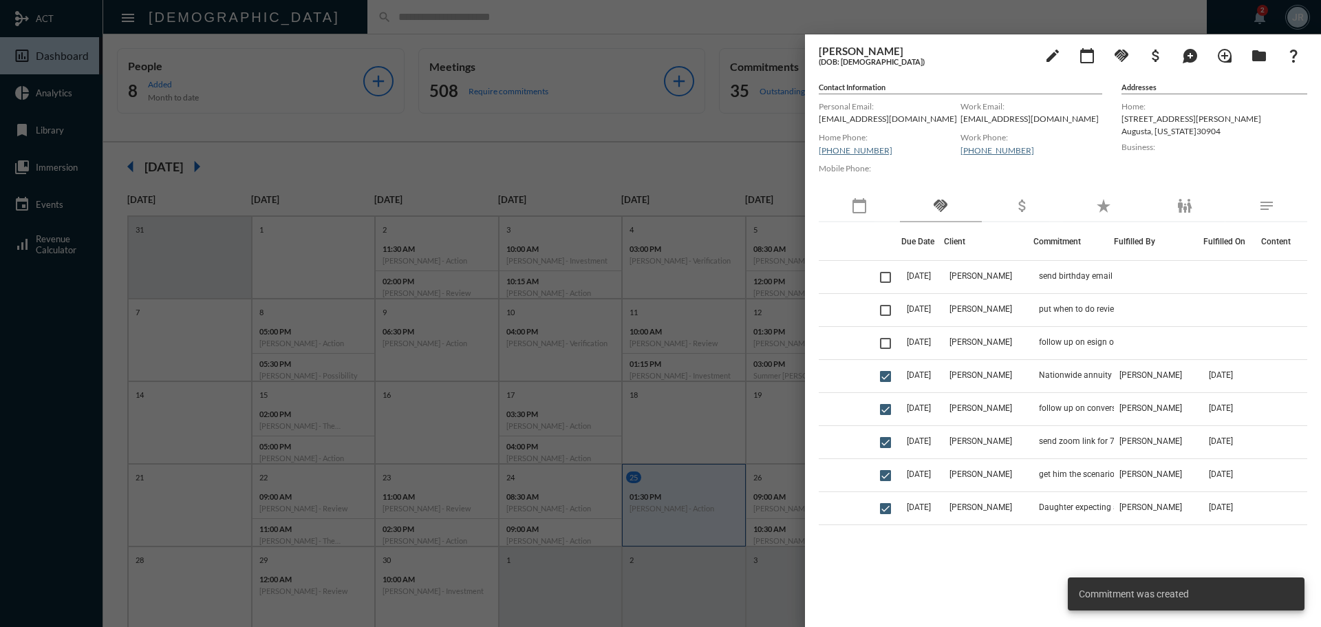
click at [735, 26] on div at bounding box center [660, 313] width 1321 height 627
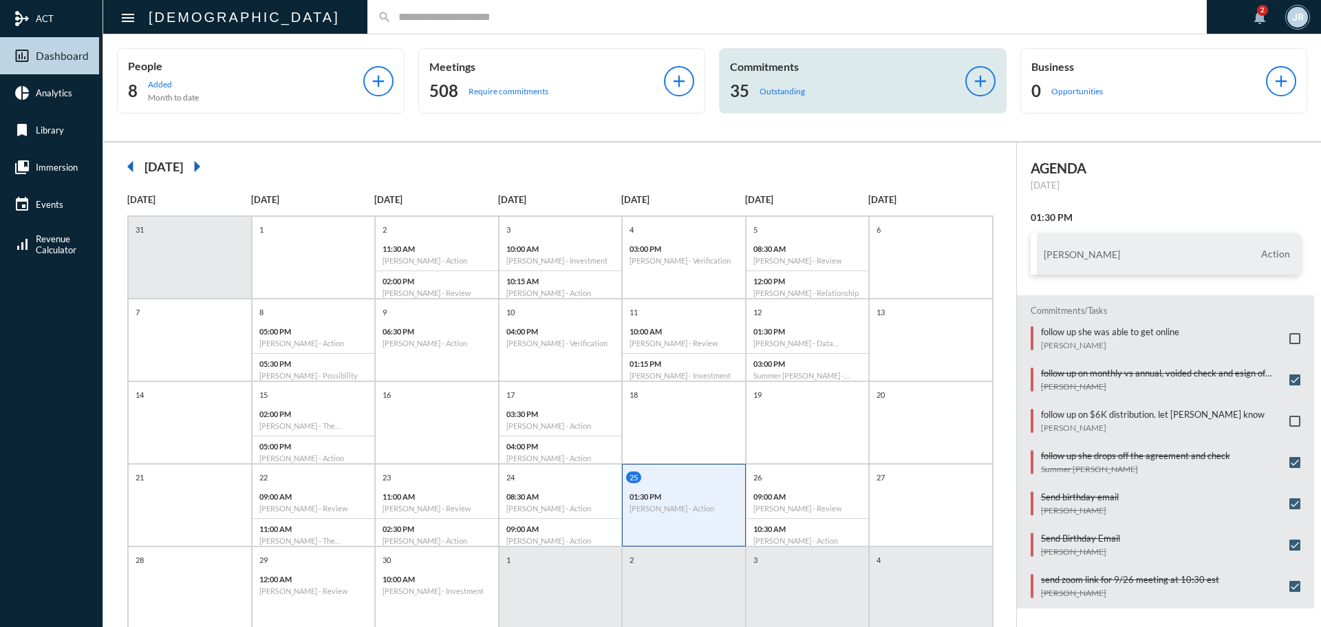
click at [761, 74] on div "Commitments 35 Outstanding" at bounding box center [847, 81] width 235 height 42
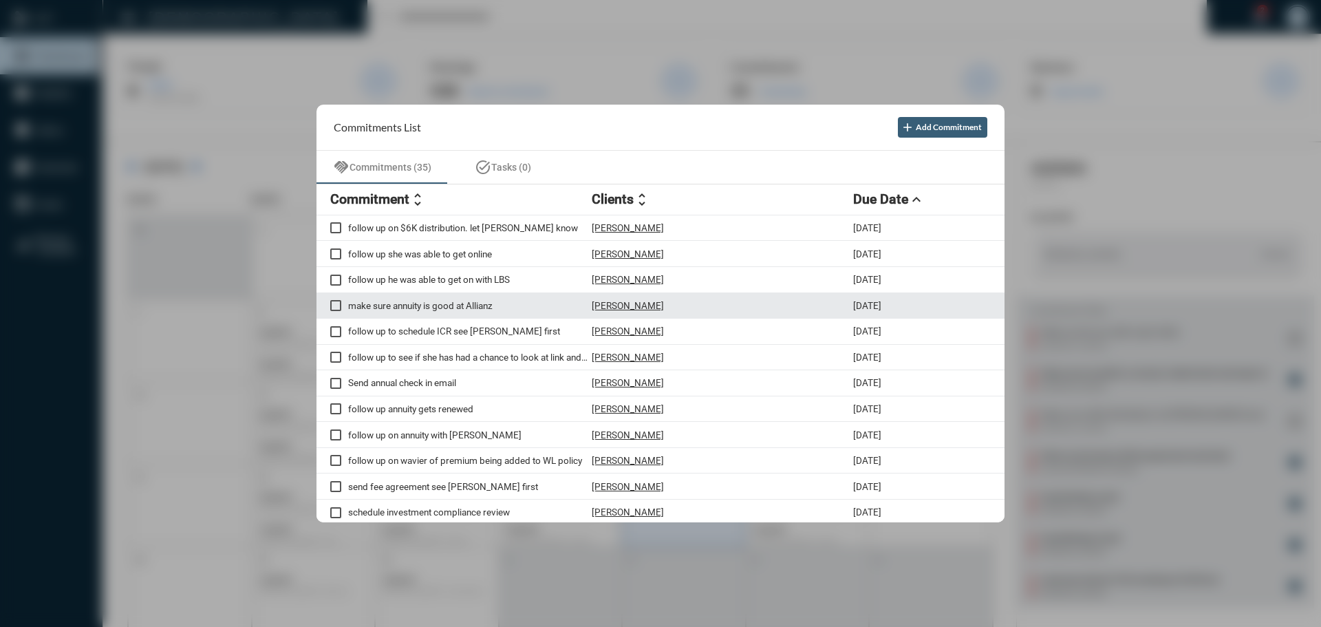
click at [630, 304] on p "Cathy Deprizio" at bounding box center [628, 305] width 72 height 11
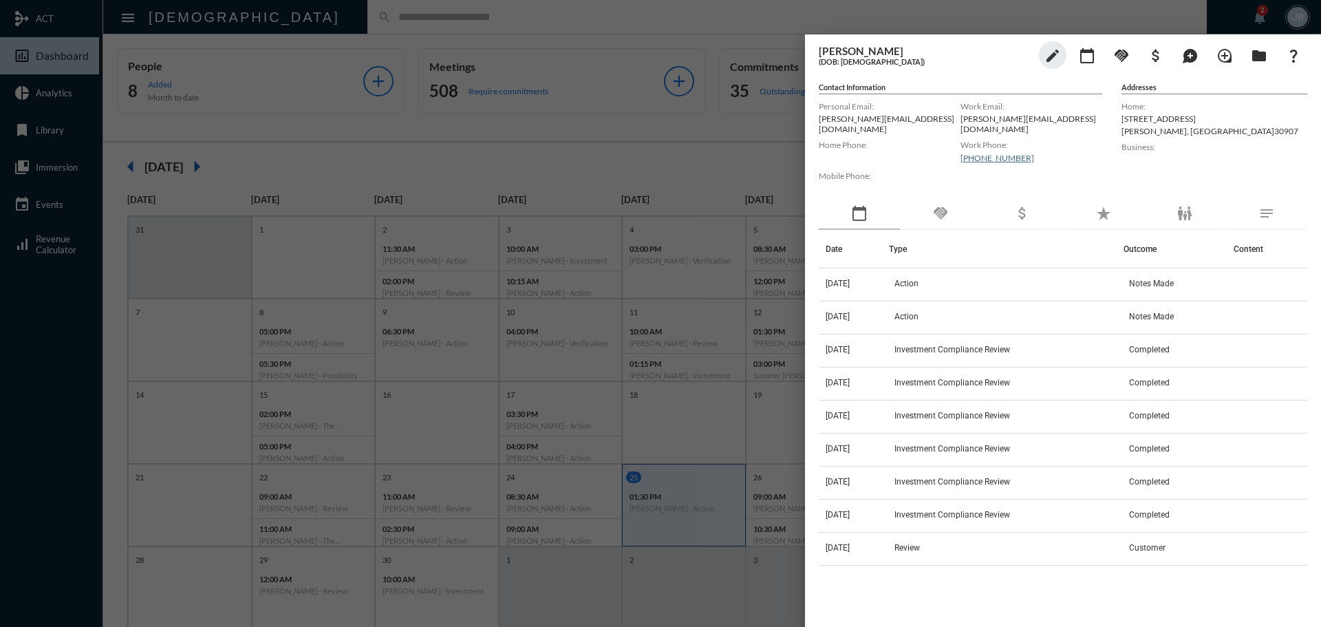
click at [940, 215] on div "handshake" at bounding box center [940, 214] width 81 height 32
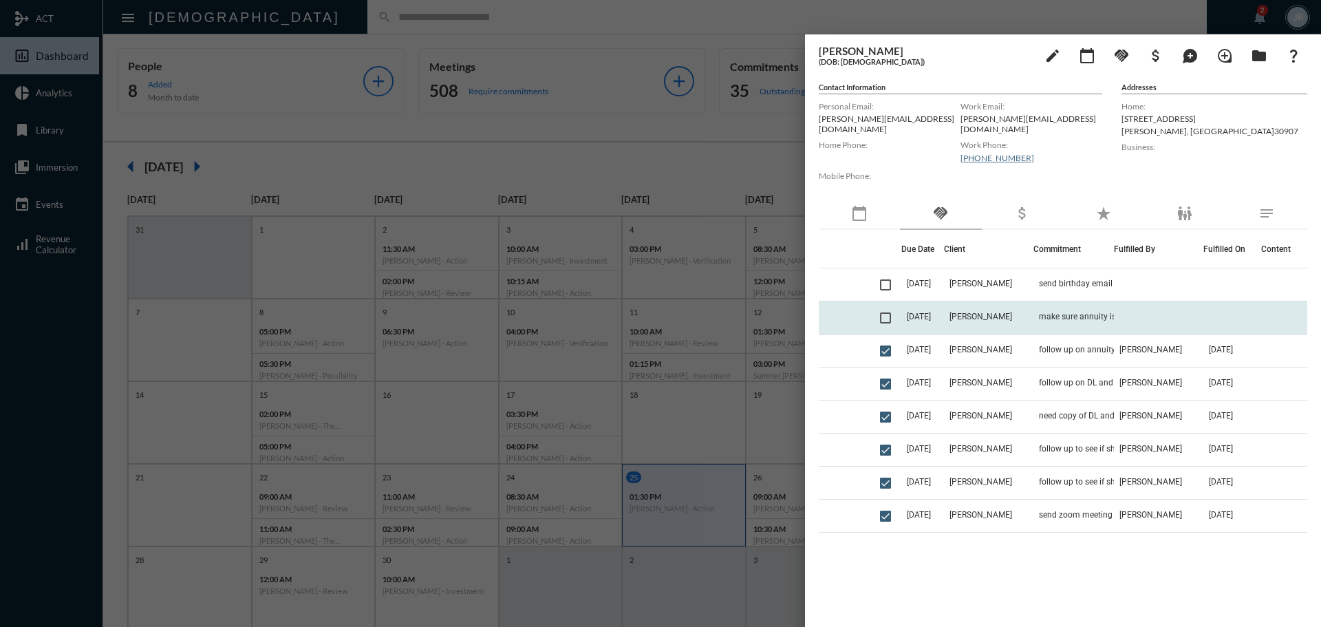
click at [937, 312] on td "9/24/25" at bounding box center [923, 317] width 43 height 33
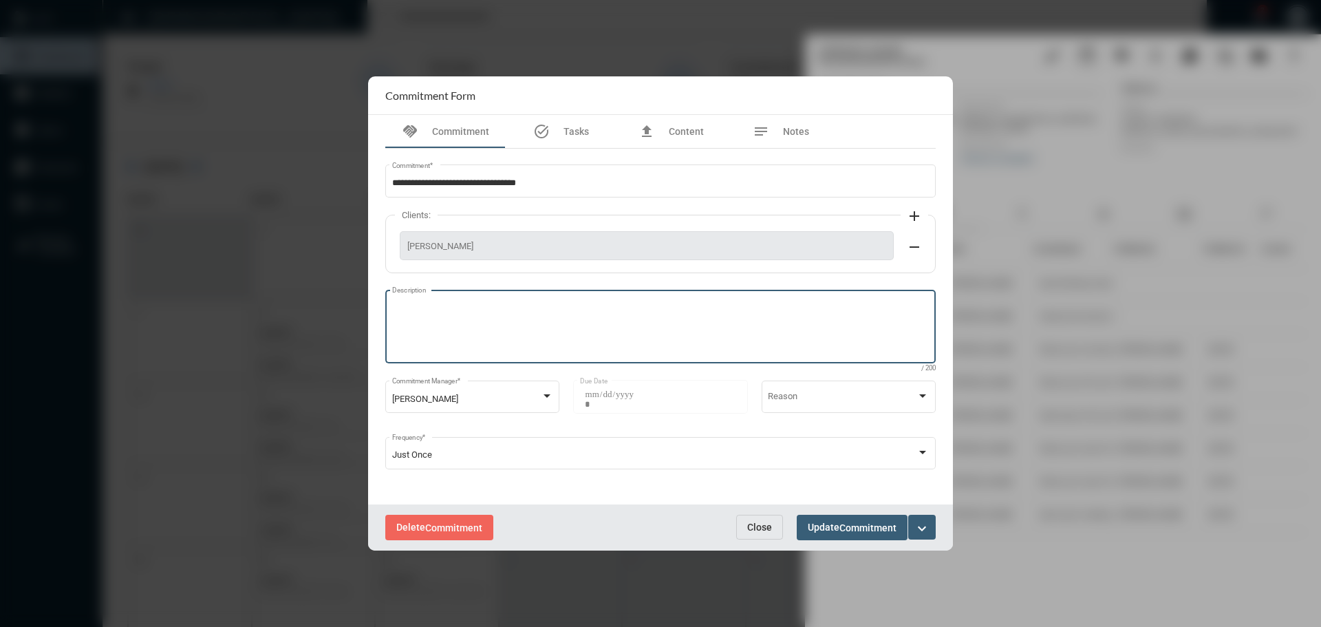
click at [613, 349] on textarea "Description" at bounding box center [661, 328] width 538 height 54
type textarea "**********"
click at [875, 518] on button "Update Commitment" at bounding box center [852, 527] width 111 height 25
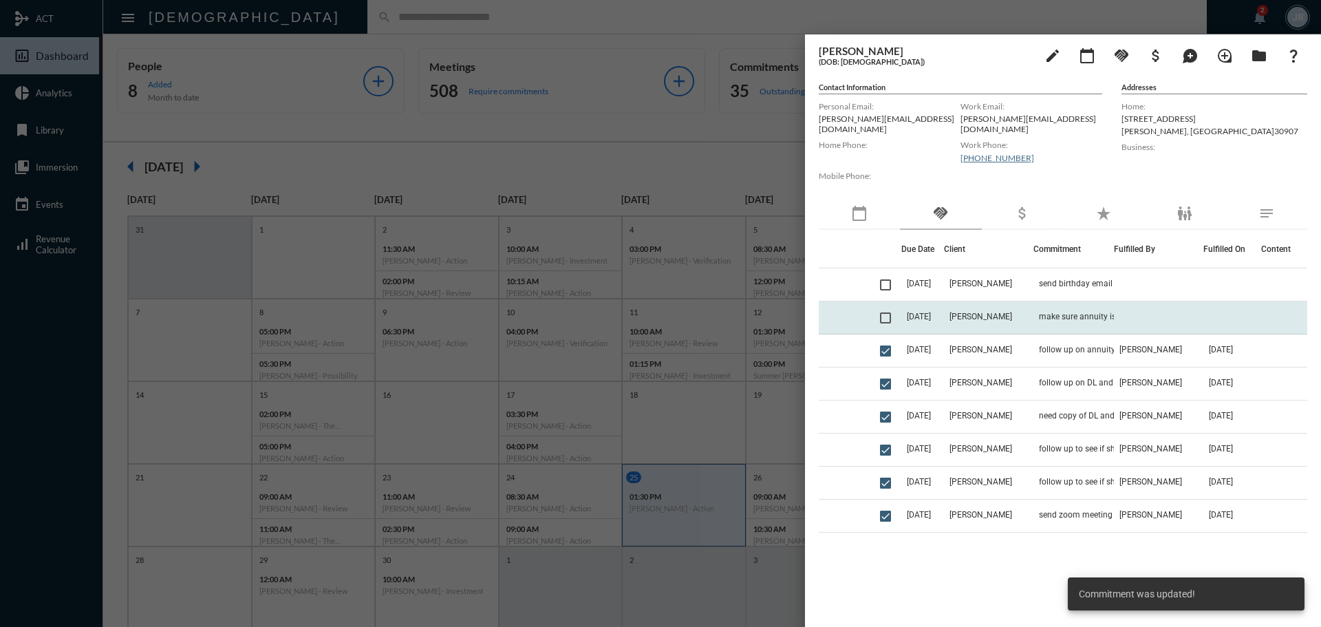
click at [944, 308] on td "9/24/25" at bounding box center [923, 317] width 43 height 33
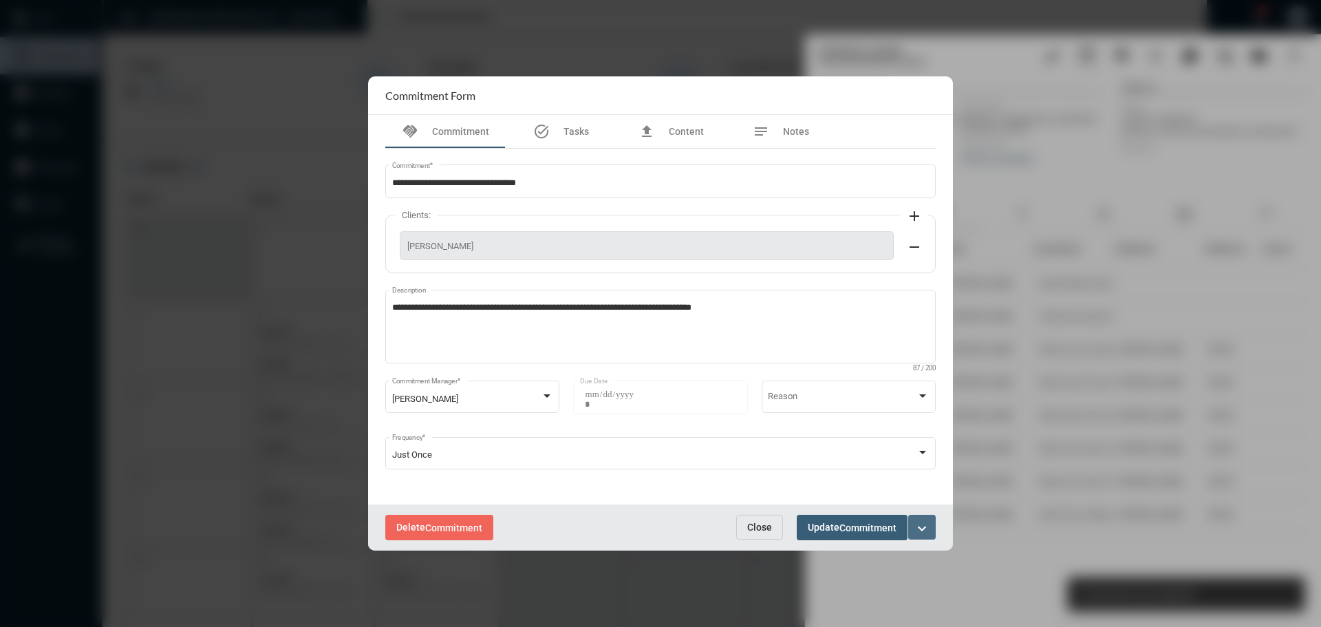
click at [927, 523] on mat-icon "expand_more" at bounding box center [922, 528] width 17 height 17
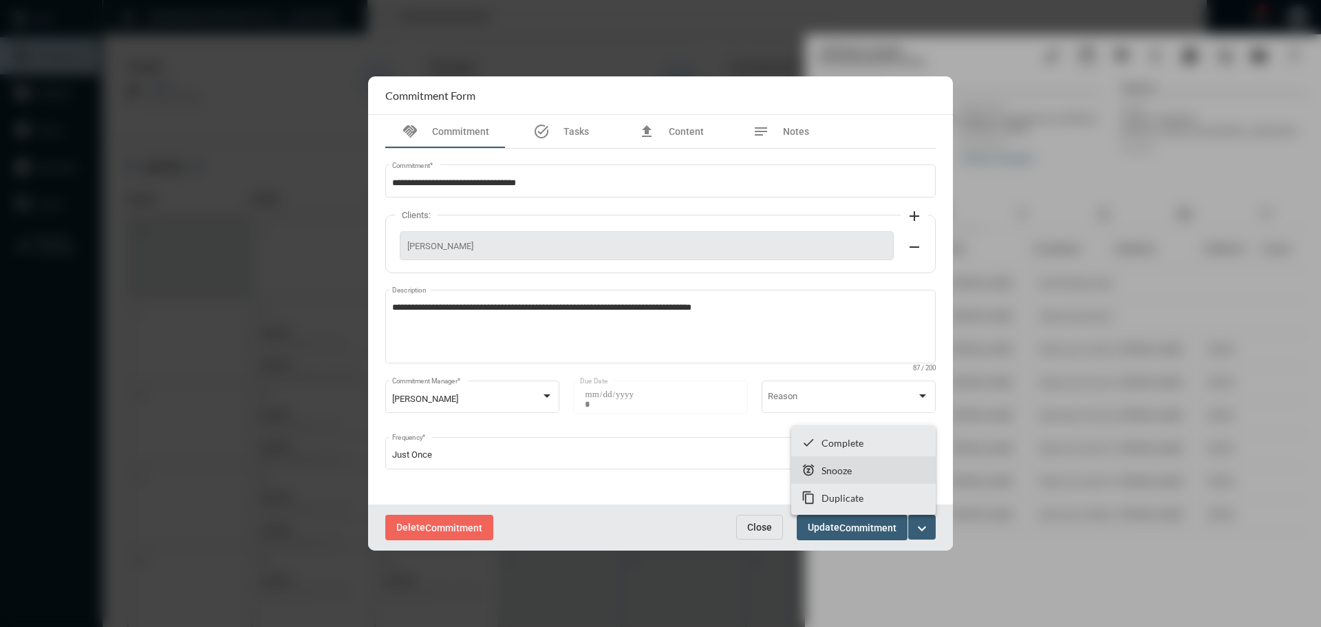
click at [826, 471] on p "Snooze" at bounding box center [837, 471] width 30 height 12
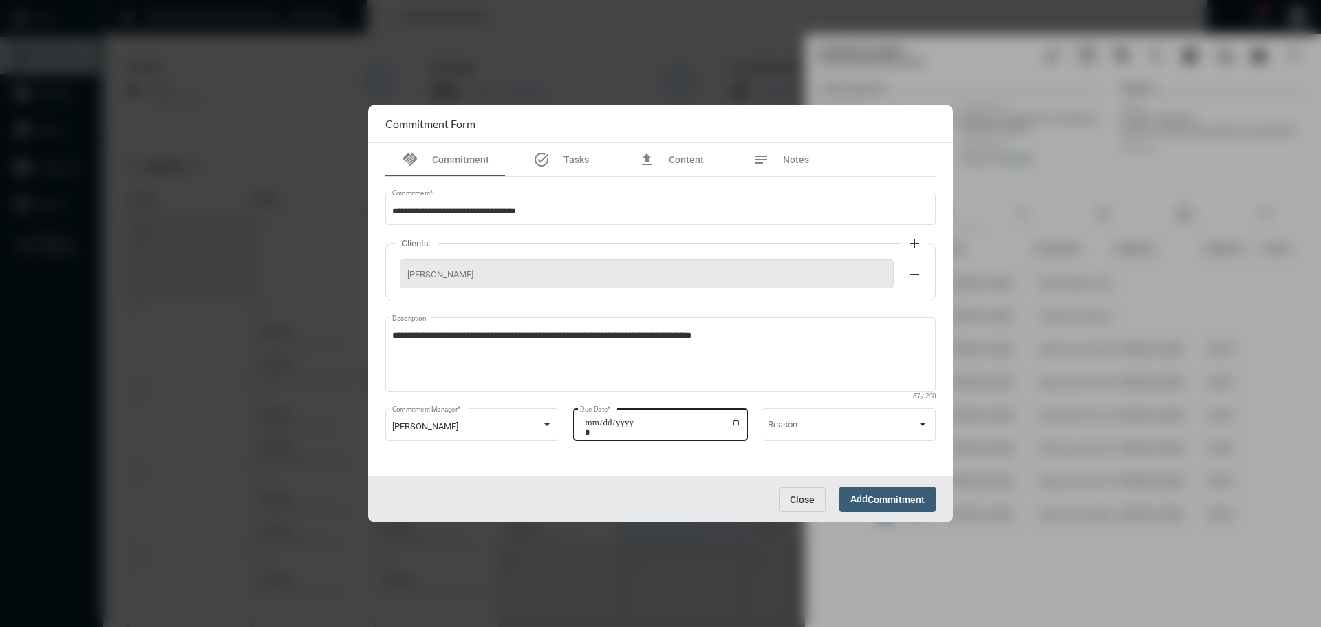
click at [737, 423] on input "**********" at bounding box center [663, 427] width 156 height 19
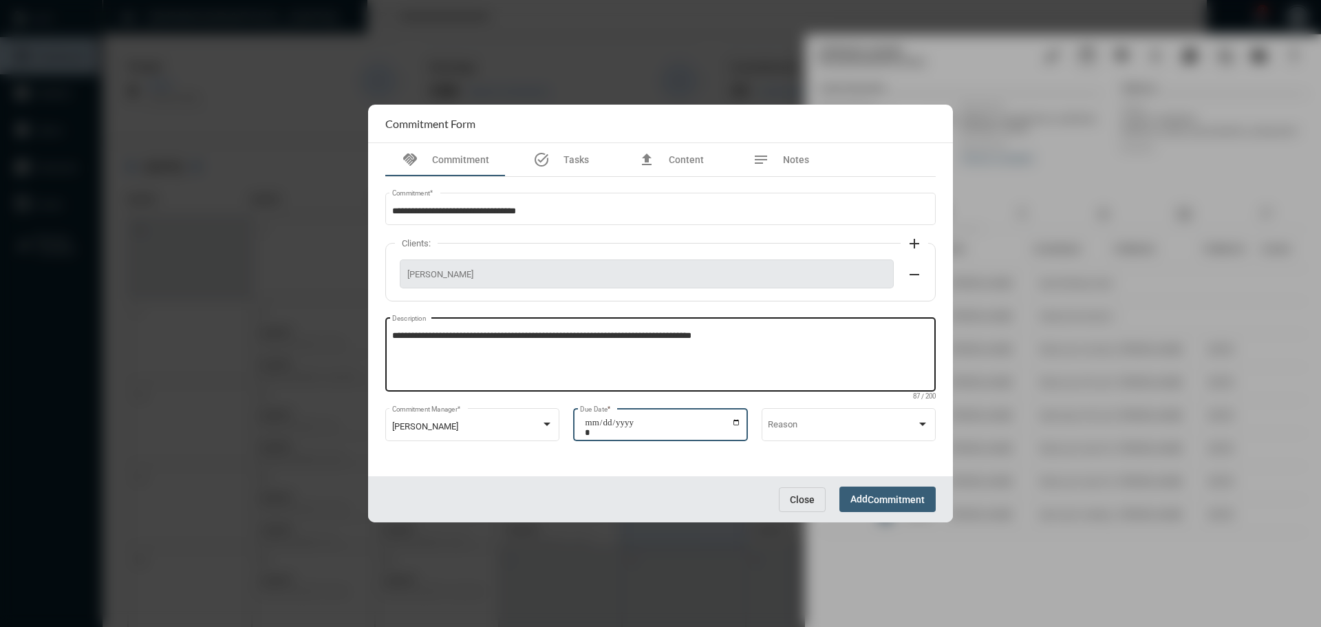
type input "**********"
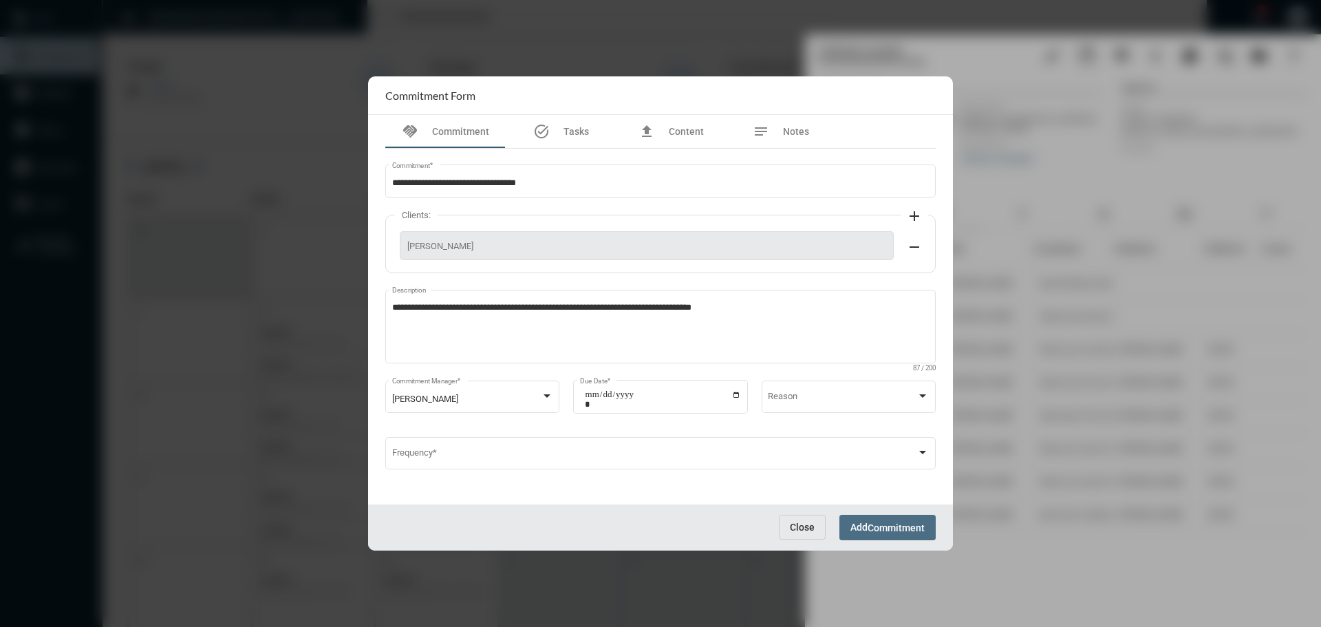
click at [860, 522] on span "Add Commitment" at bounding box center [888, 527] width 74 height 11
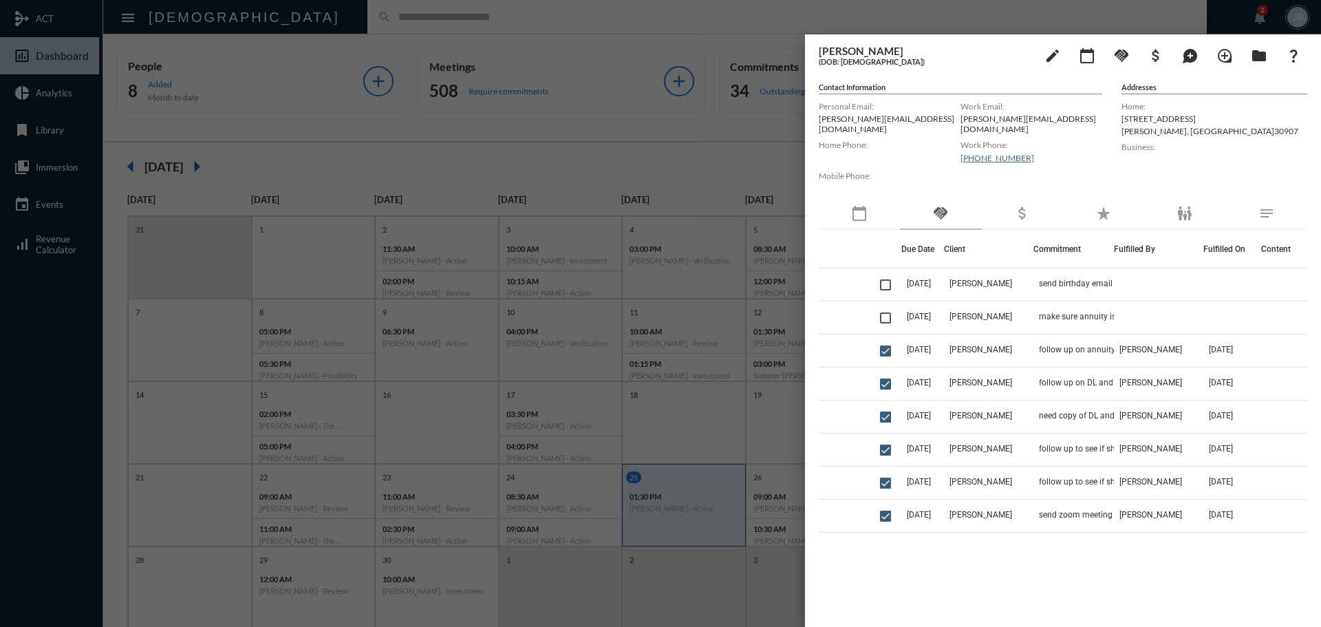
click at [575, 23] on div at bounding box center [660, 313] width 1321 height 627
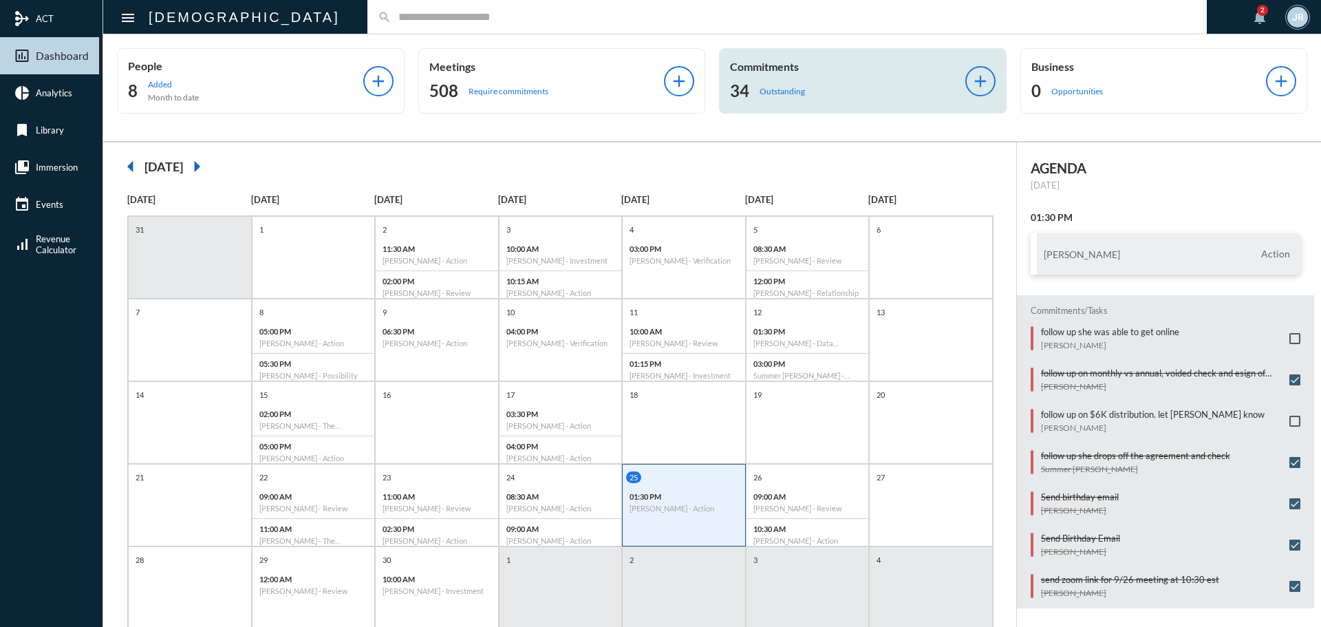
click at [786, 74] on div "Commitments 34 Outstanding" at bounding box center [847, 81] width 235 height 42
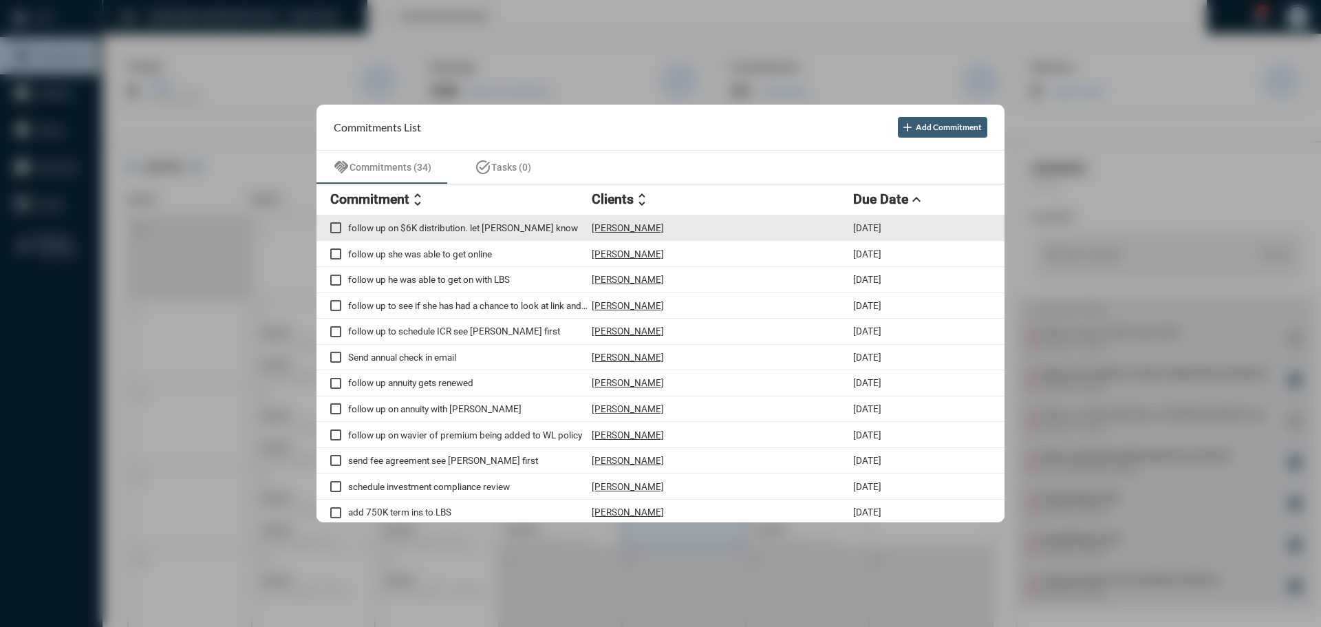
click at [620, 228] on p "Evan Miller" at bounding box center [628, 227] width 72 height 11
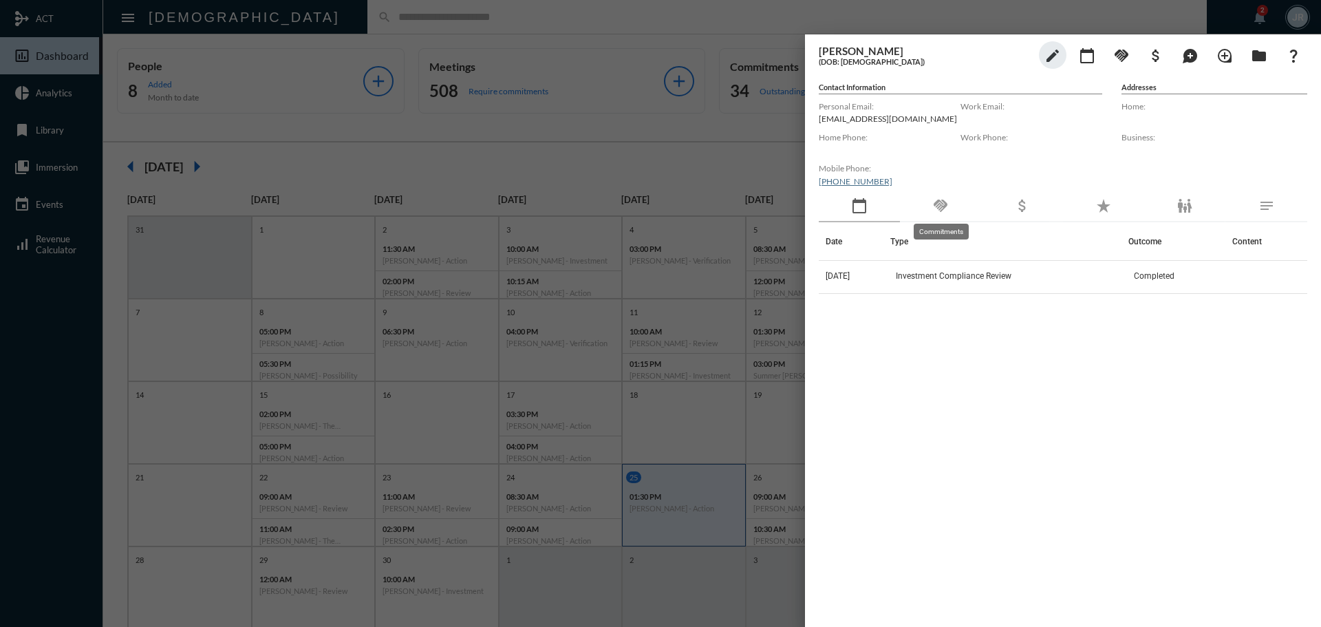
click at [950, 206] on div "handshake" at bounding box center [940, 207] width 81 height 32
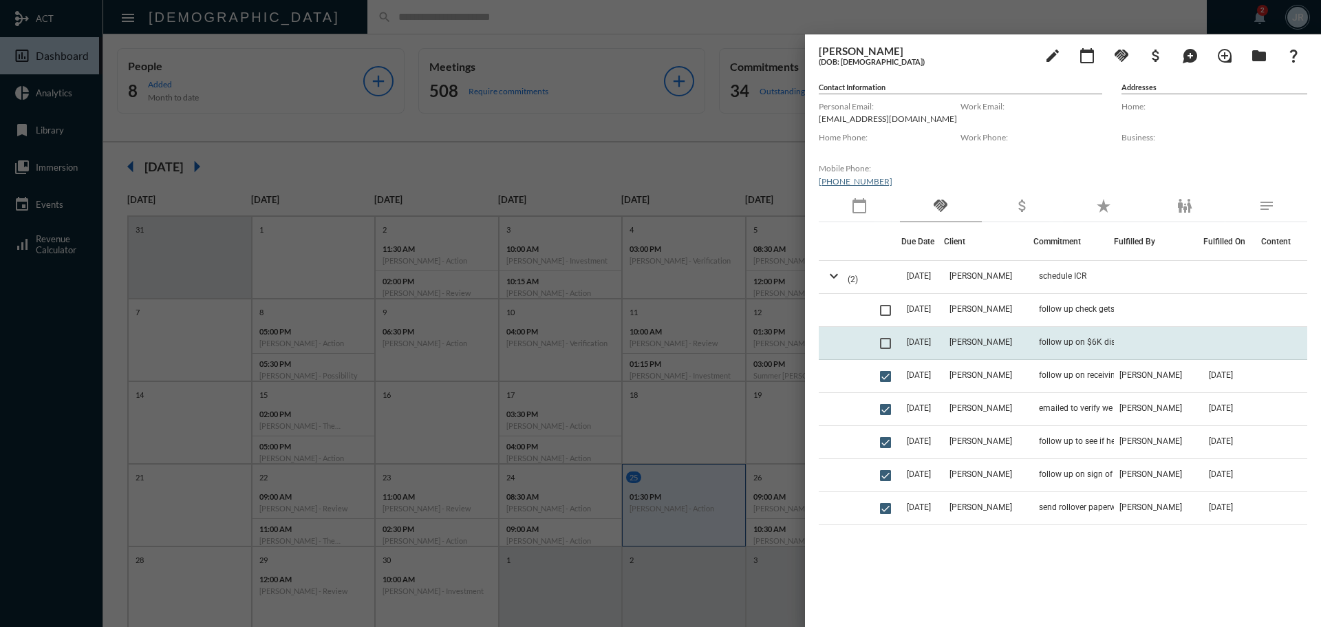
click at [1022, 339] on td "Evan Miller" at bounding box center [988, 343] width 89 height 33
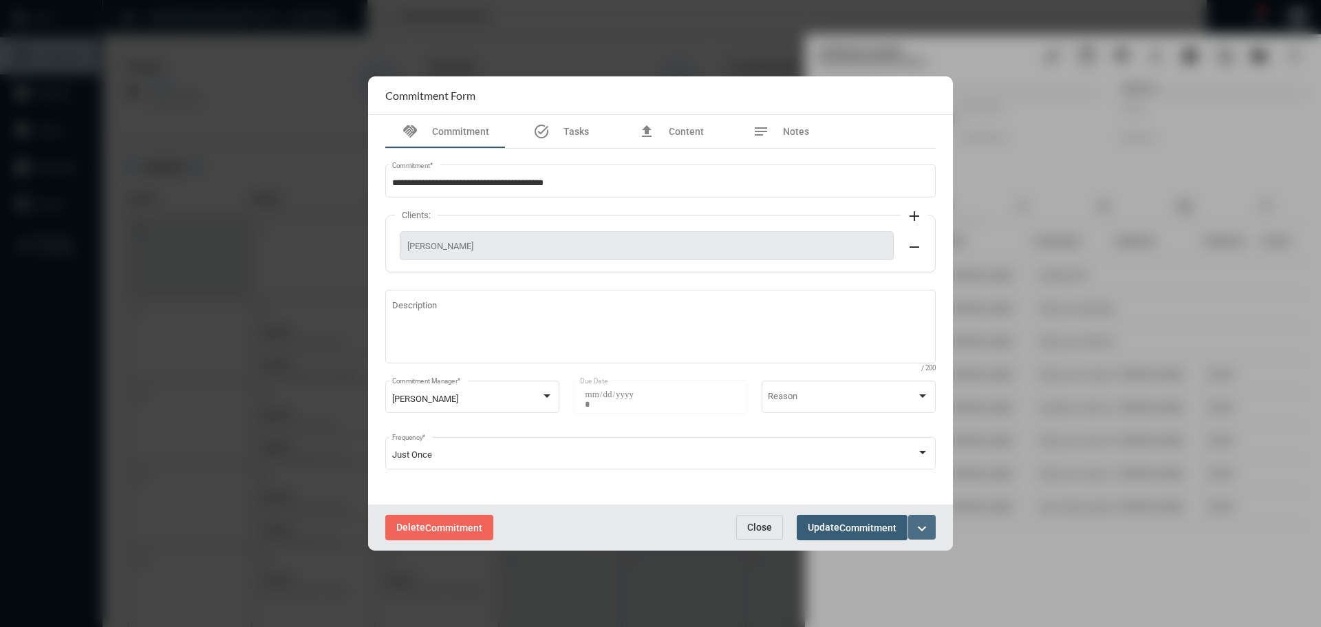
click at [930, 529] on mat-icon "expand_more" at bounding box center [922, 528] width 17 height 17
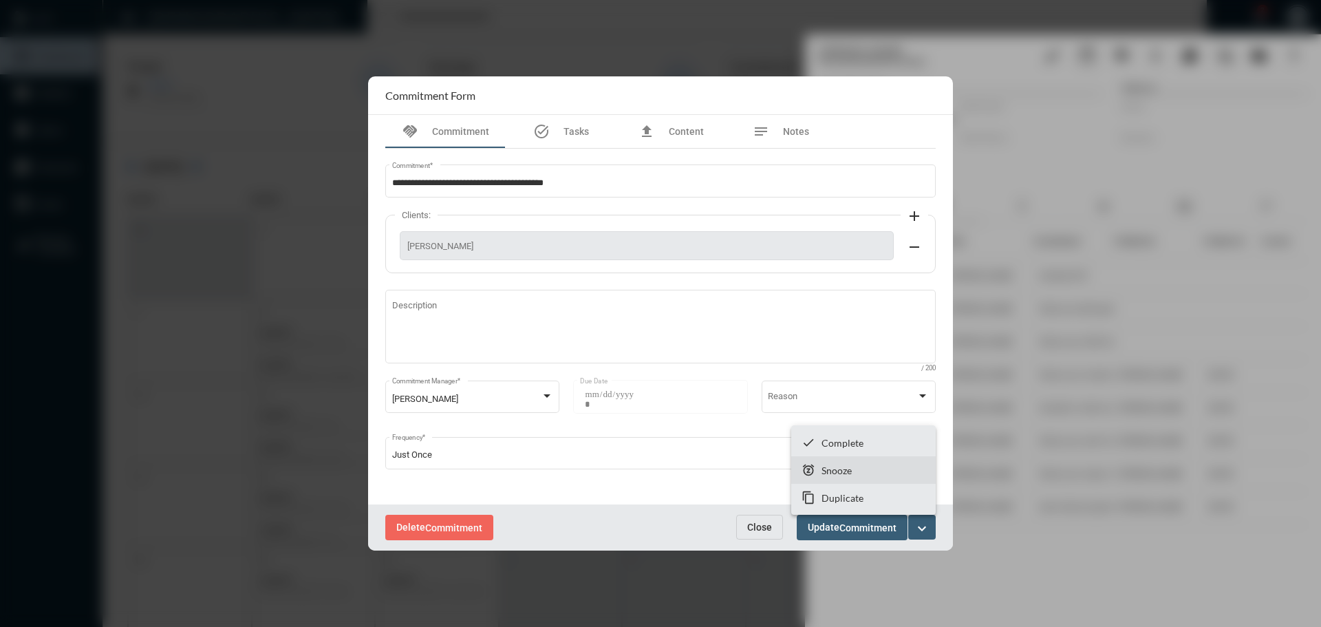
click at [831, 471] on p "Snooze" at bounding box center [837, 471] width 30 height 12
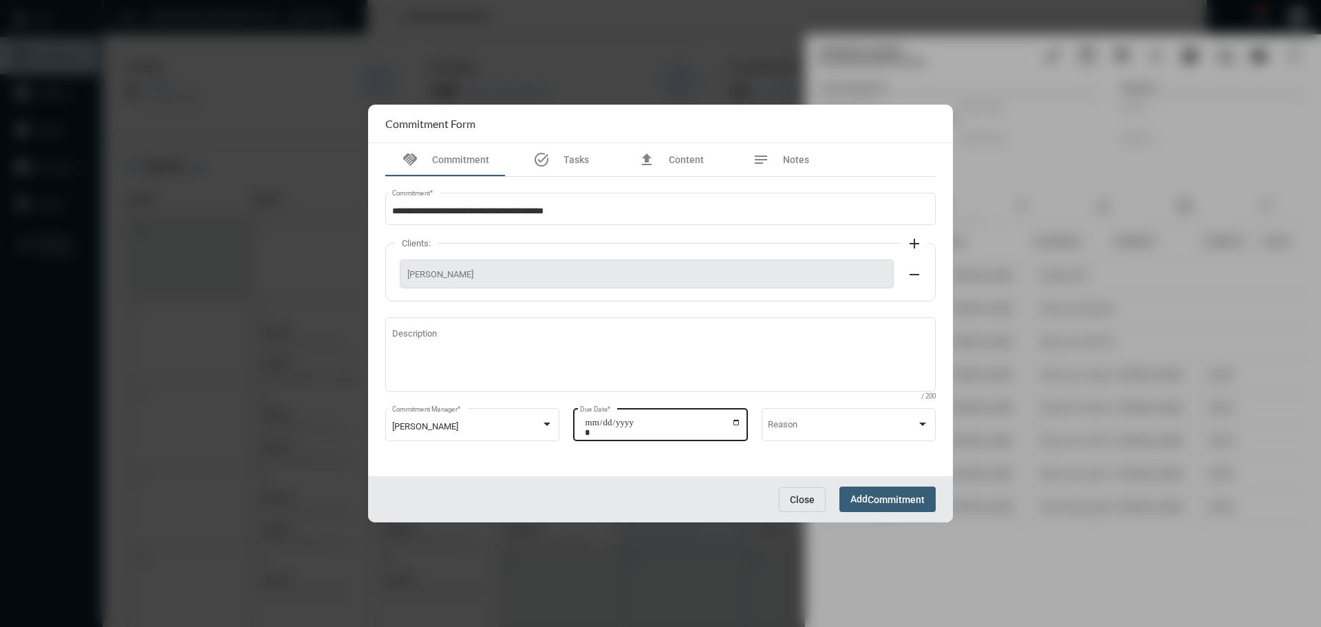
click at [741, 422] on input "**********" at bounding box center [663, 427] width 156 height 19
type input "**********"
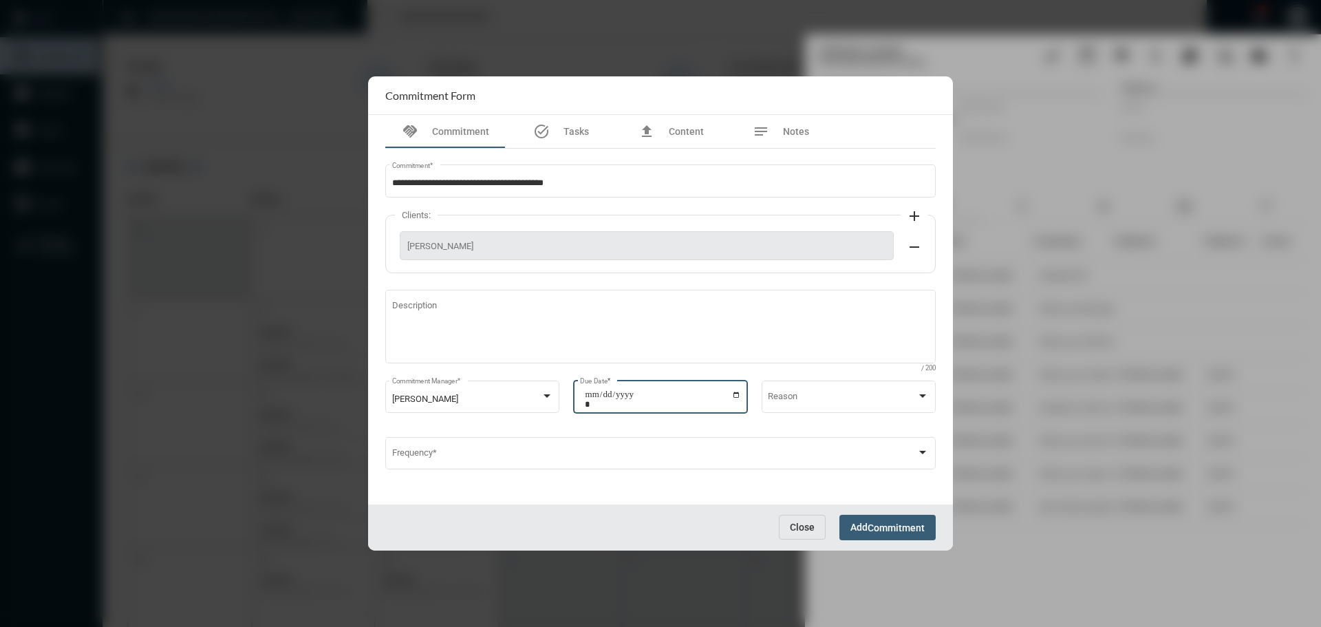
click at [867, 517] on button "Add Commitment" at bounding box center [888, 527] width 96 height 25
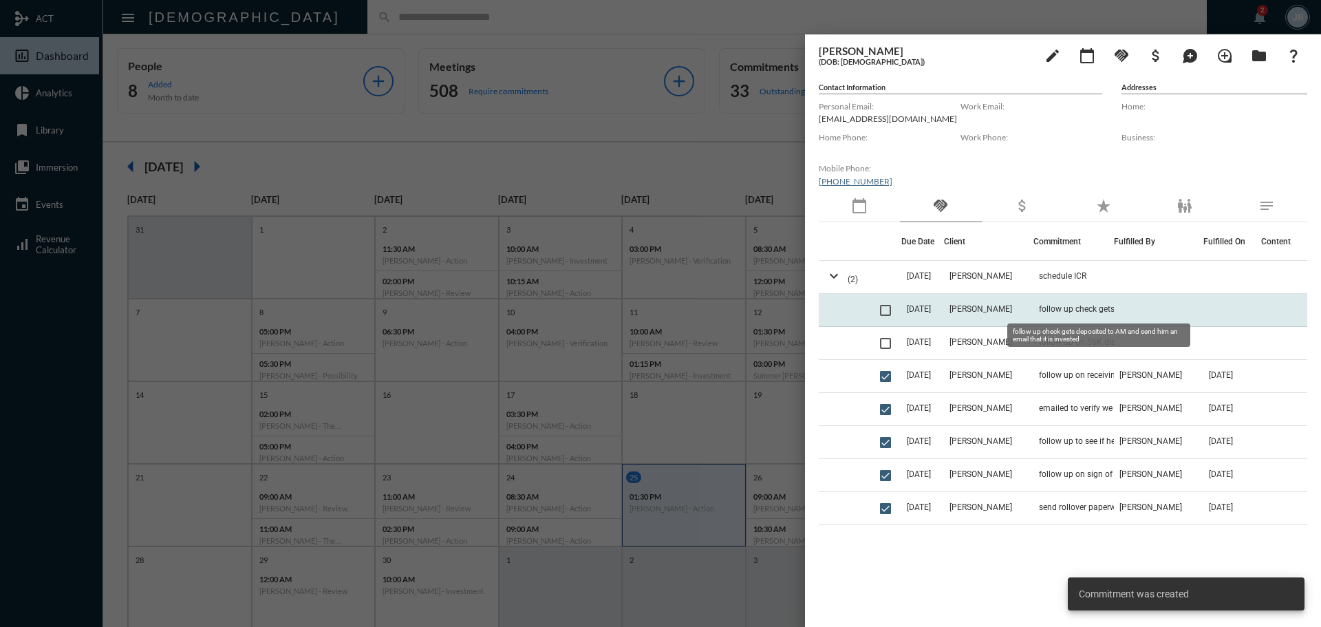
click at [1070, 304] on span "follow up check gets deposited to AM and send him an email that it is invested" at bounding box center [1108, 309] width 138 height 10
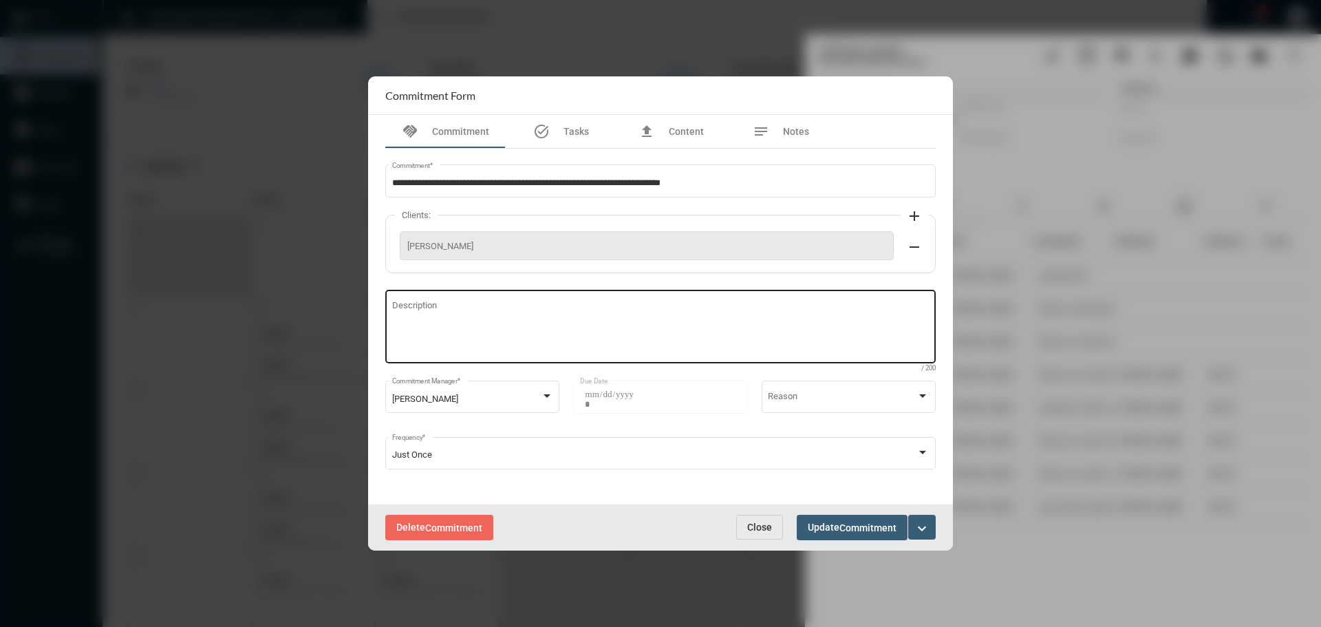
click at [477, 322] on textarea "Description" at bounding box center [661, 328] width 538 height 54
type textarea "**********"
click at [844, 527] on span "Commitment" at bounding box center [868, 527] width 57 height 11
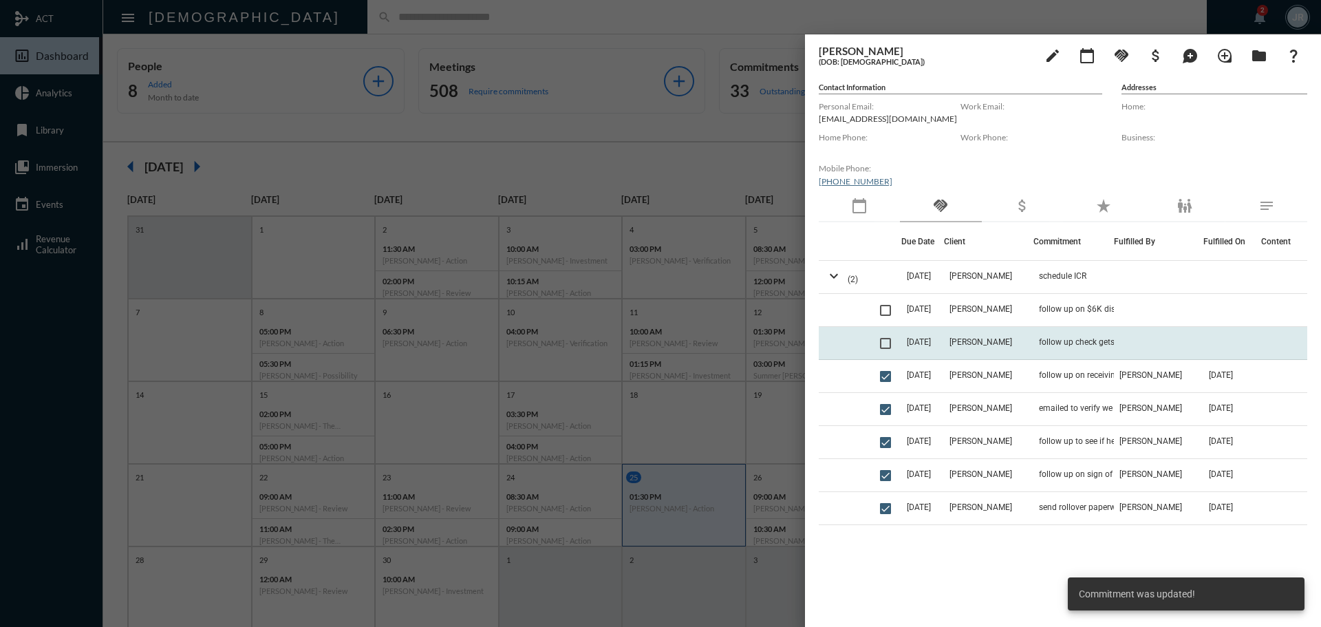
click at [891, 342] on span at bounding box center [885, 343] width 11 height 11
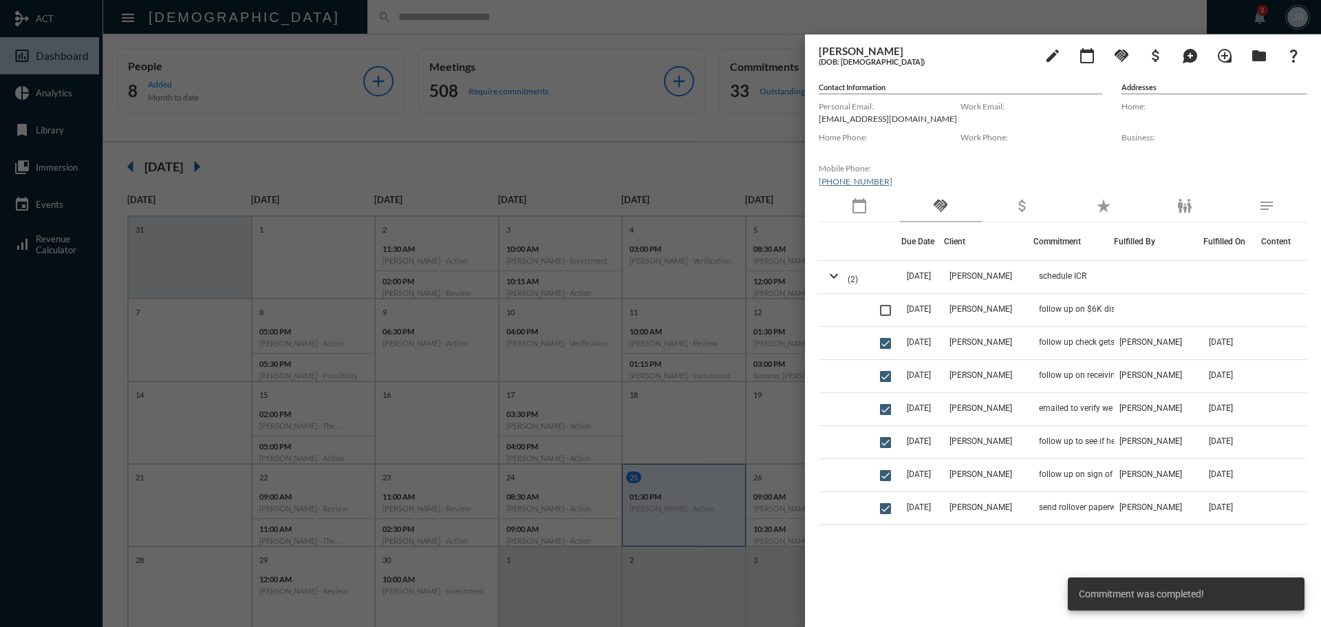
click at [875, 207] on div "calendar_today" at bounding box center [859, 207] width 81 height 32
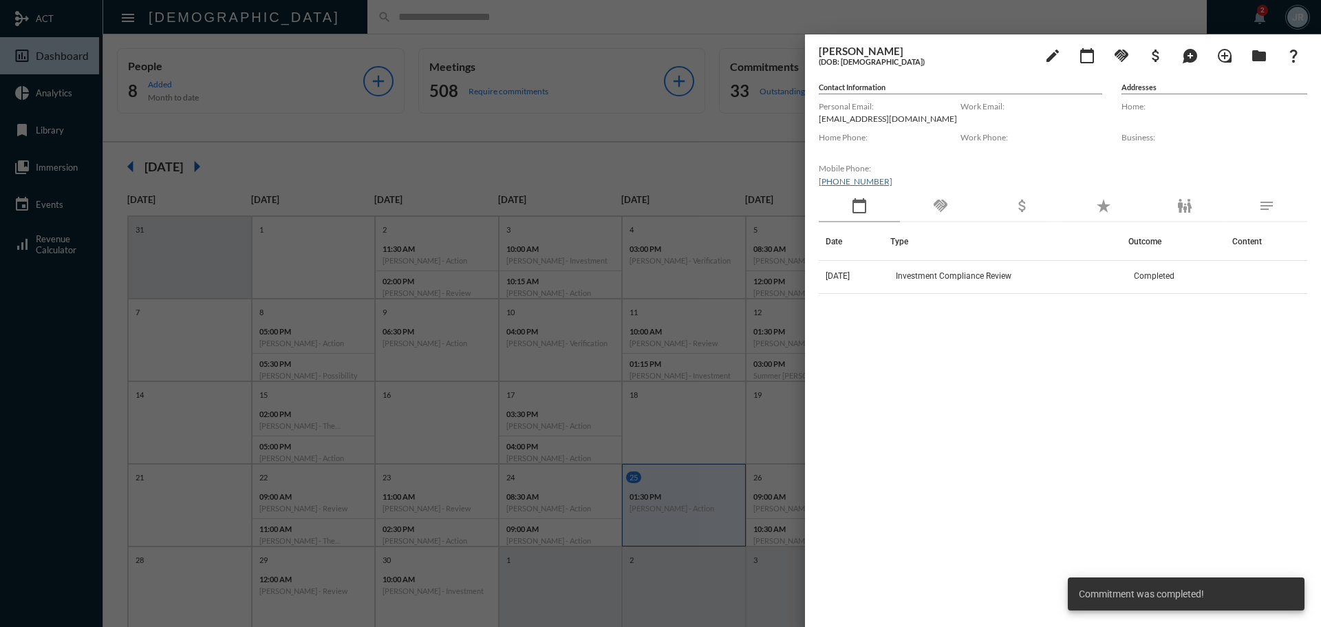
click at [935, 199] on mat-icon "handshake" at bounding box center [941, 206] width 17 height 17
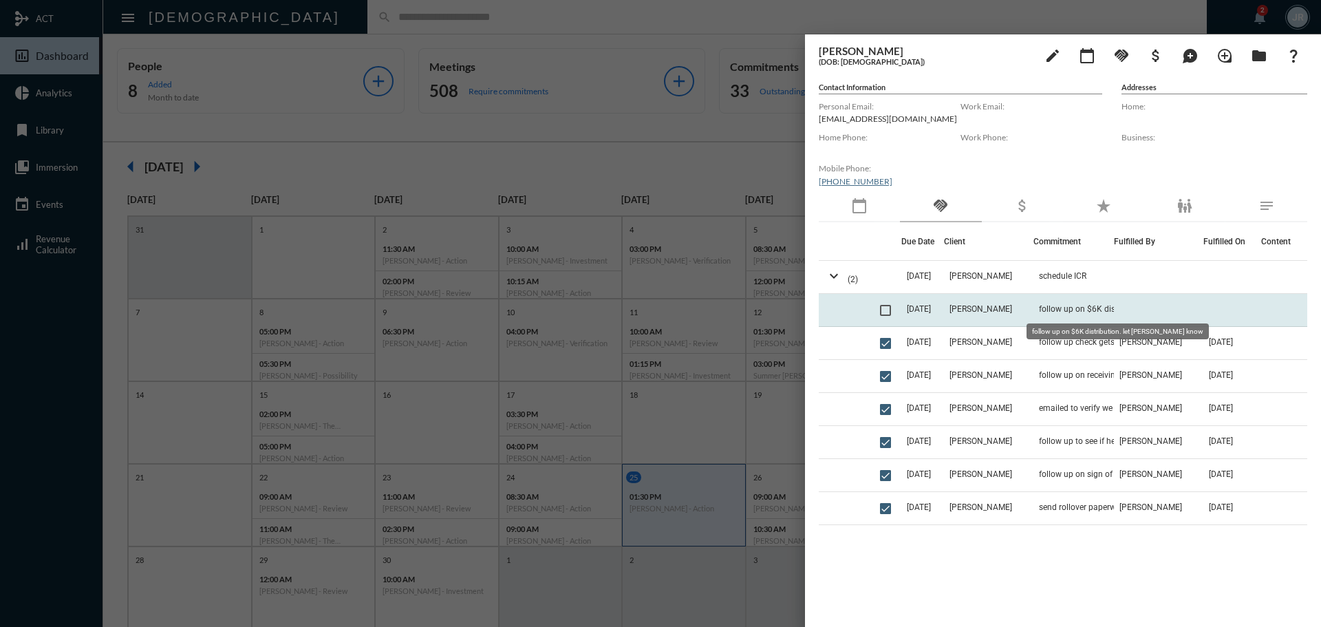
click at [1074, 311] on span "follow up on $6K distribution. let Evan know" at bounding box center [1108, 309] width 138 height 10
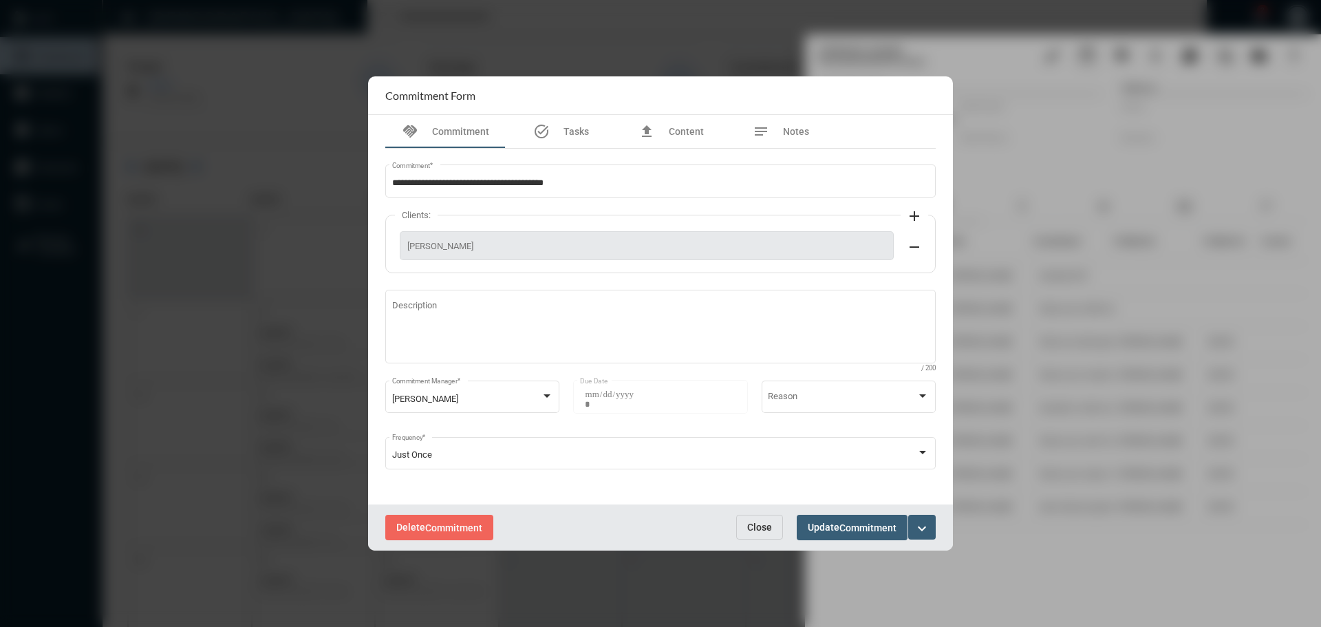
click at [766, 520] on button "Close" at bounding box center [759, 527] width 47 height 25
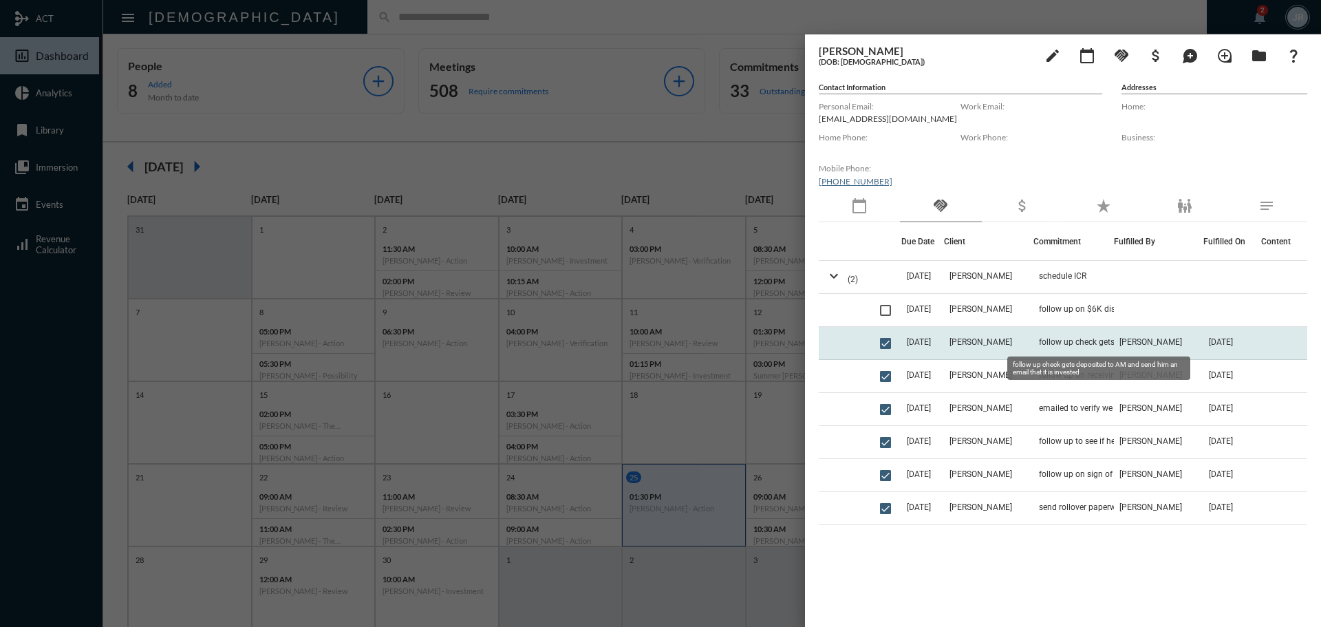
click at [1043, 342] on span "follow up check gets deposited to AM and send him an email that it is invested" at bounding box center [1108, 342] width 138 height 10
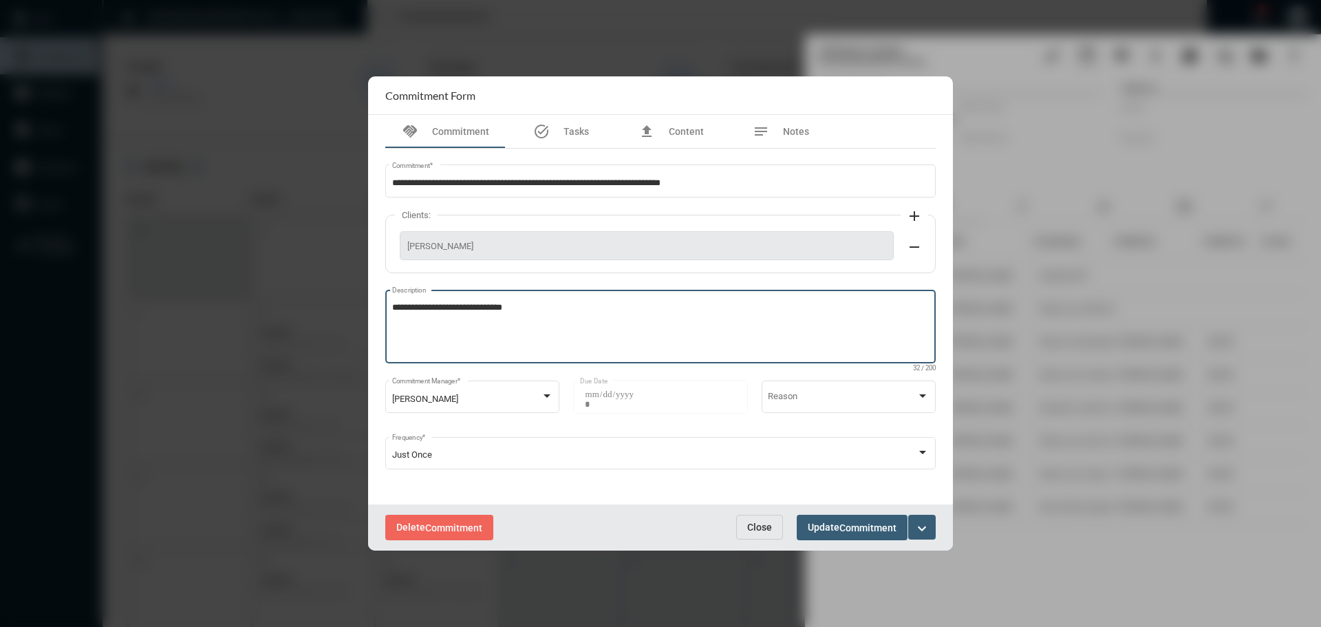
click at [535, 321] on textarea "**********" at bounding box center [661, 328] width 538 height 54
type textarea "**********"
click at [853, 529] on span "Commitment" at bounding box center [868, 527] width 57 height 11
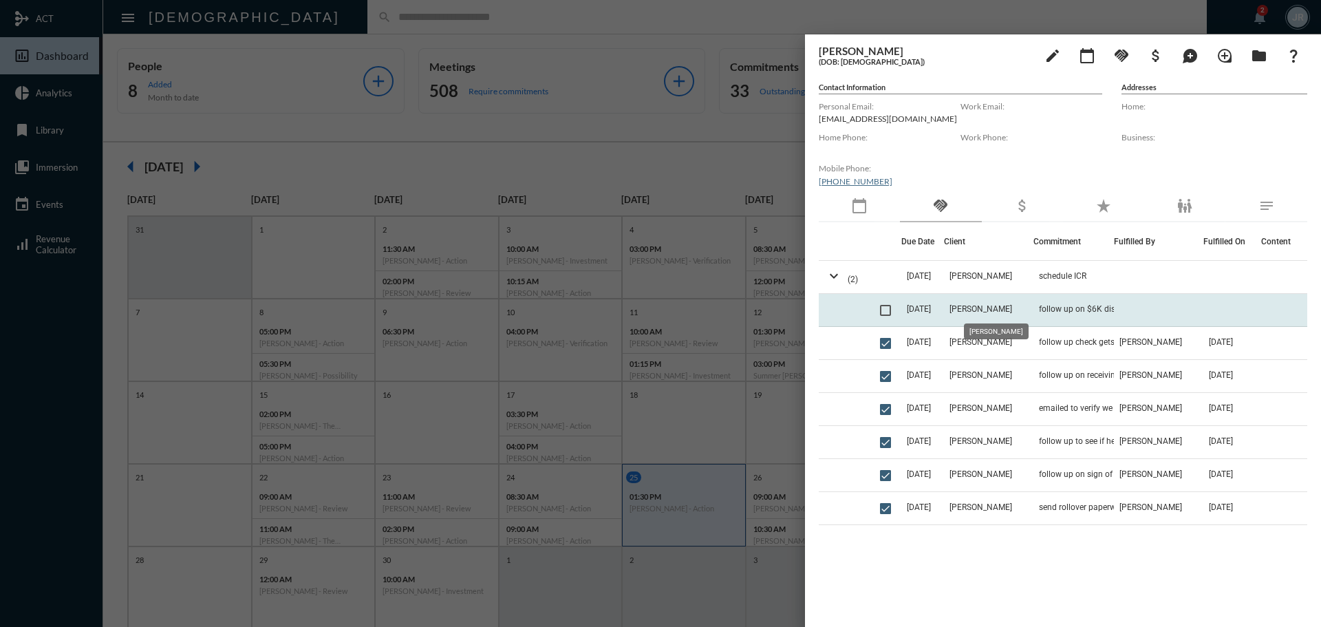
click at [984, 304] on span "Evan Miller" at bounding box center [981, 309] width 63 height 10
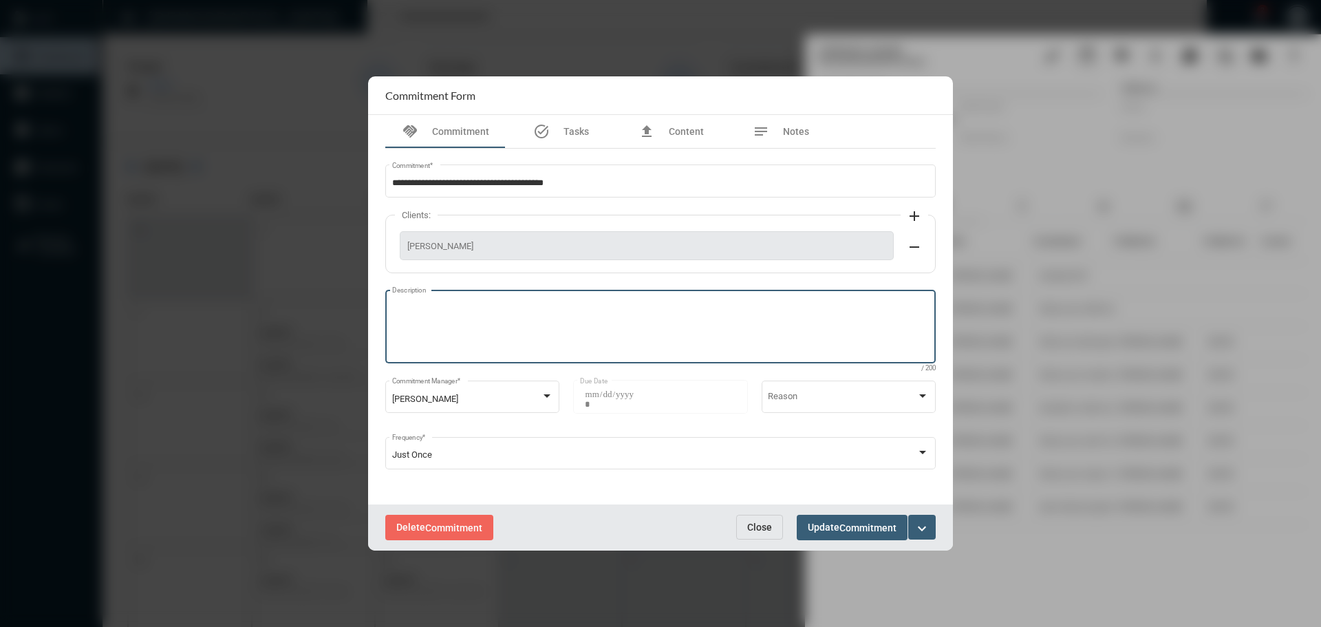
click at [463, 310] on textarea "Description" at bounding box center [661, 328] width 538 height 54
type textarea "**********"
click at [862, 529] on span "Commitment" at bounding box center [868, 527] width 57 height 11
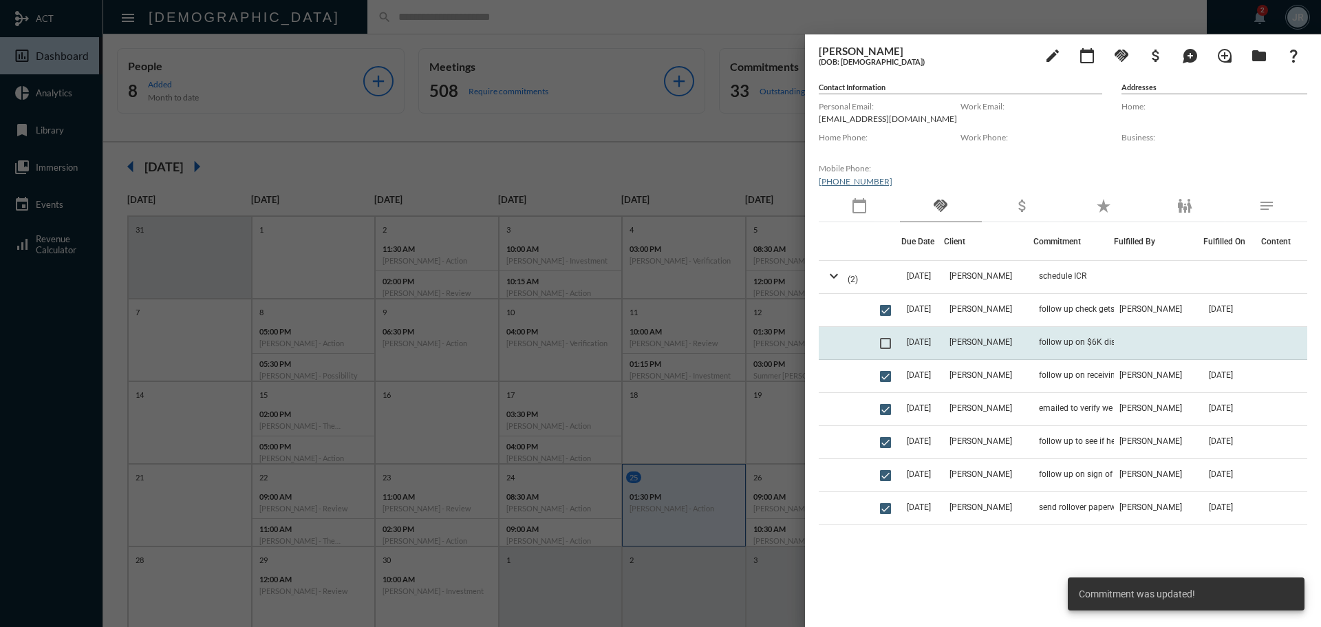
click at [891, 342] on span at bounding box center [885, 343] width 11 height 11
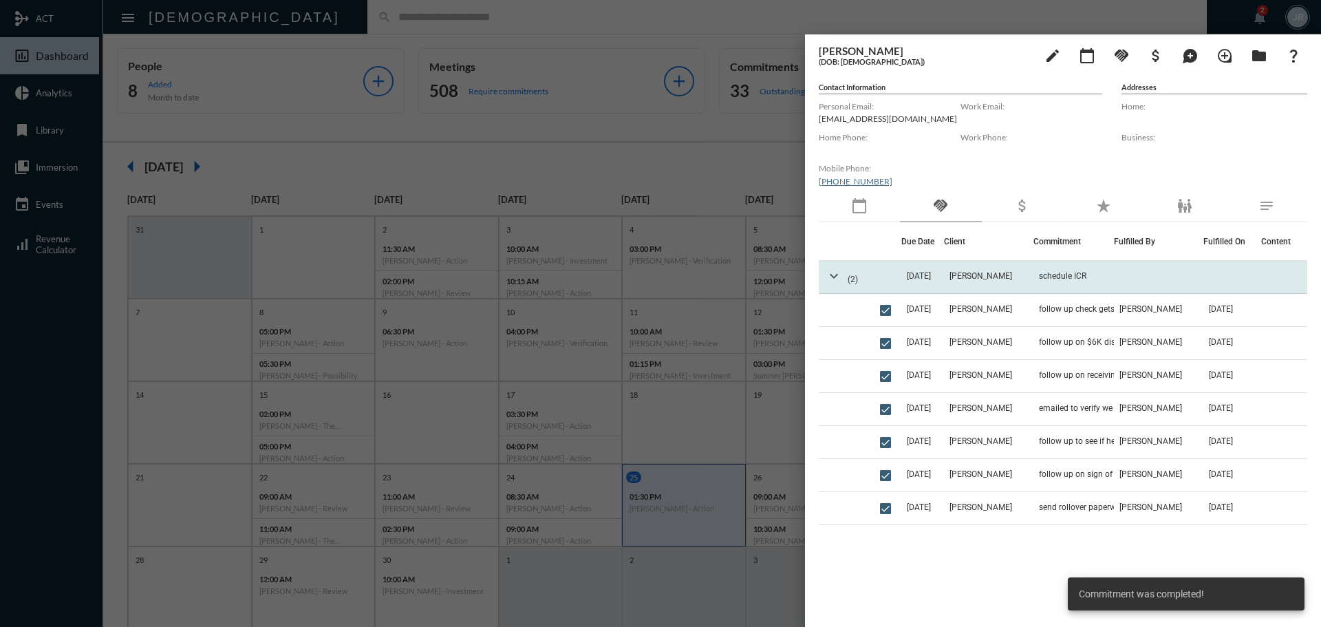
click at [827, 275] on mat-icon "expand_more" at bounding box center [834, 276] width 17 height 17
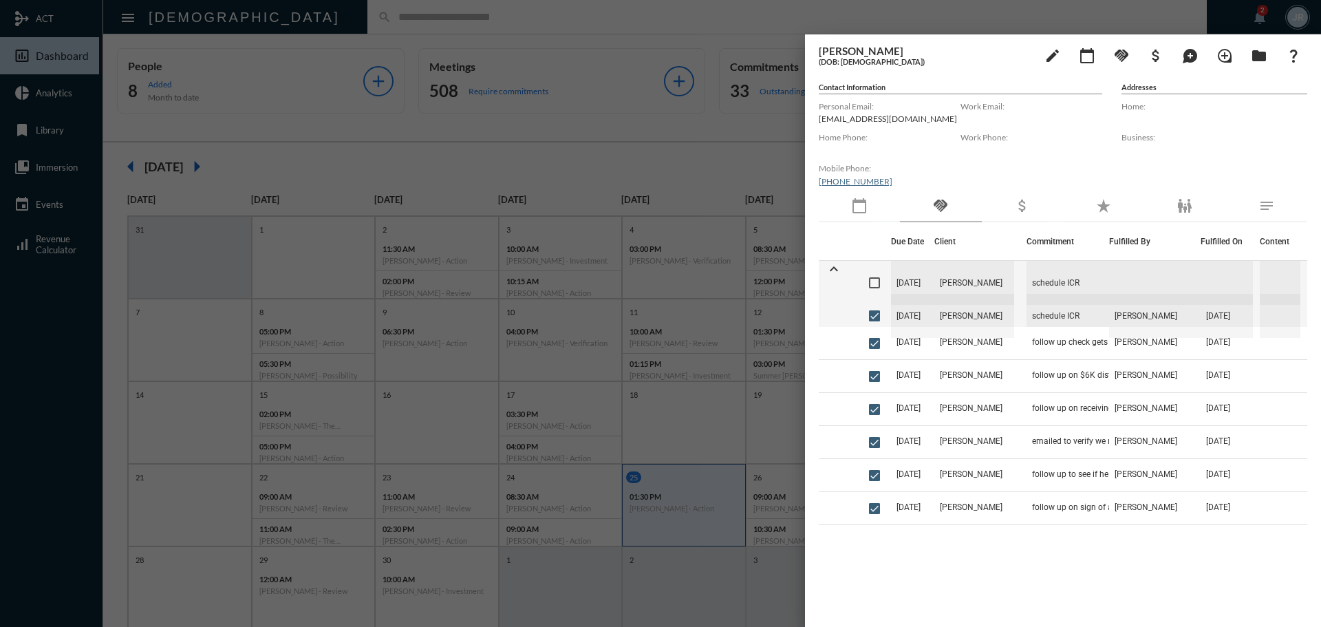
click at [575, 28] on div at bounding box center [660, 313] width 1321 height 627
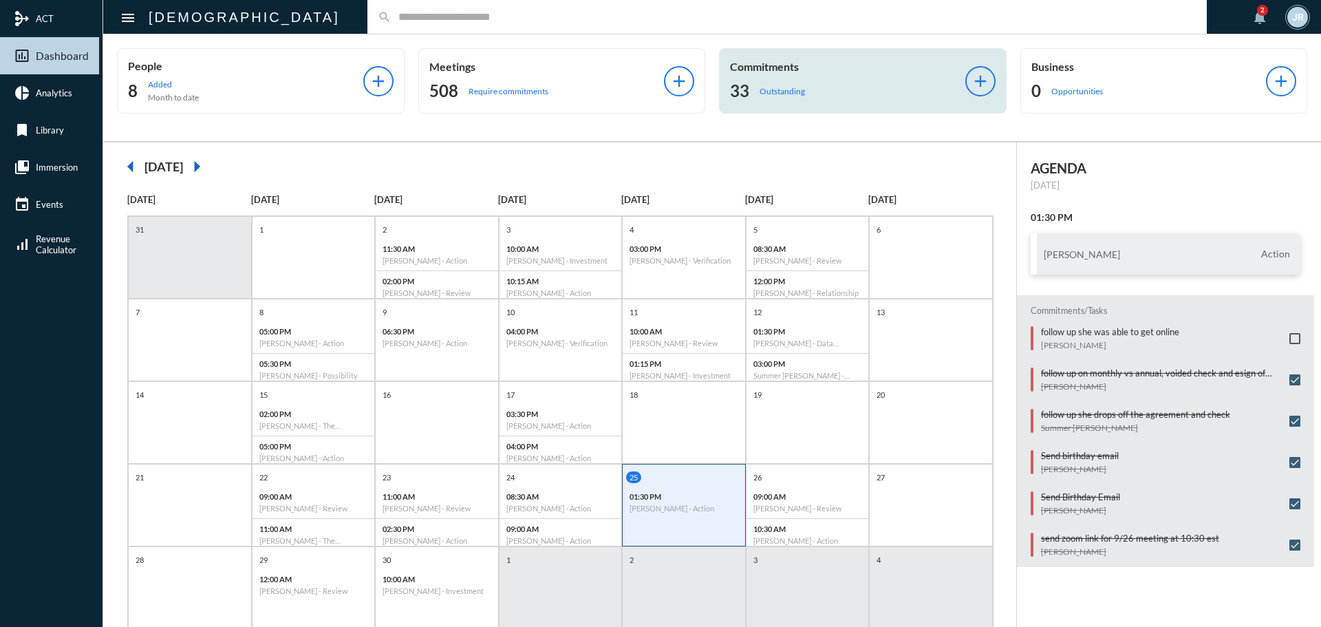
click at [786, 86] on p "Outstanding" at bounding box center [782, 91] width 45 height 10
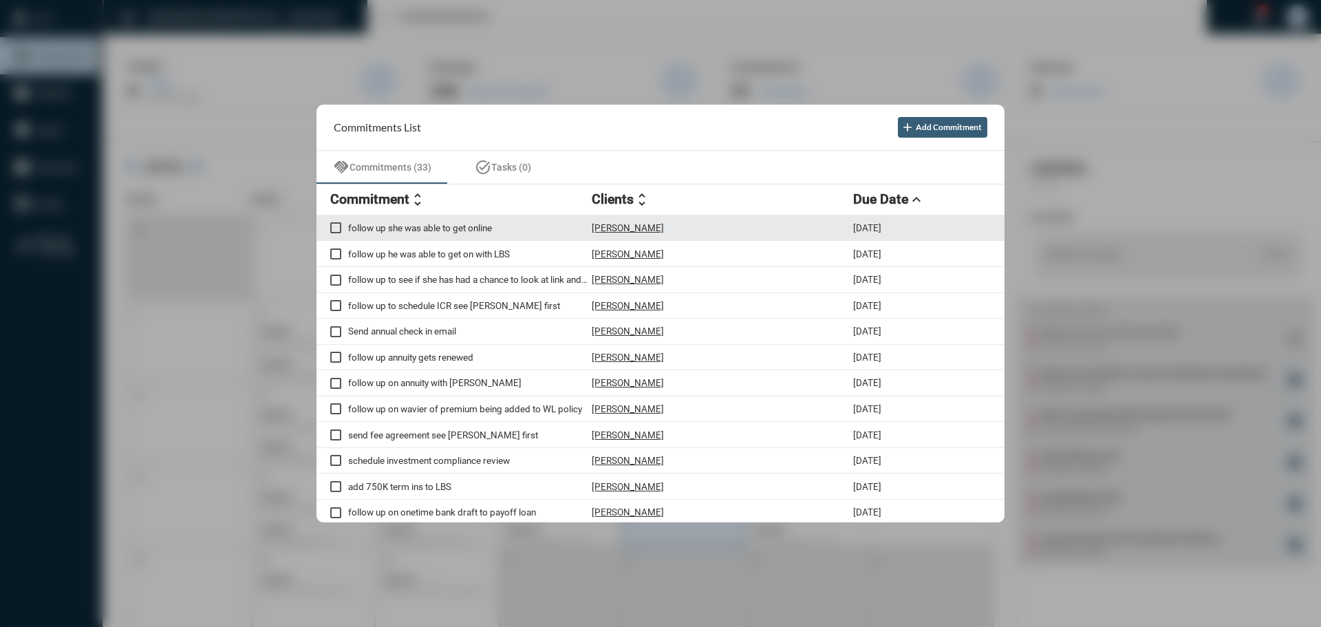
click at [628, 224] on p "Jazmine Griffin" at bounding box center [628, 227] width 72 height 11
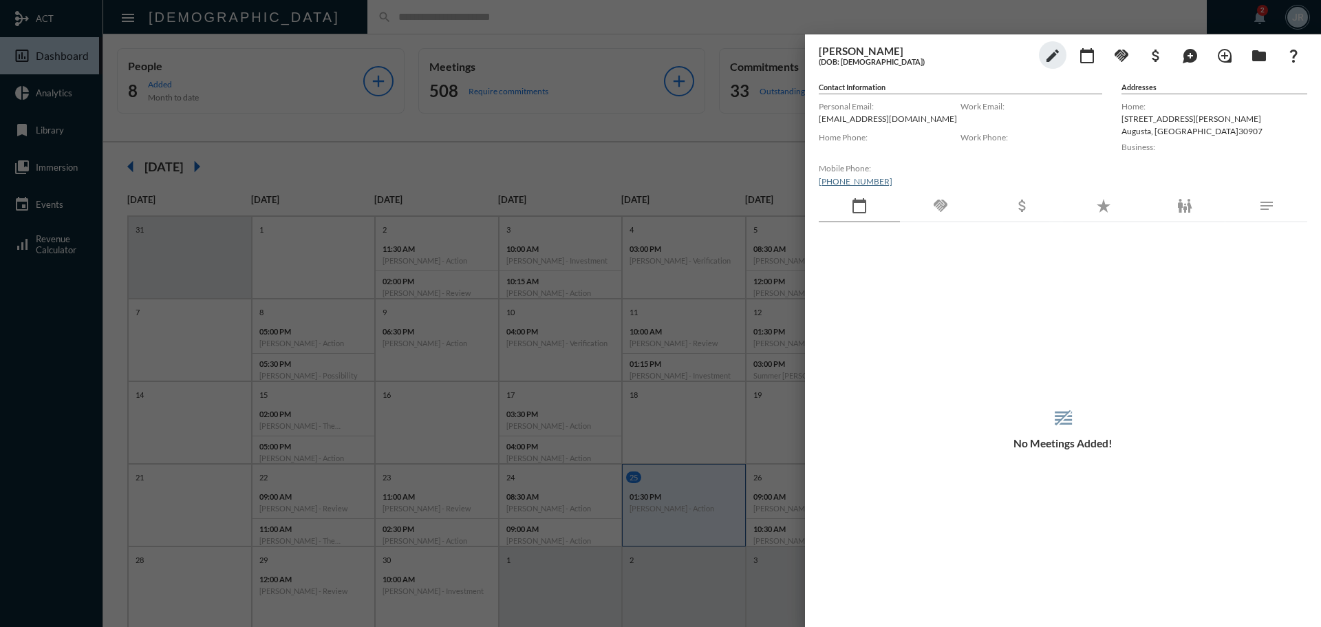
click at [937, 197] on div "handshake" at bounding box center [940, 207] width 81 height 32
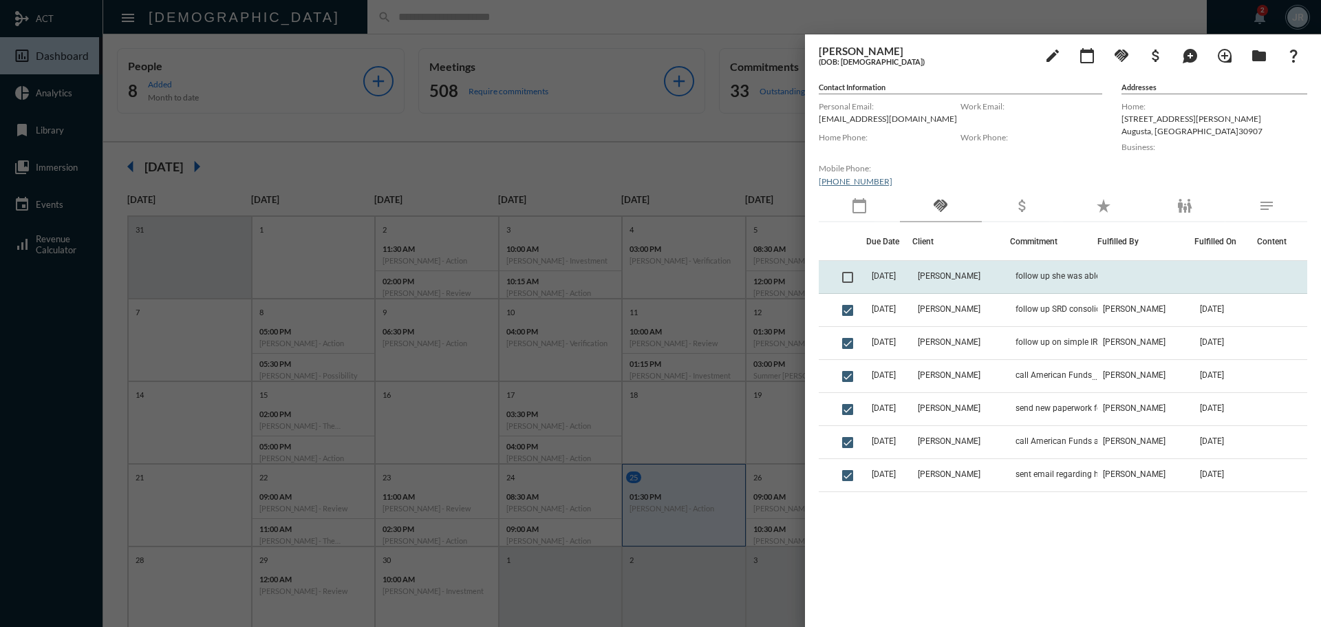
click at [995, 276] on td "Jazmine Griffin" at bounding box center [961, 277] width 97 height 33
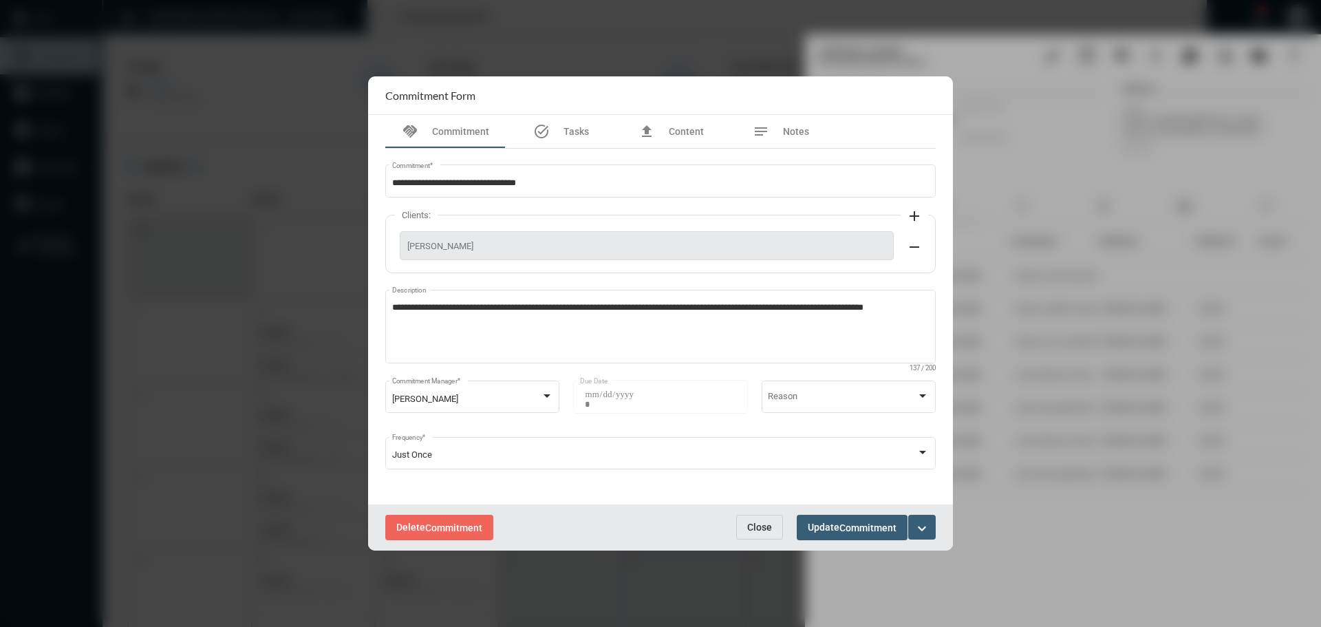
click at [758, 526] on span "Close" at bounding box center [759, 527] width 25 height 11
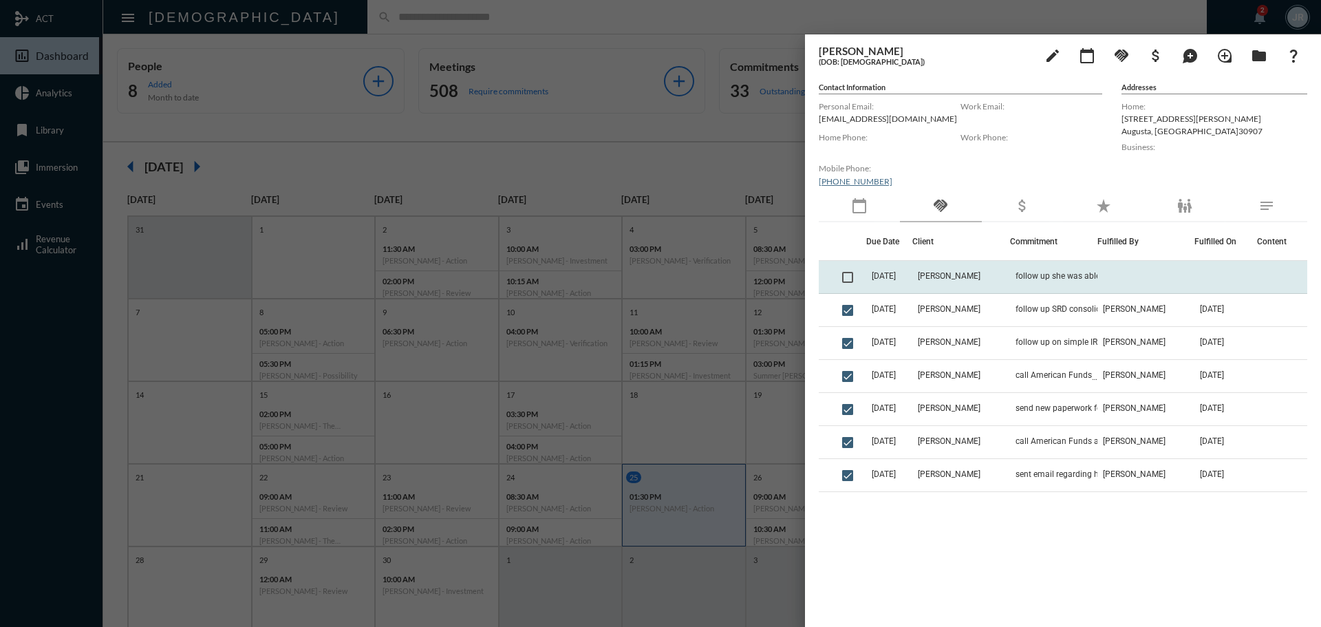
click at [889, 273] on span "9/25/25" at bounding box center [884, 276] width 24 height 10
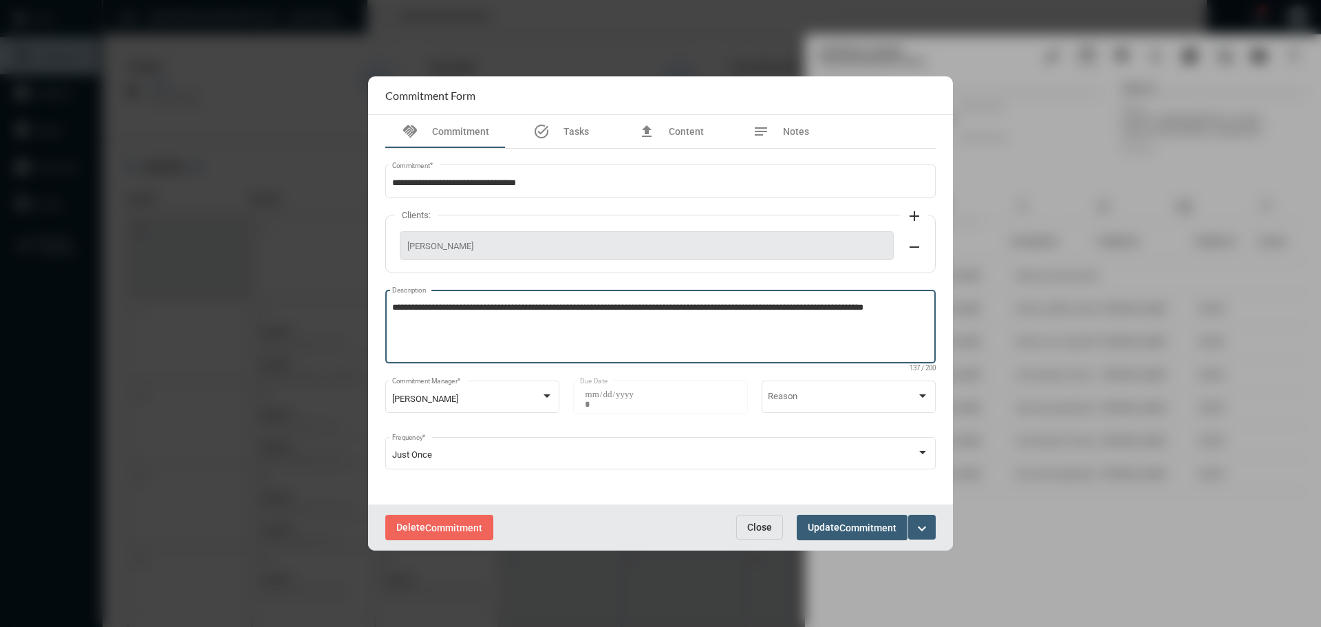
click at [435, 323] on textarea "**********" at bounding box center [661, 328] width 538 height 54
type textarea "**********"
click at [845, 520] on button "Update Commitment" at bounding box center [852, 527] width 111 height 25
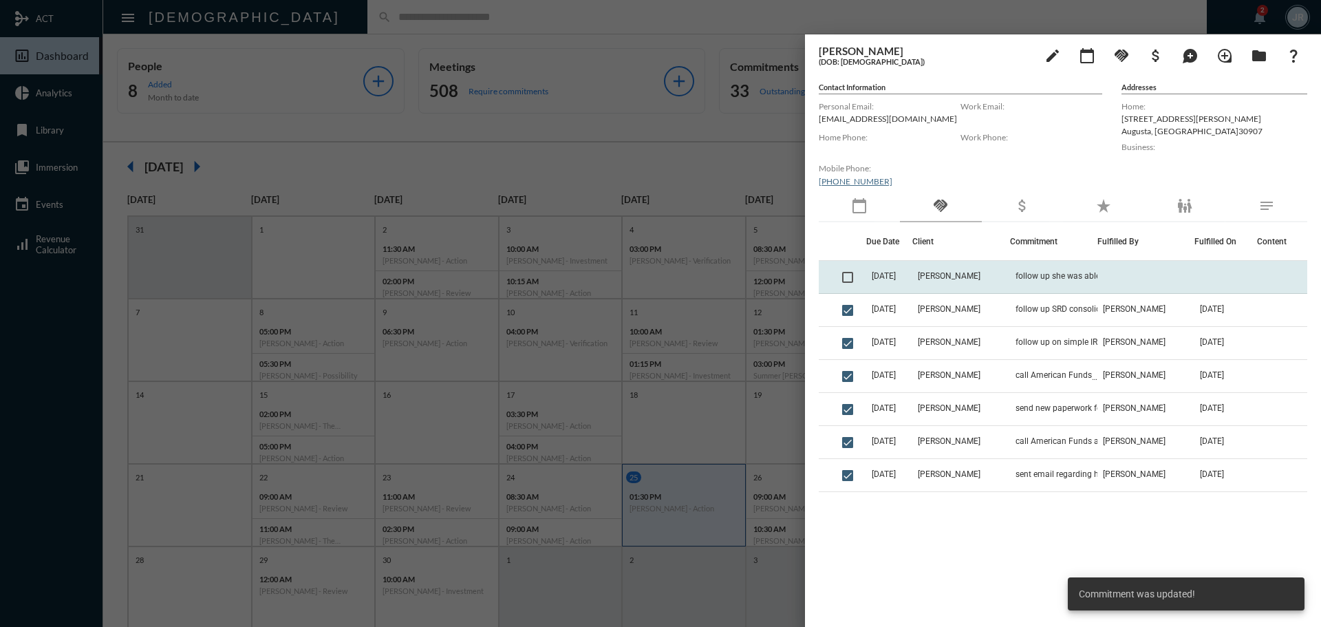
click at [851, 276] on span at bounding box center [847, 277] width 11 height 11
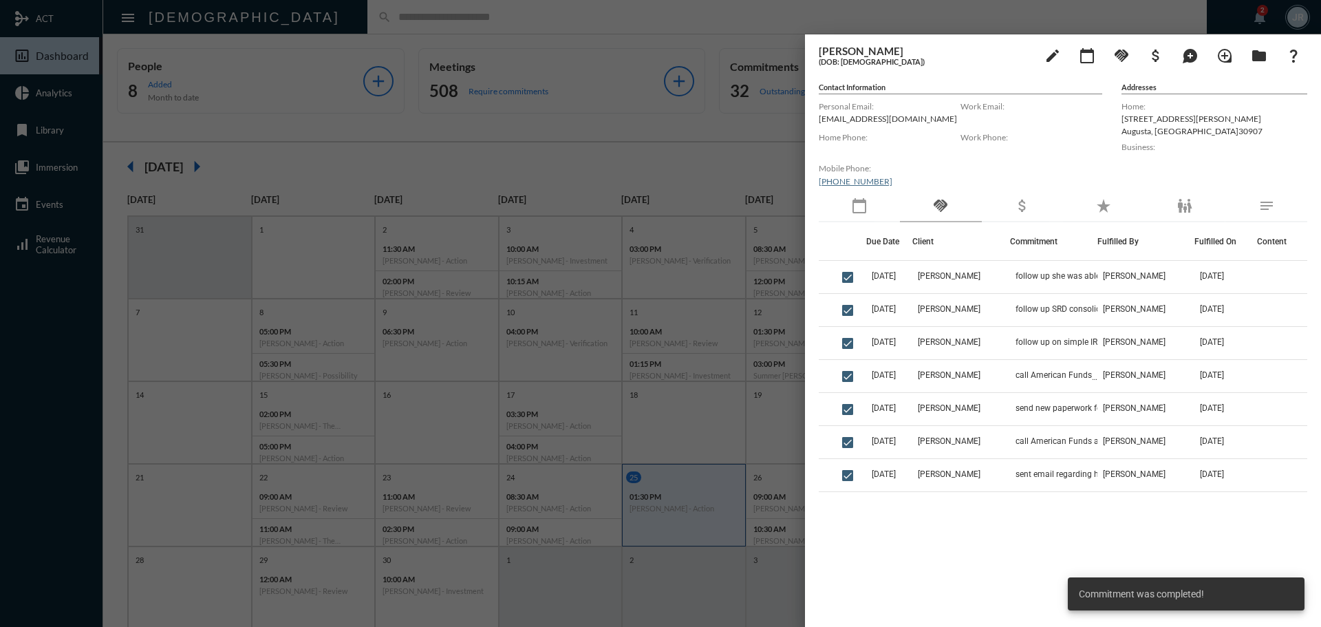
click at [412, 19] on div at bounding box center [660, 313] width 1321 height 627
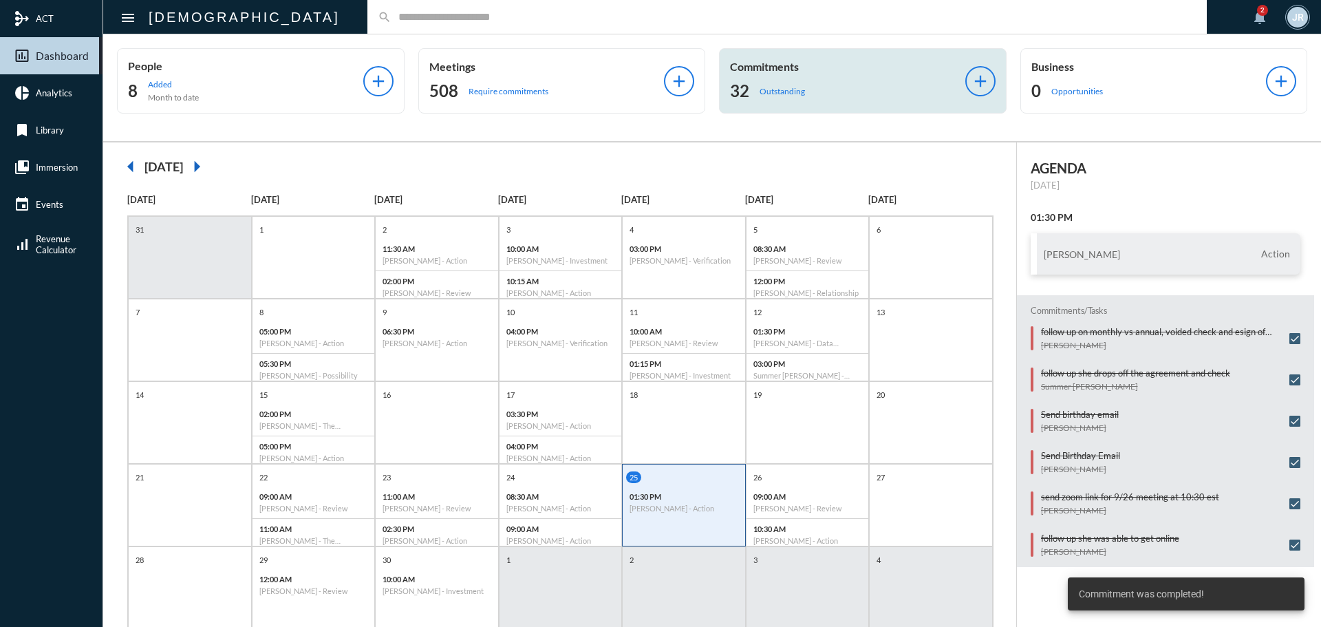
click at [752, 94] on div "32 Outstanding" at bounding box center [847, 91] width 235 height 22
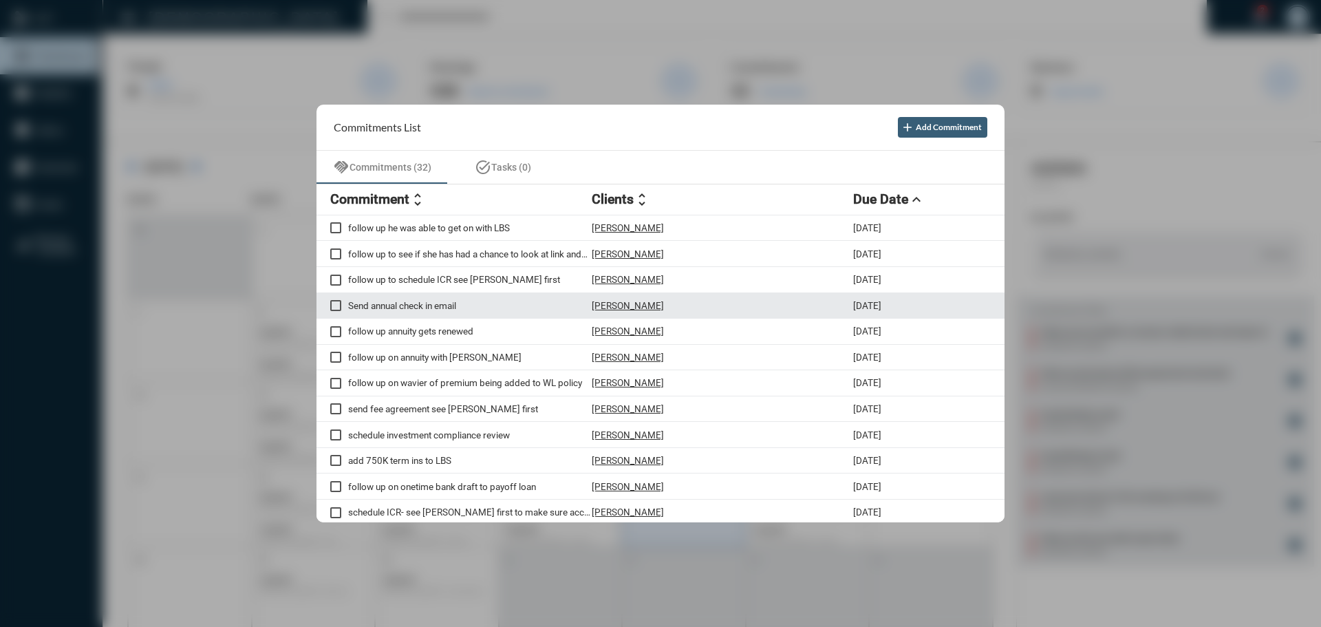
click at [633, 302] on p "Elizabeth Kane" at bounding box center [628, 305] width 72 height 11
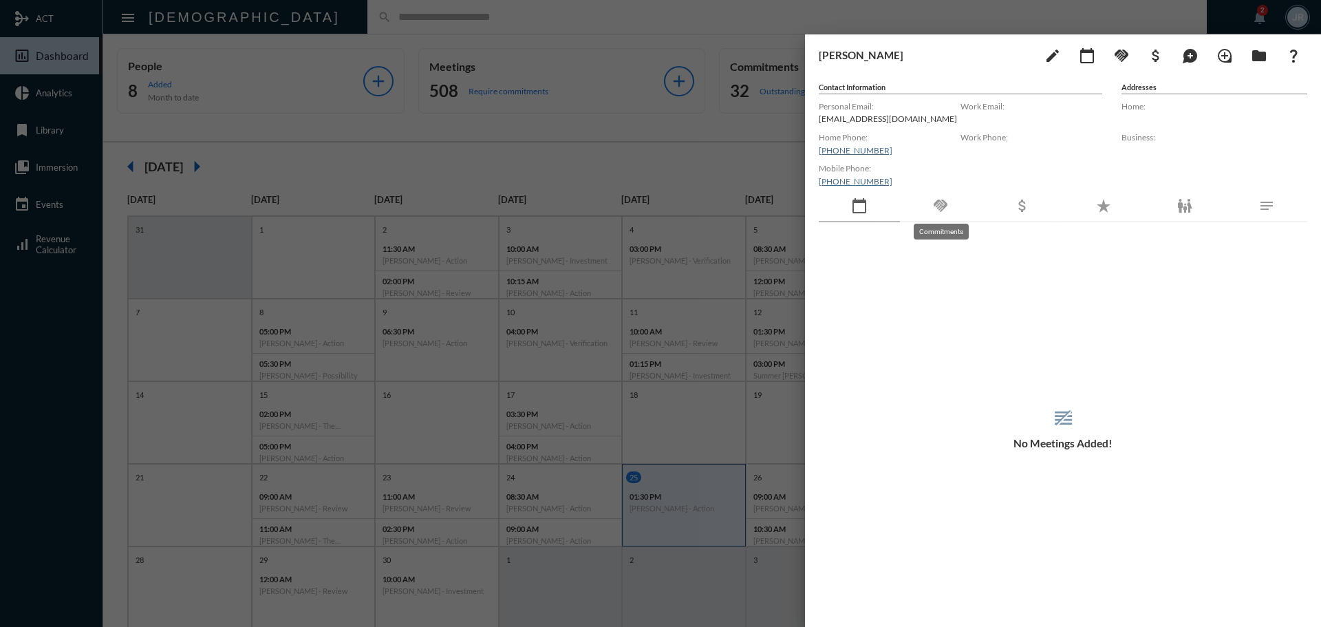
click at [937, 202] on mat-icon "handshake" at bounding box center [941, 206] width 17 height 17
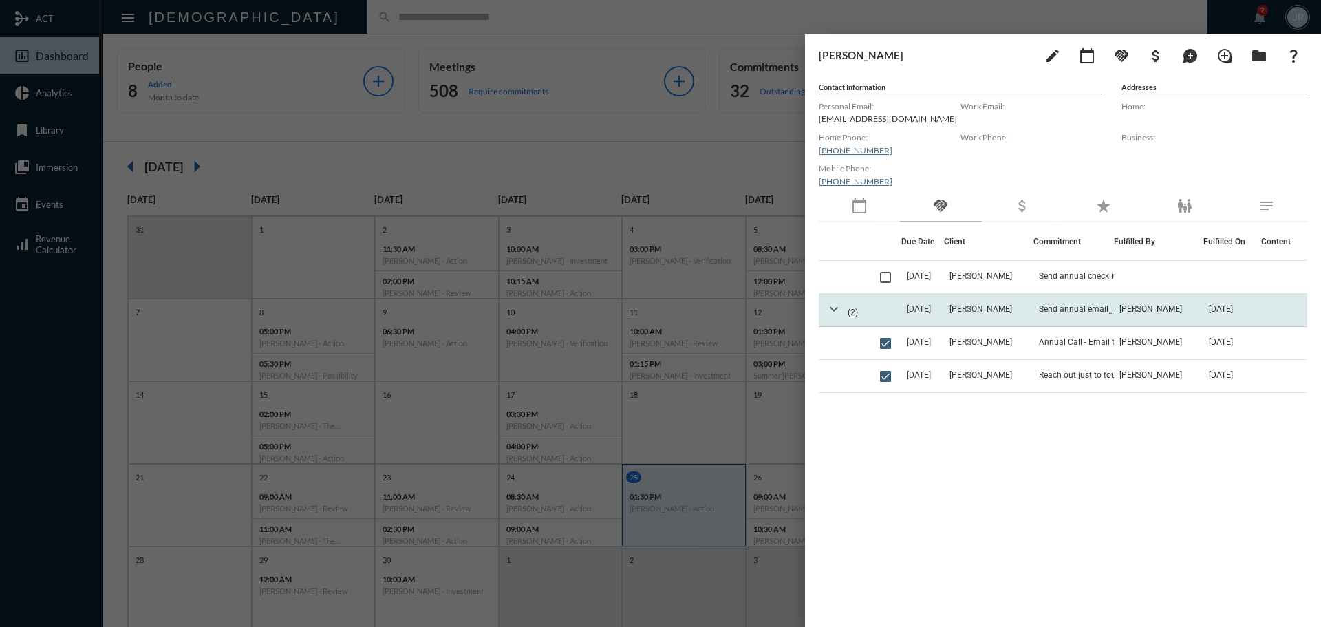
click at [836, 306] on mat-icon "expand_more" at bounding box center [834, 309] width 17 height 17
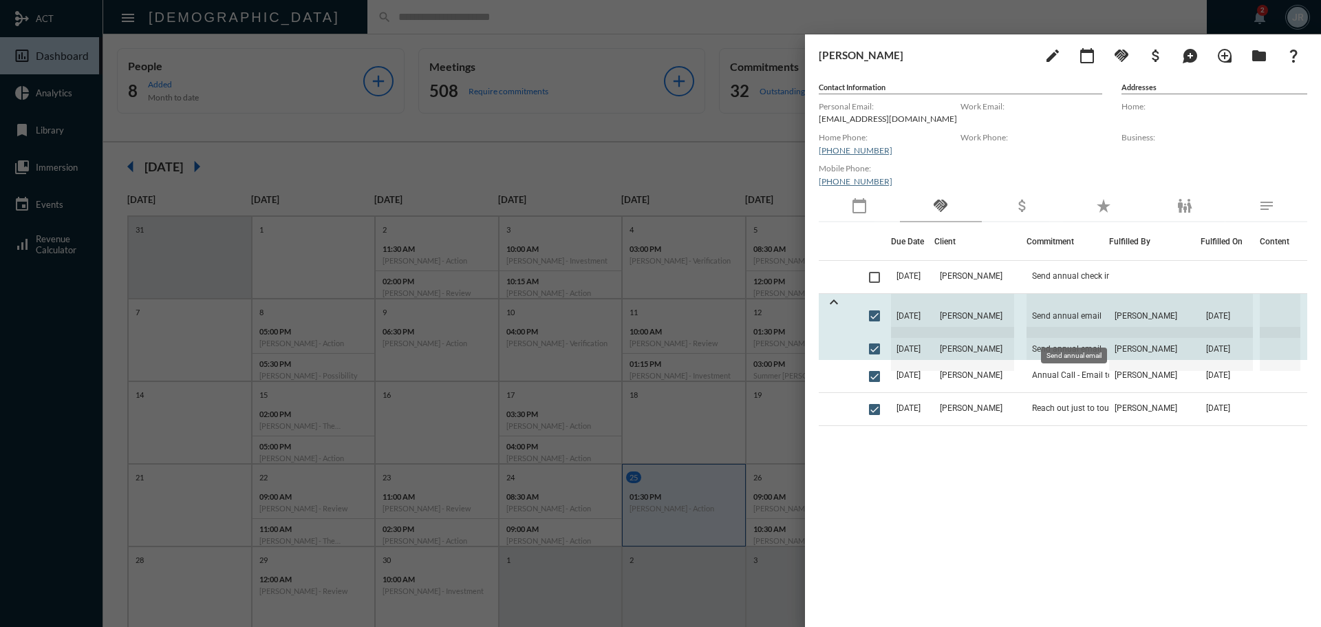
click at [1081, 305] on span "Send annual email" at bounding box center [1068, 316] width 83 height 44
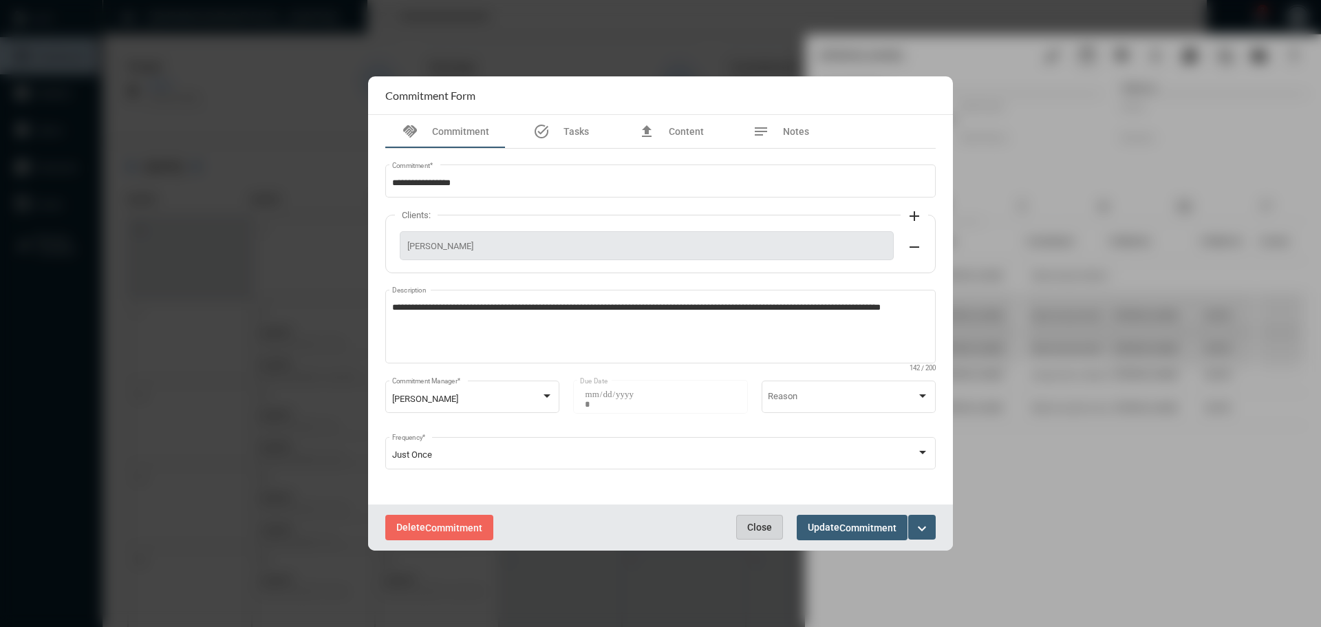
click at [757, 522] on span "Close" at bounding box center [759, 527] width 25 height 11
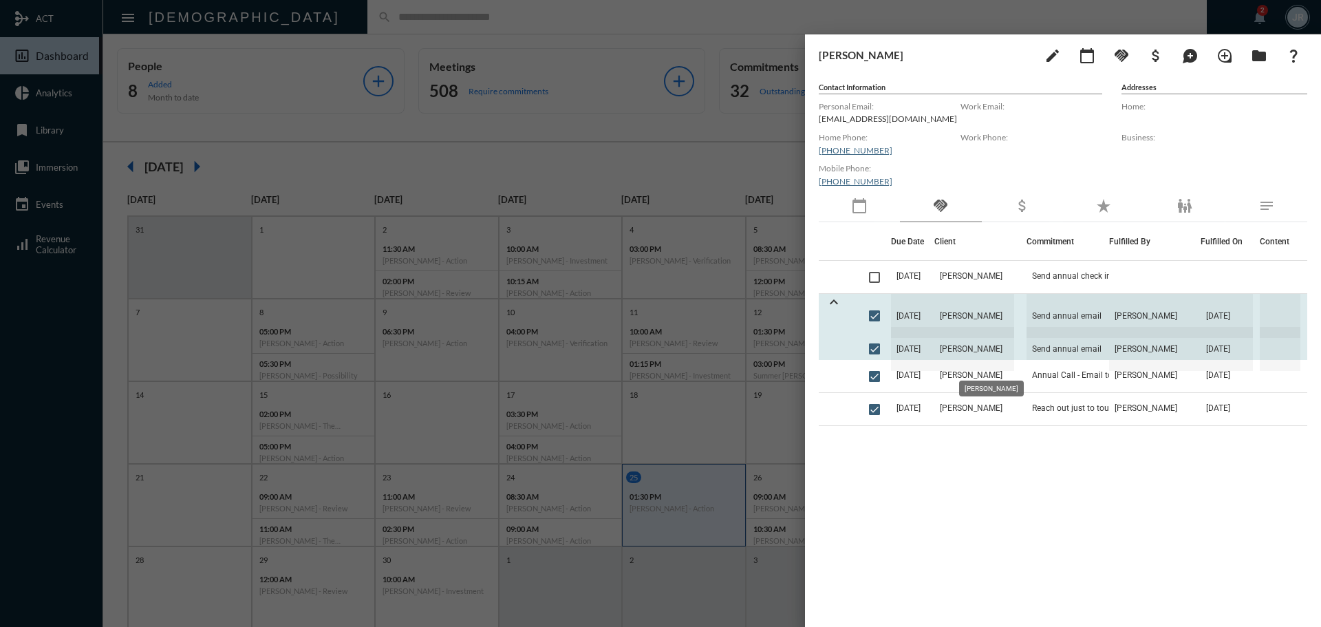
click at [971, 343] on span "Elizabeth Kane" at bounding box center [975, 349] width 80 height 44
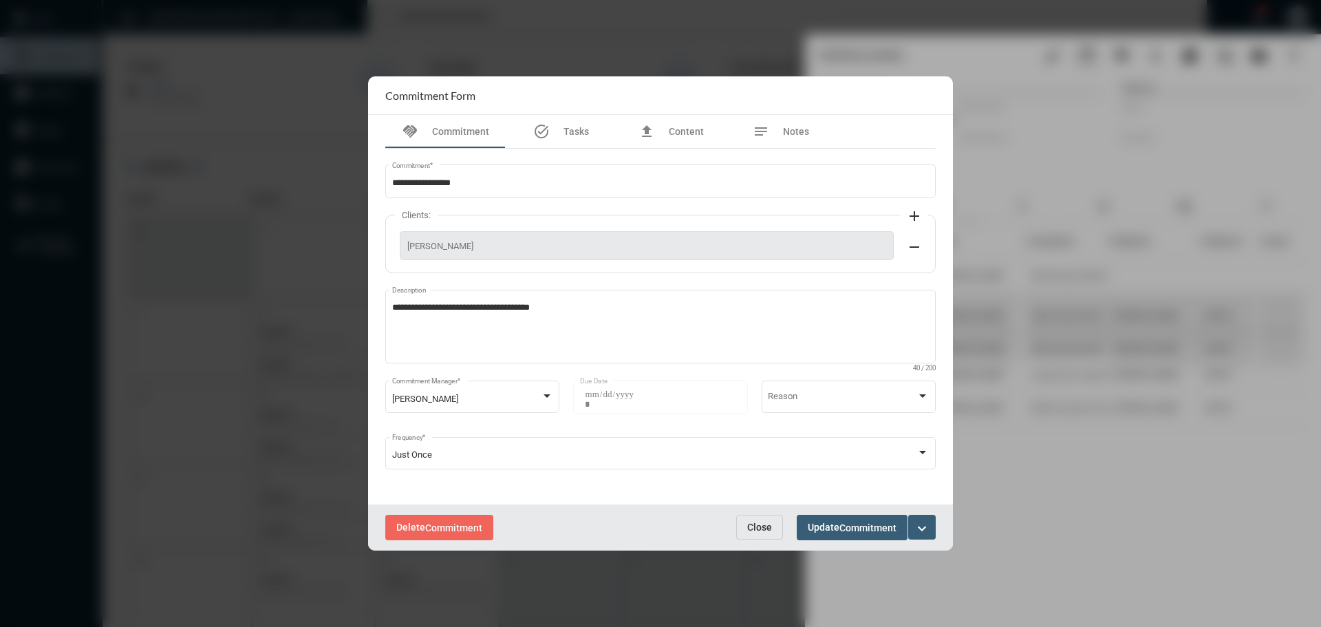
click at [757, 523] on span "Close" at bounding box center [759, 527] width 25 height 11
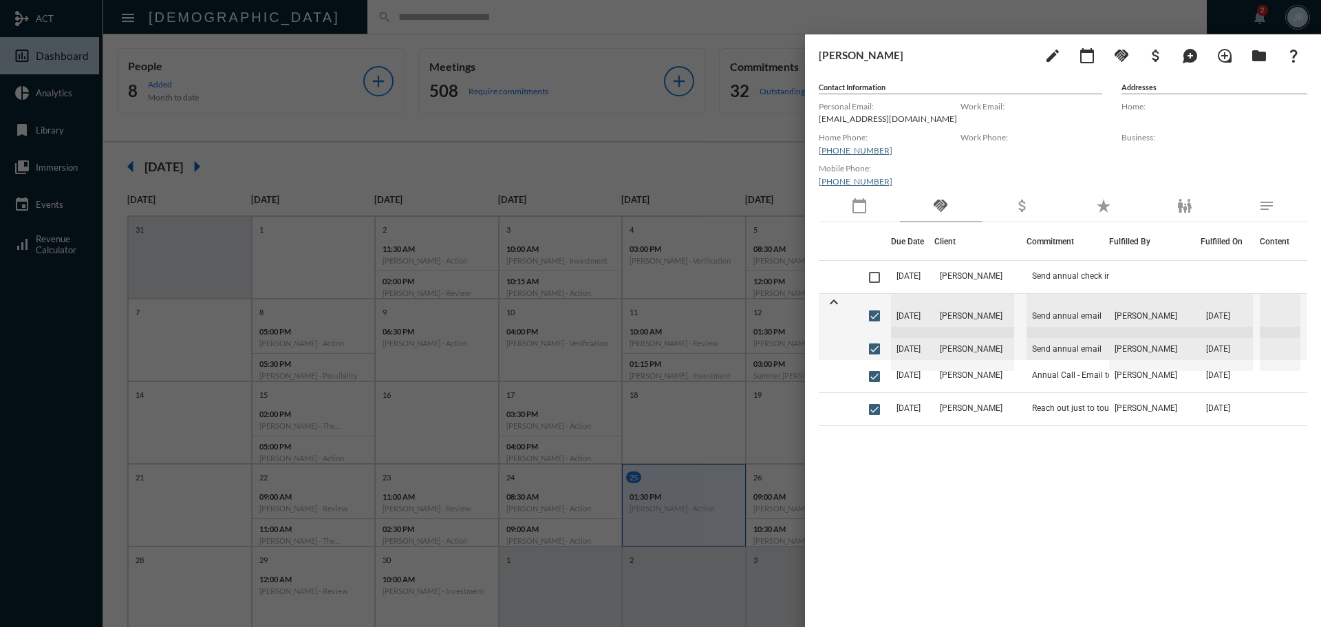
click at [551, 23] on div at bounding box center [660, 313] width 1321 height 627
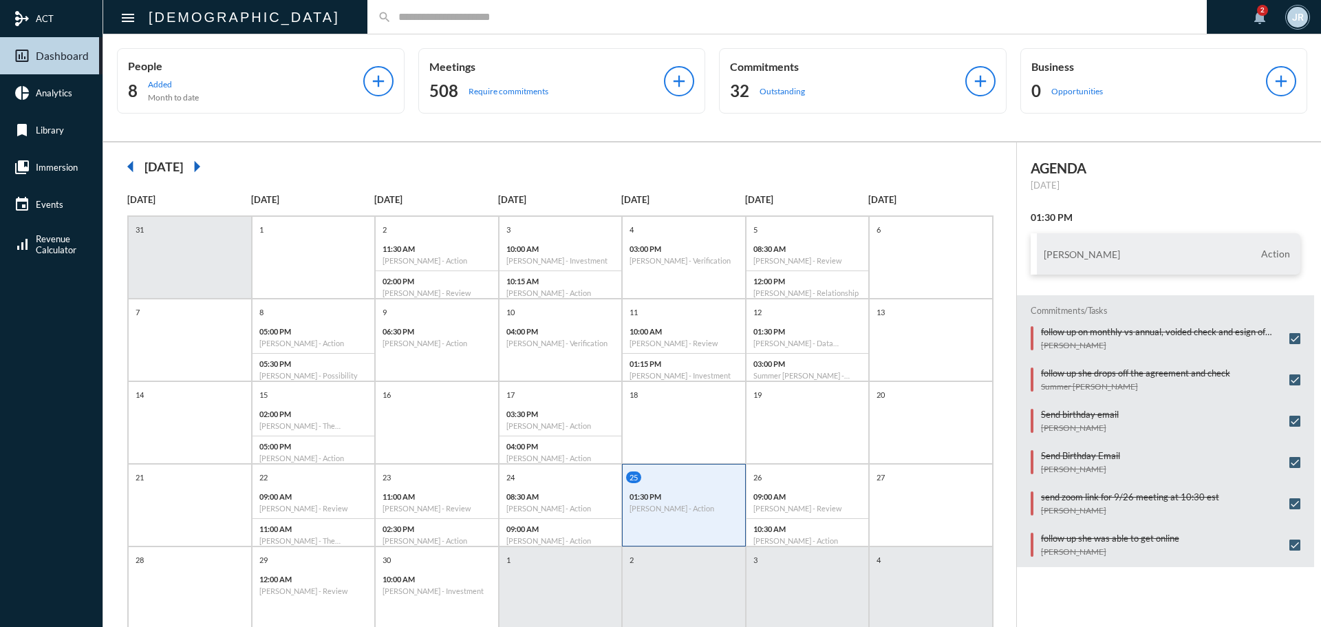
click at [392, 22] on input "text" at bounding box center [794, 17] width 805 height 12
type input "*"
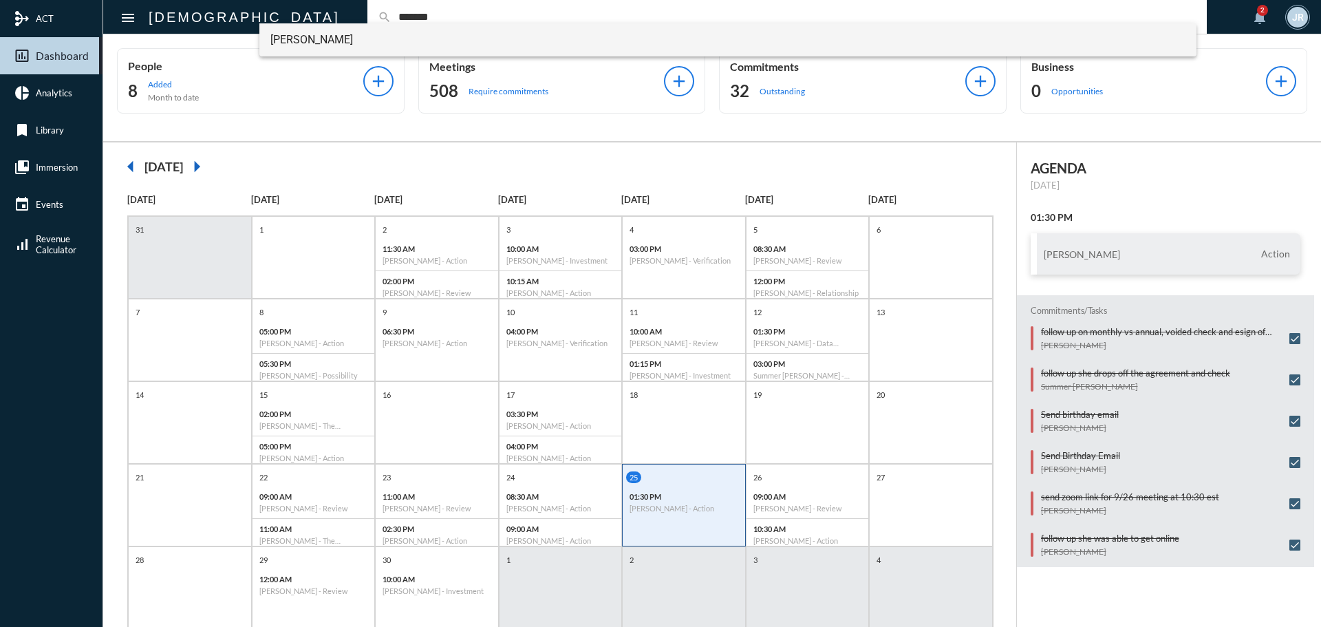
type input "*******"
click at [335, 35] on span "Stephen Summers" at bounding box center [728, 39] width 916 height 33
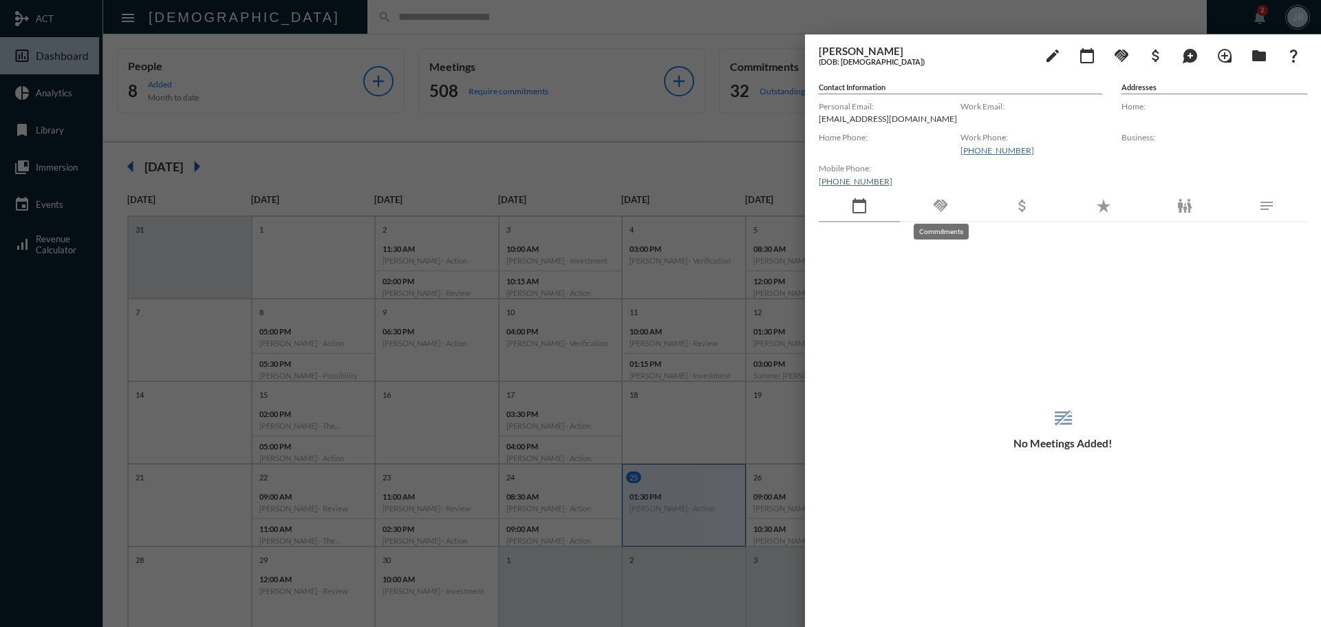
click at [944, 201] on mat-icon "handshake" at bounding box center [941, 206] width 17 height 17
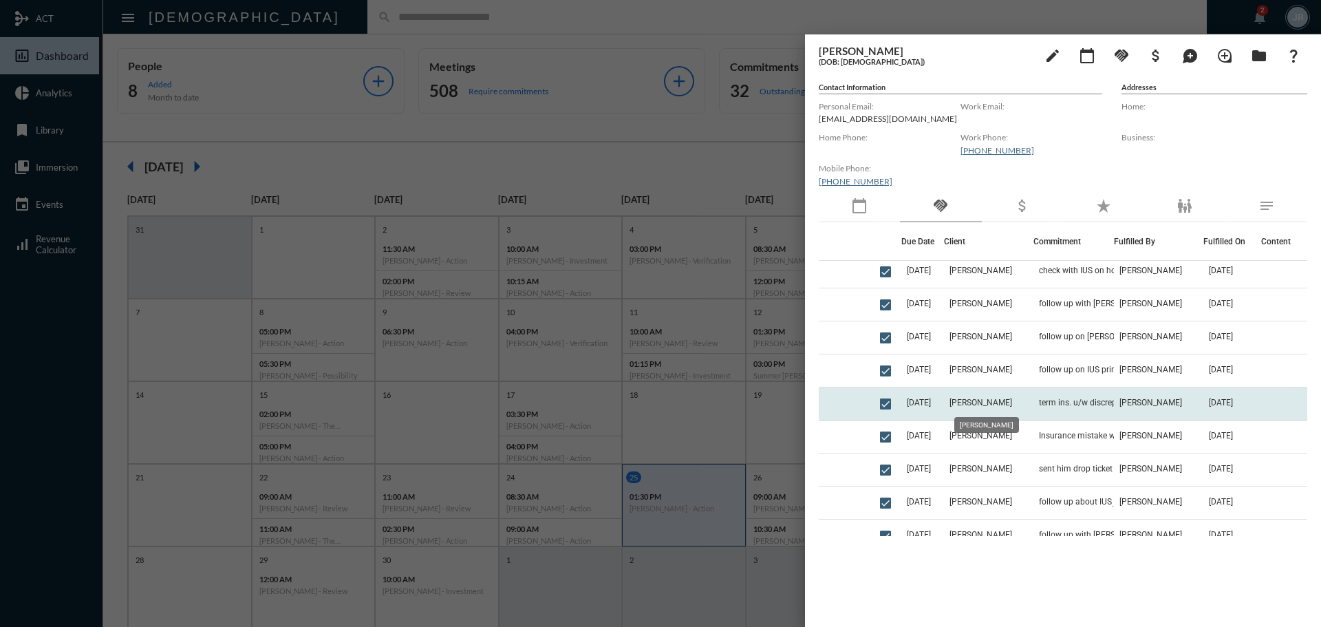
scroll to position [69, 0]
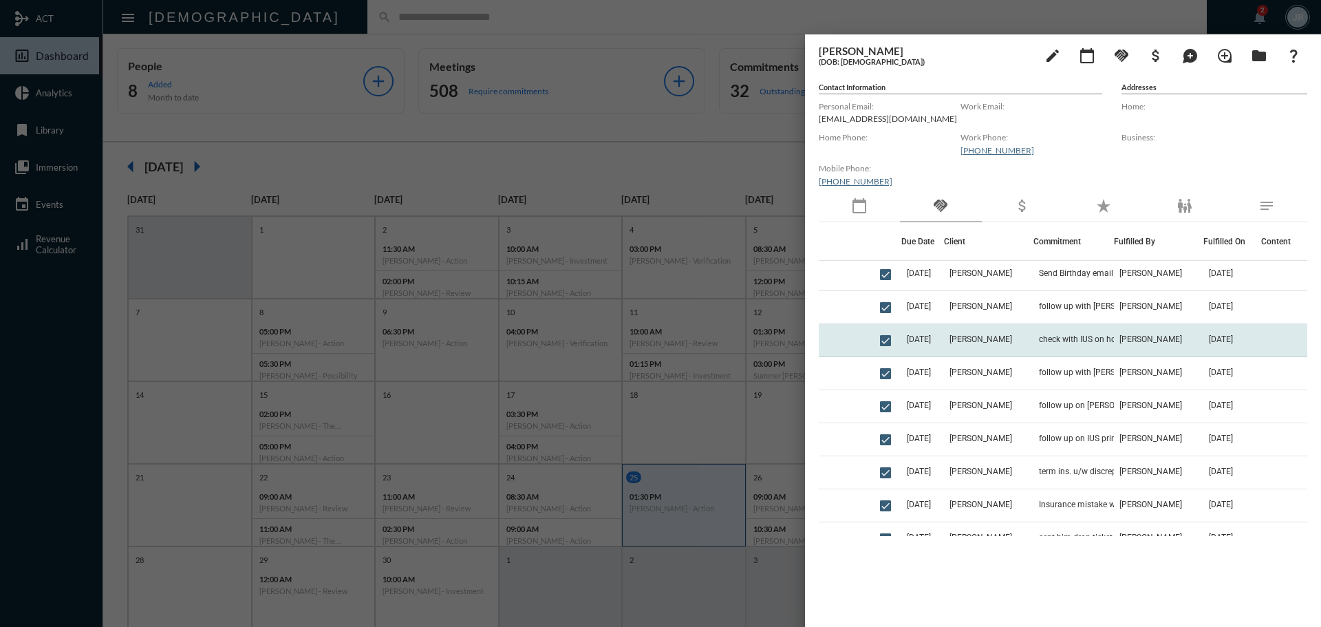
click at [1024, 337] on td "Stephen Summers" at bounding box center [988, 340] width 89 height 33
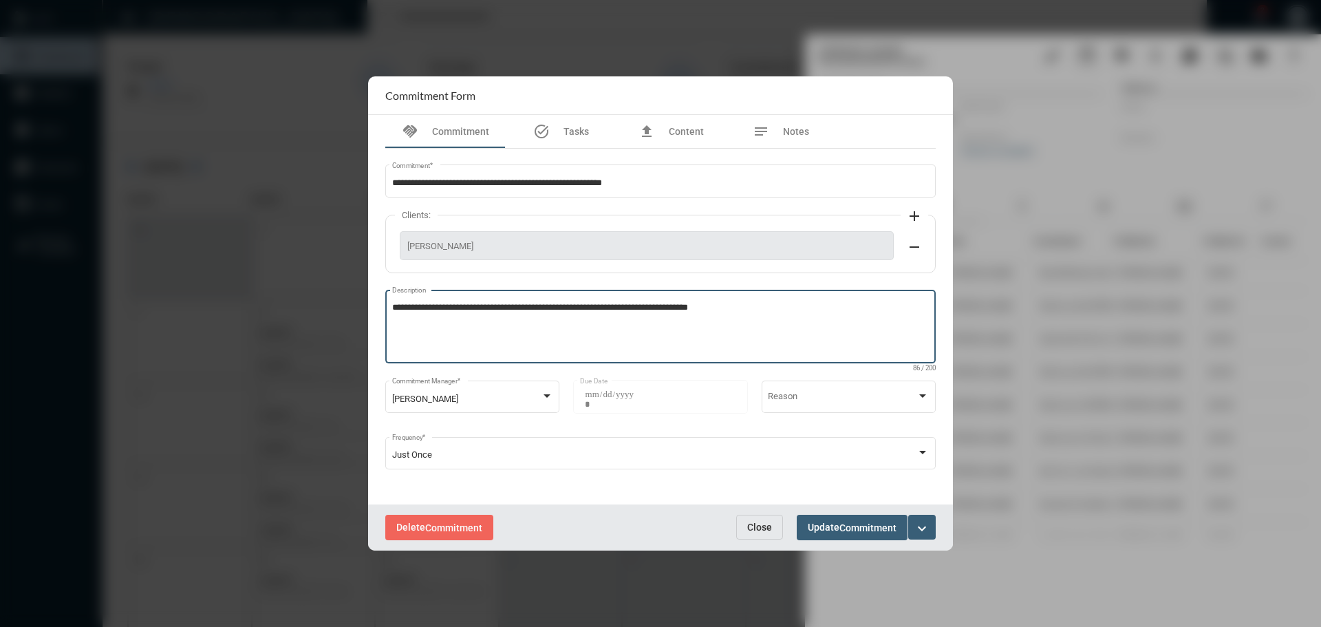
click at [763, 308] on textarea "**********" at bounding box center [661, 328] width 538 height 54
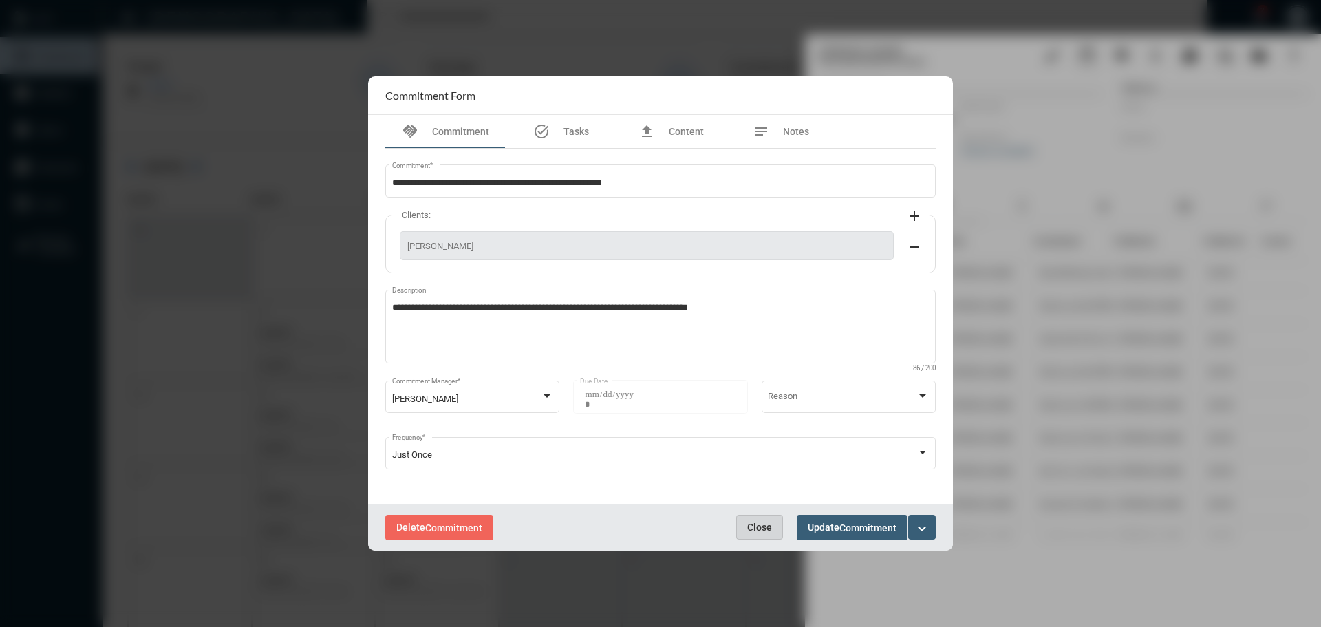
click at [748, 533] on span "Close" at bounding box center [759, 527] width 25 height 11
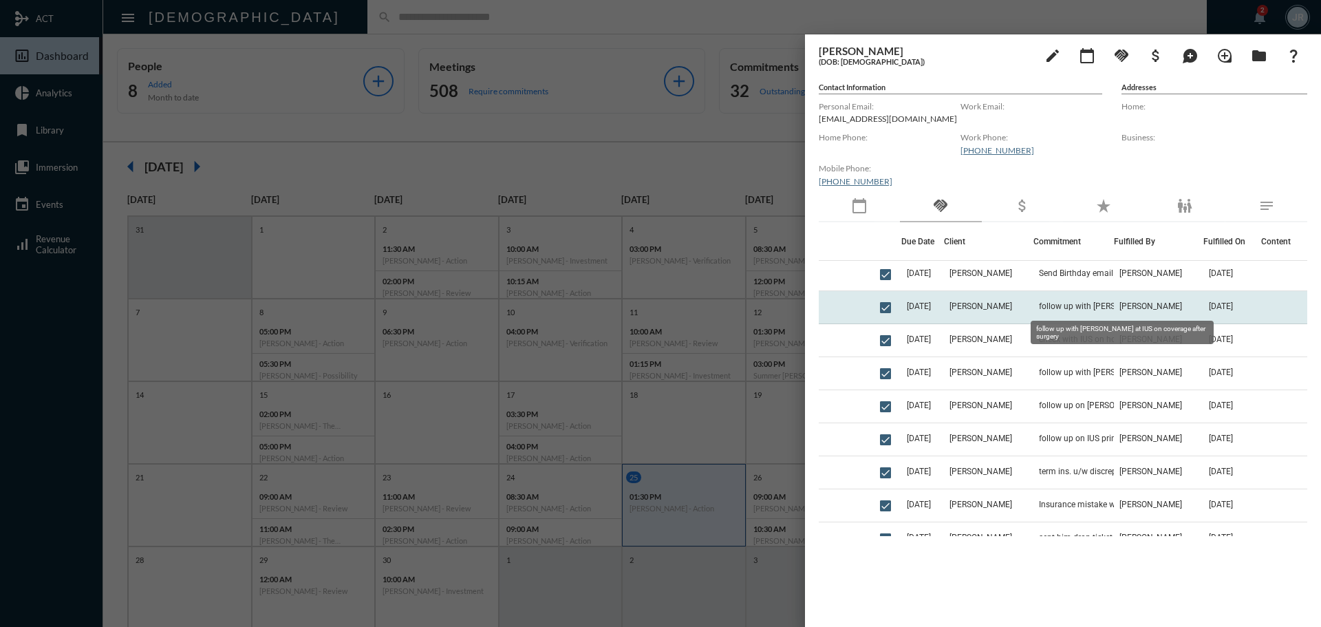
click at [1091, 304] on span "follow up with Dawn at IUS on coverage after surgery" at bounding box center [1108, 306] width 138 height 10
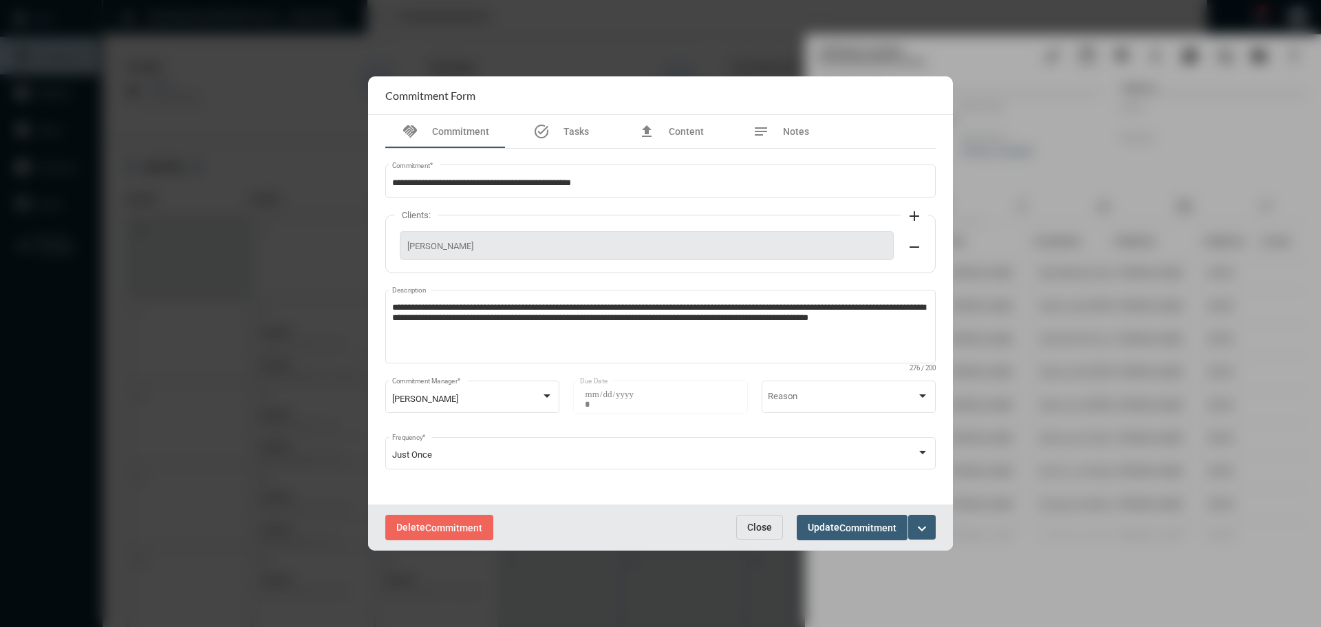
click at [763, 522] on span "Close" at bounding box center [759, 527] width 25 height 11
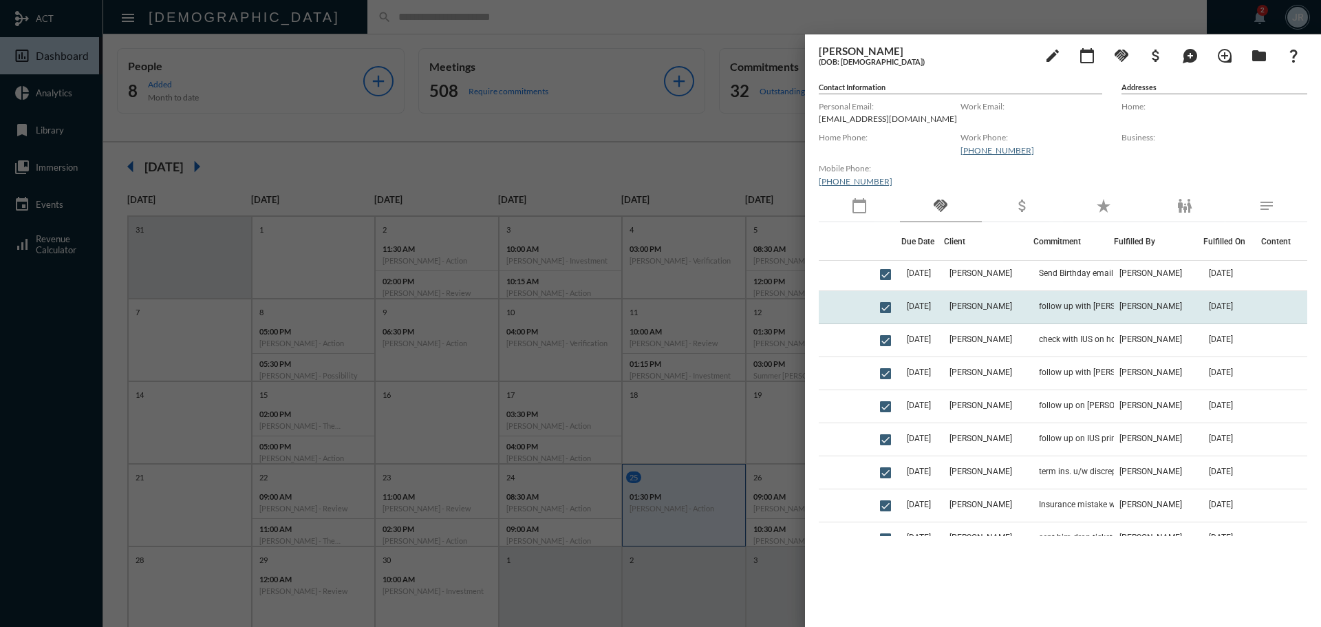
click at [1074, 292] on td "follow up with Dawn at IUS on coverage after surgery" at bounding box center [1074, 307] width 81 height 33
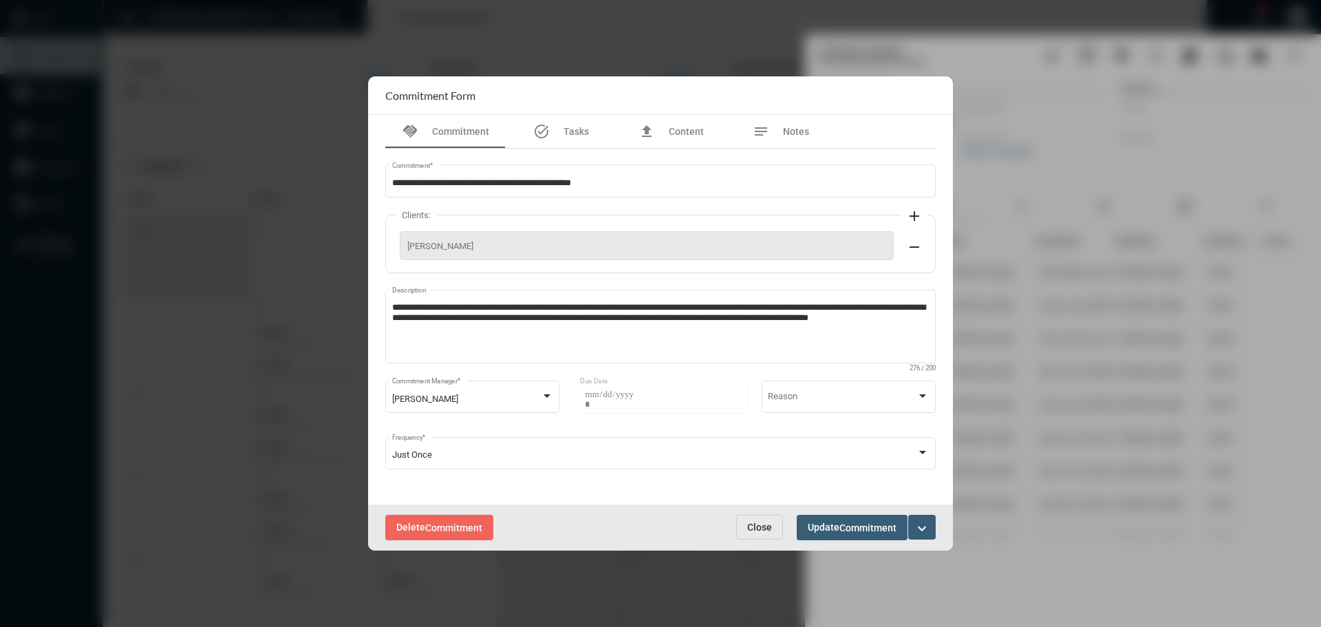
click at [752, 513] on div "Delete Commitment Close Update Commitment expand_more" at bounding box center [660, 527] width 585 height 46
click at [758, 529] on span "Close" at bounding box center [759, 527] width 25 height 11
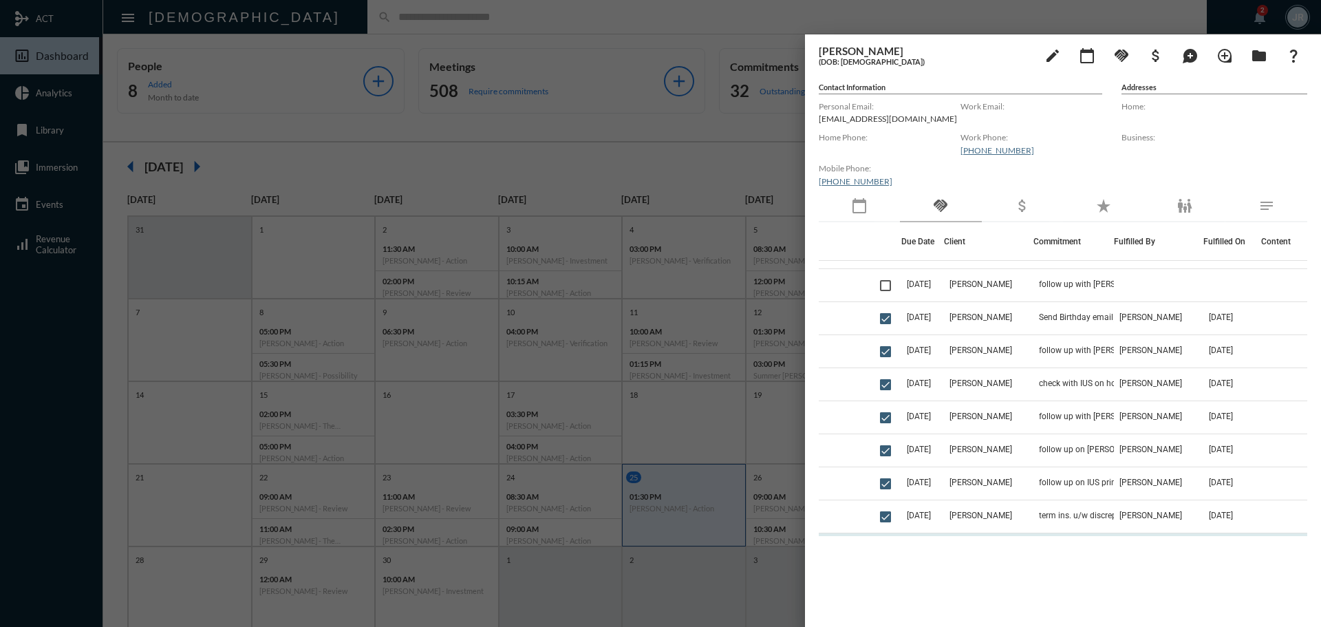
scroll to position [0, 0]
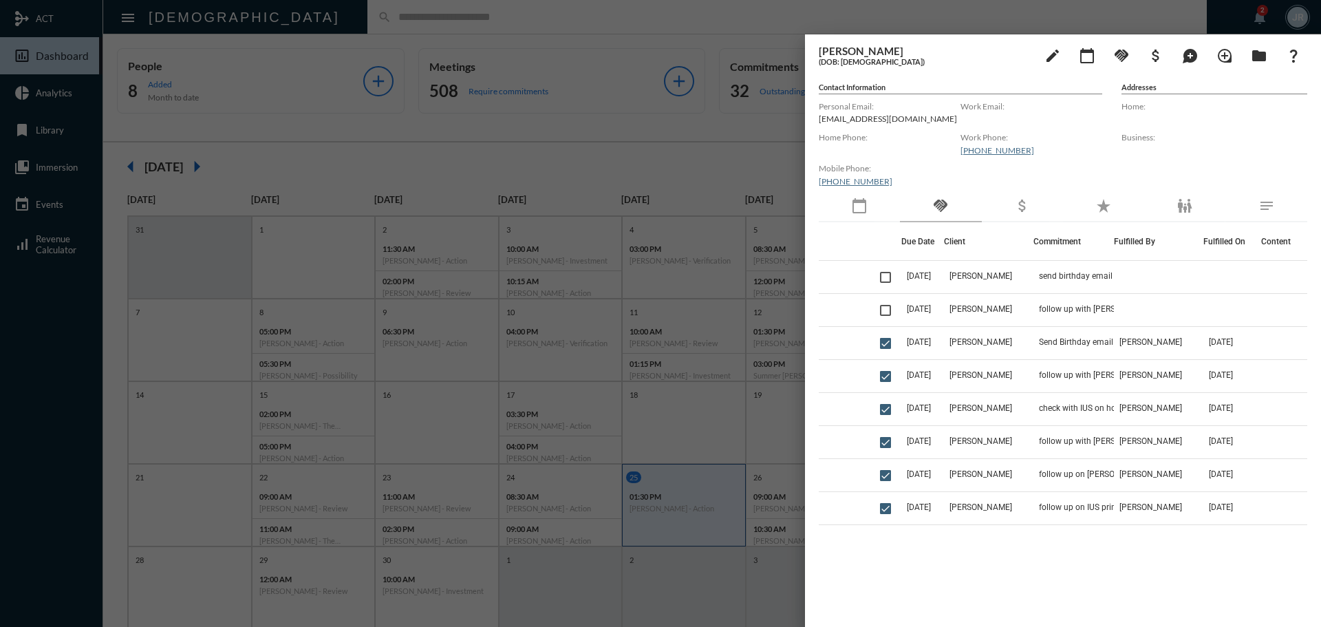
click at [406, 33] on div at bounding box center [660, 313] width 1321 height 627
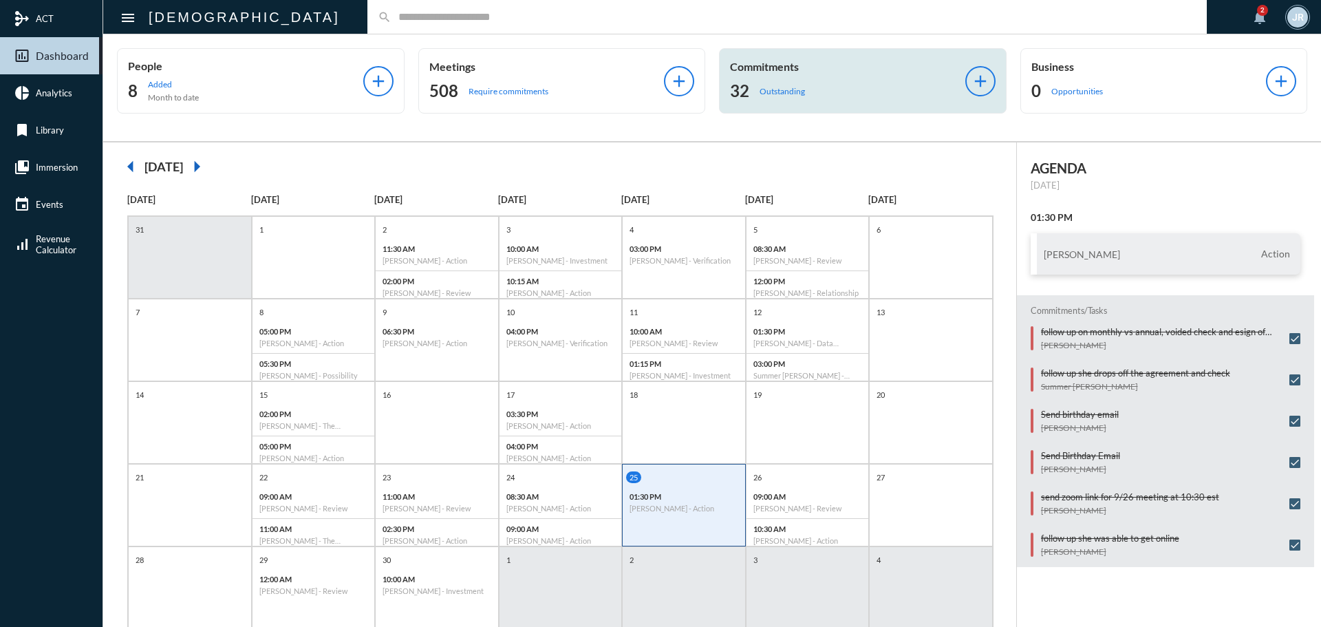
click at [766, 75] on div "Commitments 32 Outstanding" at bounding box center [847, 81] width 235 height 42
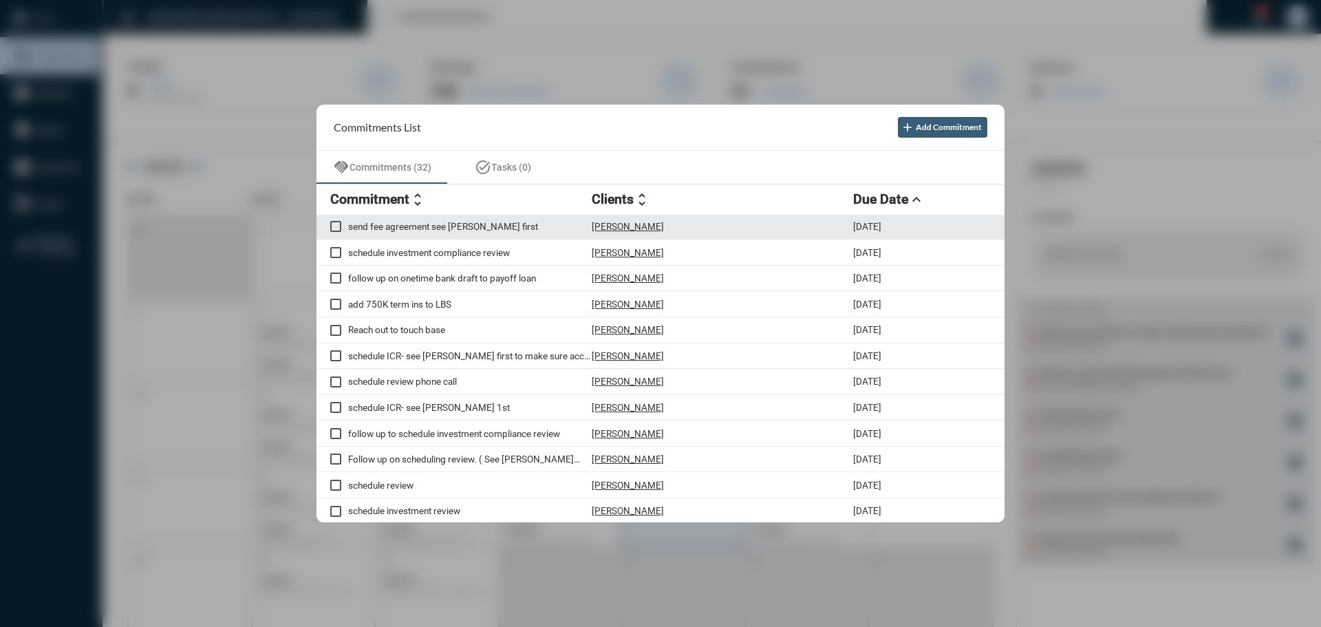
scroll to position [206, 0]
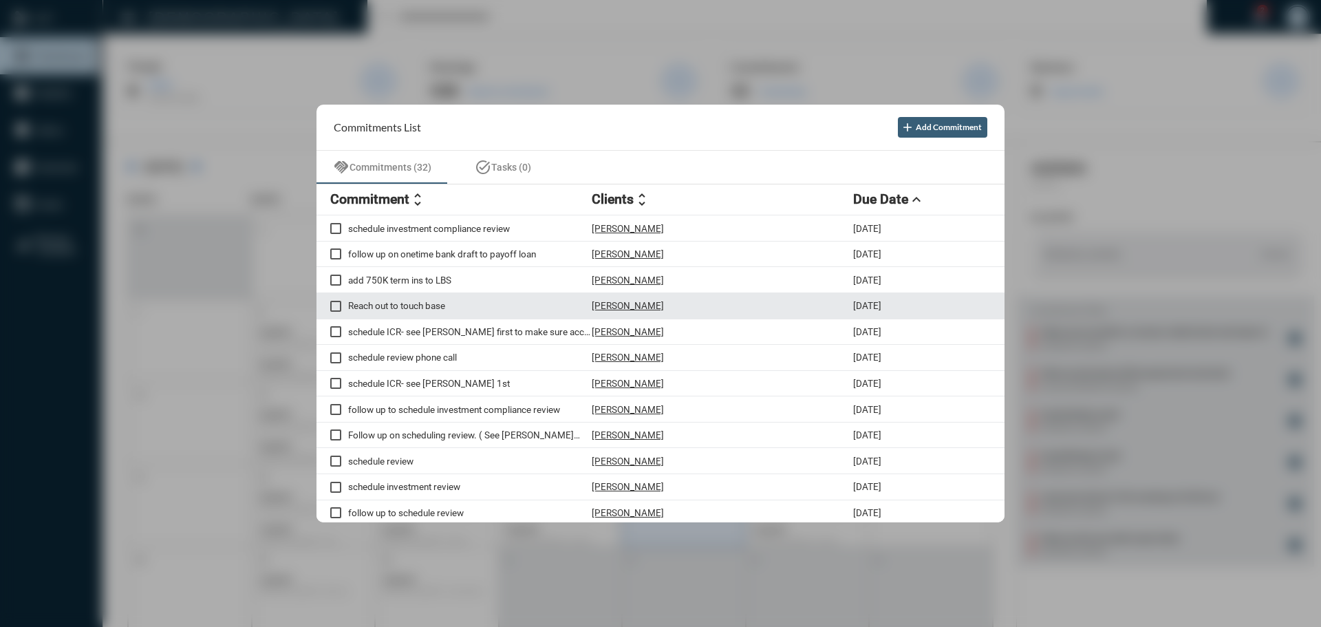
click at [629, 303] on p "Linda Turner" at bounding box center [628, 305] width 72 height 11
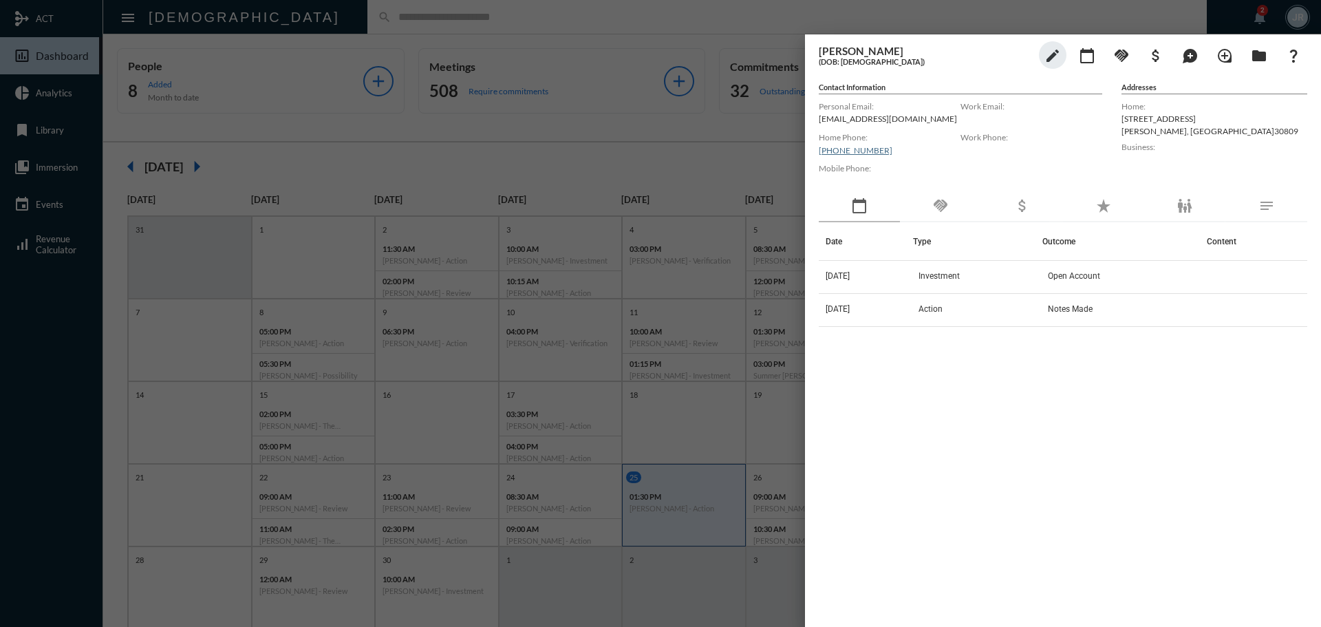
click at [948, 211] on mat-icon "handshake" at bounding box center [941, 206] width 17 height 17
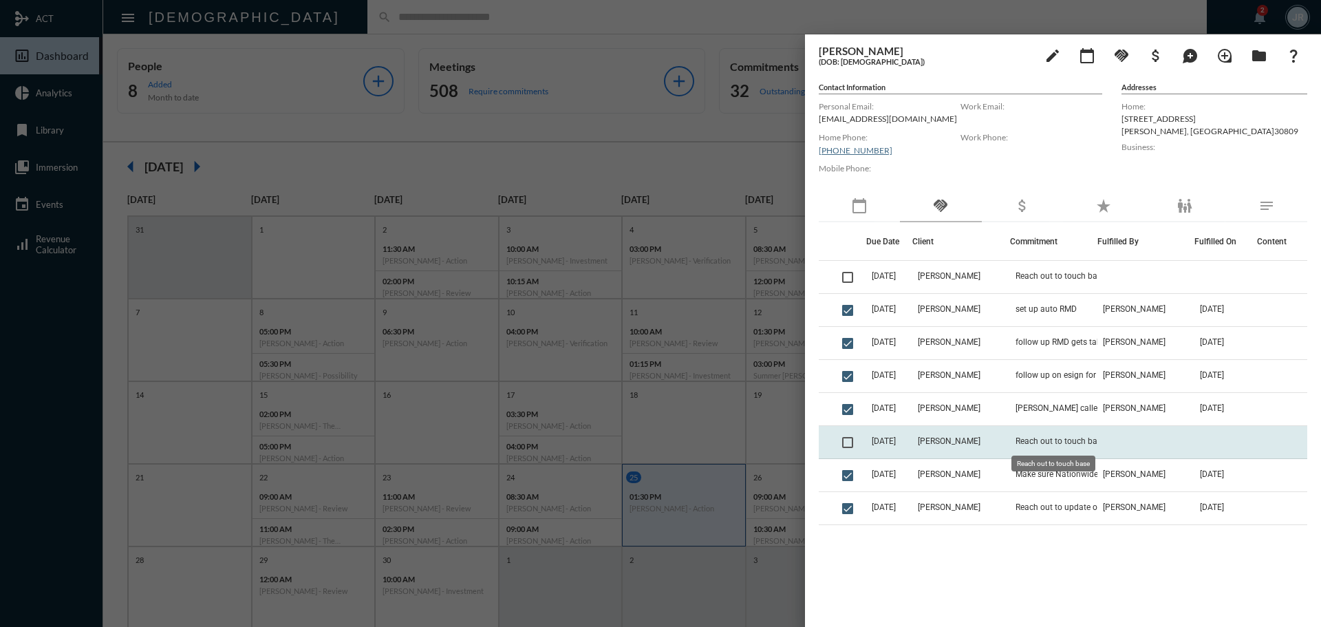
click at [1037, 437] on span "Reach out to touch base" at bounding box center [1061, 441] width 90 height 10
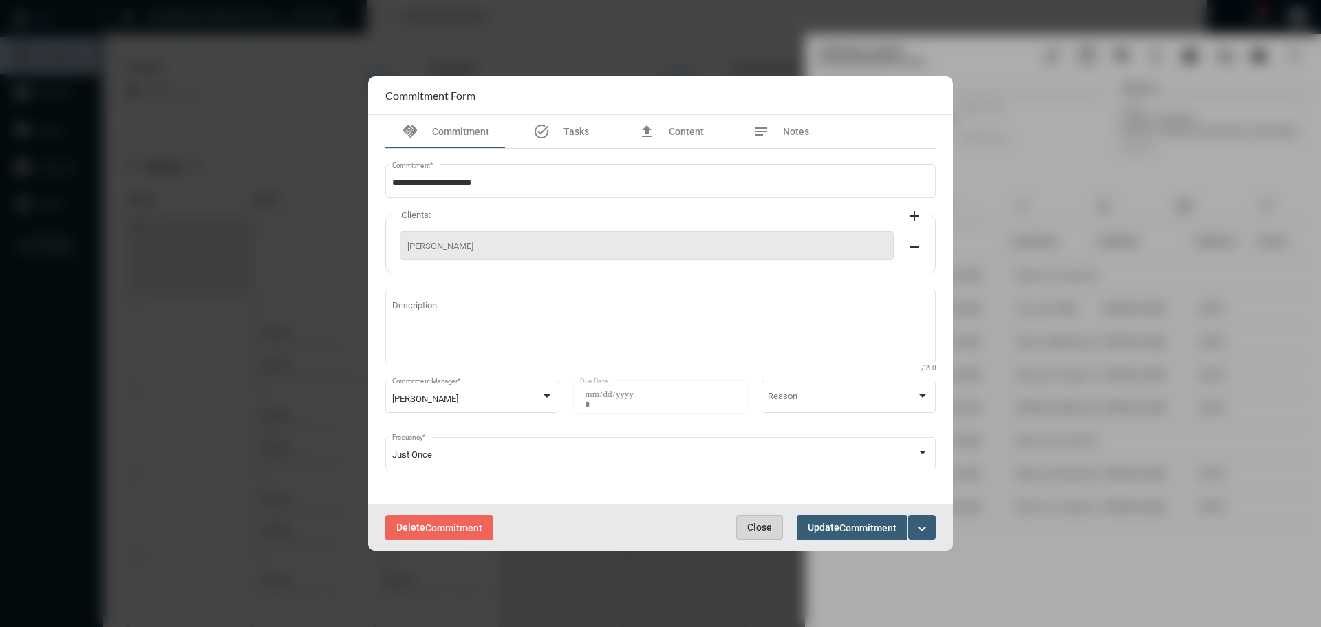
click at [758, 524] on span "Close" at bounding box center [759, 527] width 25 height 11
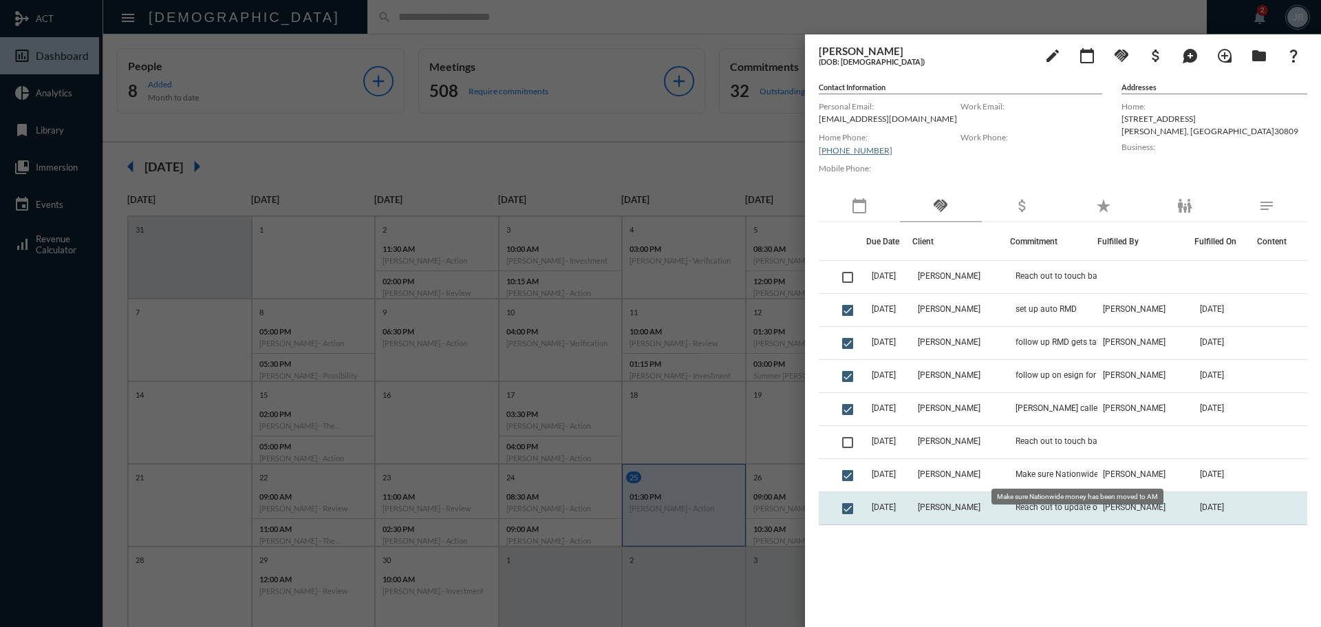
scroll to position [69, 0]
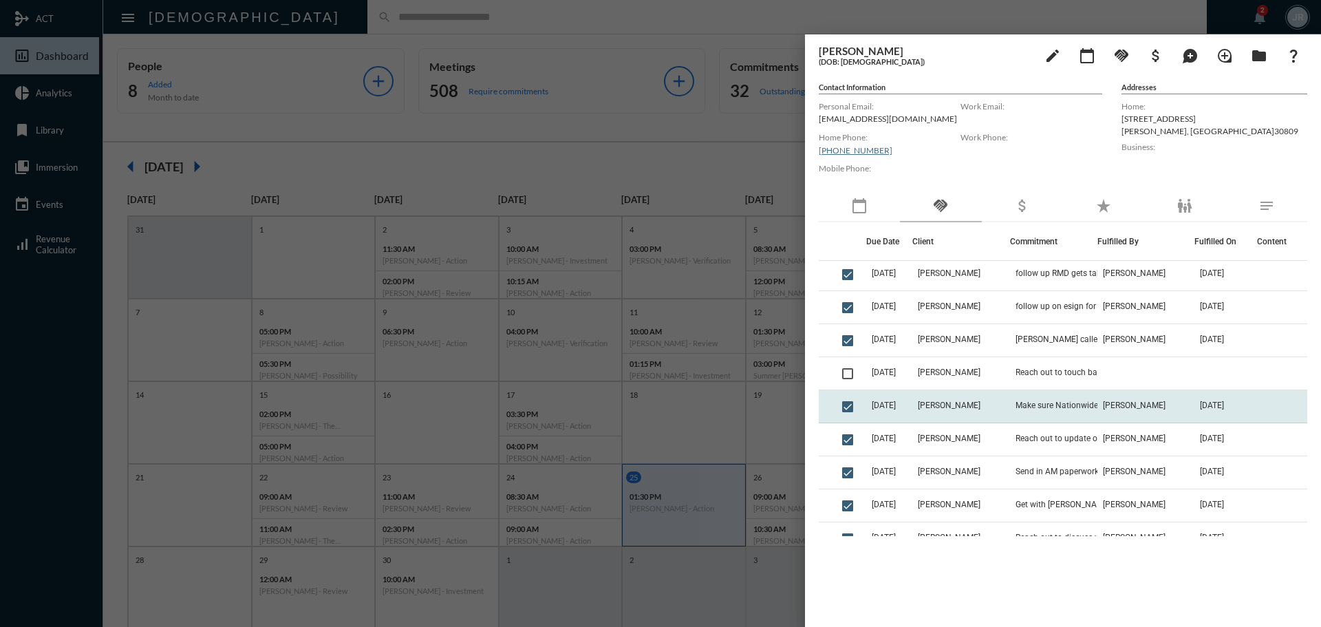
click at [1081, 410] on td "Make sure Nationwide money has been moved to AM" at bounding box center [1053, 406] width 87 height 33
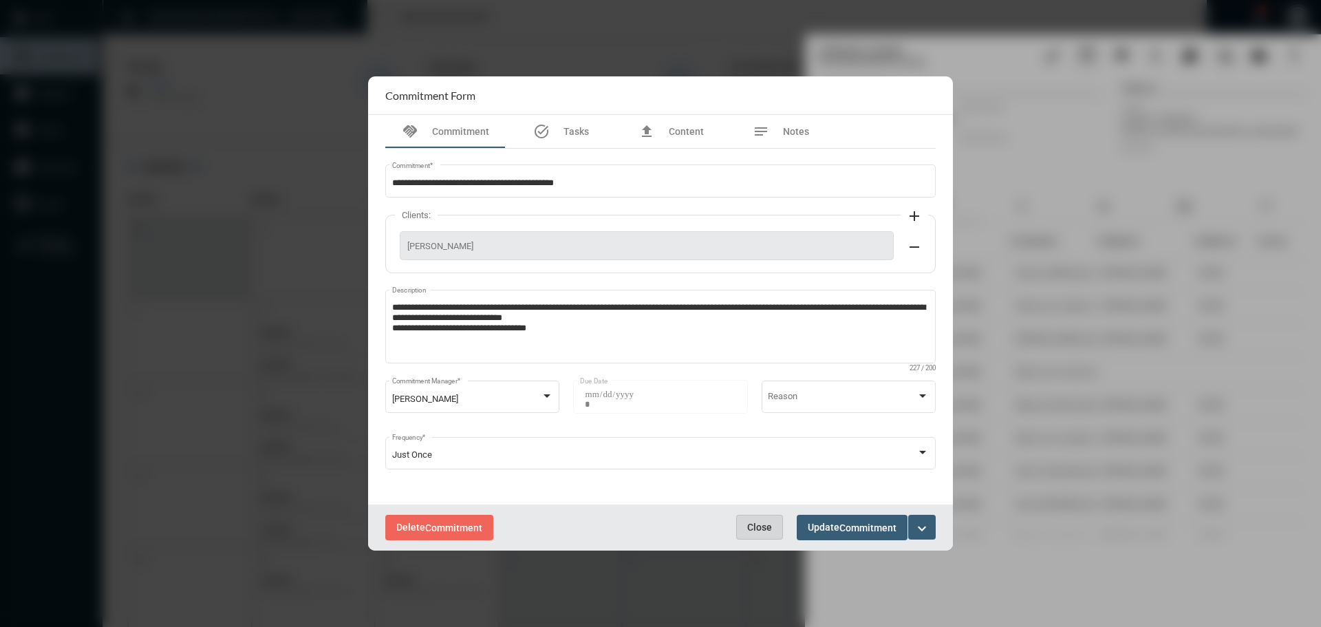
click at [759, 523] on span "Close" at bounding box center [759, 527] width 25 height 11
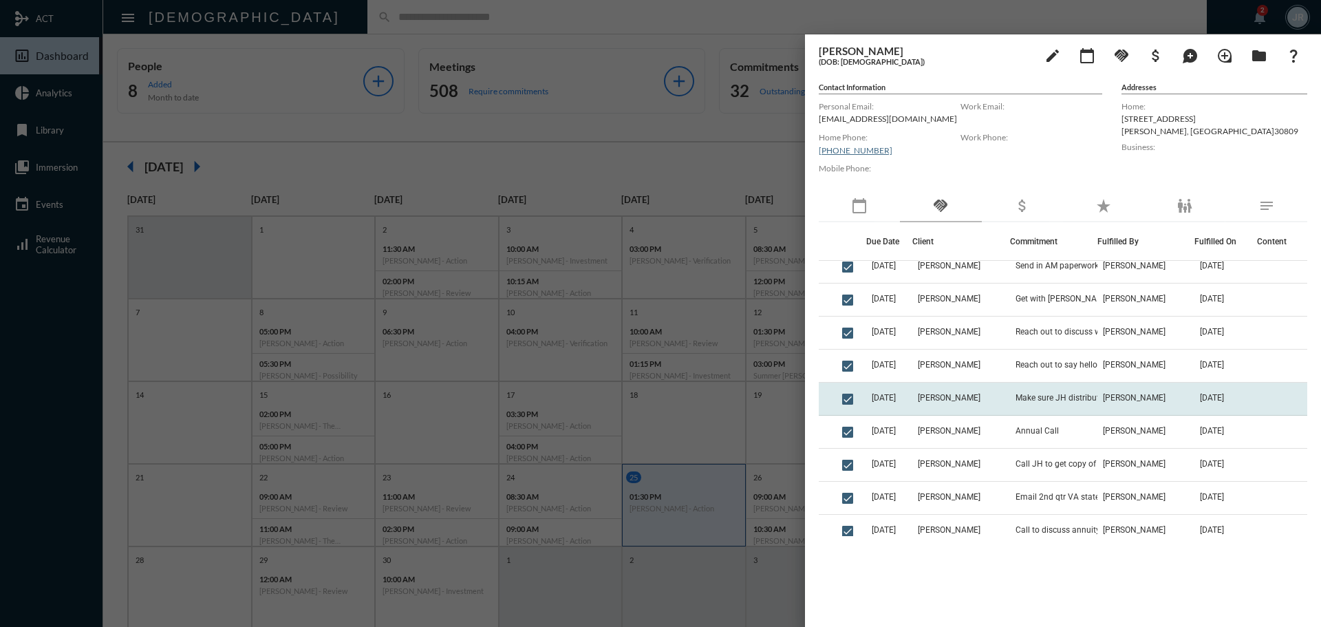
scroll to position [275, 0]
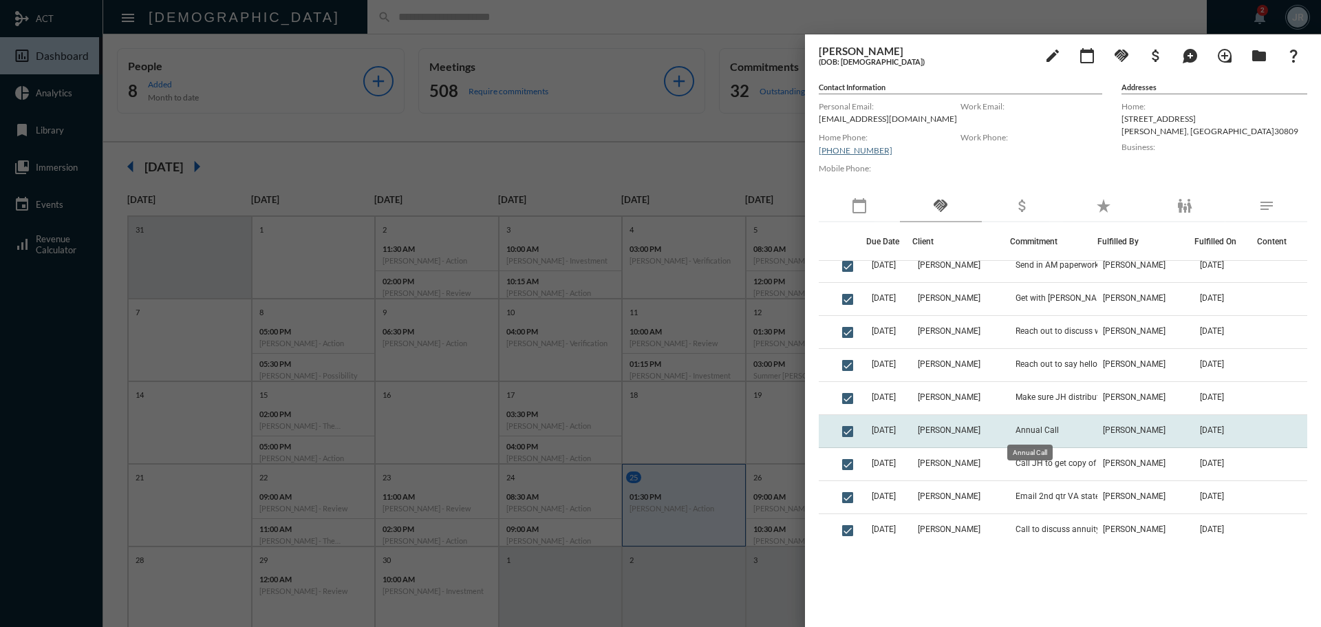
click at [1036, 427] on span "Annual Call" at bounding box center [1037, 430] width 43 height 10
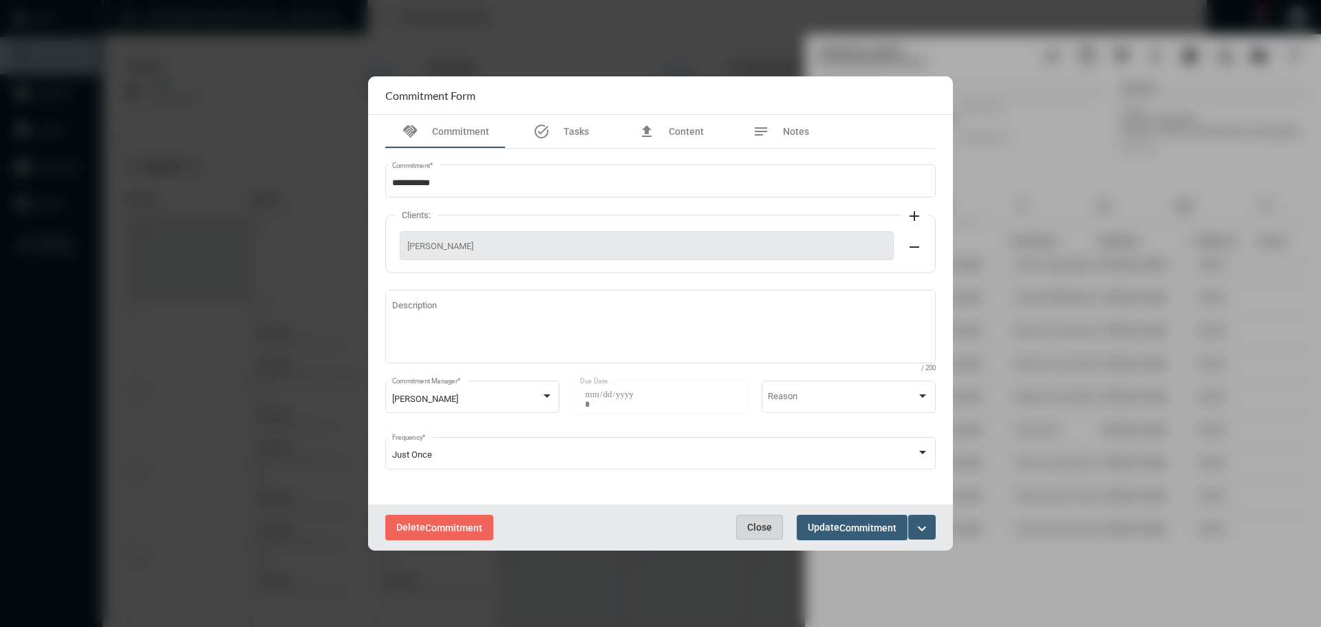
click at [767, 529] on span "Close" at bounding box center [759, 527] width 25 height 11
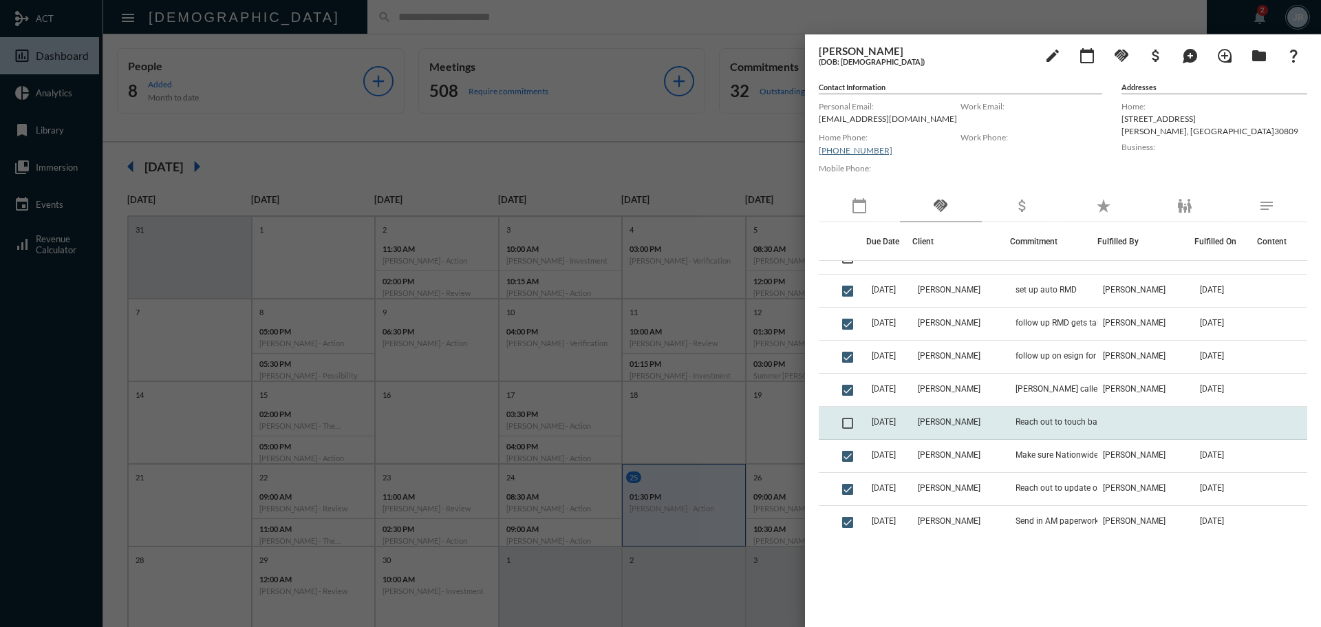
scroll to position [0, 0]
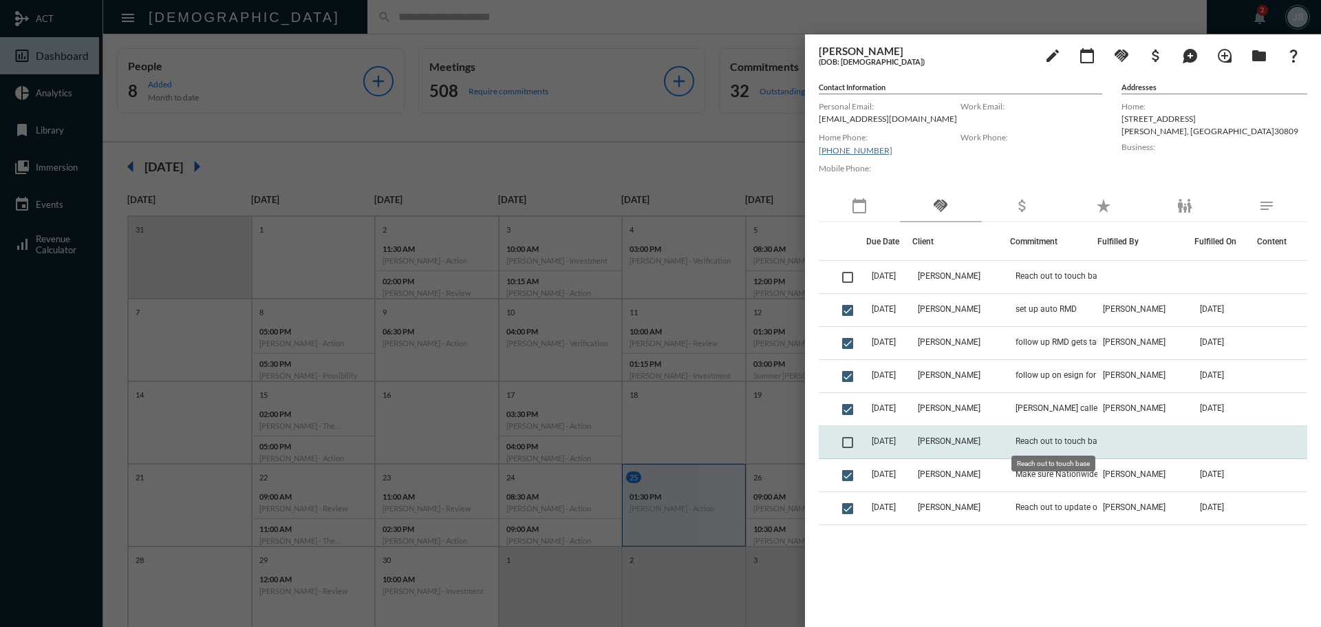
click at [1045, 441] on span "Reach out to touch base" at bounding box center [1061, 441] width 90 height 10
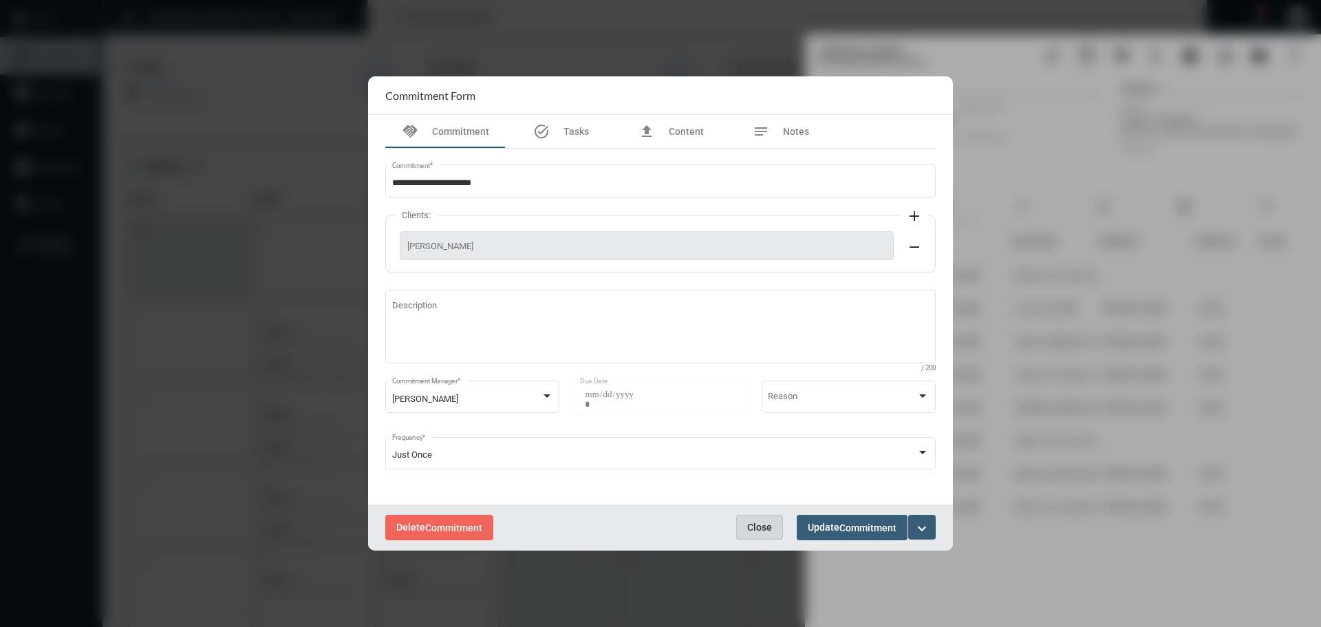
click at [744, 521] on button "Close" at bounding box center [759, 527] width 47 height 25
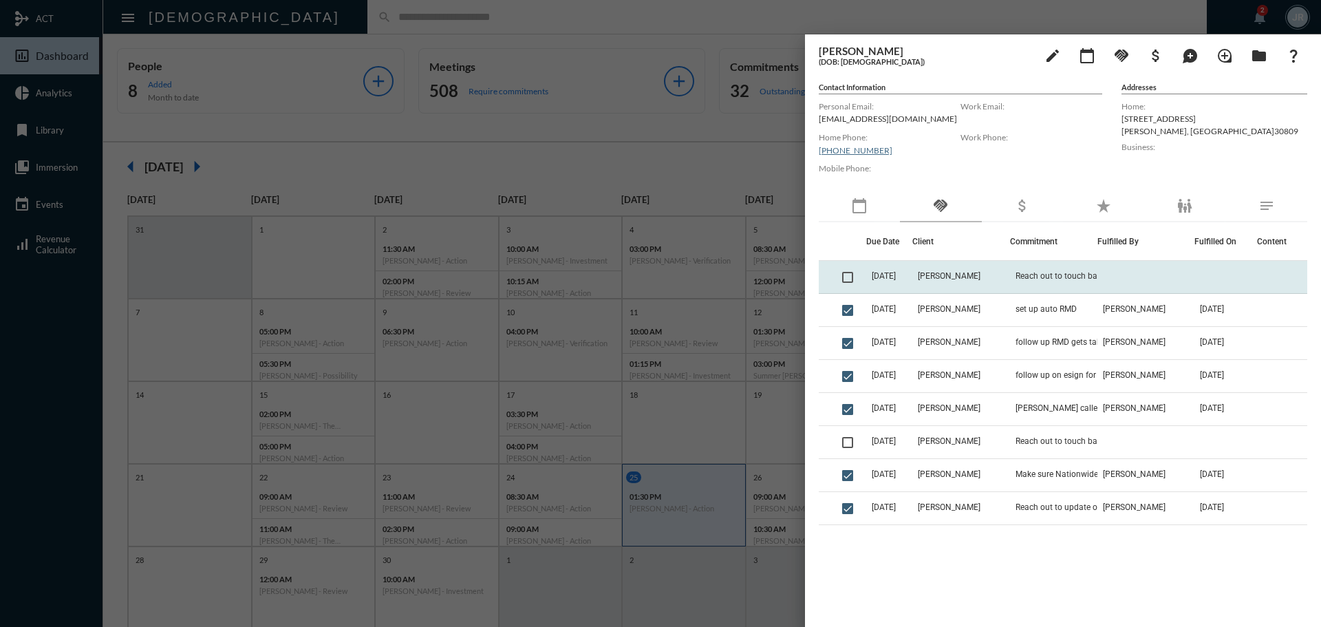
click at [962, 272] on span "Linda Turner" at bounding box center [949, 276] width 63 height 10
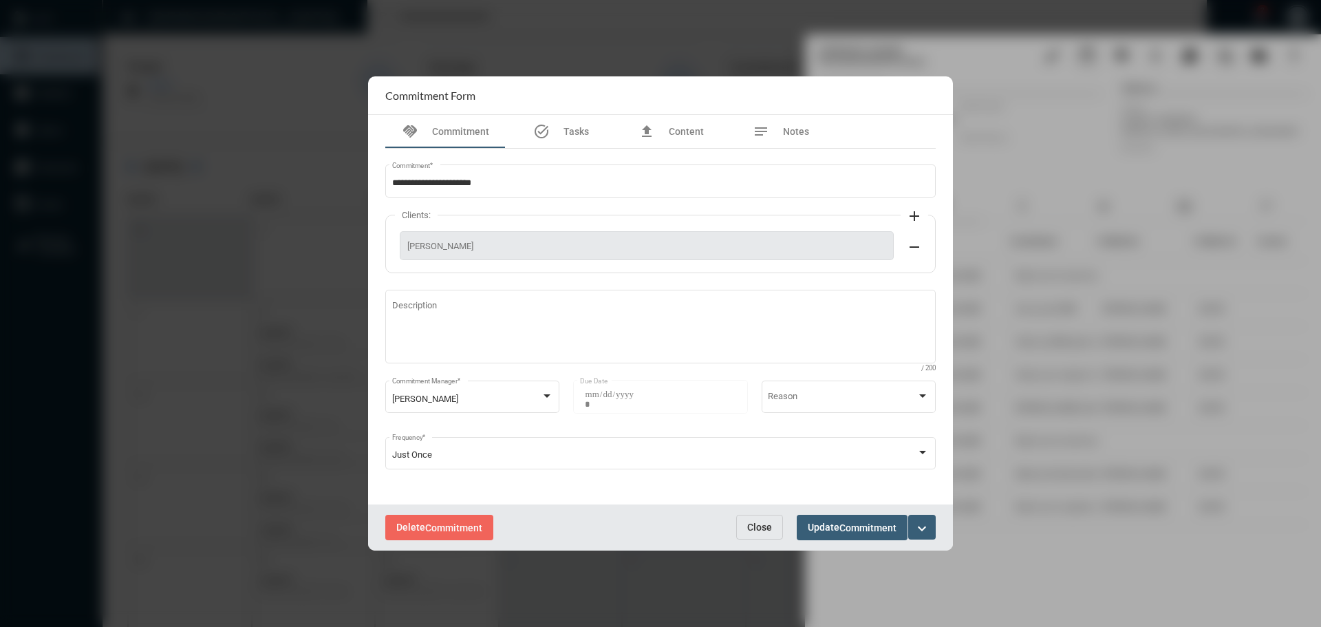
click at [771, 519] on button "Close" at bounding box center [759, 527] width 47 height 25
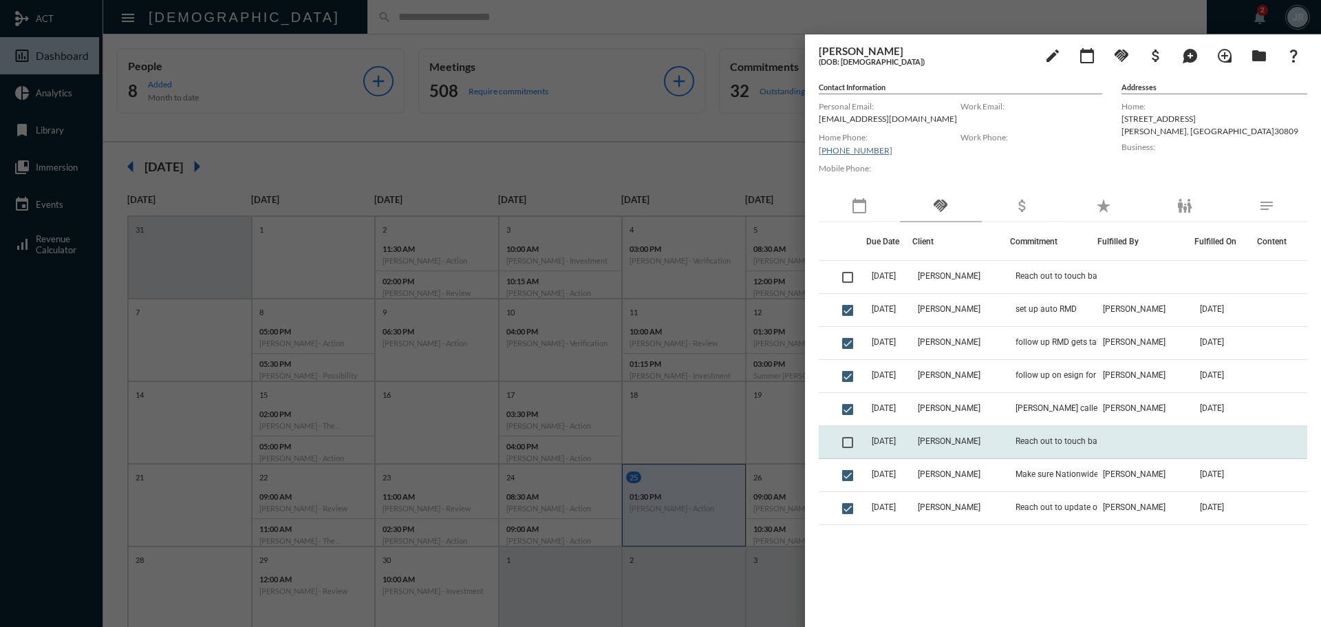
click at [950, 434] on td "Linda Turner" at bounding box center [961, 442] width 97 height 33
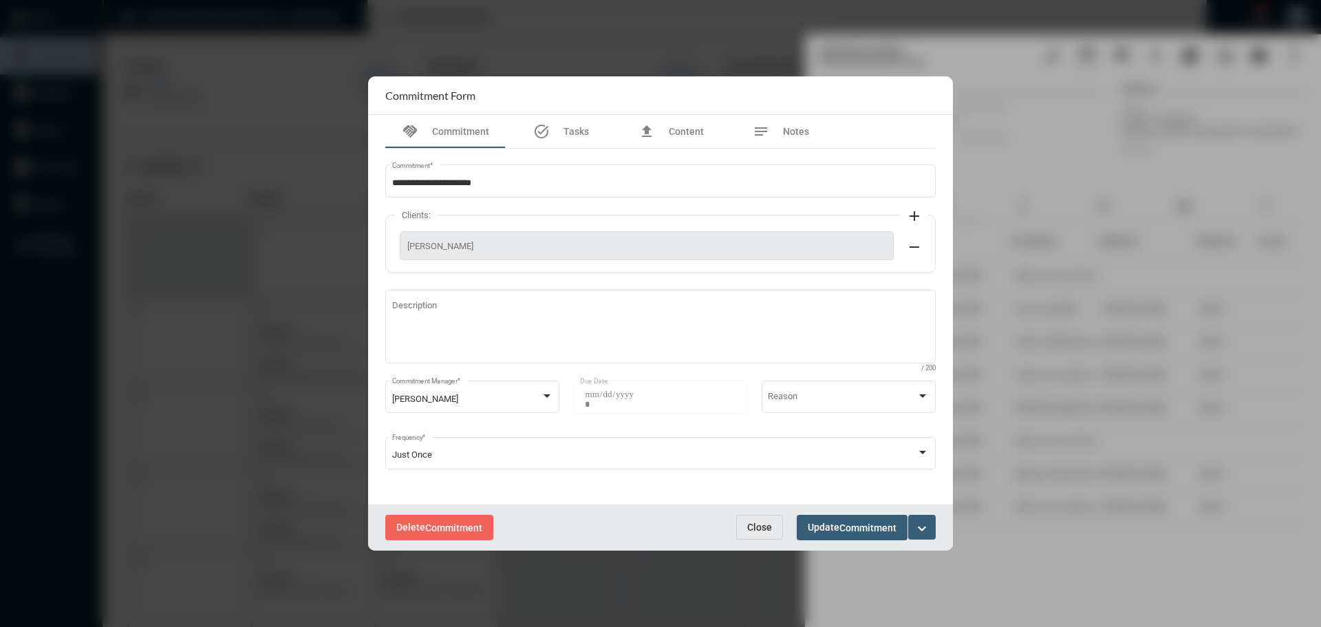
click at [763, 522] on span "Close" at bounding box center [759, 527] width 25 height 11
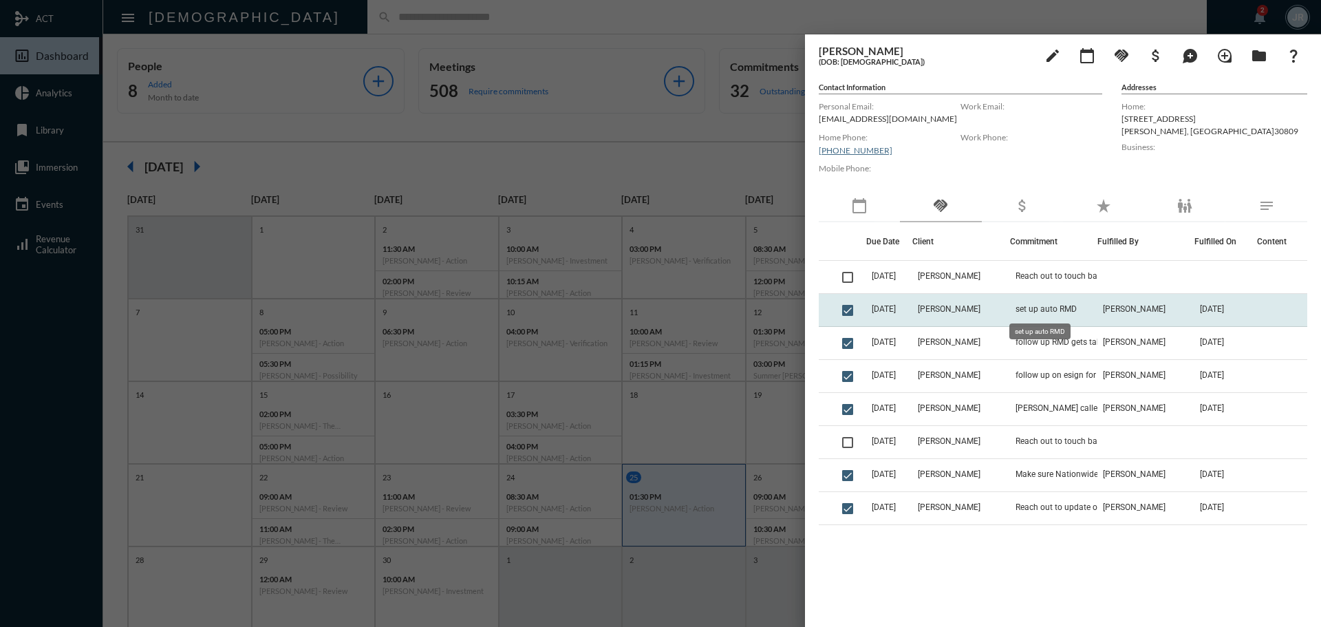
click at [1031, 306] on span "set up auto RMD" at bounding box center [1046, 309] width 61 height 10
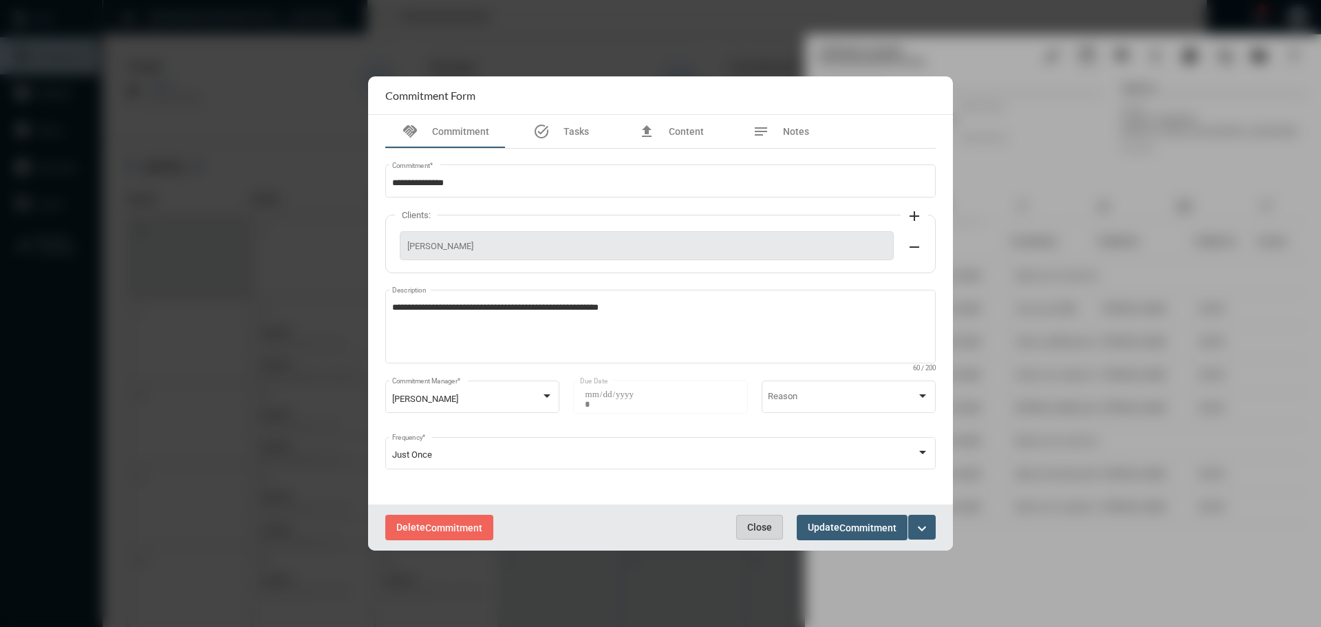
click at [763, 524] on span "Close" at bounding box center [759, 527] width 25 height 11
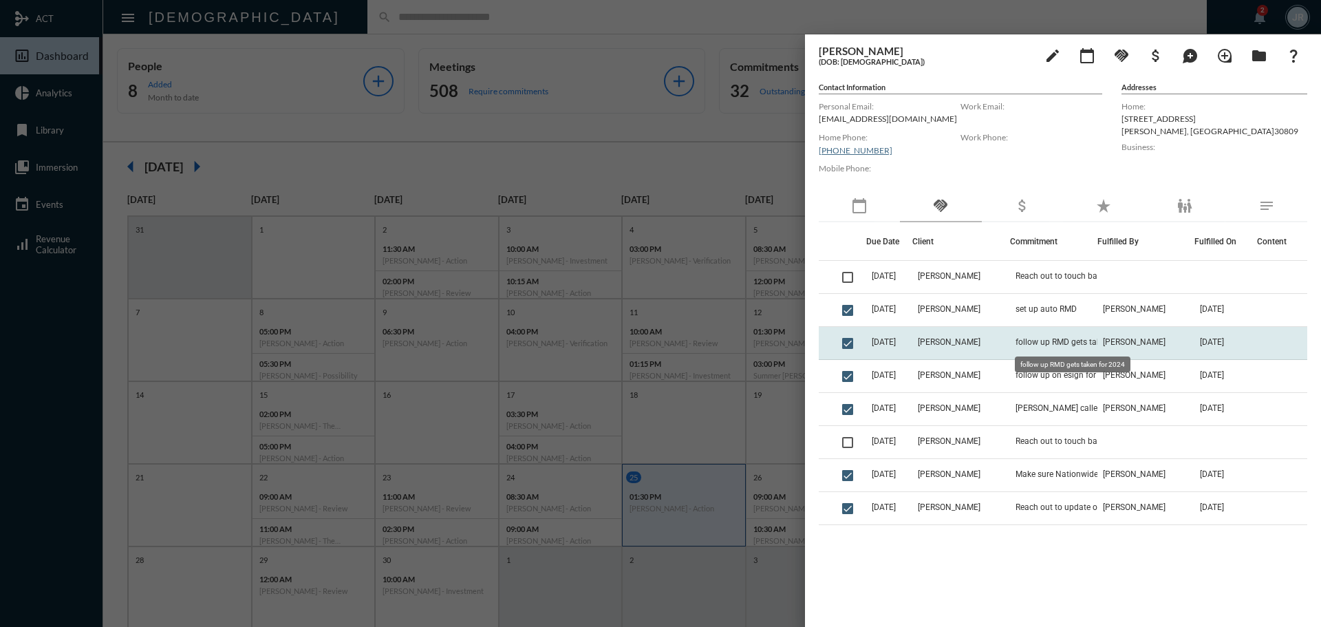
click at [1042, 341] on span "follow up RMD gets taken for 2024" at bounding box center [1080, 342] width 128 height 10
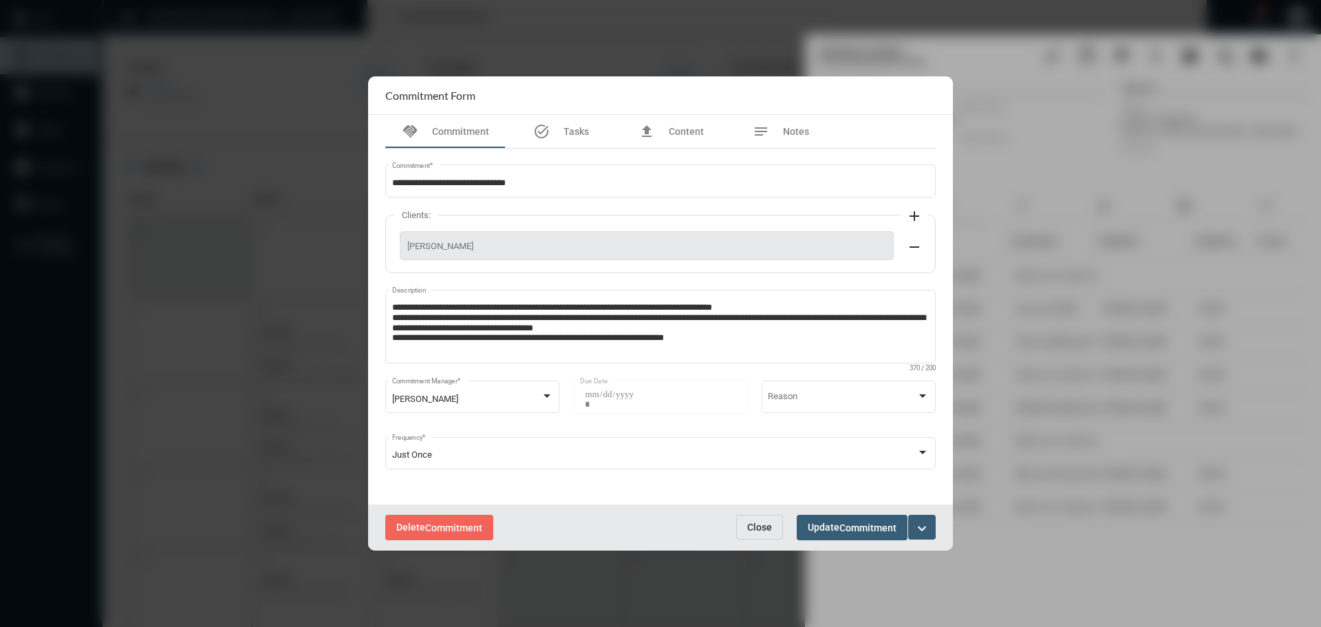
click at [757, 522] on span "Close" at bounding box center [759, 527] width 25 height 11
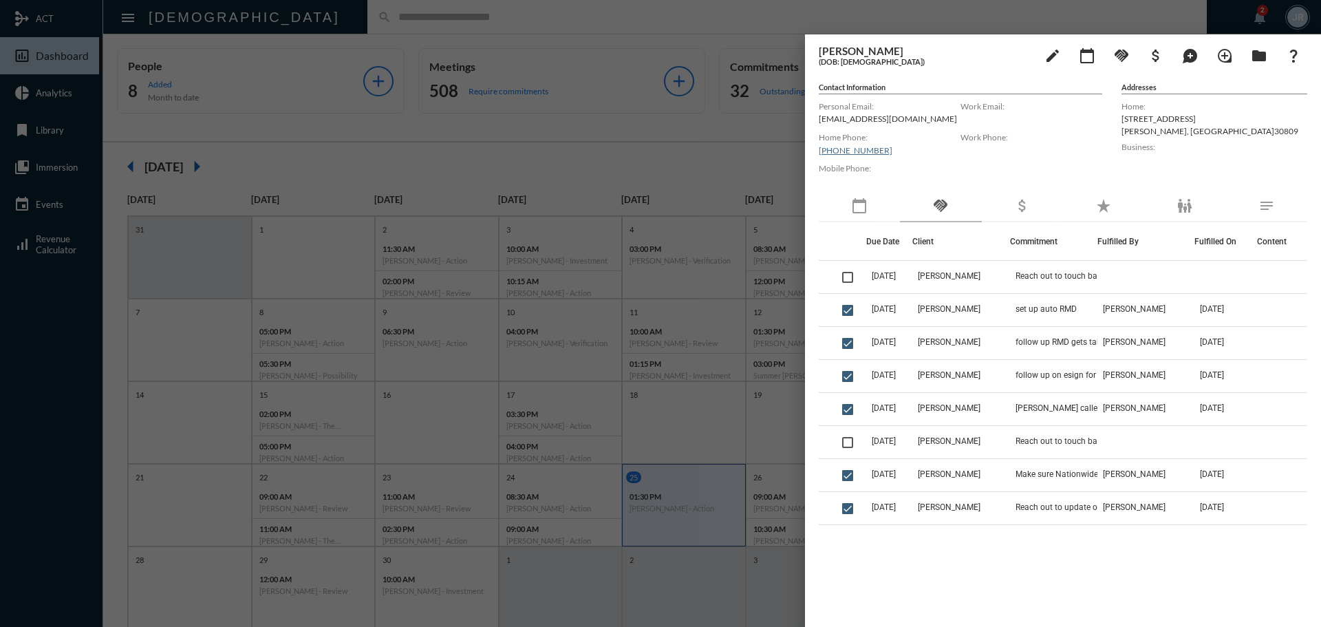
click at [860, 118] on p "lindaleeturner48@gmail.com" at bounding box center [890, 119] width 142 height 10
copy p "lindaleeturner48@gmail.com"
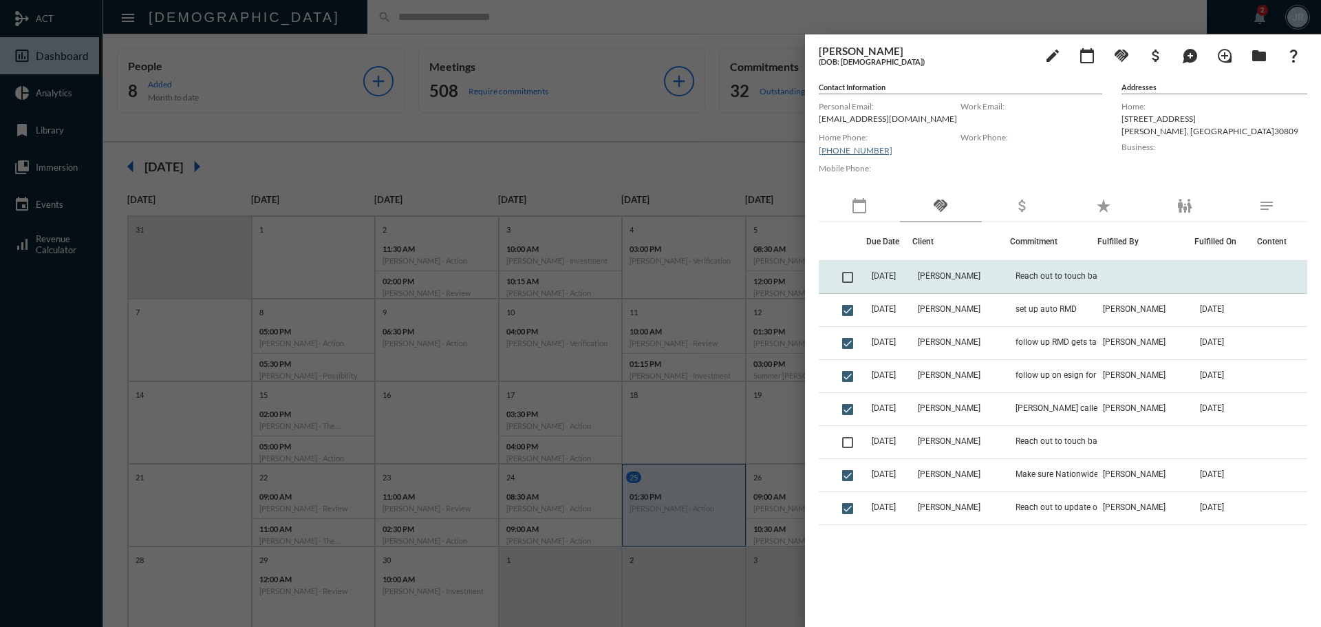
click at [1028, 266] on td "Reach out to touch base" at bounding box center [1053, 277] width 87 height 33
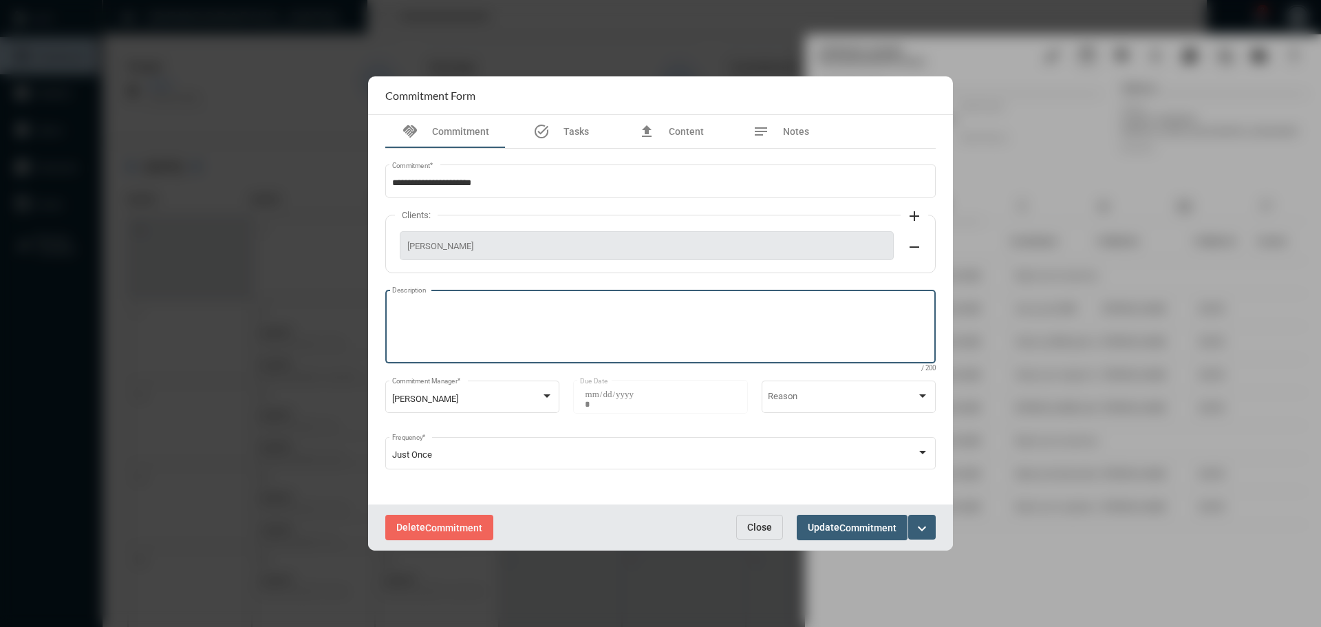
click at [511, 327] on textarea "Description" at bounding box center [661, 328] width 538 height 54
type textarea "**********"
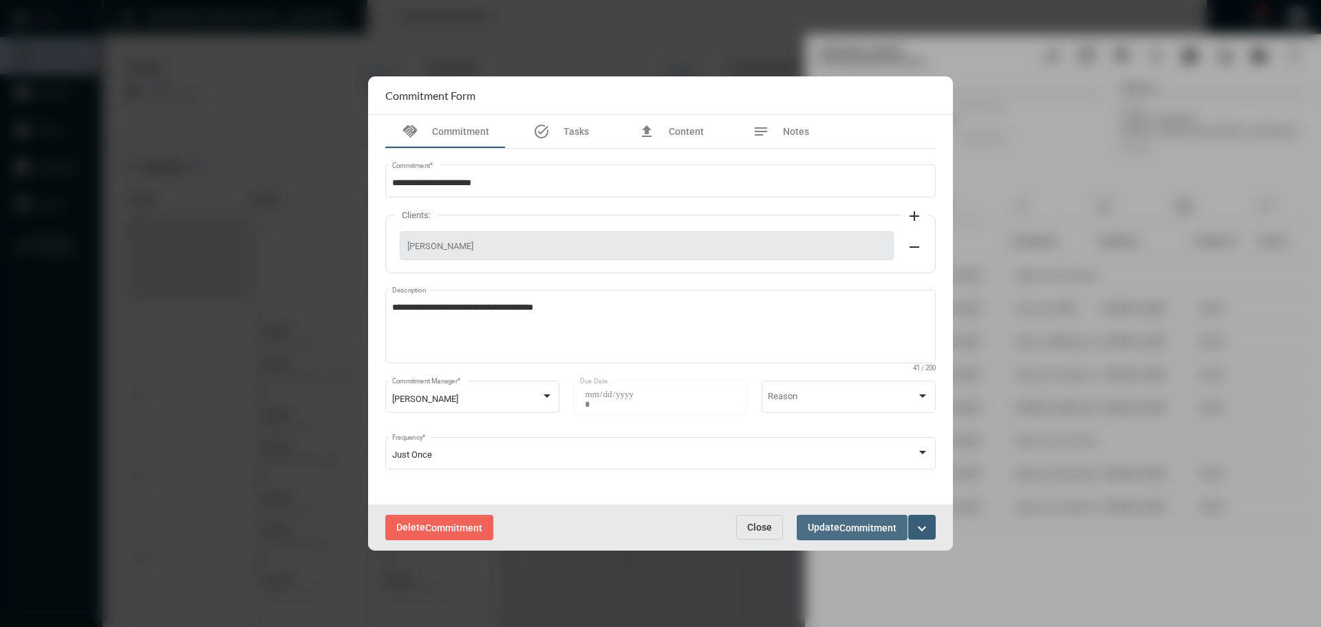
click at [841, 522] on span "Commitment" at bounding box center [868, 527] width 57 height 11
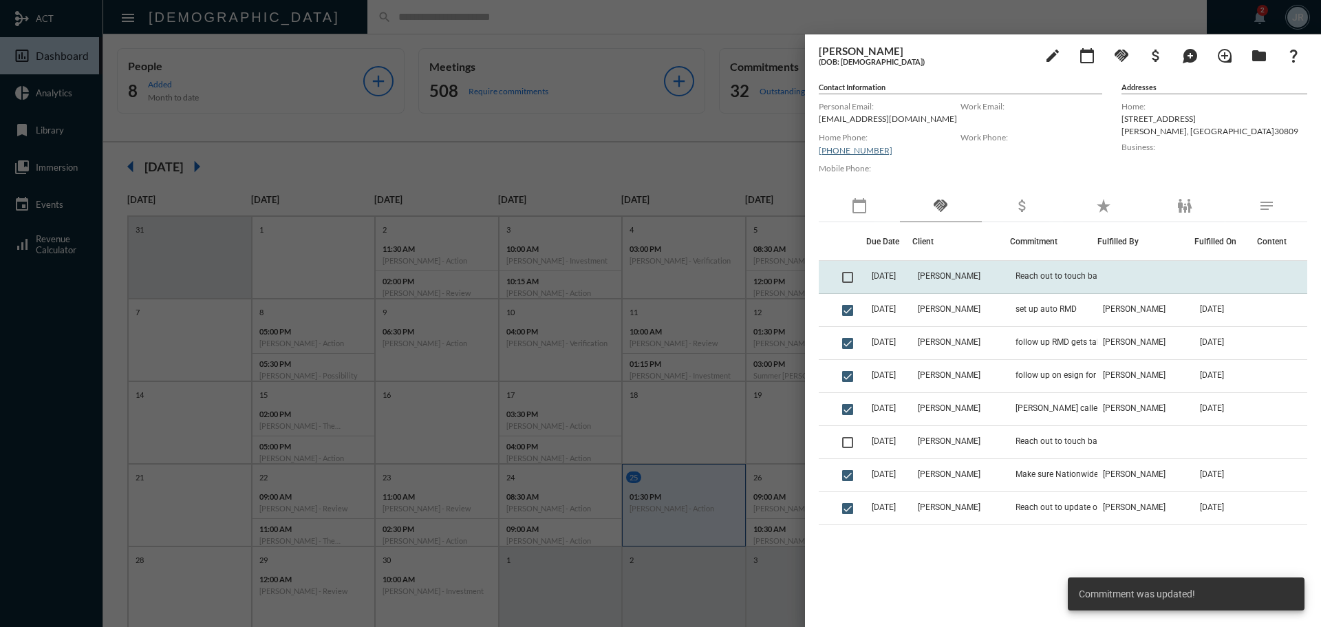
click at [851, 278] on span at bounding box center [847, 277] width 11 height 11
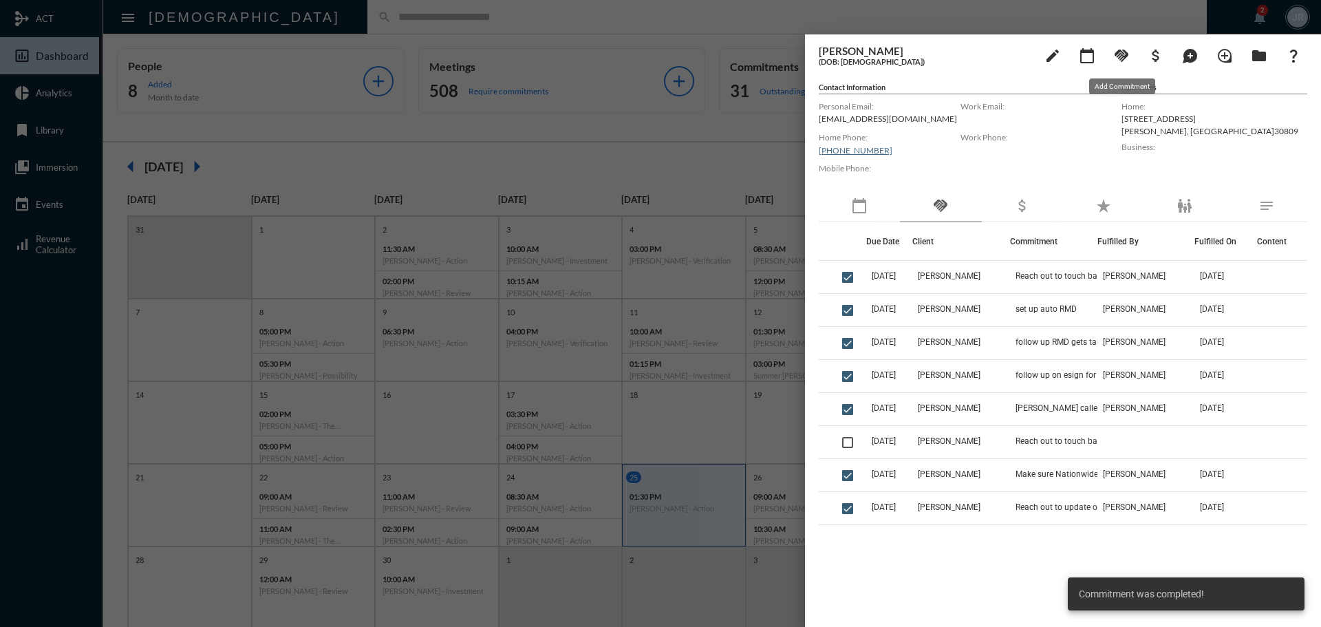
click at [1123, 50] on mat-icon "handshake" at bounding box center [1122, 55] width 17 height 17
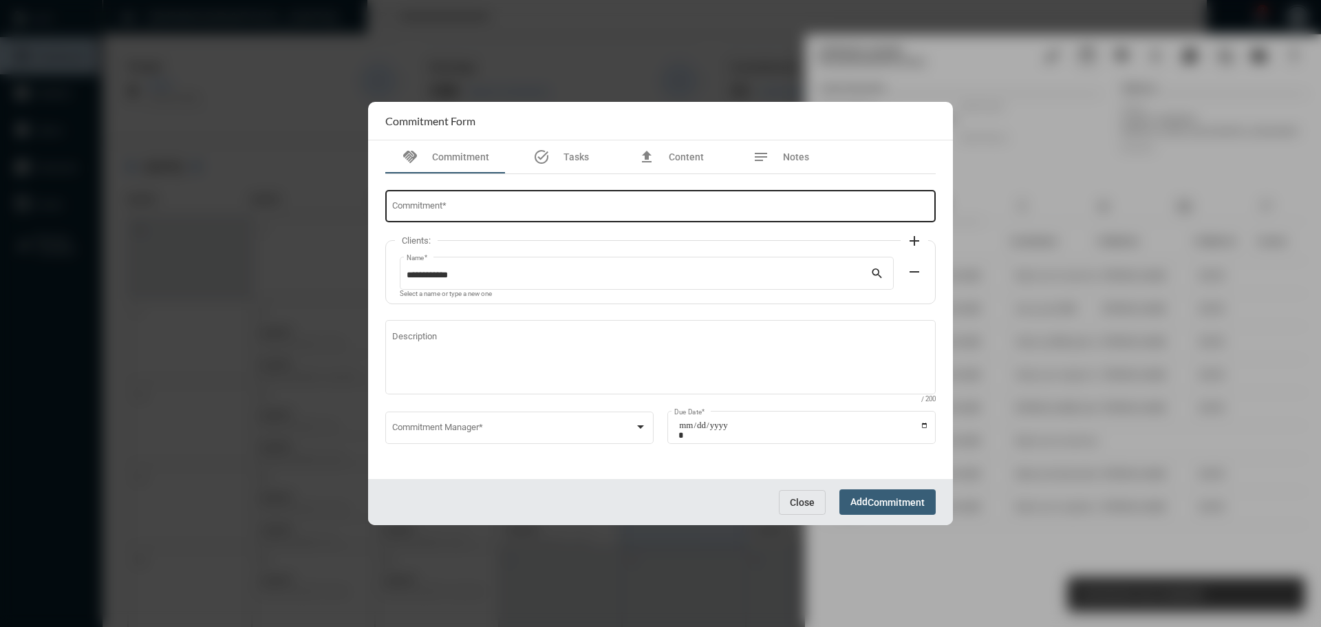
click at [487, 205] on input "Commitment *" at bounding box center [661, 209] width 538 height 10
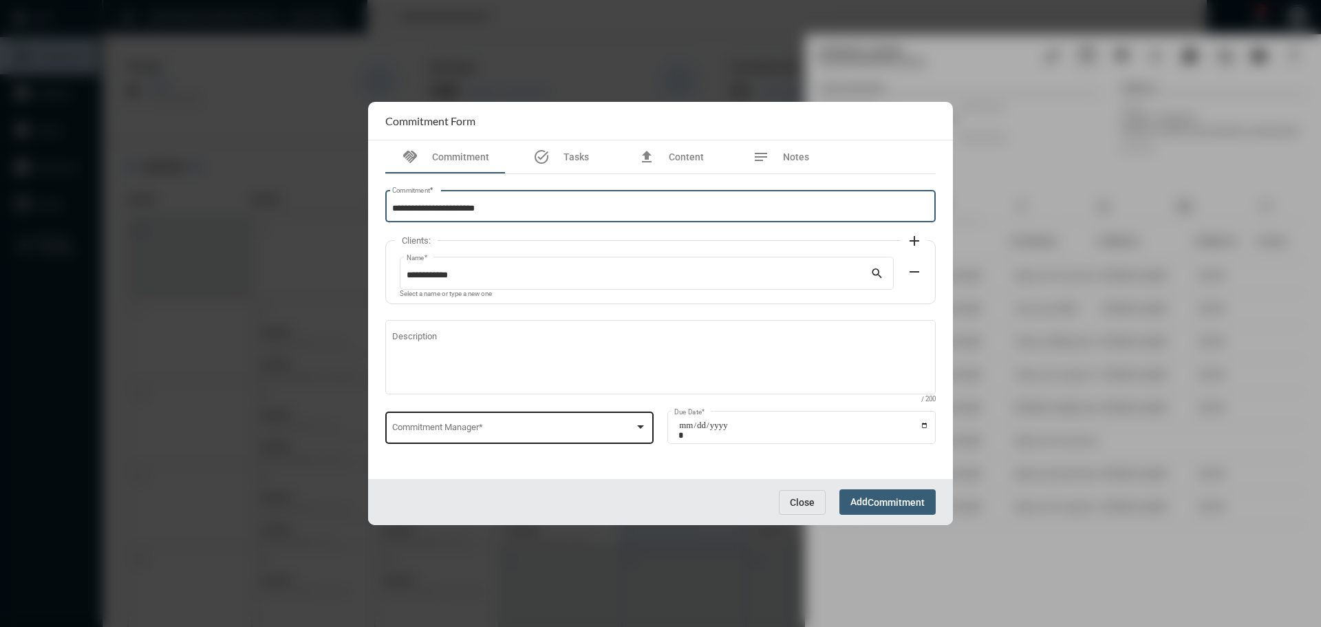
type input "**********"
click at [476, 418] on div "Commitment Manager *" at bounding box center [519, 426] width 255 height 35
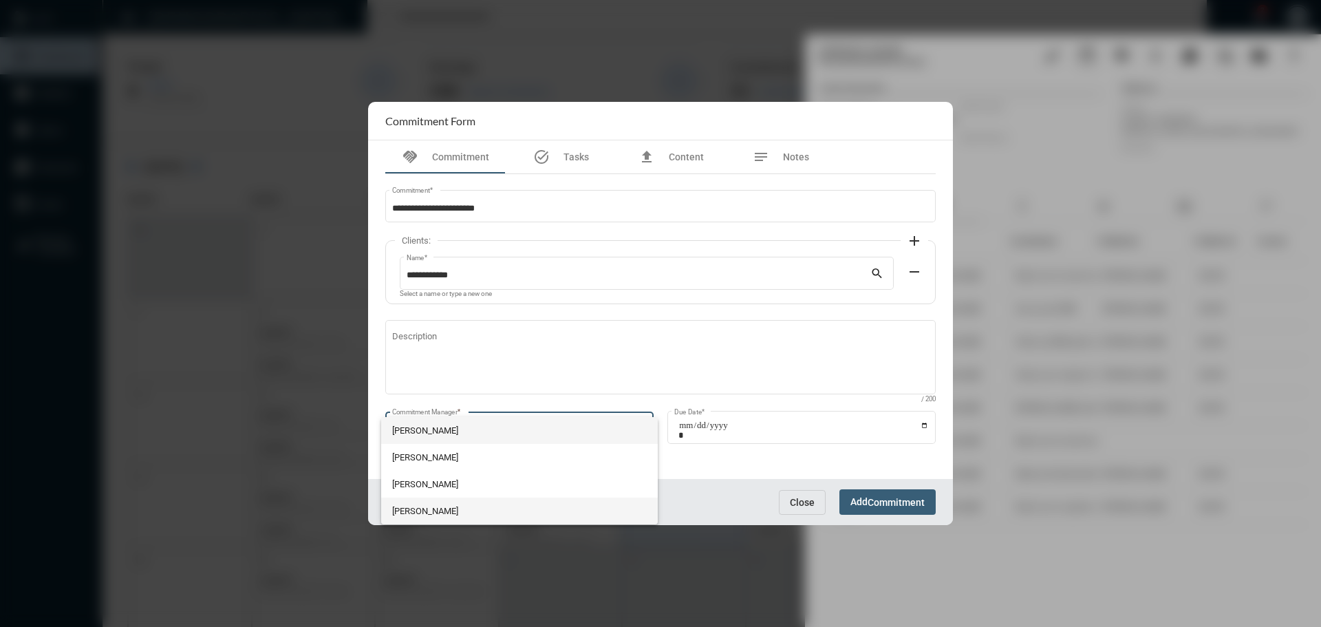
click at [420, 511] on span "Julie Redd" at bounding box center [519, 511] width 255 height 27
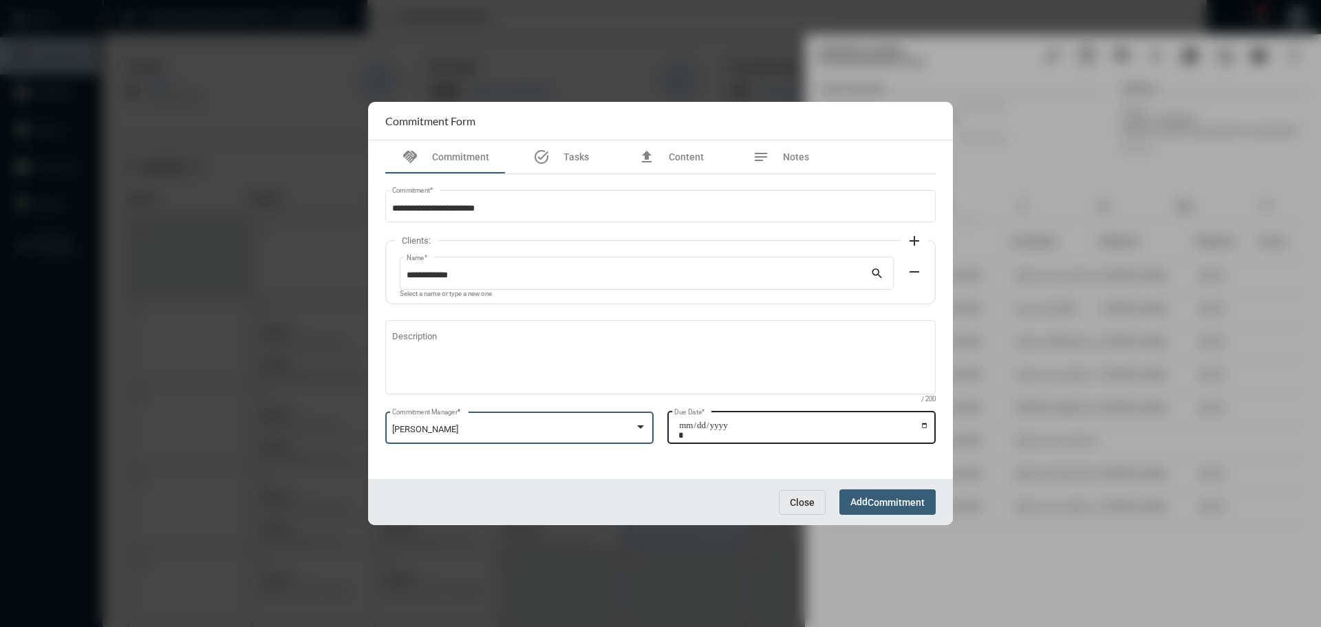
click at [923, 425] on input "Due Date *" at bounding box center [804, 430] width 251 height 19
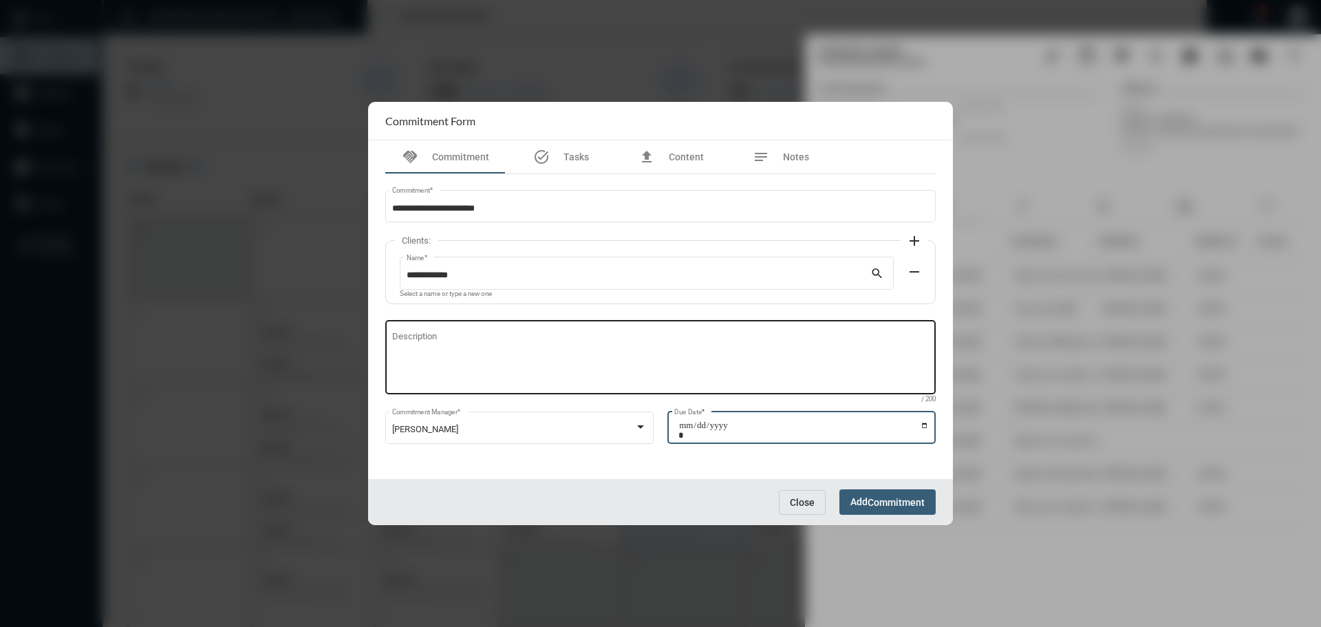
type input "**********"
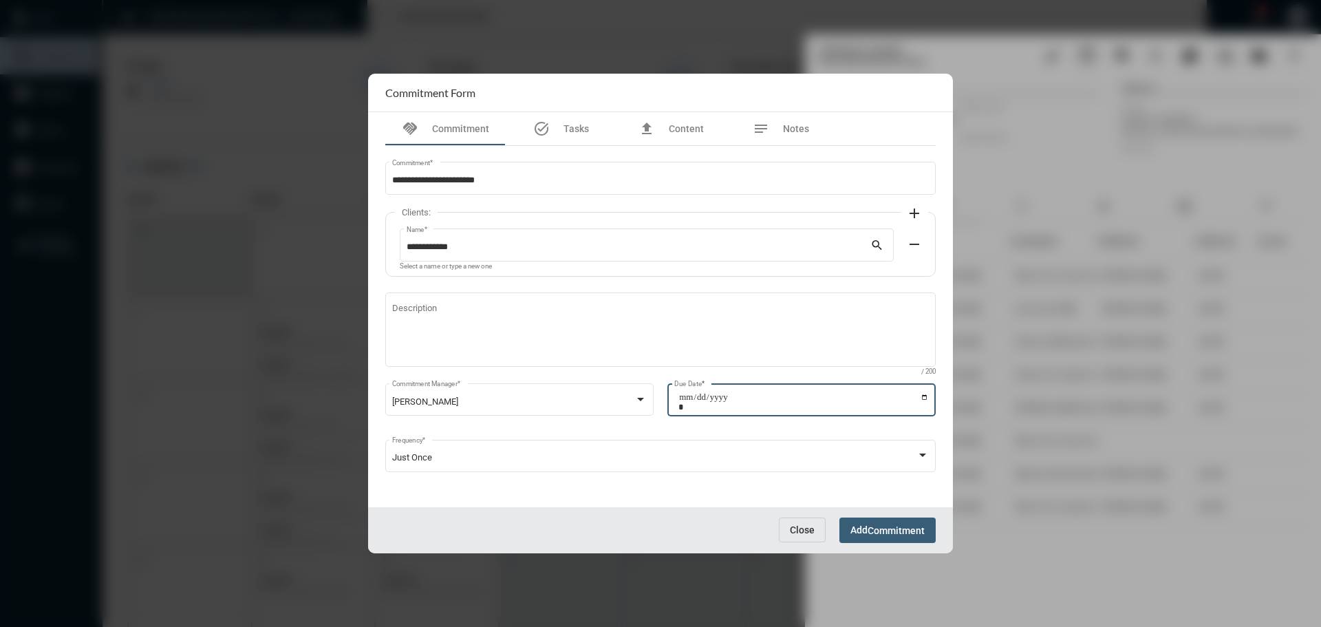
click at [875, 532] on span "Commitment" at bounding box center [896, 530] width 57 height 11
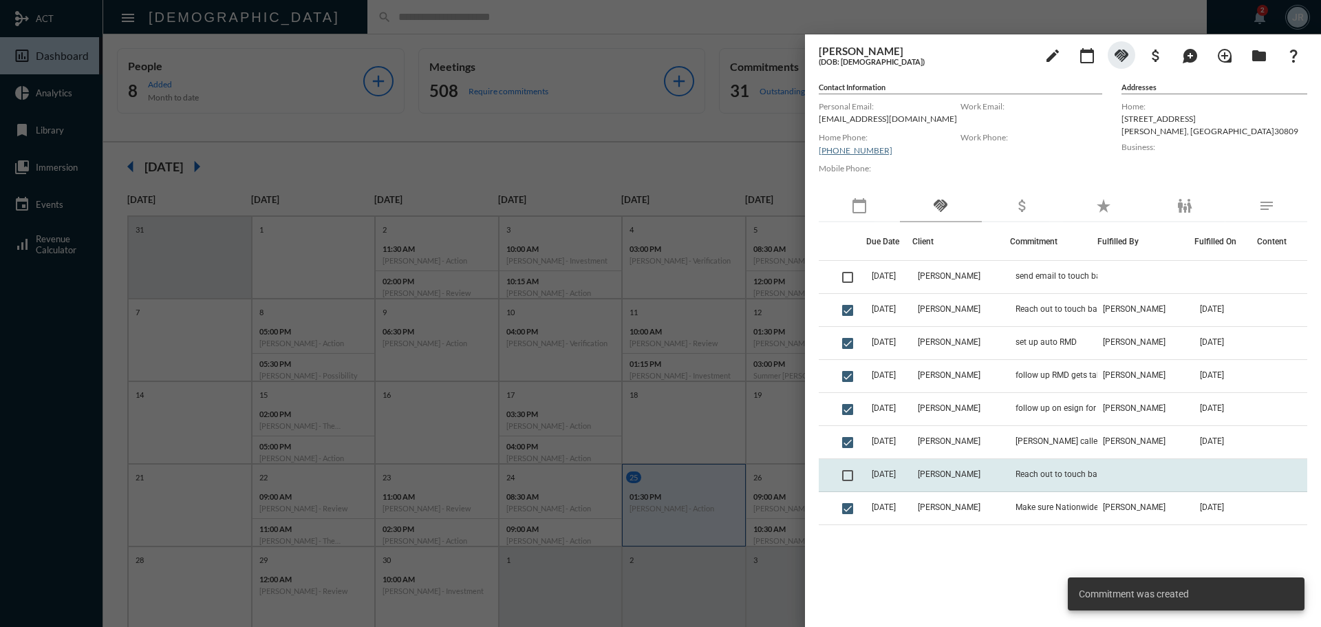
click at [992, 476] on td "Linda Turner" at bounding box center [961, 475] width 97 height 33
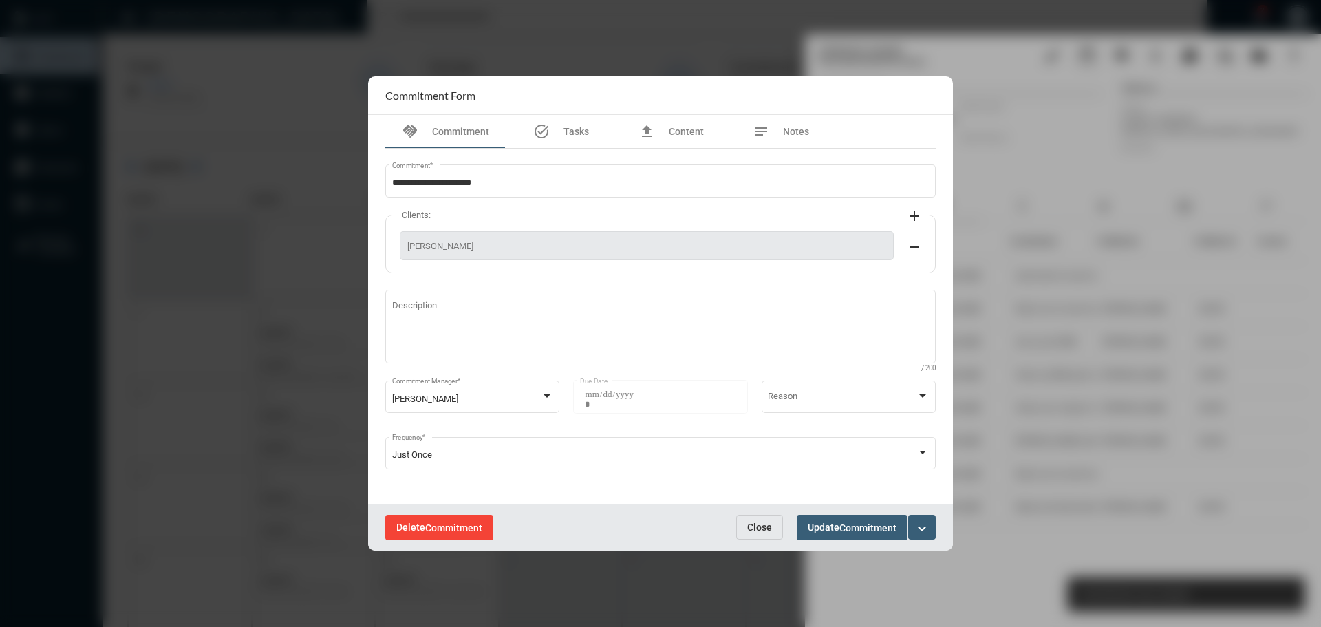
click at [414, 529] on span "Delete Commitment" at bounding box center [439, 527] width 86 height 11
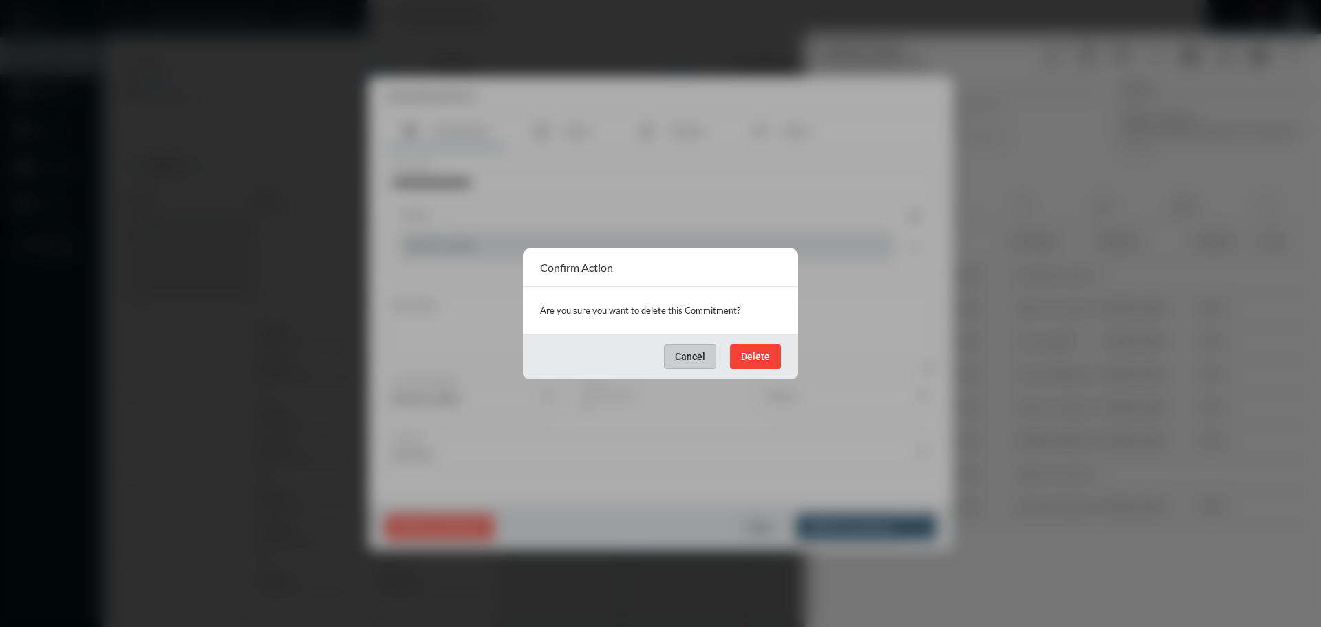
click at [772, 348] on button "Delete" at bounding box center [755, 356] width 51 height 25
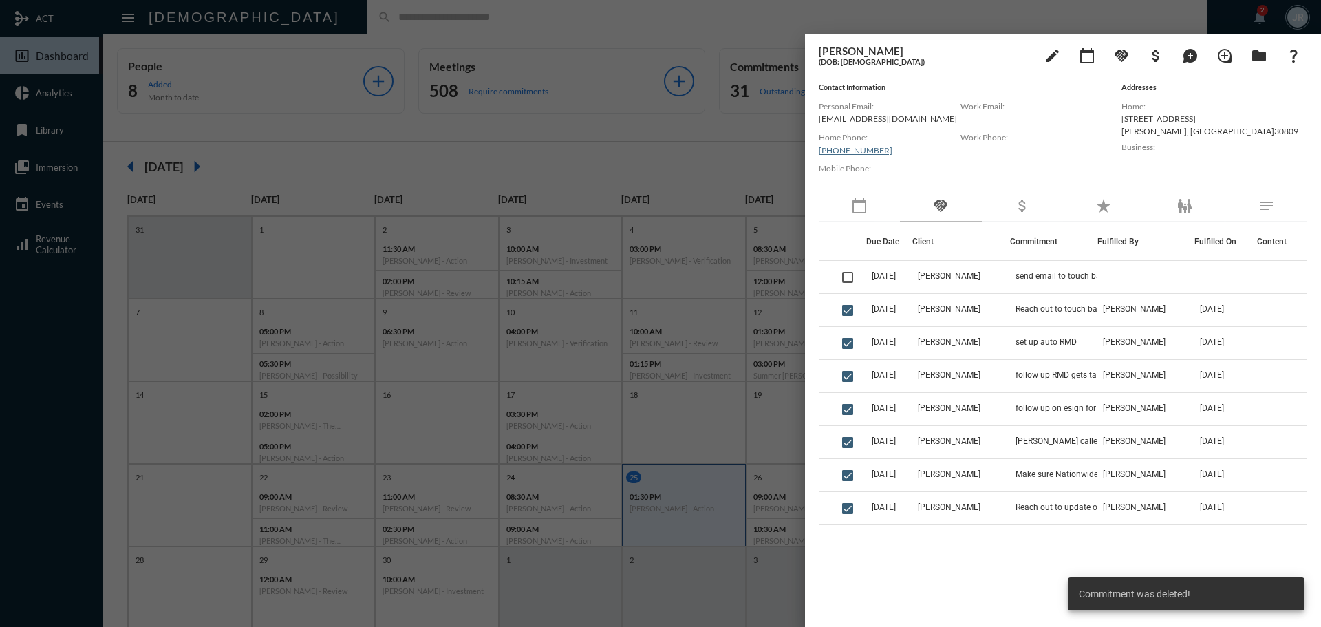
click at [661, 19] on div at bounding box center [660, 313] width 1321 height 627
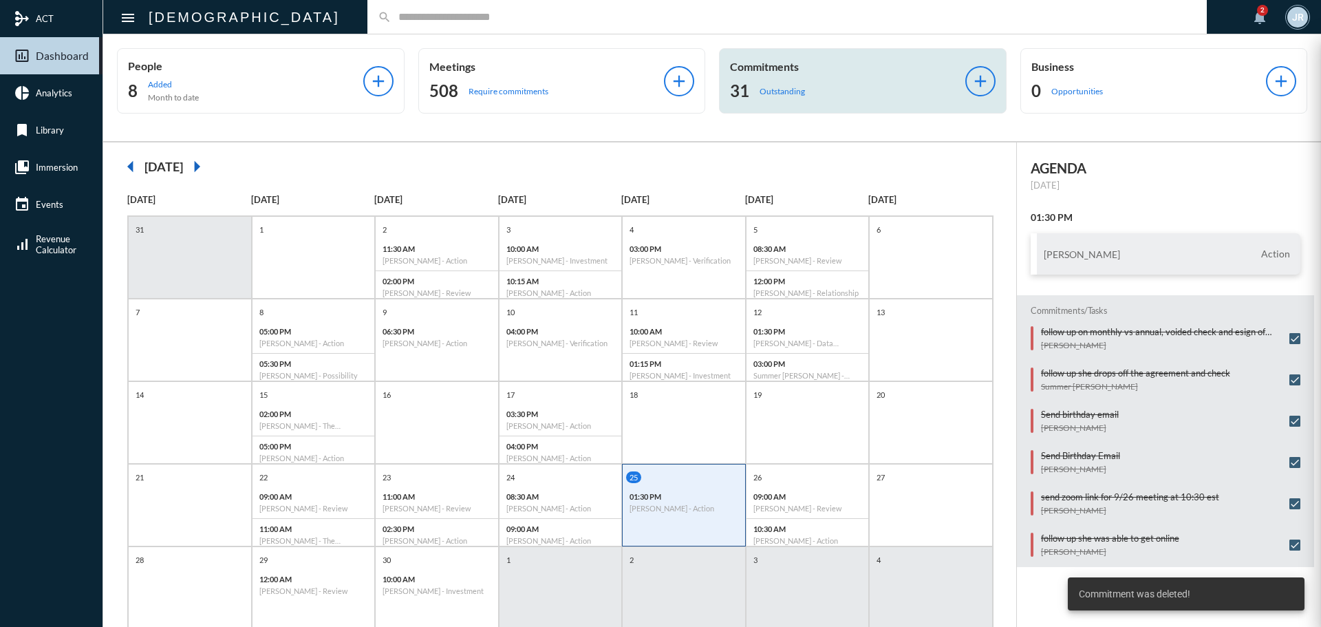
click at [765, 76] on div "Commitments 31 Outstanding" at bounding box center [847, 81] width 235 height 42
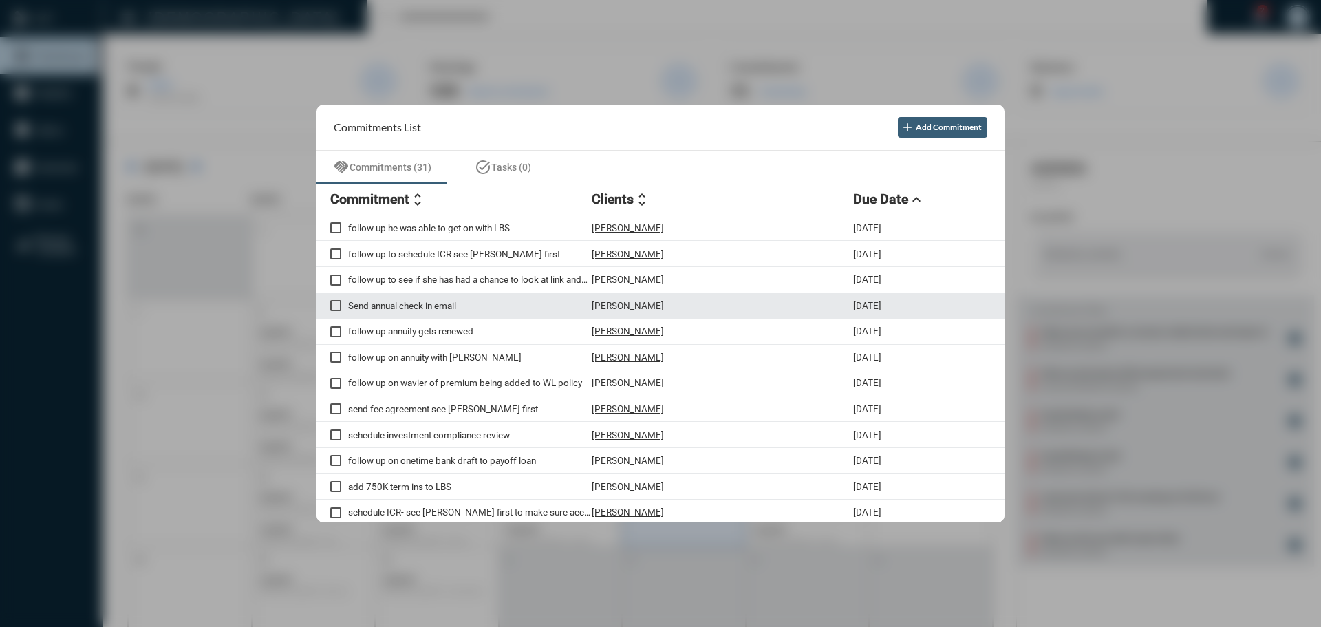
click at [630, 302] on p "Elizabeth Kane" at bounding box center [628, 305] width 72 height 11
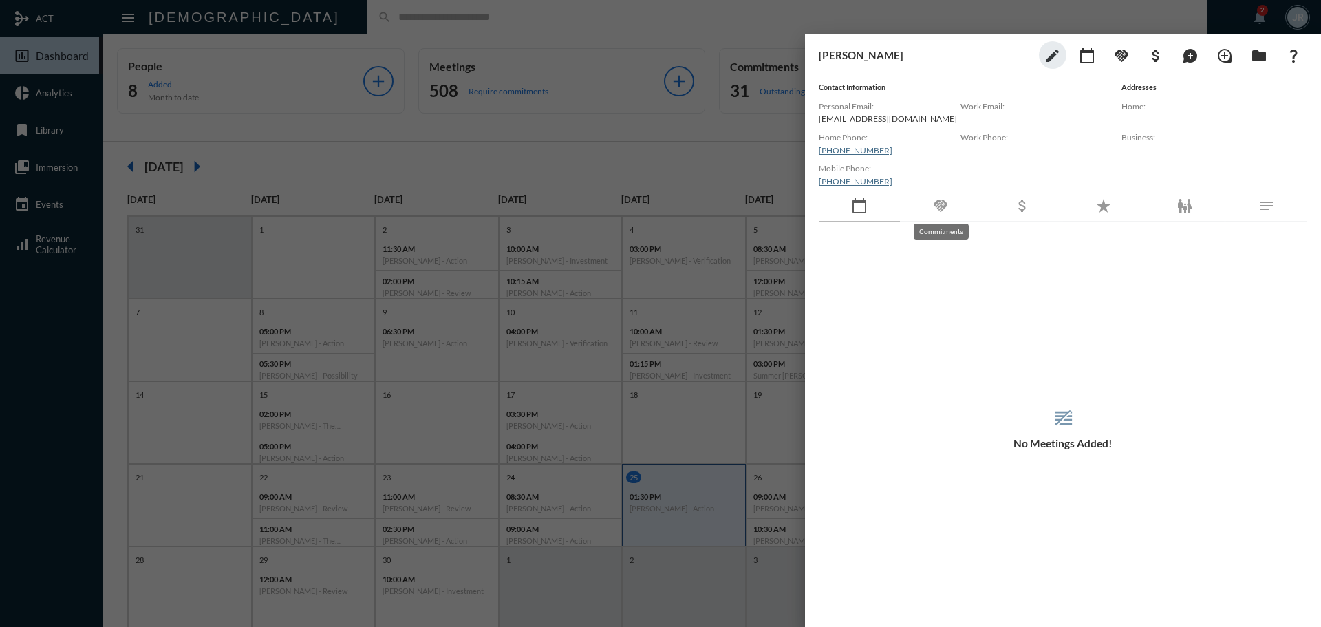
click at [938, 204] on mat-icon "handshake" at bounding box center [941, 206] width 17 height 17
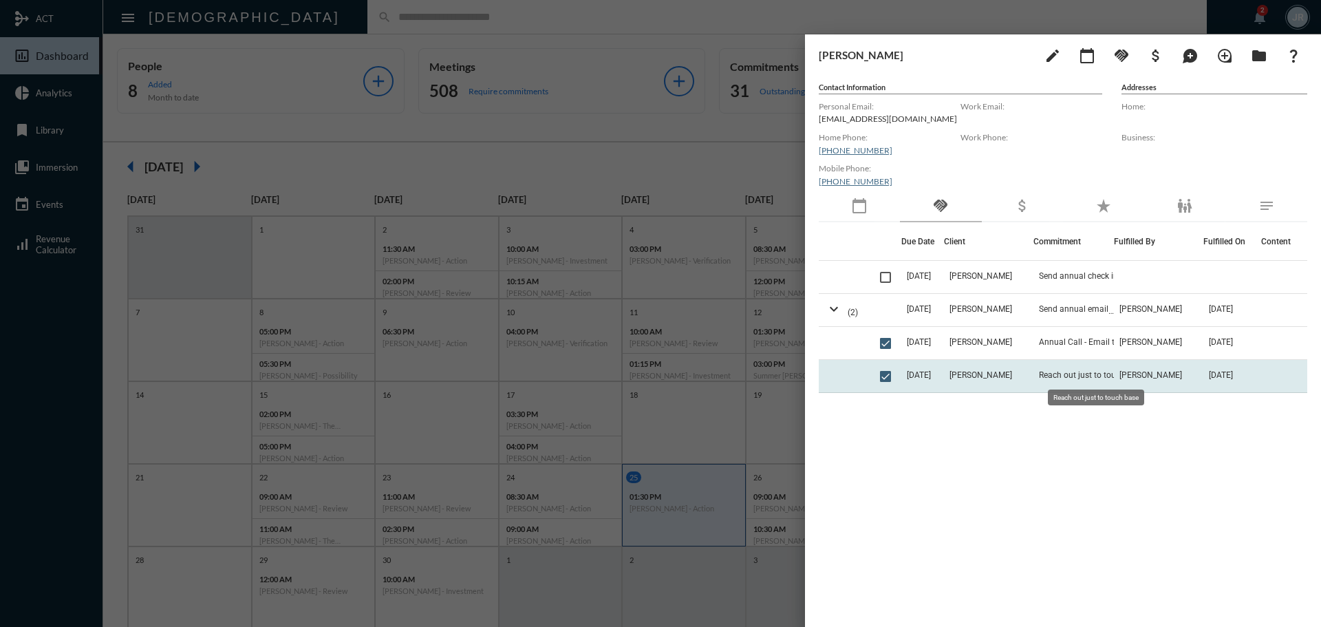
click at [1091, 374] on span "Reach out just to touch base" at bounding box center [1092, 375] width 106 height 10
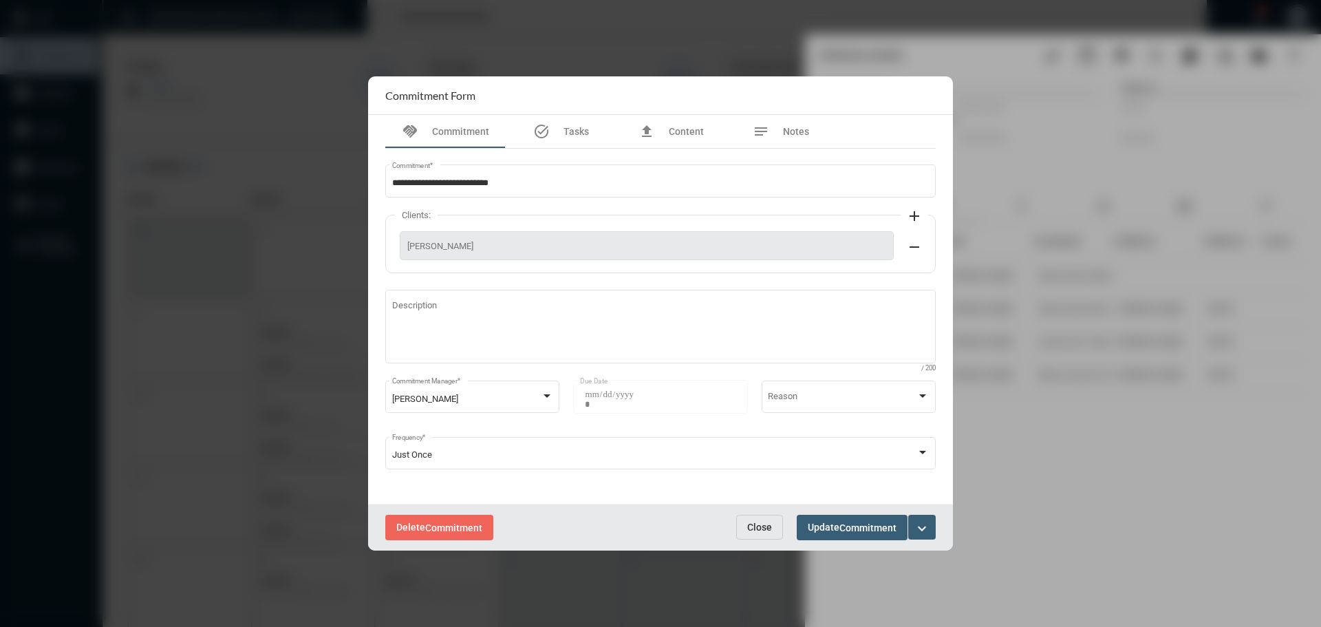
click at [759, 522] on span "Close" at bounding box center [759, 527] width 25 height 11
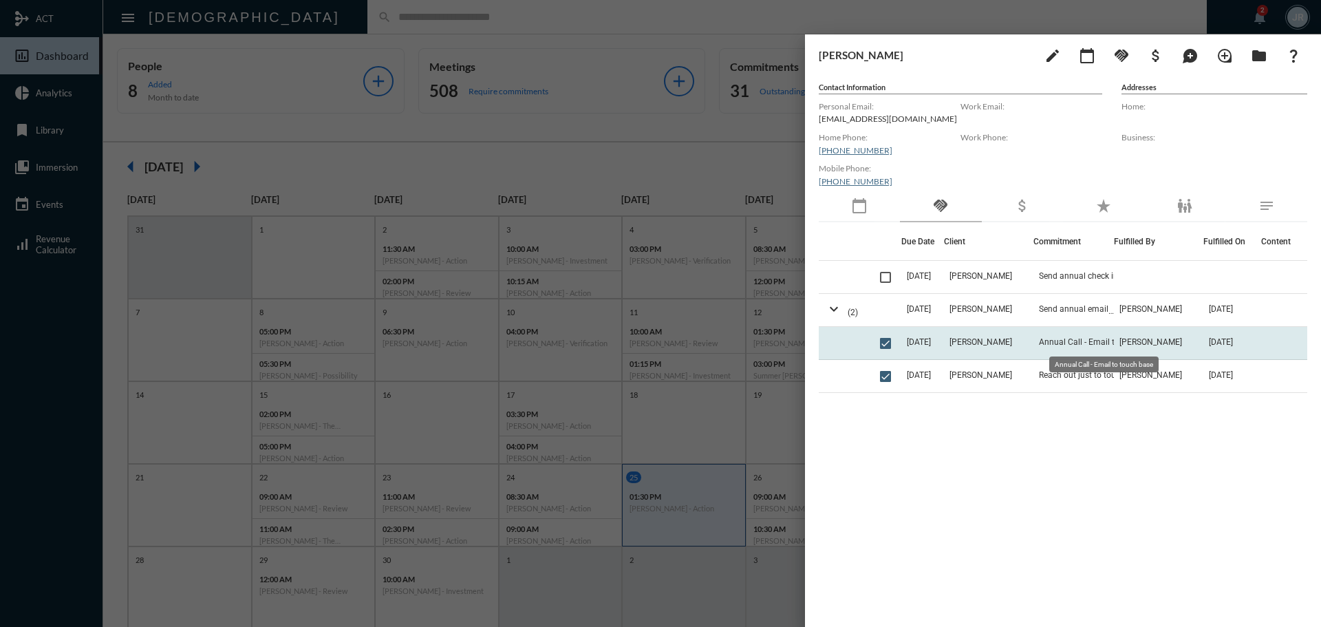
click at [1066, 340] on span "Annual Call - Email to touch base" at bounding box center [1101, 342] width 124 height 10
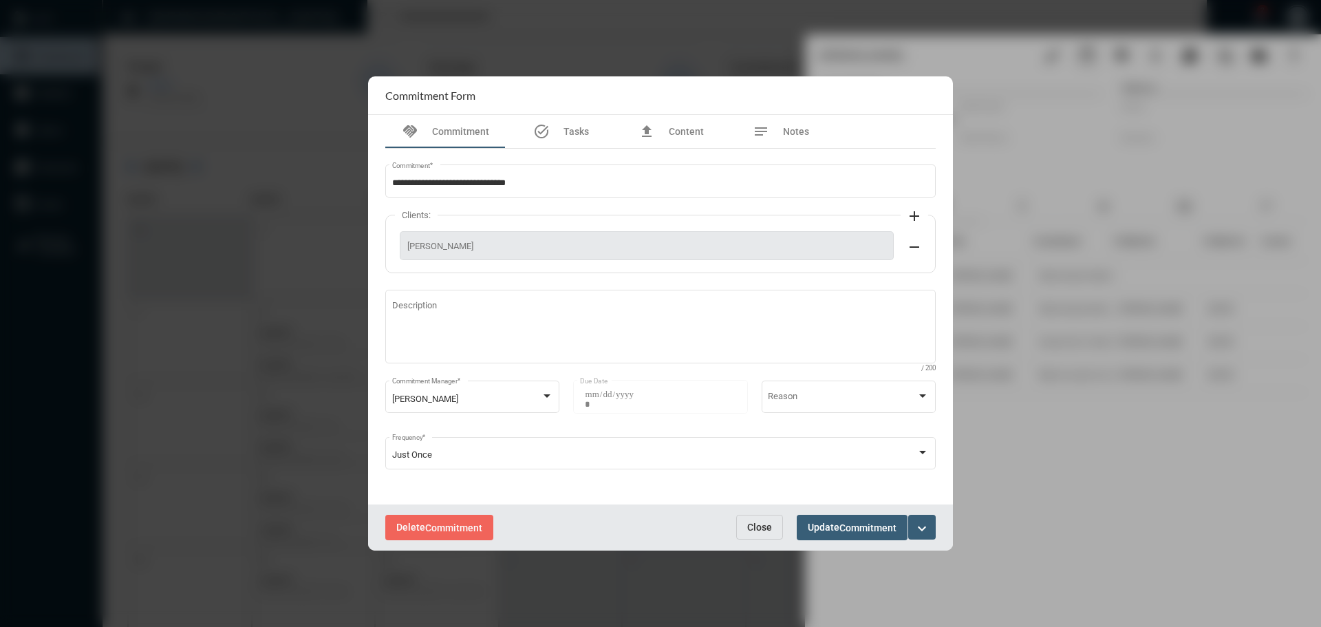
click at [766, 522] on span "Close" at bounding box center [759, 527] width 25 height 11
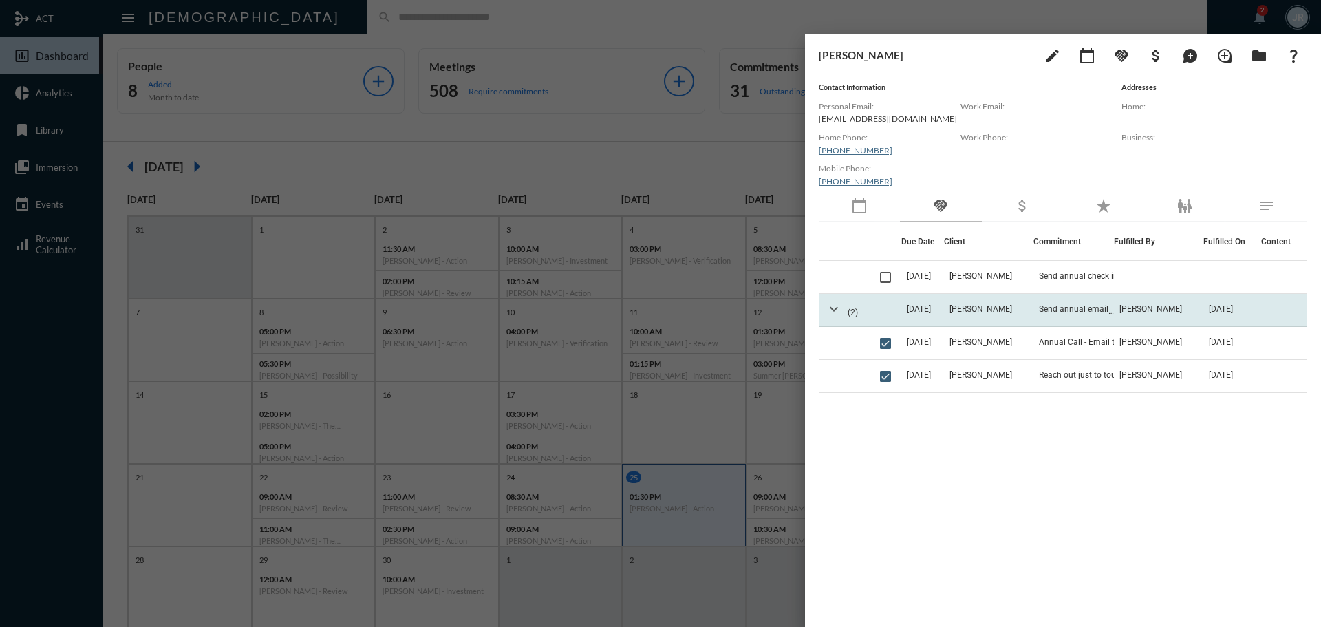
click at [834, 310] on mat-icon "expand_more" at bounding box center [834, 309] width 17 height 17
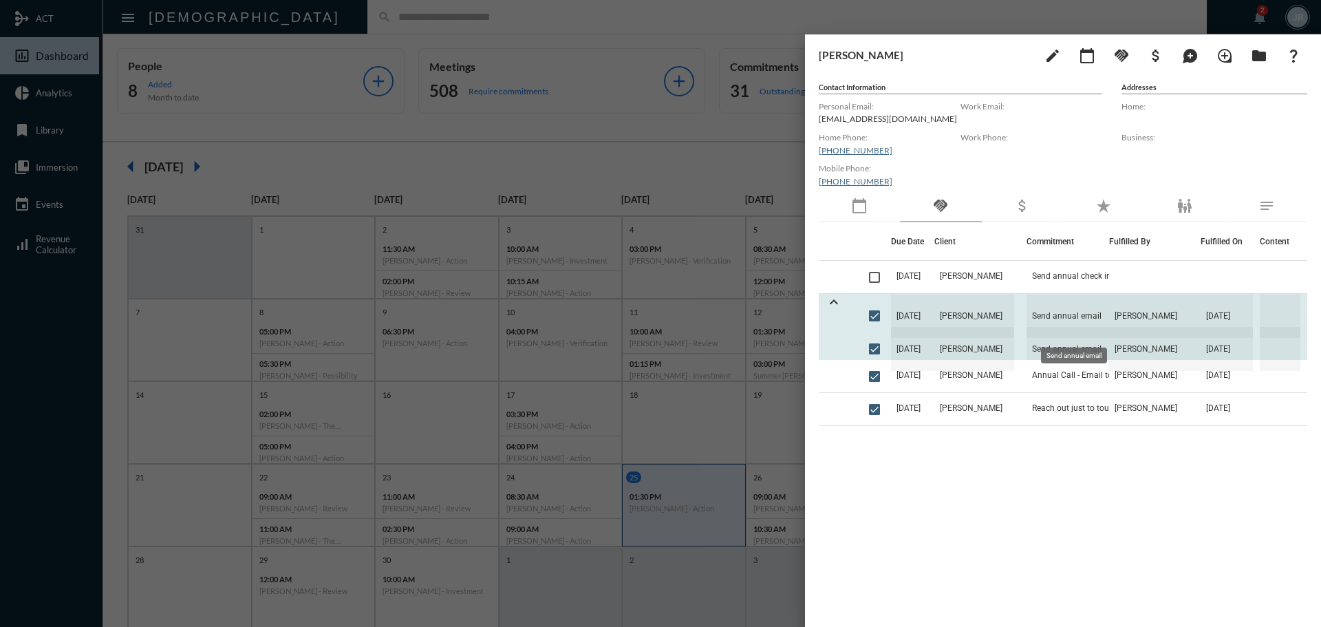
click at [1092, 310] on span "Send annual email" at bounding box center [1068, 316] width 83 height 44
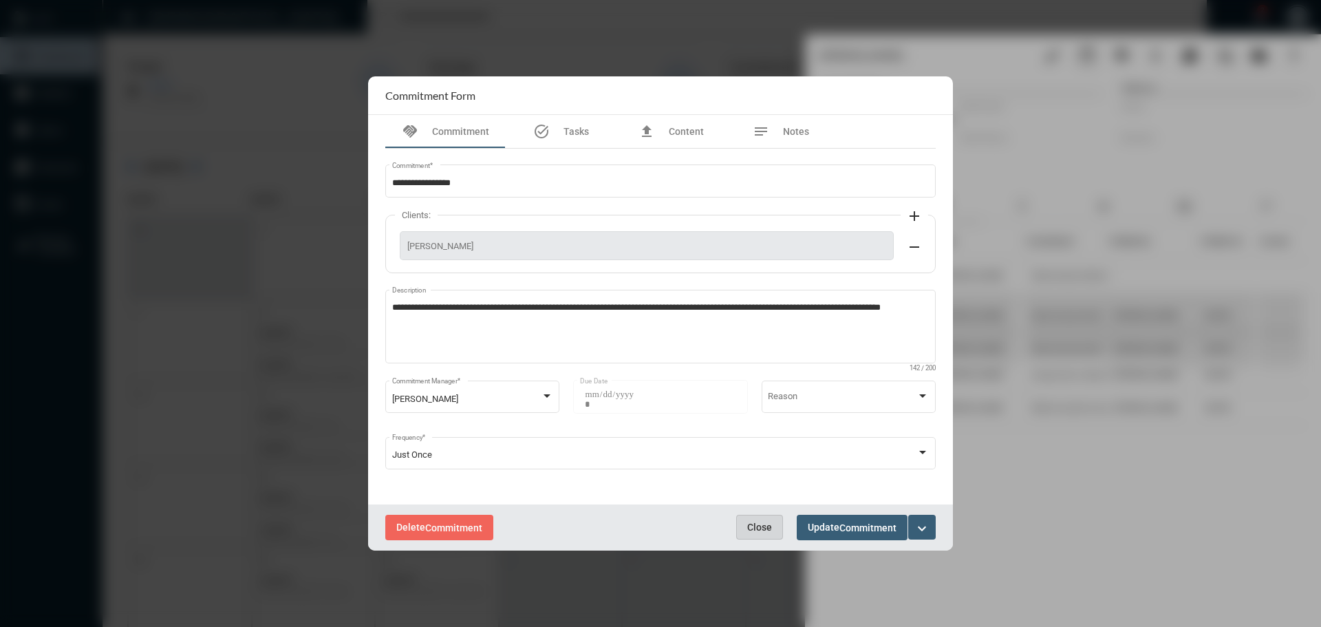
click at [758, 522] on span "Close" at bounding box center [759, 527] width 25 height 11
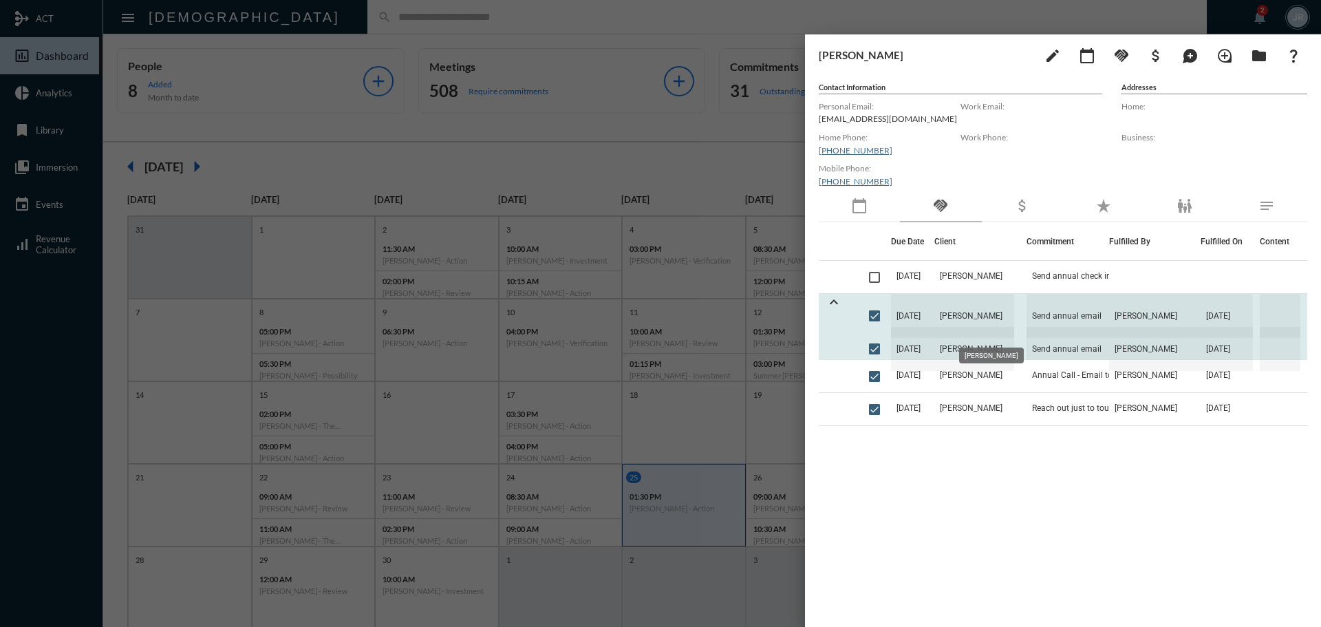
click at [1014, 317] on span "Elizabeth Kane" at bounding box center [975, 316] width 80 height 44
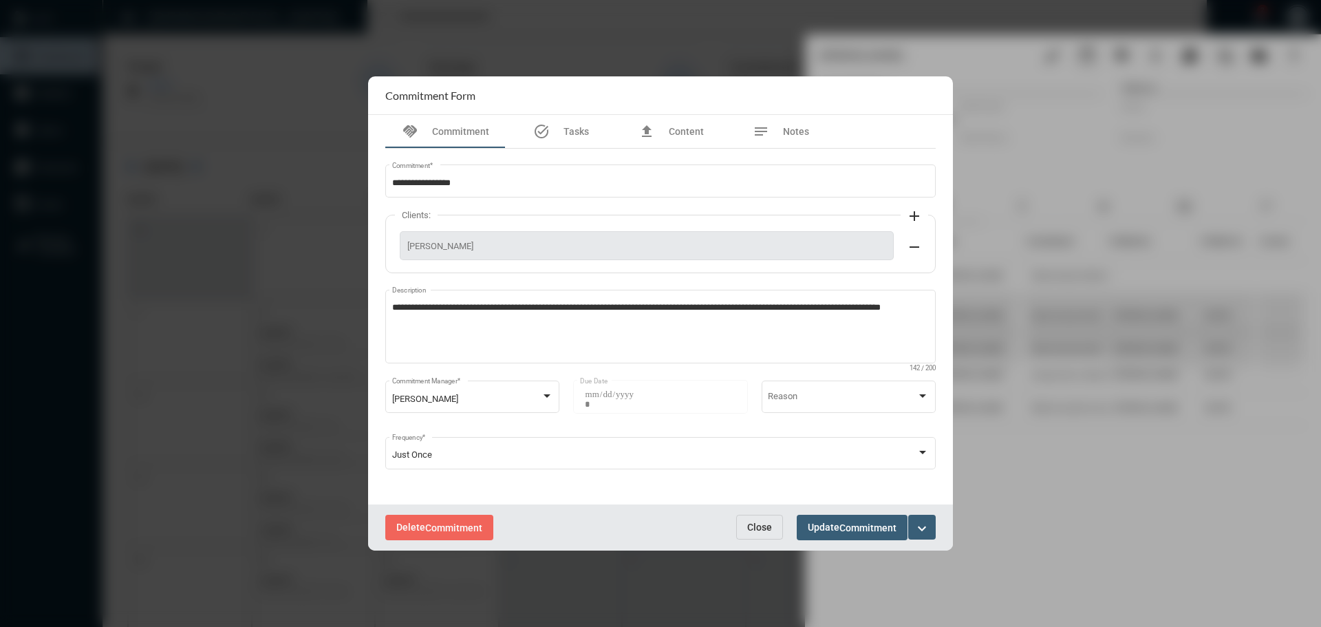
click at [760, 527] on span "Close" at bounding box center [759, 527] width 25 height 11
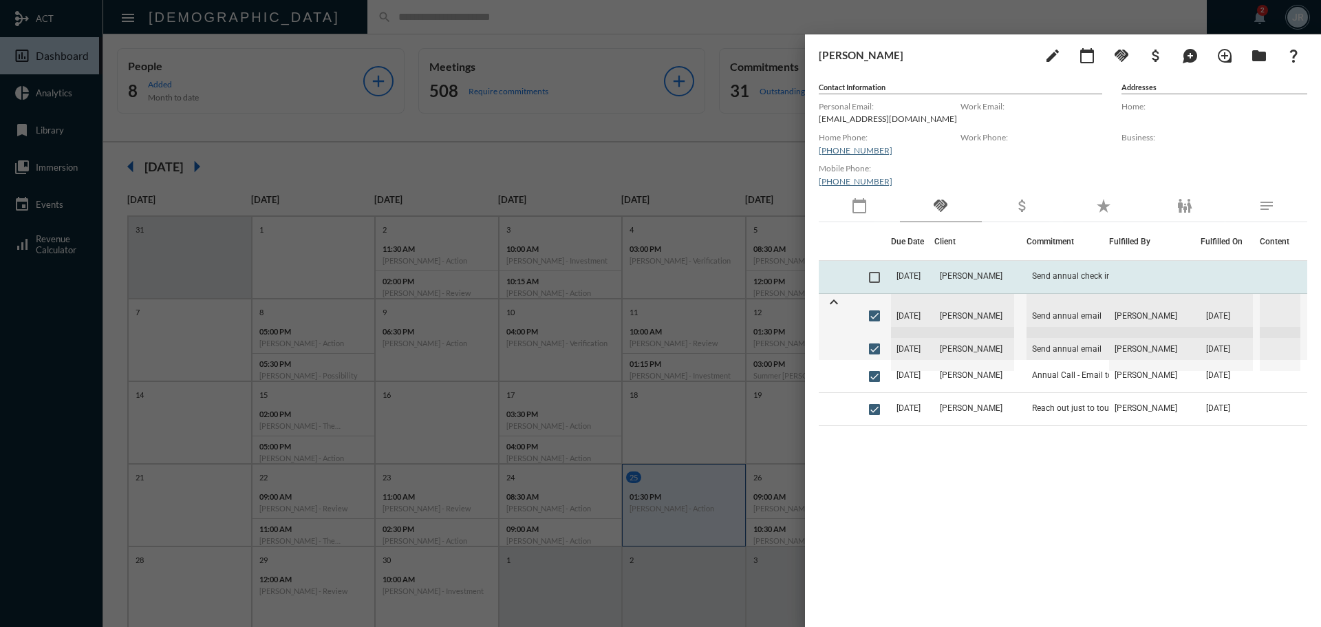
click at [920, 282] on td "9/24/25" at bounding box center [913, 277] width 44 height 33
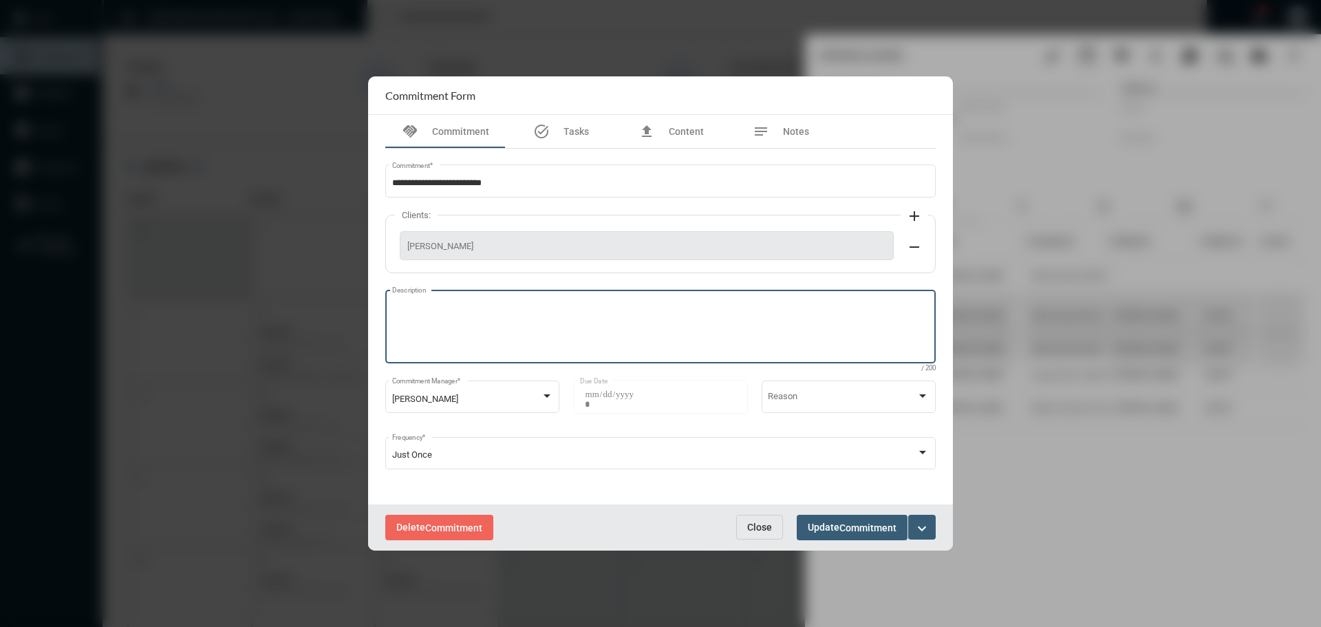
click at [440, 312] on textarea "Description" at bounding box center [661, 328] width 538 height 54
type textarea "**********"
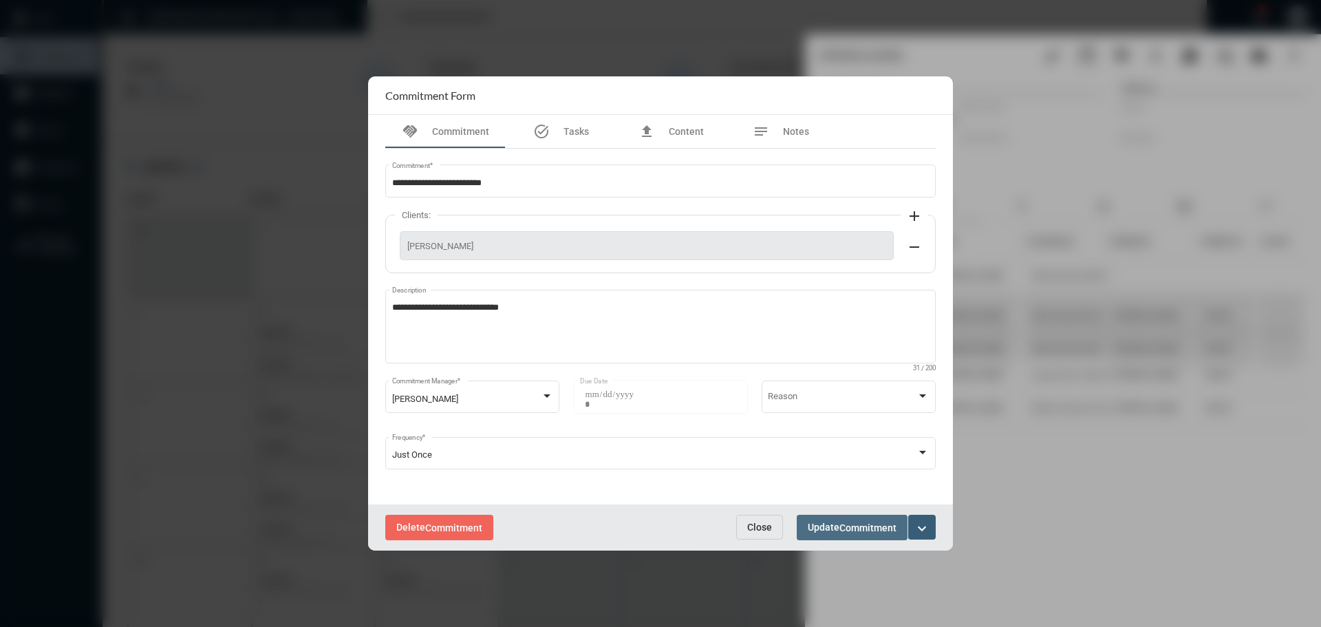
click at [860, 518] on button "Update Commitment" at bounding box center [852, 527] width 111 height 25
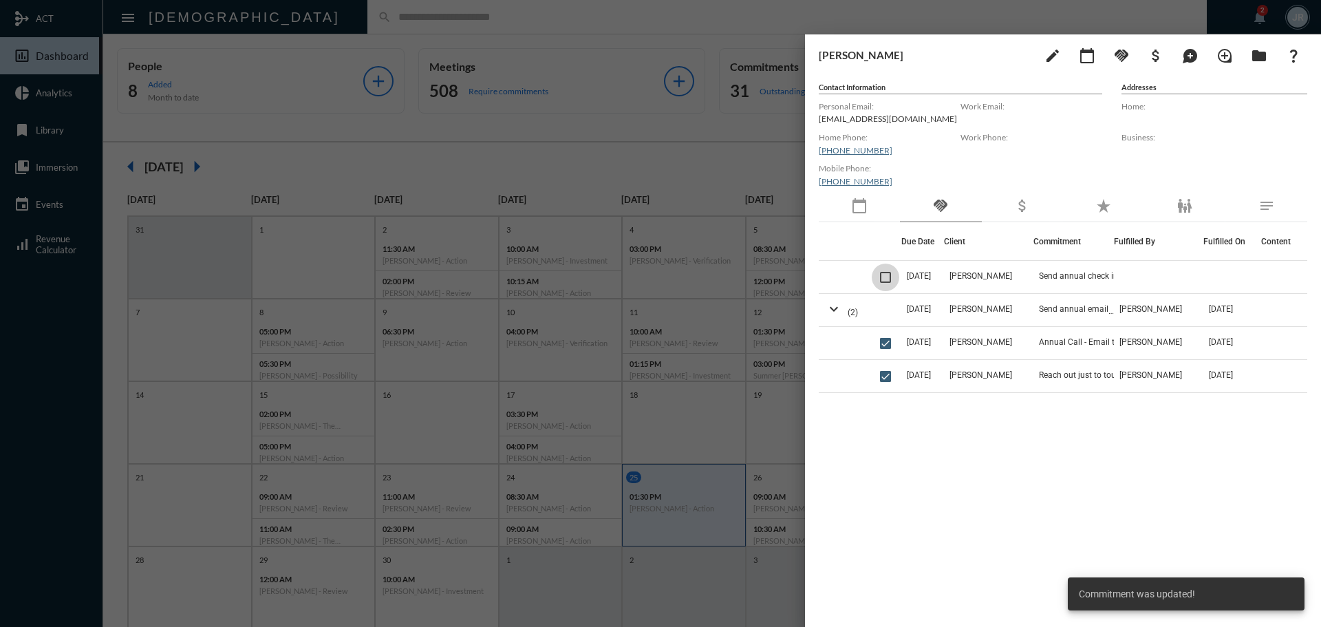
click at [891, 276] on span at bounding box center [885, 277] width 11 height 11
click at [1123, 56] on mat-icon "handshake" at bounding box center [1122, 55] width 17 height 17
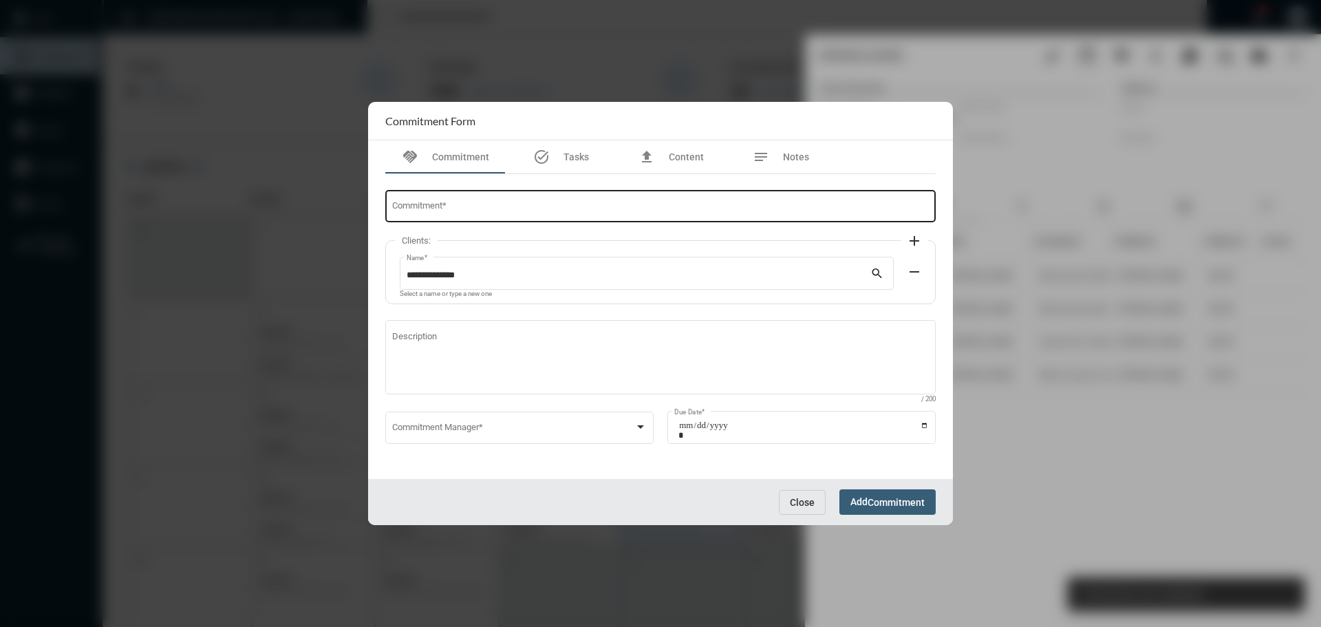
click at [419, 202] on div "Commitment *" at bounding box center [661, 205] width 538 height 35
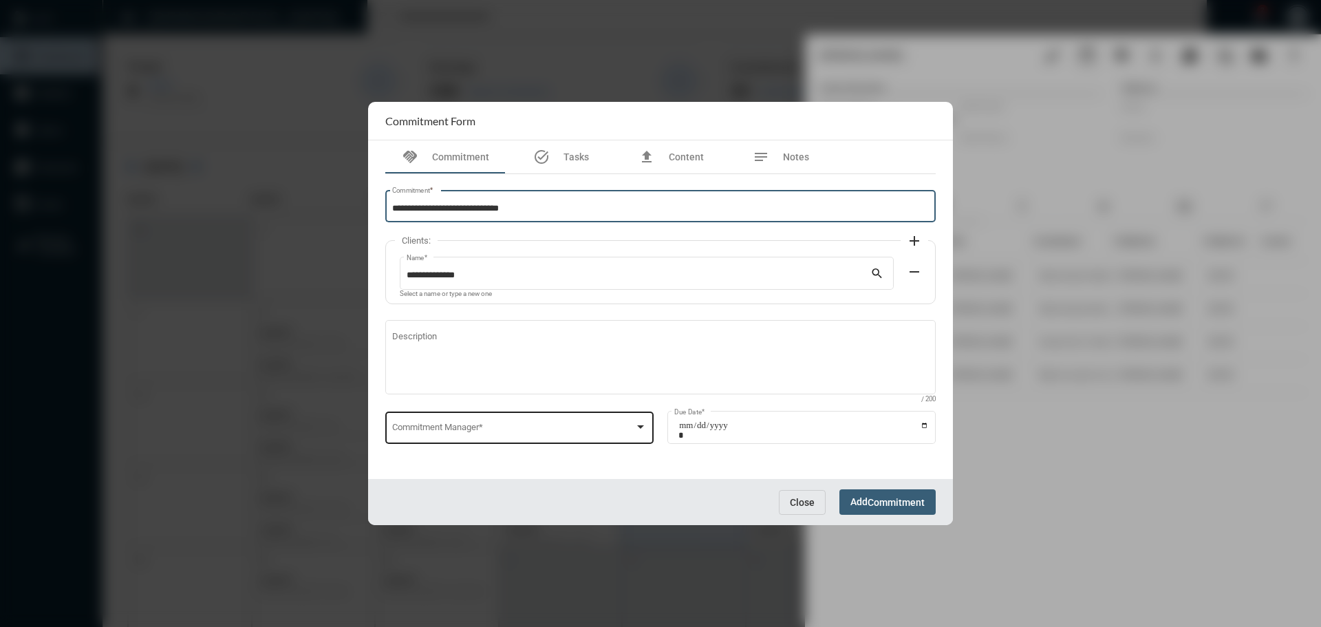
type input "**********"
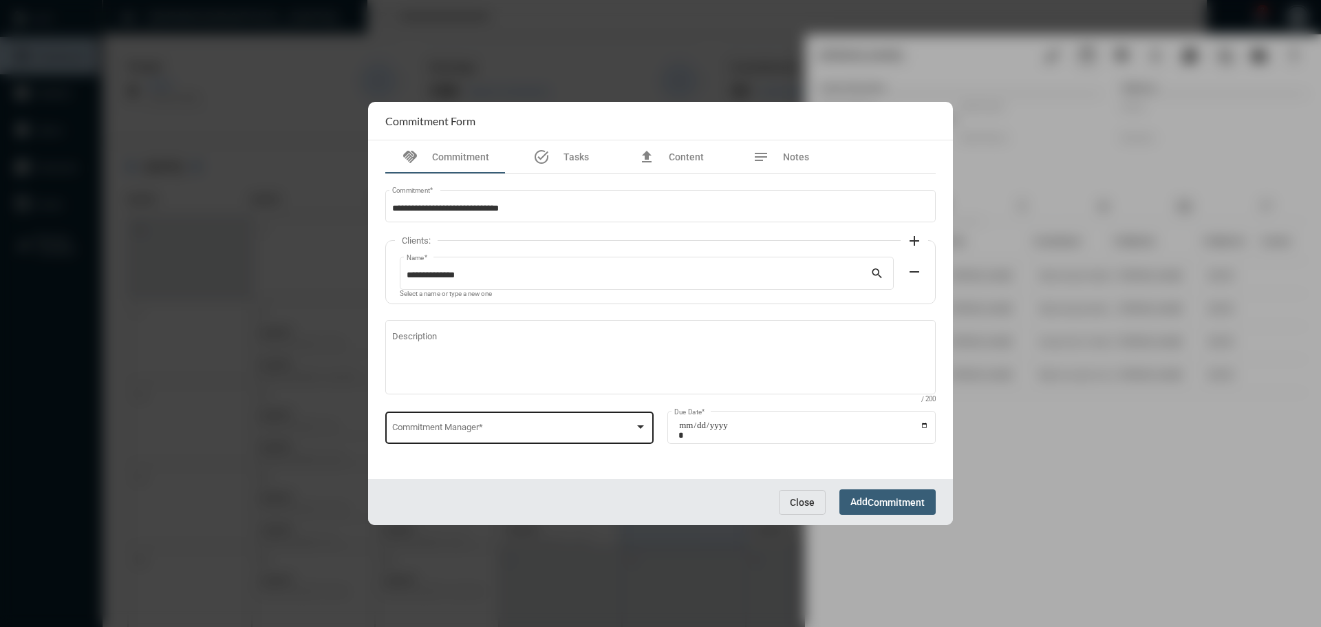
click at [482, 423] on div "Commitment Manager *" at bounding box center [519, 426] width 255 height 35
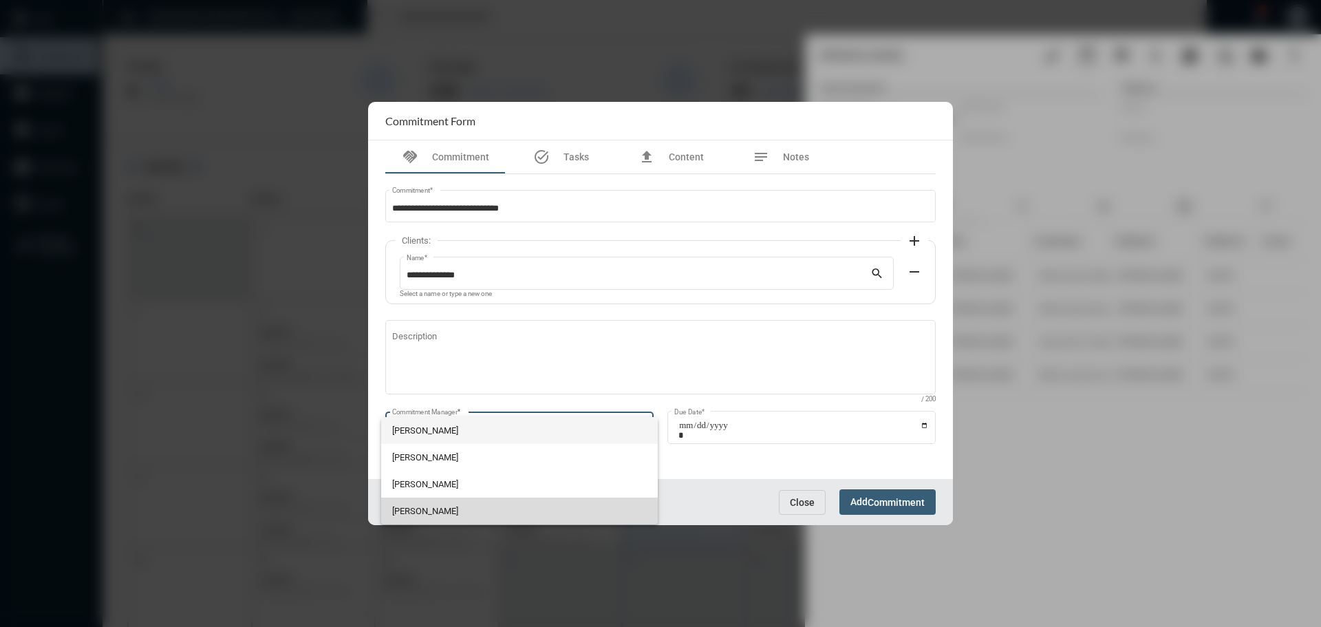
click at [421, 509] on span "Julie Redd" at bounding box center [519, 511] width 255 height 27
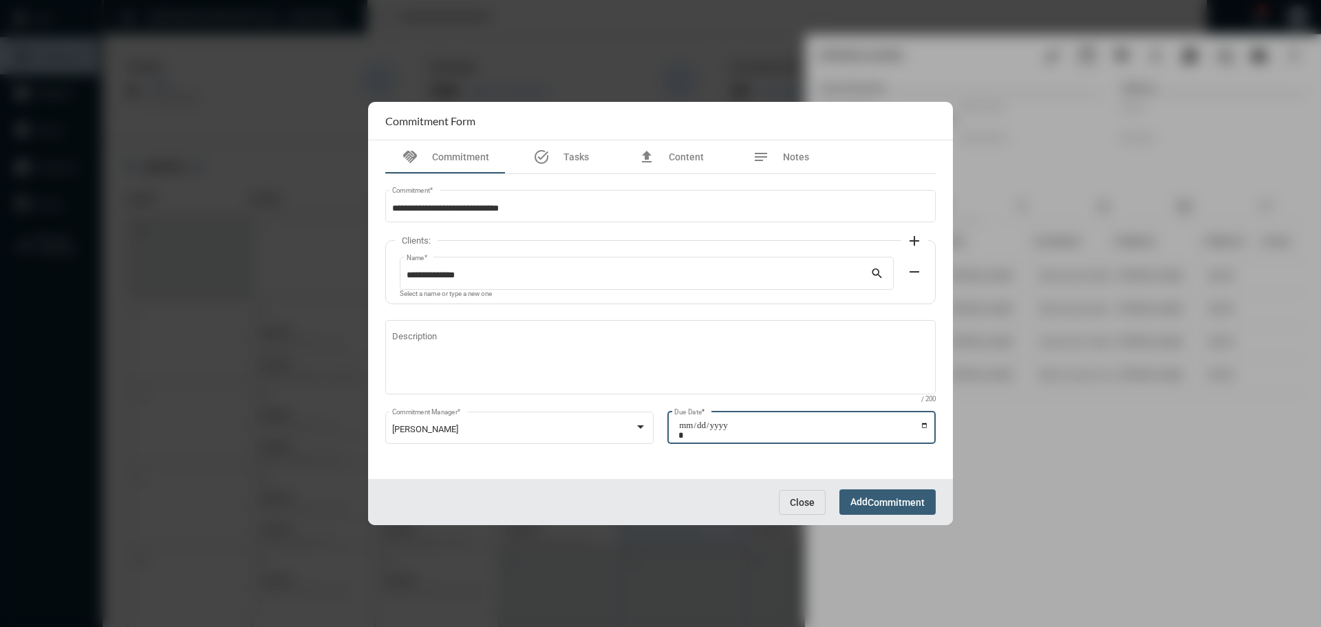
click at [925, 425] on input "Due Date *" at bounding box center [804, 430] width 251 height 19
type input "**********"
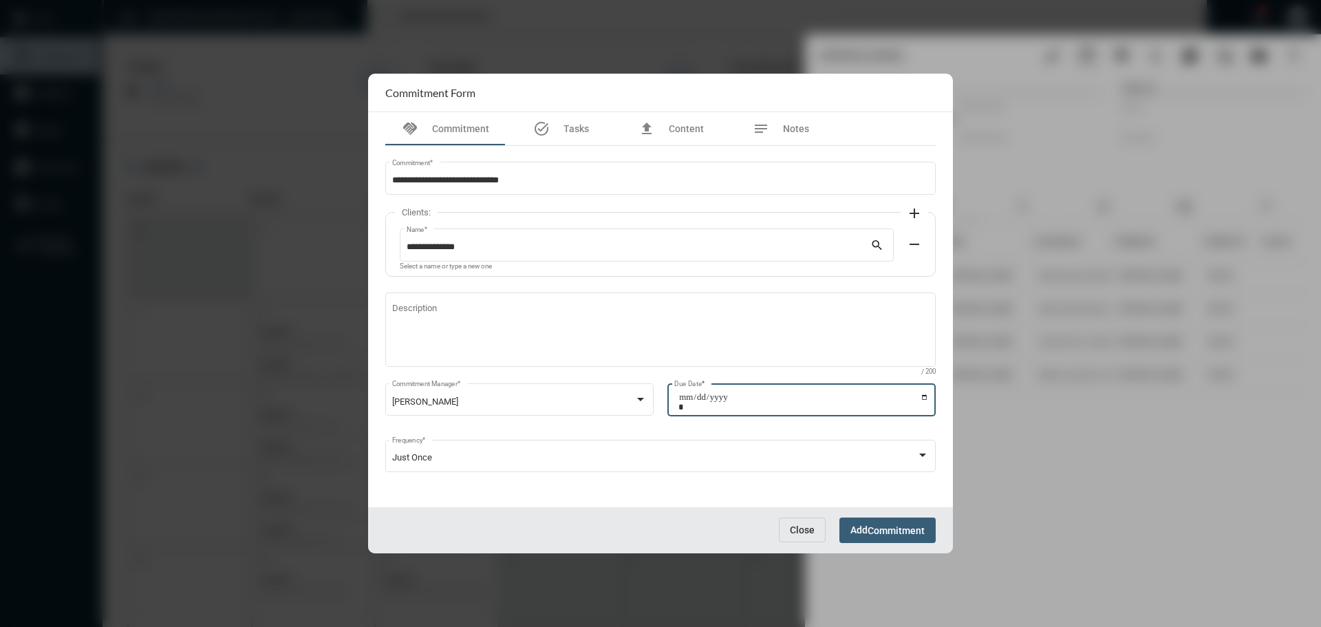
click at [877, 540] on button "Add Commitment" at bounding box center [888, 530] width 96 height 25
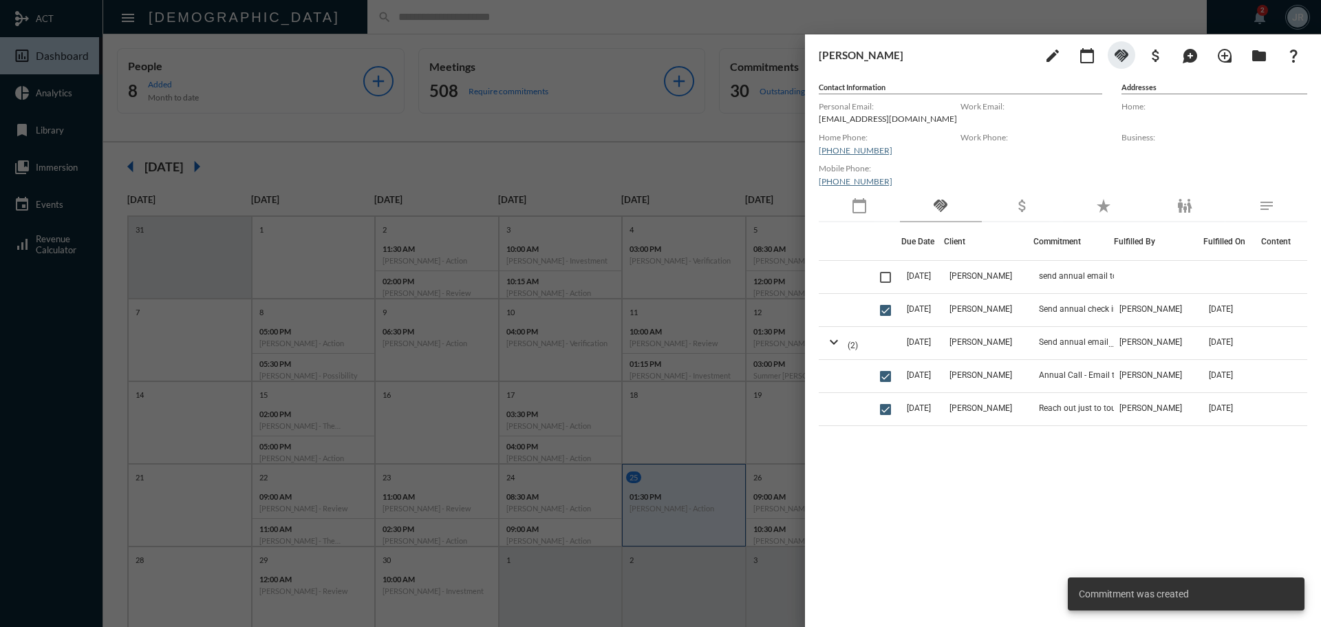
click at [523, 24] on div at bounding box center [660, 313] width 1321 height 627
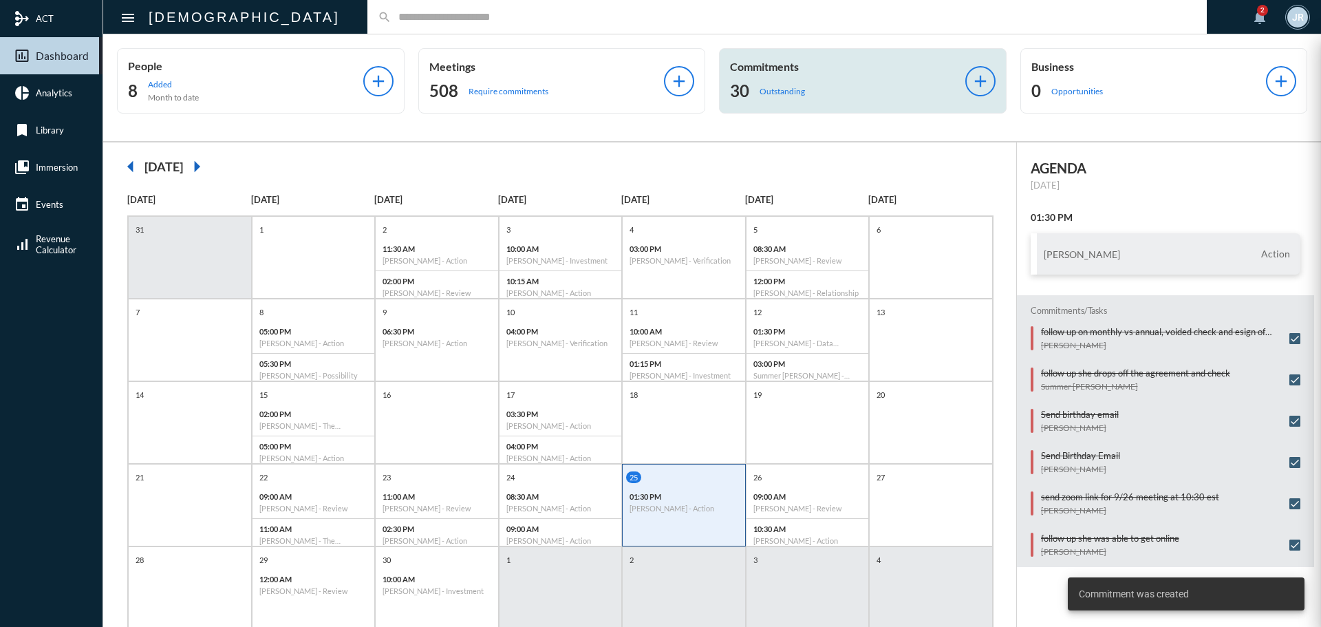
click at [756, 91] on div "30 Outstanding" at bounding box center [847, 91] width 235 height 22
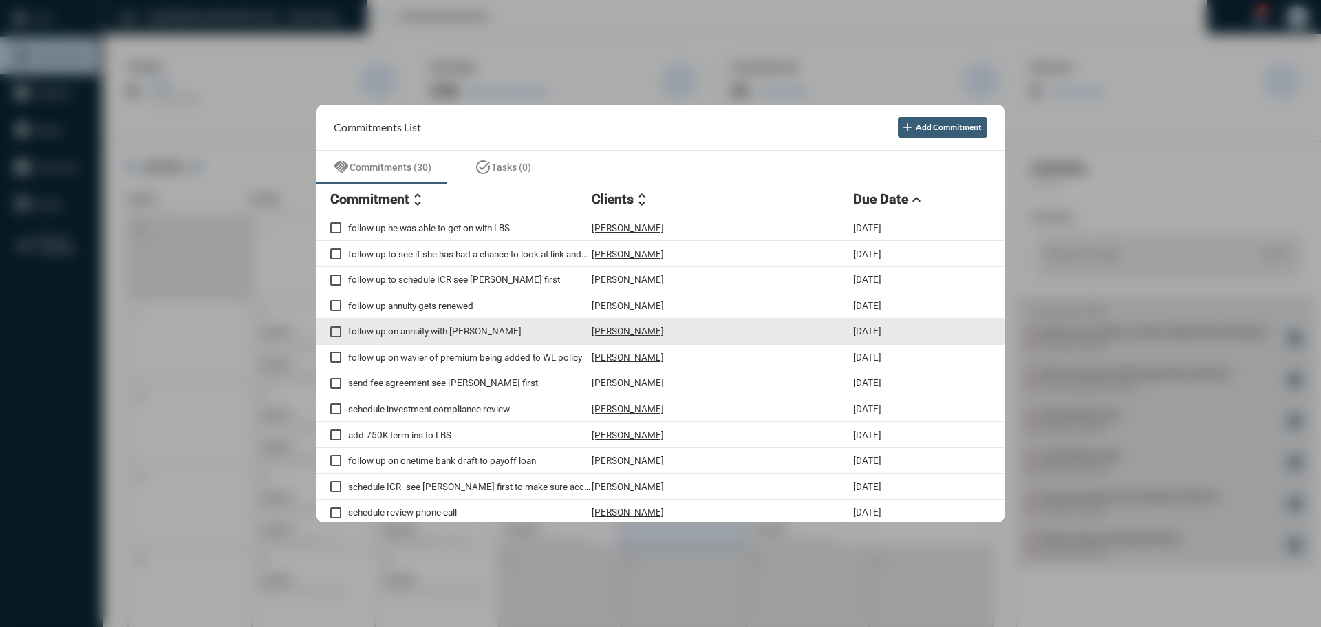
click at [610, 328] on p "David Farris" at bounding box center [628, 331] width 72 height 11
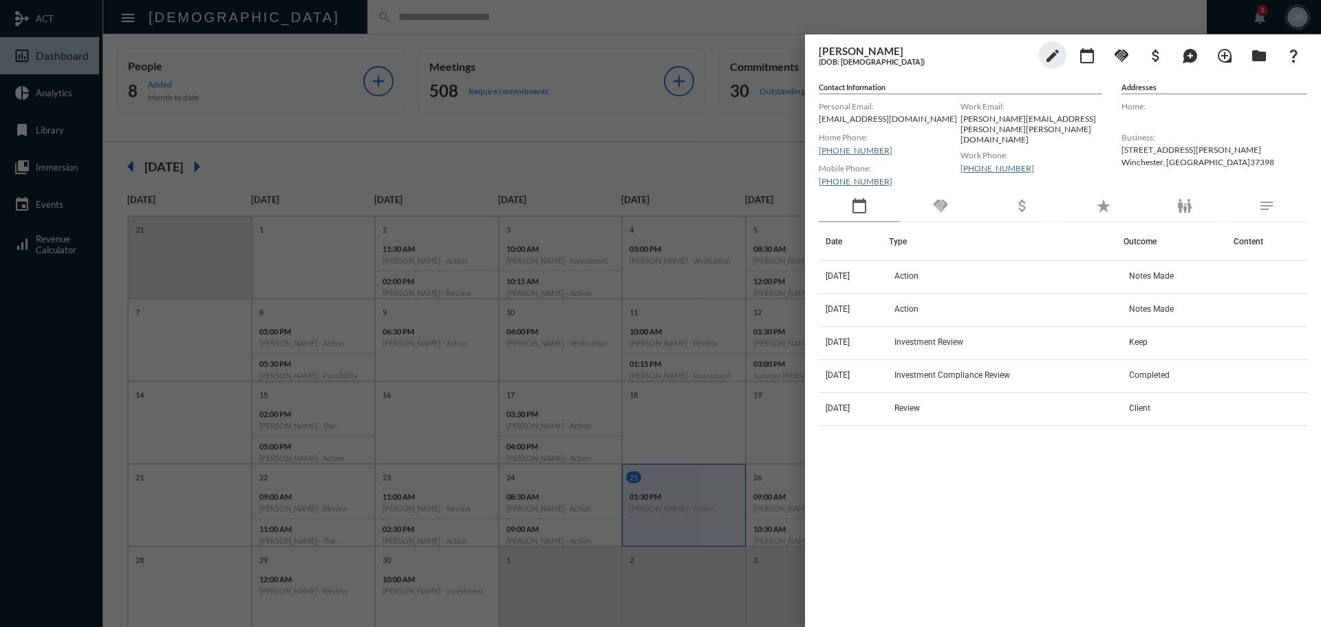
click at [954, 197] on div "handshake" at bounding box center [940, 207] width 81 height 32
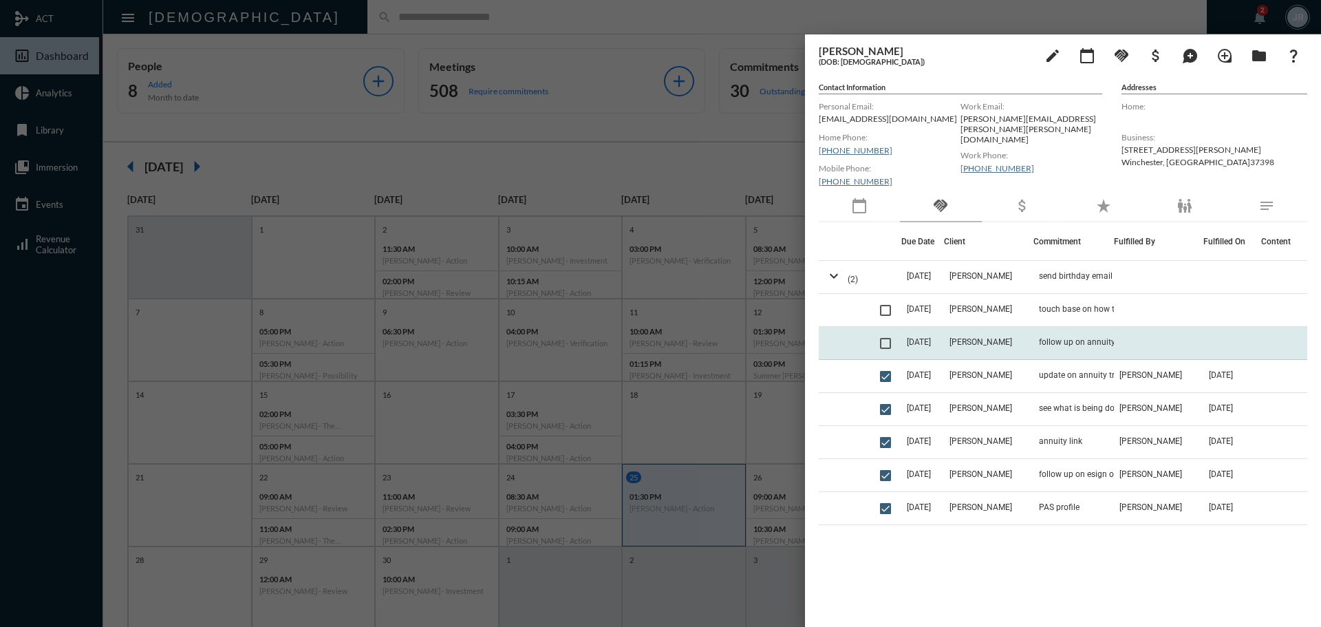
click at [1059, 336] on td "follow up on annuity with Tanner" at bounding box center [1074, 343] width 81 height 33
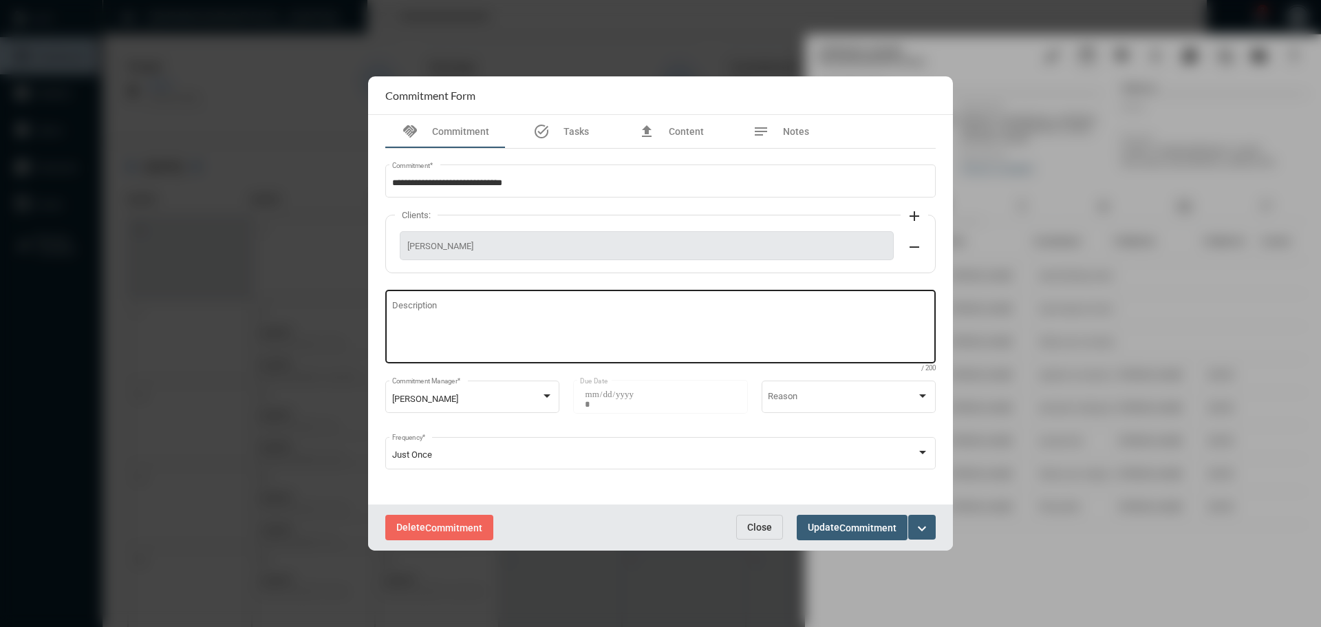
click at [476, 321] on textarea "Description" at bounding box center [661, 328] width 538 height 54
type textarea "**********"
click at [878, 530] on span "Commitment" at bounding box center [868, 527] width 57 height 11
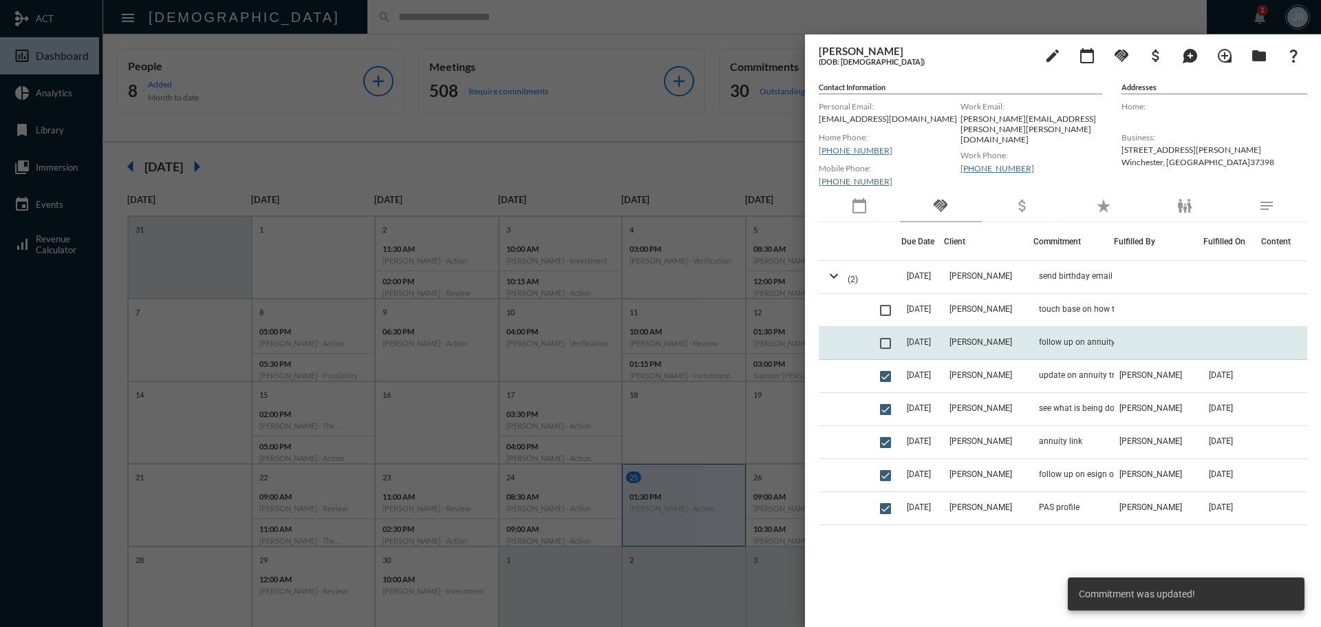
click at [1058, 335] on td "follow up on annuity with Tanner" at bounding box center [1074, 343] width 81 height 33
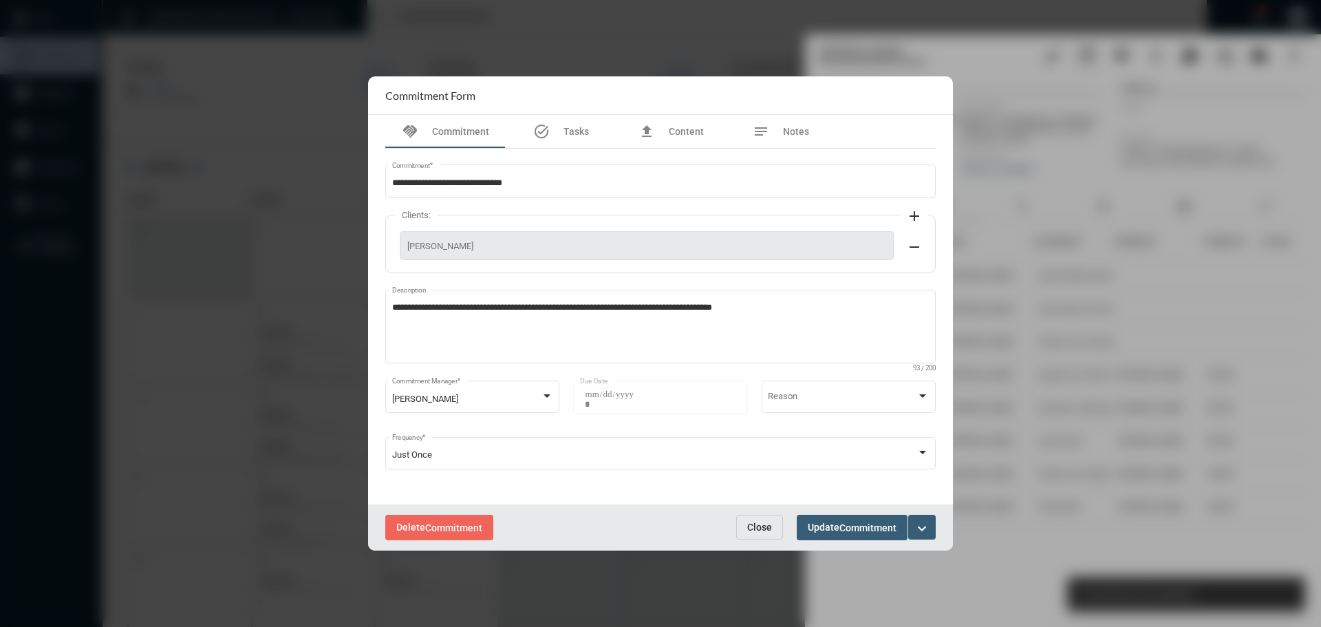
click at [931, 529] on button "expand_more" at bounding box center [922, 527] width 28 height 25
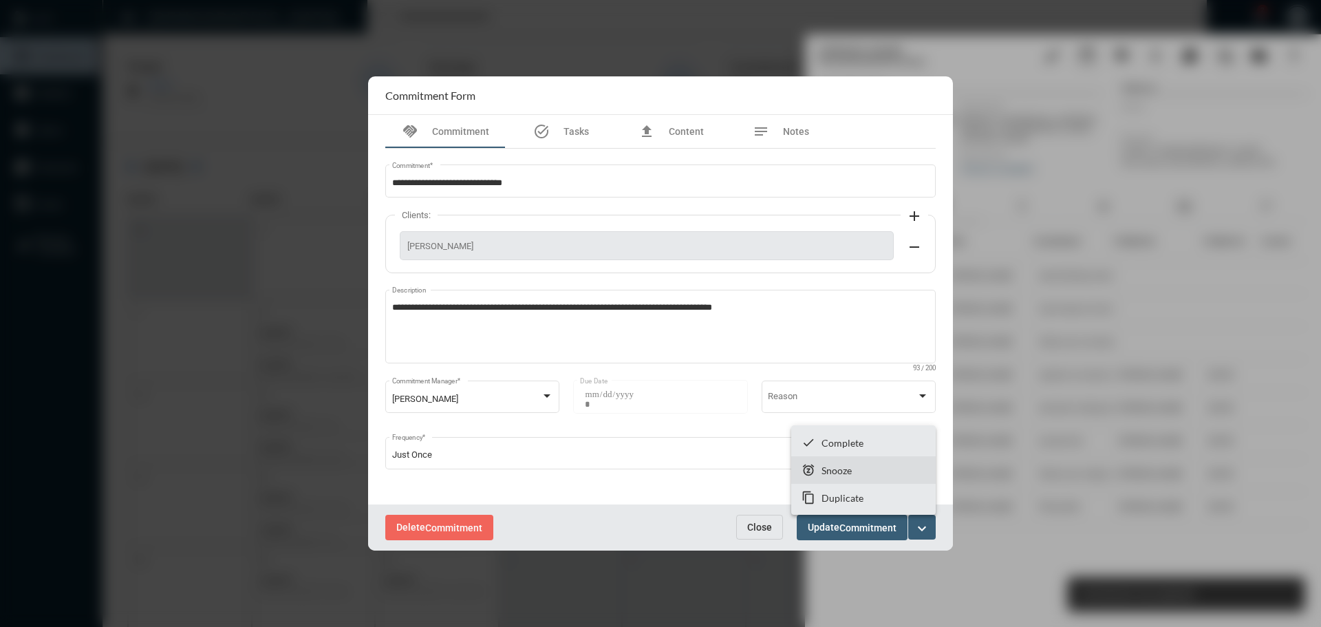
click at [817, 460] on section "snooze Snooze" at bounding box center [863, 470] width 145 height 28
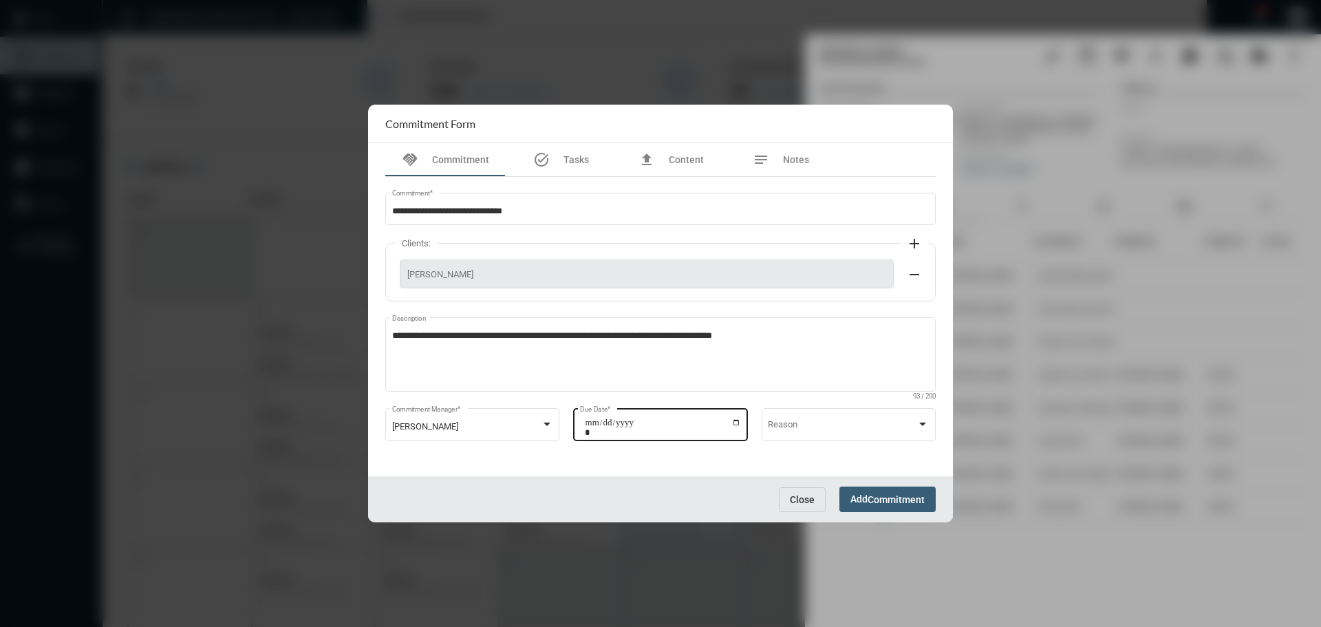
click at [736, 422] on input "**********" at bounding box center [663, 427] width 156 height 19
type input "**********"
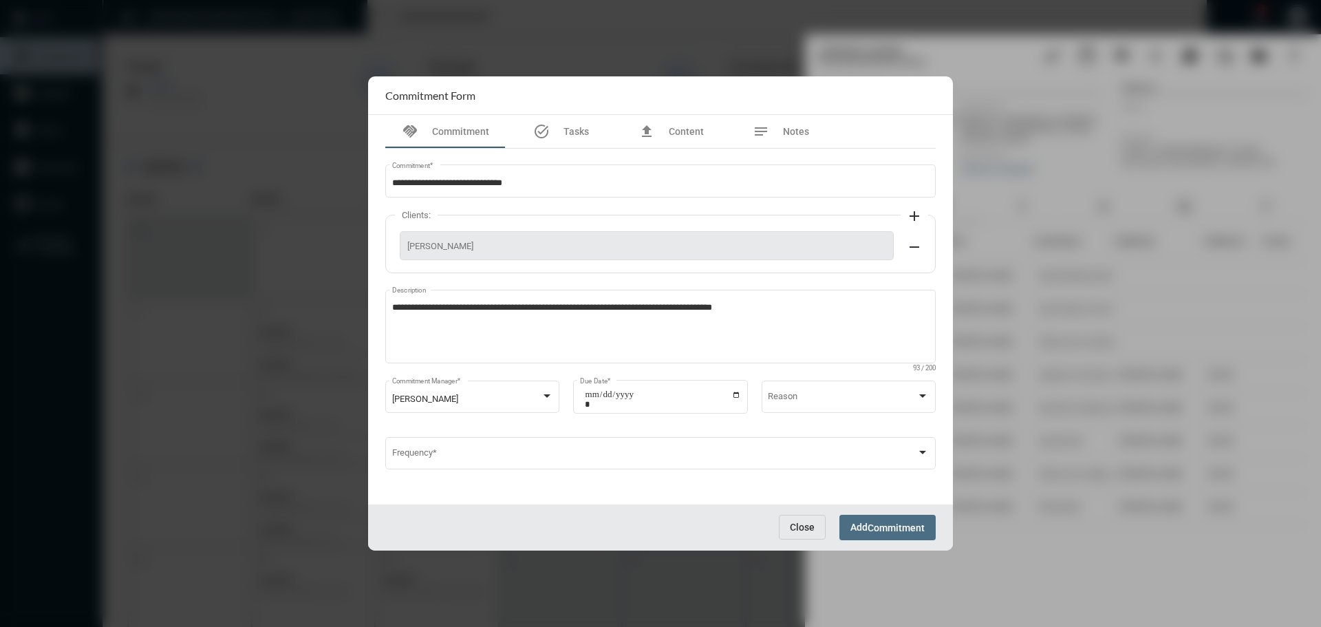
click at [877, 527] on span "Commitment" at bounding box center [896, 527] width 57 height 11
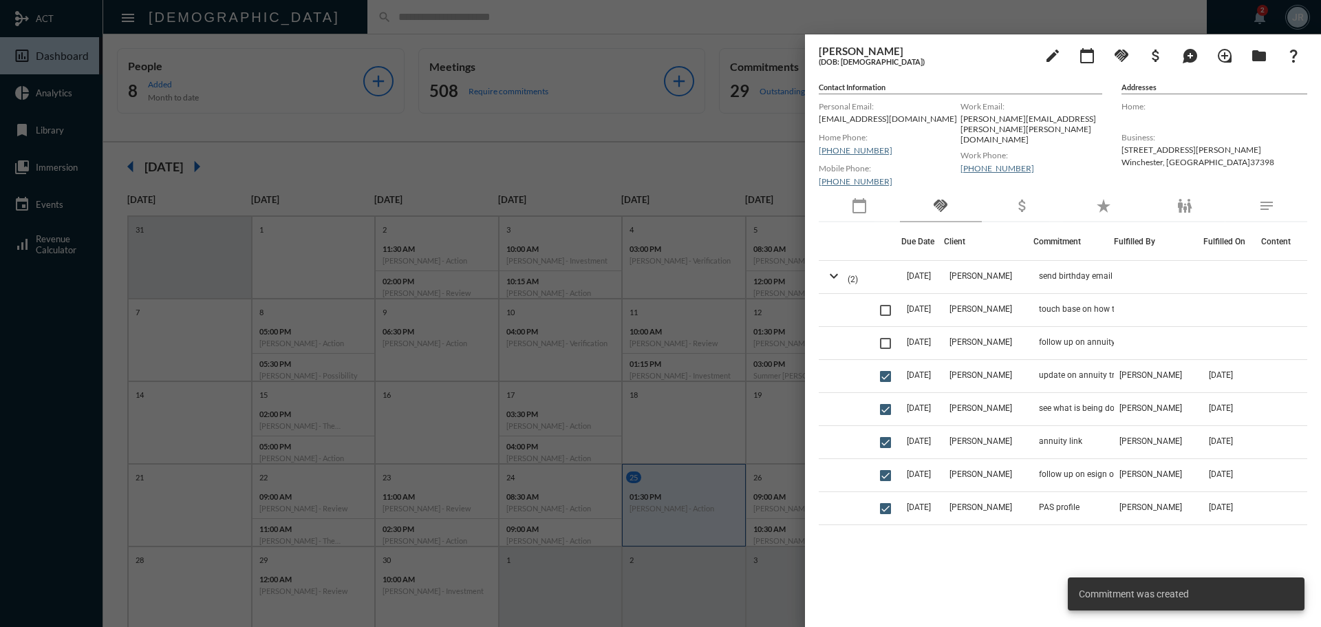
click at [665, 20] on div at bounding box center [660, 313] width 1321 height 627
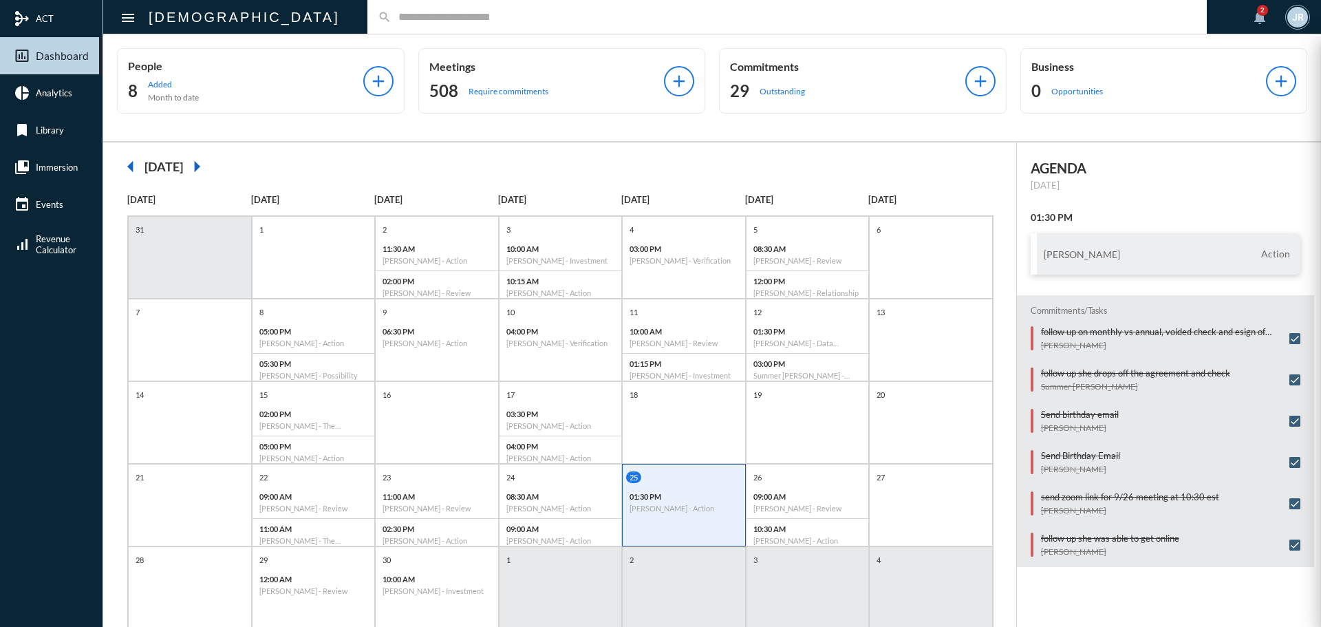
click at [750, 78] on mat-sidenav-container "mediation ACT insert_chart_outlined Dashboard pie_chart Analytics bookmark Libr…" at bounding box center [660, 313] width 1321 height 627
click at [750, 78] on div "Commitments 29 Outstanding" at bounding box center [847, 81] width 235 height 42
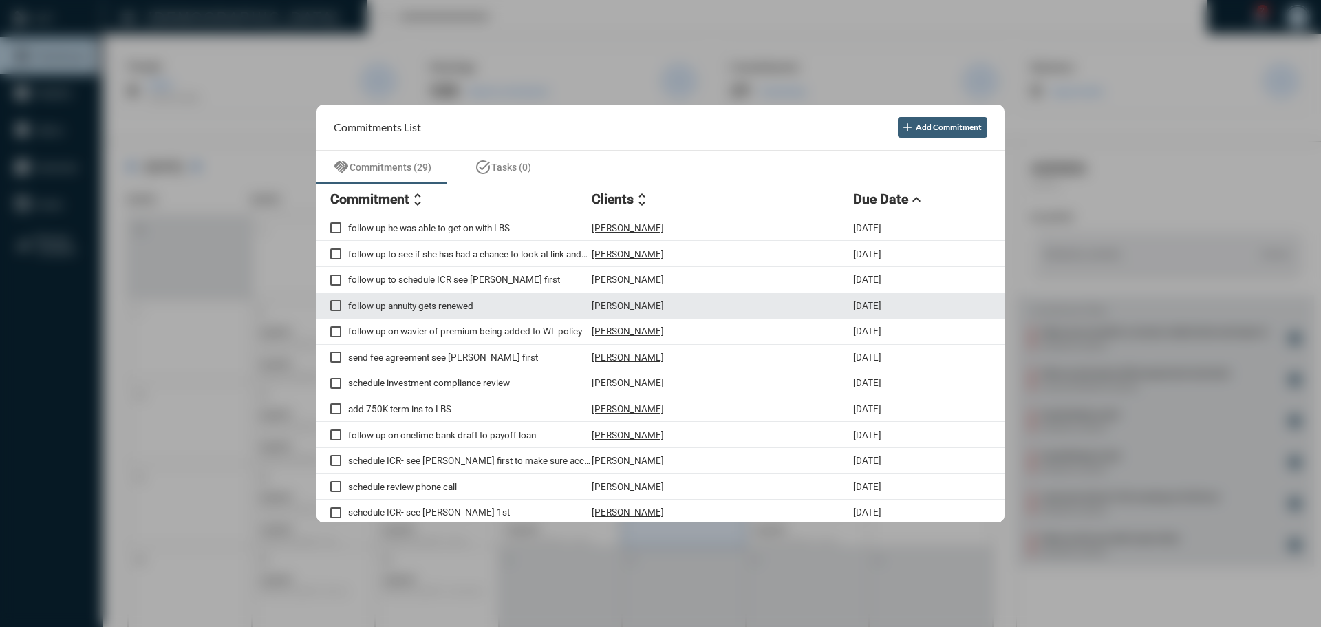
click at [619, 301] on p "Gary Foley" at bounding box center [628, 305] width 72 height 11
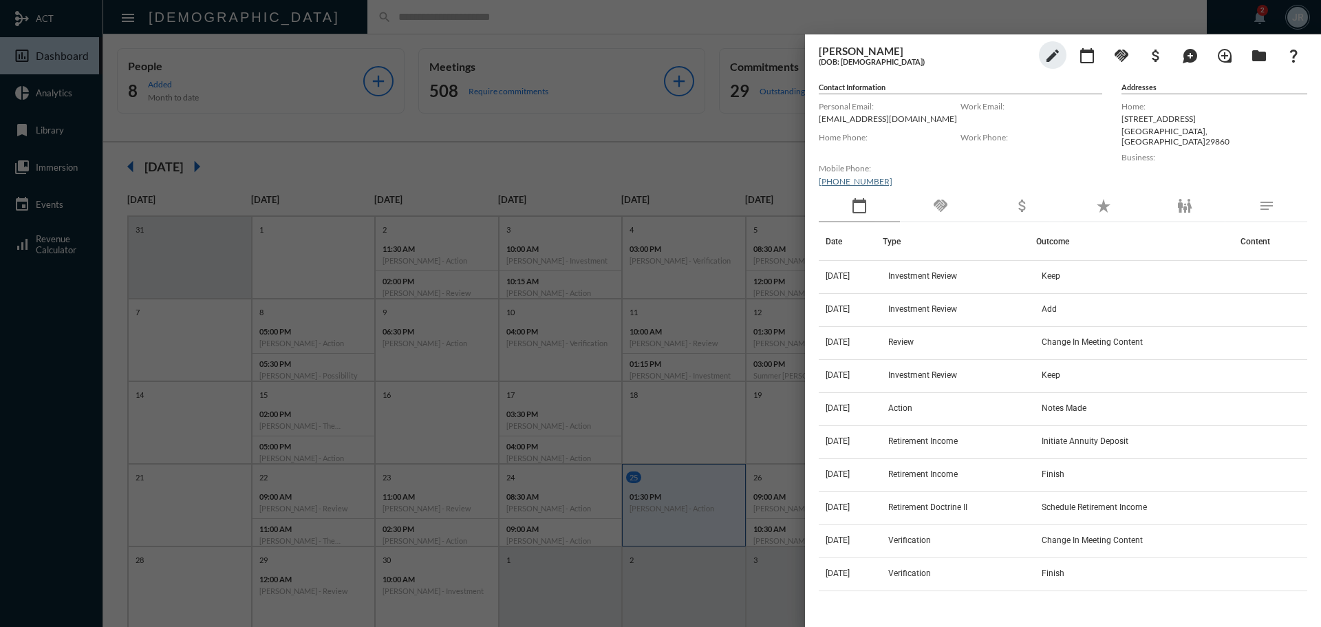
click at [959, 204] on div "handshake" at bounding box center [940, 207] width 81 height 32
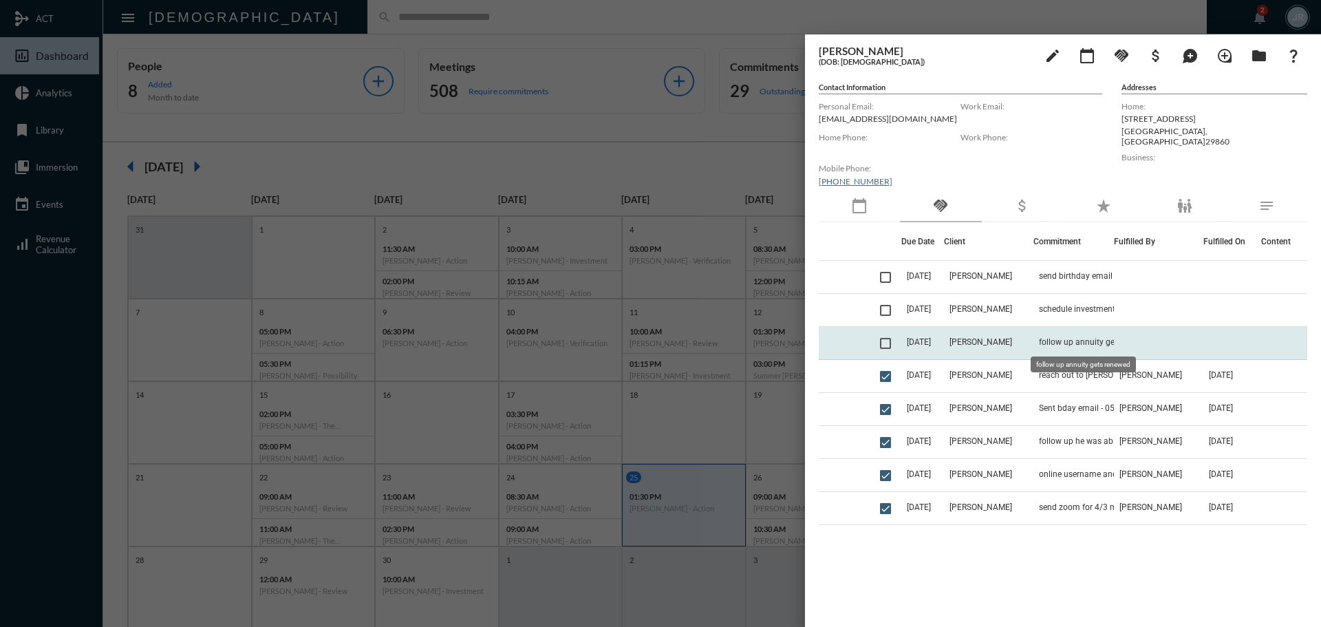
click at [1072, 341] on span "follow up annuity gets renewed" at bounding box center [1097, 342] width 116 height 10
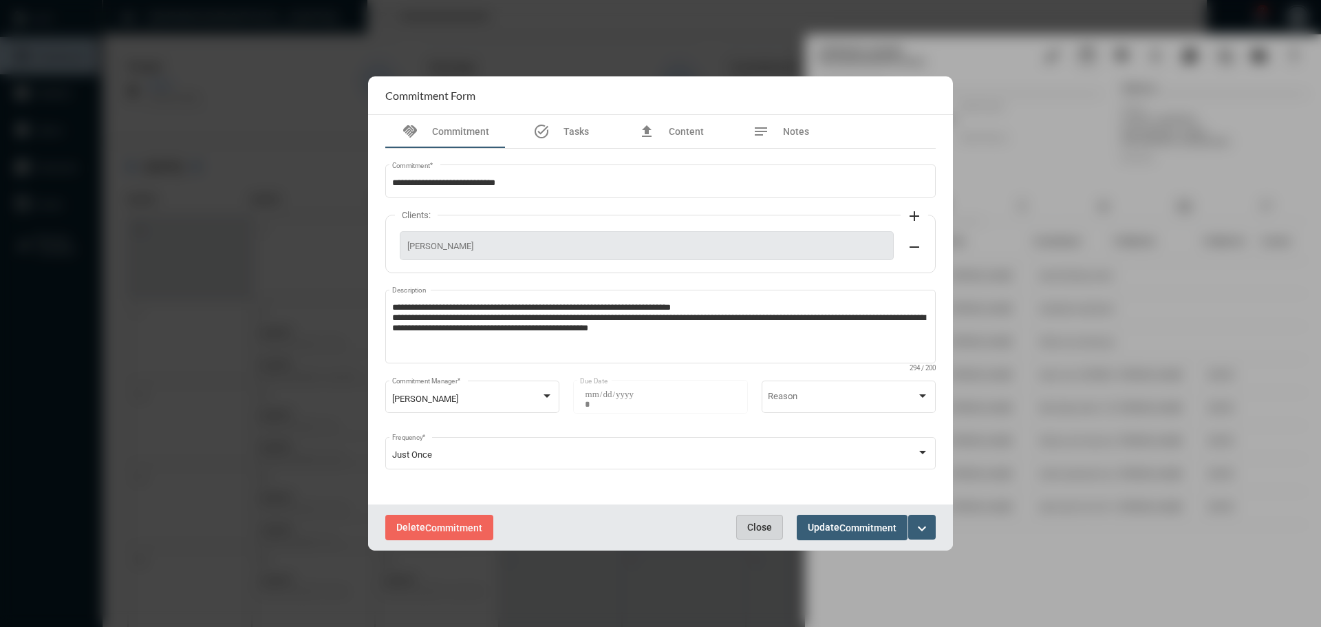
click at [768, 524] on span "Close" at bounding box center [759, 527] width 25 height 11
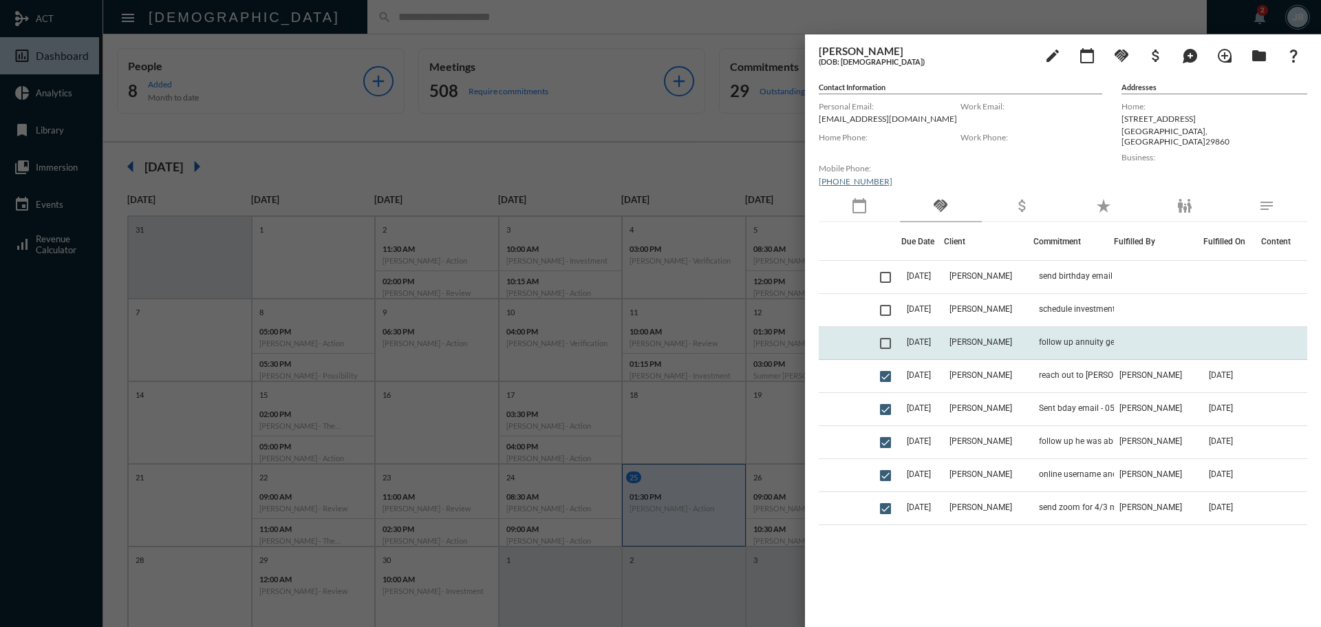
click at [935, 348] on td "9/23/25" at bounding box center [923, 343] width 43 height 33
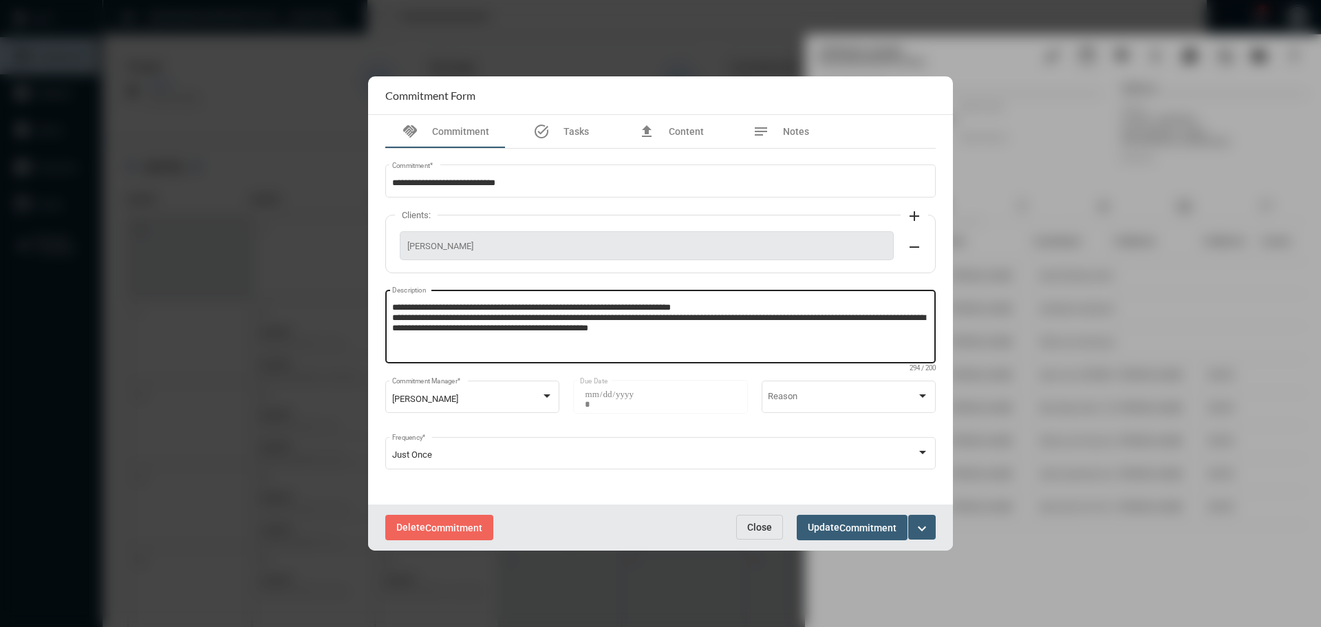
click at [742, 333] on textarea "**********" at bounding box center [661, 328] width 538 height 54
type textarea "**********"
click at [864, 522] on span "Commitment" at bounding box center [868, 527] width 57 height 11
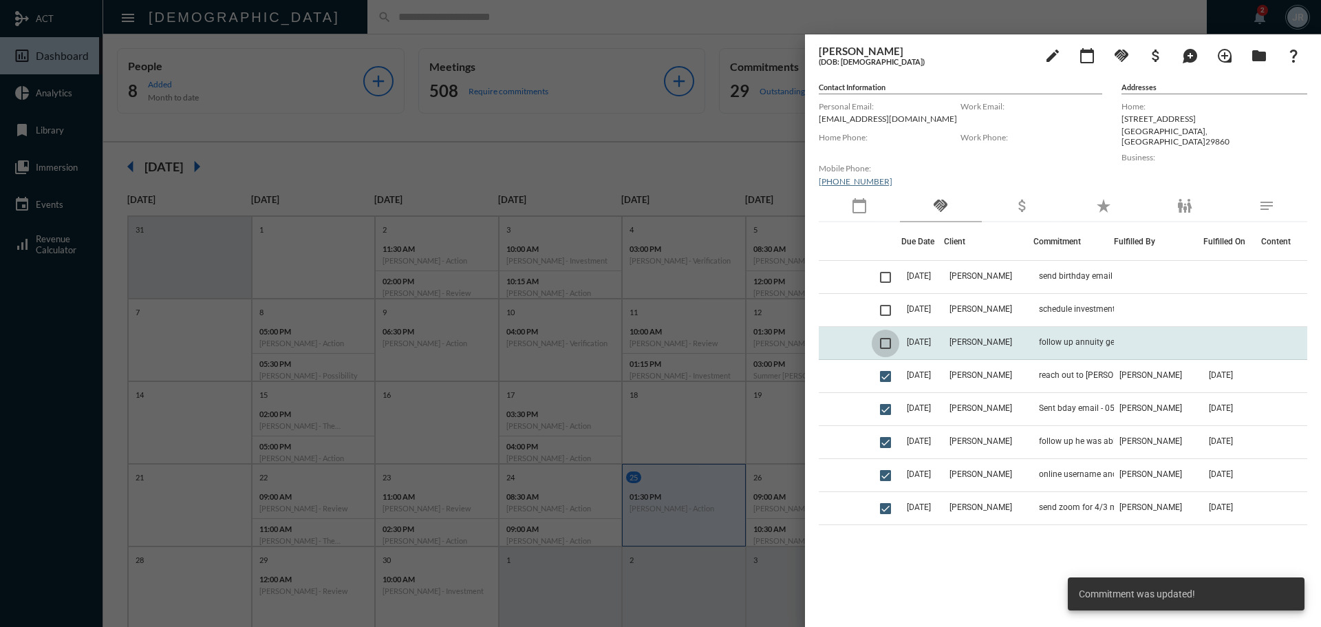
click at [889, 340] on span at bounding box center [885, 343] width 11 height 11
click at [885, 344] on span at bounding box center [885, 343] width 11 height 11
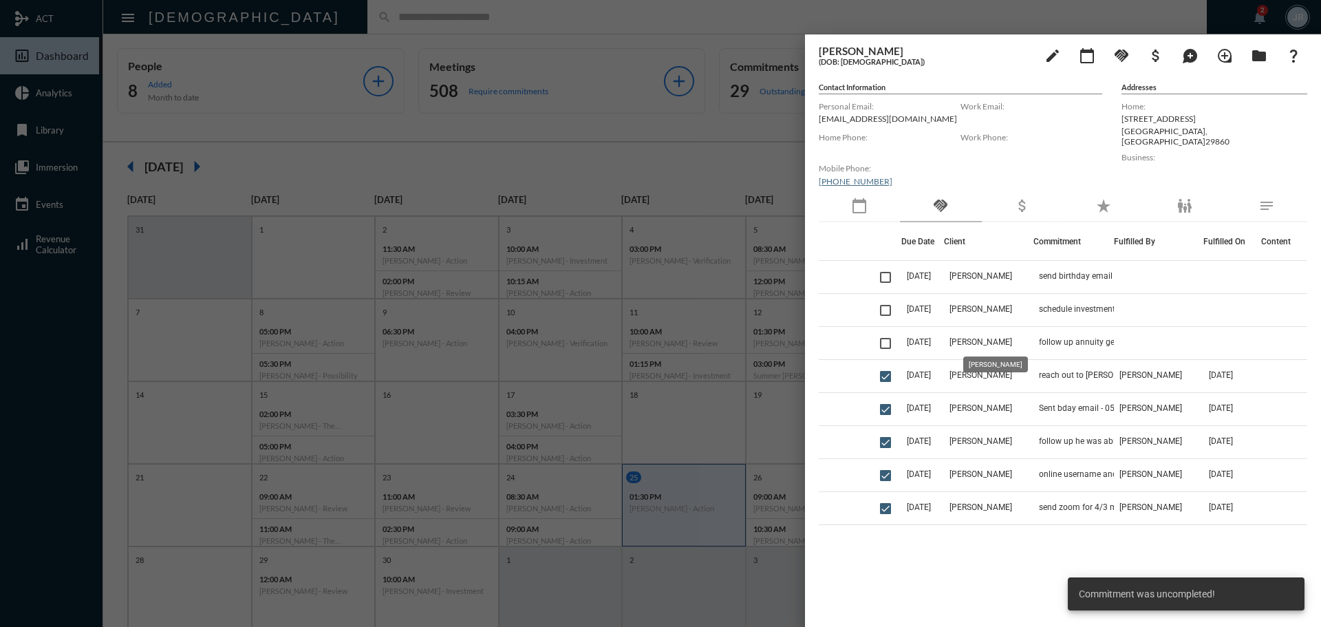
click at [984, 345] on span "[PERSON_NAME]" at bounding box center [981, 342] width 63 height 10
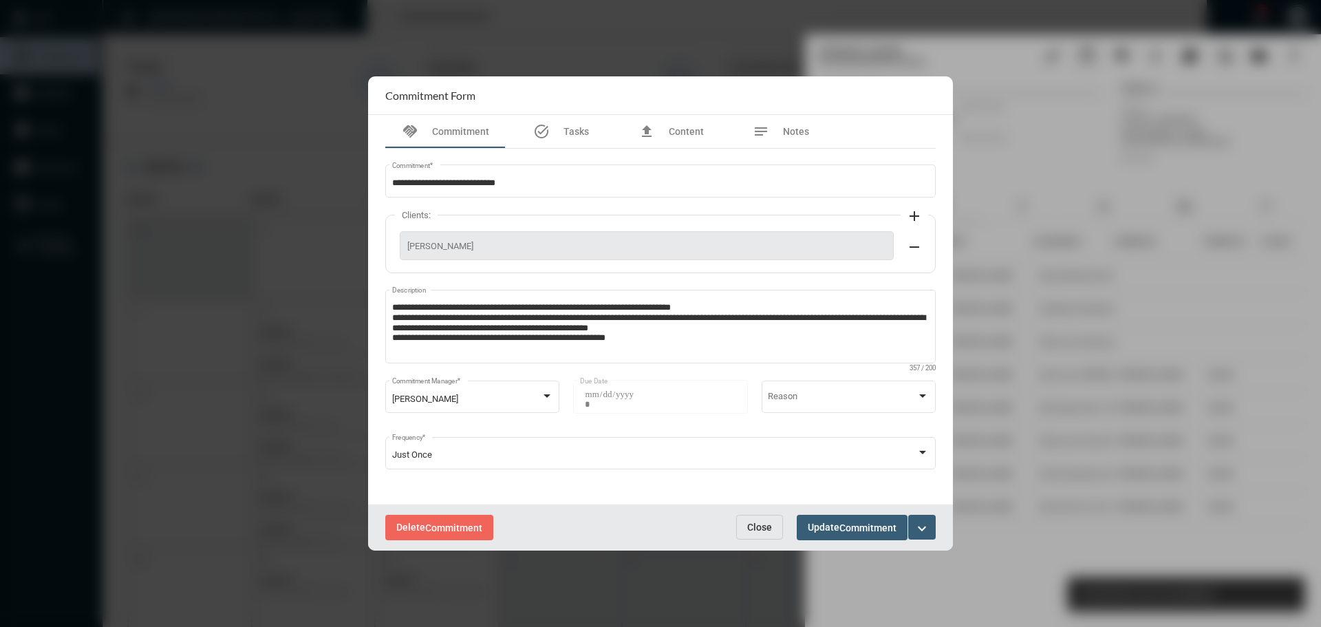
click at [923, 527] on mat-icon "expand_more" at bounding box center [922, 528] width 17 height 17
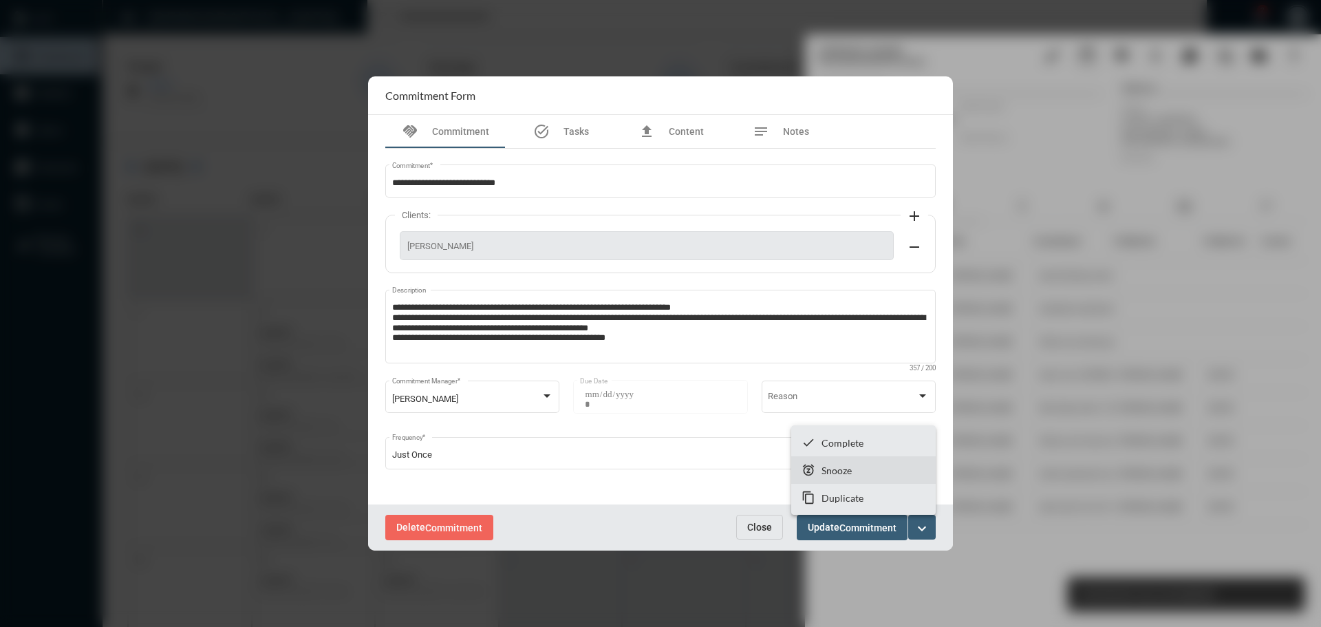
click at [839, 469] on p "Snooze" at bounding box center [837, 471] width 30 height 12
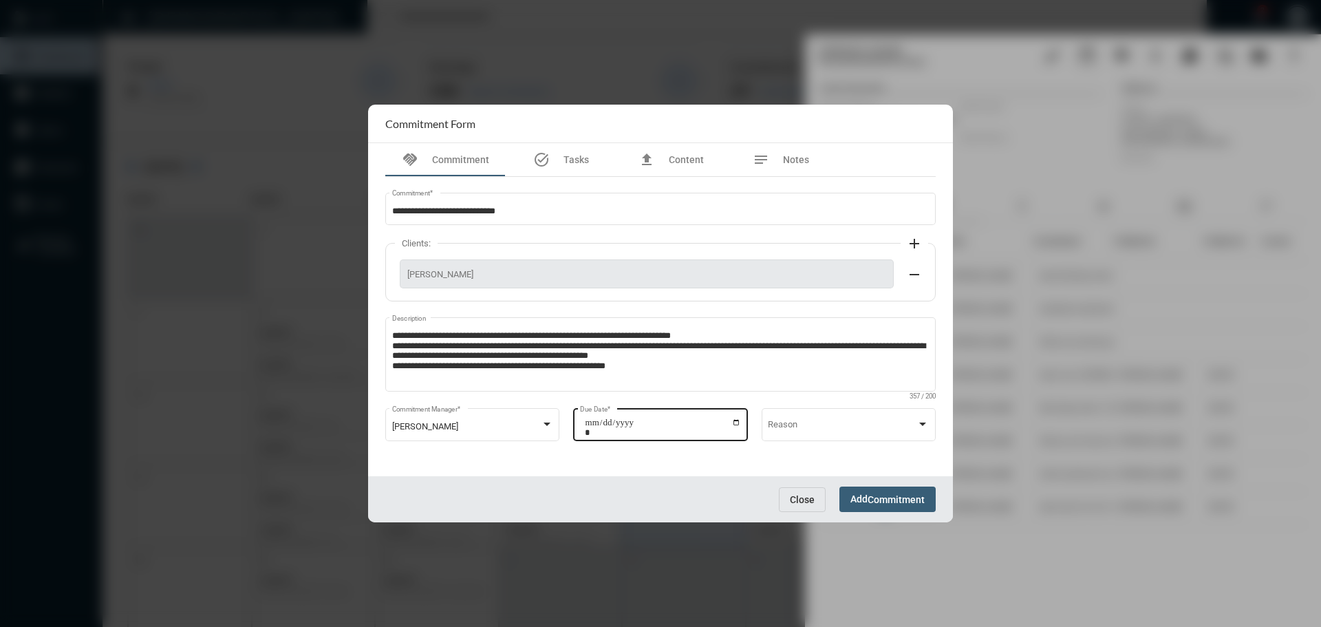
click at [741, 421] on input "**********" at bounding box center [663, 427] width 156 height 19
type input "**********"
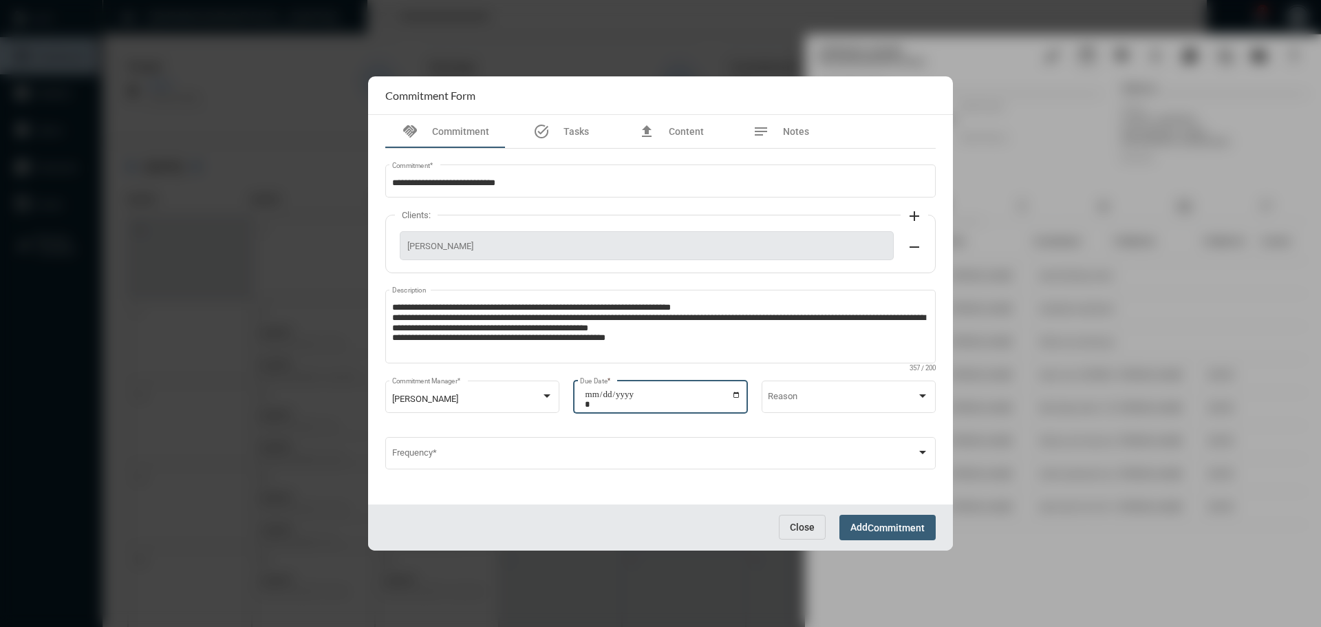
click at [875, 524] on span "Commitment" at bounding box center [896, 527] width 57 height 11
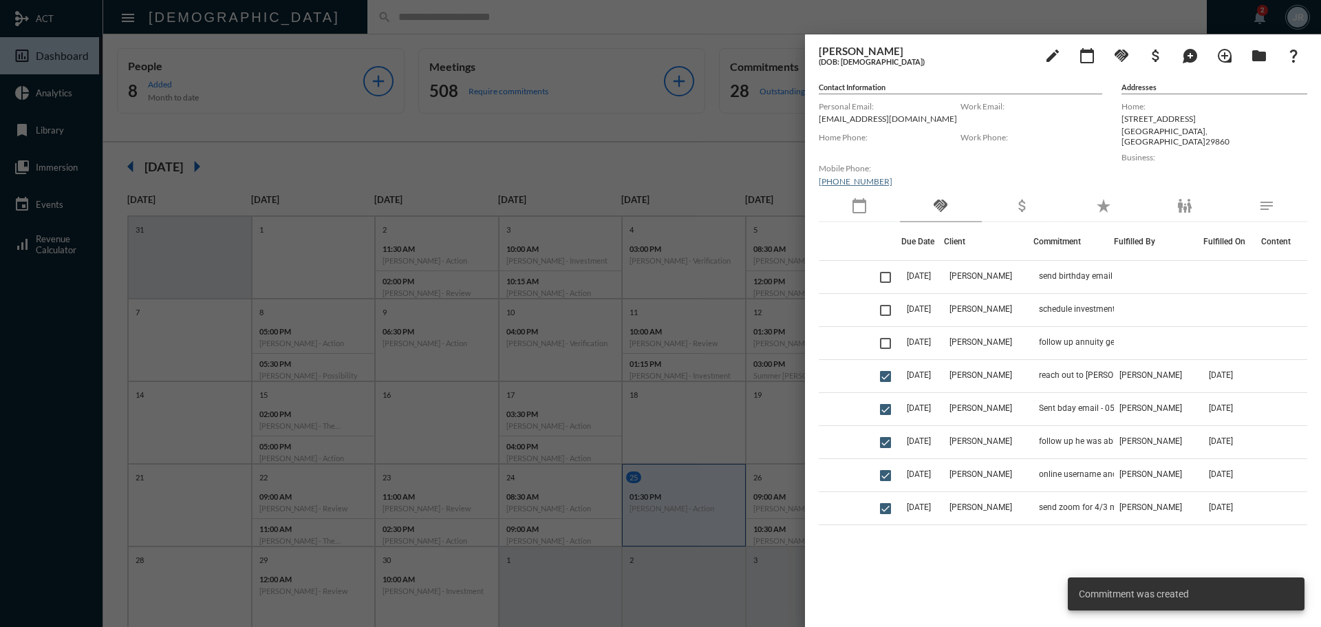
click at [657, 32] on div at bounding box center [660, 313] width 1321 height 627
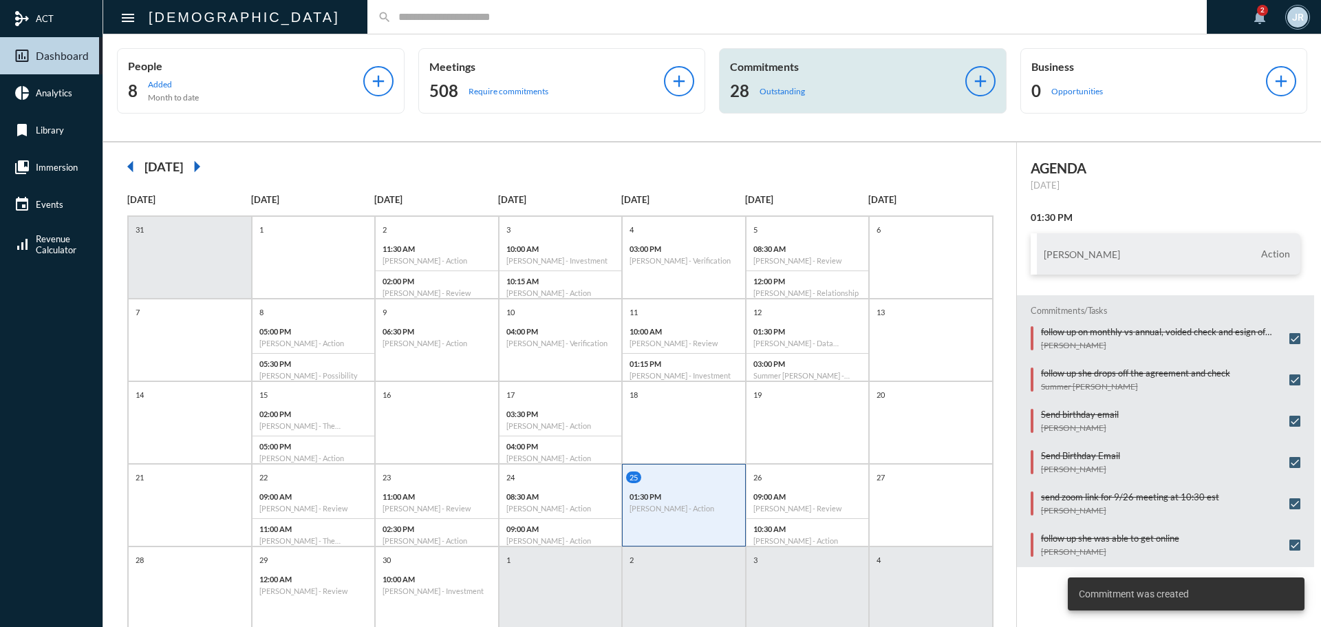
click at [765, 83] on div "28 Outstanding" at bounding box center [847, 91] width 235 height 22
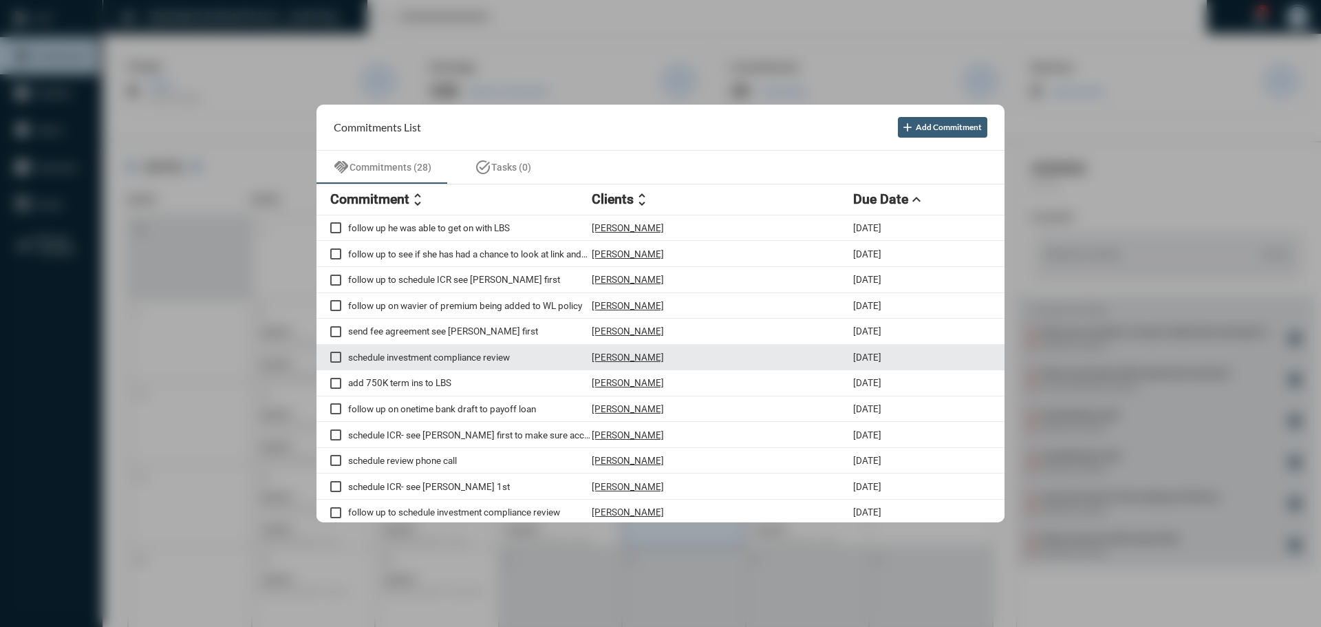
scroll to position [69, 0]
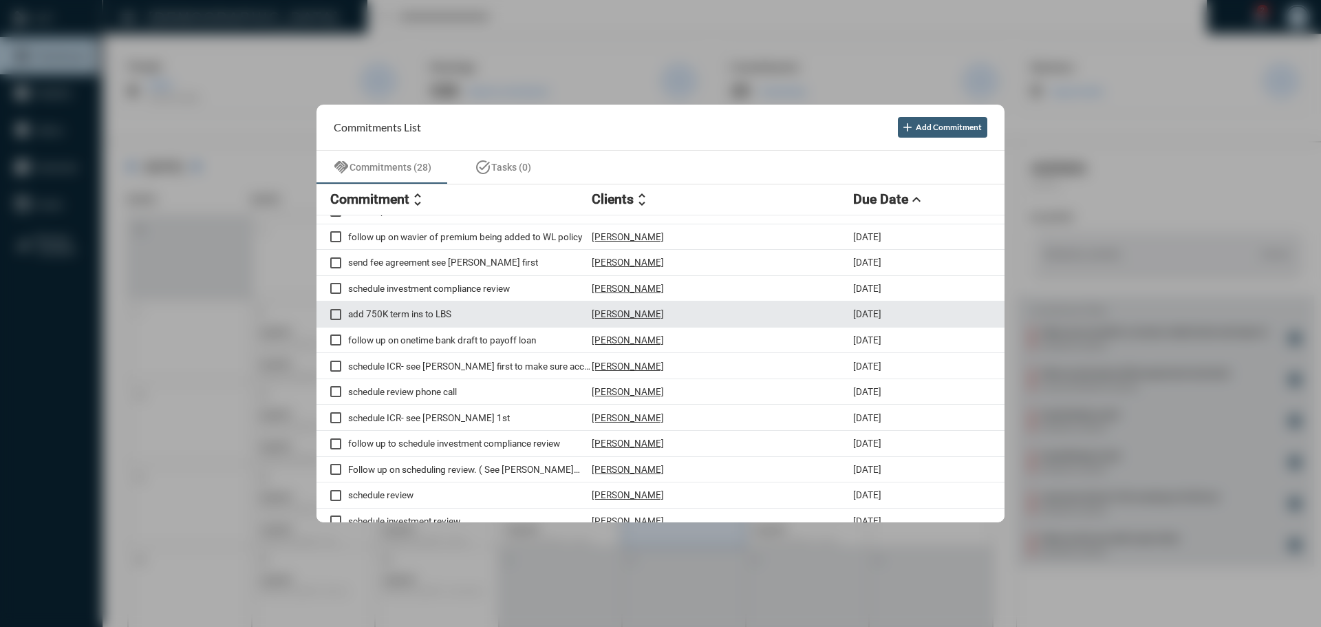
click at [633, 315] on p "[PERSON_NAME]" at bounding box center [628, 313] width 72 height 11
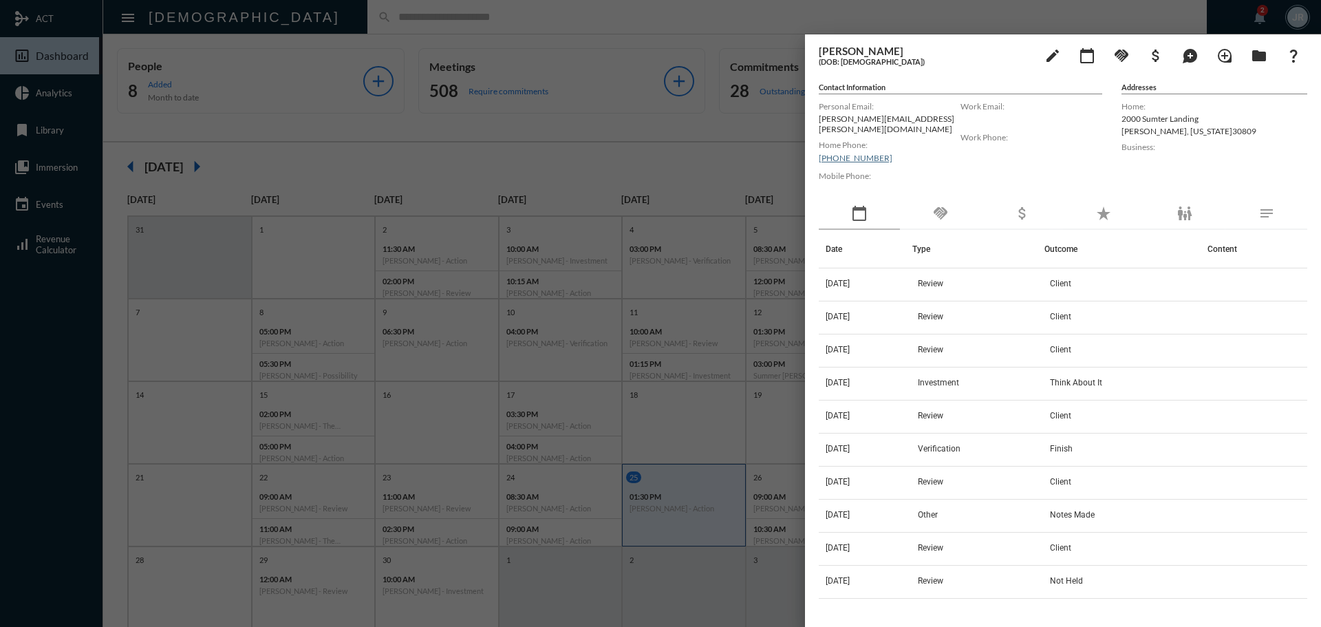
click at [964, 217] on div "handshake" at bounding box center [940, 214] width 81 height 32
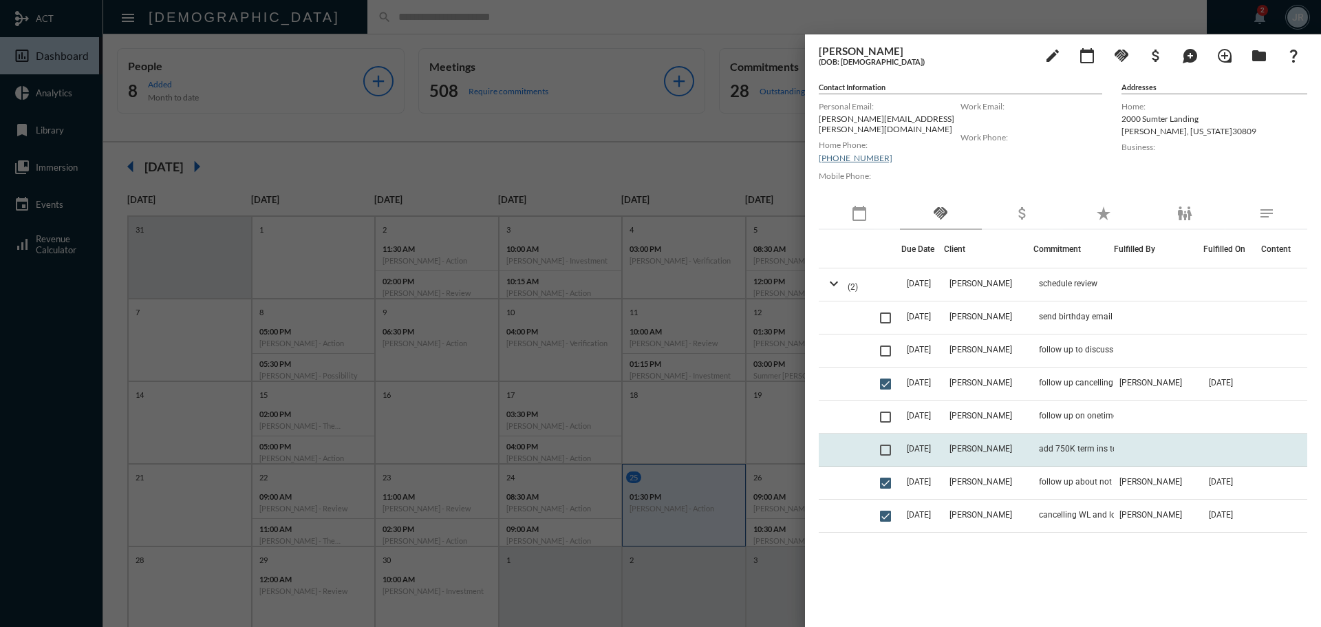
click at [1035, 437] on td "add 750K term ins to LBS" at bounding box center [1074, 450] width 81 height 33
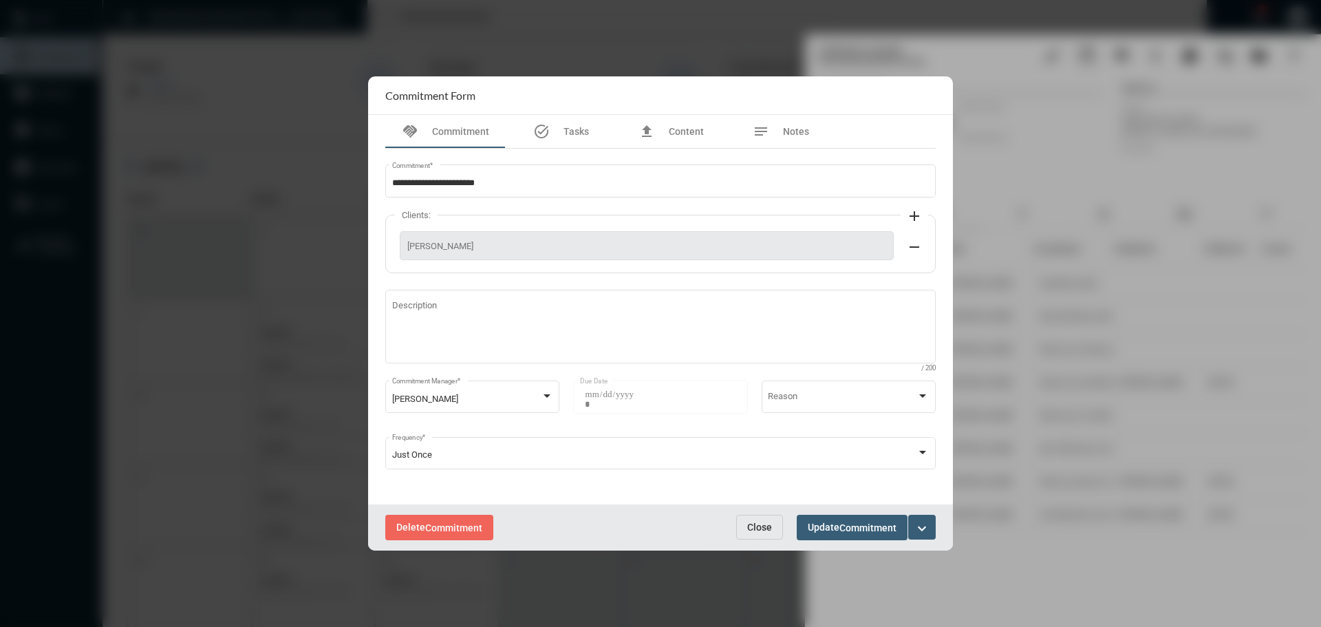
click at [758, 524] on span "Close" at bounding box center [759, 527] width 25 height 11
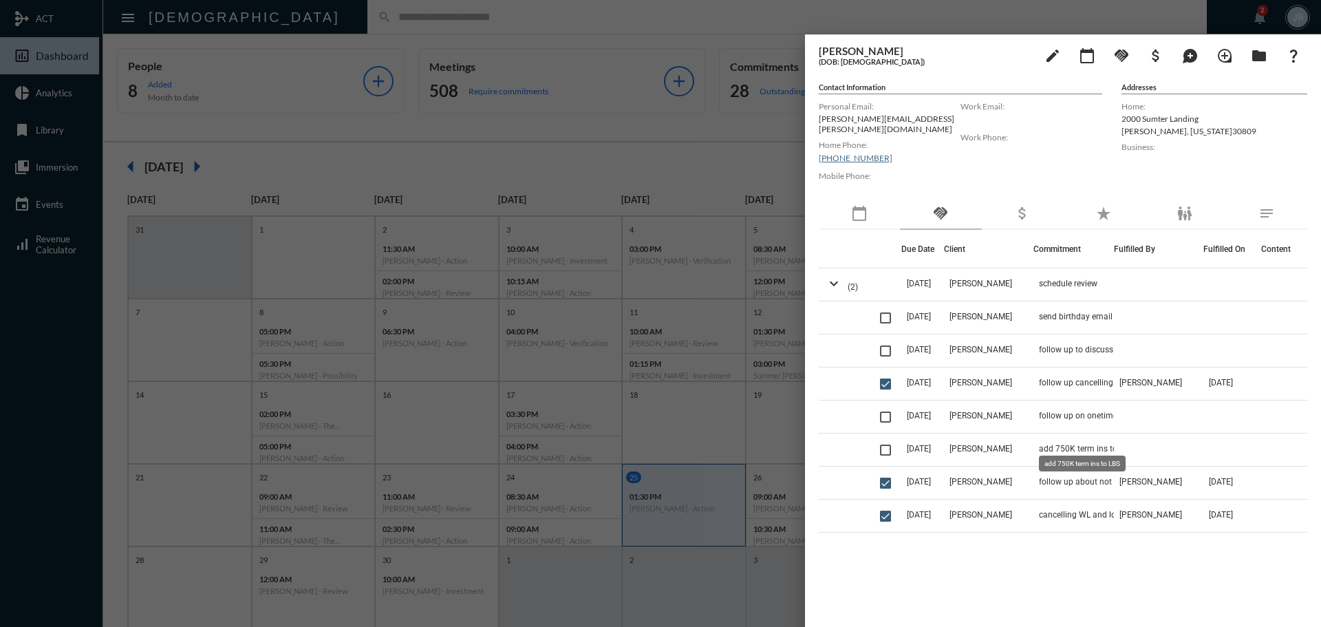
click at [1056, 480] on mat-tooltip-component "add 750K term ins to LBS" at bounding box center [1083, 463] width 106 height 35
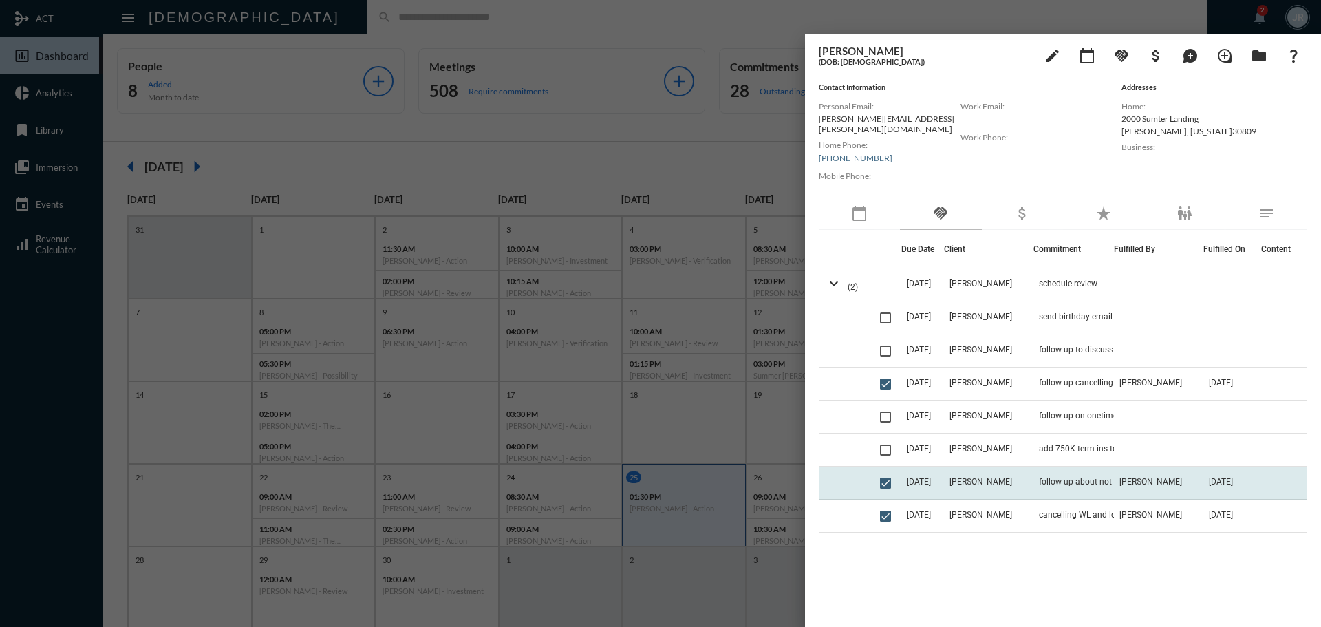
click at [1025, 467] on td "Branan Ruffin" at bounding box center [988, 483] width 89 height 33
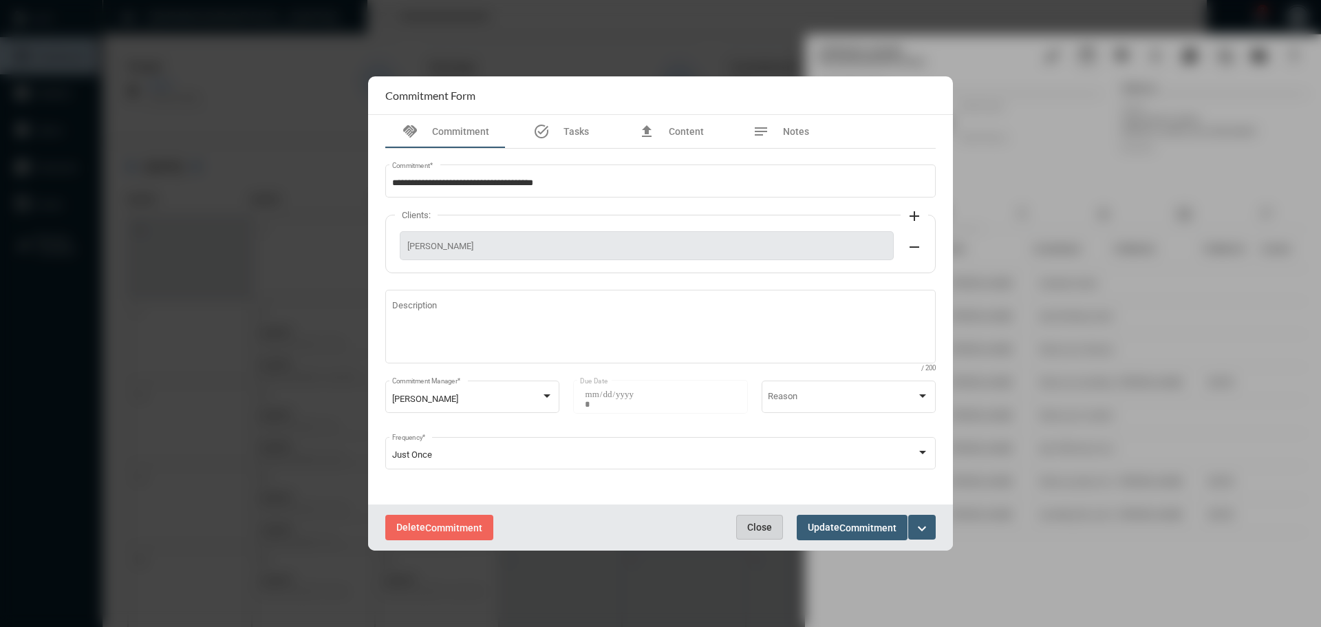
click at [755, 525] on span "Close" at bounding box center [759, 527] width 25 height 11
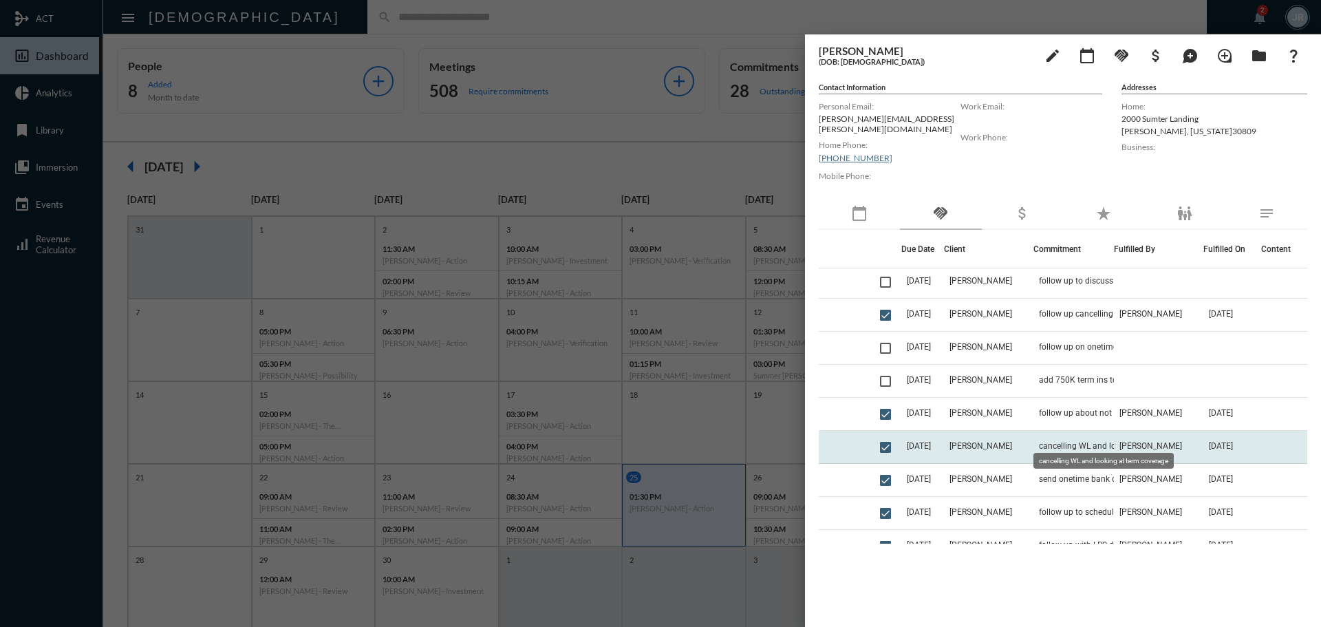
click at [1064, 443] on span "cancelling WL and looking at term coverage" at bounding box center [1108, 446] width 138 height 10
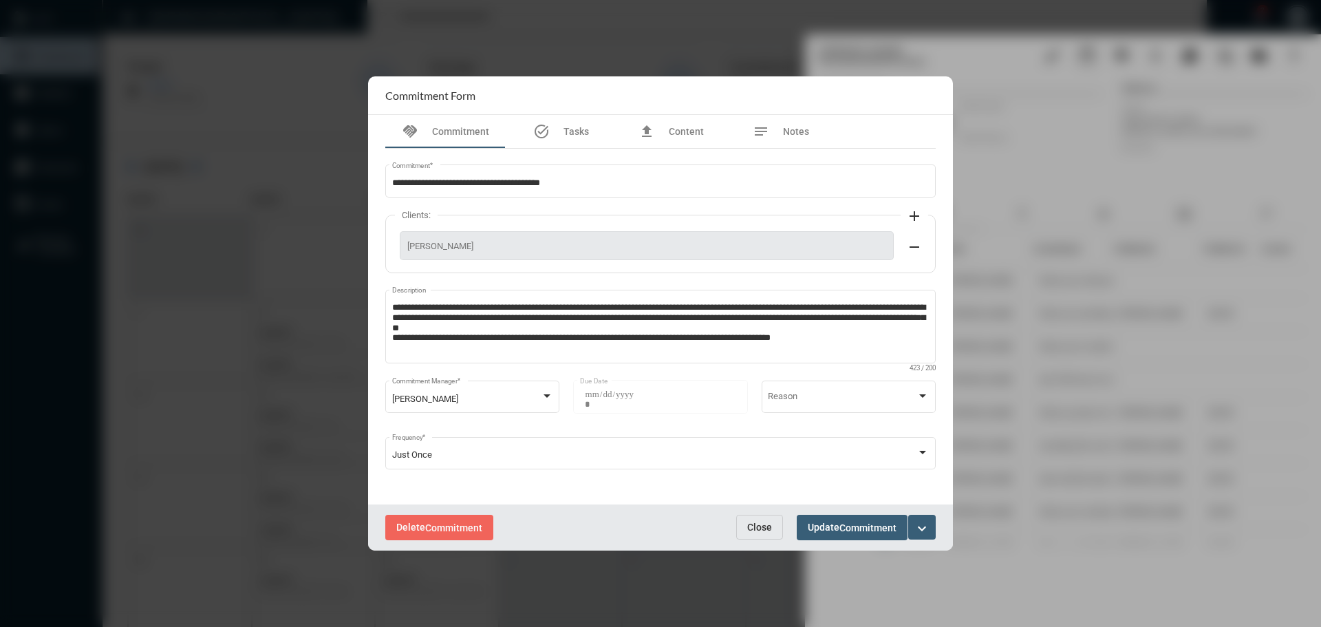
click at [752, 532] on span "Close" at bounding box center [759, 527] width 25 height 11
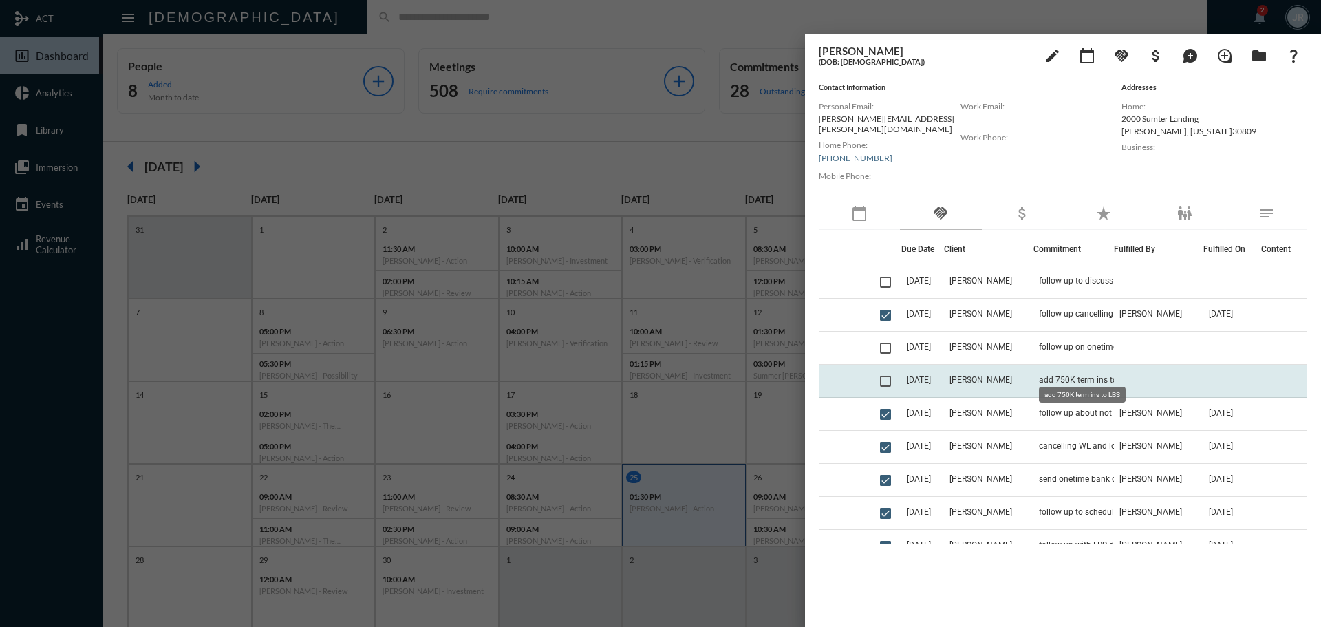
click at [1076, 375] on span "add 750K term ins to LBS" at bounding box center [1086, 380] width 94 height 10
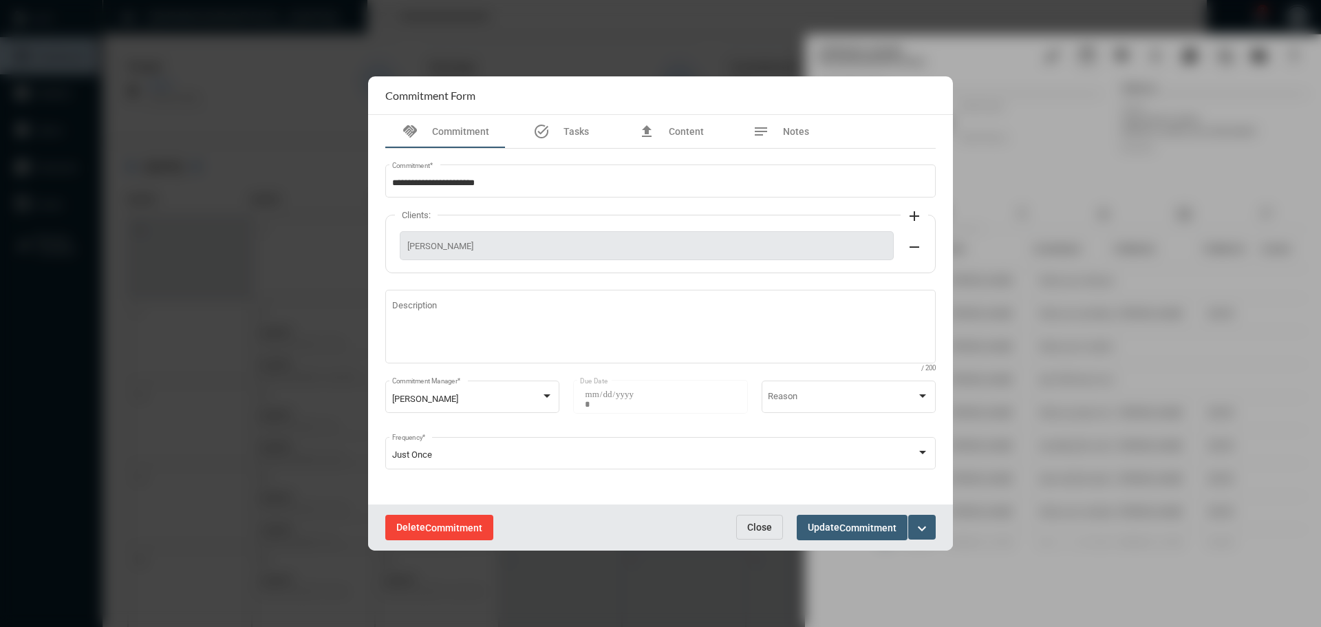
click at [471, 524] on span "Commitment" at bounding box center [453, 527] width 57 height 11
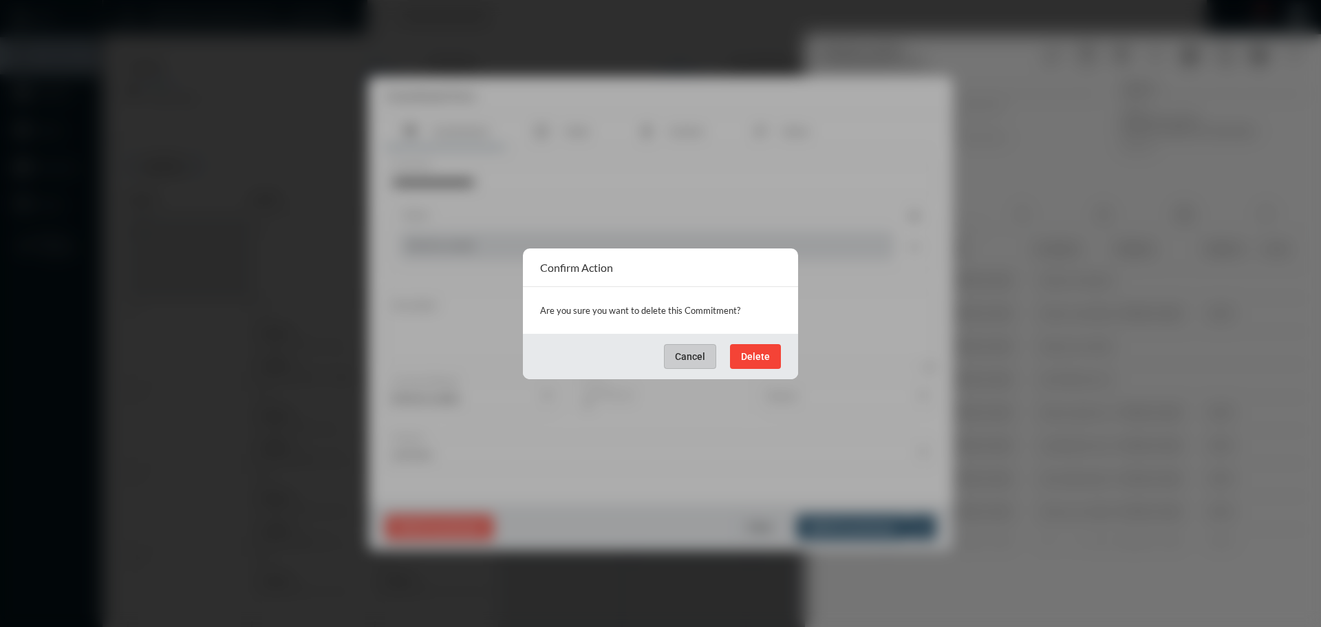
click at [744, 352] on span "Delete" at bounding box center [755, 356] width 29 height 11
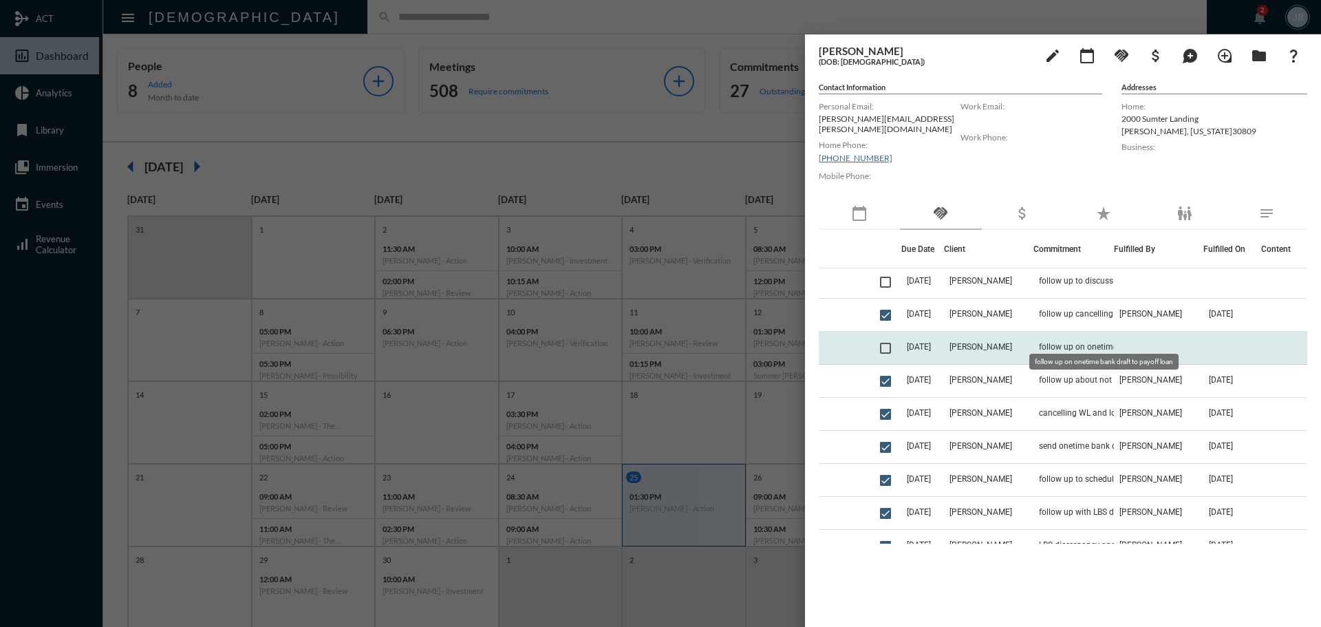
click at [1041, 342] on span "follow up on onetime bank draft to payoff loan" at bounding box center [1108, 347] width 138 height 10
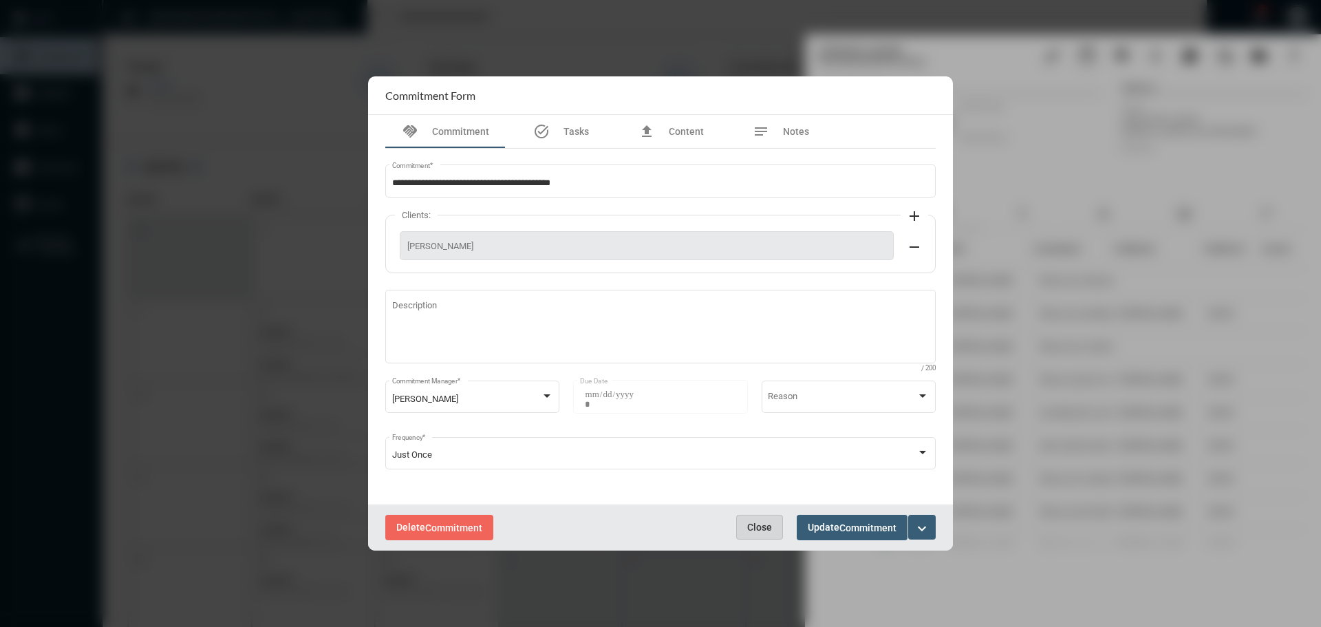
click at [752, 525] on span "Close" at bounding box center [759, 527] width 25 height 11
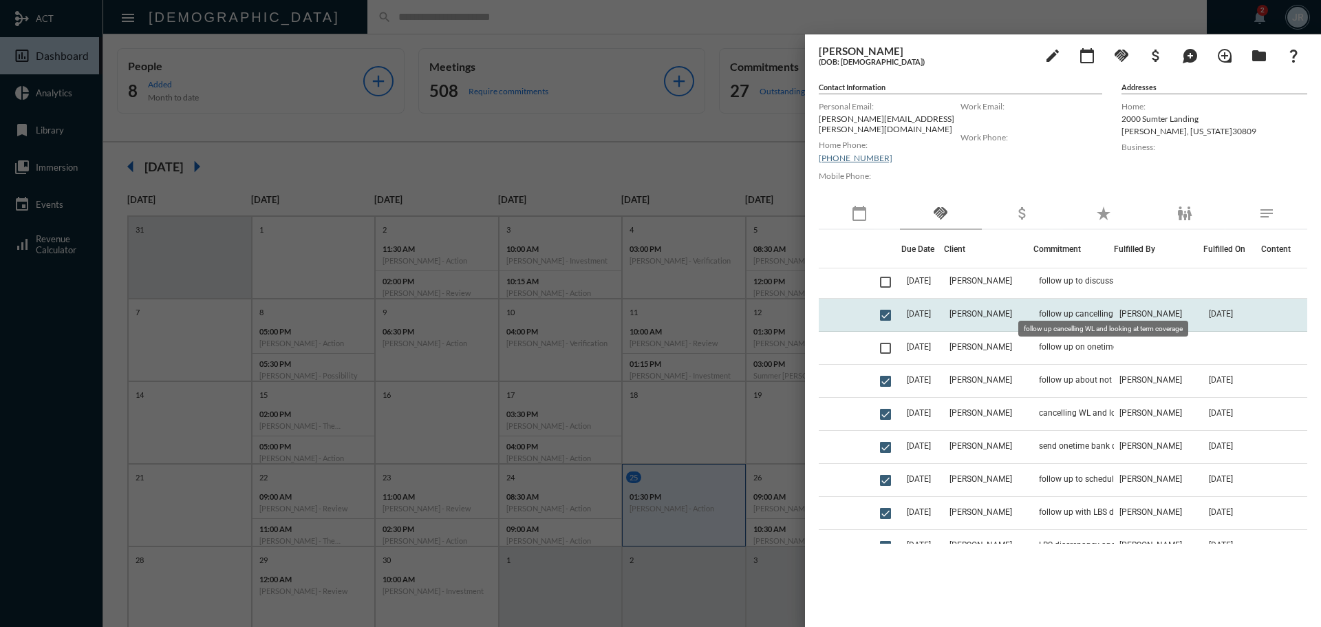
click at [1052, 309] on span "follow up cancelling WL and looking at term coverage" at bounding box center [1108, 314] width 138 height 10
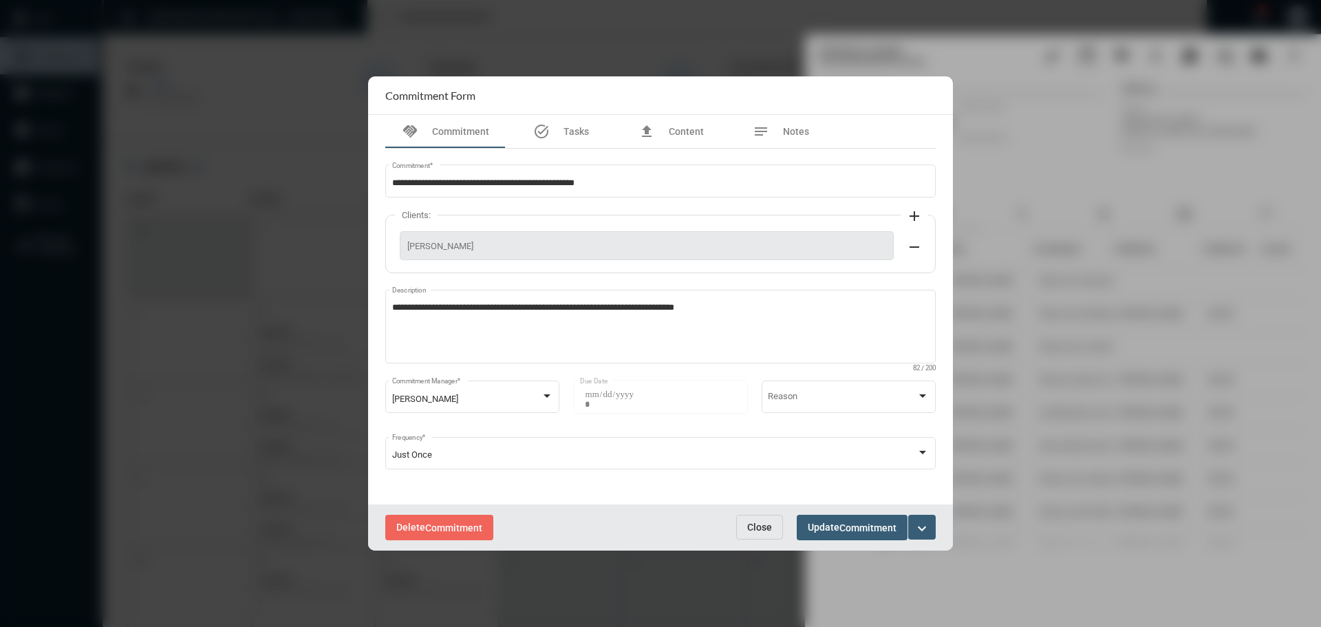
click at [761, 522] on span "Close" at bounding box center [759, 527] width 25 height 11
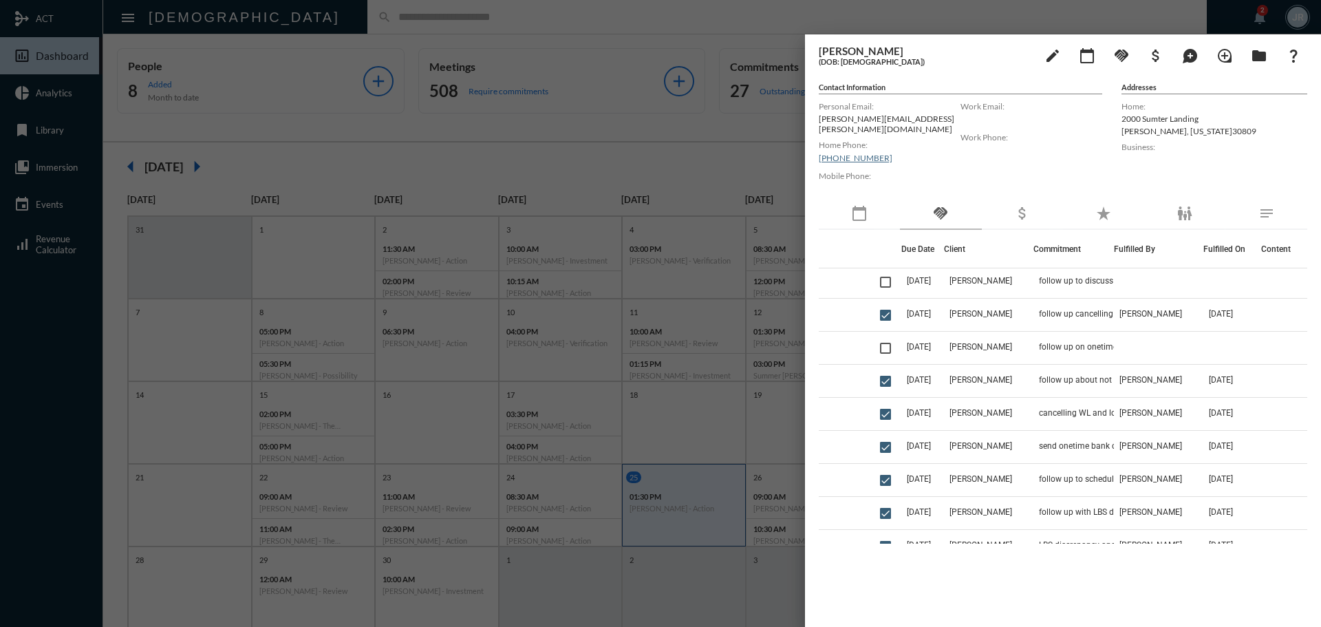
click at [670, 5] on div at bounding box center [660, 313] width 1321 height 627
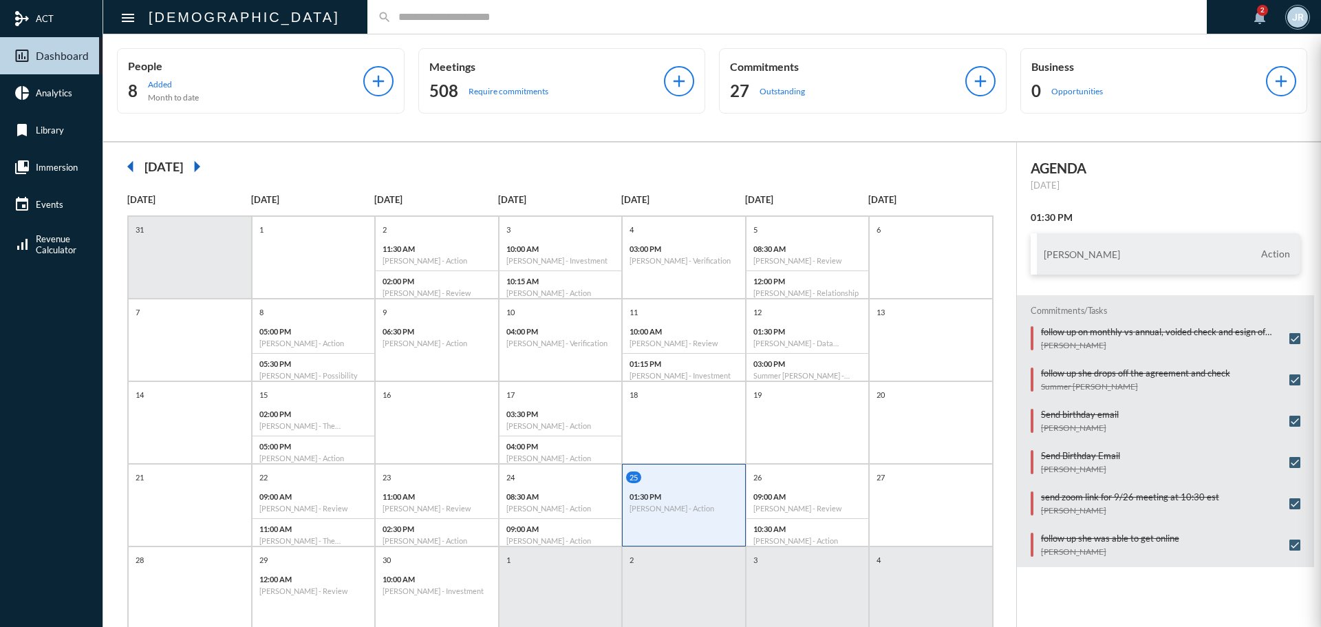
click at [773, 95] on mat-sidenav-container "mediation ACT insert_chart_outlined Dashboard pie_chart Analytics bookmark Libr…" at bounding box center [660, 313] width 1321 height 627
click at [773, 95] on p "Outstanding" at bounding box center [782, 91] width 45 height 10
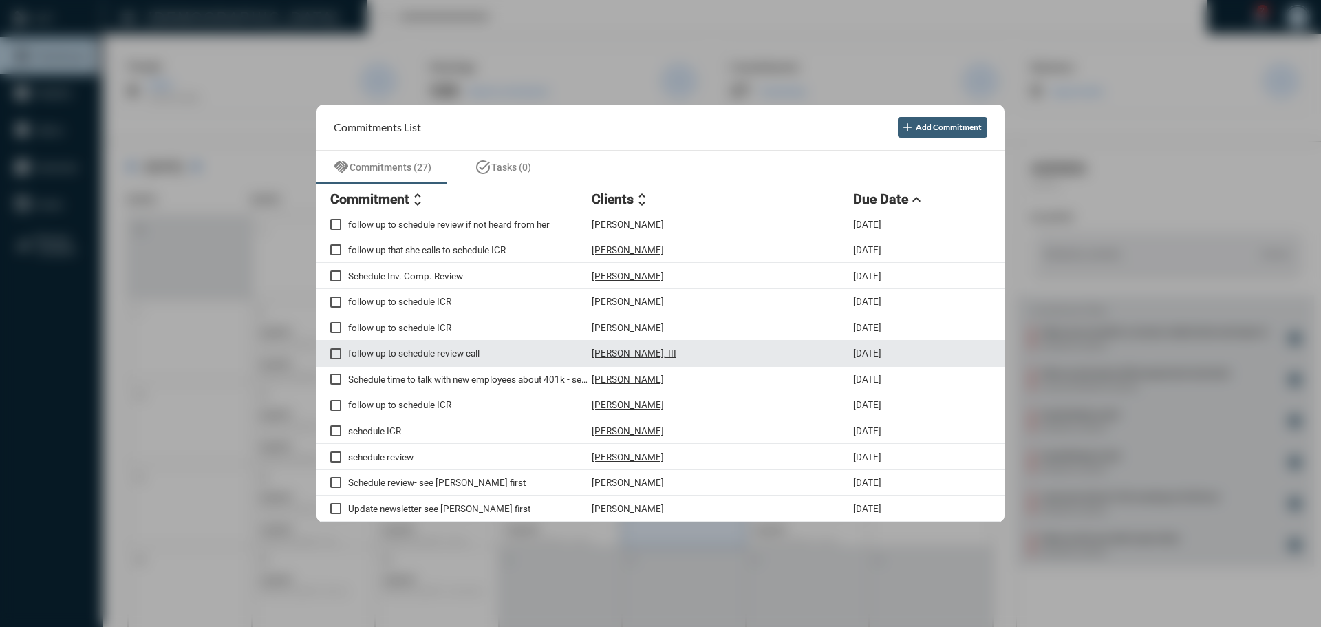
scroll to position [116, 0]
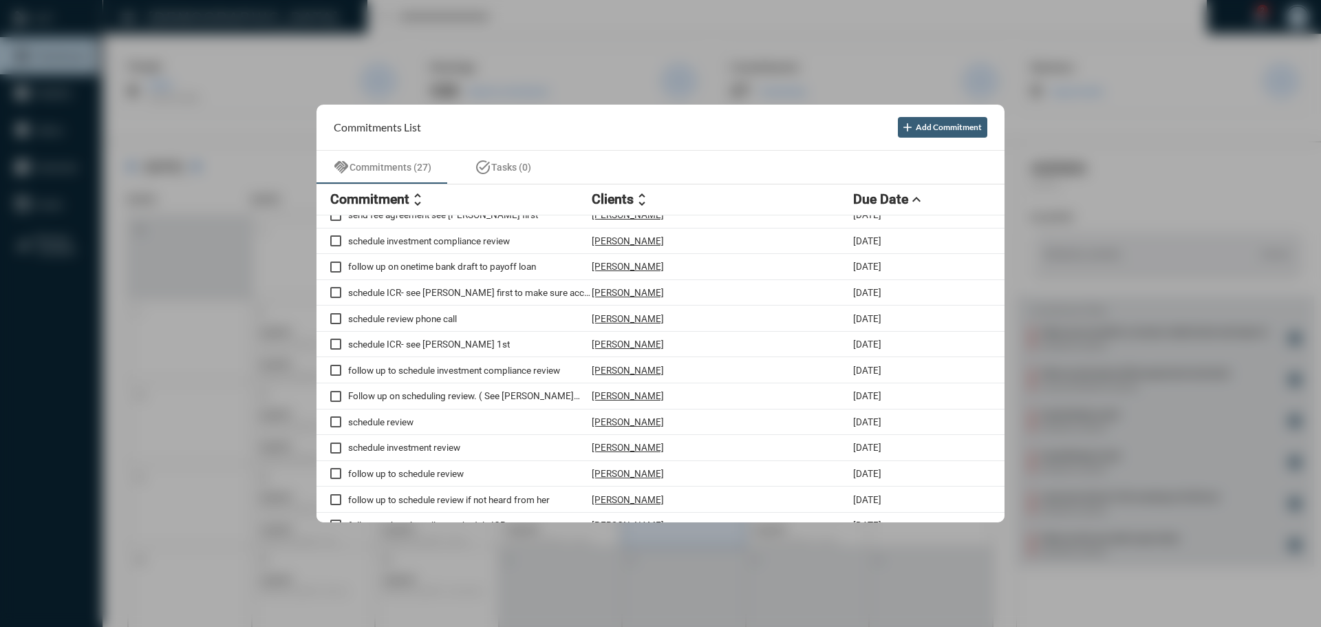
click at [670, 35] on div at bounding box center [660, 313] width 1321 height 627
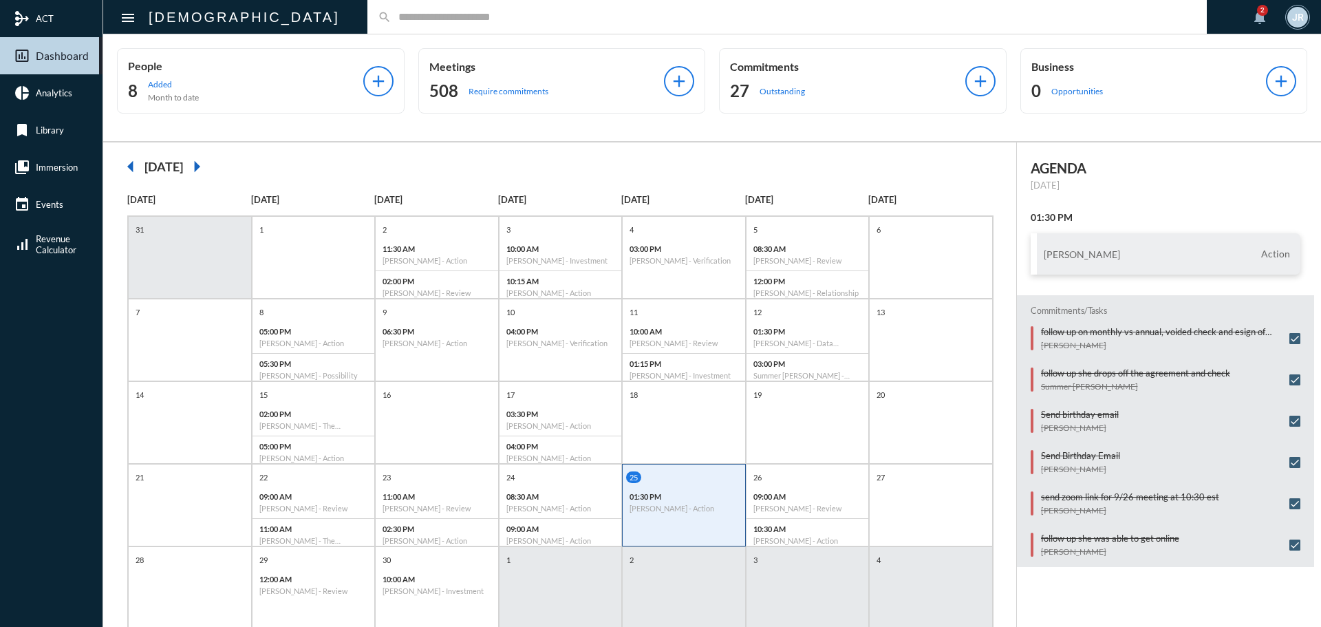
click at [392, 20] on input "text" at bounding box center [794, 17] width 805 height 12
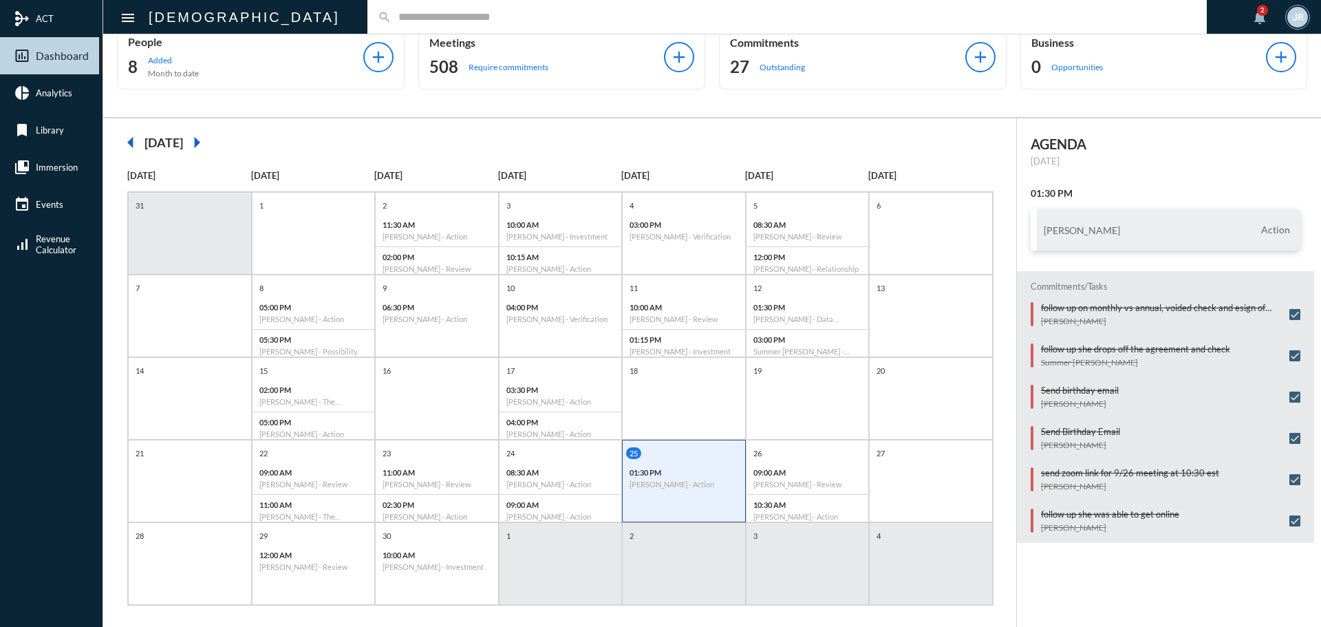
scroll to position [37, 0]
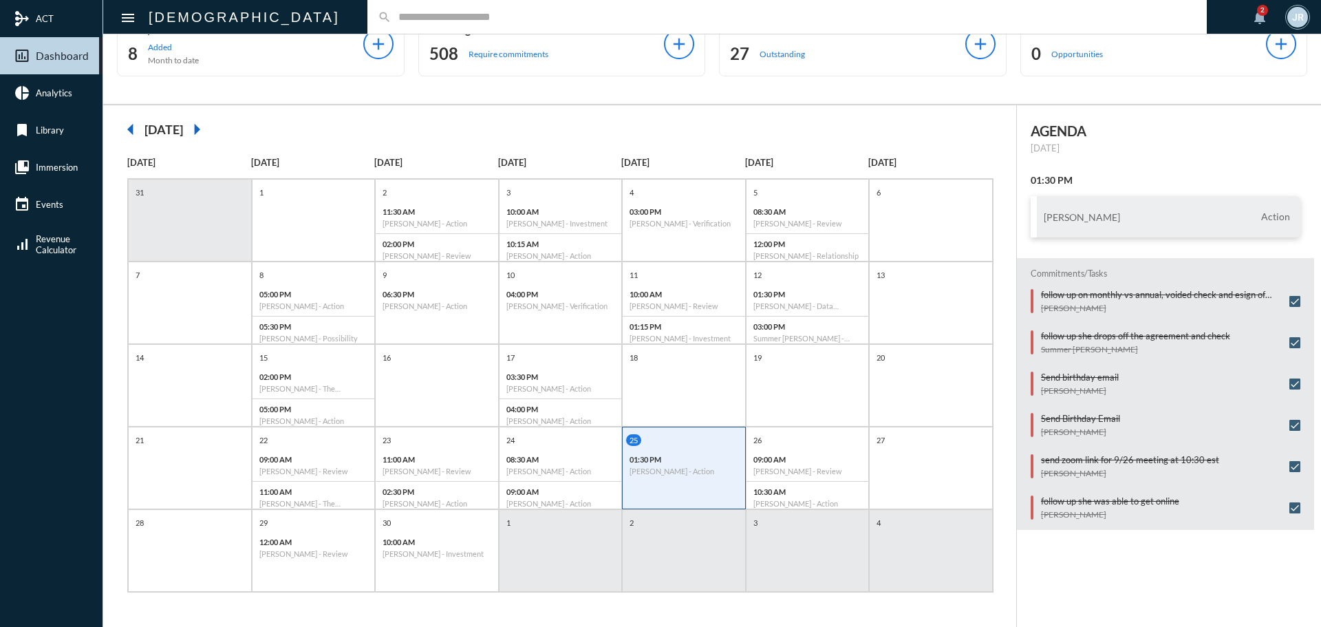
click at [392, 11] on input "text" at bounding box center [794, 17] width 805 height 12
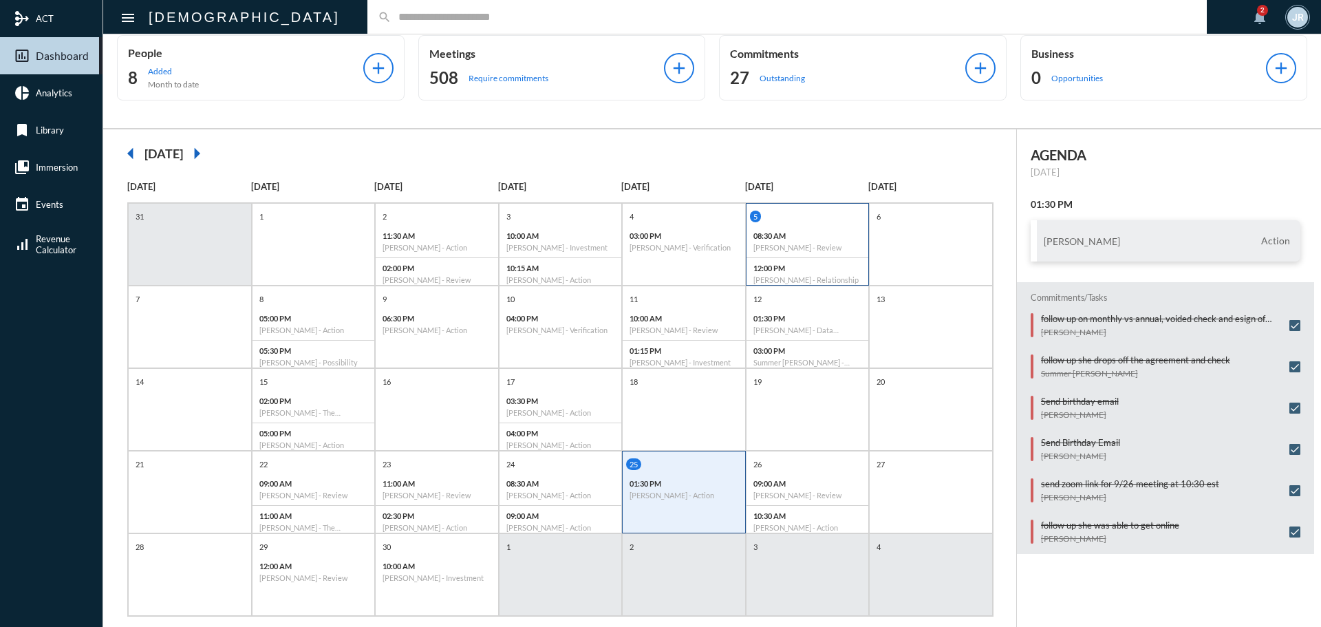
scroll to position [0, 0]
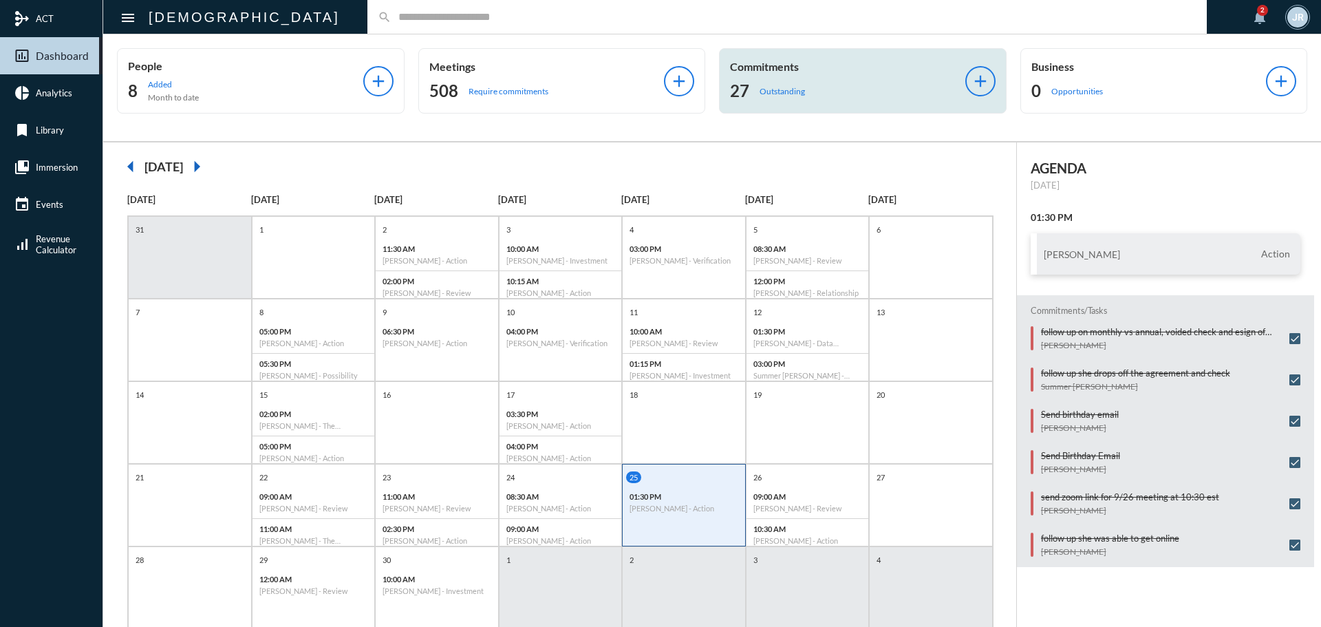
click at [806, 85] on div "27 Outstanding" at bounding box center [847, 91] width 235 height 22
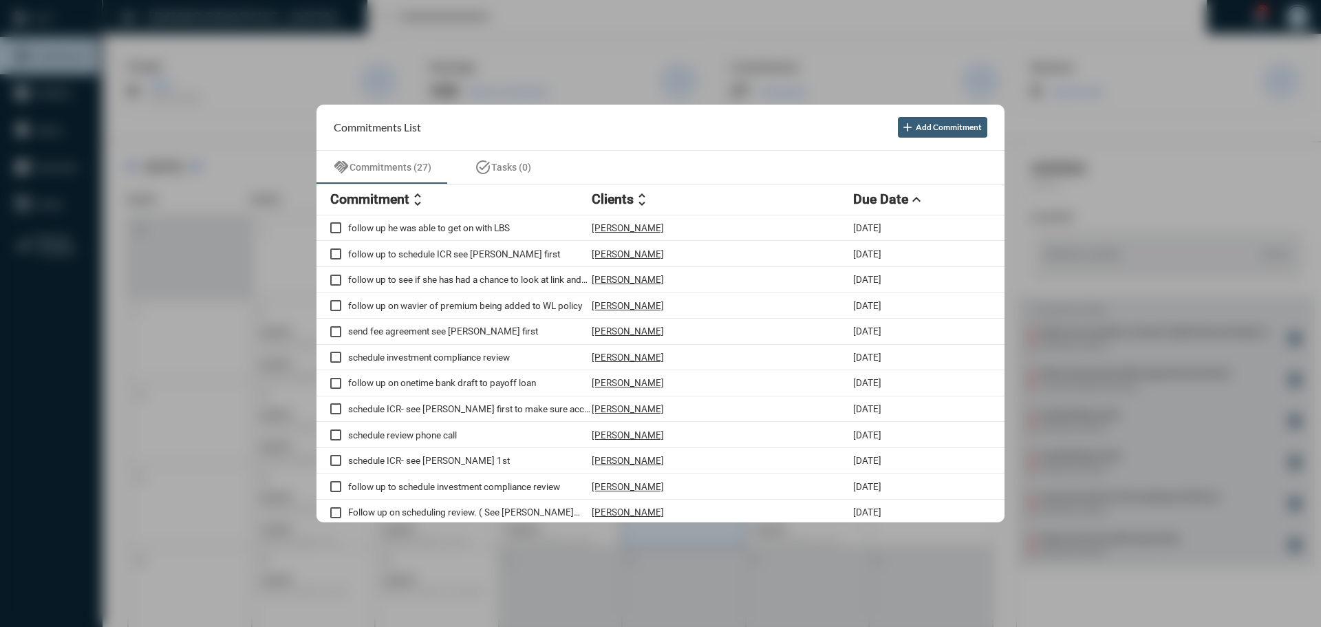
click at [476, 21] on div at bounding box center [660, 313] width 1321 height 627
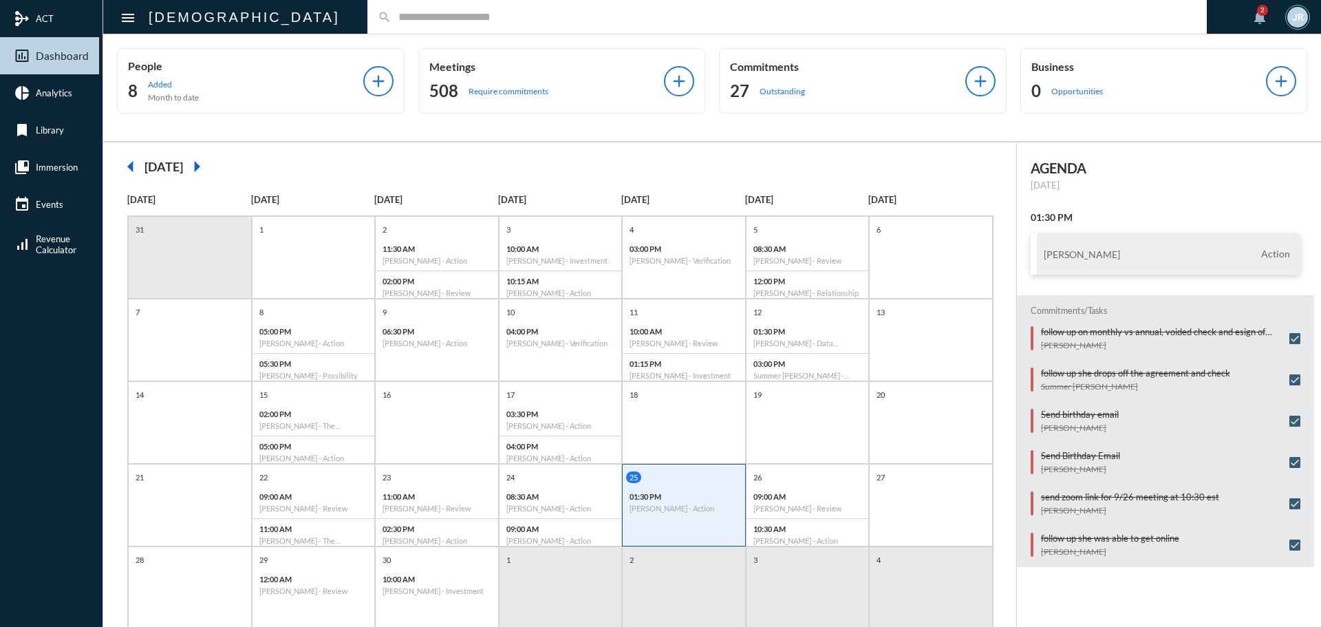
click at [392, 17] on input "text" at bounding box center [794, 17] width 805 height 12
click at [823, 480] on div "26" at bounding box center [809, 477] width 119 height 12
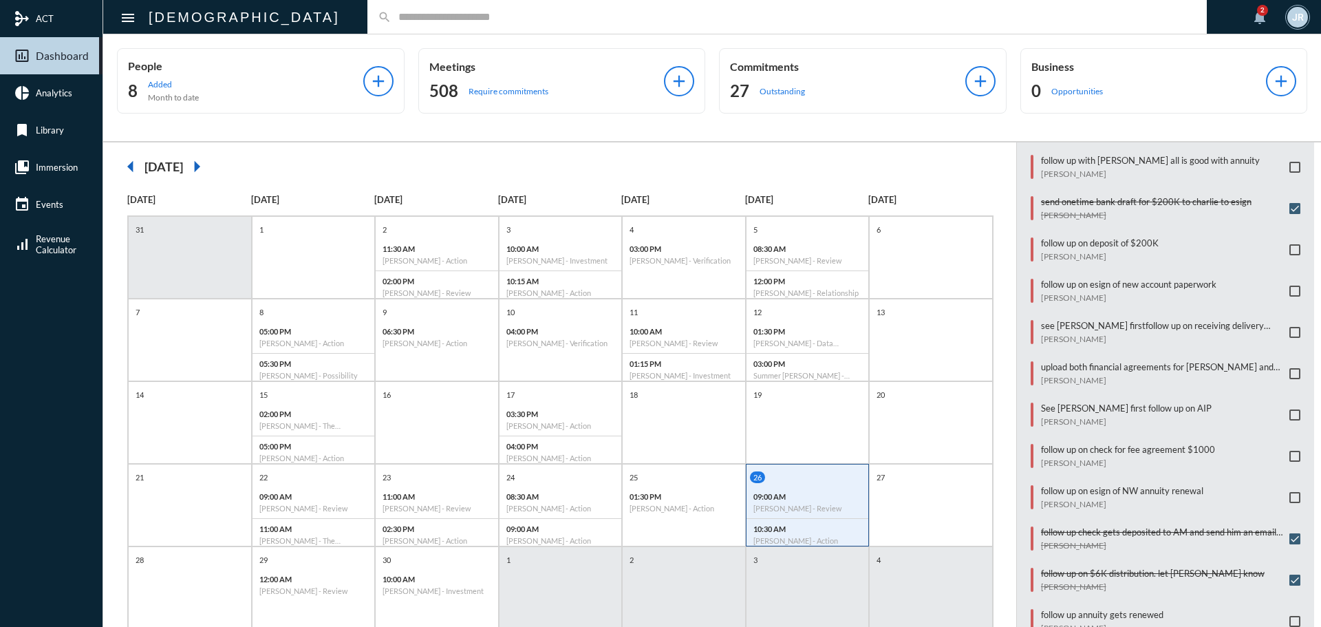
scroll to position [508, 0]
click at [392, 17] on input "text" at bounding box center [794, 17] width 805 height 12
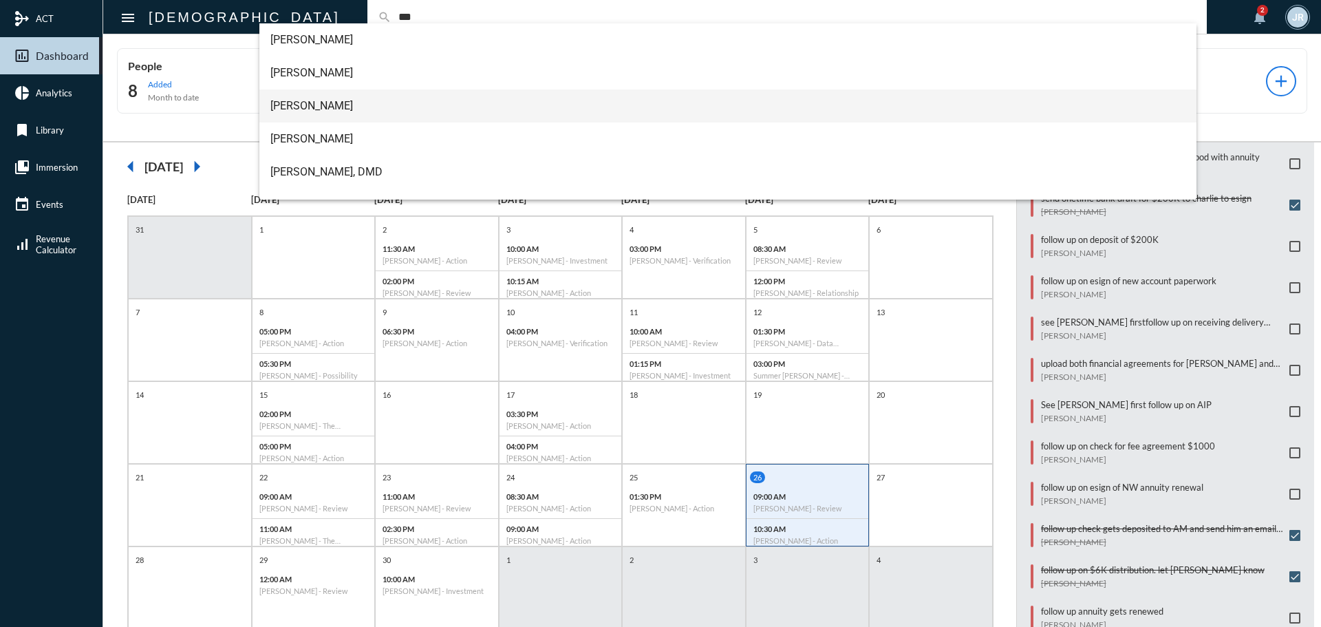
type input "***"
click at [308, 96] on span "Charlie Lee" at bounding box center [728, 105] width 916 height 33
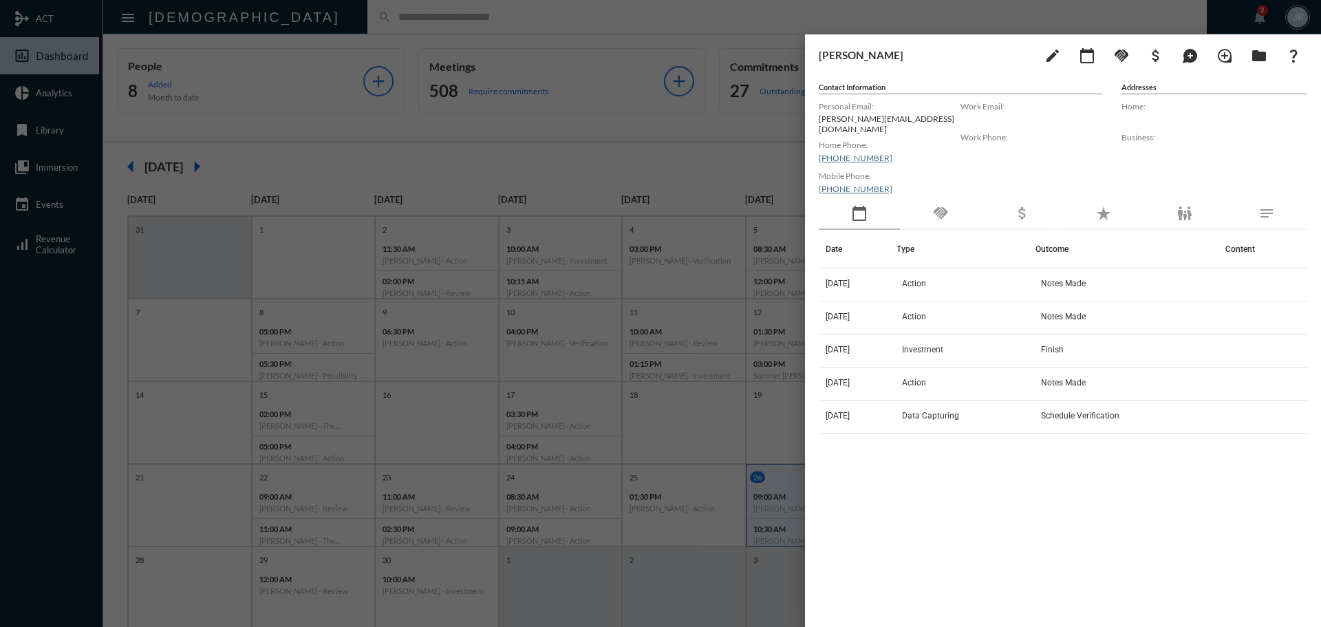
click at [930, 204] on div "handshake" at bounding box center [940, 214] width 81 height 32
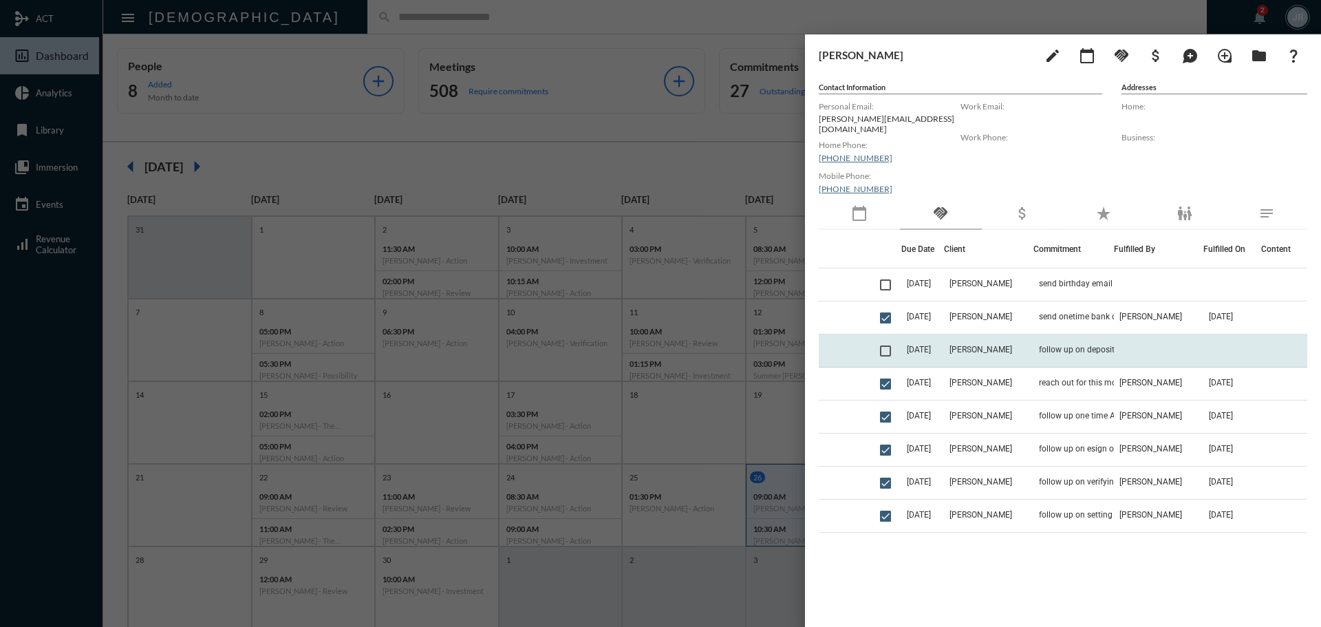
click at [964, 340] on td "Charlie Lee" at bounding box center [988, 350] width 89 height 33
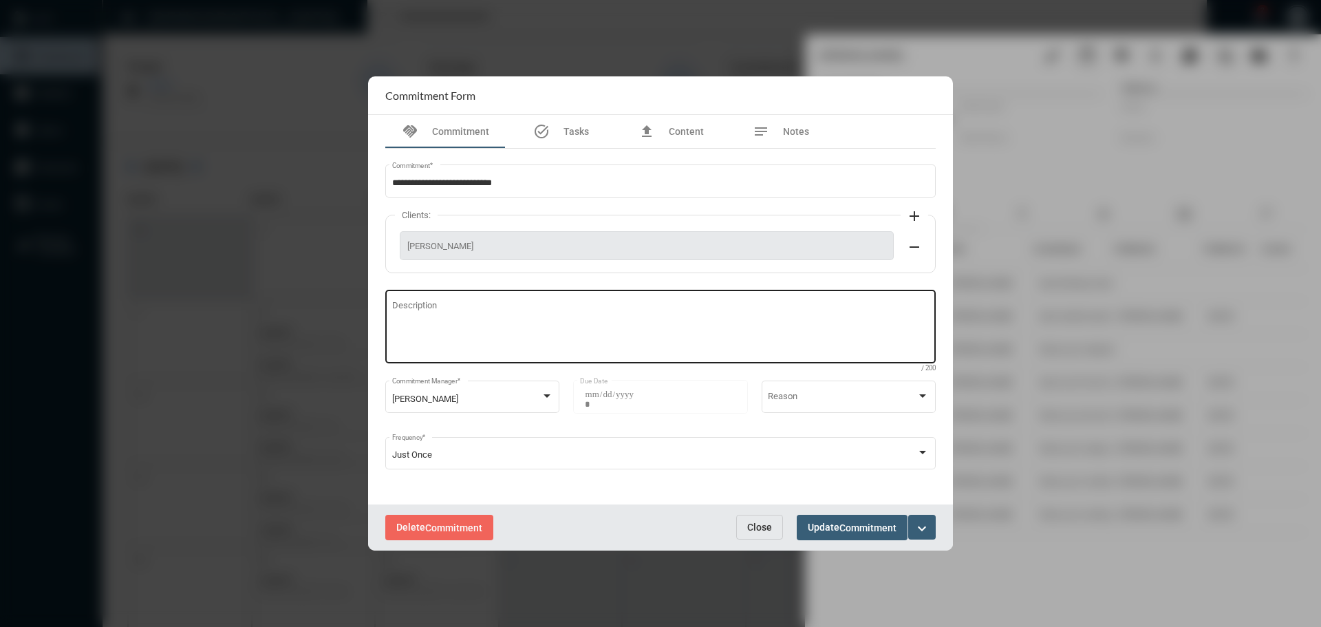
click at [557, 320] on textarea "Description" at bounding box center [661, 328] width 538 height 54
type textarea "**********"
click at [848, 517] on button "Update Commitment" at bounding box center [852, 527] width 111 height 25
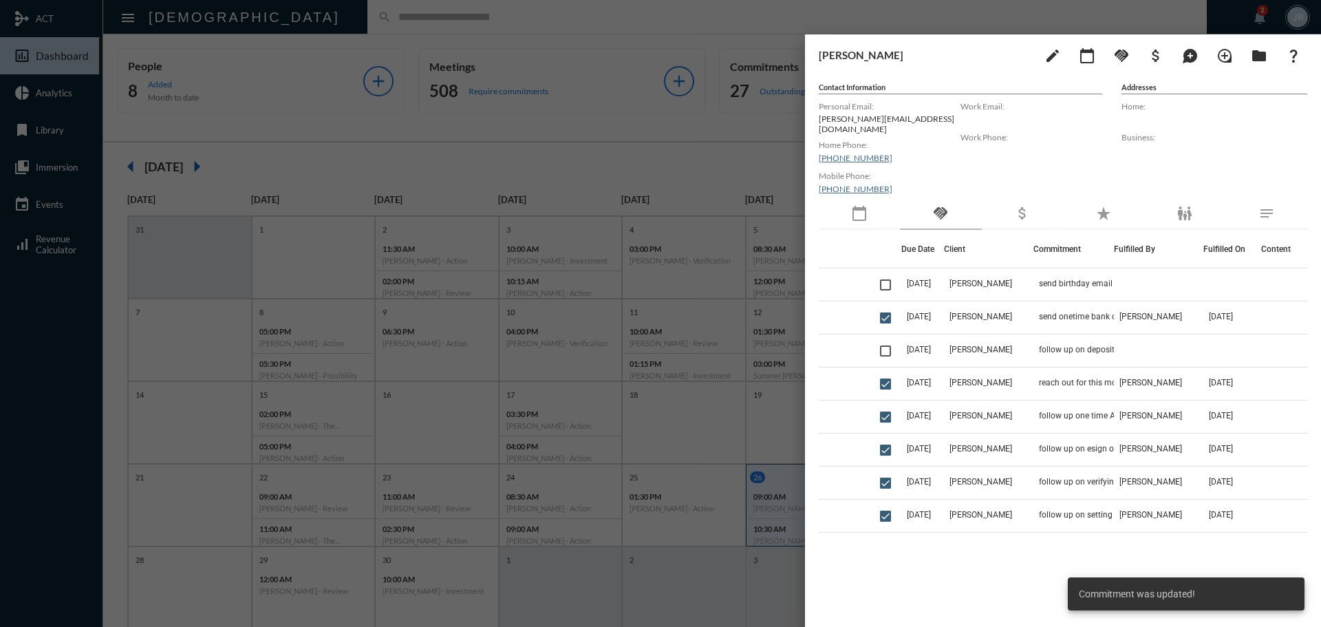
click at [889, 346] on span at bounding box center [885, 351] width 11 height 11
click at [857, 211] on mat-icon "calendar_today" at bounding box center [859, 213] width 17 height 17
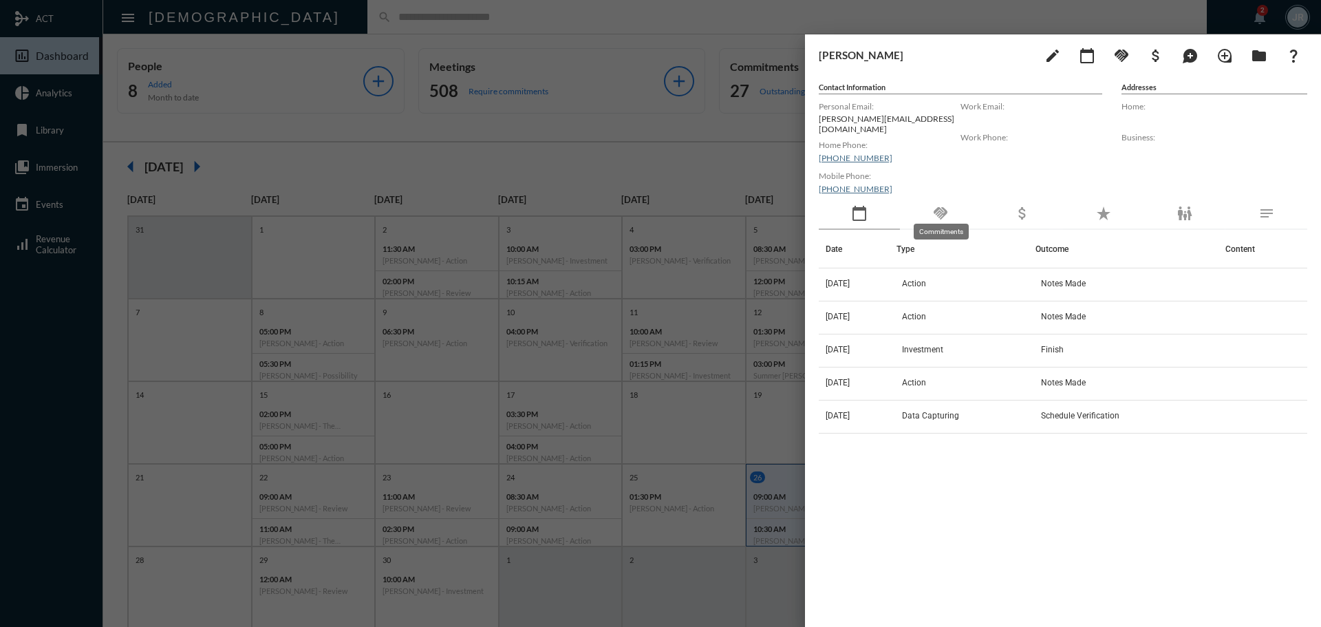
click at [937, 205] on mat-icon "handshake" at bounding box center [941, 213] width 17 height 17
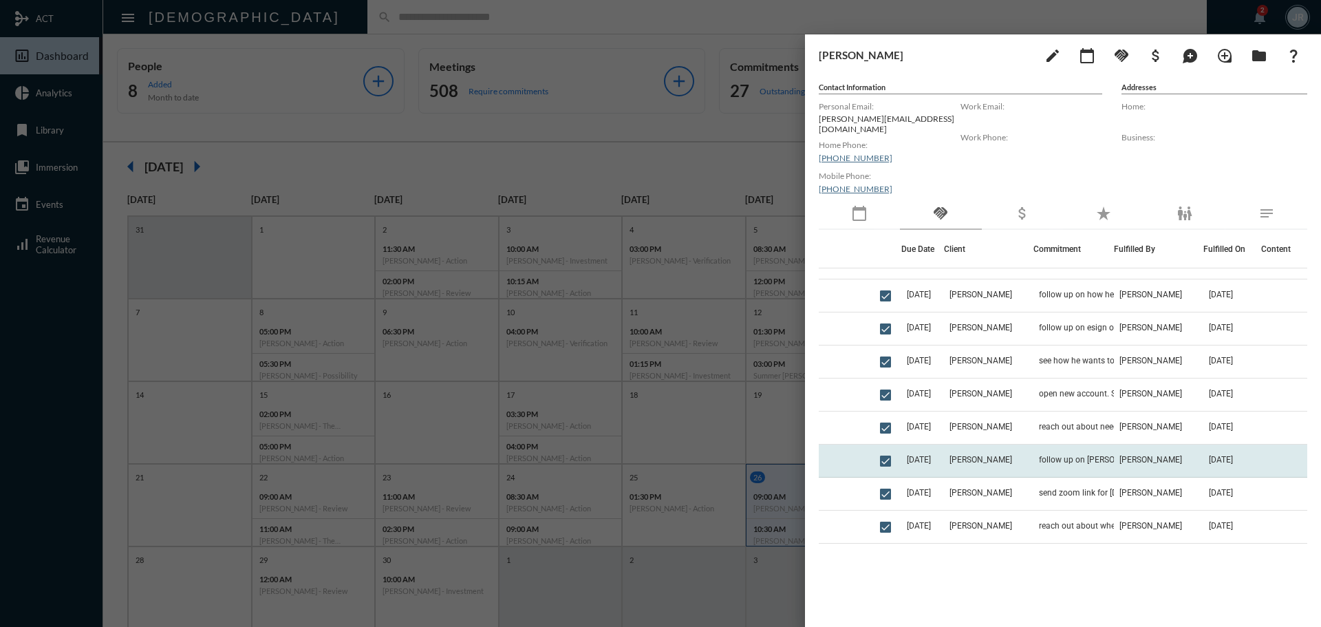
scroll to position [619, 0]
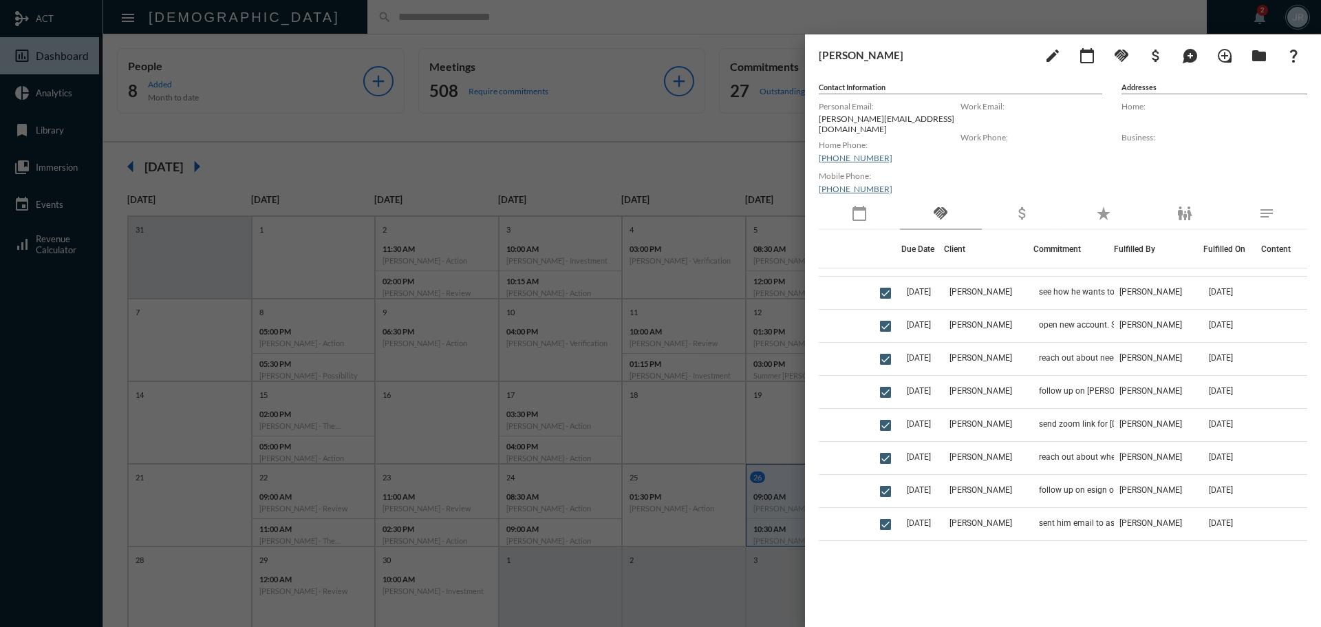
click at [870, 206] on div "calendar_today" at bounding box center [859, 214] width 81 height 32
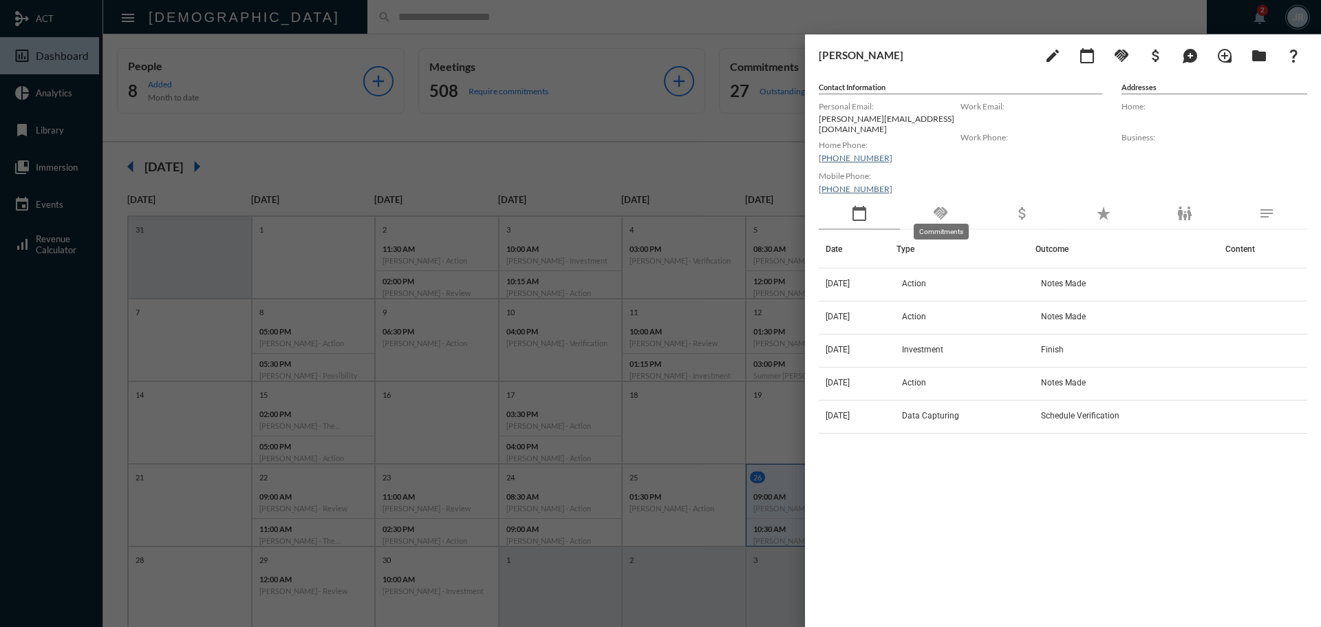
click at [942, 206] on mat-icon "handshake" at bounding box center [941, 213] width 17 height 17
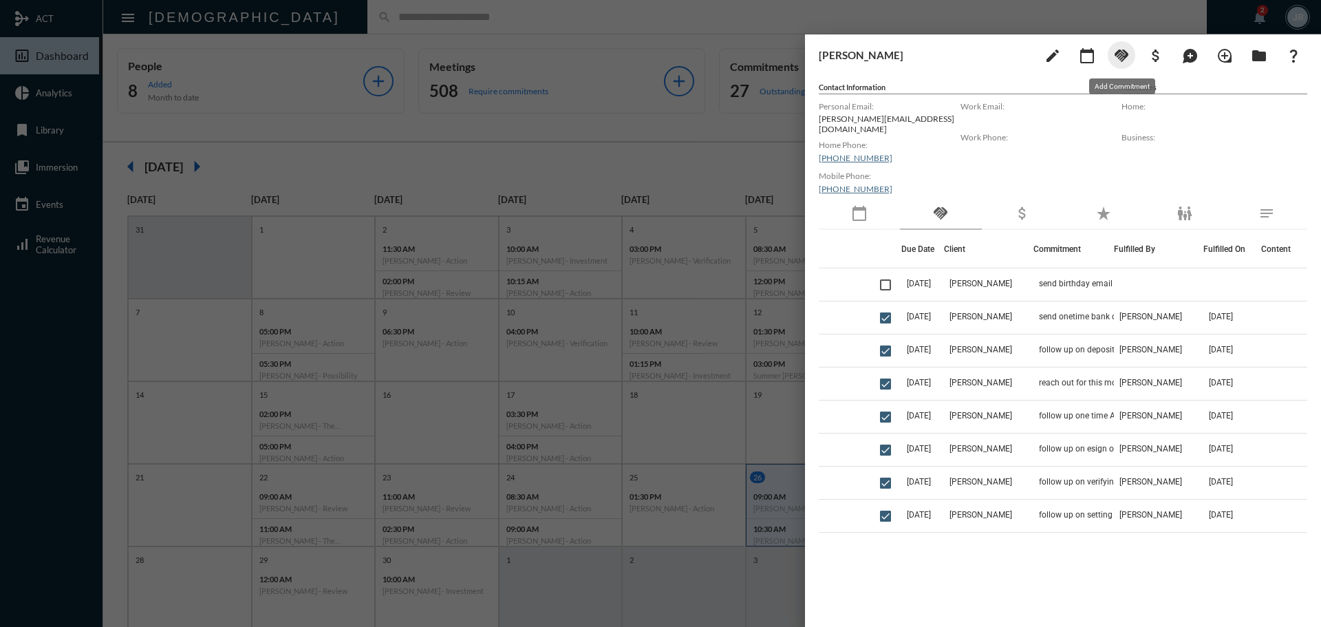
click at [1118, 52] on mat-icon "handshake" at bounding box center [1122, 55] width 17 height 17
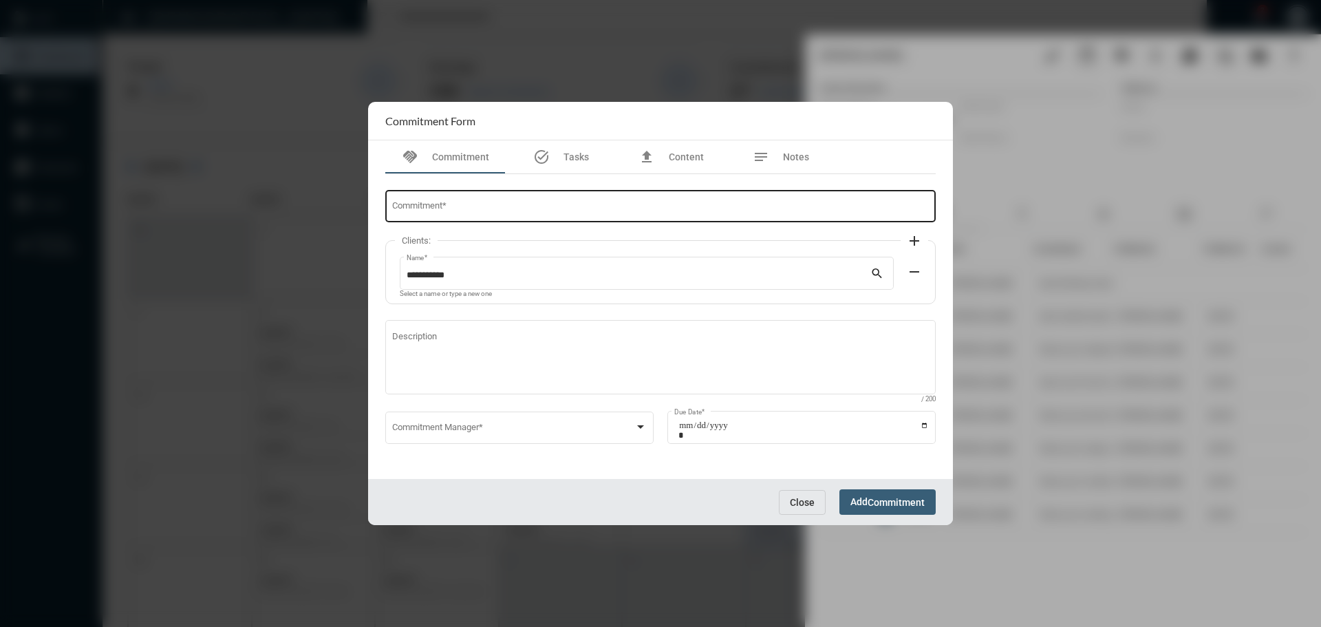
click at [554, 211] on input "Commitment *" at bounding box center [661, 209] width 538 height 10
type input "**********"
click at [435, 416] on div "Commitment Manager *" at bounding box center [519, 426] width 255 height 35
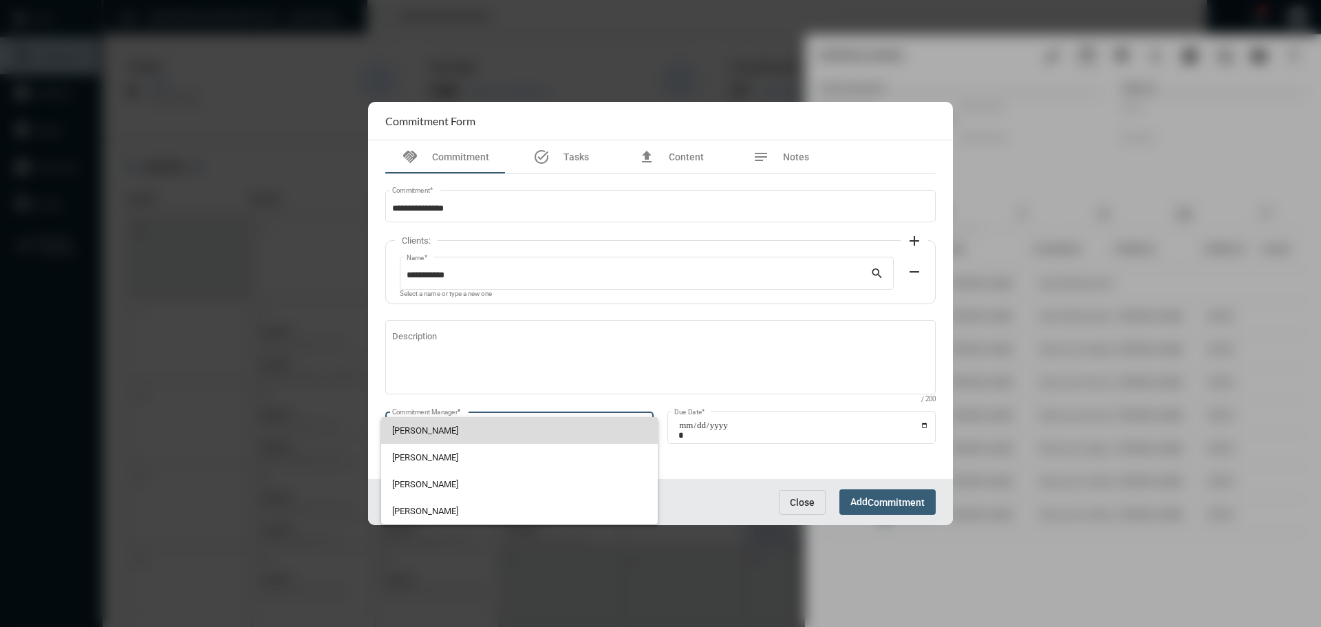
click at [435, 418] on span "John McCollum" at bounding box center [519, 430] width 255 height 27
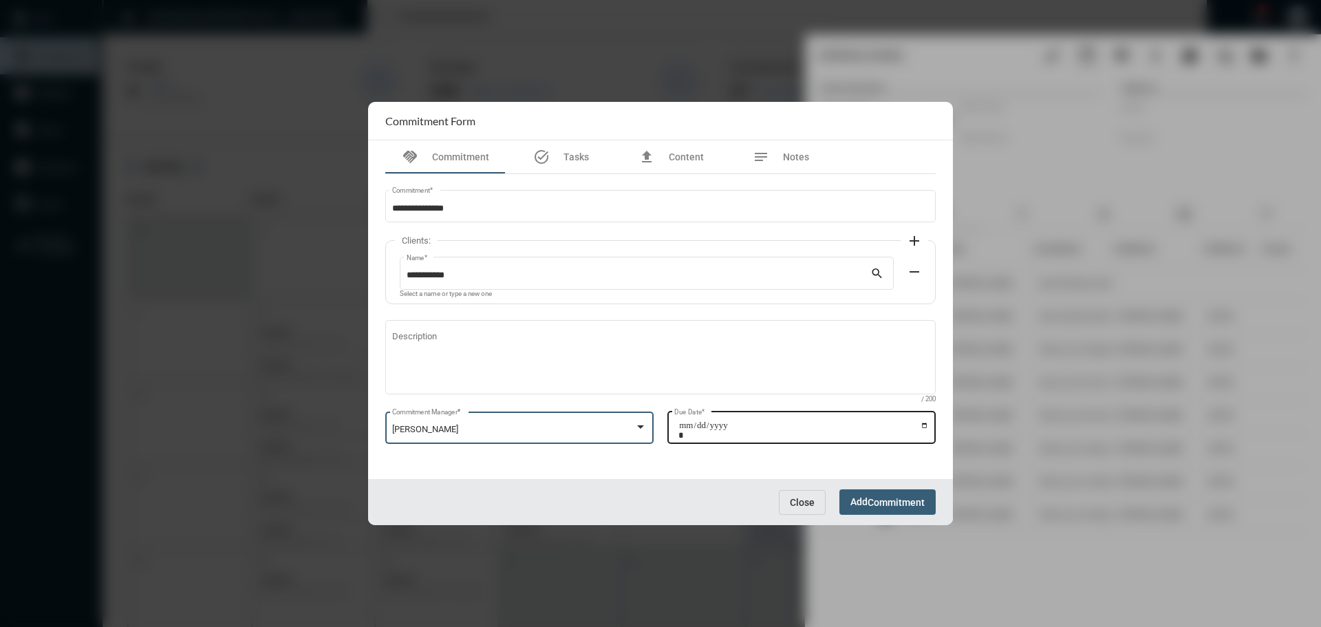
click at [926, 423] on input "Due Date *" at bounding box center [804, 430] width 251 height 19
type input "**********"
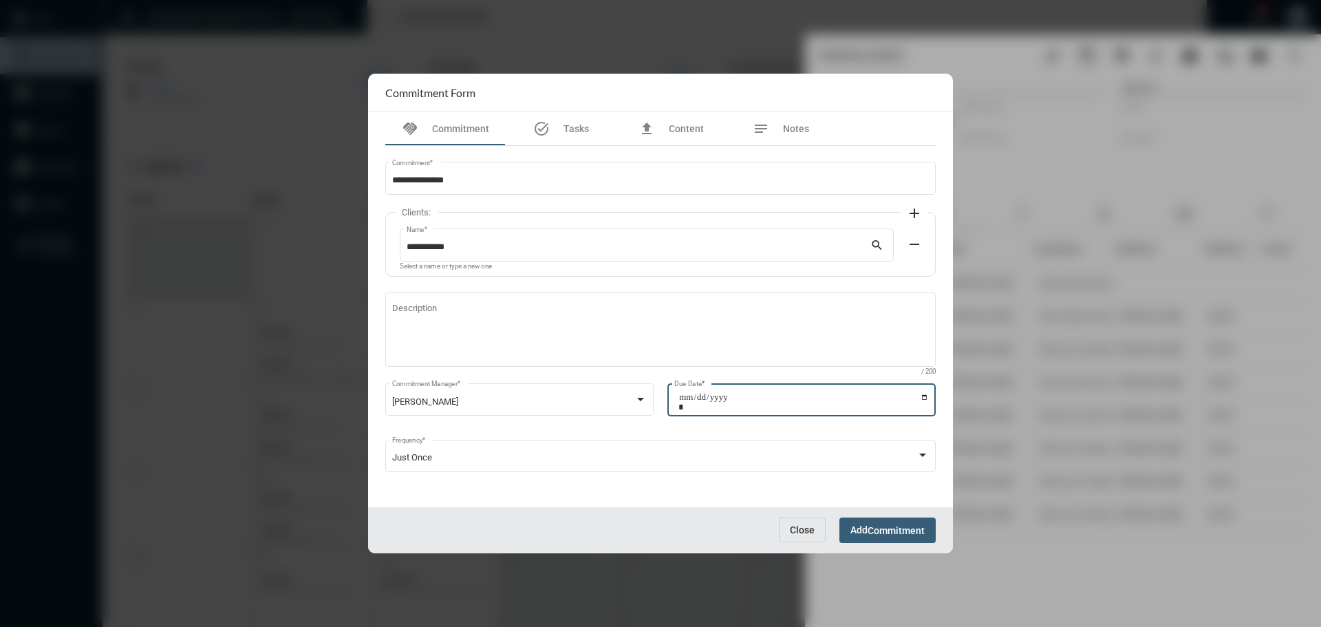
click at [908, 525] on span "Commitment" at bounding box center [896, 530] width 57 height 11
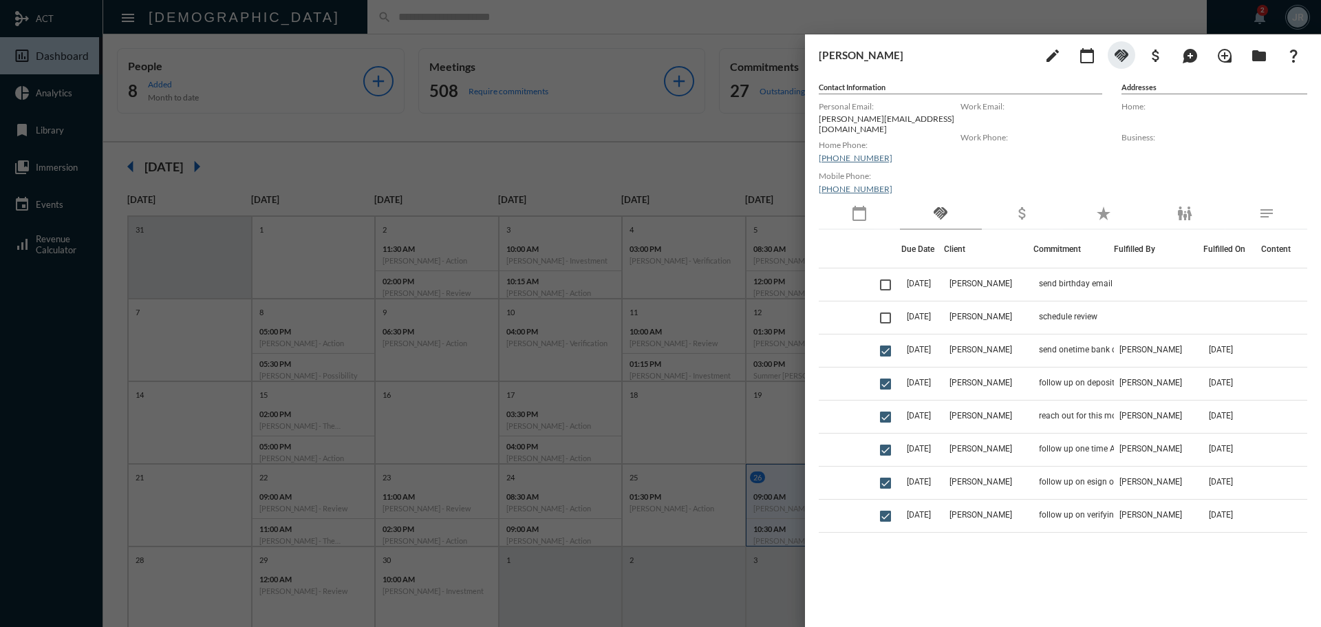
click at [779, 14] on div at bounding box center [660, 313] width 1321 height 627
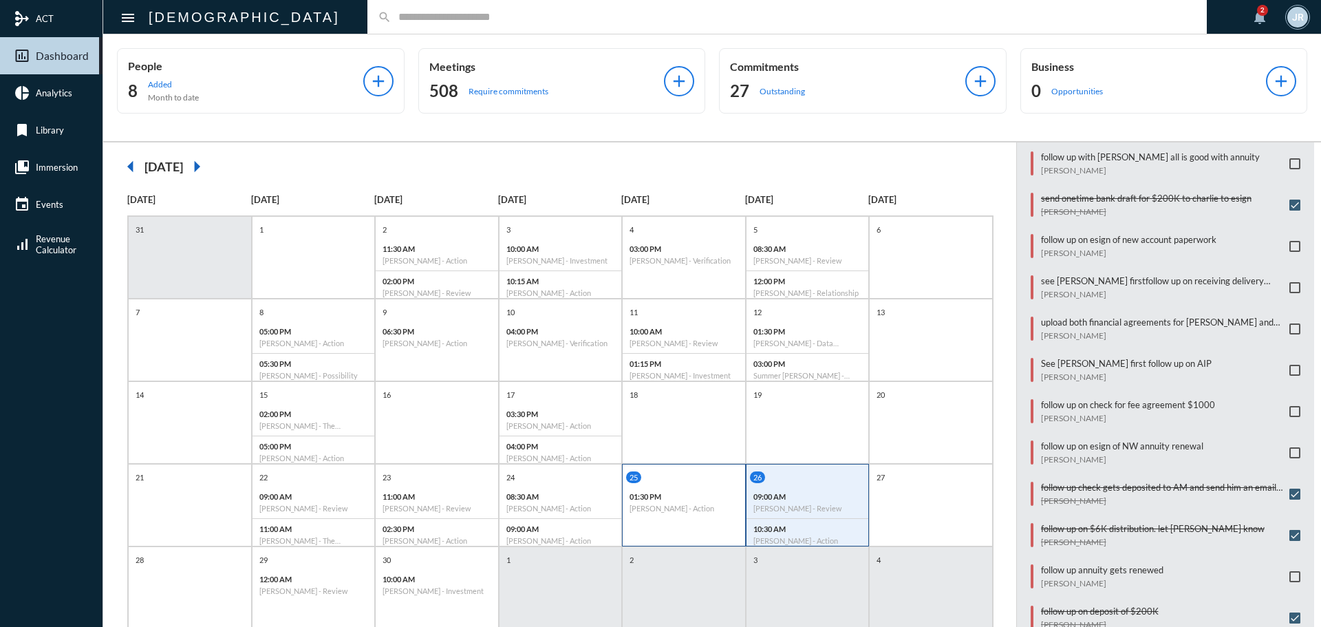
click at [690, 485] on div "25 01:30 PM Lance Potter - Action" at bounding box center [684, 494] width 123 height 47
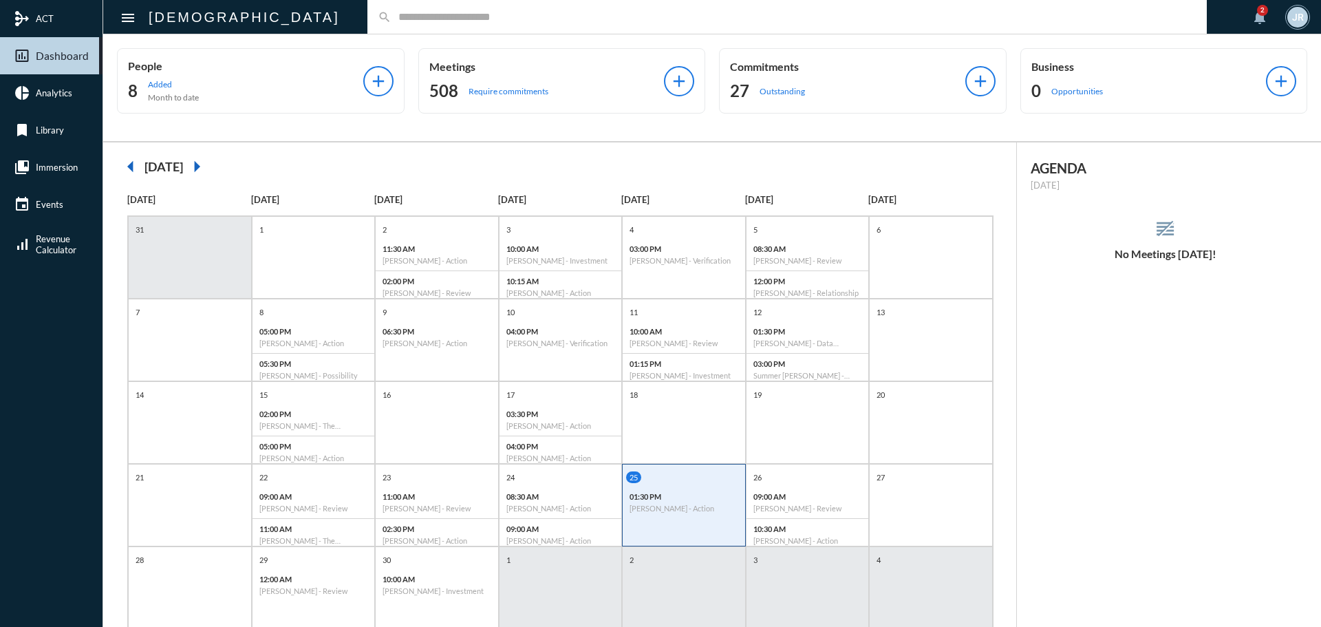
scroll to position [0, 0]
